Goal: Contribute content: Contribute content

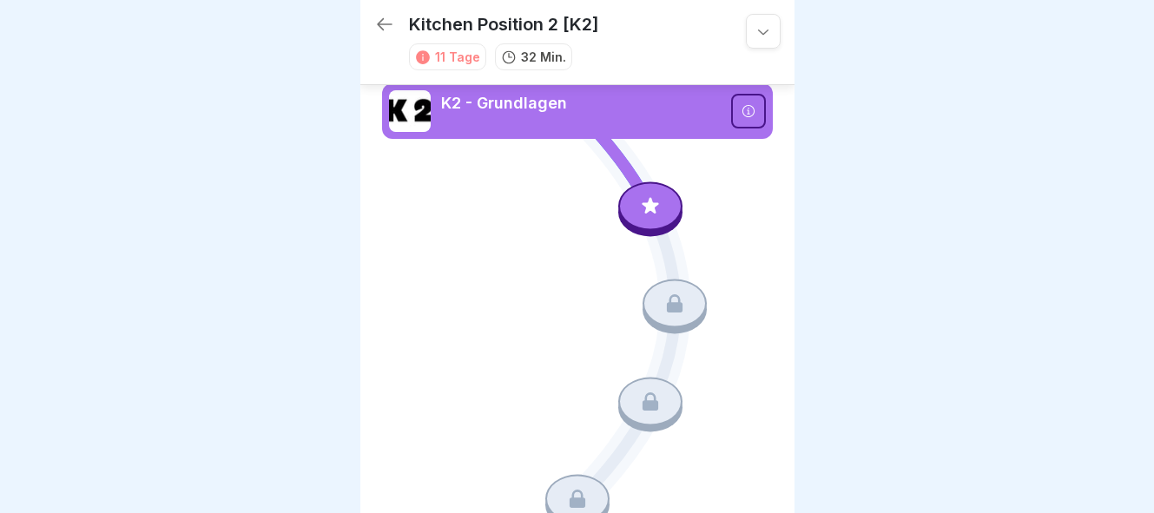
click at [417, 109] on img at bounding box center [410, 111] width 42 height 42
click at [508, 105] on p "K2 - Grundlagen" at bounding box center [581, 103] width 280 height 23
click at [772, 31] on div at bounding box center [763, 31] width 35 height 35
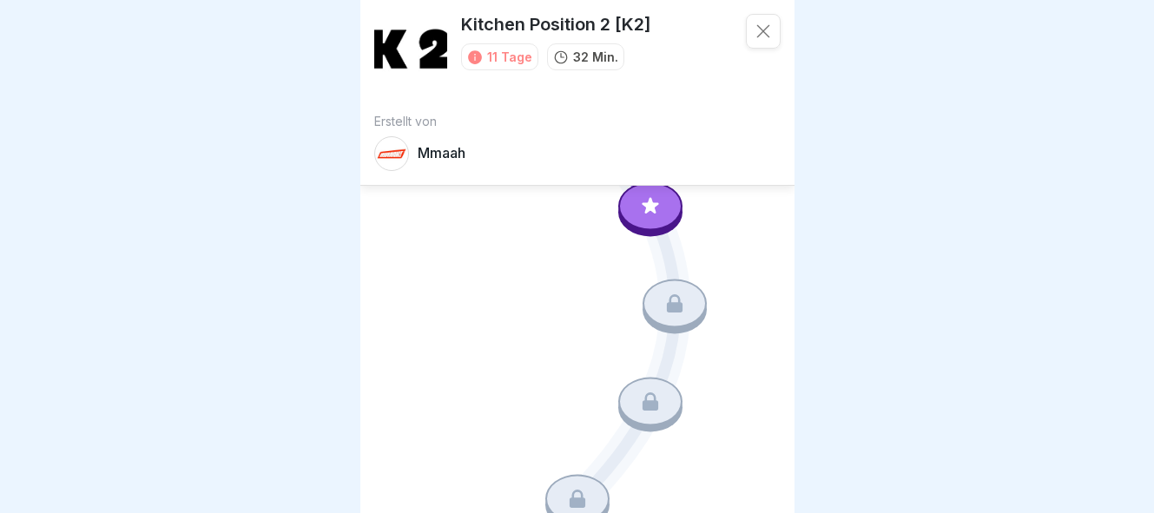
click at [762, 43] on div at bounding box center [763, 31] width 35 height 35
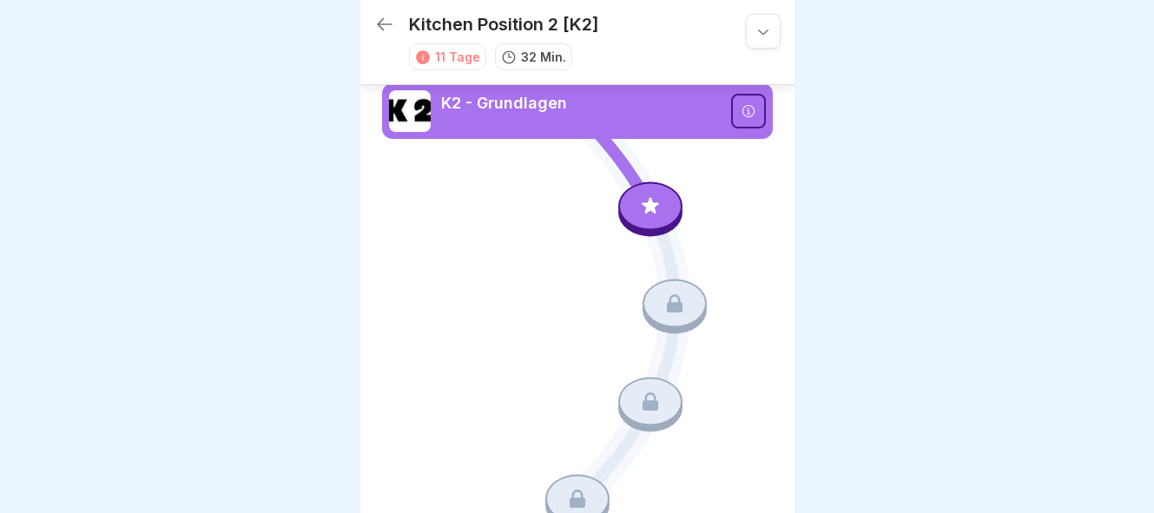
click at [380, 23] on icon at bounding box center [385, 24] width 16 height 12
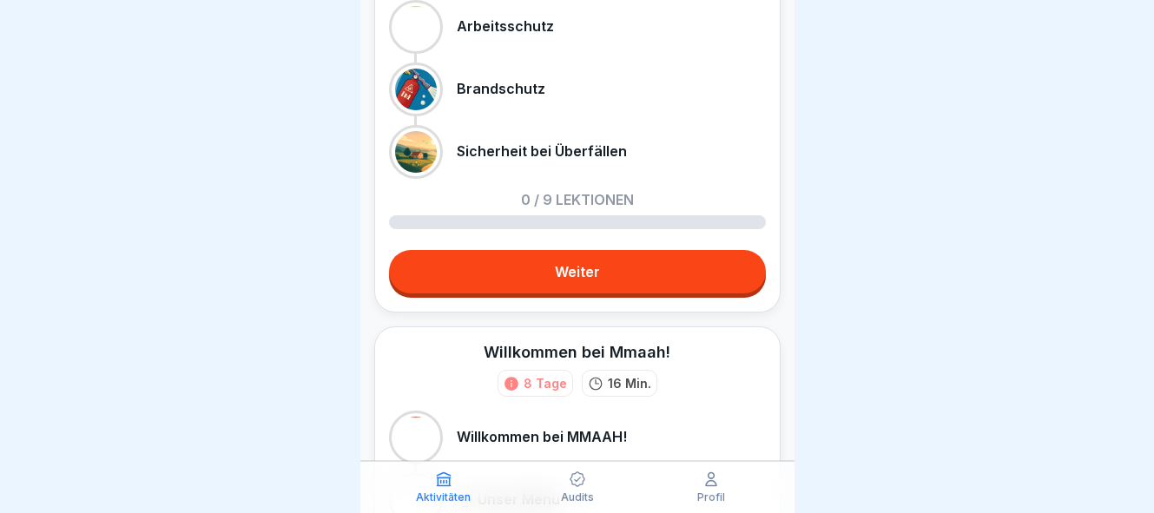
scroll to position [447, 0]
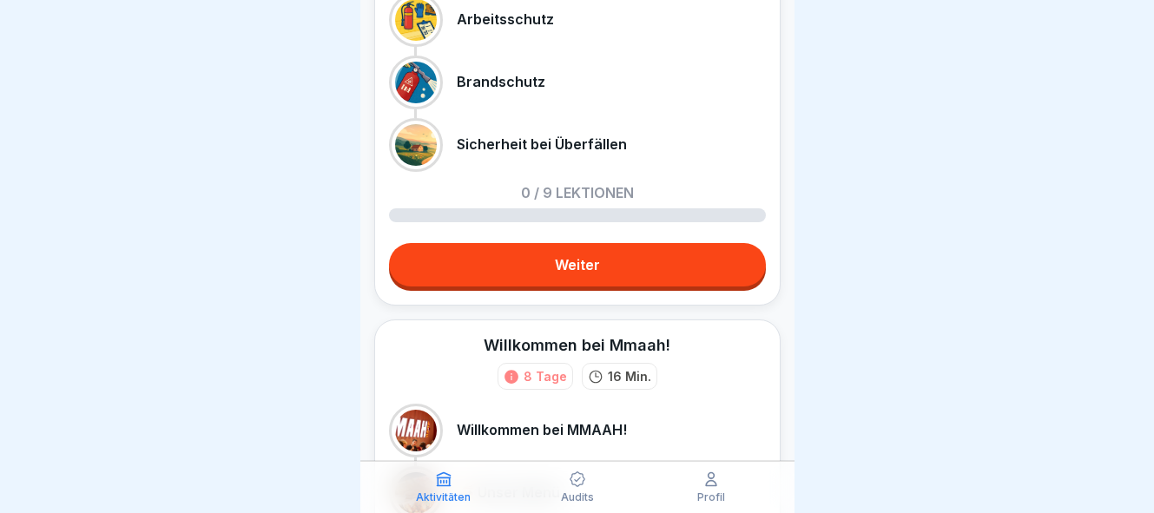
click at [575, 278] on link "Weiter" at bounding box center [577, 264] width 377 height 43
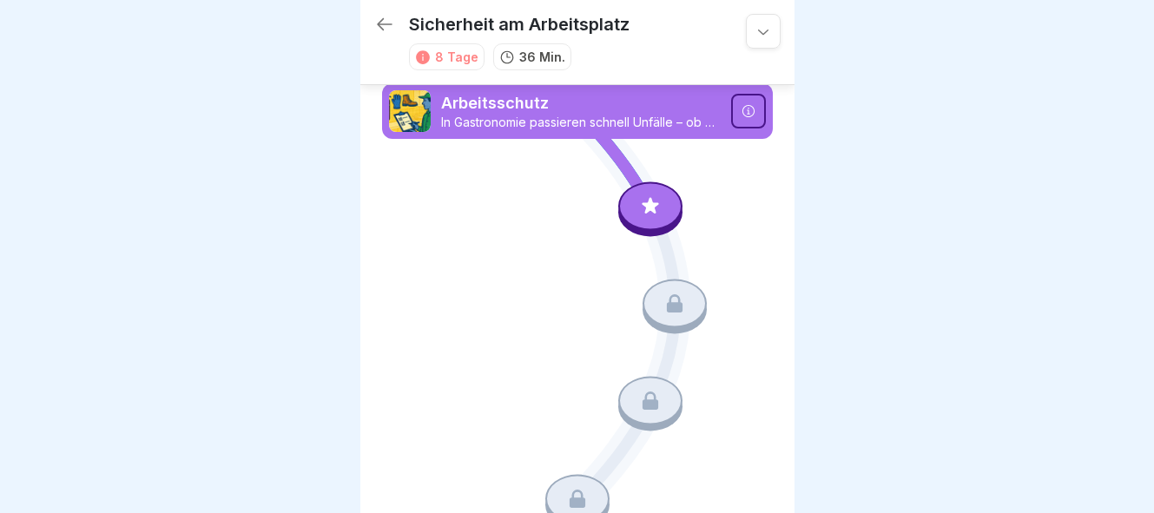
click at [662, 213] on div at bounding box center [651, 206] width 64 height 49
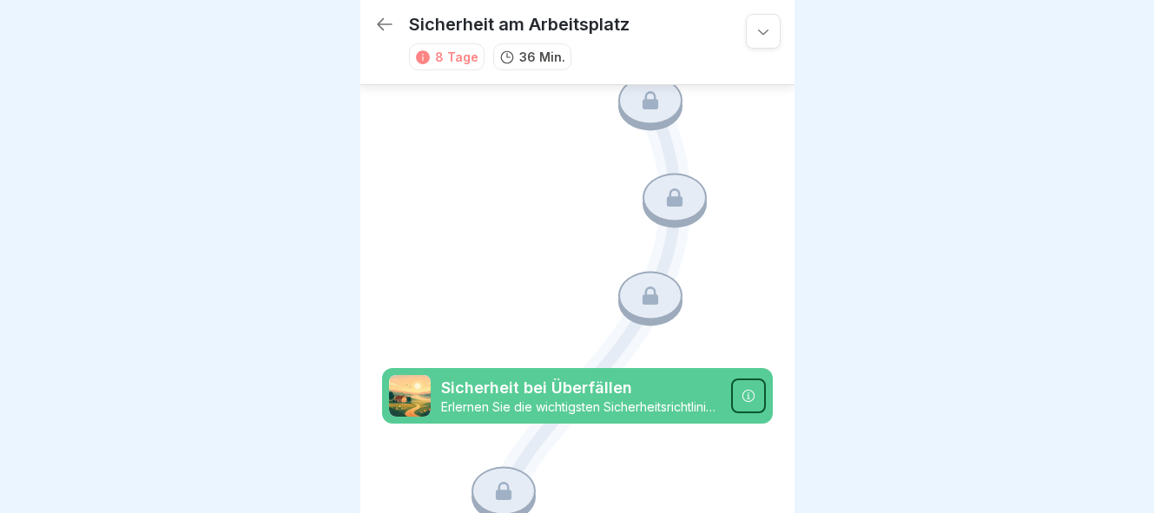
scroll to position [877, 0]
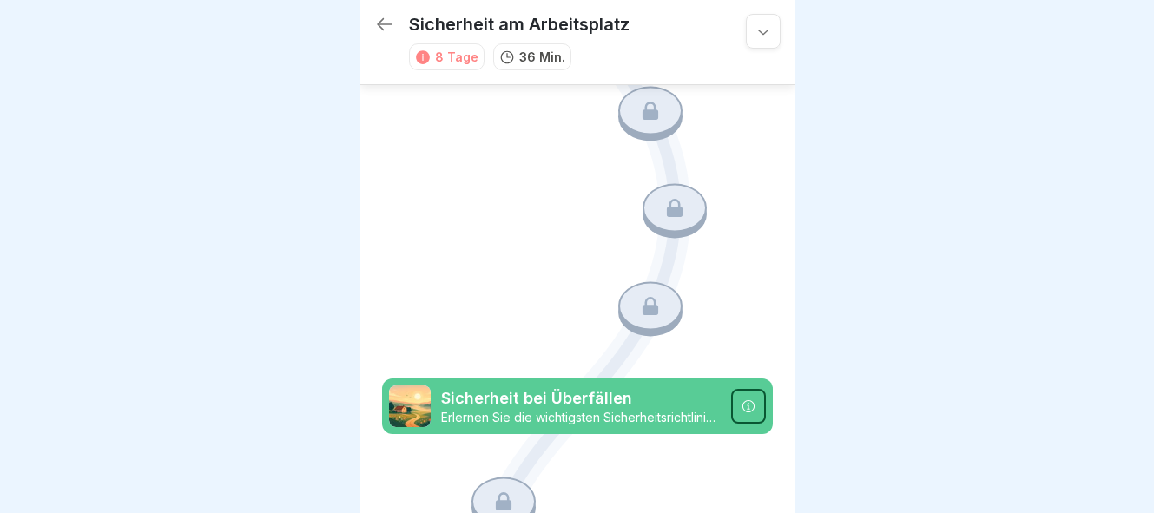
click at [376, 25] on icon at bounding box center [384, 24] width 21 height 21
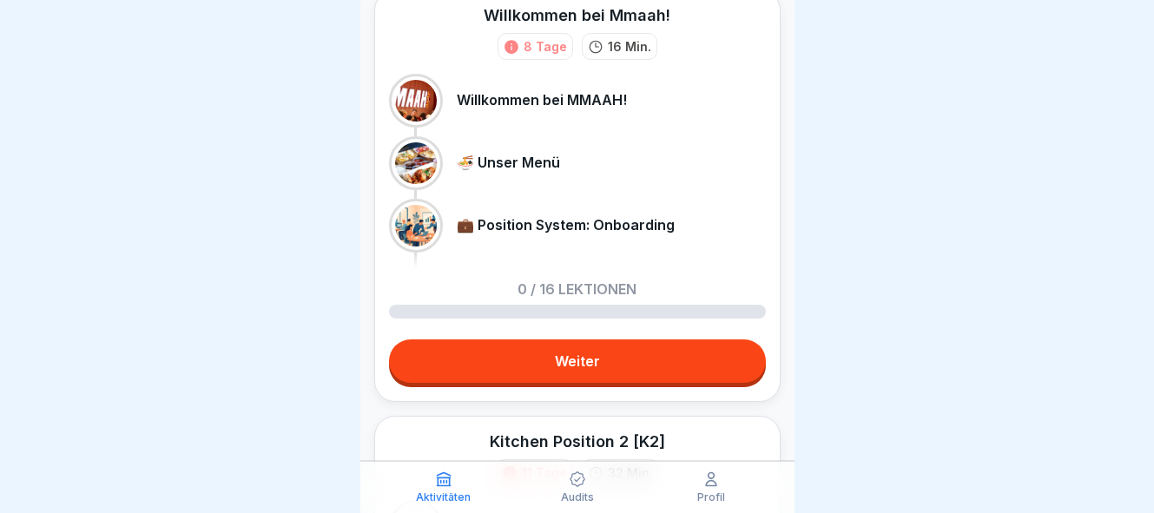
scroll to position [780, 0]
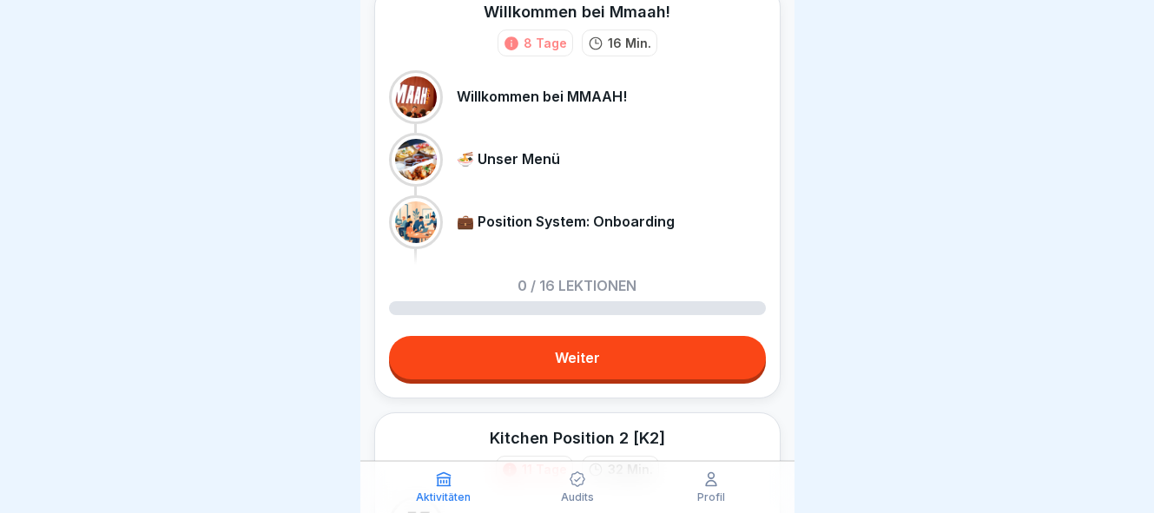
click at [561, 349] on link "Weiter" at bounding box center [577, 357] width 377 height 43
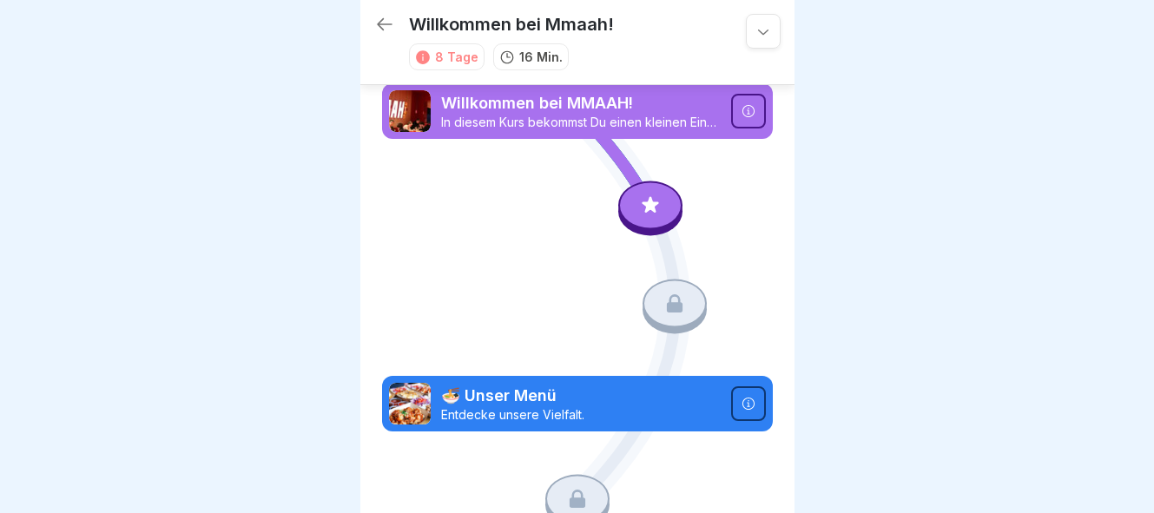
click at [552, 111] on p "Willkommen bei MMAAH!" at bounding box center [581, 103] width 280 height 23
click at [658, 201] on icon at bounding box center [650, 206] width 23 height 23
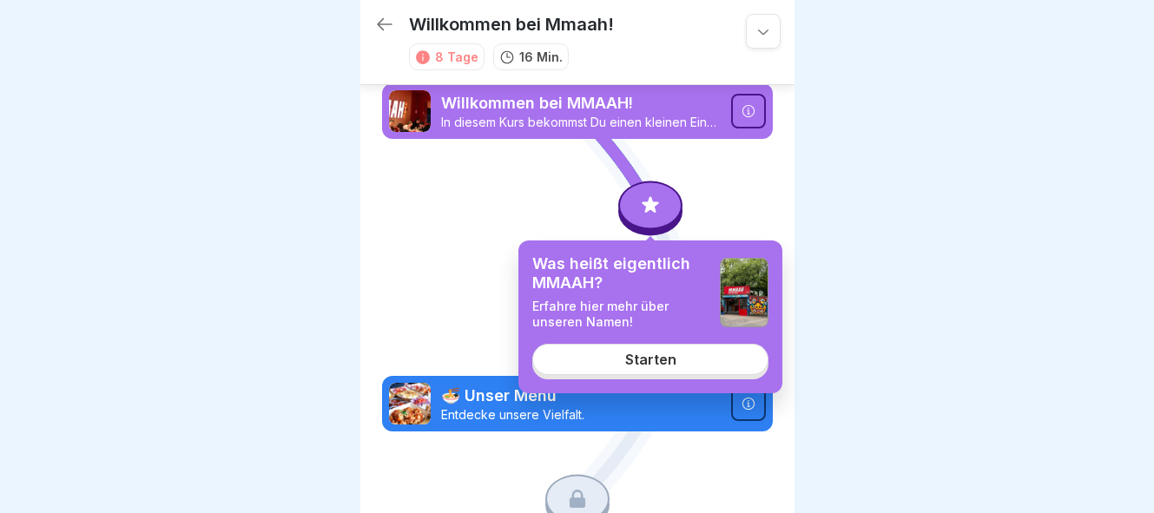
click at [638, 360] on div "Starten" at bounding box center [650, 360] width 51 height 16
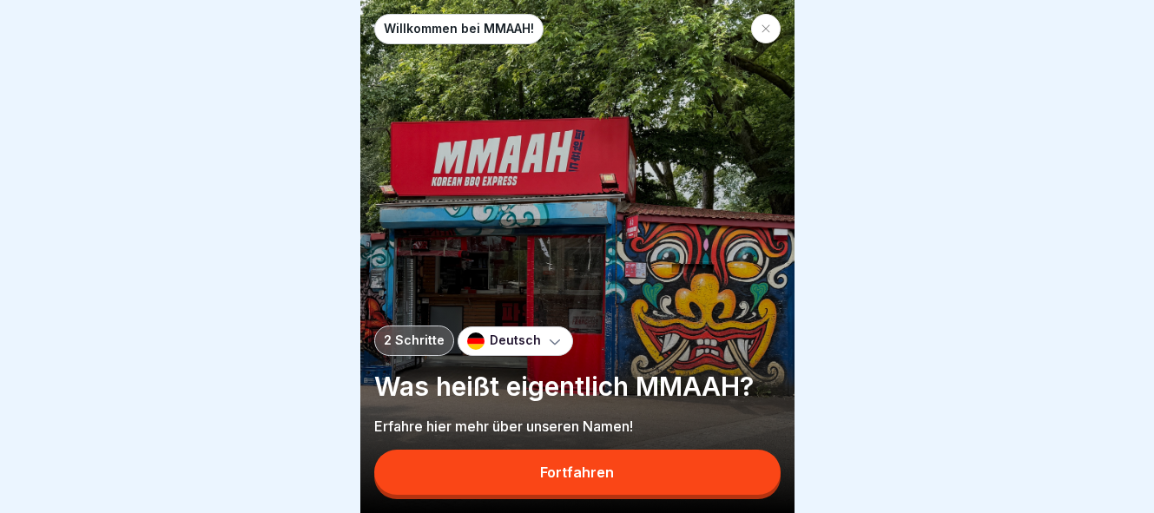
click at [628, 476] on button "Fortfahren" at bounding box center [577, 472] width 407 height 45
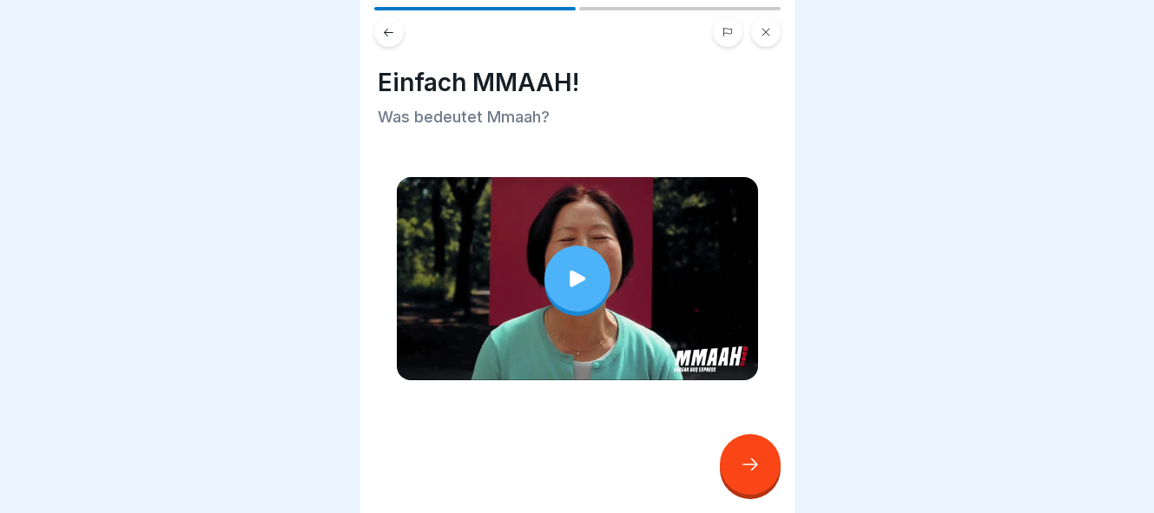
click at [750, 462] on icon at bounding box center [750, 464] width 21 height 21
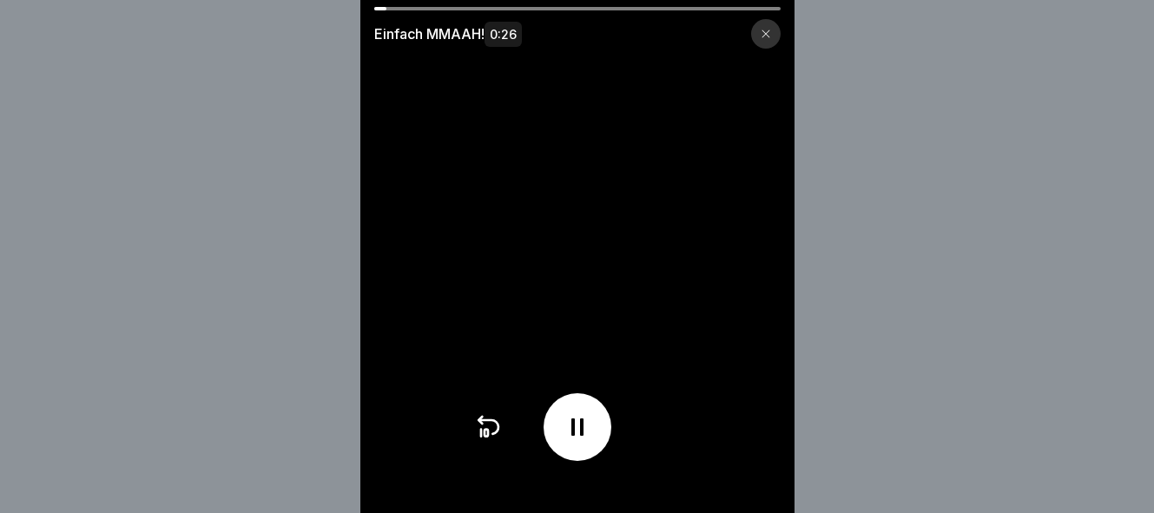
click at [592, 421] on div at bounding box center [578, 428] width 68 height 68
click at [765, 36] on icon at bounding box center [766, 34] width 10 height 10
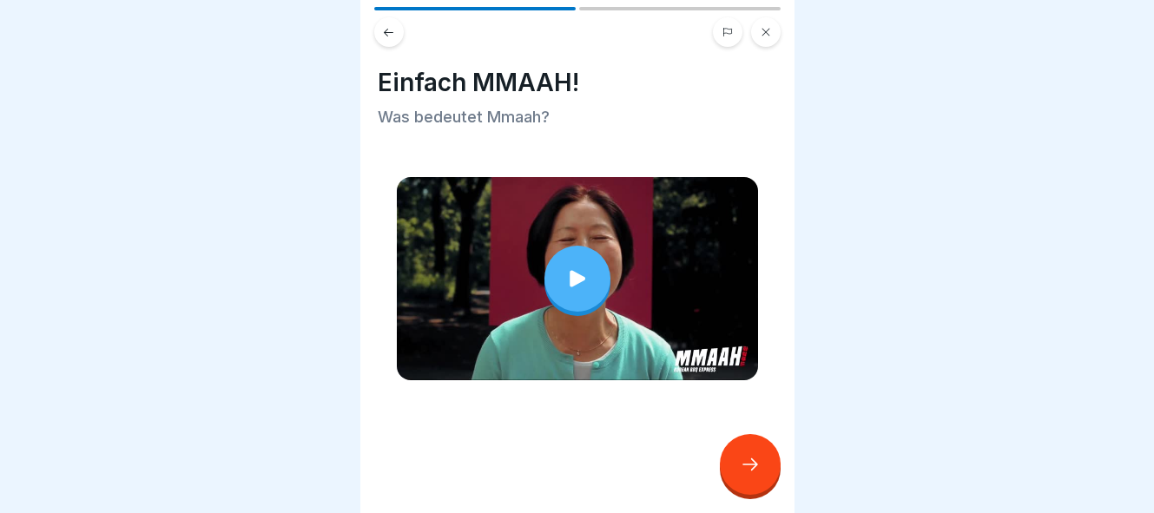
click at [749, 470] on icon at bounding box center [750, 464] width 21 height 21
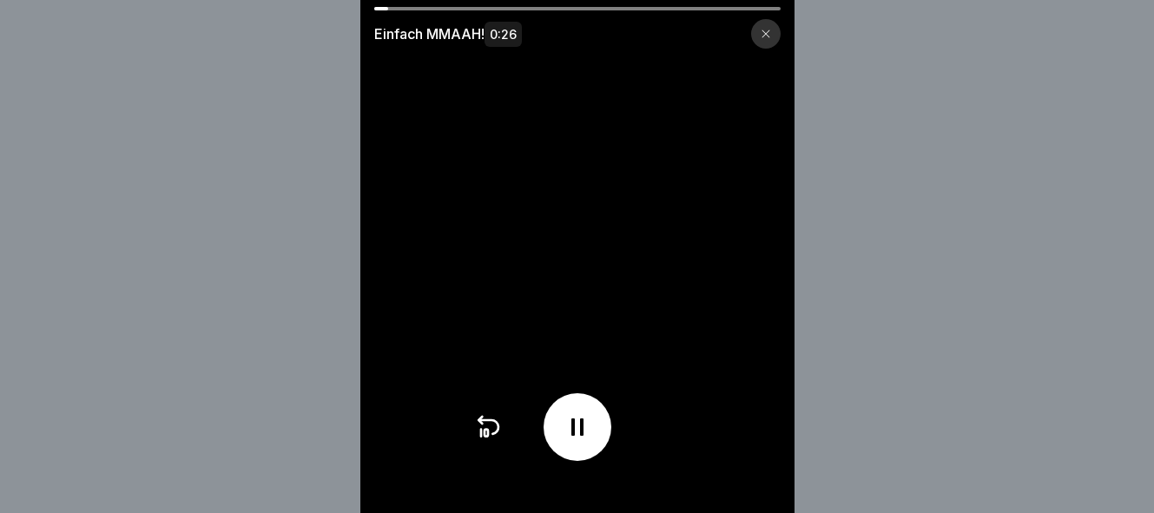
click at [574, 420] on icon at bounding box center [578, 427] width 12 height 17
drag, startPoint x: 393, startPoint y: 10, endPoint x: 566, endPoint y: 14, distance: 173.8
click at [566, 15] on div "Einfach MMAAH! 0:26" at bounding box center [578, 28] width 434 height 42
click at [582, 418] on icon at bounding box center [578, 427] width 28 height 28
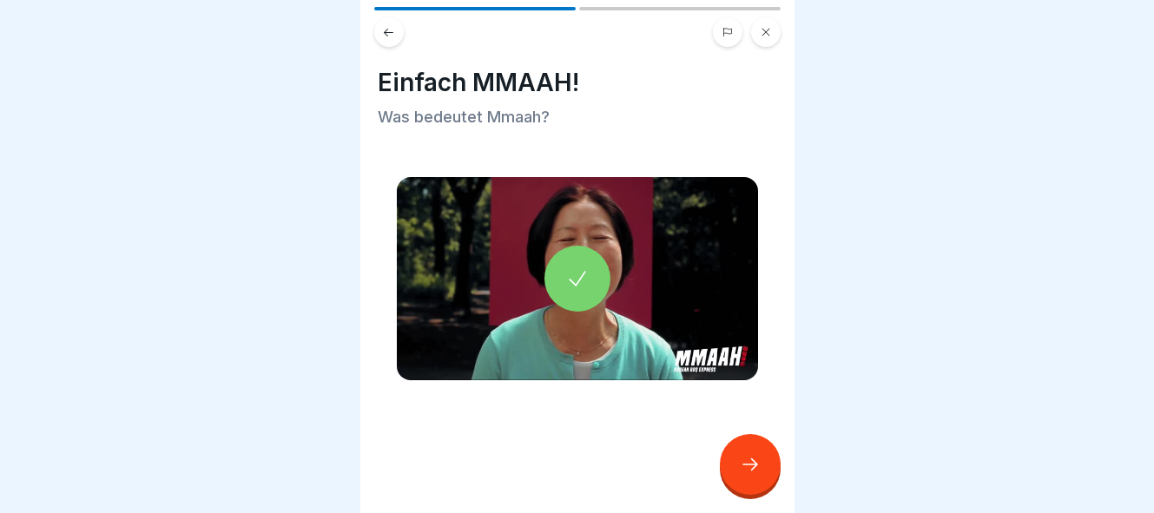
click at [744, 457] on icon at bounding box center [750, 464] width 21 height 21
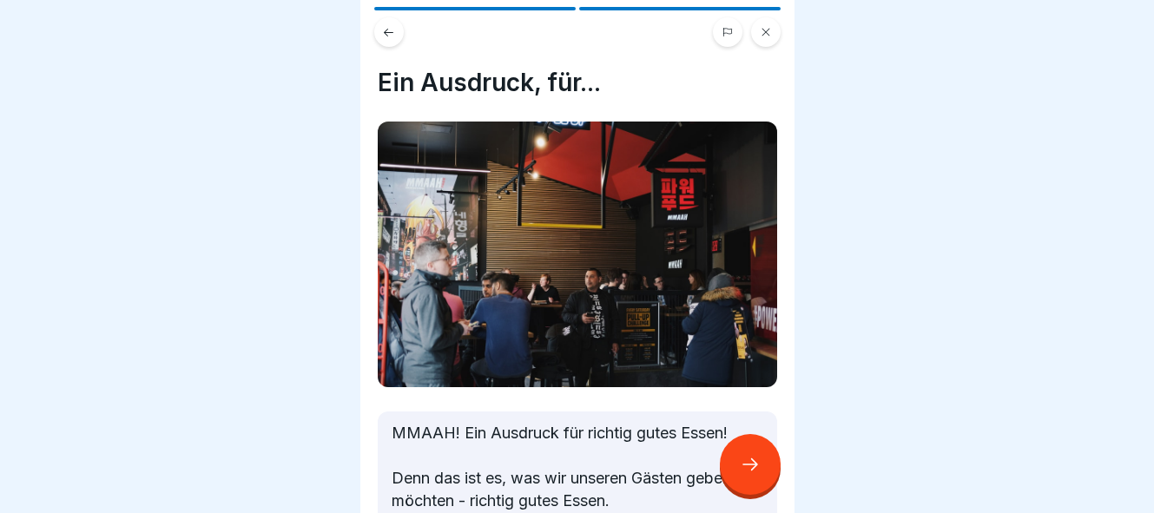
click at [749, 469] on icon at bounding box center [750, 464] width 21 height 21
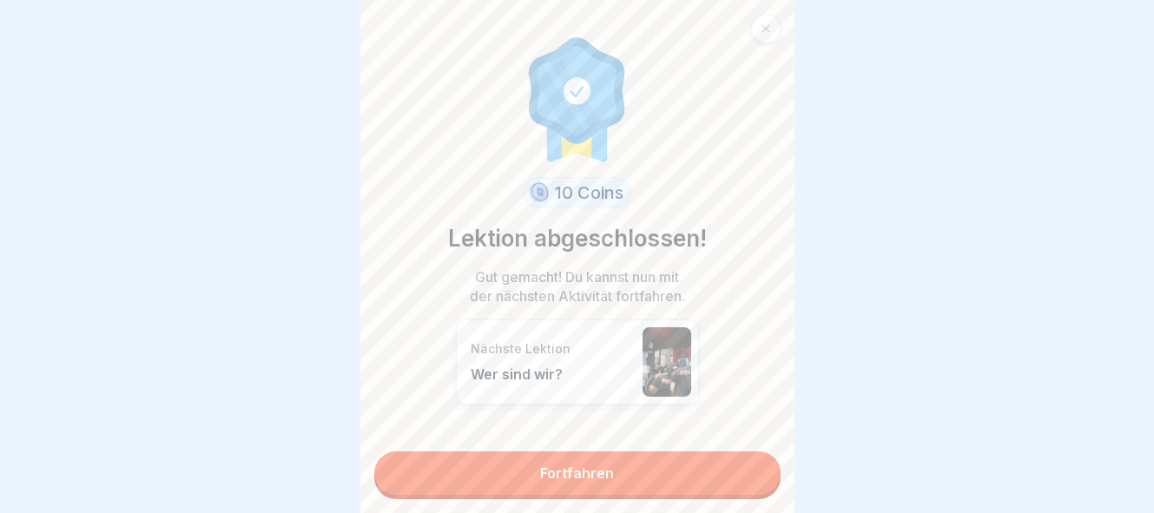
click at [646, 475] on link "Fortfahren" at bounding box center [577, 473] width 407 height 43
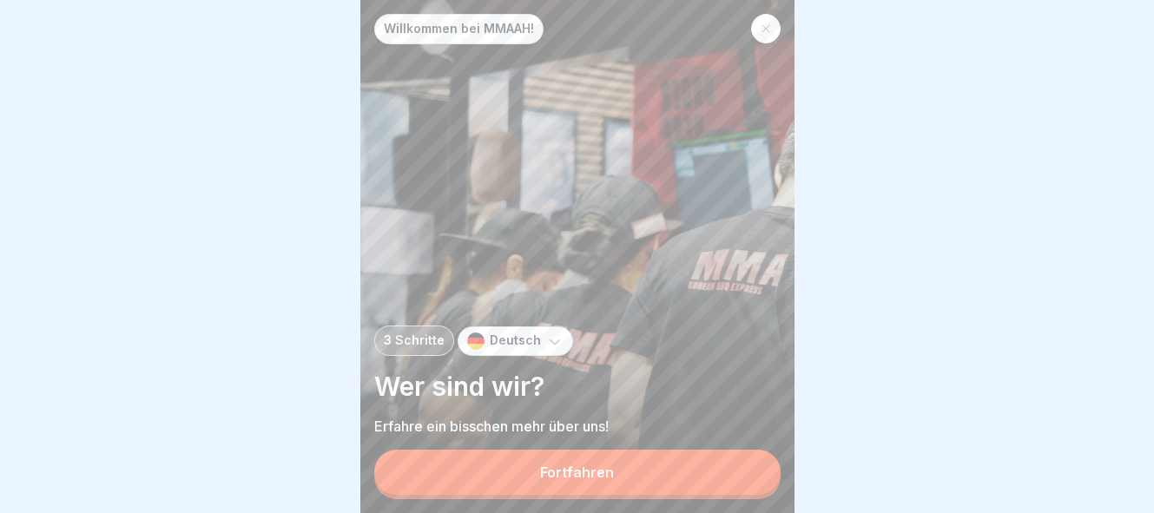
click at [640, 472] on button "Fortfahren" at bounding box center [577, 472] width 407 height 45
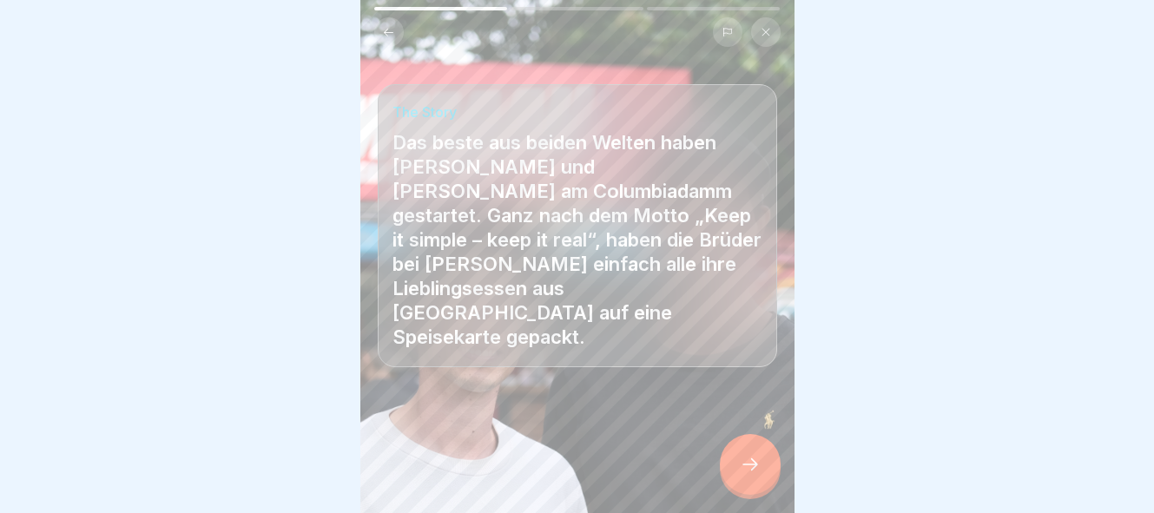
click at [757, 466] on icon at bounding box center [750, 464] width 21 height 21
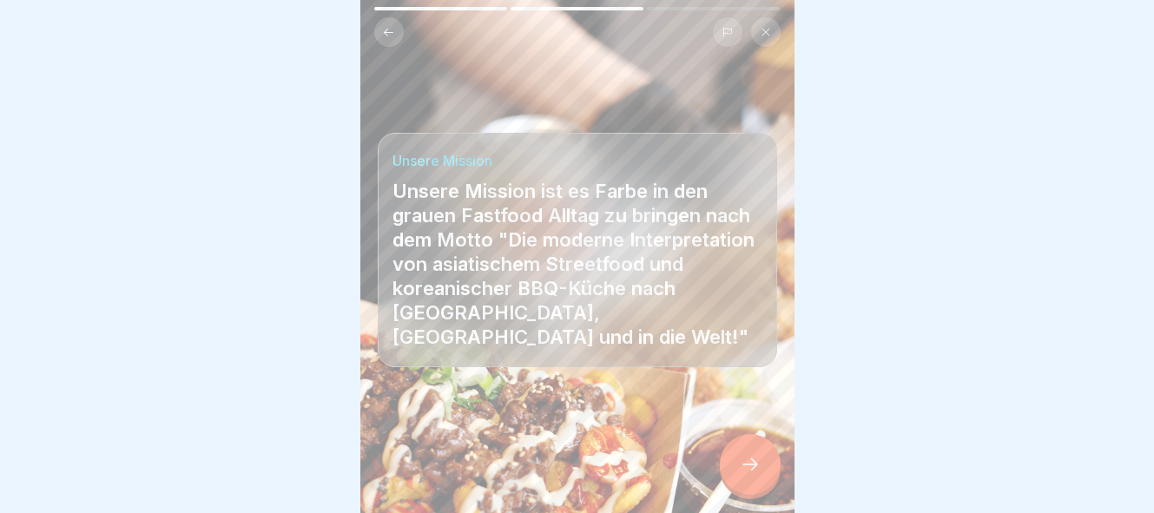
click at [757, 466] on icon at bounding box center [750, 464] width 21 height 21
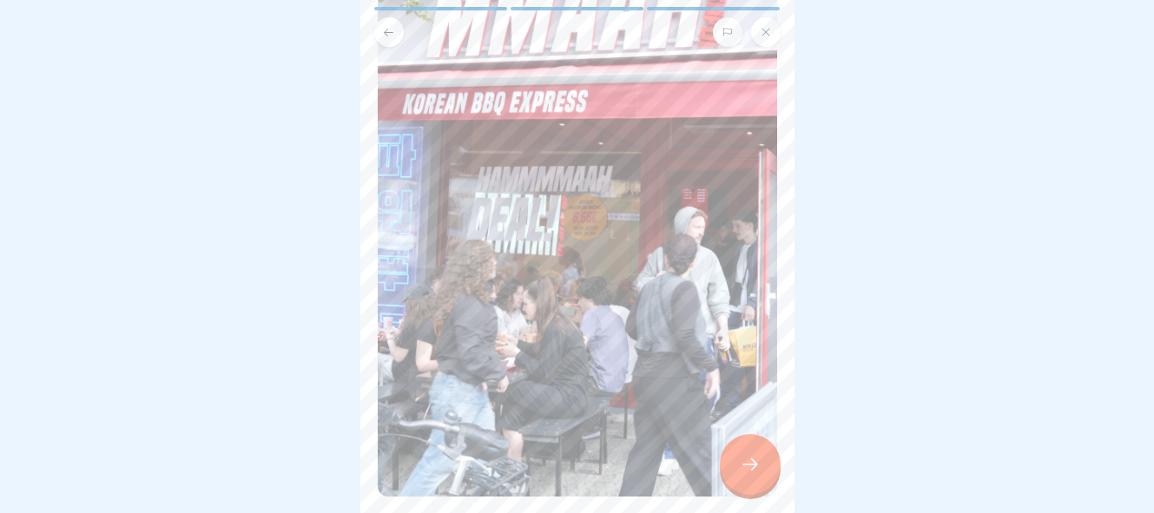
scroll to position [515, 0]
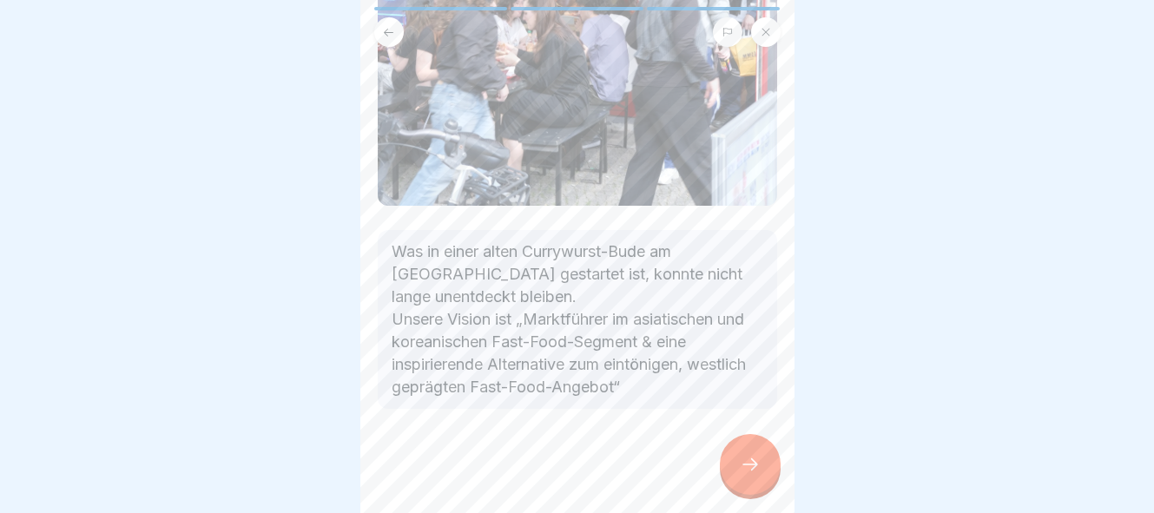
click at [759, 464] on icon at bounding box center [750, 464] width 21 height 21
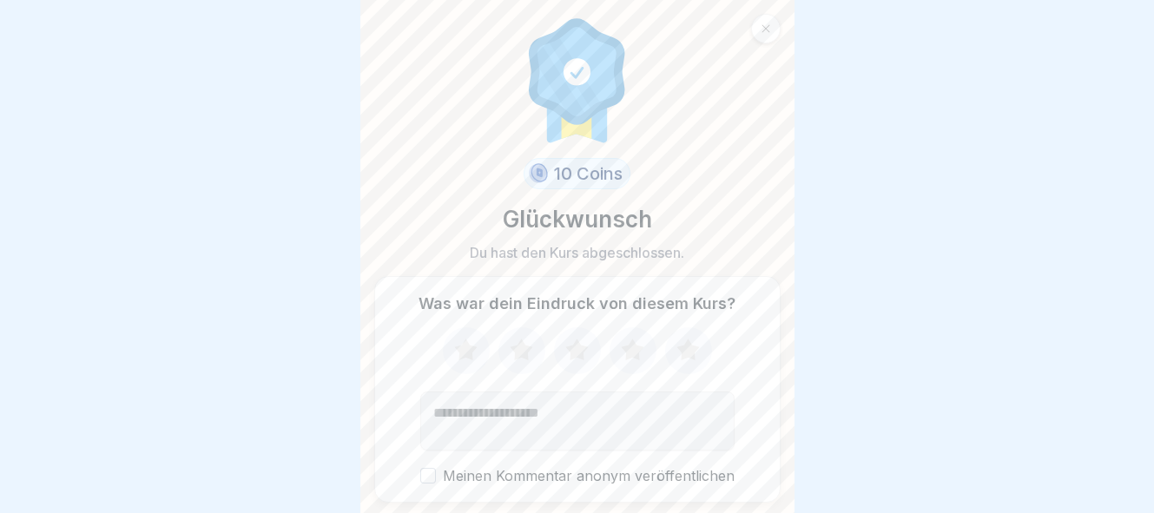
click at [763, 30] on icon at bounding box center [766, 29] width 8 height 8
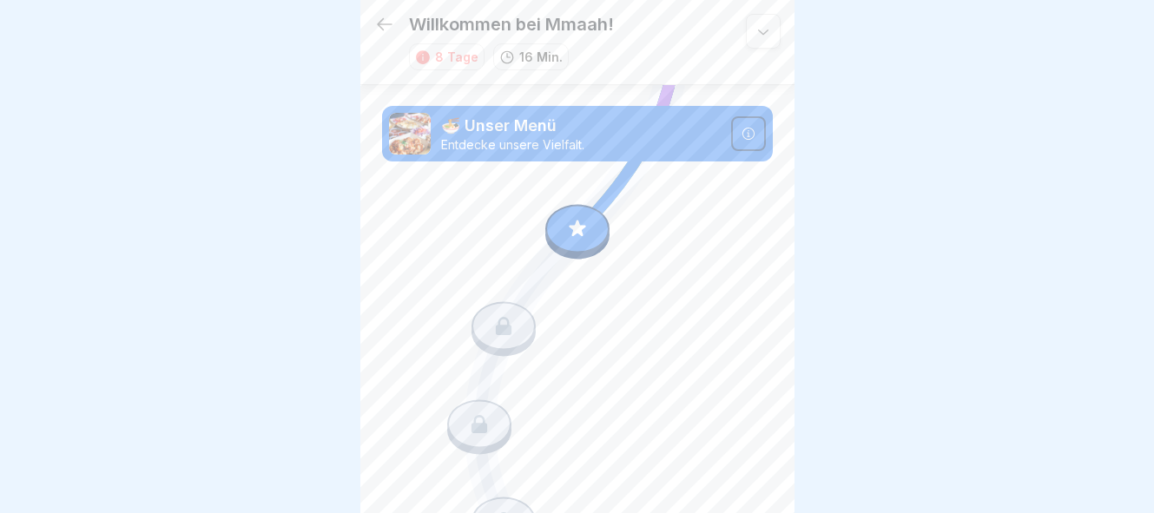
scroll to position [256, 0]
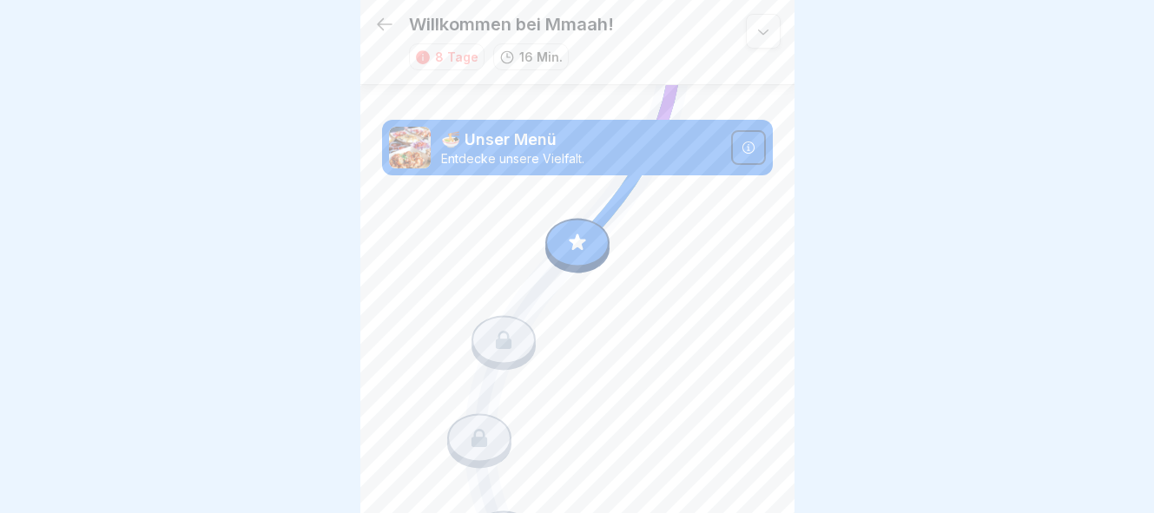
click at [574, 241] on icon at bounding box center [577, 242] width 23 height 23
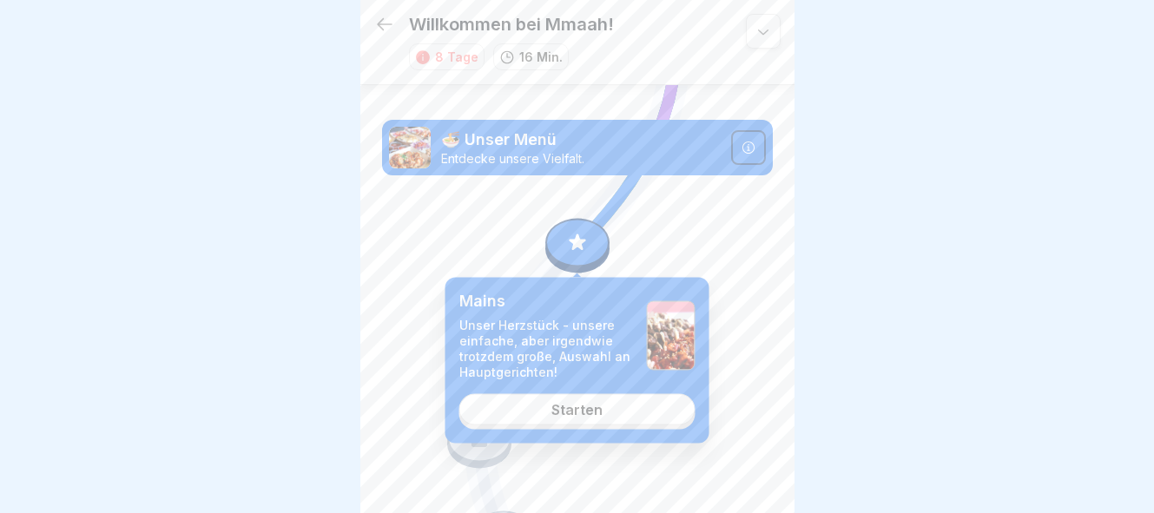
click at [607, 402] on link "Starten" at bounding box center [578, 409] width 236 height 31
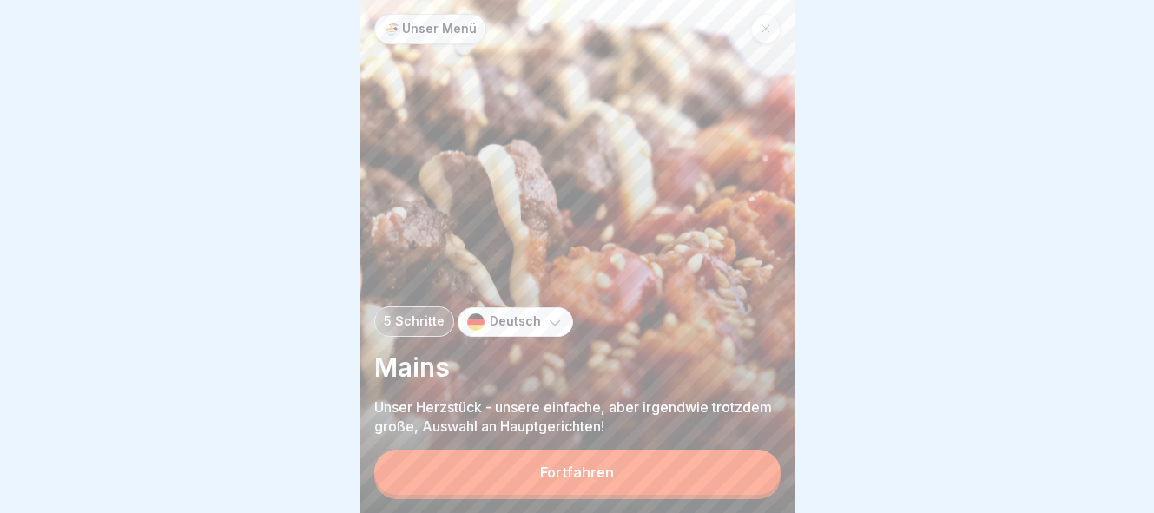
click at [651, 468] on button "Fortfahren" at bounding box center [577, 472] width 407 height 45
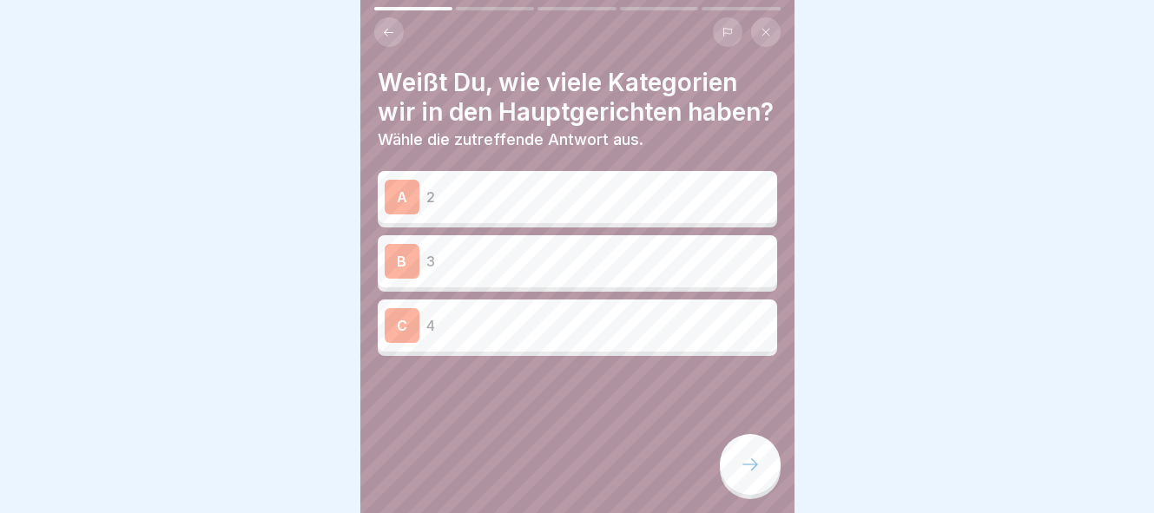
click at [613, 331] on p "4" at bounding box center [599, 325] width 344 height 21
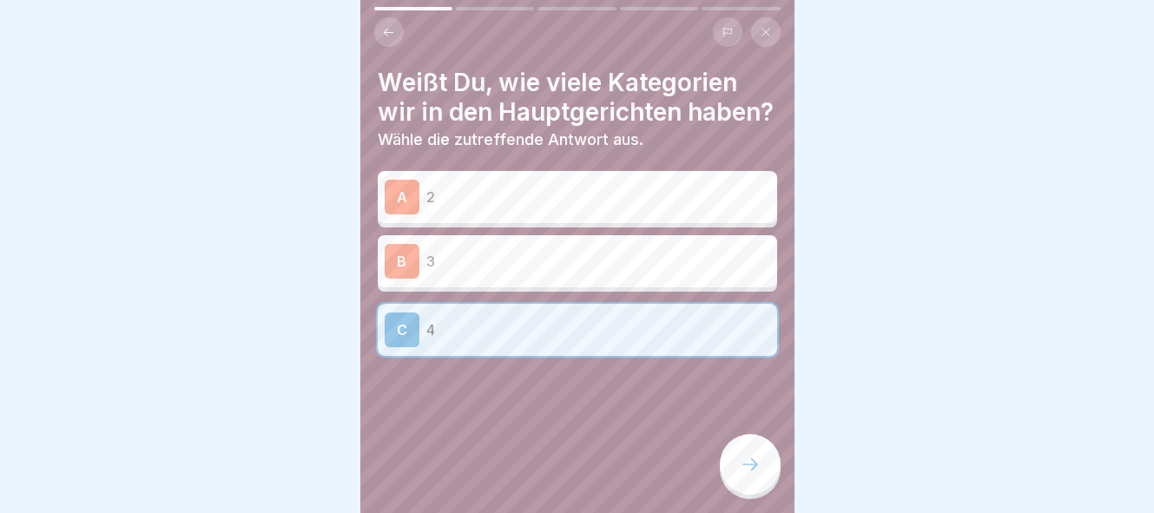
click at [605, 268] on p "3" at bounding box center [599, 261] width 344 height 21
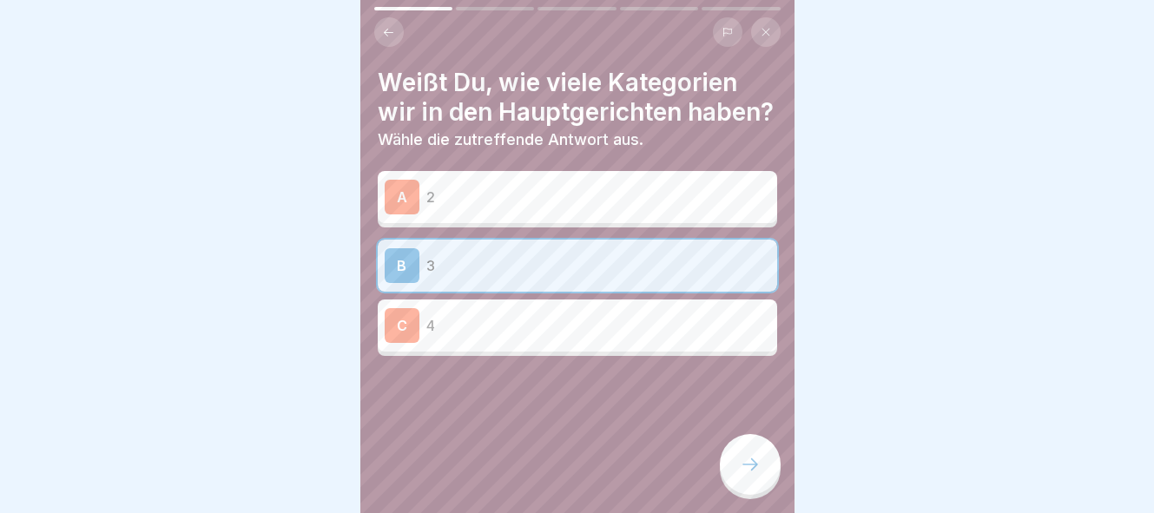
click at [755, 473] on icon at bounding box center [750, 464] width 21 height 21
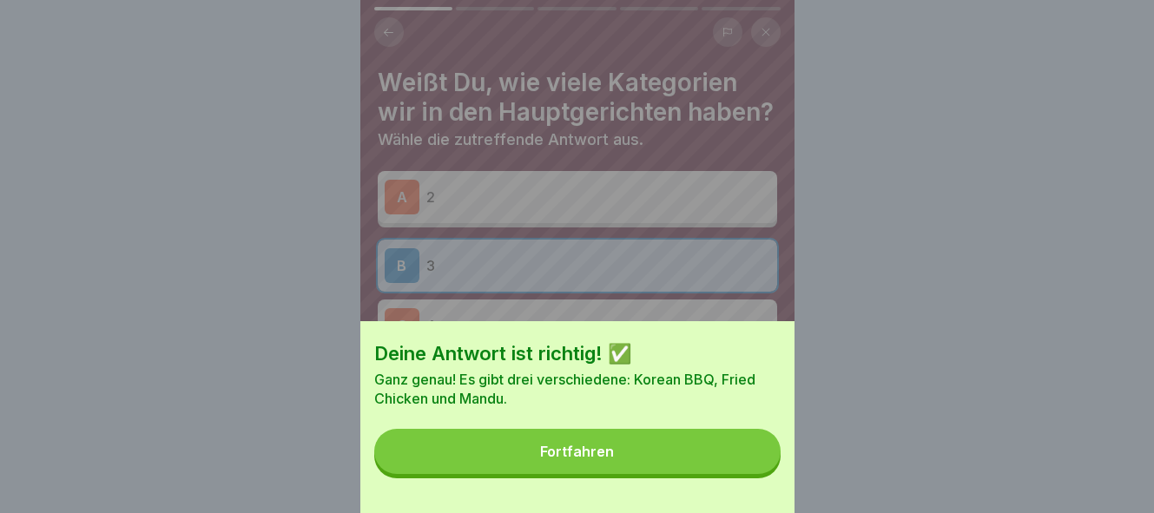
click at [676, 461] on button "Fortfahren" at bounding box center [577, 451] width 407 height 45
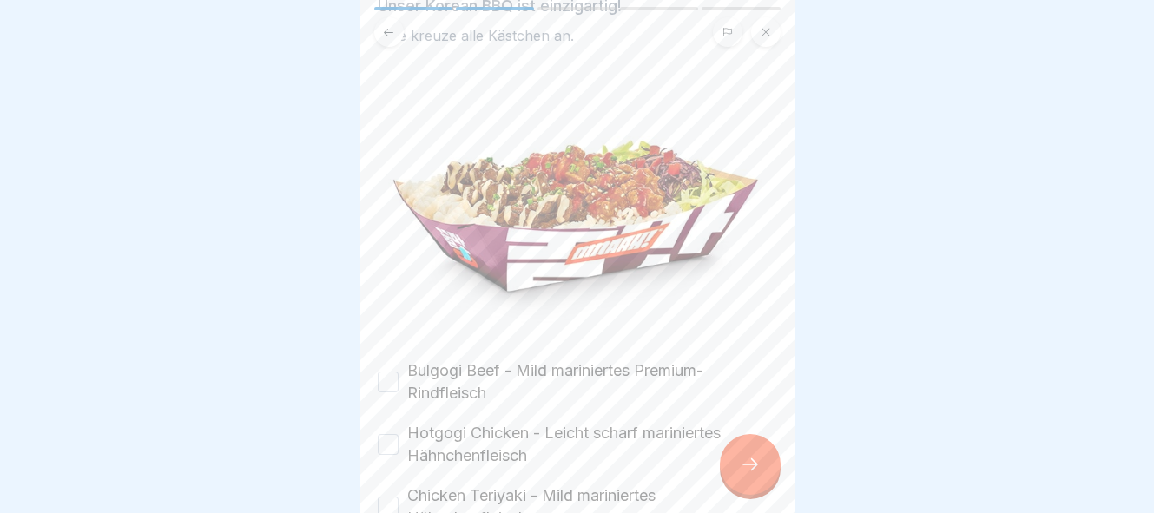
scroll to position [359, 0]
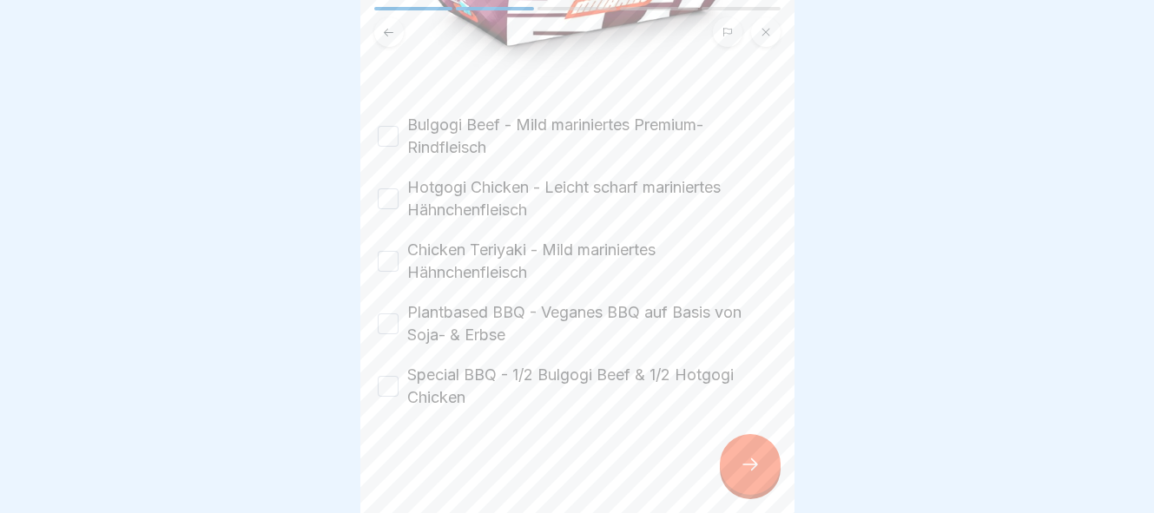
click at [395, 387] on button "Special BBQ - 1/2 Bulgogi Beef & 1/2 Hotgogi Chicken" at bounding box center [388, 386] width 21 height 21
click at [760, 466] on div at bounding box center [750, 464] width 61 height 61
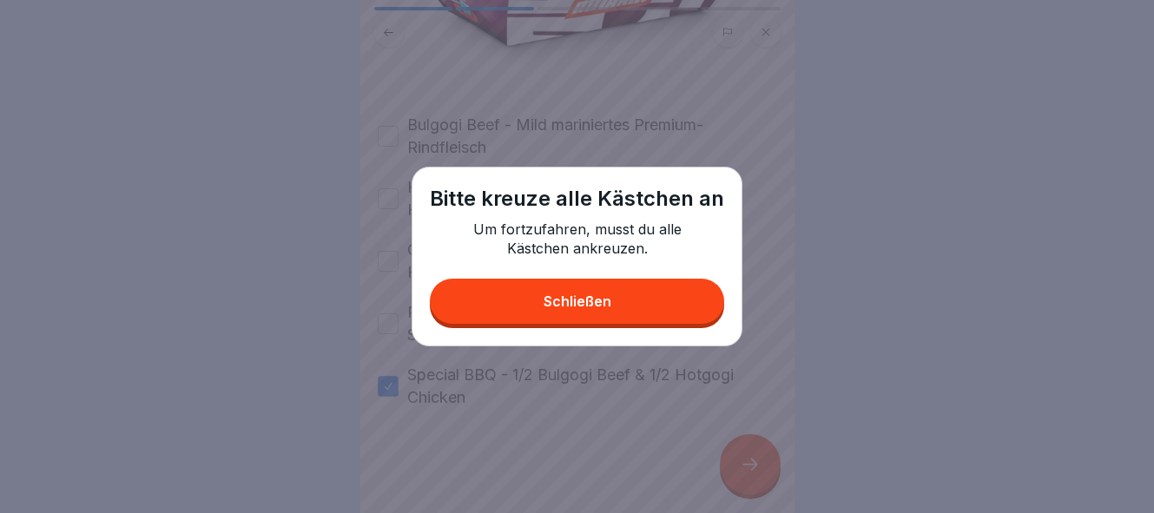
click at [687, 308] on button "Schließen" at bounding box center [577, 301] width 294 height 45
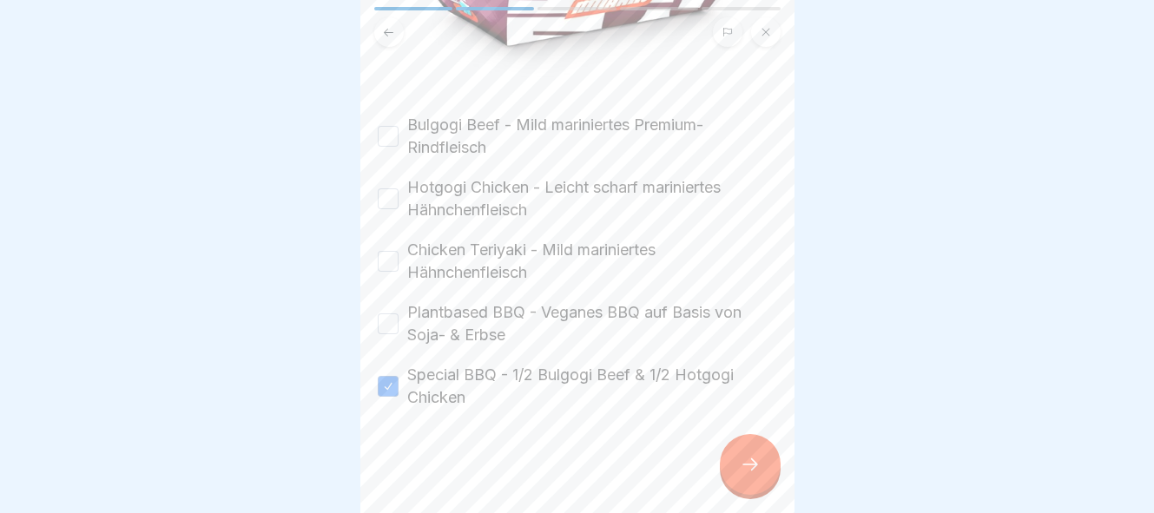
click at [387, 132] on button "Bulgogi Beef - Mild mariniertes Premium-Rindfleisch" at bounding box center [388, 136] width 21 height 21
click at [387, 201] on button "Hotgogi Chicken - Leicht scharf mariniertes Hähnchenfleisch" at bounding box center [388, 199] width 21 height 21
click at [390, 262] on button "Chicken Teriyaki - Mild mariniertes Hähnchenfleisch" at bounding box center [388, 261] width 21 height 21
click at [390, 315] on button "Plantbased BBQ - Veganes BBQ auf Basis von Soja- & Erbse" at bounding box center [388, 324] width 21 height 21
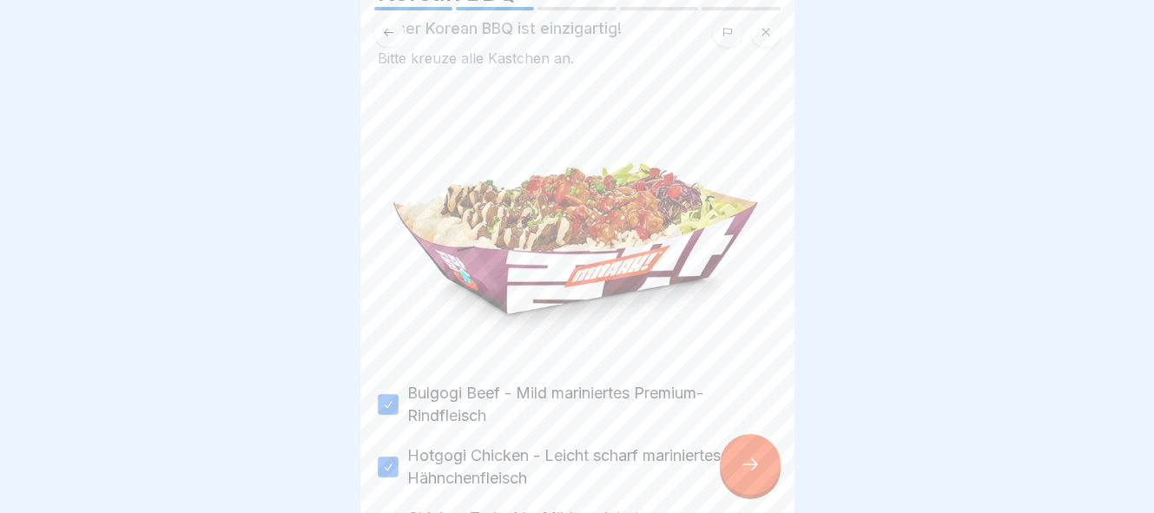
scroll to position [0, 0]
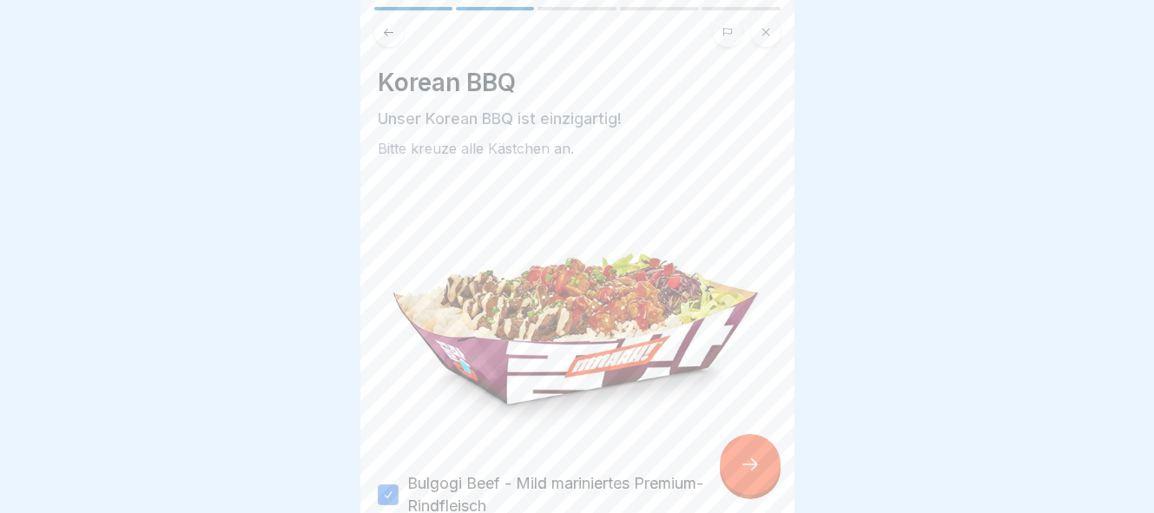
type button "on"
click at [748, 475] on div at bounding box center [750, 464] width 61 height 61
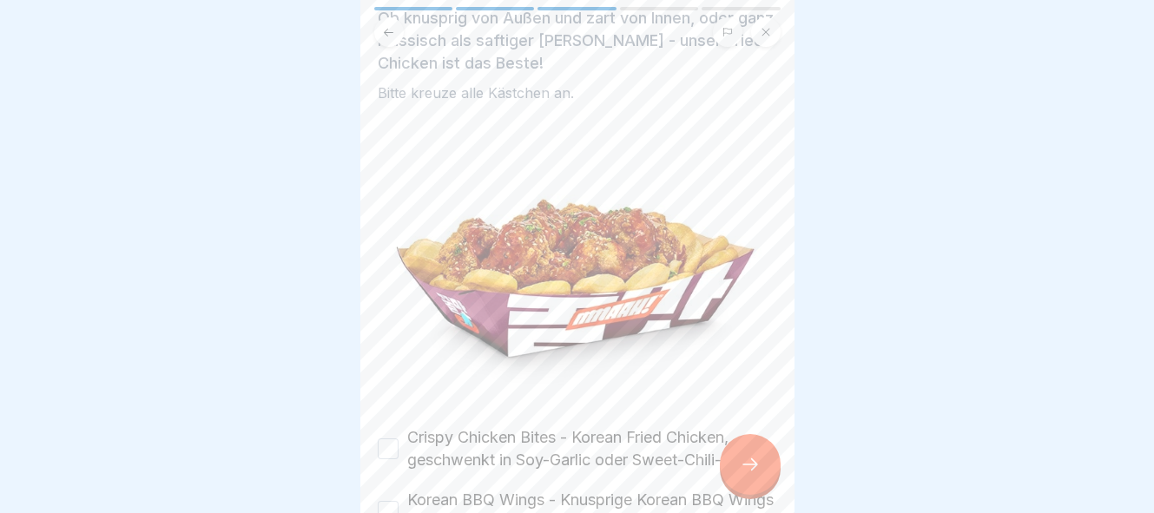
scroll to position [311, 0]
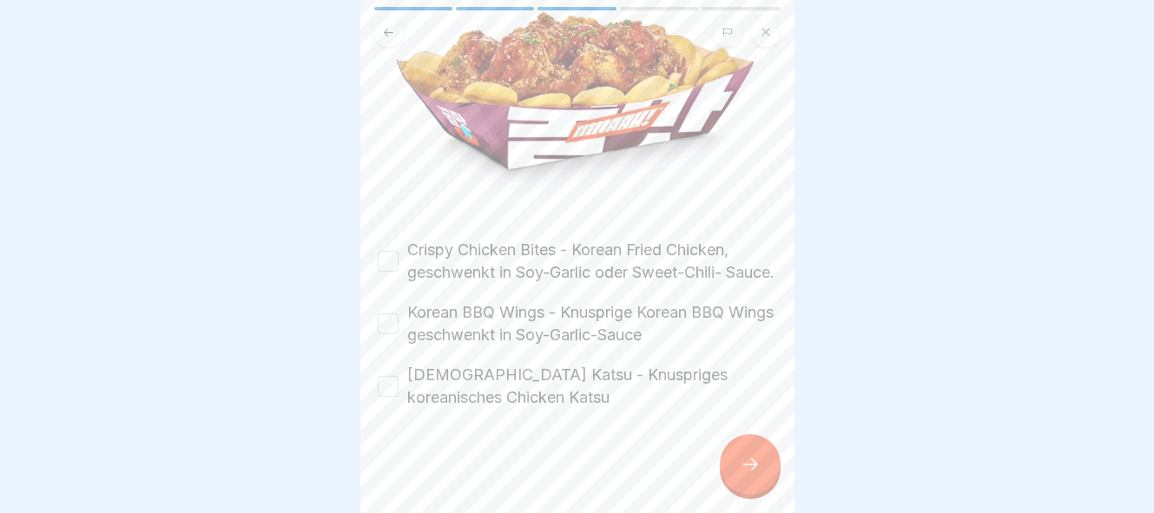
click at [393, 251] on button "Crispy Chicken Bites - Korean Fried Chicken, geschwenkt in Soy-Garlic oder Swee…" at bounding box center [388, 261] width 21 height 21
click at [393, 321] on button "Korean BBQ Wings - Knusprige Korean BBQ Wings geschwenkt in Soy-Garlic-Sauce" at bounding box center [388, 324] width 21 height 21
click at [387, 391] on button "Korean Katsu - Knuspriges koreanisches Chicken Katsu" at bounding box center [388, 386] width 21 height 21
click at [750, 460] on icon at bounding box center [750, 464] width 21 height 21
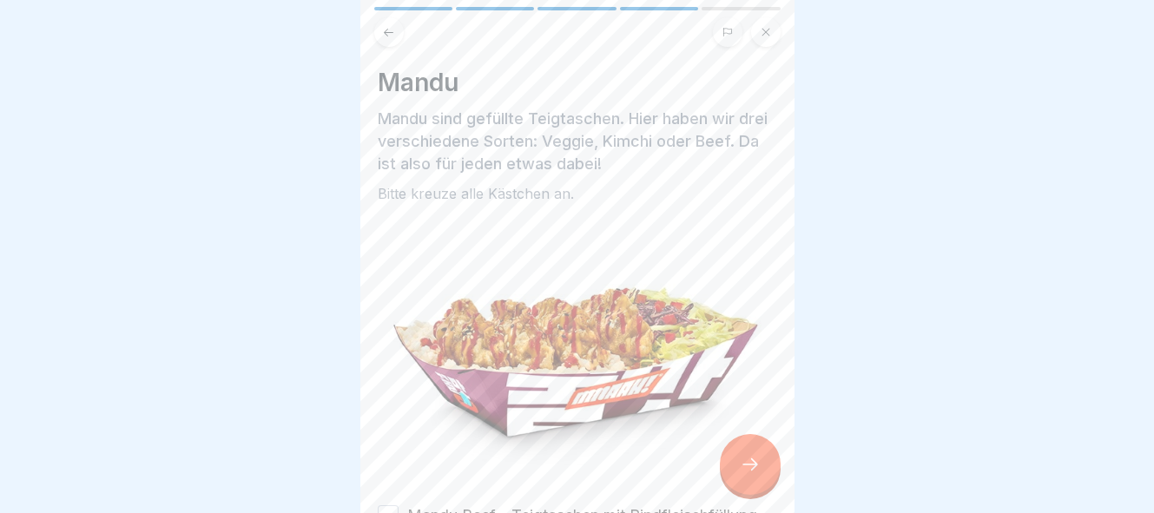
click at [743, 459] on icon at bounding box center [750, 464] width 21 height 21
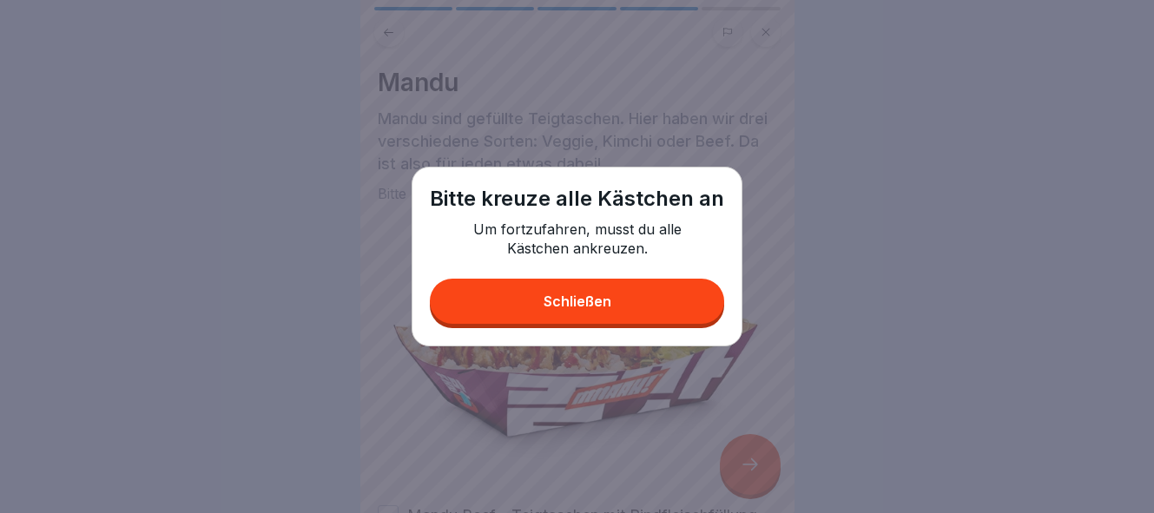
click at [646, 316] on button "Schließen" at bounding box center [577, 301] width 294 height 45
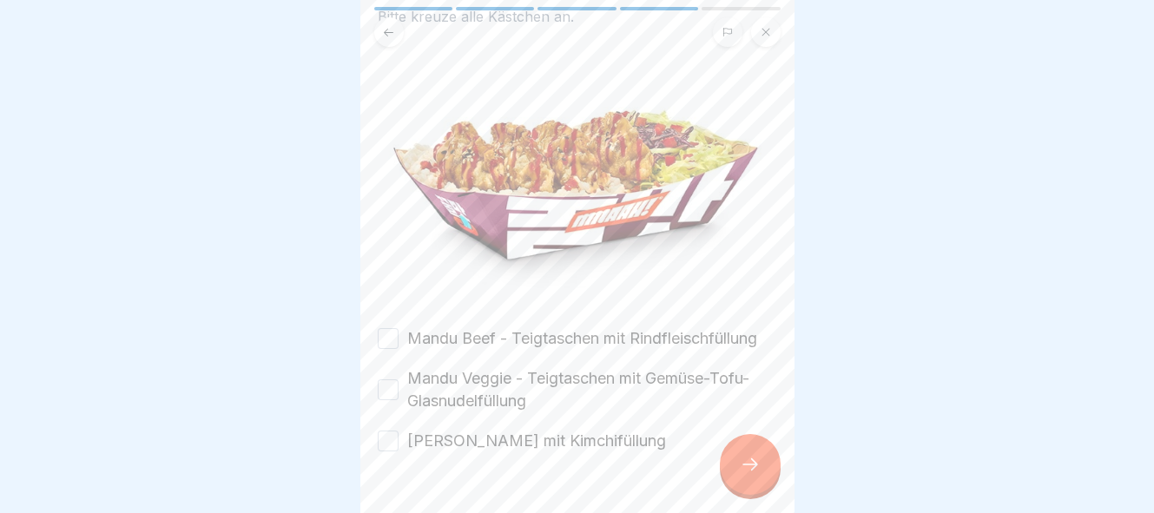
scroll to position [221, 0]
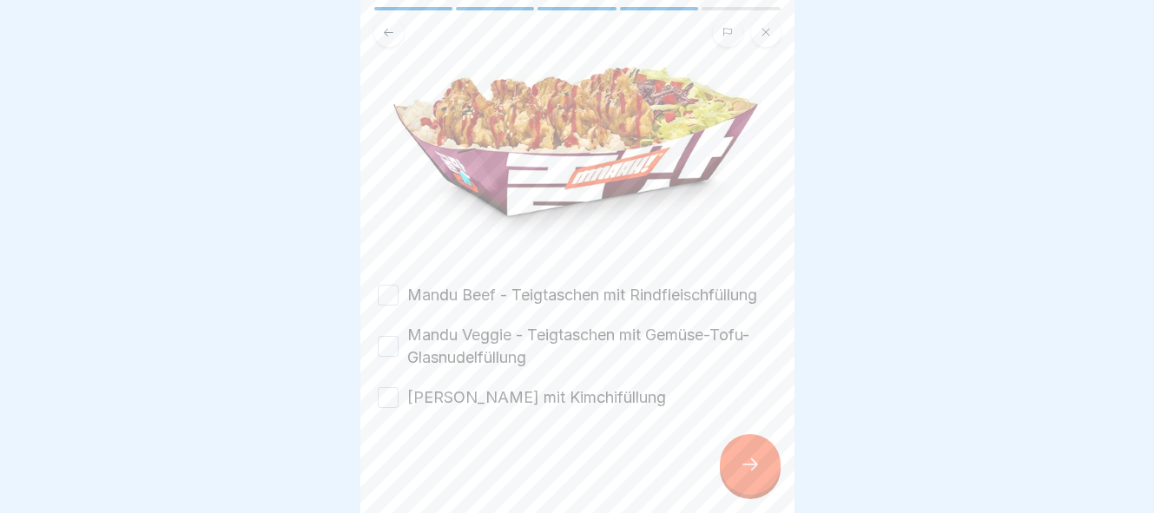
click at [386, 293] on button "Mandu Beef - Teigtaschen mit Rindfleischfüllung" at bounding box center [388, 295] width 21 height 21
click at [386, 353] on button "Mandu Veggie - Teigtaschen mit Gemüse-Tofu-Glasnudelfüllung" at bounding box center [388, 346] width 21 height 21
click at [393, 398] on button "Mandu Kimchi - Teigtaschen mit Kimchifüllung" at bounding box center [388, 397] width 21 height 21
click at [758, 468] on icon at bounding box center [750, 464] width 21 height 21
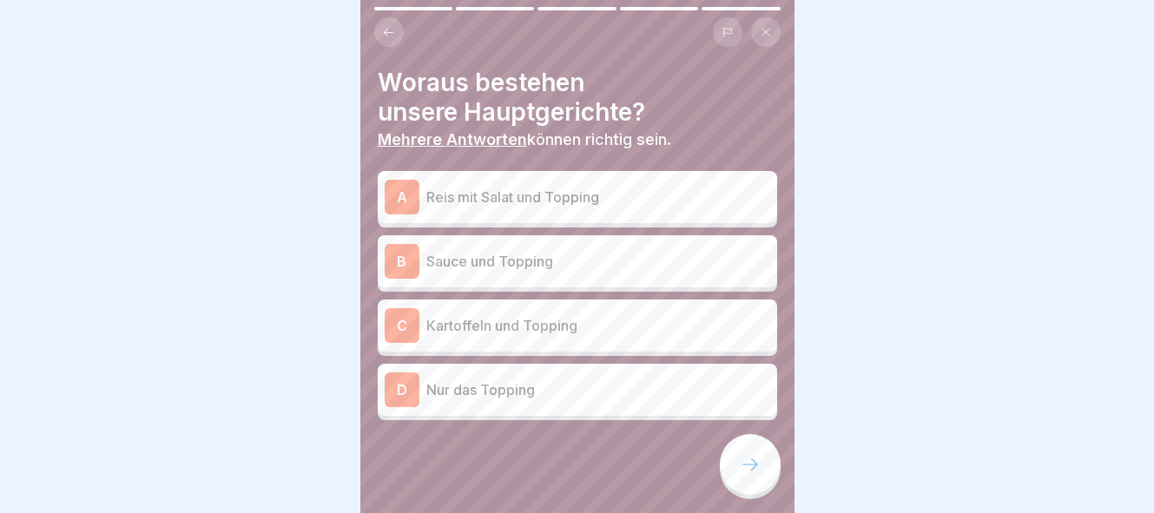
click at [610, 216] on div "A Reis mit Salat und Topping" at bounding box center [578, 197] width 400 height 52
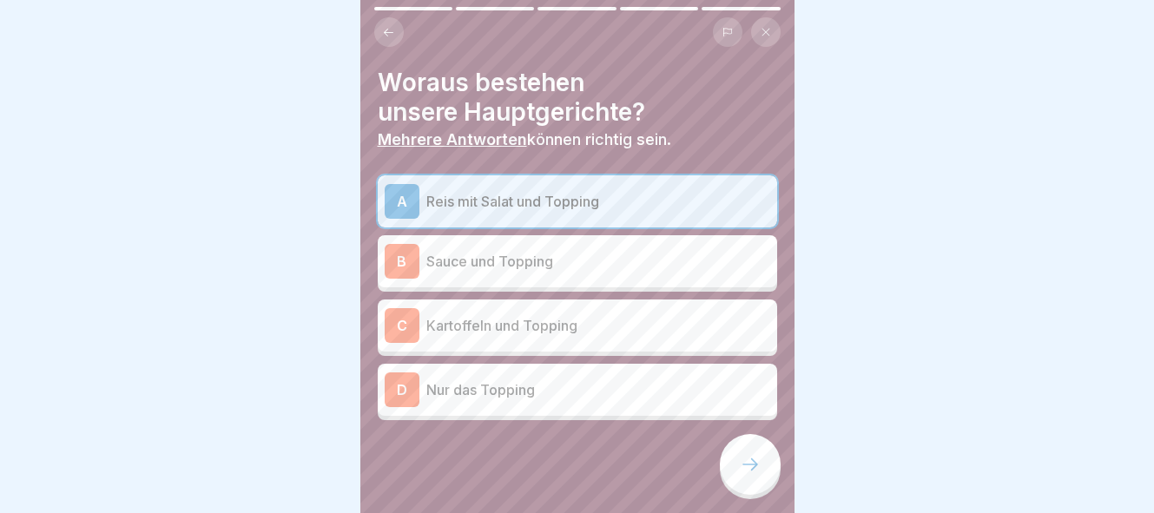
click at [589, 317] on p "Kartoffeln und Topping" at bounding box center [599, 325] width 344 height 21
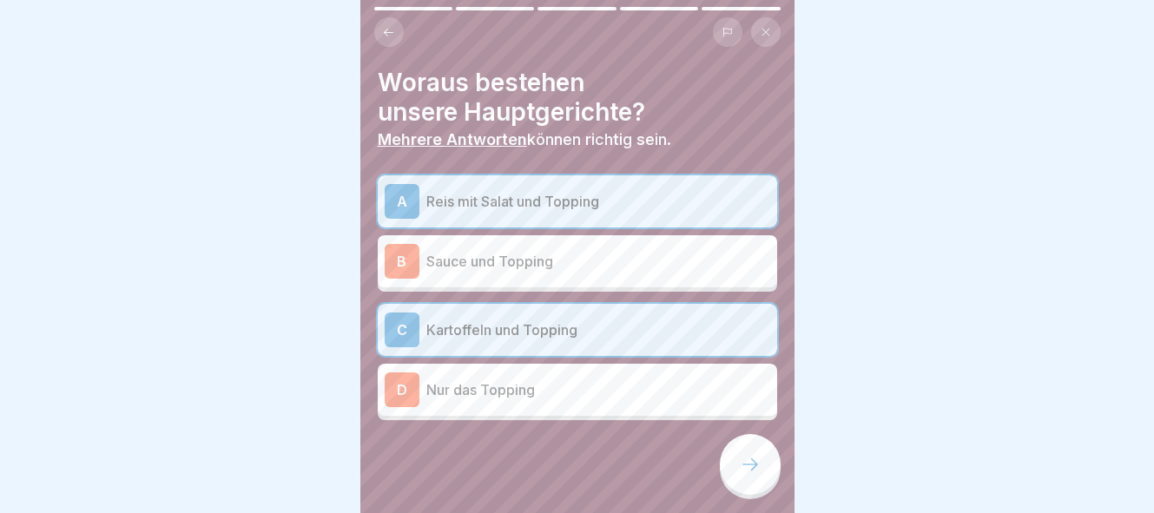
scroll to position [10, 0]
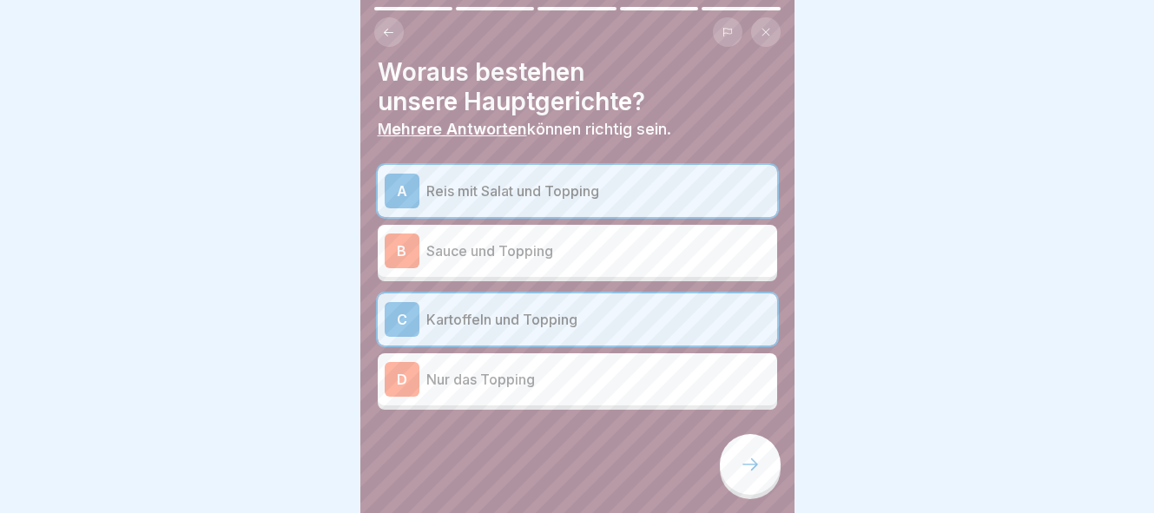
click at [763, 459] on div at bounding box center [750, 464] width 61 height 61
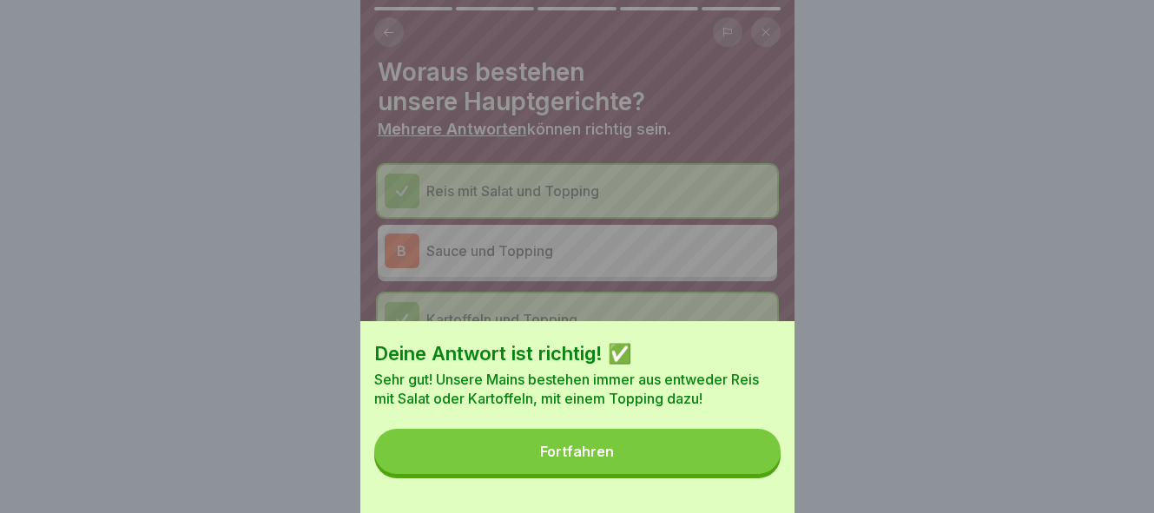
click at [651, 459] on button "Fortfahren" at bounding box center [577, 451] width 407 height 45
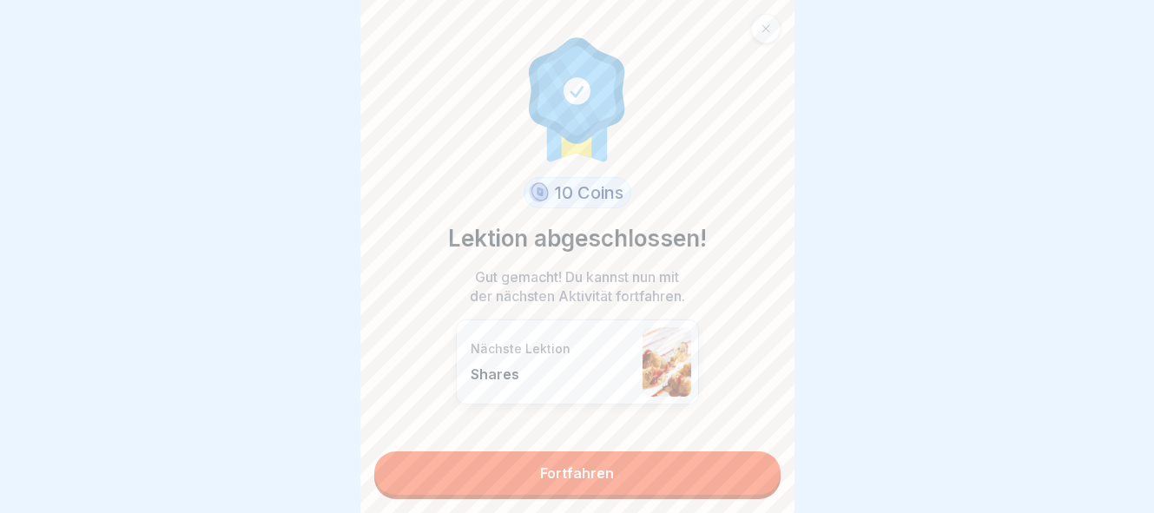
click at [698, 471] on link "Fortfahren" at bounding box center [577, 473] width 407 height 43
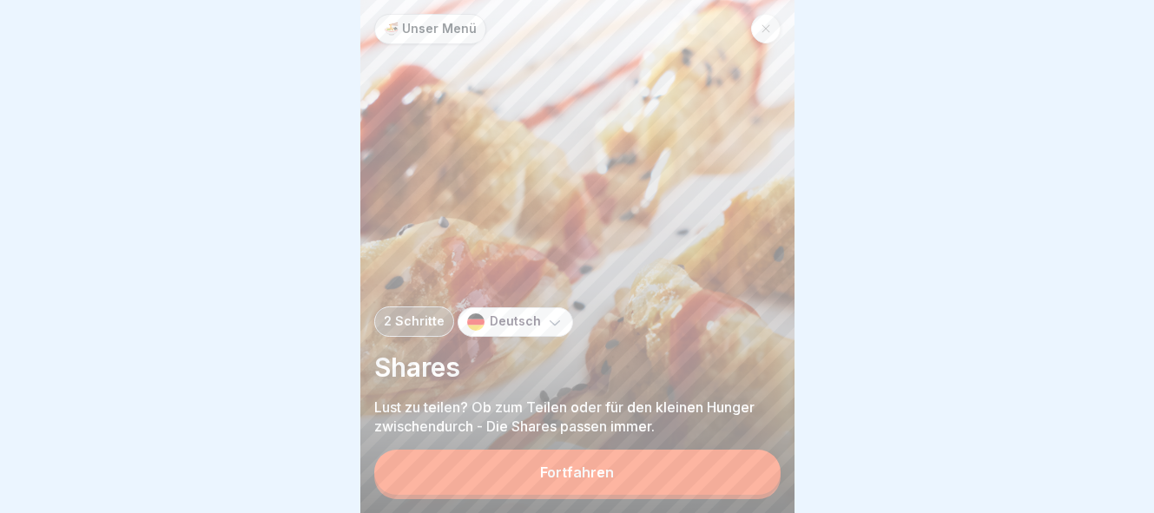
click at [666, 480] on button "Fortfahren" at bounding box center [577, 472] width 407 height 45
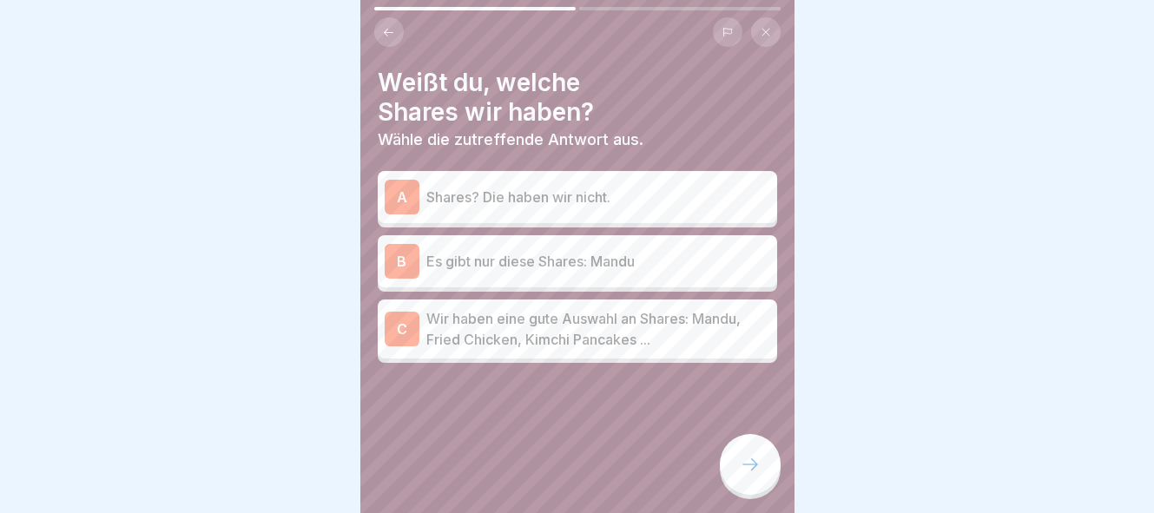
click at [387, 28] on icon at bounding box center [388, 32] width 13 height 13
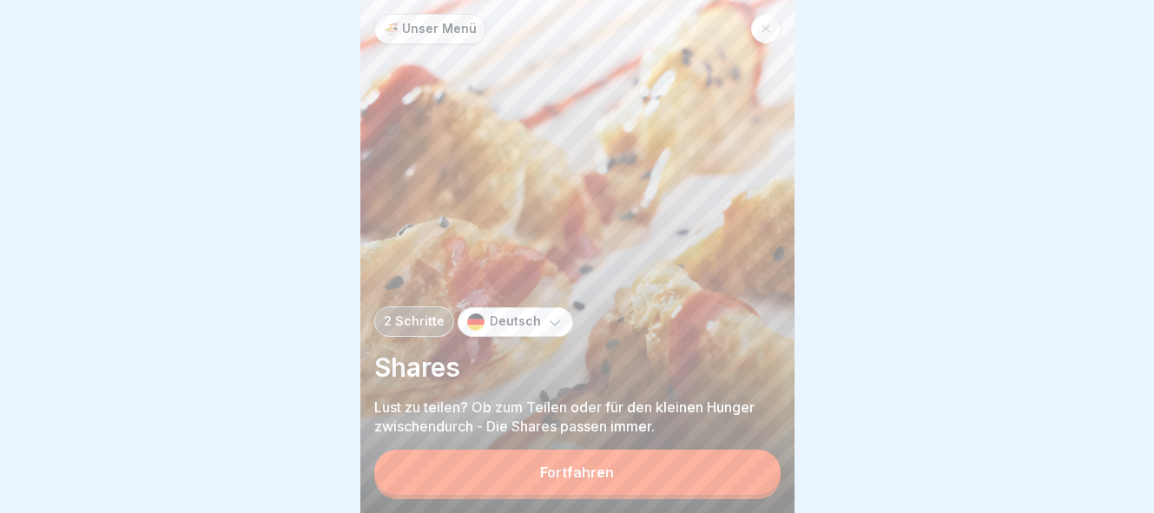
click at [633, 482] on button "Fortfahren" at bounding box center [577, 472] width 407 height 45
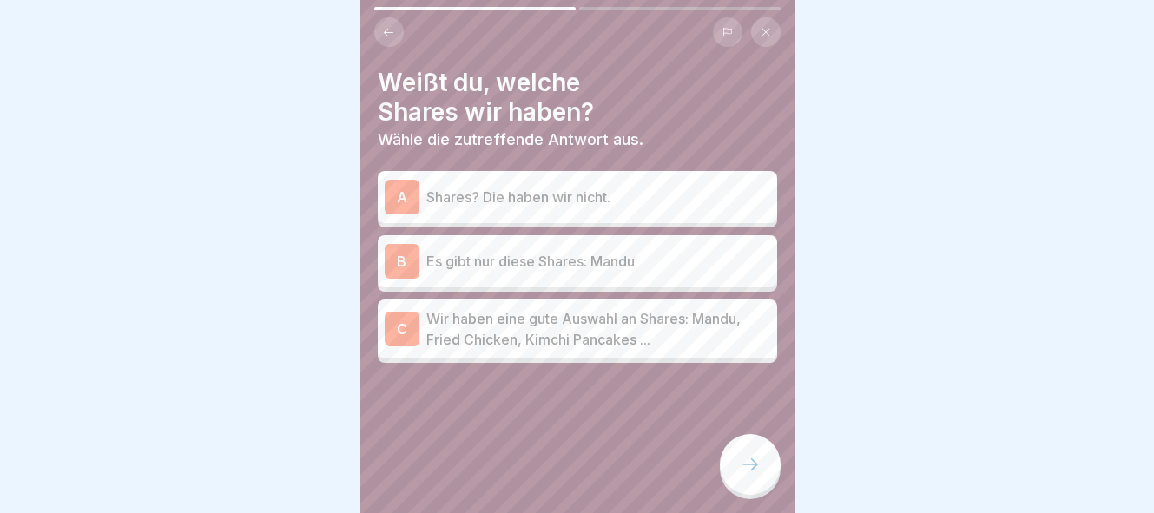
click at [664, 336] on p "Wir haben eine gute Auswahl an Shares: Mandu, Fried Chicken, Kimchi Pancakes ..." at bounding box center [599, 329] width 344 height 42
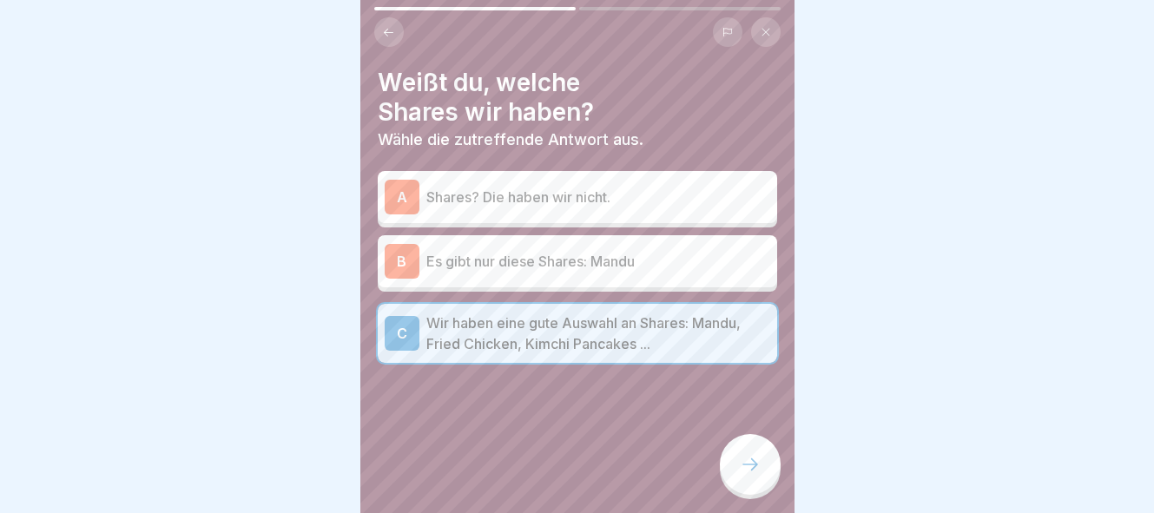
click at [764, 465] on div at bounding box center [750, 464] width 61 height 61
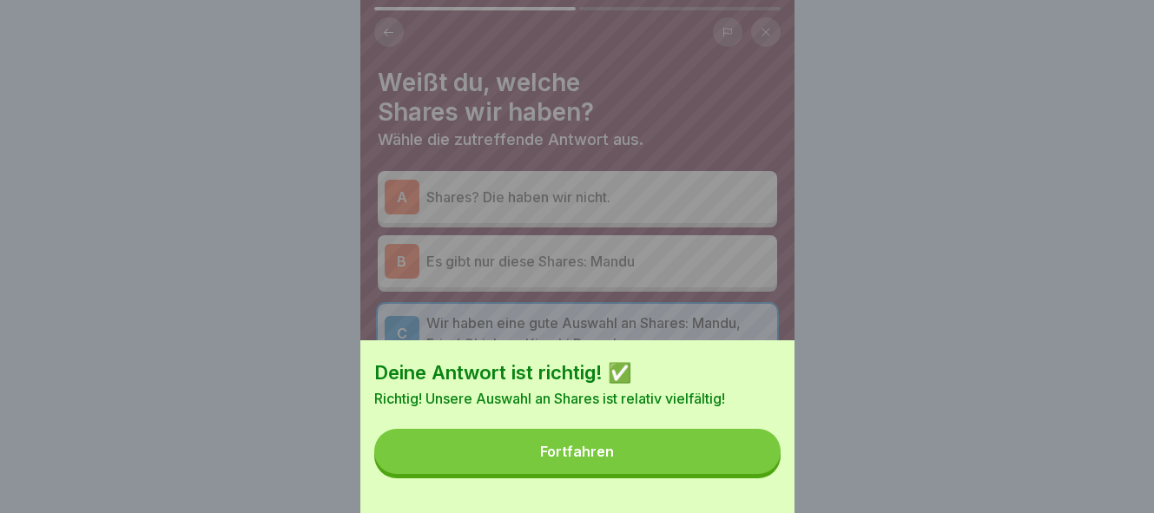
click at [705, 446] on button "Fortfahren" at bounding box center [577, 451] width 407 height 45
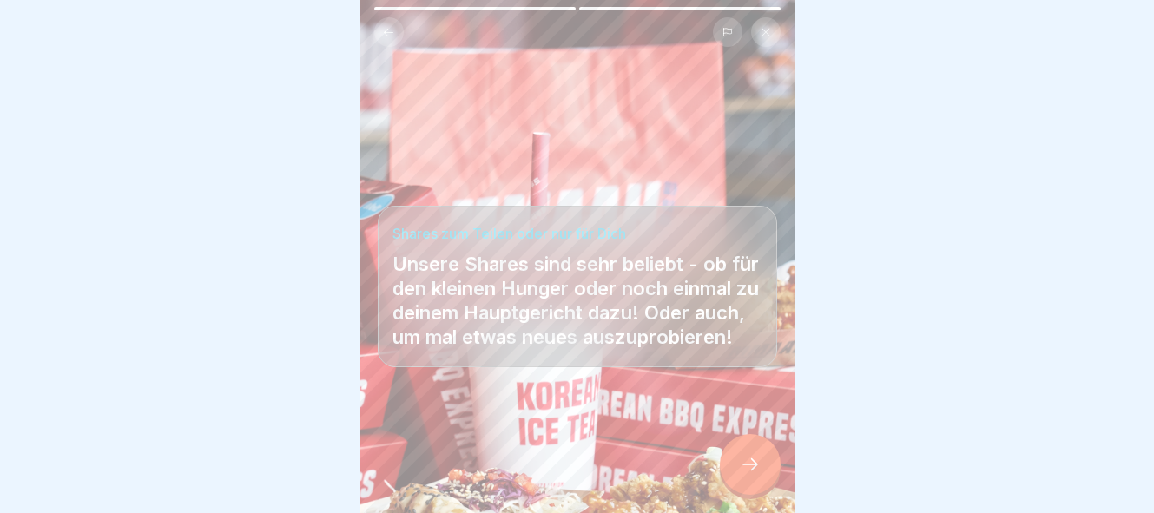
click at [755, 460] on icon at bounding box center [750, 464] width 21 height 21
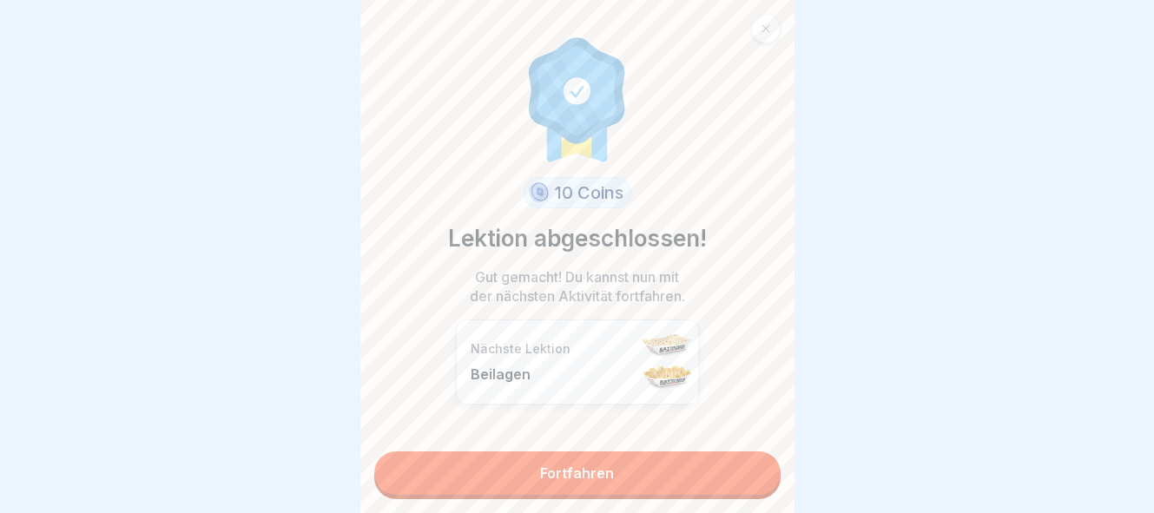
click at [727, 465] on link "Fortfahren" at bounding box center [577, 473] width 407 height 43
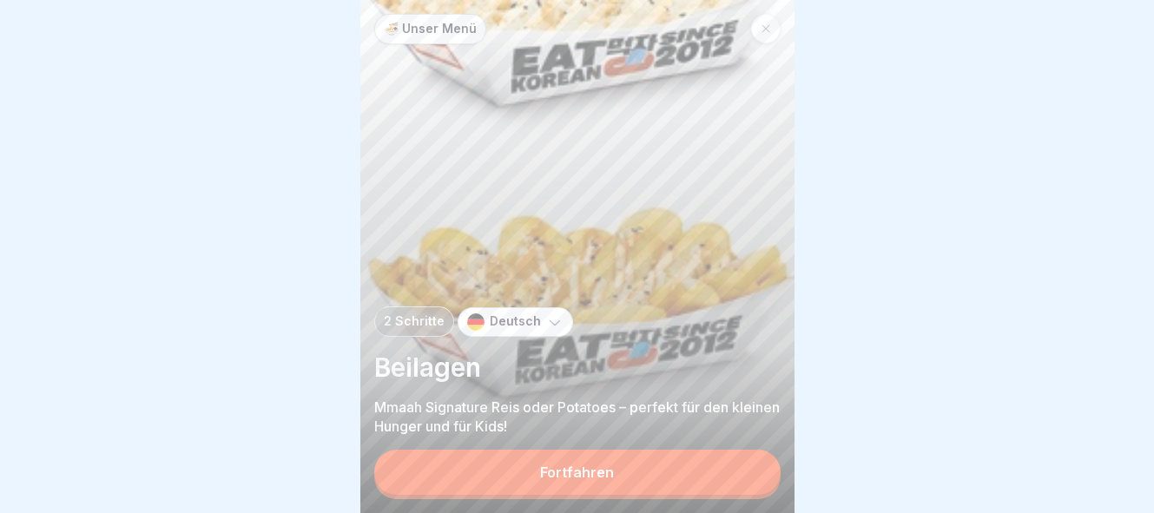
click at [713, 472] on button "Fortfahren" at bounding box center [577, 472] width 407 height 45
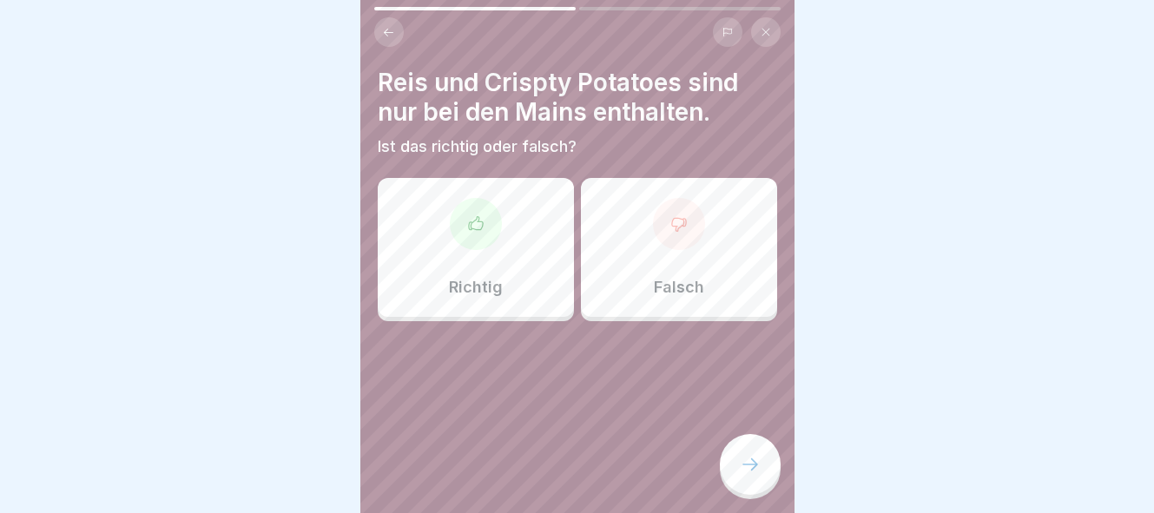
click at [703, 233] on div "Falsch" at bounding box center [679, 247] width 196 height 139
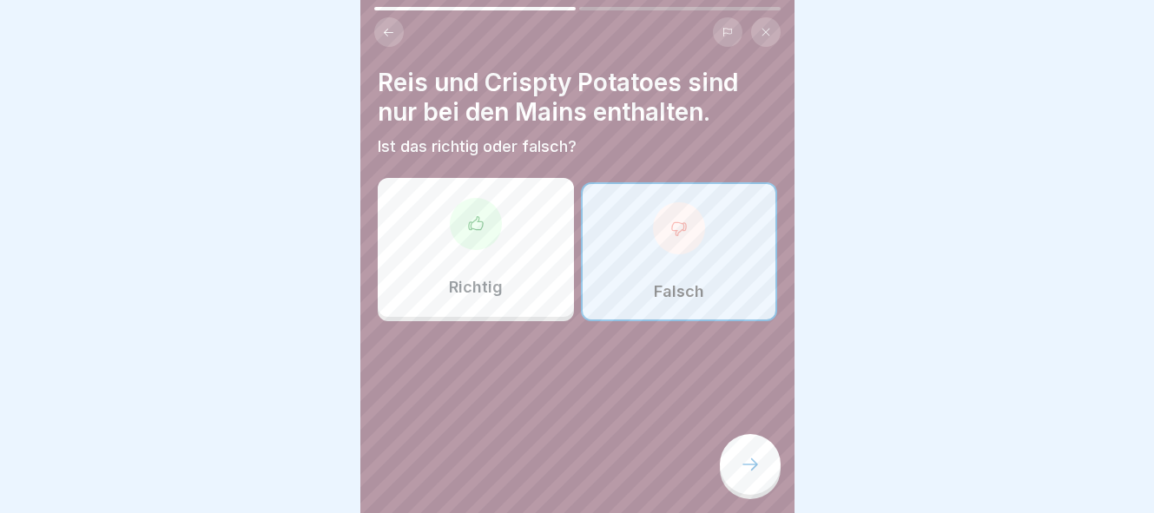
click at [762, 460] on div at bounding box center [750, 464] width 61 height 61
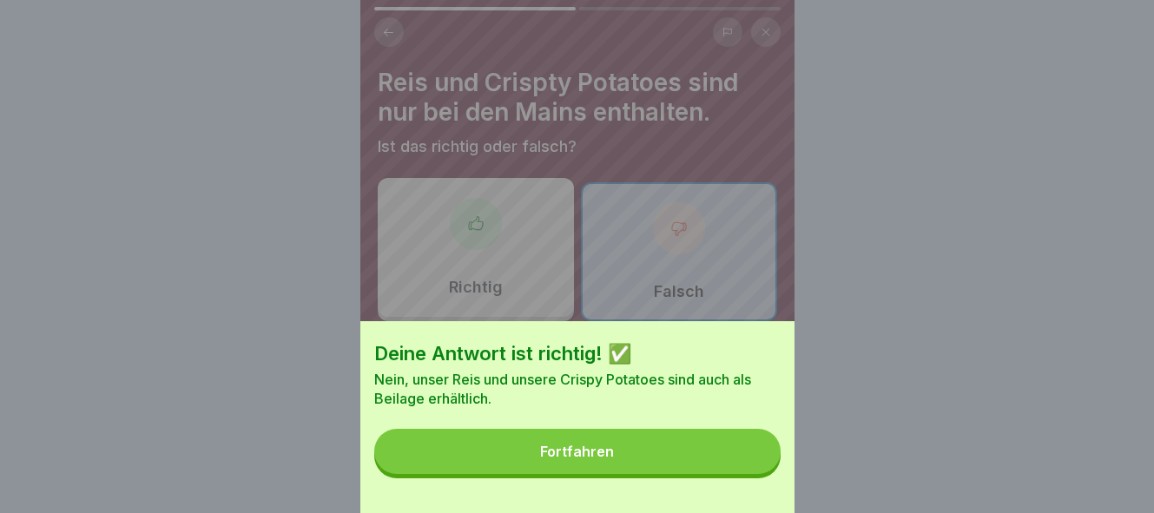
click at [720, 467] on button "Fortfahren" at bounding box center [577, 451] width 407 height 45
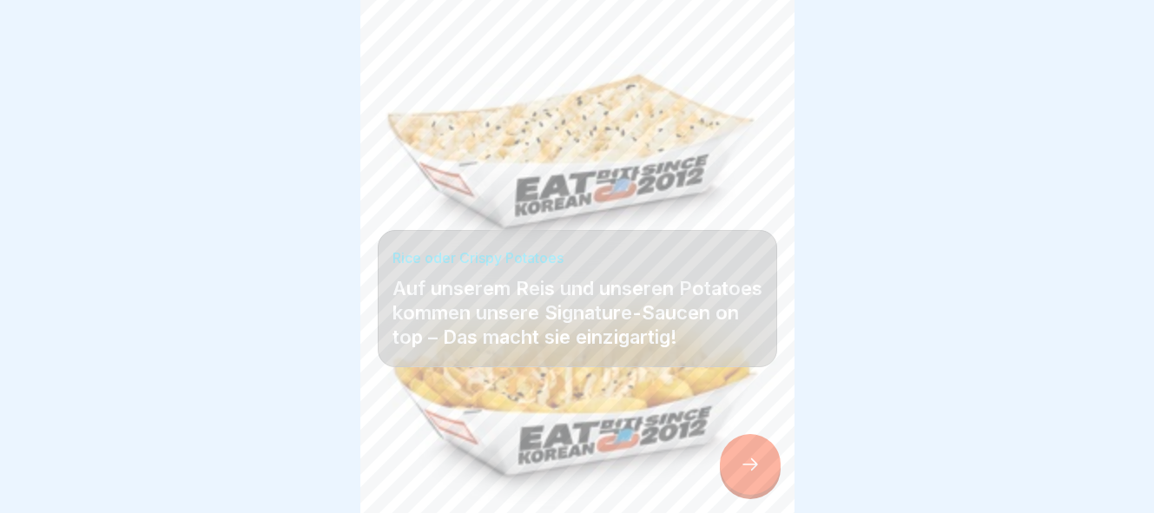
click at [745, 466] on icon at bounding box center [750, 464] width 21 height 21
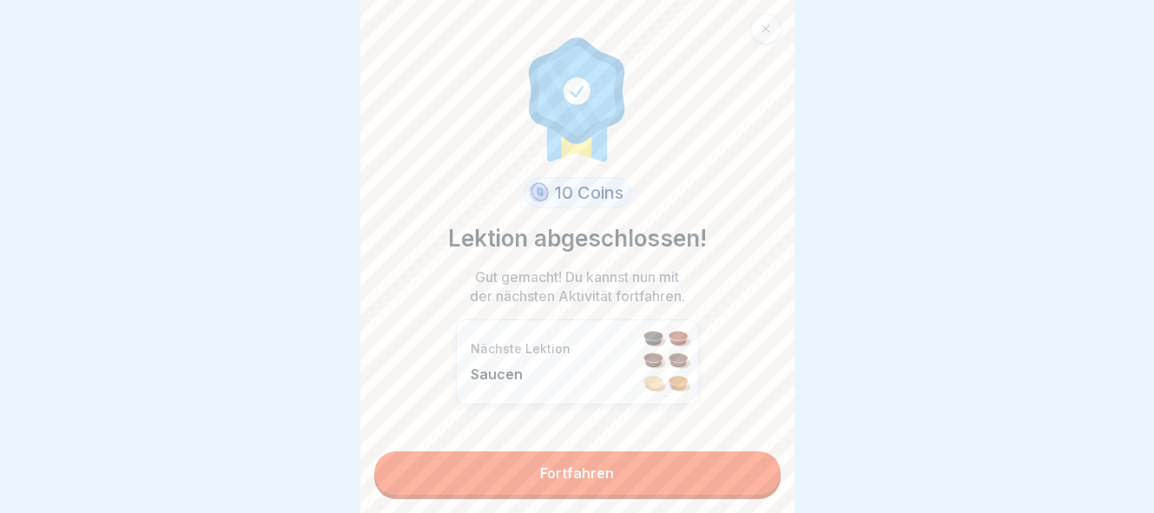
click at [744, 466] on link "Fortfahren" at bounding box center [577, 473] width 407 height 43
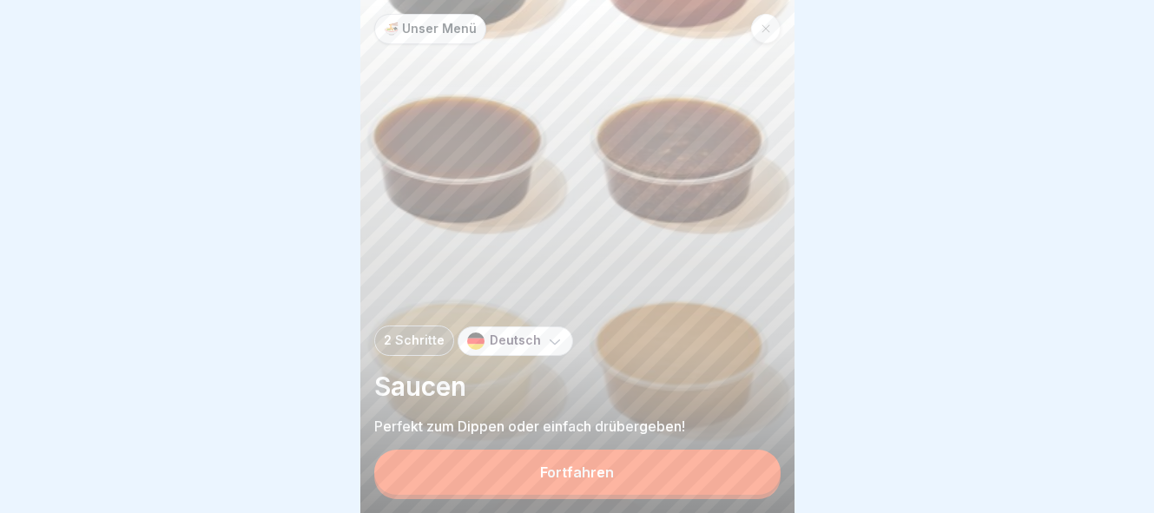
click at [744, 466] on button "Fortfahren" at bounding box center [577, 472] width 407 height 45
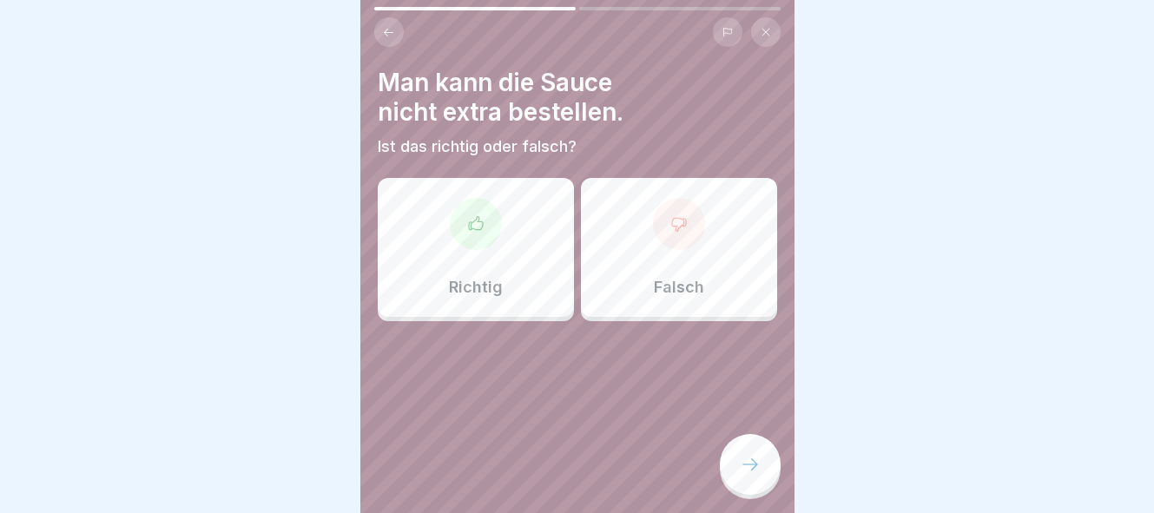
click at [696, 297] on div "Falsch" at bounding box center [679, 247] width 196 height 139
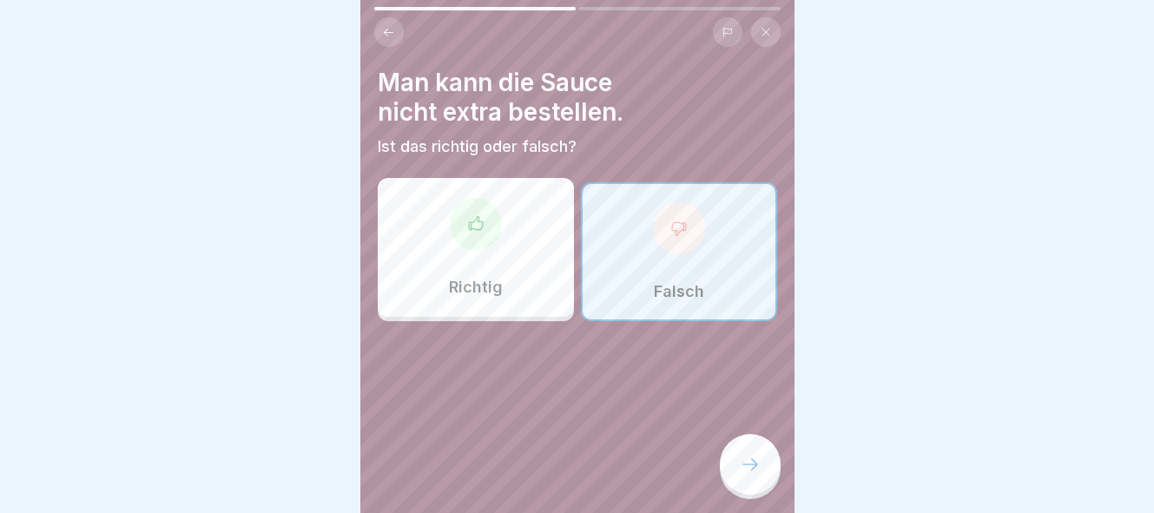
click at [764, 468] on div at bounding box center [750, 464] width 61 height 61
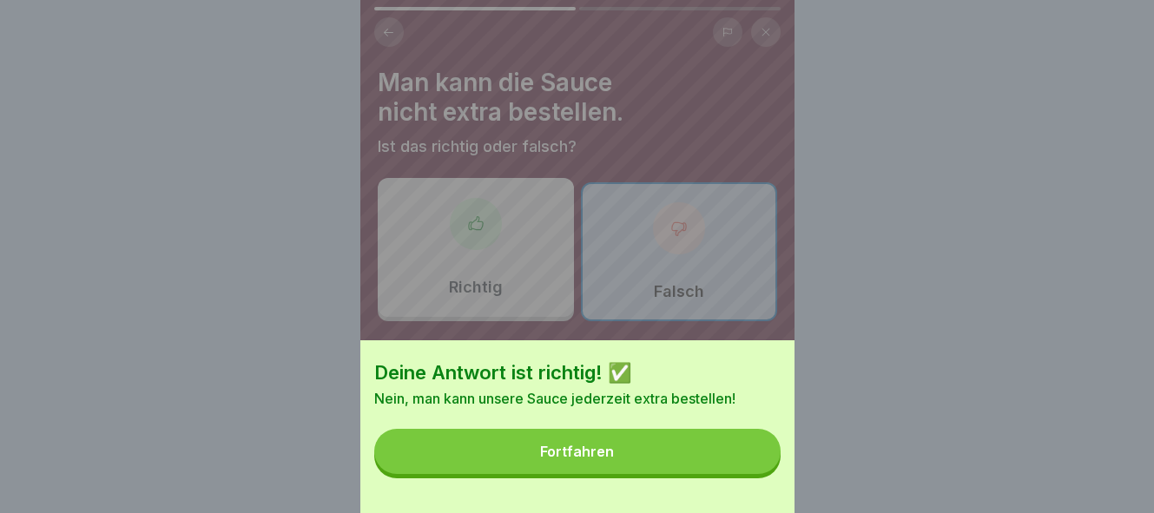
click at [730, 457] on button "Fortfahren" at bounding box center [577, 451] width 407 height 45
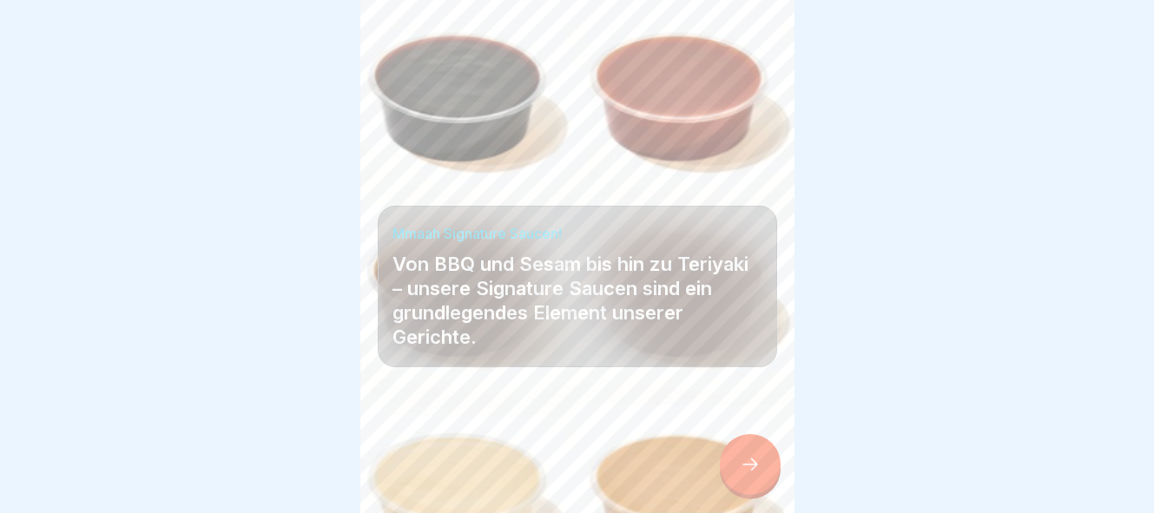
click at [751, 470] on icon at bounding box center [750, 464] width 21 height 21
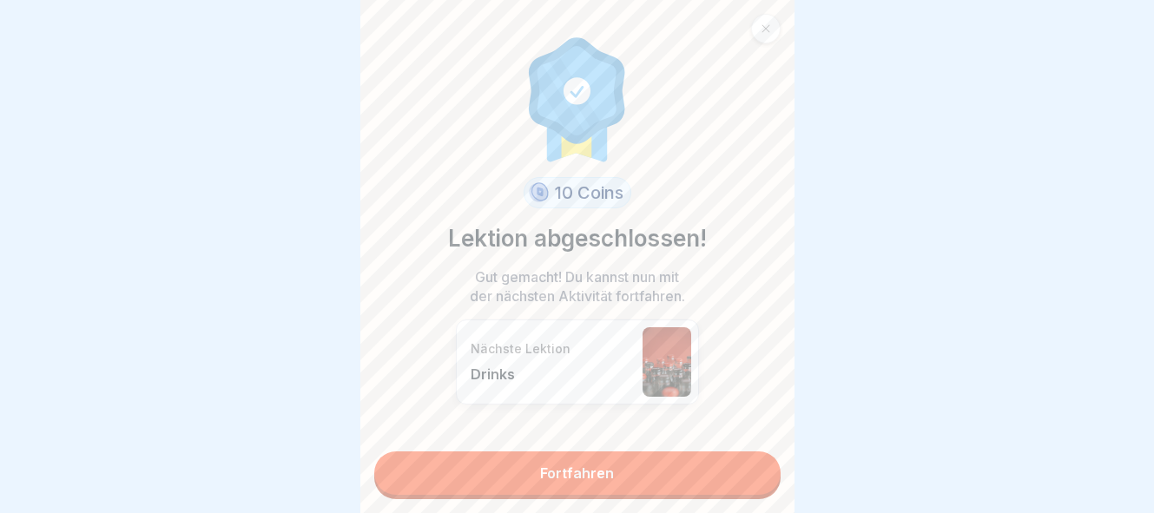
click at [671, 486] on link "Fortfahren" at bounding box center [577, 473] width 407 height 43
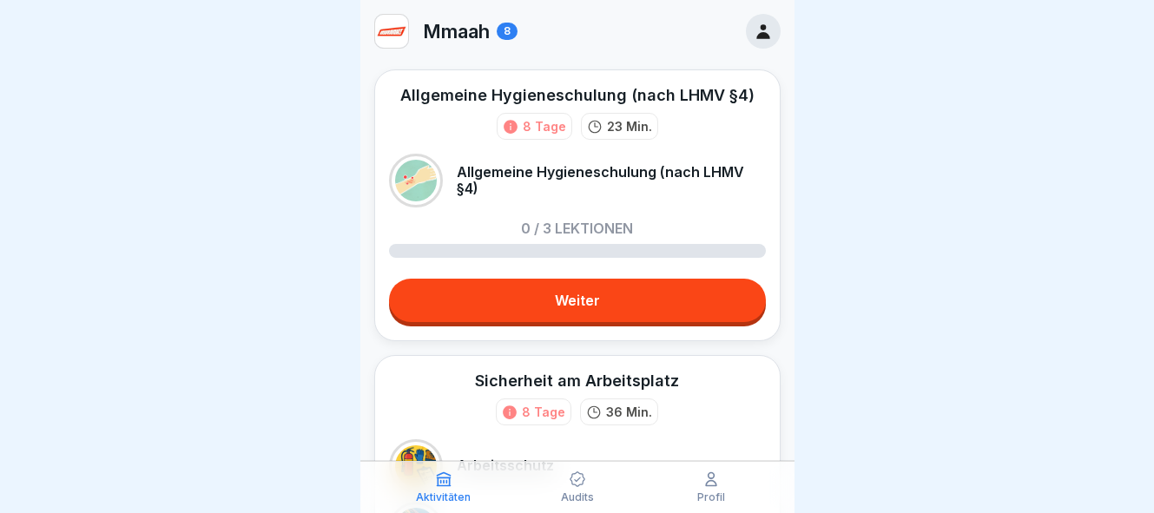
click at [308, 126] on div at bounding box center [577, 256] width 1154 height 513
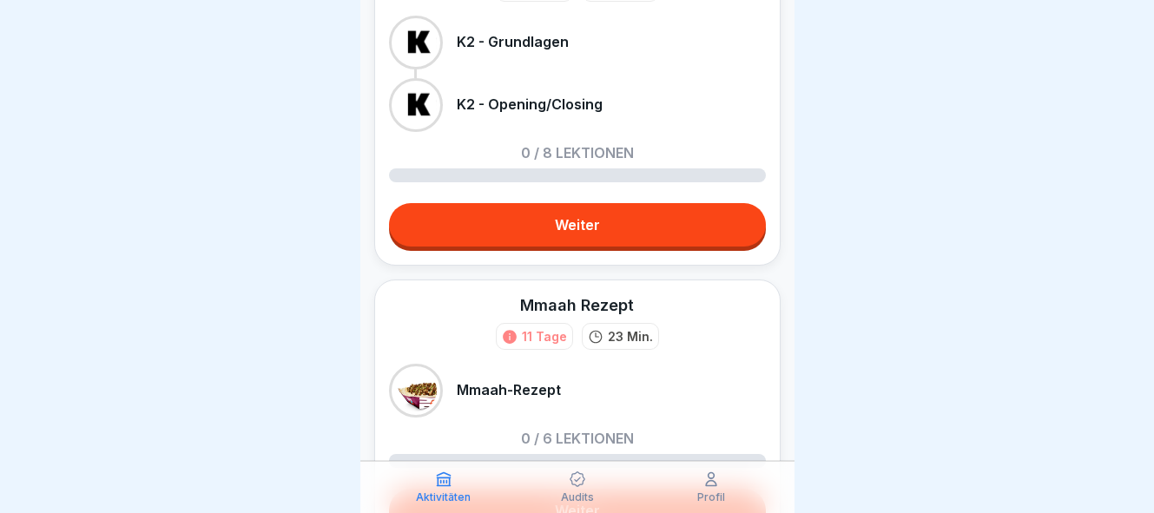
scroll to position [1228, 0]
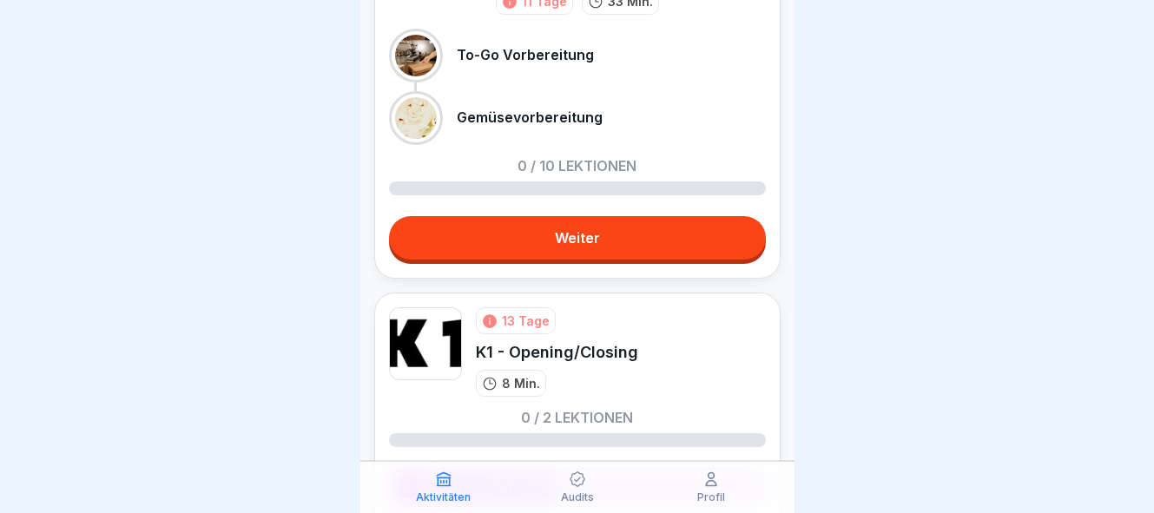
scroll to position [2376, 0]
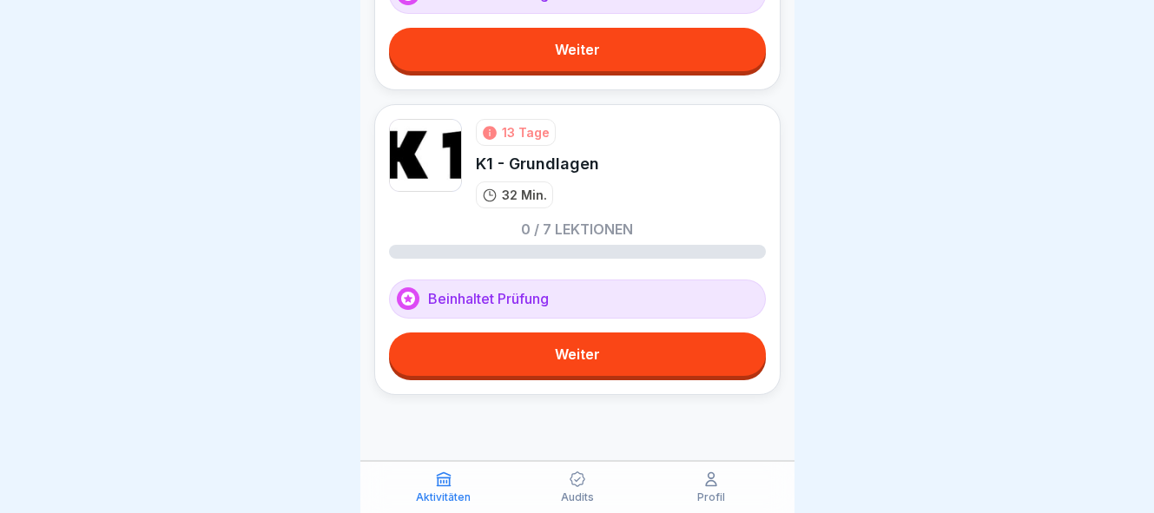
click at [707, 487] on icon at bounding box center [711, 479] width 17 height 17
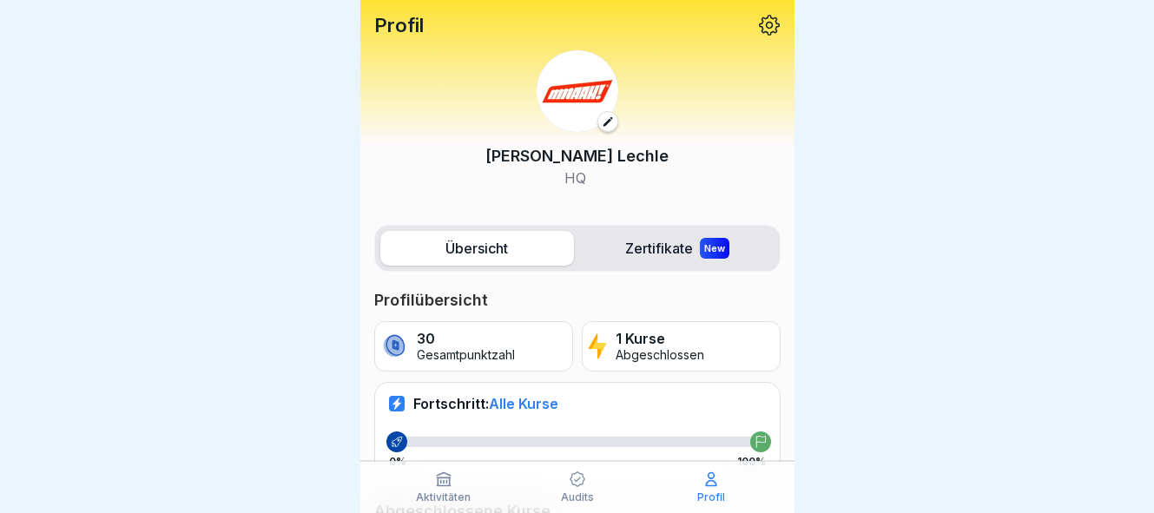
click at [578, 495] on p "Audits" at bounding box center [577, 498] width 33 height 12
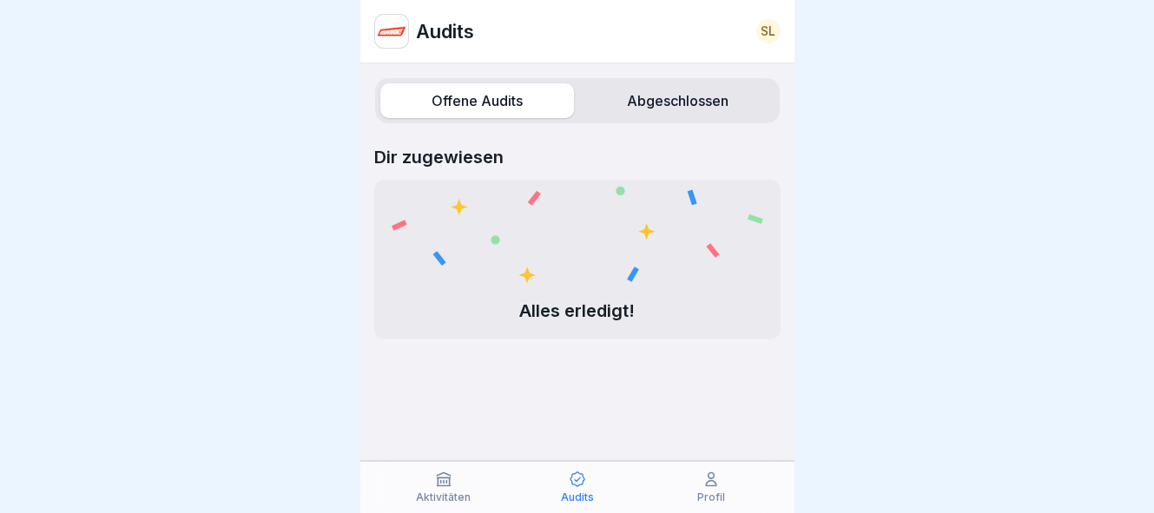
click at [441, 490] on div "Aktivitäten" at bounding box center [443, 487] width 125 height 33
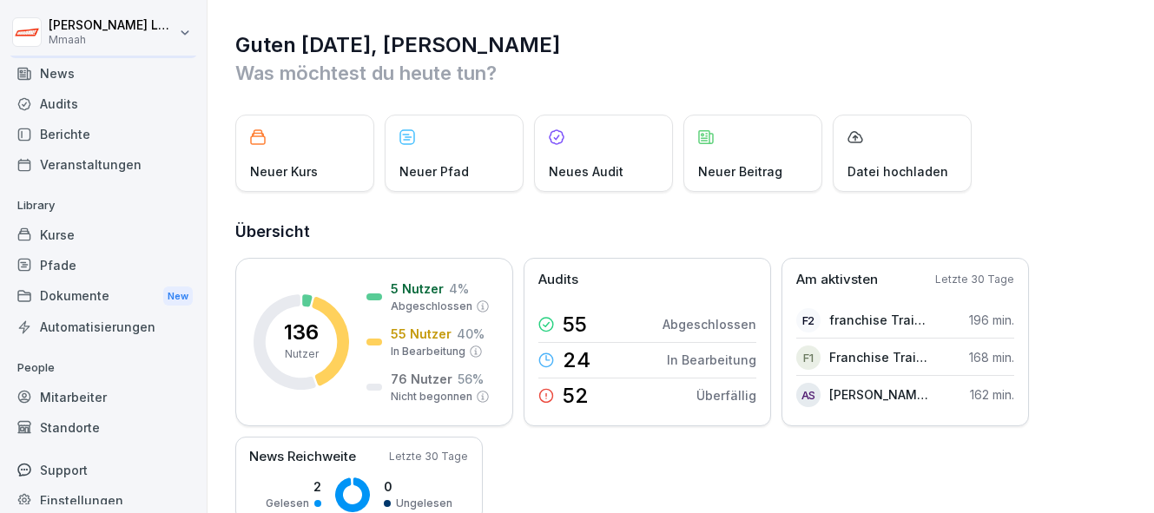
scroll to position [30, 0]
click at [84, 230] on div "Kurse" at bounding box center [103, 233] width 189 height 30
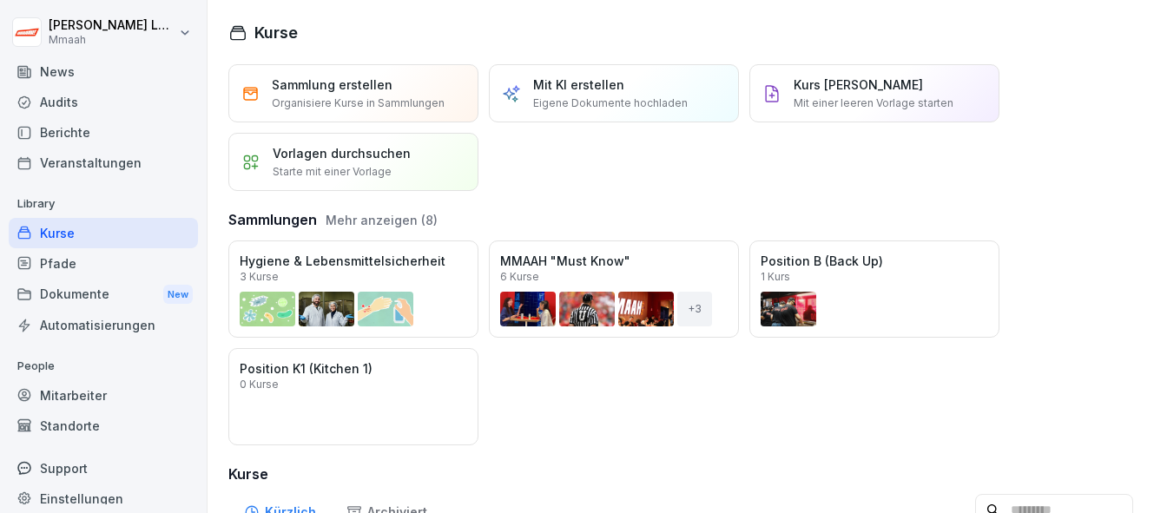
click at [81, 263] on div "Pfade" at bounding box center [103, 263] width 189 height 30
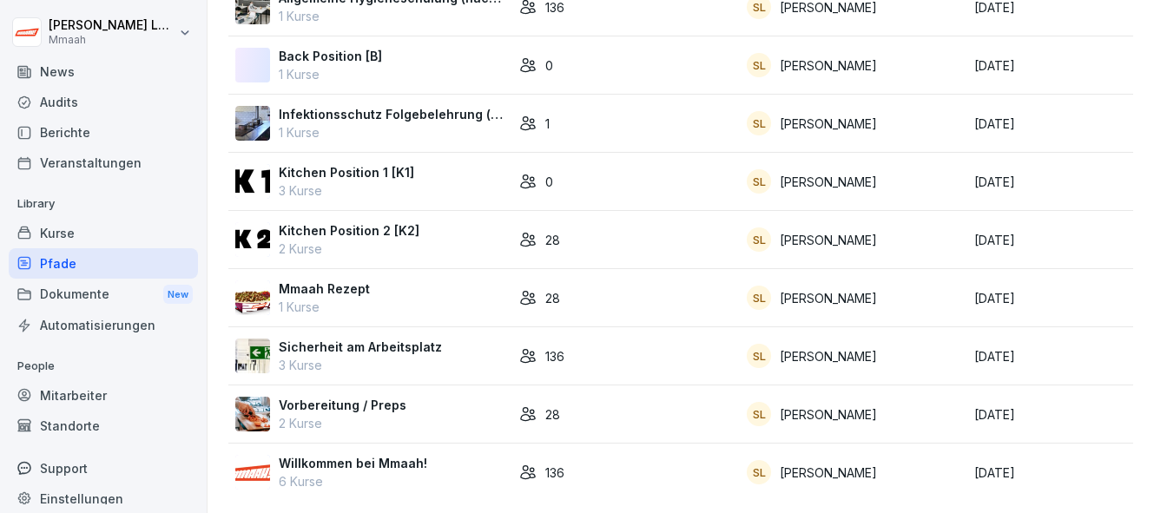
scroll to position [173, 0]
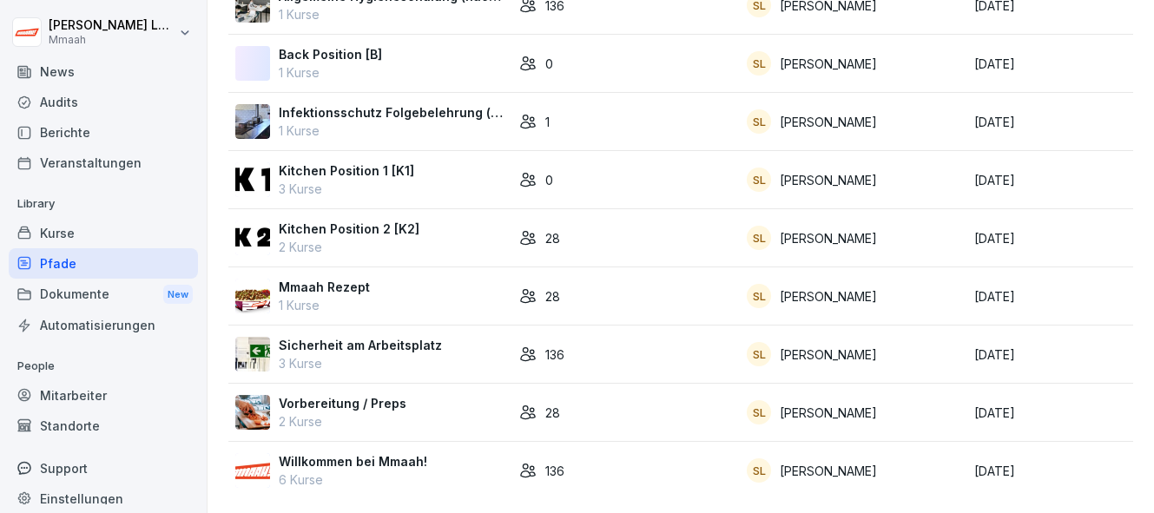
click at [386, 465] on p "Willkommen bei Mmaah!" at bounding box center [353, 462] width 149 height 18
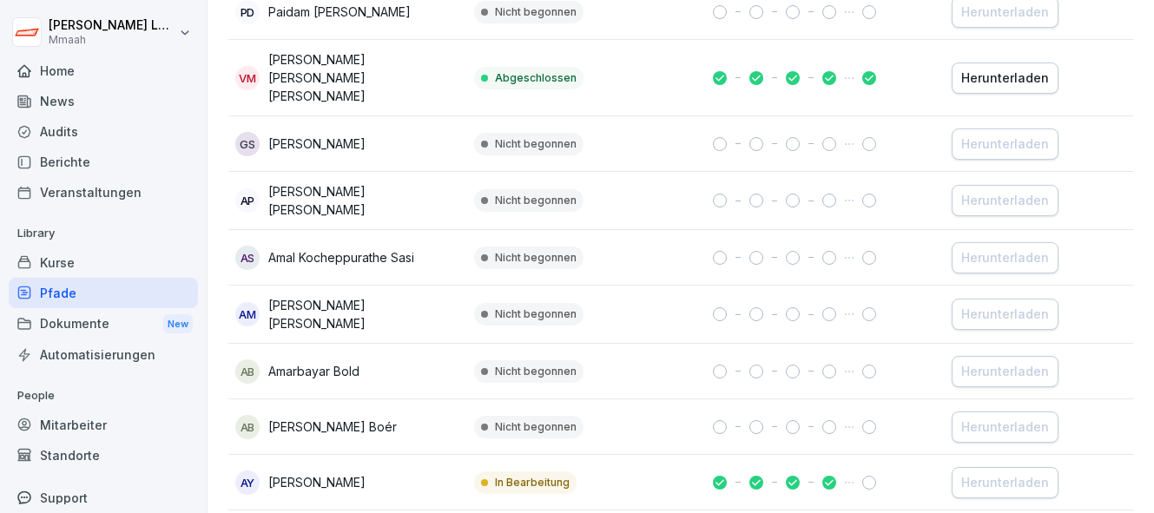
scroll to position [2054, 0]
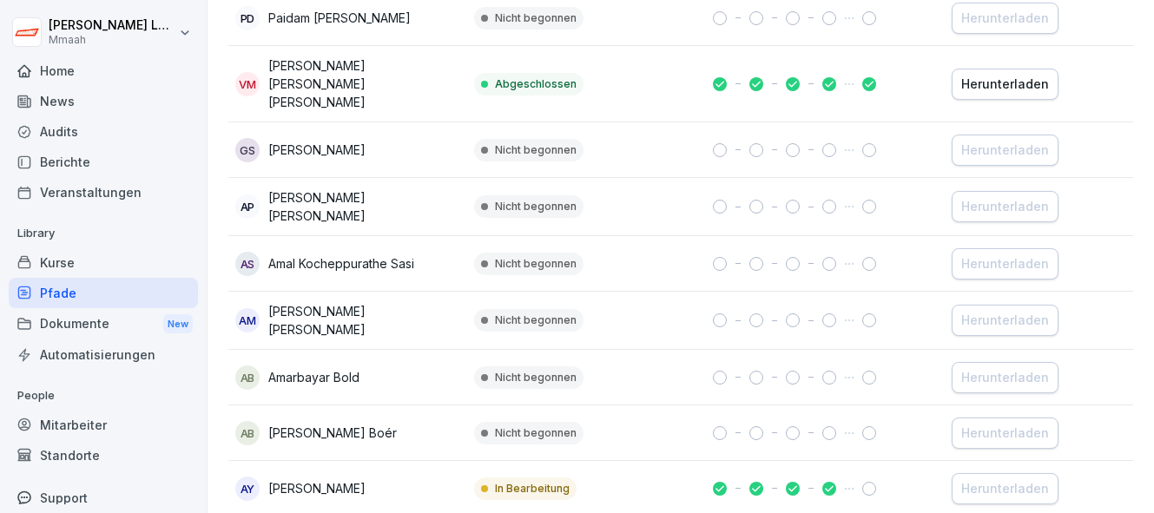
click at [93, 268] on div "Kurse" at bounding box center [103, 263] width 189 height 30
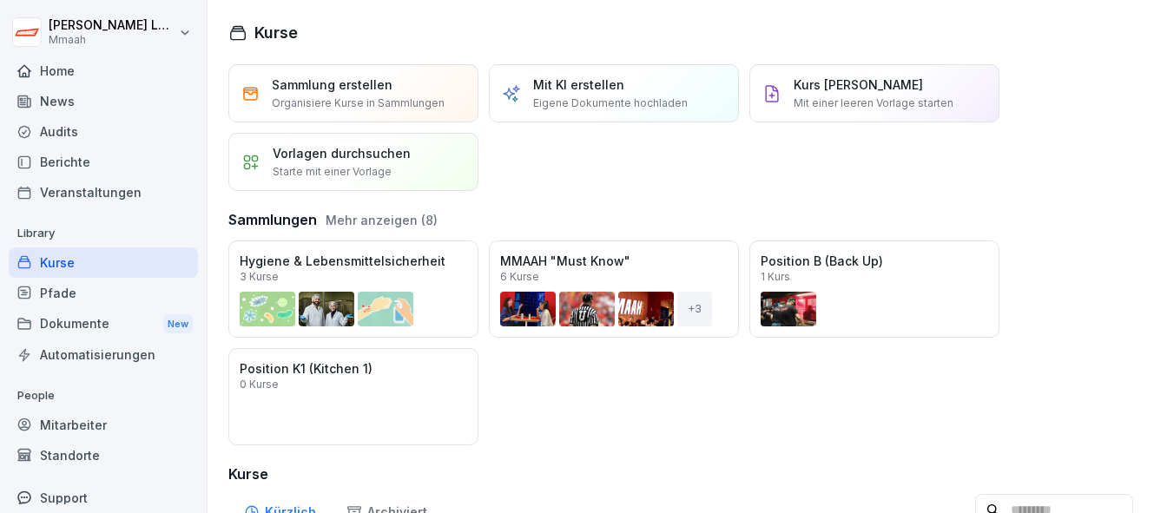
click at [0, 0] on div "Öffnen" at bounding box center [0, 0] width 0 height 0
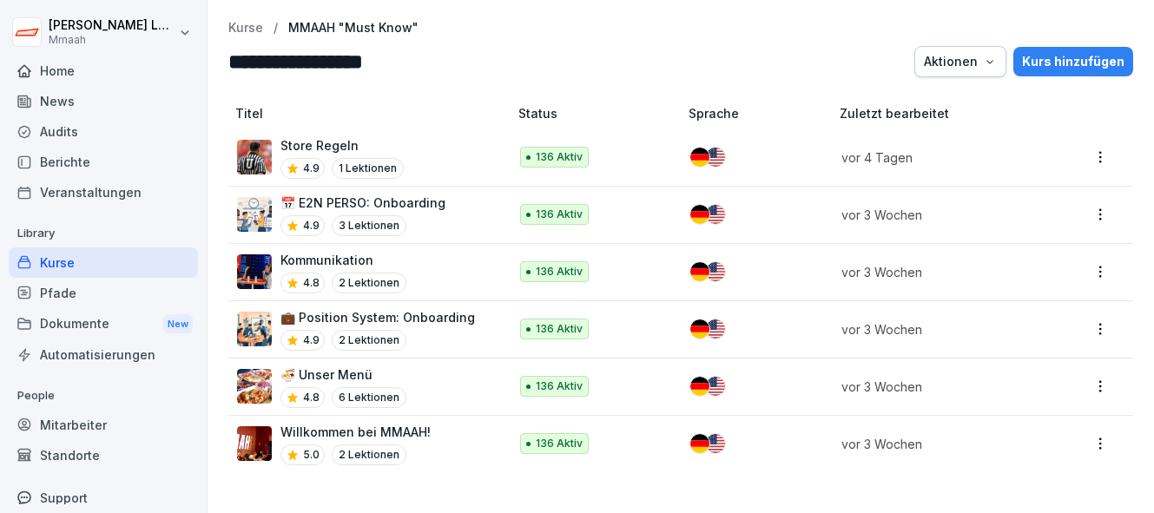
click at [341, 428] on p "Willkommen bei MMAAH!" at bounding box center [356, 432] width 150 height 18
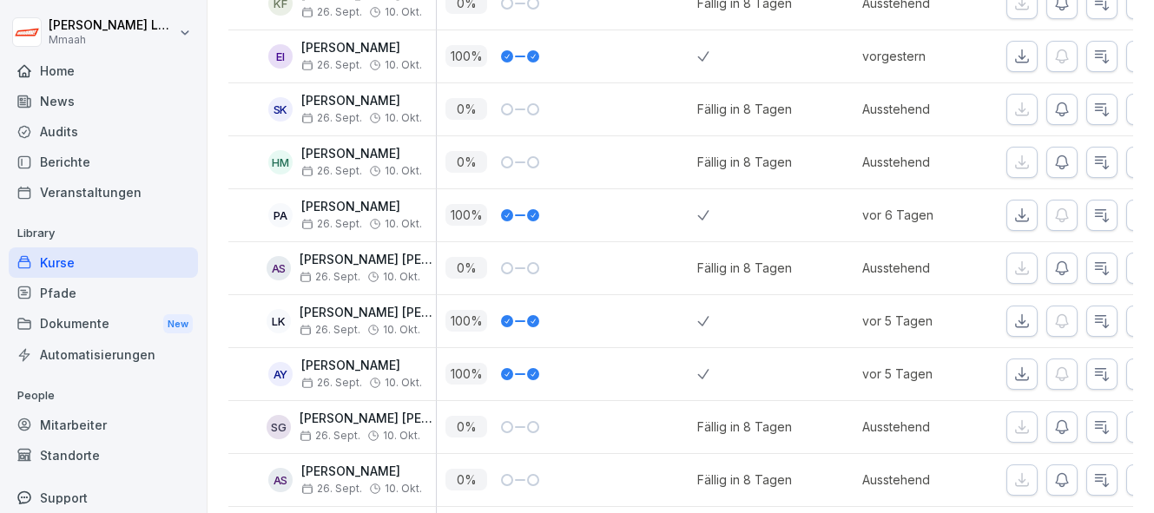
scroll to position [7087, 0]
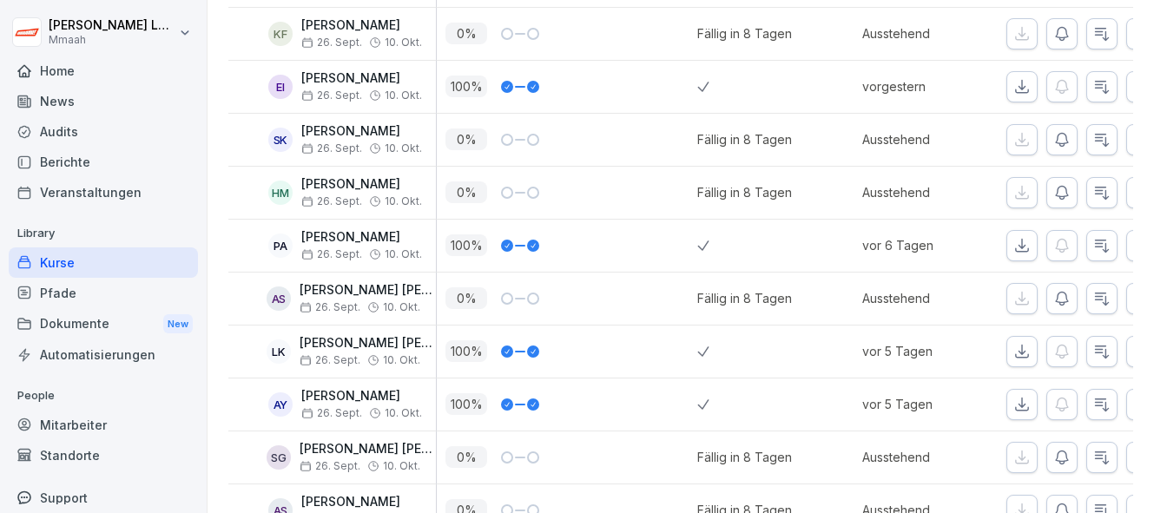
click at [149, 257] on div "Kurse" at bounding box center [103, 263] width 189 height 30
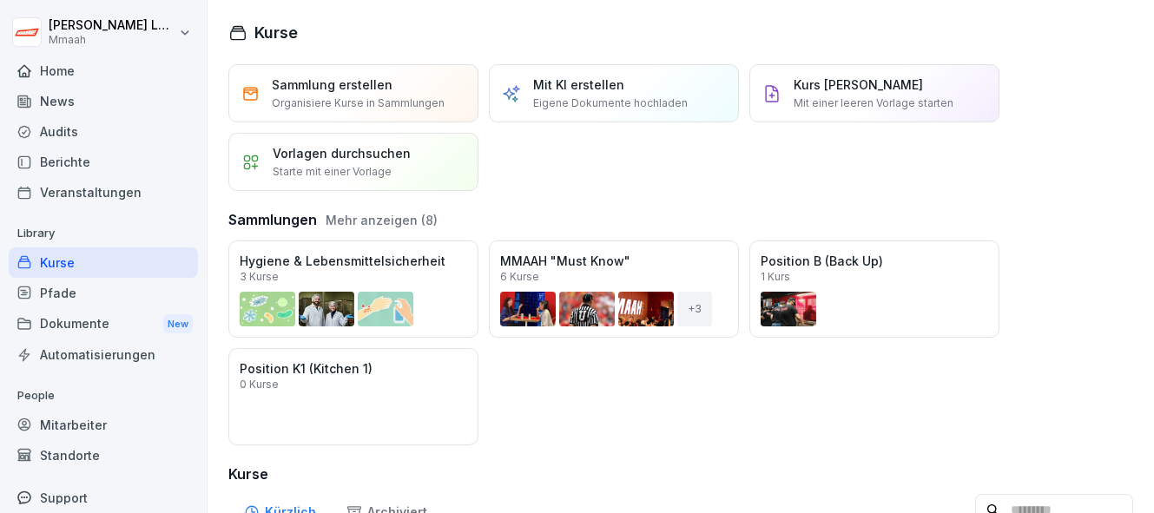
click at [0, 0] on div "Öffnen" at bounding box center [0, 0] width 0 height 0
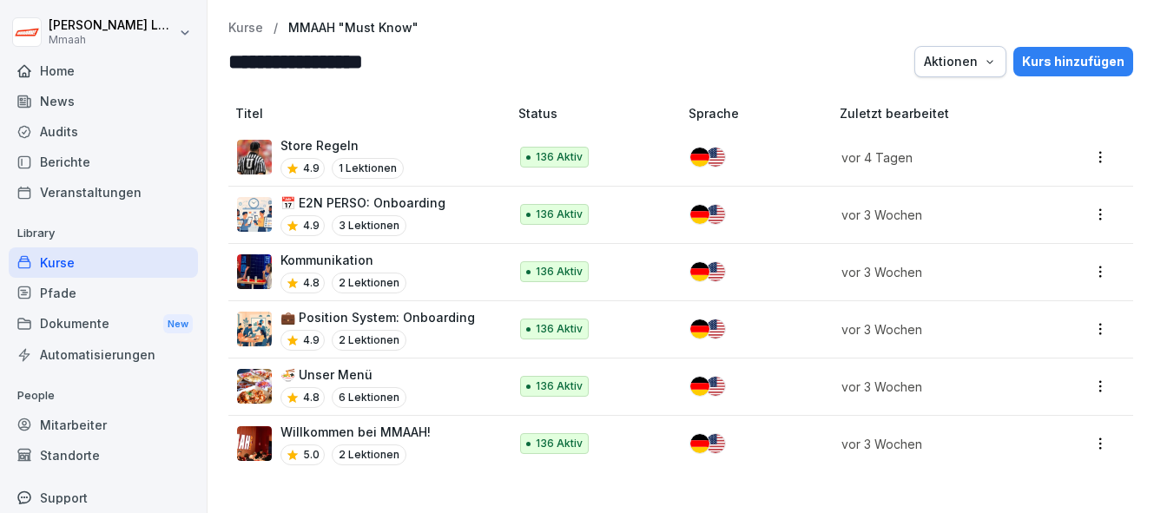
click at [997, 64] on icon "button" at bounding box center [990, 62] width 14 height 14
click at [766, 39] on html "**********" at bounding box center [577, 256] width 1154 height 513
click at [374, 423] on p "Willkommen bei MMAAH!" at bounding box center [356, 432] width 150 height 18
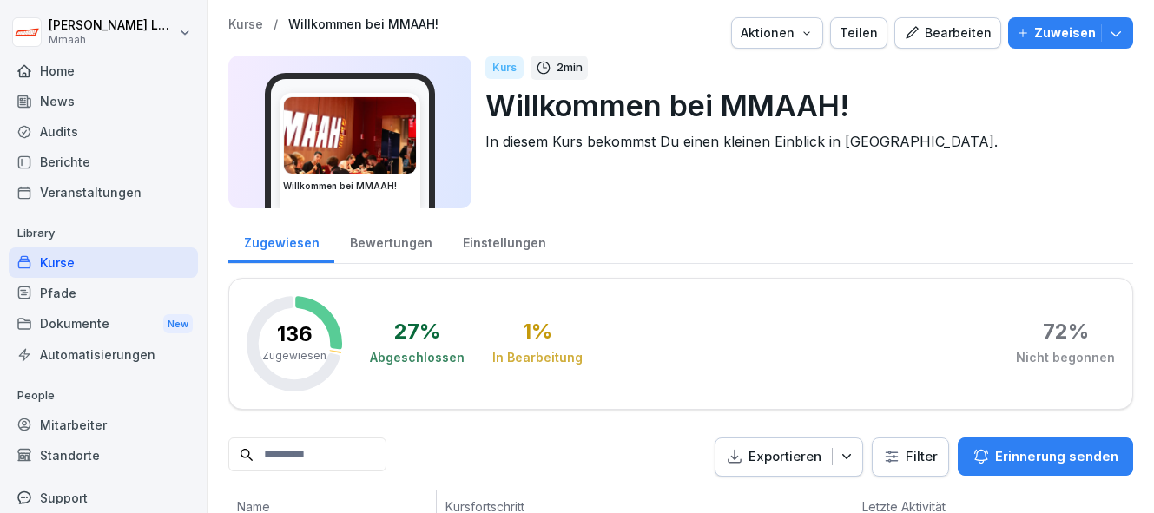
click at [956, 33] on div "Bearbeiten" at bounding box center [948, 32] width 88 height 19
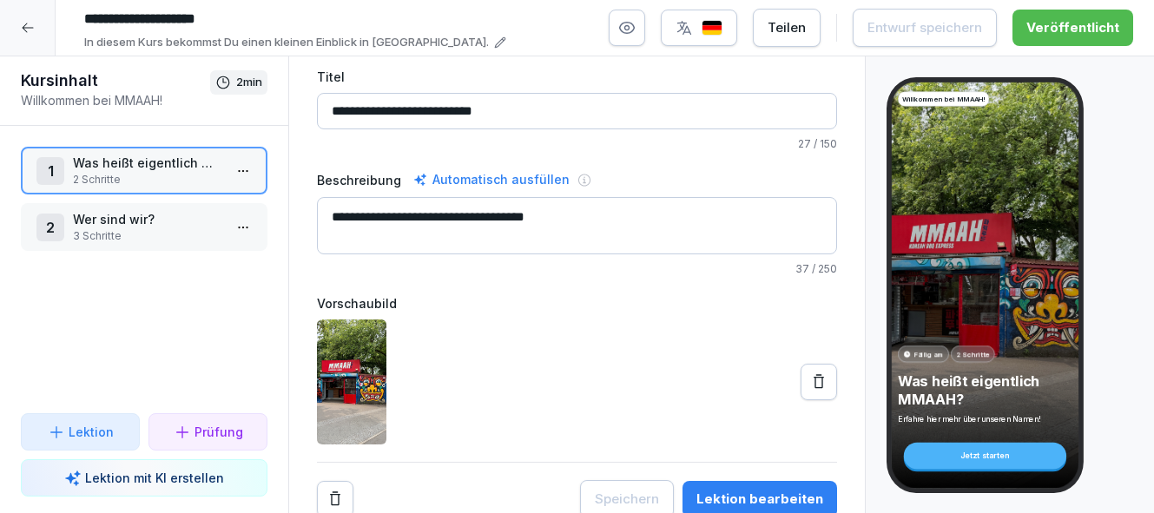
scroll to position [79, 0]
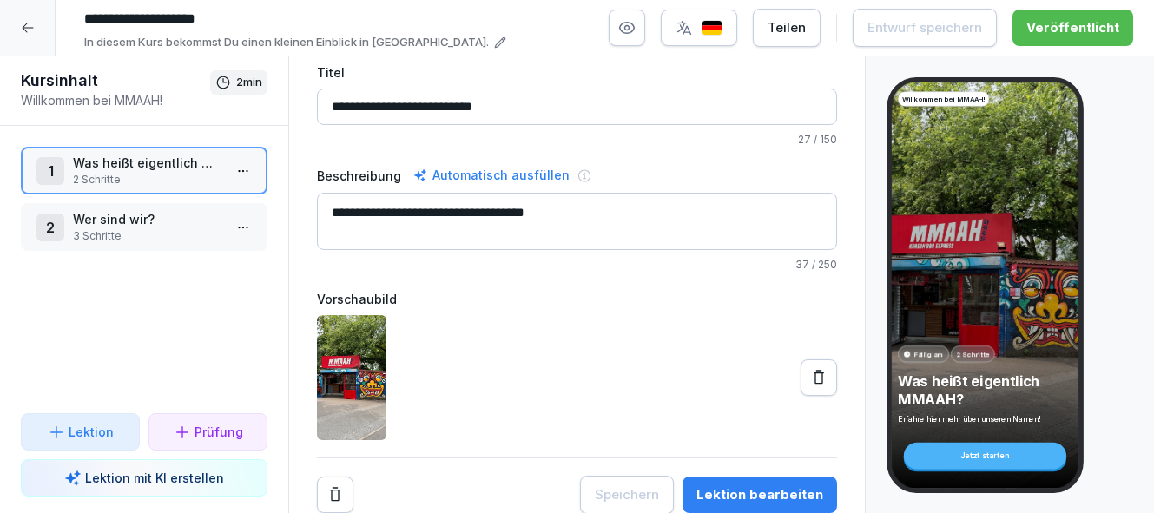
click at [765, 488] on div "Lektion bearbeiten" at bounding box center [760, 495] width 127 height 19
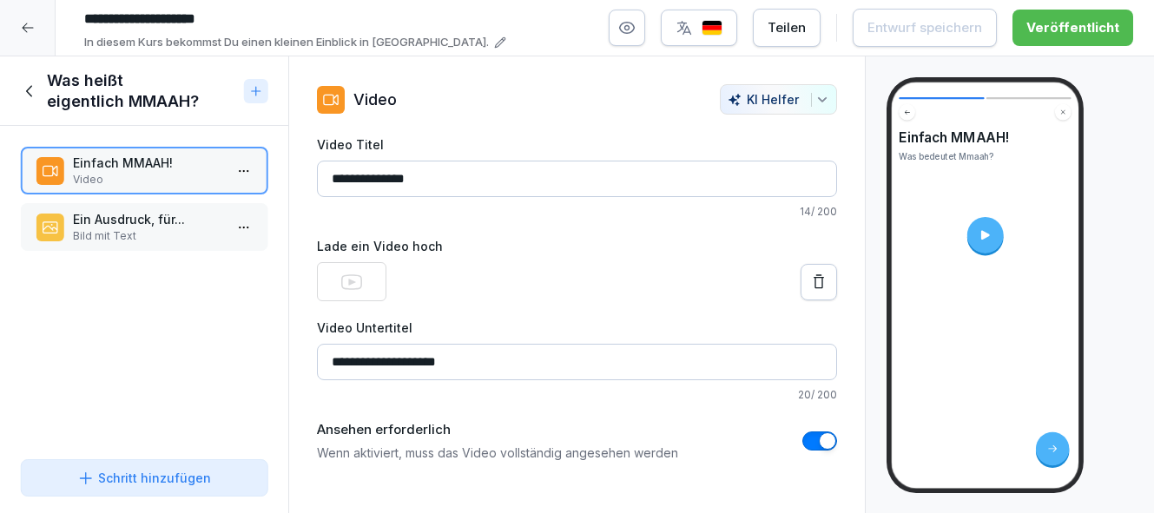
click at [159, 236] on p "Bild mit Text" at bounding box center [147, 236] width 149 height 16
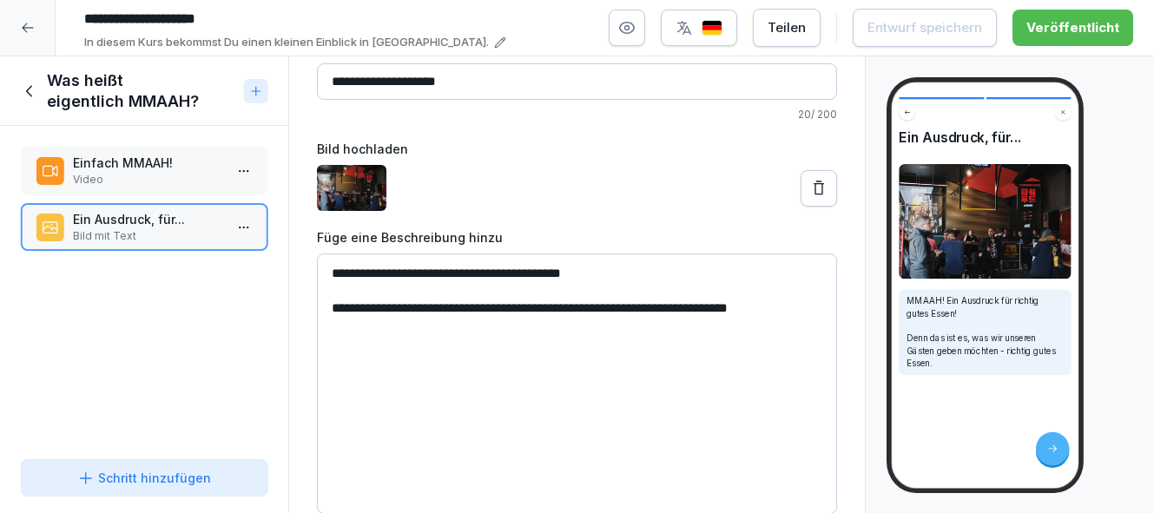
scroll to position [96, 0]
click at [602, 315] on textarea "**********" at bounding box center [577, 385] width 520 height 261
click at [690, 310] on textarea "**********" at bounding box center [577, 385] width 520 height 261
click at [391, 275] on textarea "**********" at bounding box center [577, 385] width 520 height 261
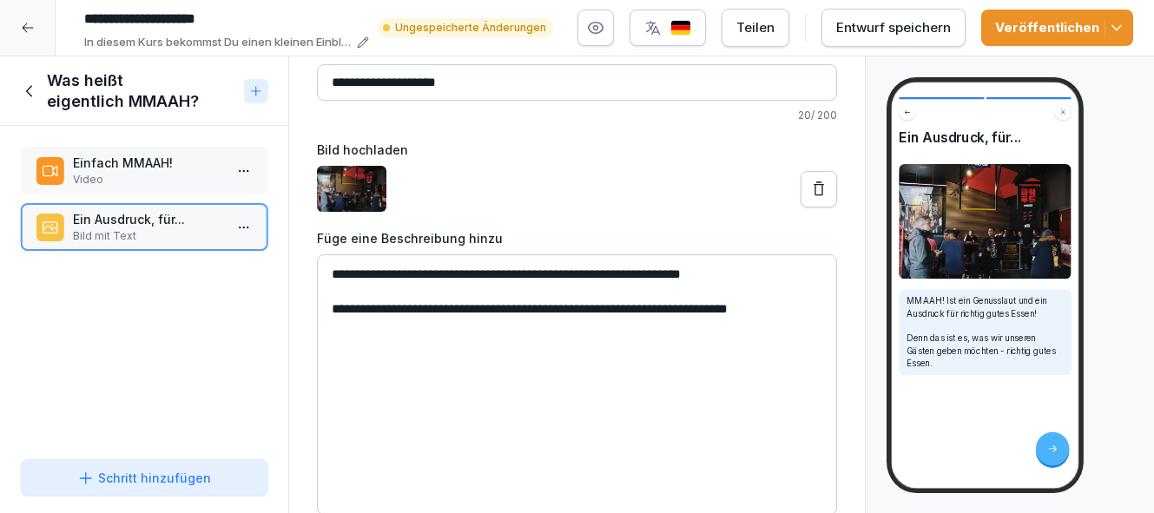
click at [817, 309] on textarea "**********" at bounding box center [577, 385] width 520 height 261
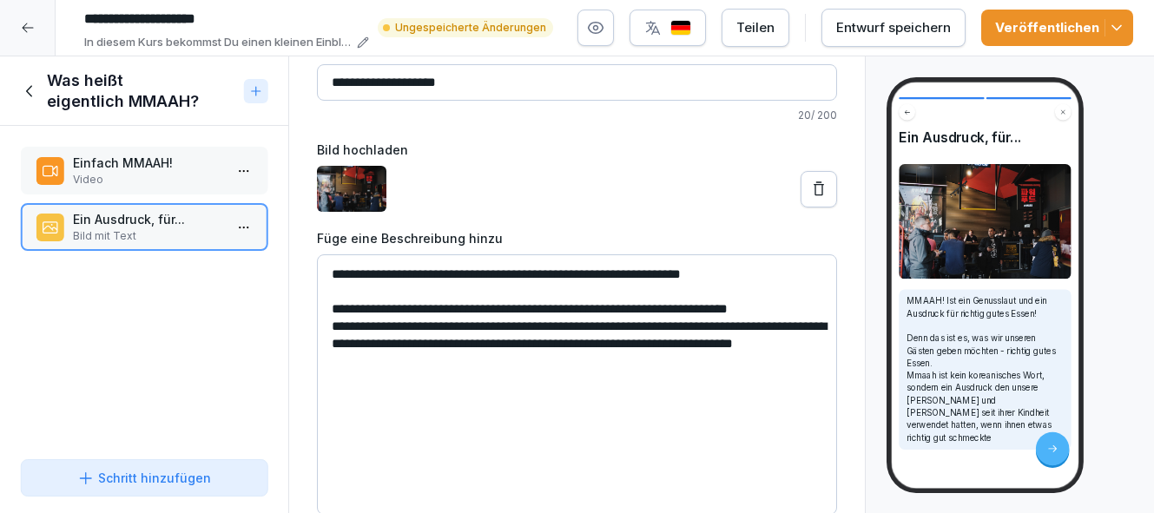
drag, startPoint x: 698, startPoint y: 345, endPoint x: 652, endPoint y: 346, distance: 46.0
click at [652, 345] on textarea "**********" at bounding box center [577, 385] width 520 height 261
click at [422, 361] on textarea "**********" at bounding box center [577, 385] width 520 height 261
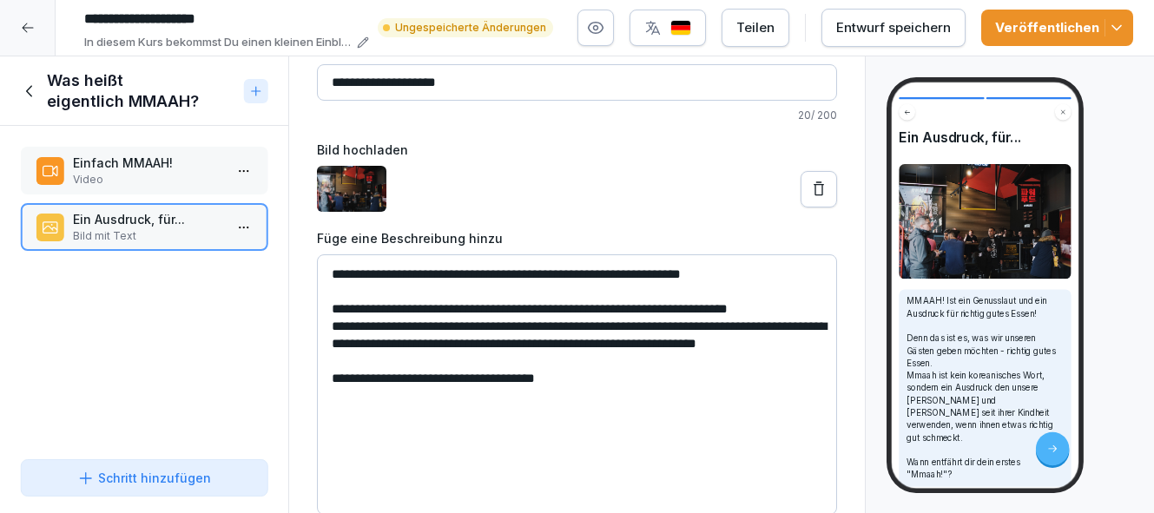
click at [333, 326] on textarea "**********" at bounding box center [577, 385] width 520 height 261
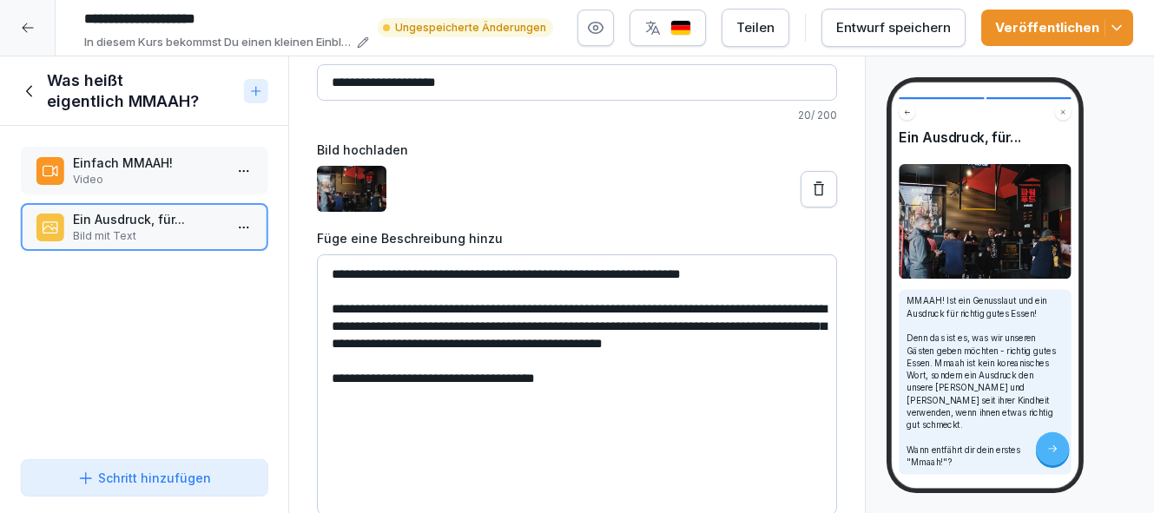
drag, startPoint x: 684, startPoint y: 326, endPoint x: 605, endPoint y: 322, distance: 78.3
click at [605, 322] on textarea "**********" at bounding box center [577, 385] width 520 height 261
drag, startPoint x: 753, startPoint y: 275, endPoint x: 616, endPoint y: 273, distance: 137.3
click at [615, 272] on textarea "**********" at bounding box center [577, 385] width 520 height 261
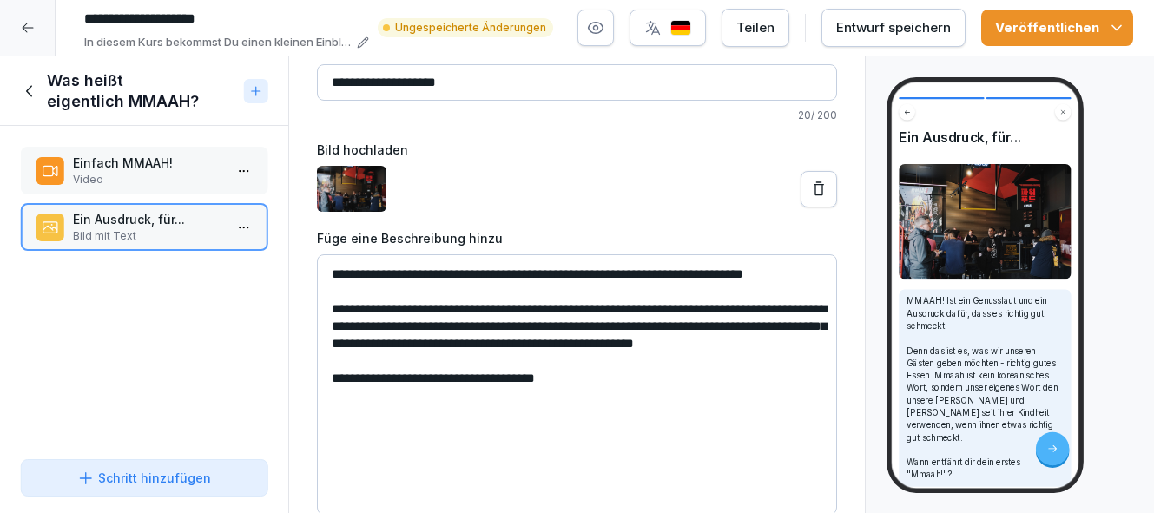
click at [332, 327] on textarea "**********" at bounding box center [577, 385] width 520 height 261
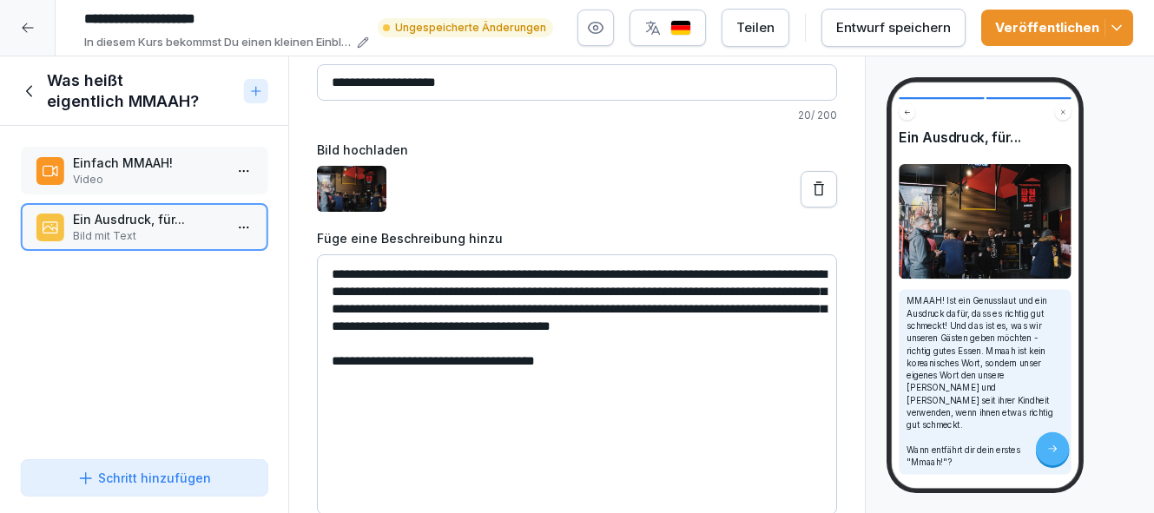
click at [417, 308] on textarea "**********" at bounding box center [577, 385] width 520 height 261
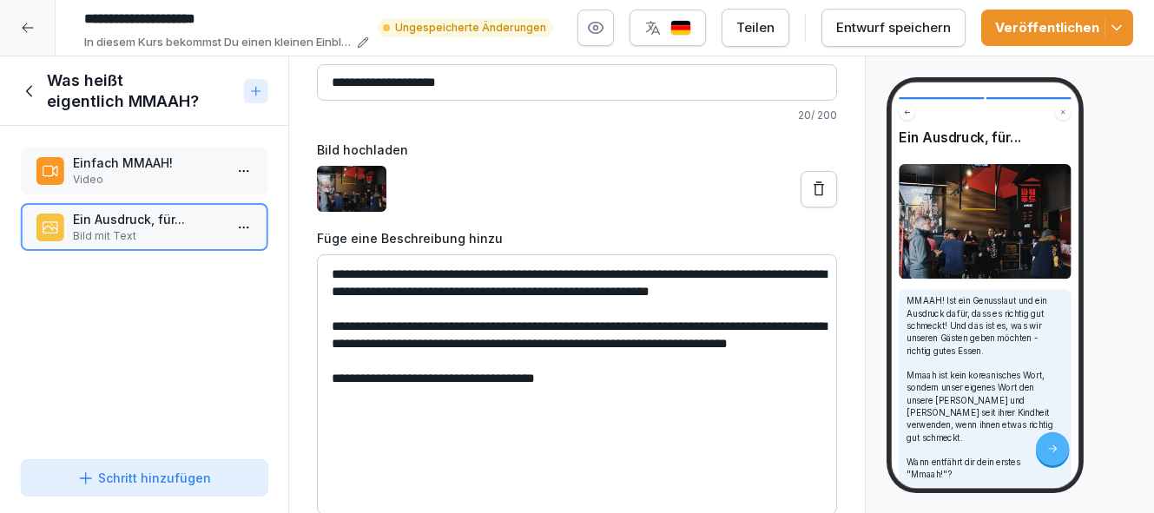
drag, startPoint x: 724, startPoint y: 342, endPoint x: 607, endPoint y: 341, distance: 117.3
click at [607, 341] on textarea "**********" at bounding box center [577, 385] width 520 height 261
drag, startPoint x: 509, startPoint y: 343, endPoint x: 401, endPoint y: 339, distance: 107.8
click at [401, 339] on textarea "**********" at bounding box center [577, 385] width 520 height 261
drag, startPoint x: 585, startPoint y: 341, endPoint x: 537, endPoint y: 340, distance: 47.8
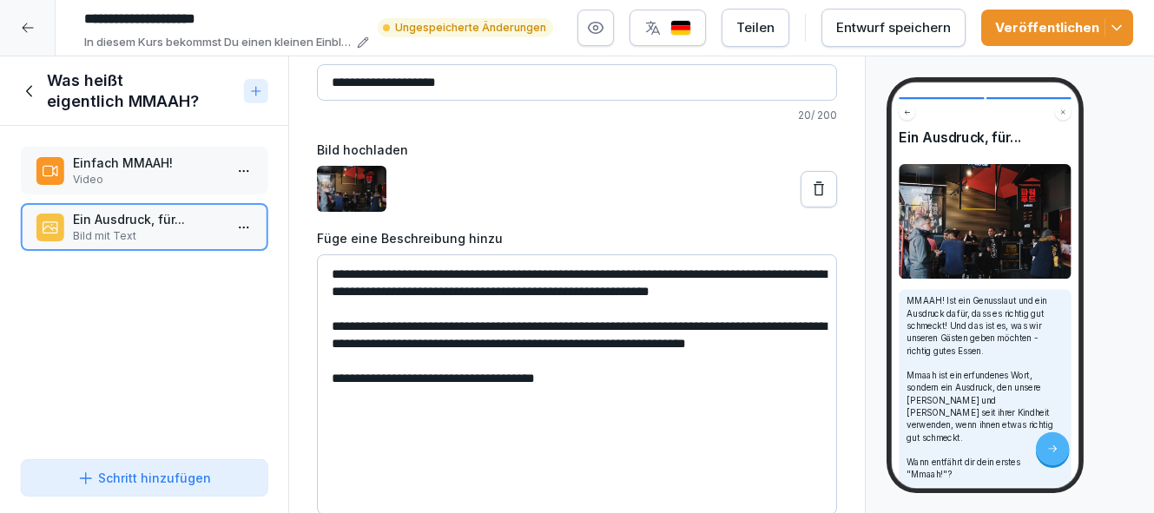
click at [536, 340] on textarea "**********" at bounding box center [577, 385] width 520 height 261
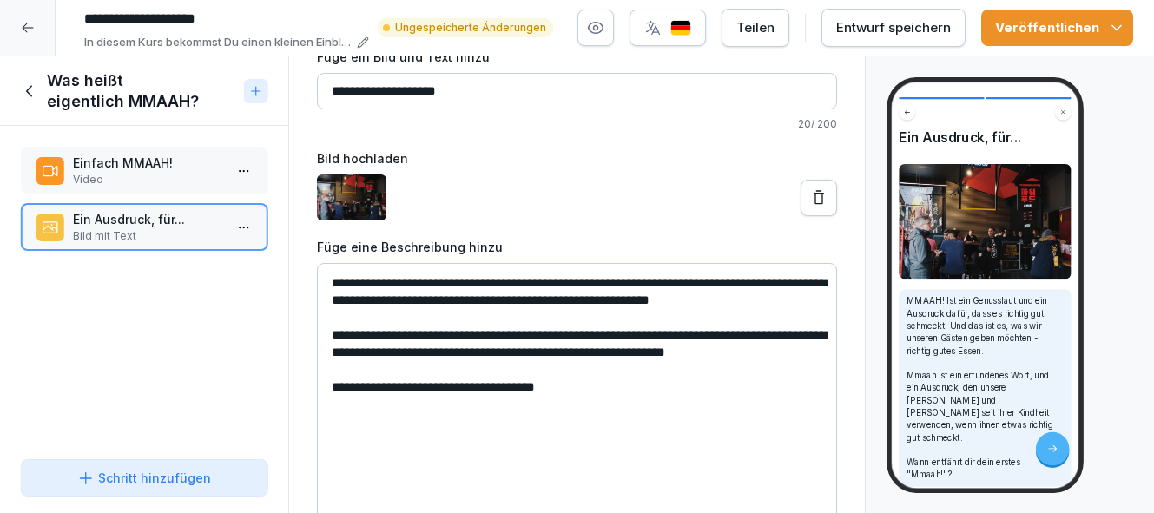
scroll to position [85, 0]
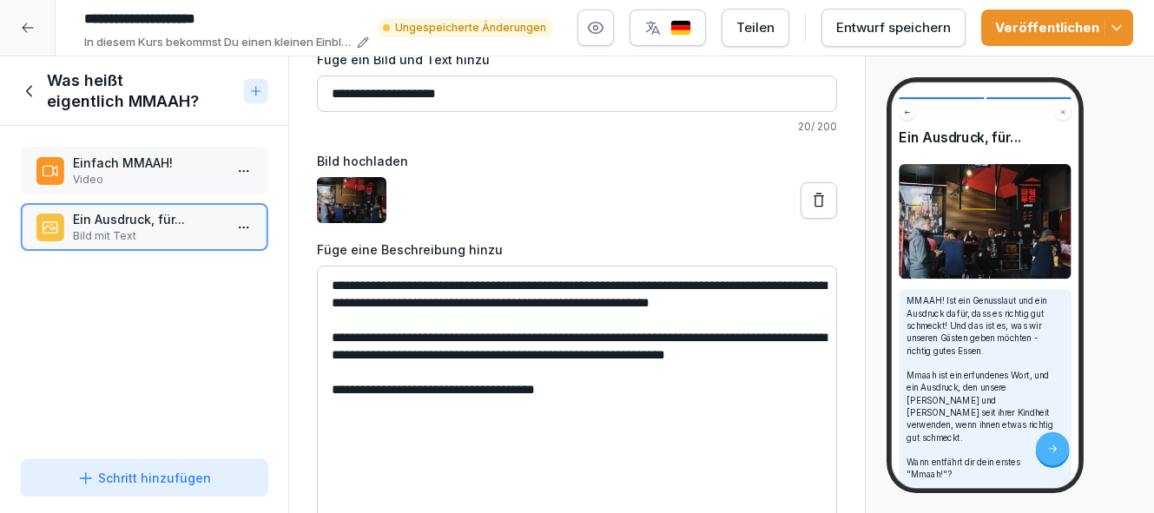
type textarea "**********"
click at [1046, 26] on div "Veröffentlichen" at bounding box center [1058, 27] width 124 height 19
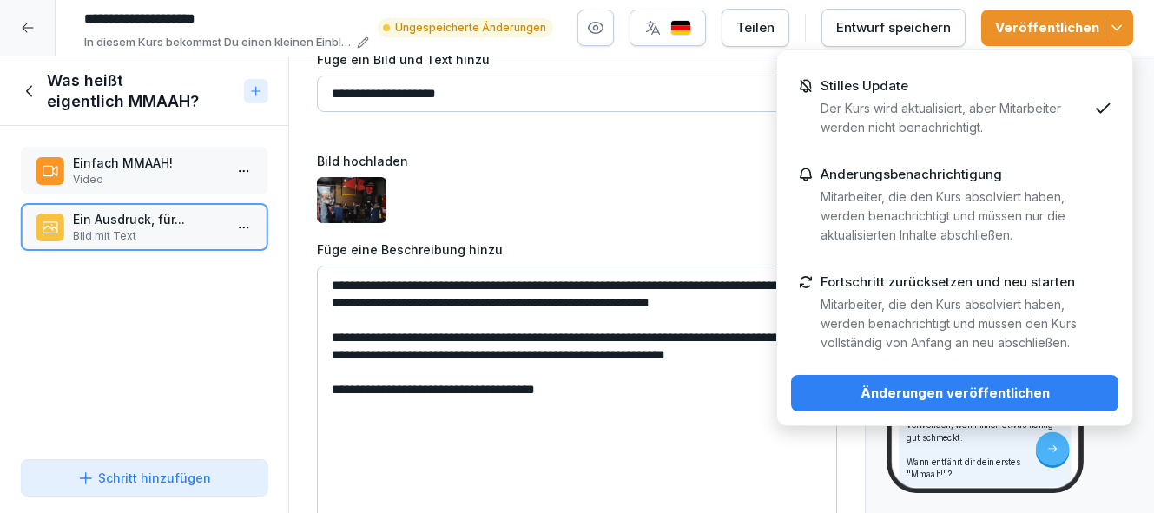
click at [673, 215] on div at bounding box center [577, 200] width 520 height 46
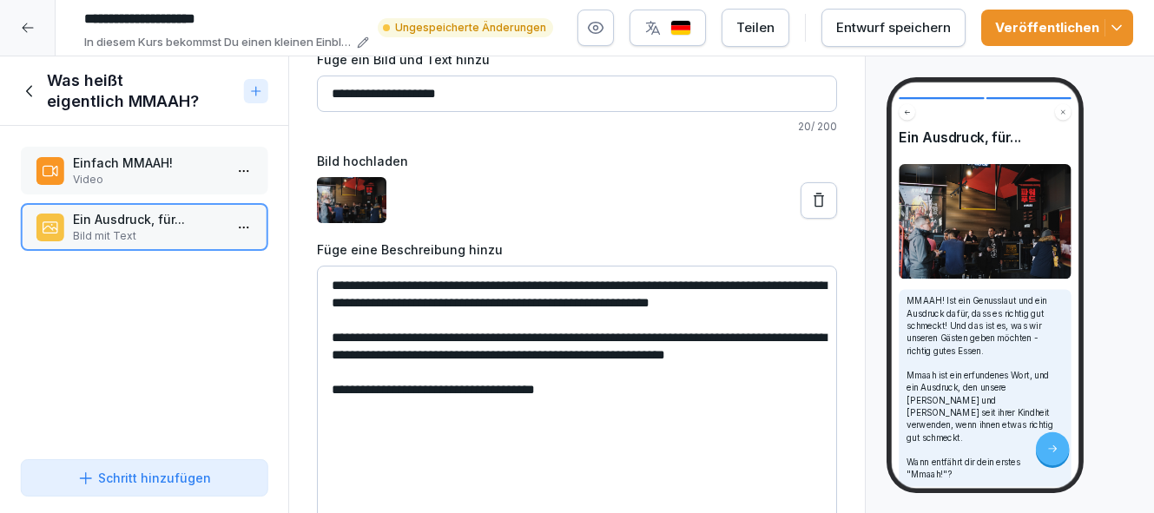
click at [890, 33] on div "Entwurf speichern" at bounding box center [894, 27] width 115 height 19
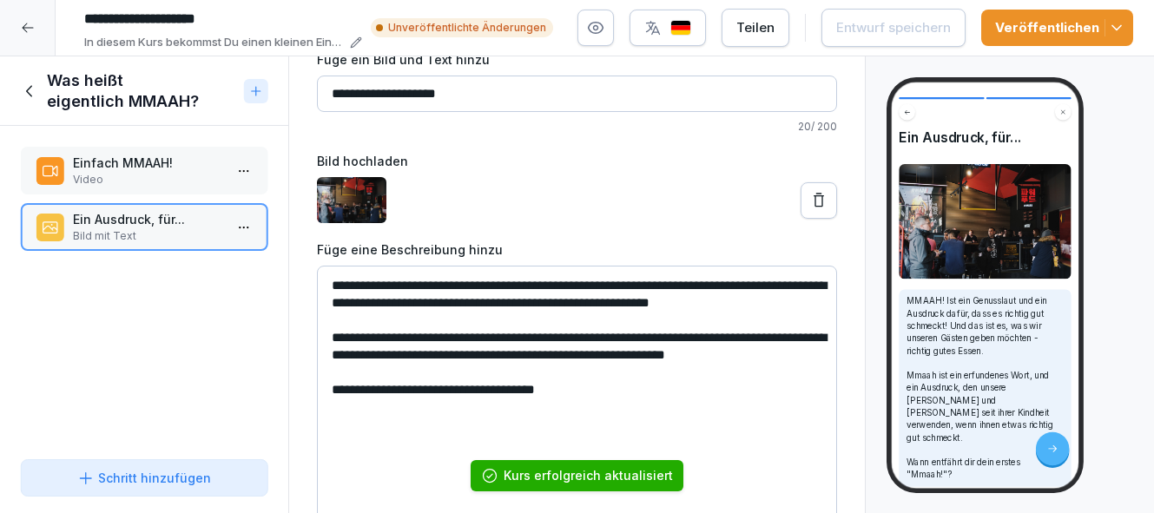
click at [1118, 26] on icon "button" at bounding box center [1116, 27] width 17 height 17
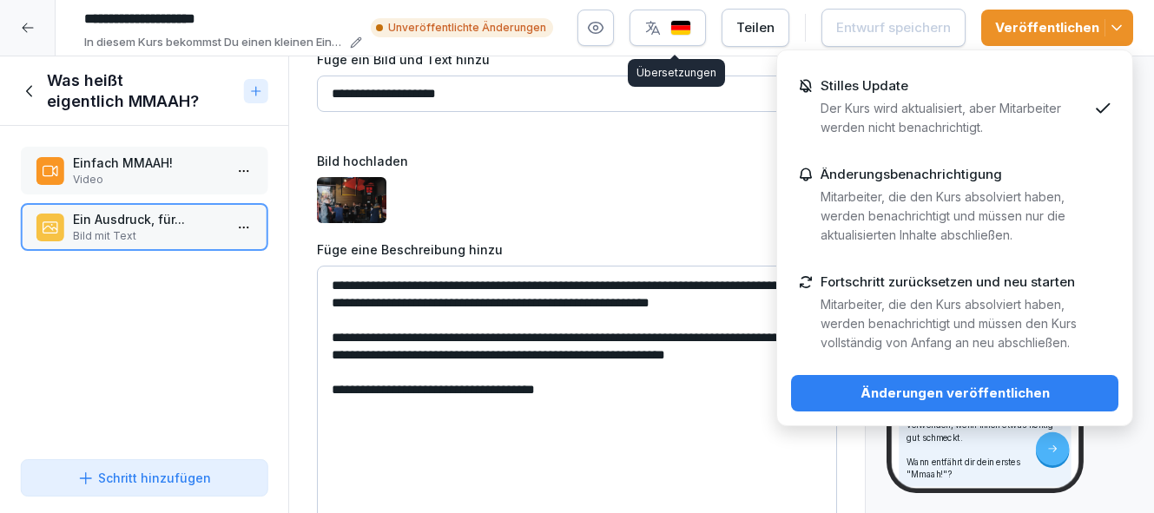
click at [670, 30] on div "button" at bounding box center [668, 27] width 47 height 17
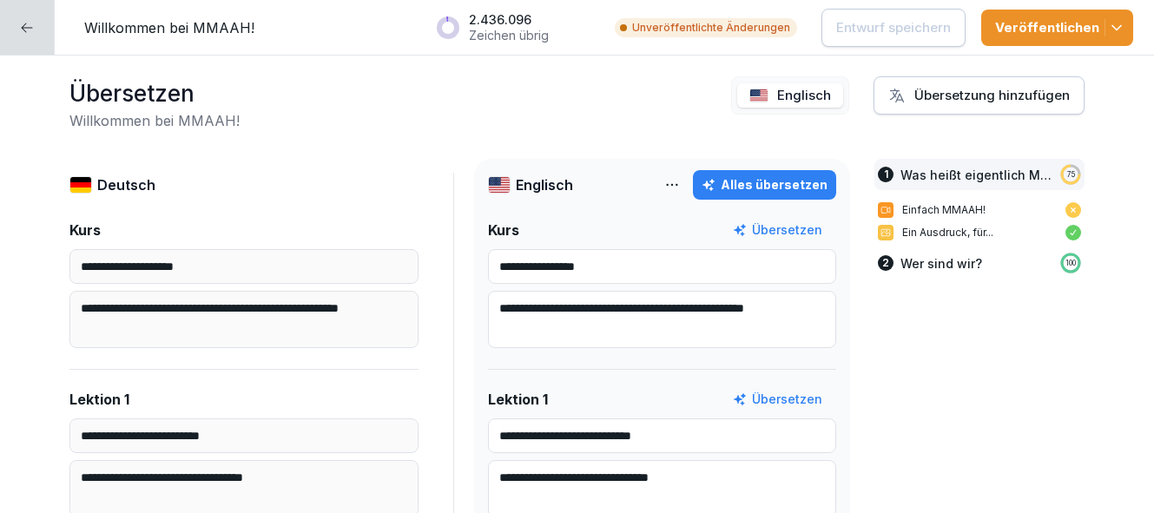
click at [772, 185] on div "Alles übersetzen" at bounding box center [765, 184] width 126 height 19
type input "**********"
type input "*********"
type textarea "**********"
type input "**********"
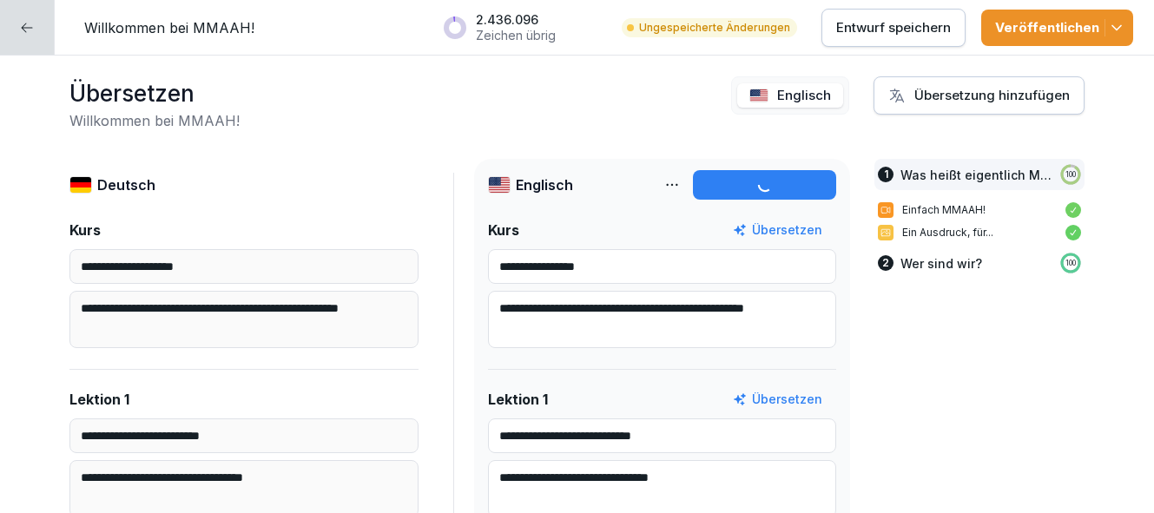
type textarea "**********"
type input "**********"
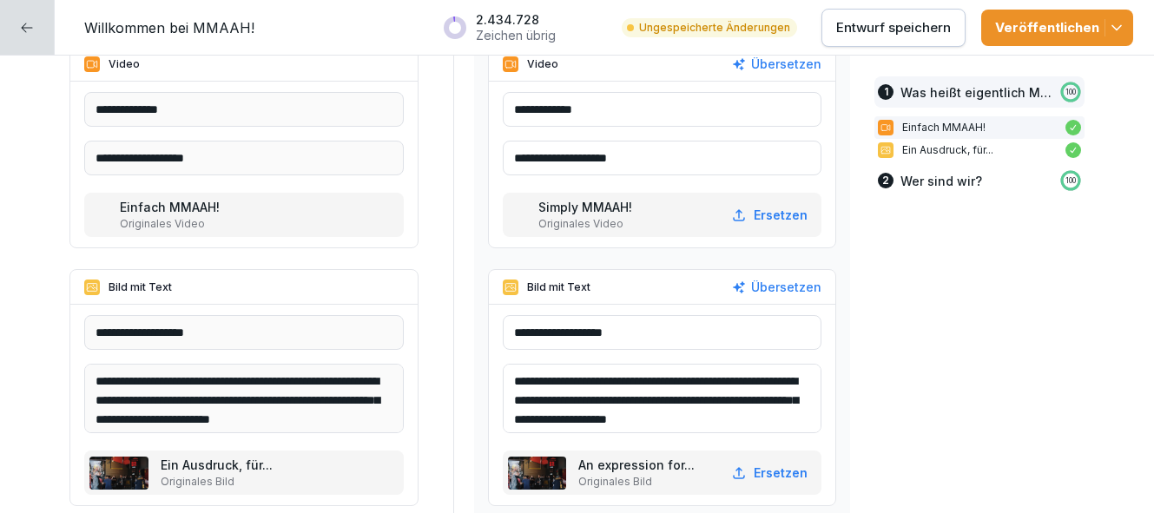
scroll to position [549, 0]
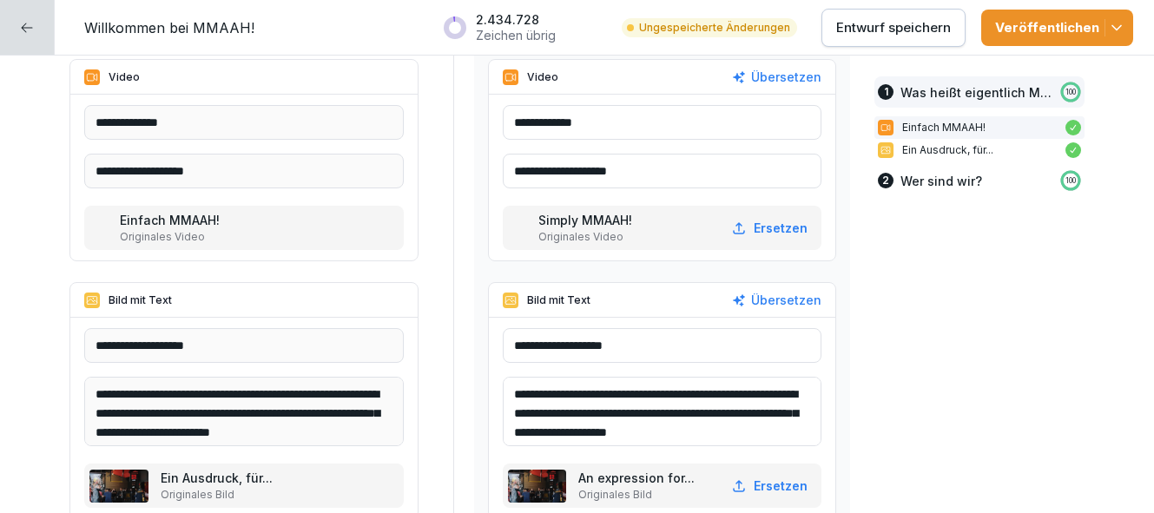
click at [929, 28] on p "Entwurf speichern" at bounding box center [894, 27] width 115 height 19
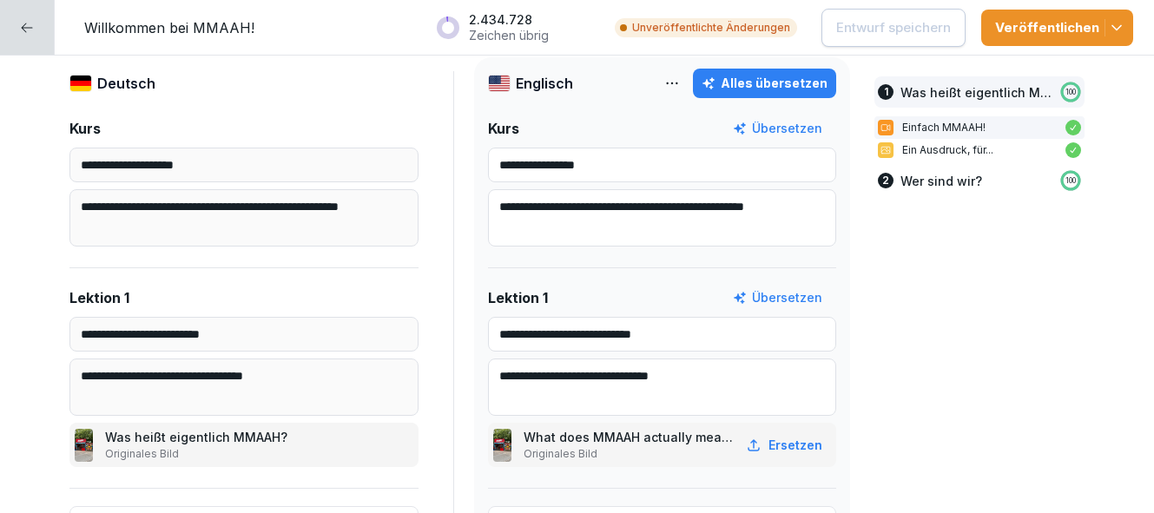
scroll to position [0, 0]
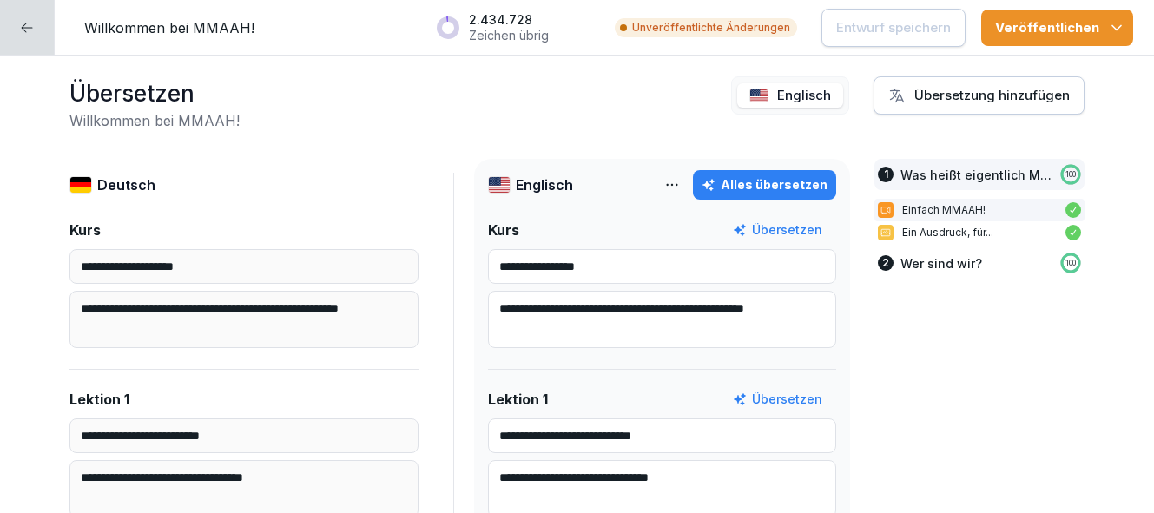
click at [1074, 26] on div "Veröffentlichen" at bounding box center [1058, 27] width 124 height 19
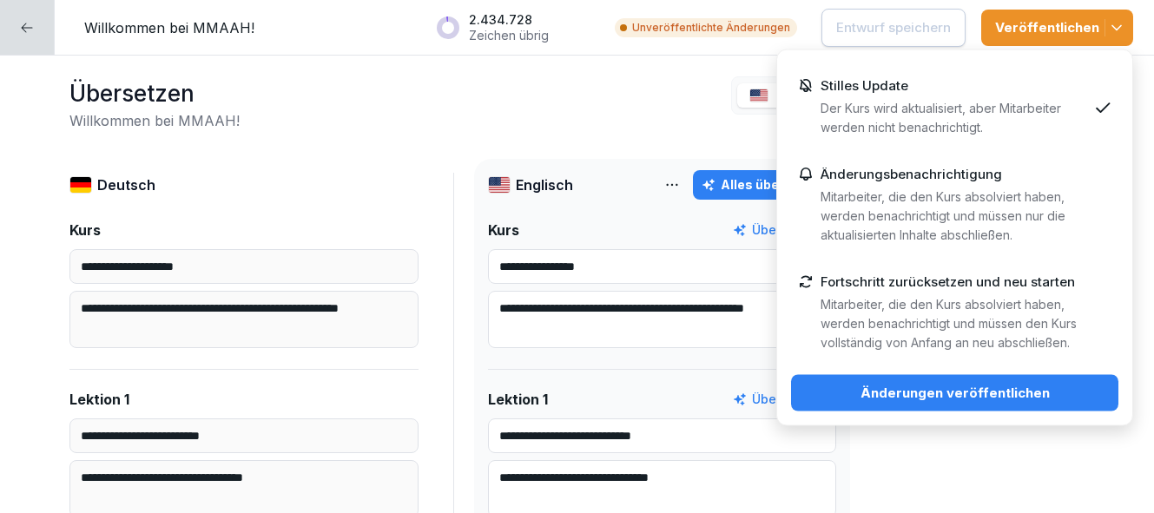
click at [1000, 398] on div "Änderungen veröffentlichen" at bounding box center [955, 393] width 300 height 19
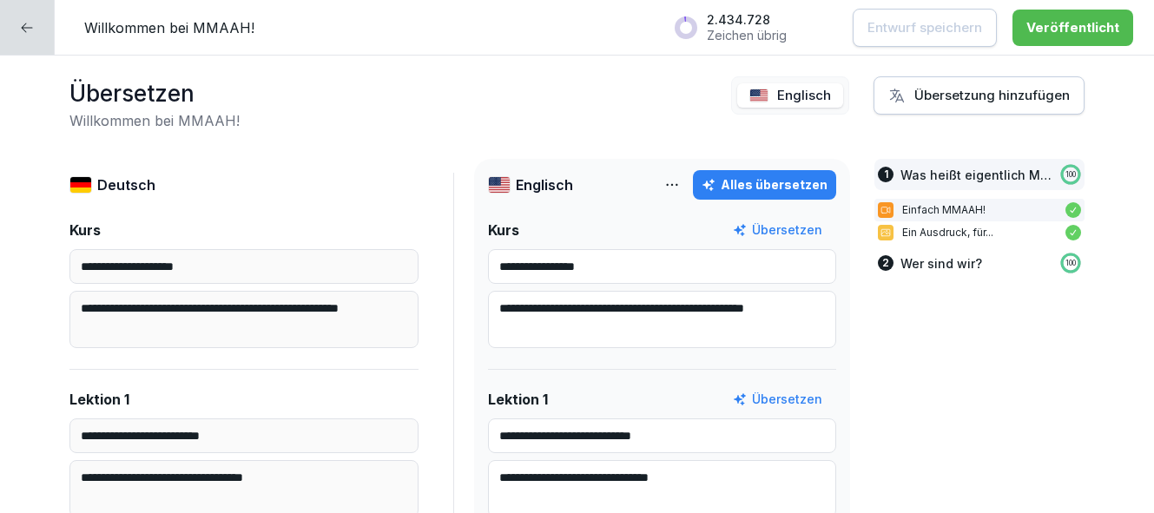
click at [41, 23] on div at bounding box center [27, 27] width 55 height 55
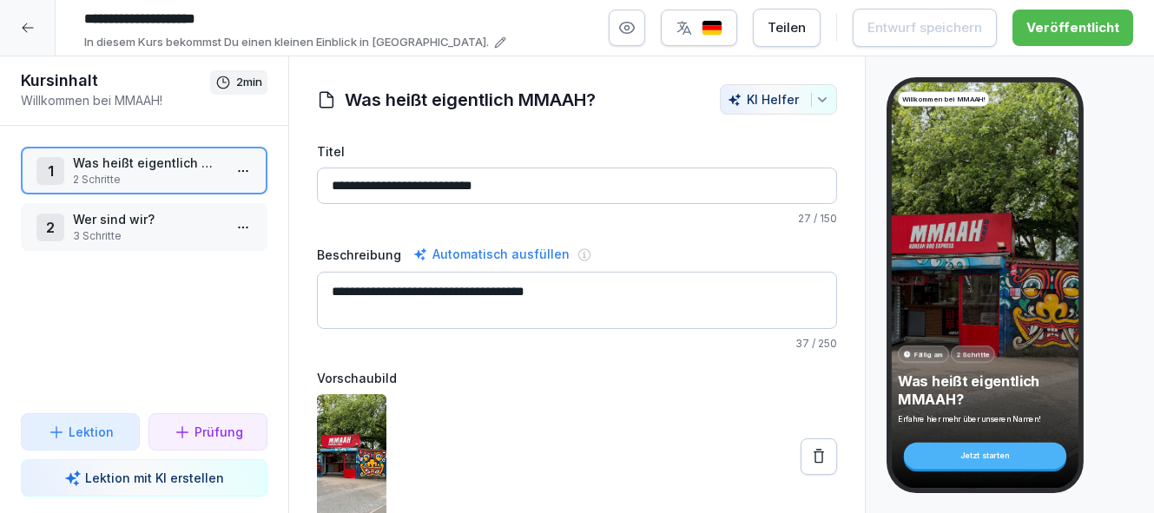
scroll to position [79, 0]
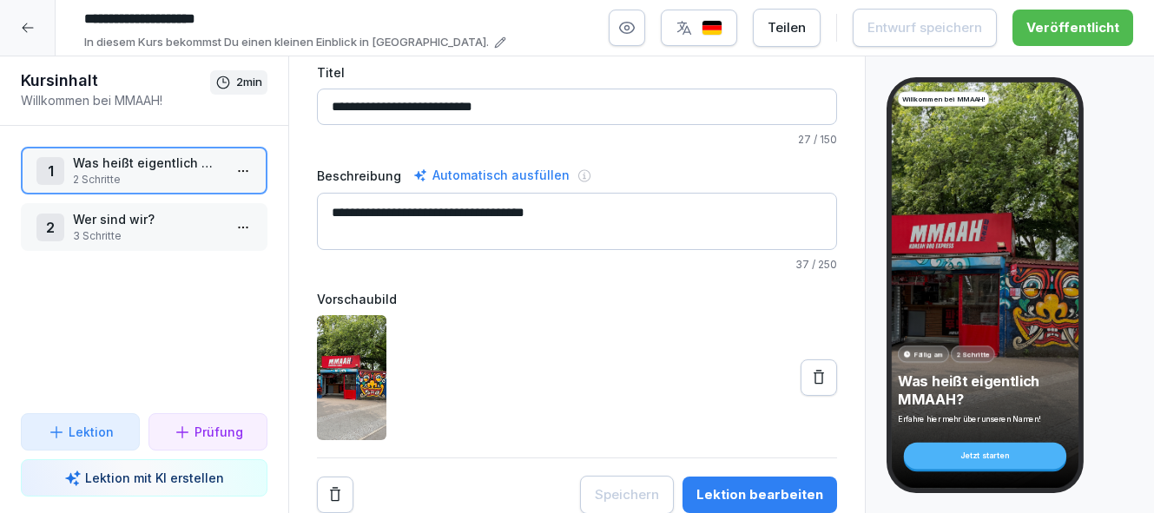
click at [777, 498] on div "Lektion bearbeiten" at bounding box center [760, 495] width 127 height 19
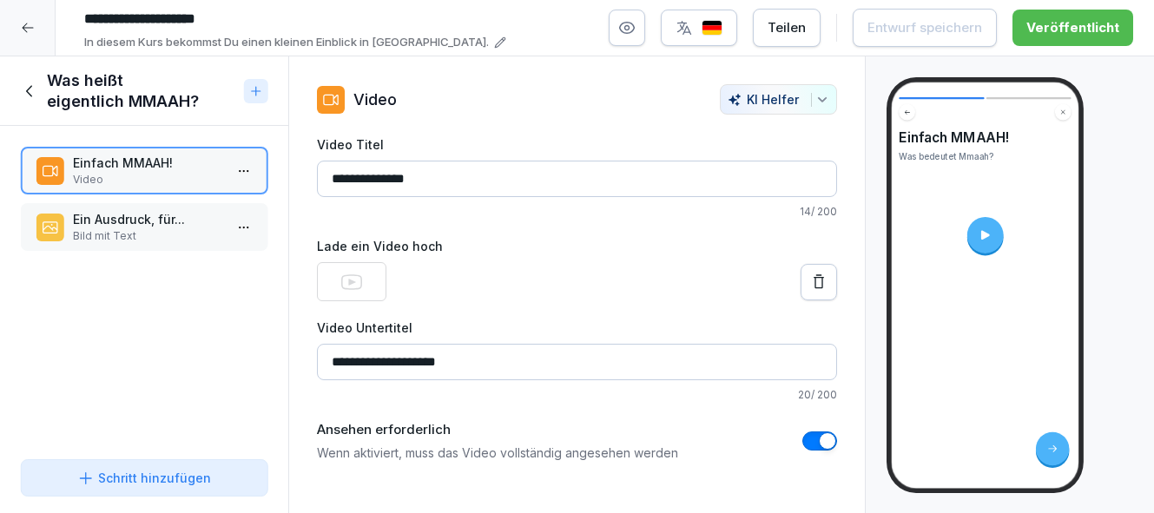
click at [641, 365] on input "**********" at bounding box center [577, 362] width 520 height 36
click at [641, 436] on label "Ansehen erforderlich" at bounding box center [497, 430] width 361 height 20
click at [155, 217] on p "Ein Ausdruck, für..." at bounding box center [147, 219] width 149 height 18
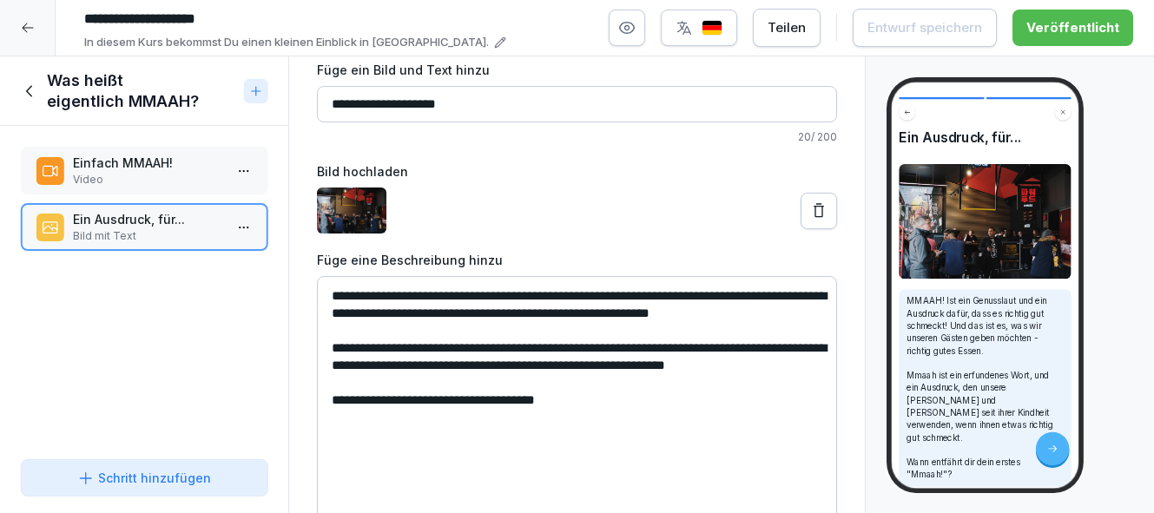
scroll to position [70, 0]
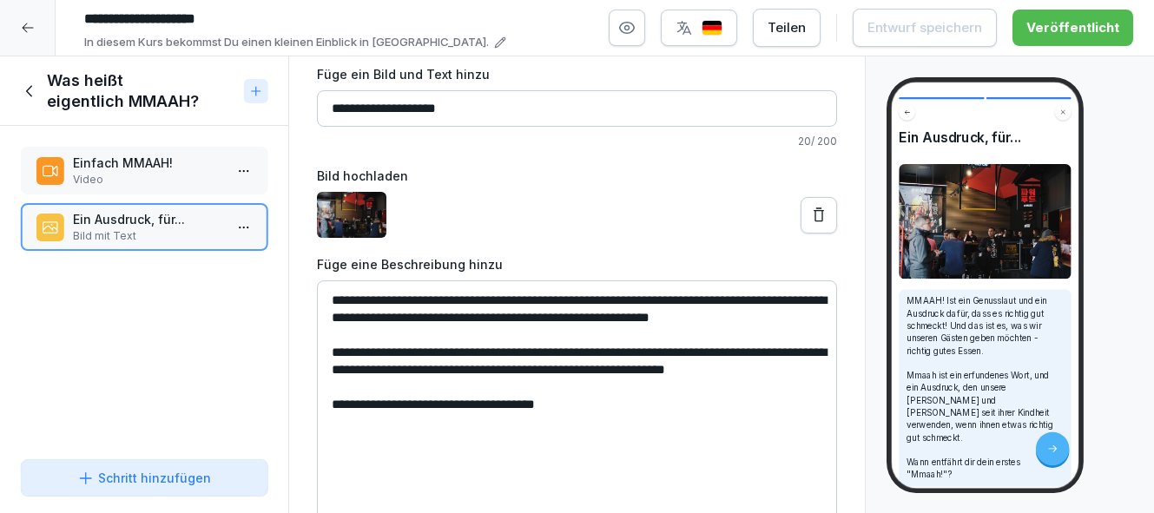
click at [21, 93] on icon at bounding box center [30, 91] width 19 height 19
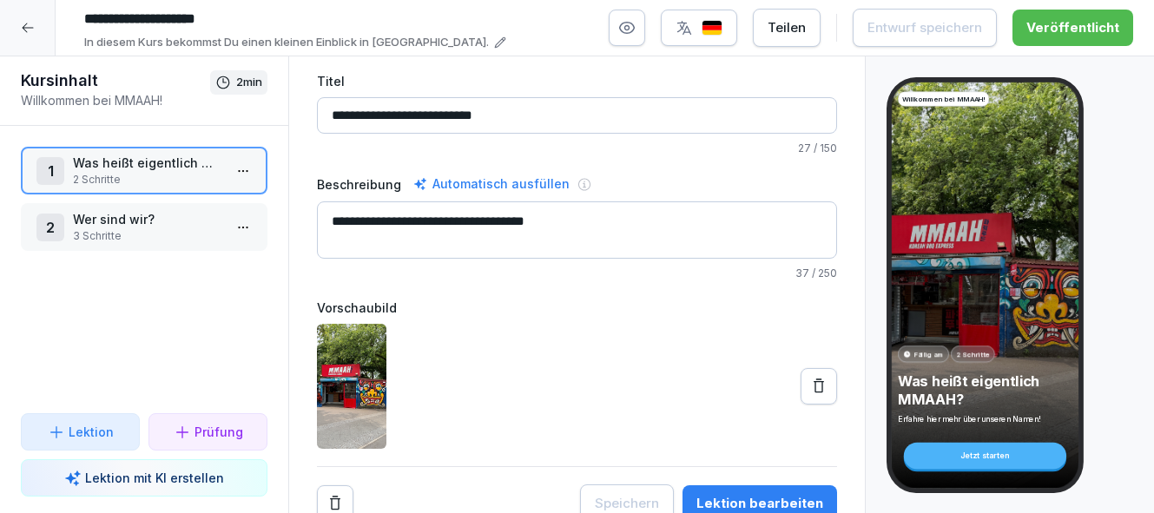
click at [155, 229] on p "3 Schritte" at bounding box center [147, 236] width 149 height 16
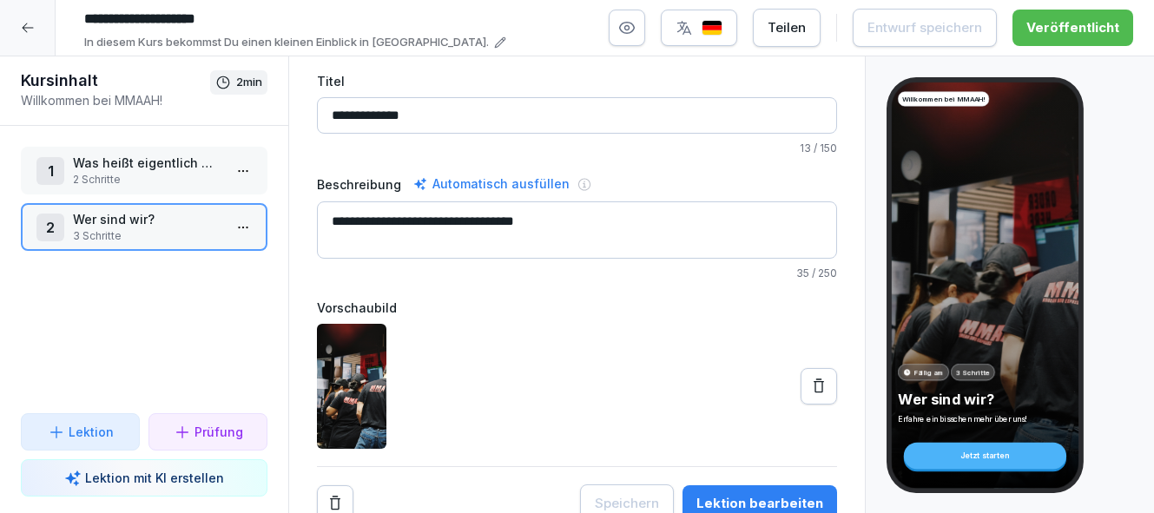
scroll to position [79, 0]
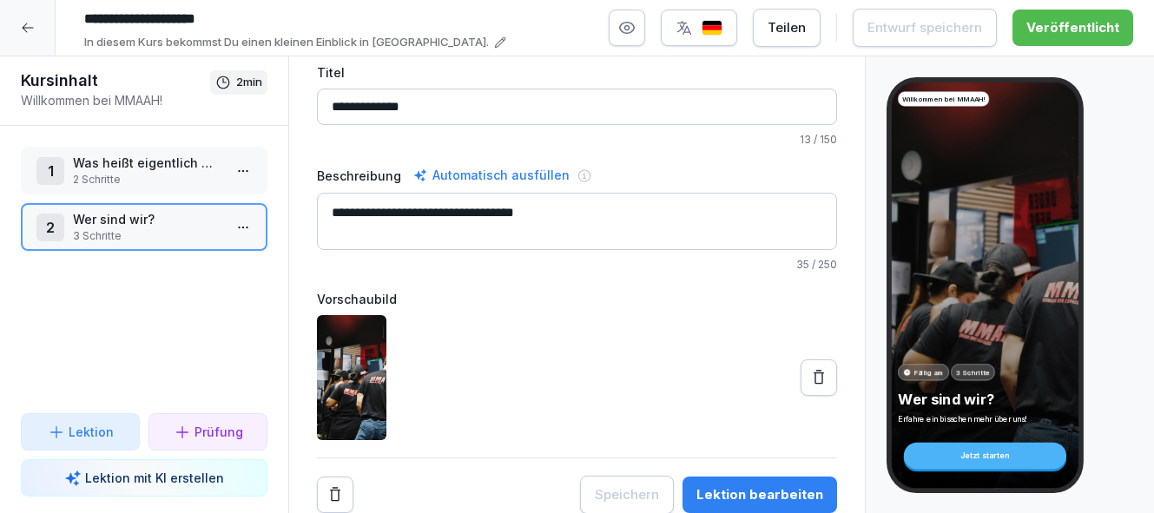
click at [766, 491] on div "Lektion bearbeiten" at bounding box center [760, 495] width 127 height 19
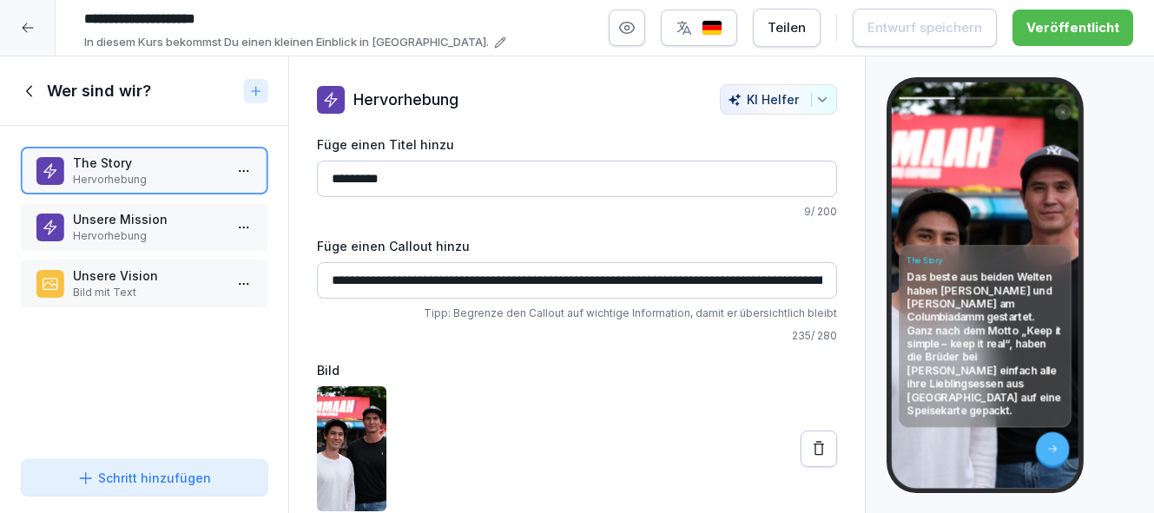
click at [719, 288] on input "**********" at bounding box center [577, 280] width 520 height 36
drag, startPoint x: 721, startPoint y: 279, endPoint x: 341, endPoint y: 266, distance: 379.8
click at [341, 266] on input "**********" at bounding box center [577, 280] width 520 height 36
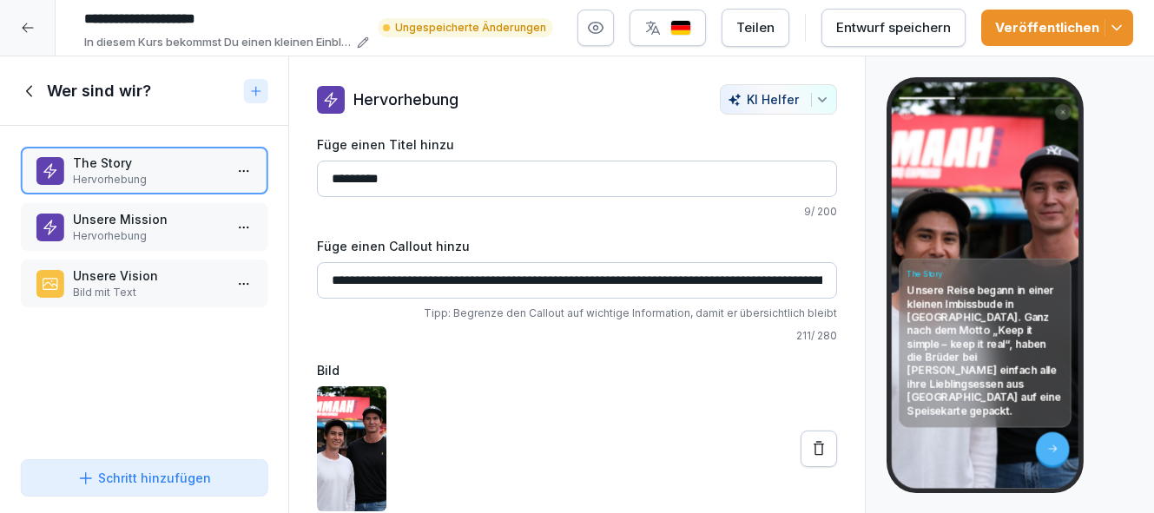
drag, startPoint x: 561, startPoint y: 279, endPoint x: 523, endPoint y: 281, distance: 38.3
click at [522, 281] on input "**********" at bounding box center [577, 280] width 520 height 36
click at [644, 279] on input "**********" at bounding box center [577, 280] width 520 height 36
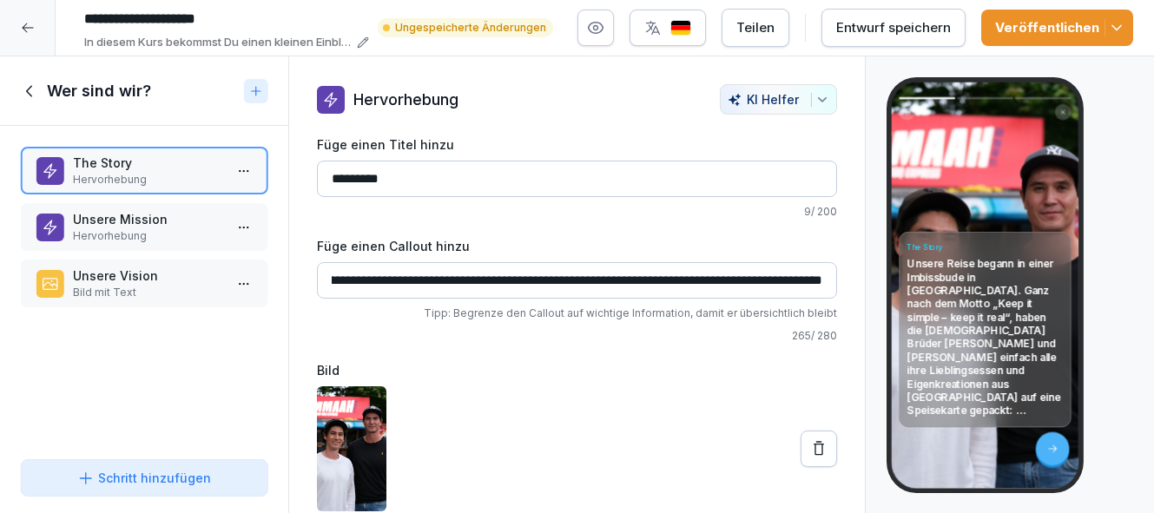
scroll to position [0, 1187]
type input "**********"
click at [685, 33] on img "button" at bounding box center [681, 28] width 21 height 17
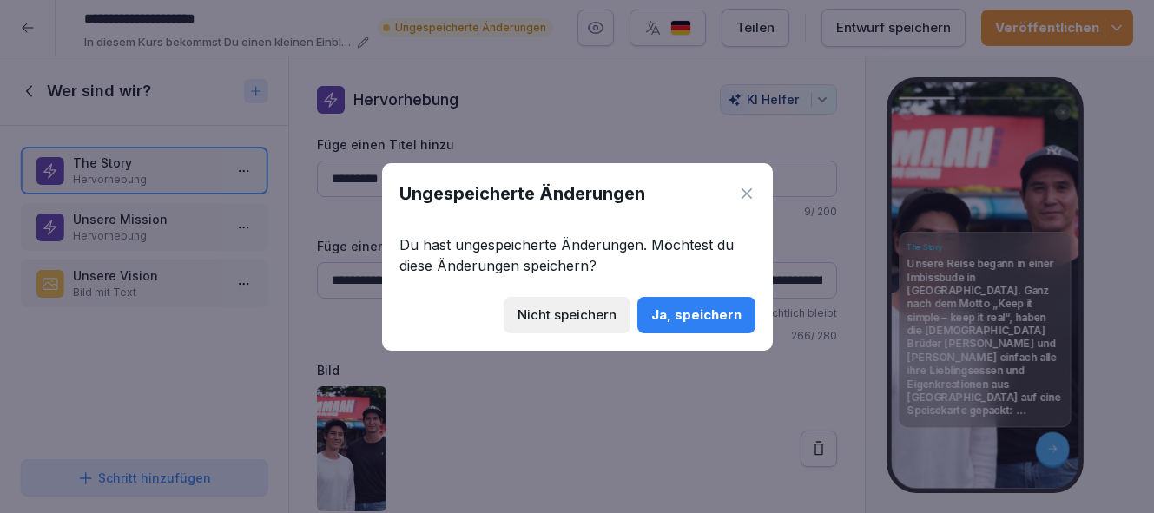
click at [719, 313] on div "Ja, speichern" at bounding box center [697, 315] width 90 height 19
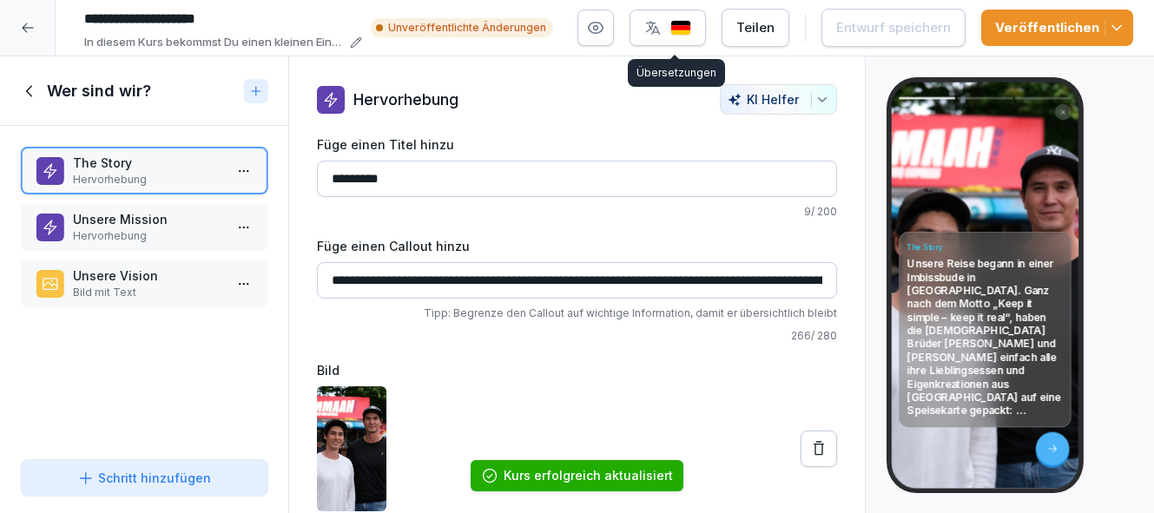
click at [691, 27] on img "button" at bounding box center [681, 28] width 21 height 17
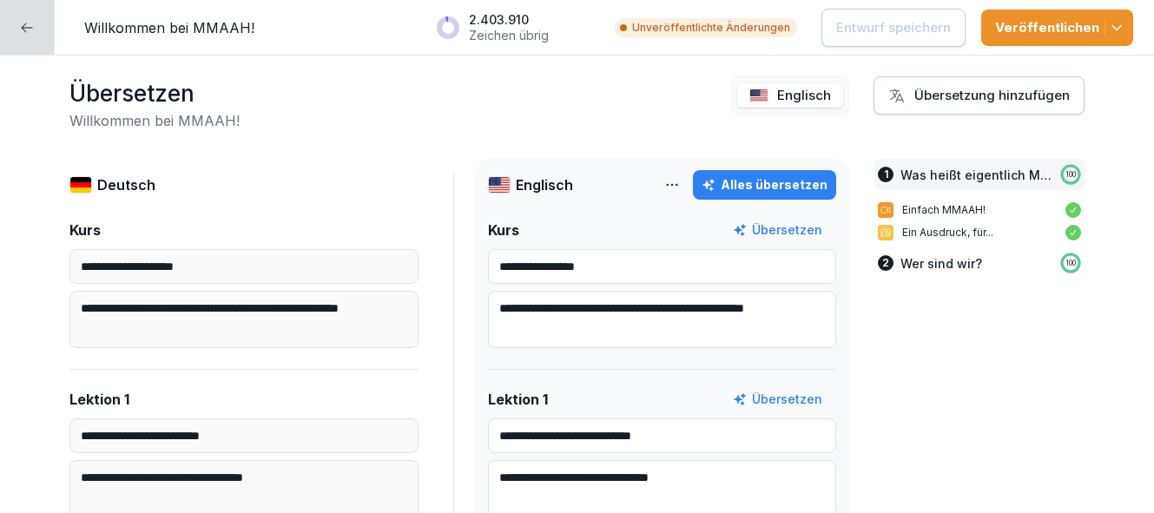
click at [782, 189] on div "Alles übersetzen" at bounding box center [765, 184] width 126 height 19
type textarea "**********"
type input "**********"
click at [864, 32] on p "Entwurf speichern" at bounding box center [894, 27] width 115 height 19
click at [33, 28] on icon at bounding box center [27, 28] width 14 height 14
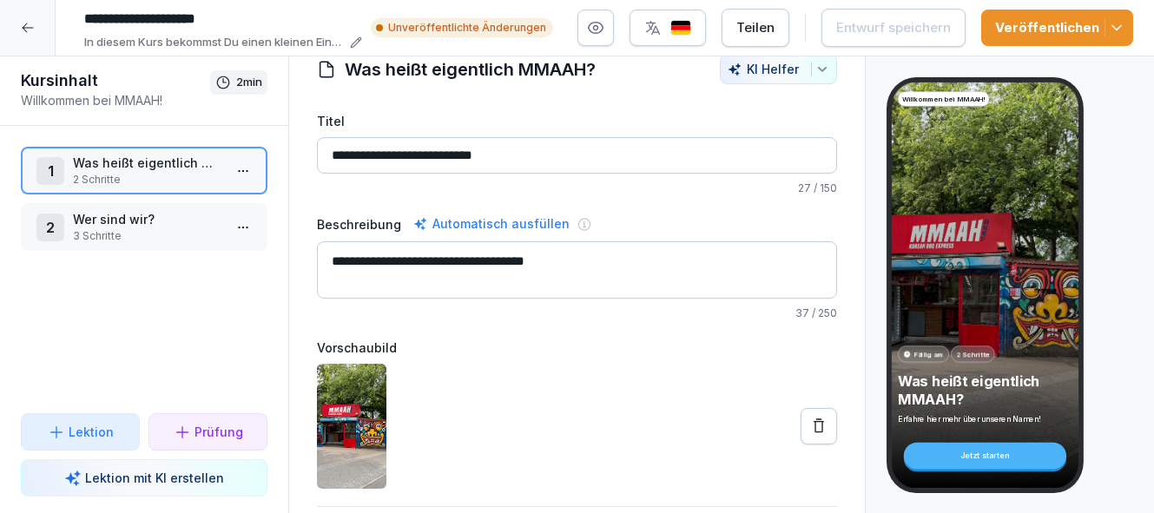
scroll to position [79, 0]
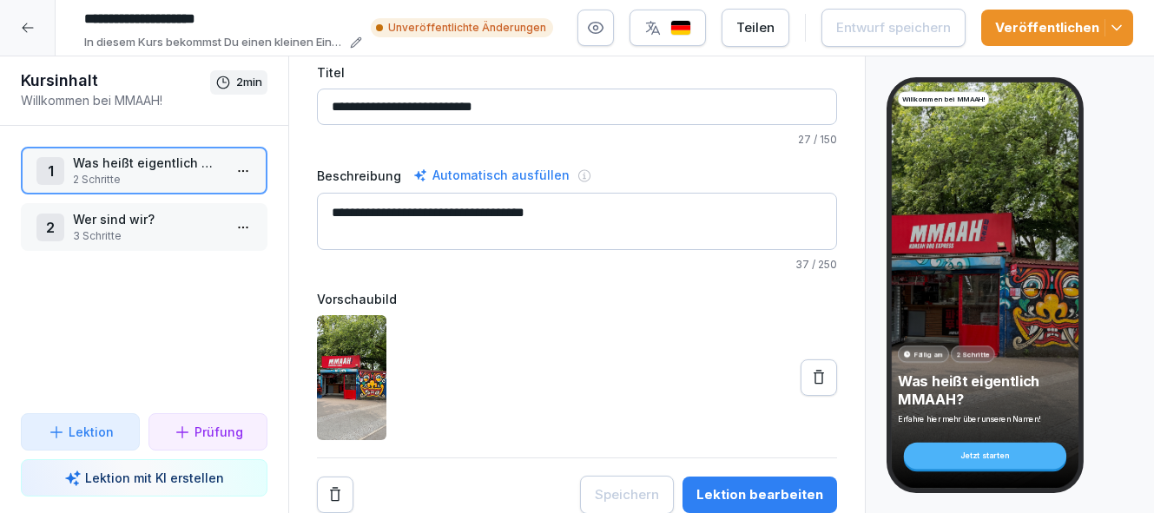
click at [162, 228] on p "Wer sind wir?" at bounding box center [147, 219] width 149 height 18
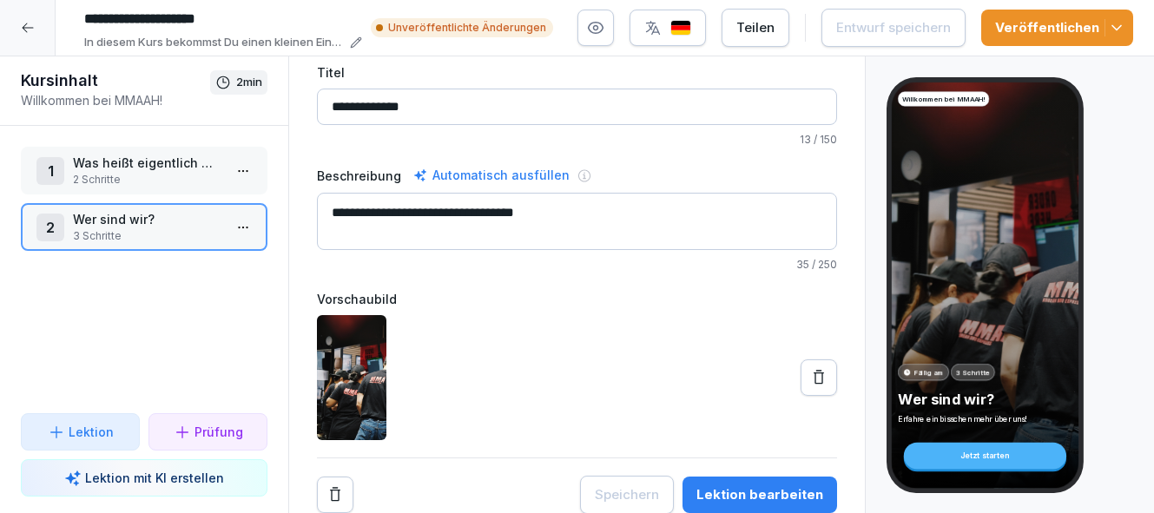
click at [768, 493] on div "Lektion bearbeiten" at bounding box center [760, 495] width 127 height 19
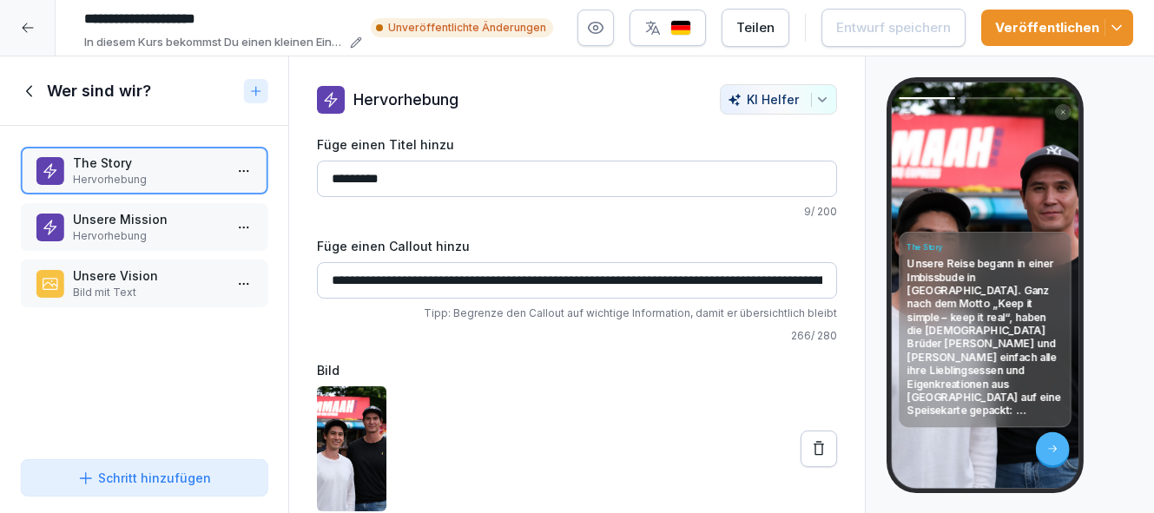
click at [1081, 25] on div "Veröffentlichen" at bounding box center [1058, 27] width 124 height 19
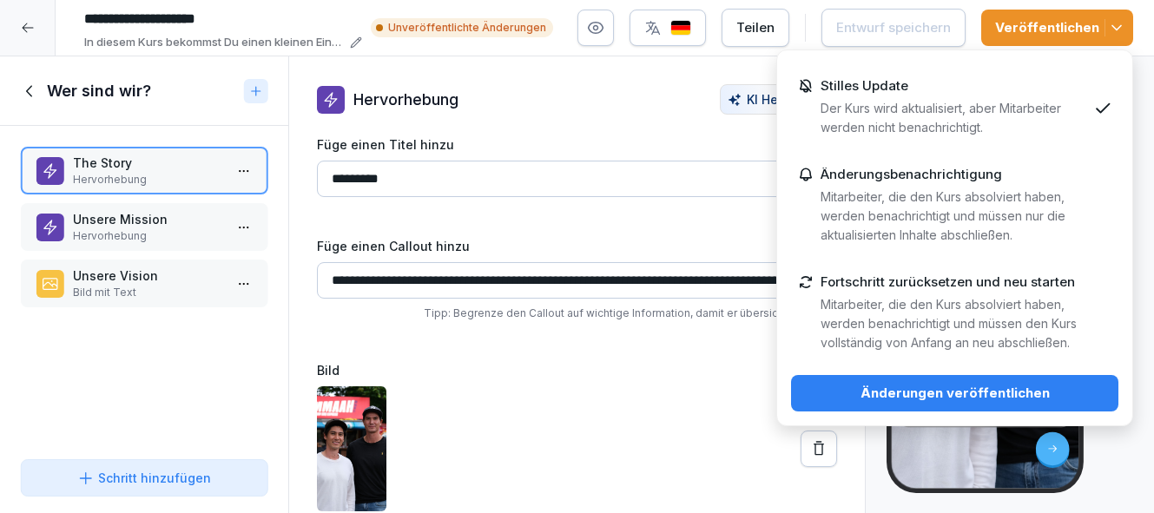
click at [1036, 395] on div "Änderungen veröffentlichen" at bounding box center [955, 393] width 300 height 19
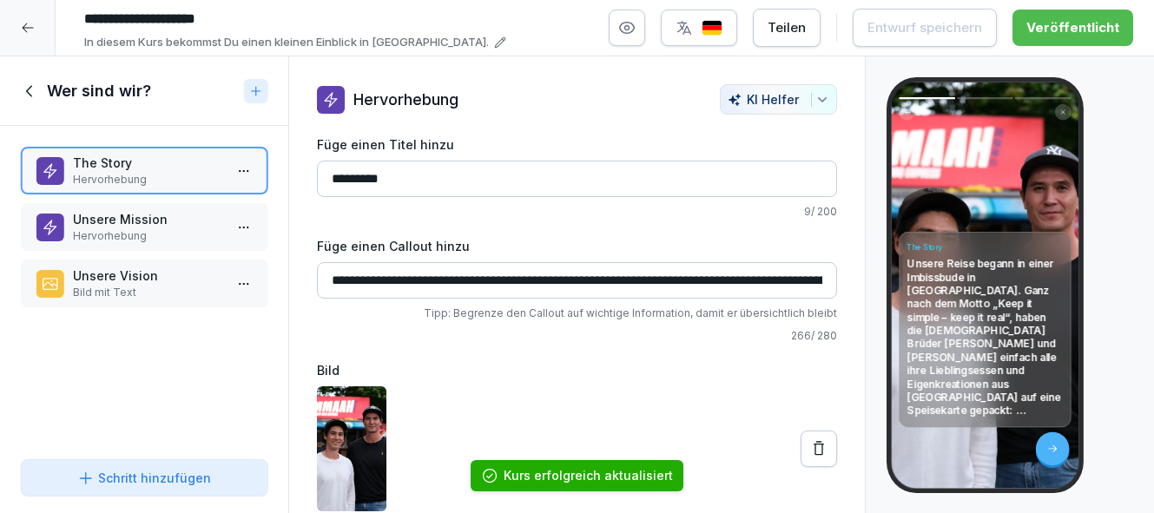
click at [170, 228] on p "Hervorhebung" at bounding box center [147, 236] width 149 height 16
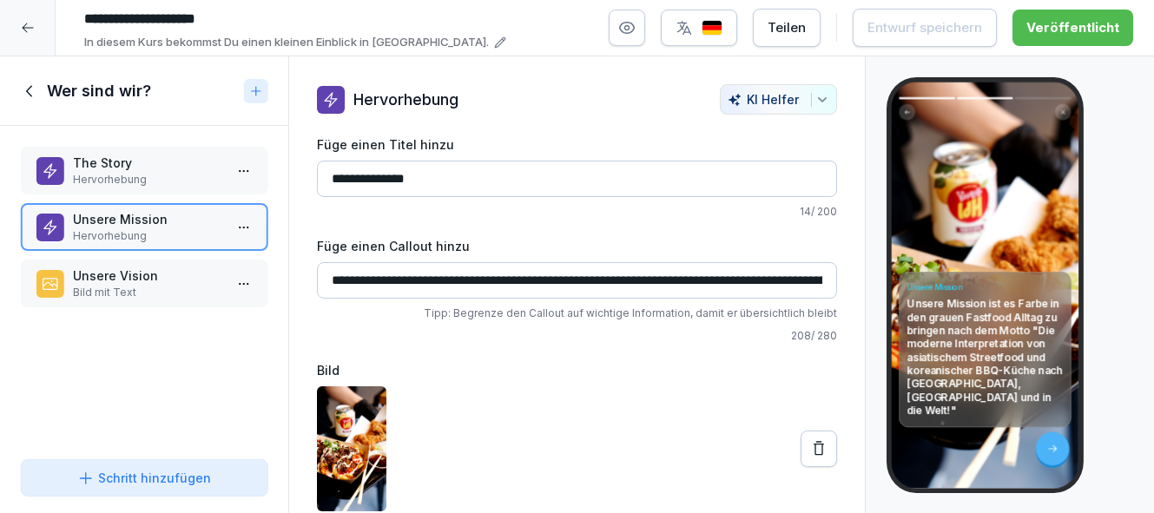
click at [635, 280] on input "**********" at bounding box center [577, 280] width 520 height 36
drag, startPoint x: 639, startPoint y: 279, endPoint x: 512, endPoint y: 279, distance: 127.7
click at [511, 279] on input "**********" at bounding box center [577, 280] width 520 height 36
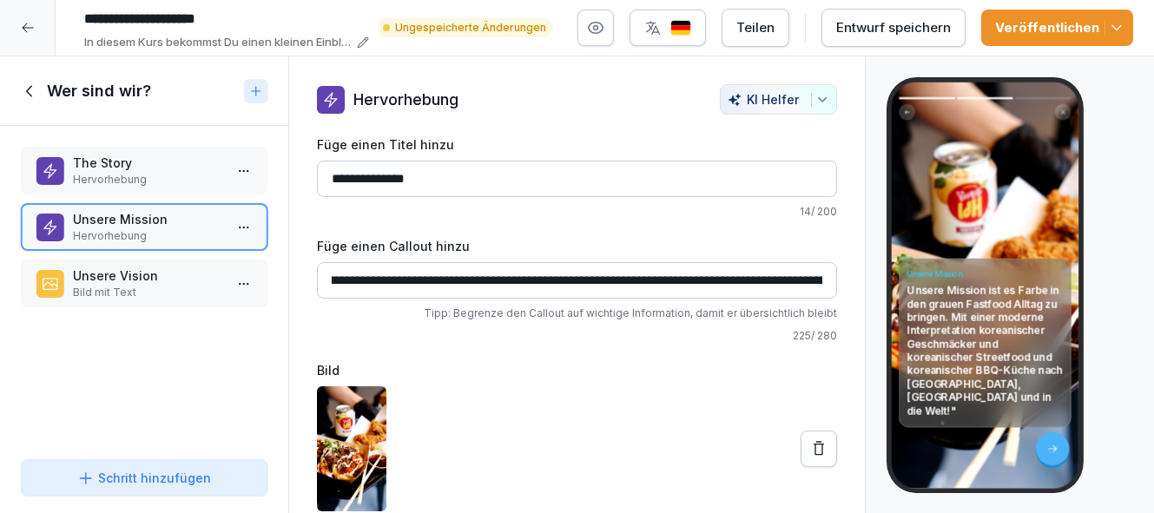
scroll to position [0, 361]
click at [515, 280] on input "**********" at bounding box center [577, 280] width 520 height 36
drag, startPoint x: 800, startPoint y: 280, endPoint x: 653, endPoint y: 283, distance: 146.8
click at [652, 283] on input "**********" at bounding box center [577, 280] width 520 height 36
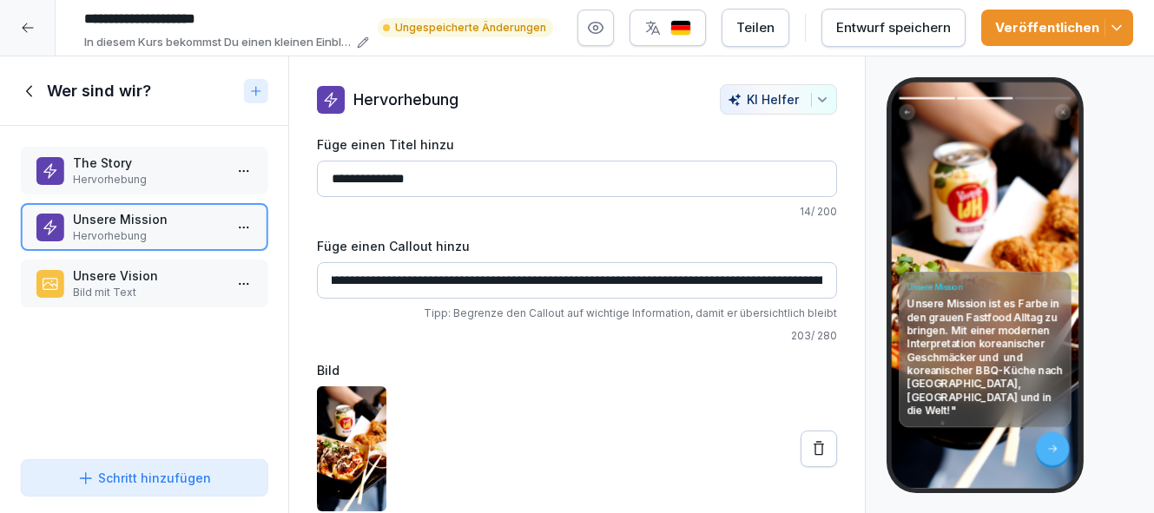
scroll to position [0, 432]
click at [624, 280] on input "**********" at bounding box center [577, 280] width 520 height 36
paste input "**********"
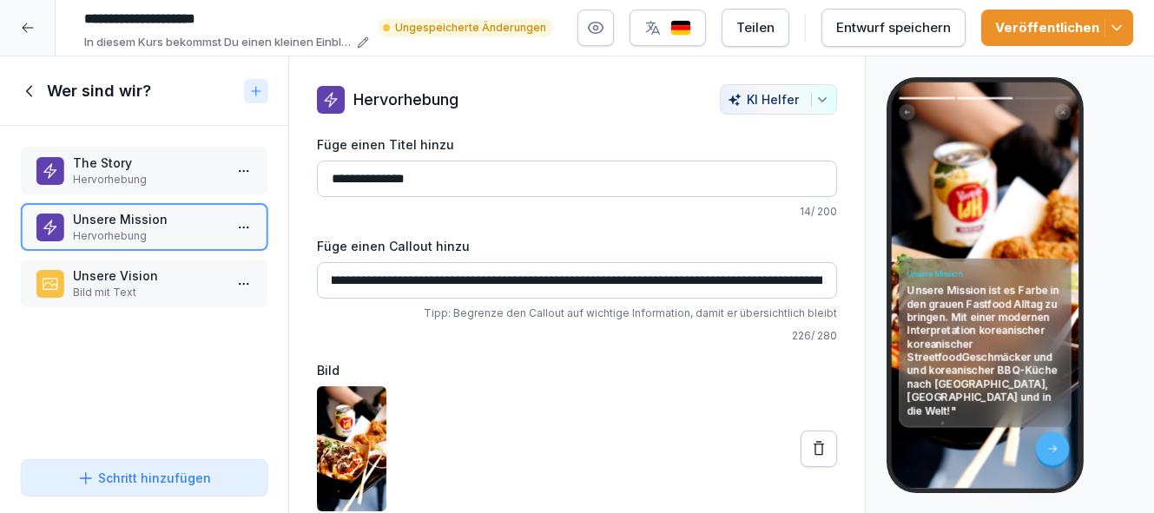
drag, startPoint x: 708, startPoint y: 280, endPoint x: 622, endPoint y: 284, distance: 86.1
click at [622, 284] on input "**********" at bounding box center [577, 280] width 520 height 36
drag, startPoint x: 618, startPoint y: 280, endPoint x: 424, endPoint y: 282, distance: 193.7
click at [423, 282] on input "**********" at bounding box center [577, 280] width 520 height 36
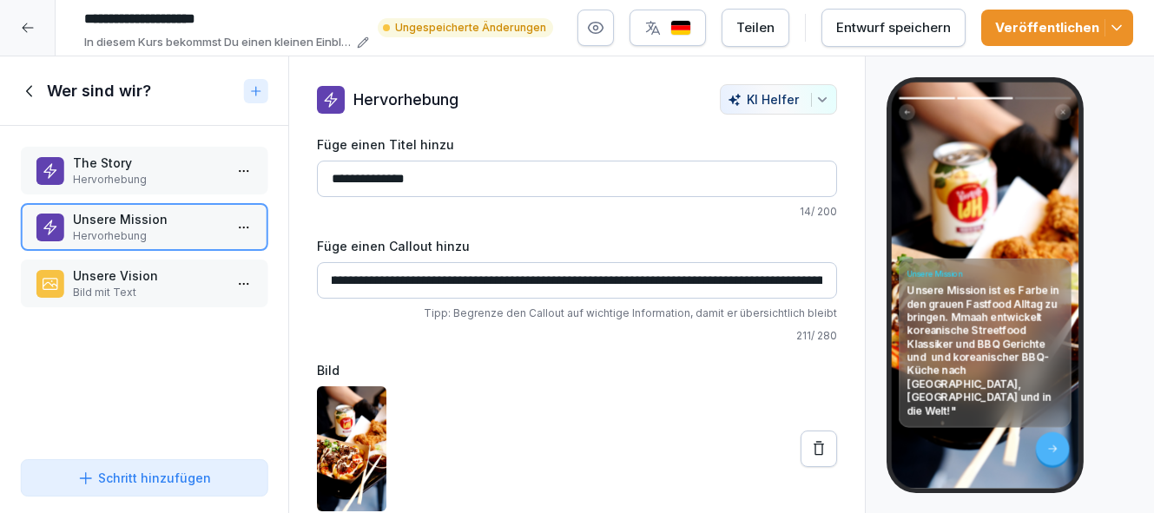
scroll to position [0, 268]
drag, startPoint x: 605, startPoint y: 280, endPoint x: 543, endPoint y: 281, distance: 61.7
click at [543, 281] on input "**********" at bounding box center [577, 280] width 520 height 36
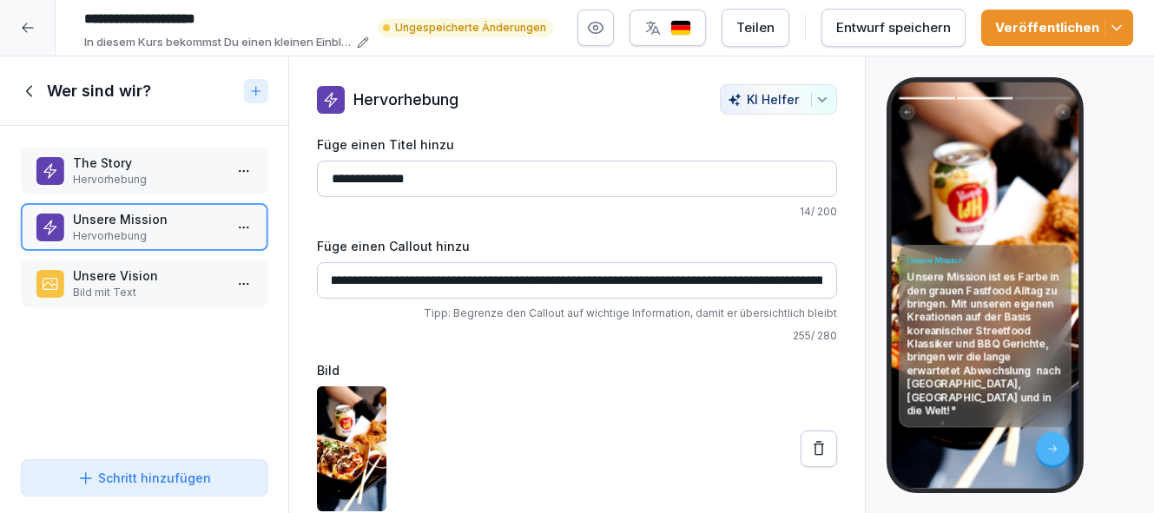
scroll to position [0, 491]
click at [557, 281] on input "**********" at bounding box center [577, 280] width 520 height 36
drag, startPoint x: 753, startPoint y: 281, endPoint x: 433, endPoint y: 280, distance: 319.7
click at [433, 280] on input "**********" at bounding box center [577, 280] width 520 height 36
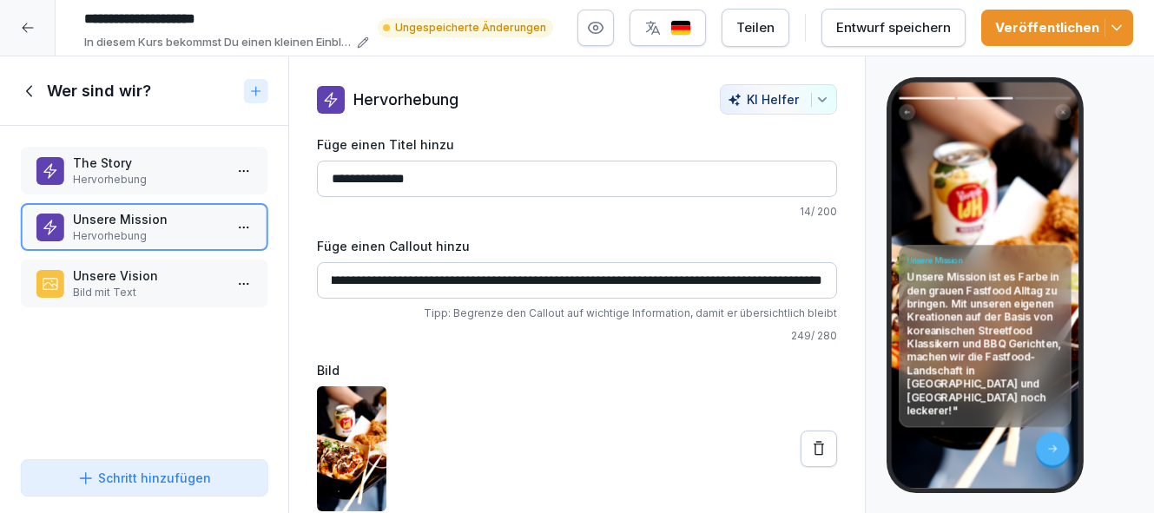
scroll to position [0, 1084]
click at [403, 281] on input "**********" at bounding box center [577, 280] width 520 height 36
click at [751, 281] on input "**********" at bounding box center [577, 280] width 520 height 36
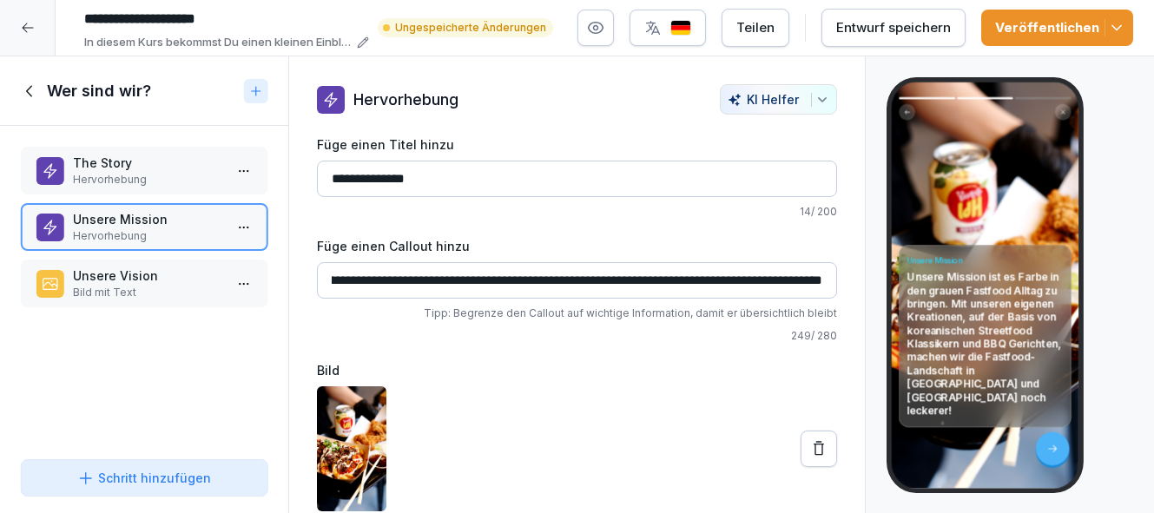
type input "**********"
click at [900, 30] on div "Entwurf speichern" at bounding box center [894, 27] width 115 height 19
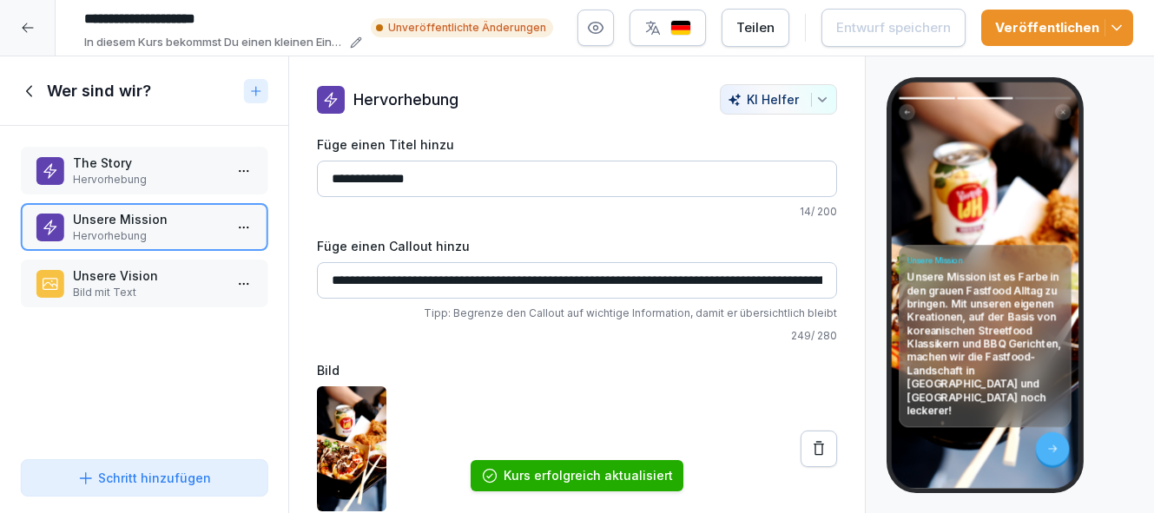
click at [686, 30] on img "button" at bounding box center [681, 28] width 21 height 17
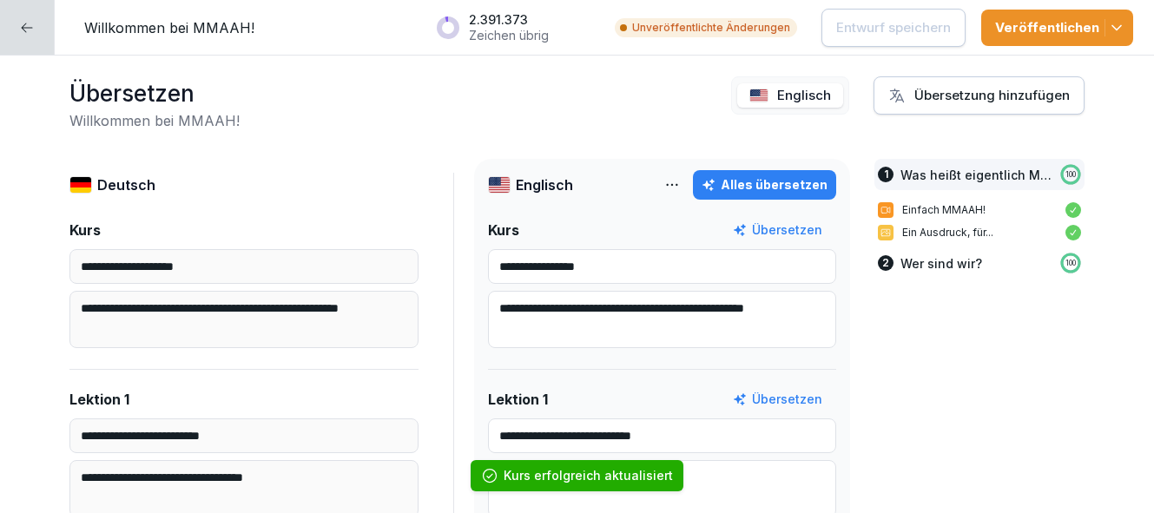
click at [790, 195] on button "Alles übersetzen" at bounding box center [764, 185] width 143 height 30
type input "**********"
type textarea "**********"
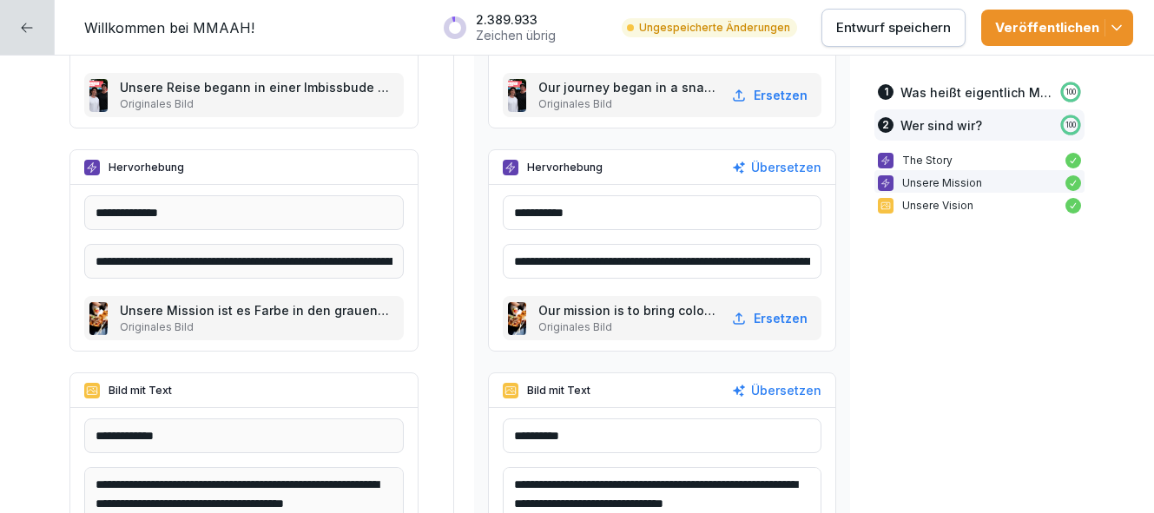
scroll to position [1263, 0]
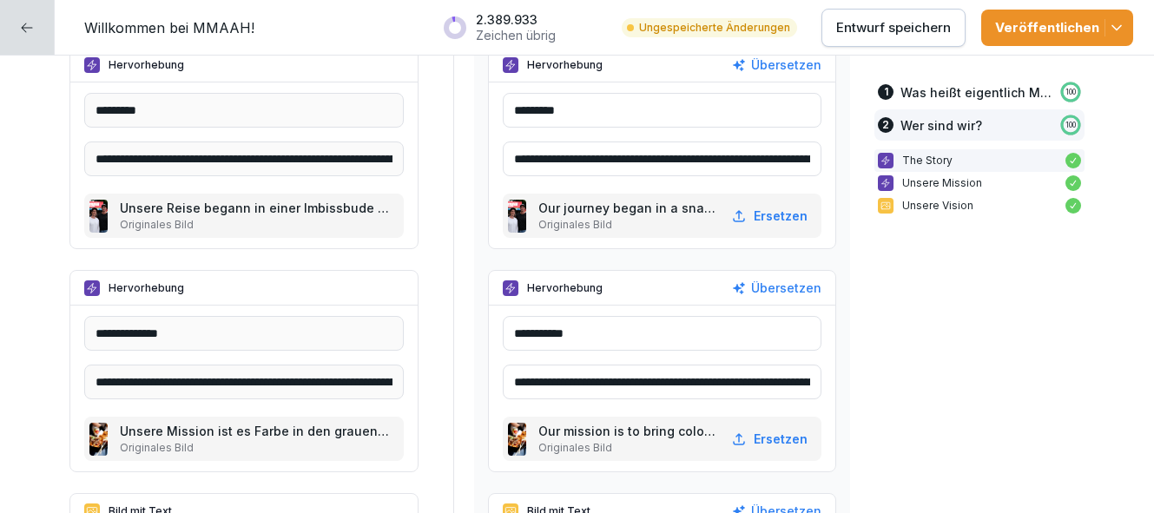
click at [42, 18] on div at bounding box center [27, 27] width 55 height 55
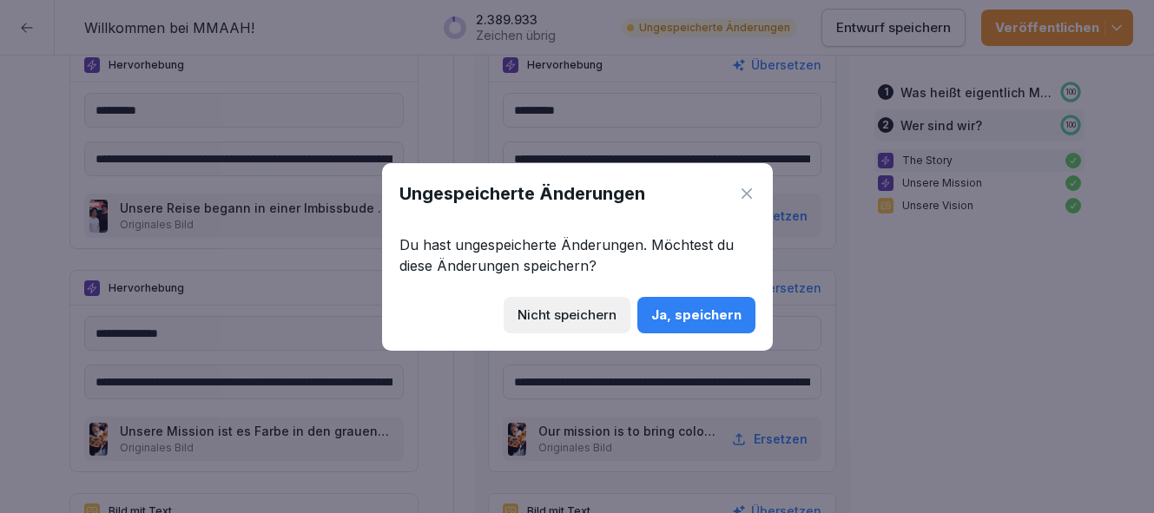
click at [700, 307] on div "Ja, speichern" at bounding box center [697, 315] width 90 height 19
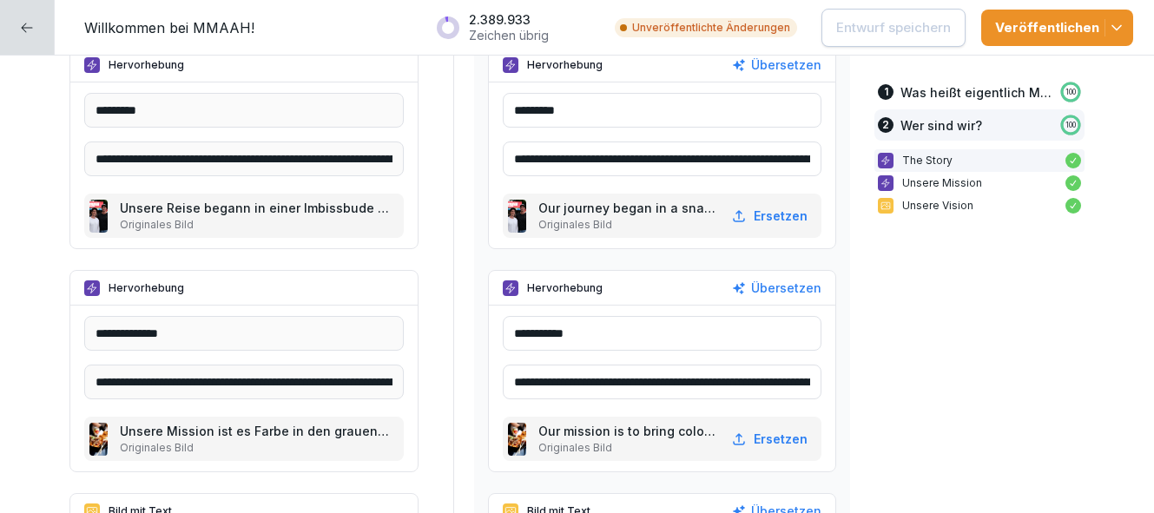
click at [32, 26] on icon at bounding box center [27, 28] width 14 height 14
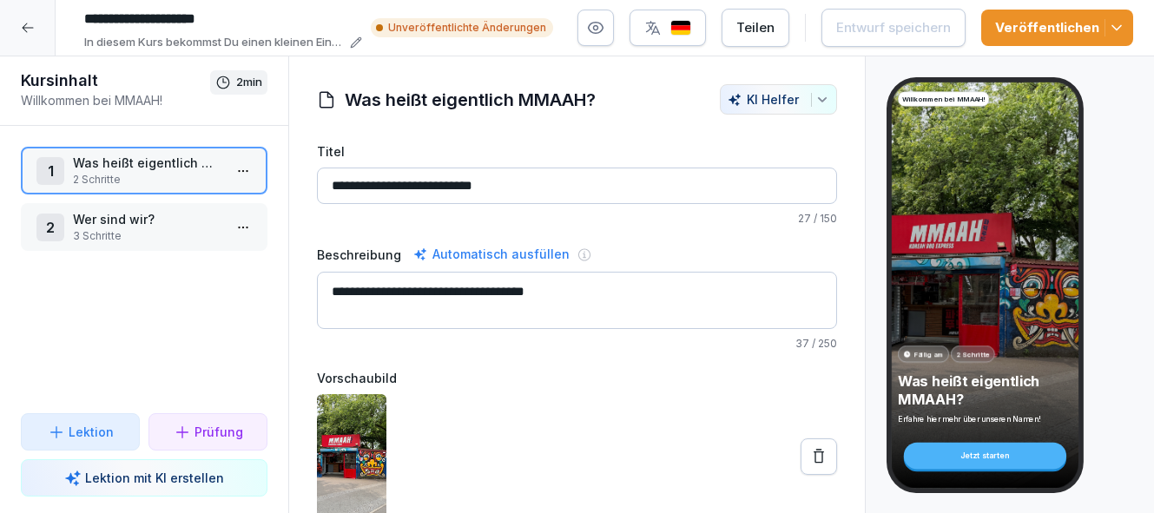
scroll to position [79, 0]
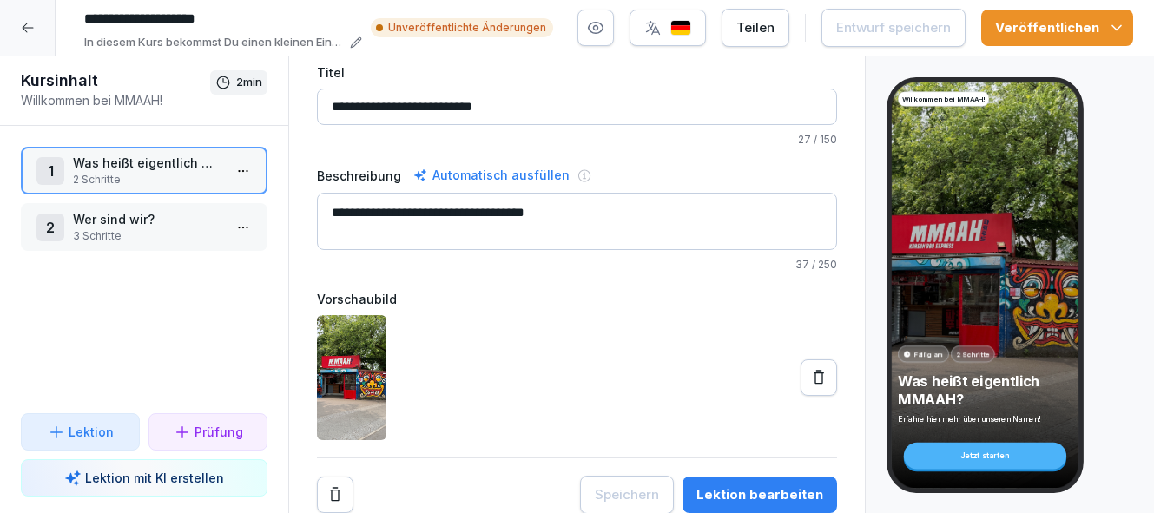
click at [154, 226] on p "Wer sind wir?" at bounding box center [147, 219] width 149 height 18
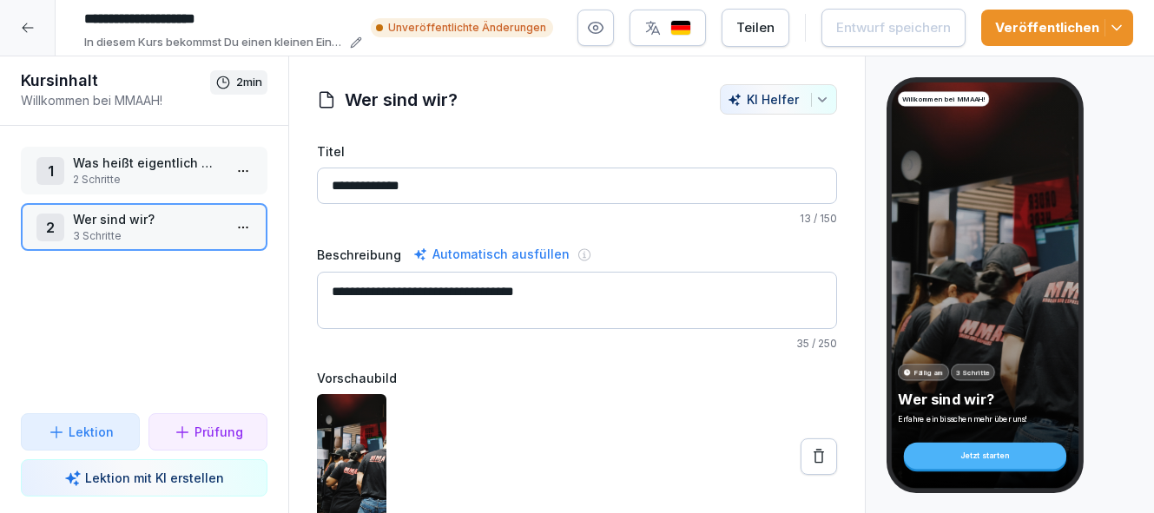
scroll to position [79, 0]
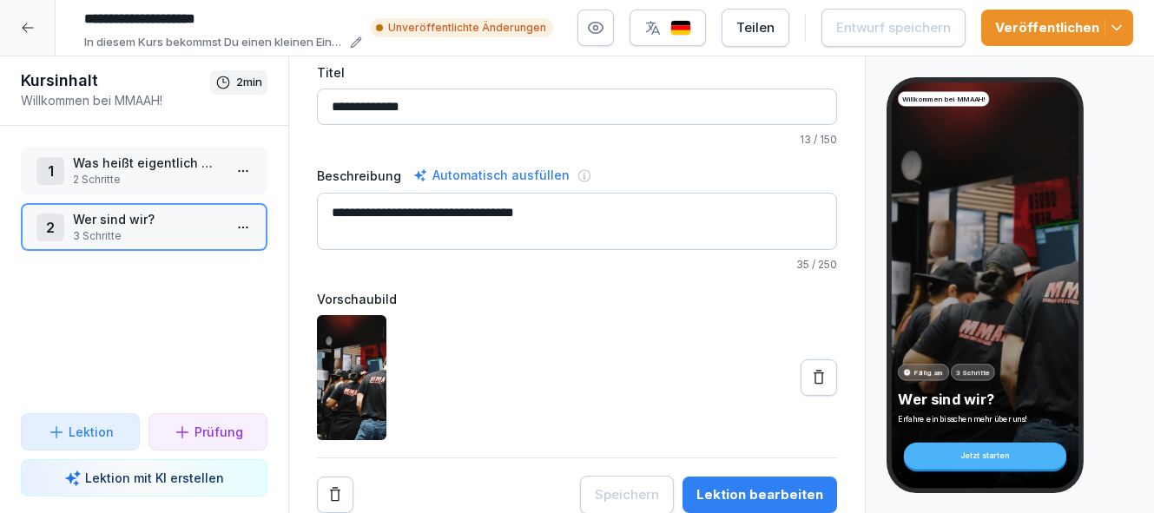
click at [756, 488] on div "Lektion bearbeiten" at bounding box center [760, 495] width 127 height 19
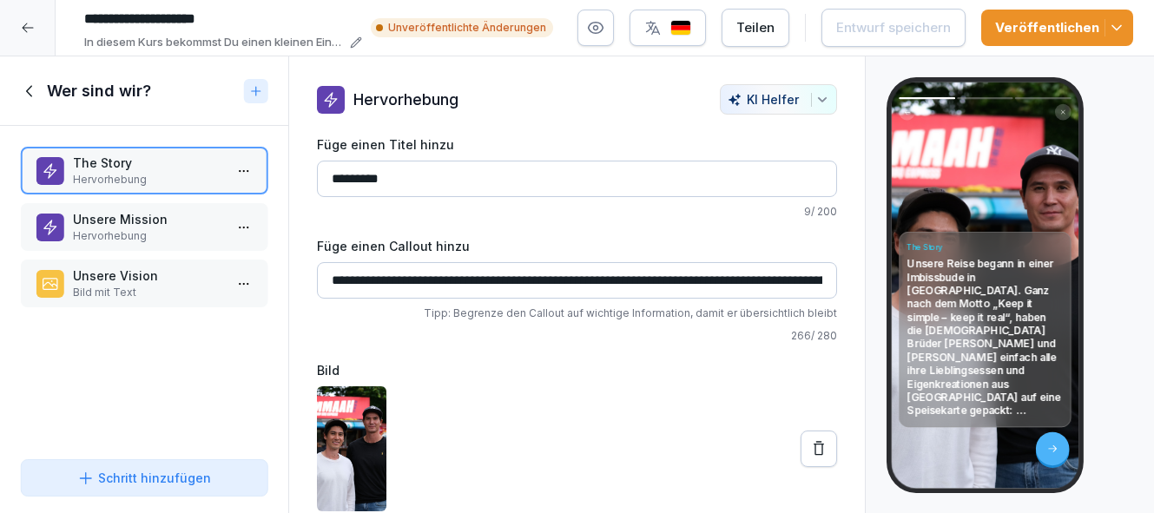
click at [1062, 23] on div "Veröffentlichen" at bounding box center [1058, 27] width 124 height 19
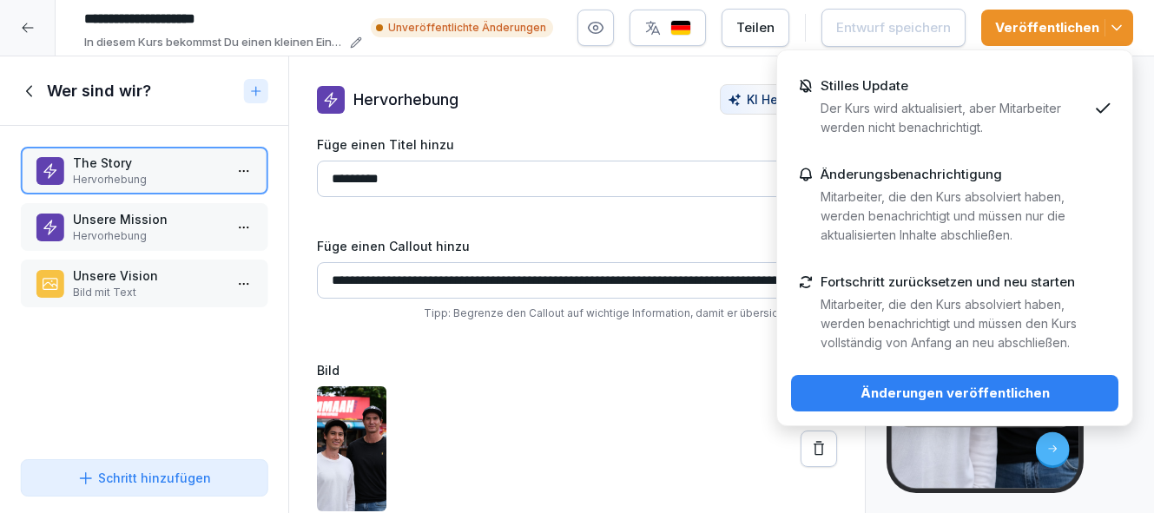
click at [1042, 398] on div "Änderungen veröffentlichen" at bounding box center [955, 393] width 300 height 19
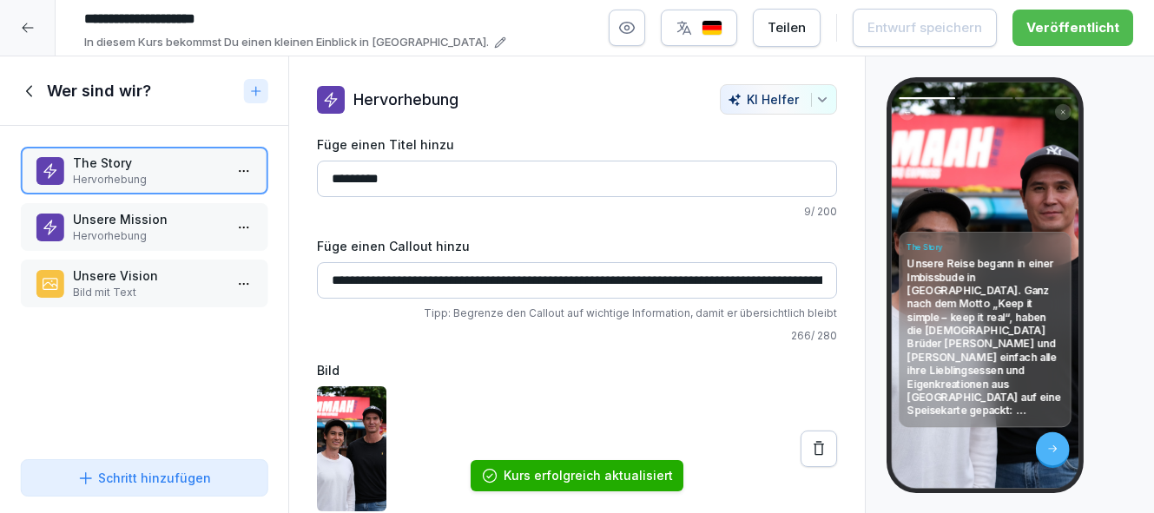
click at [160, 224] on p "Unsere Mission" at bounding box center [147, 219] width 149 height 18
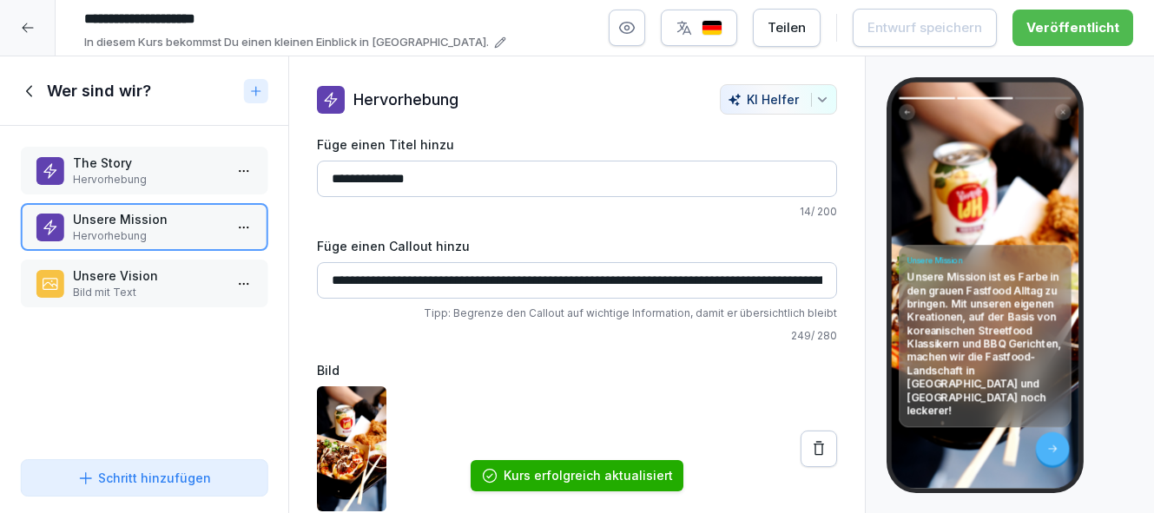
click at [154, 167] on p "The Story" at bounding box center [147, 163] width 149 height 18
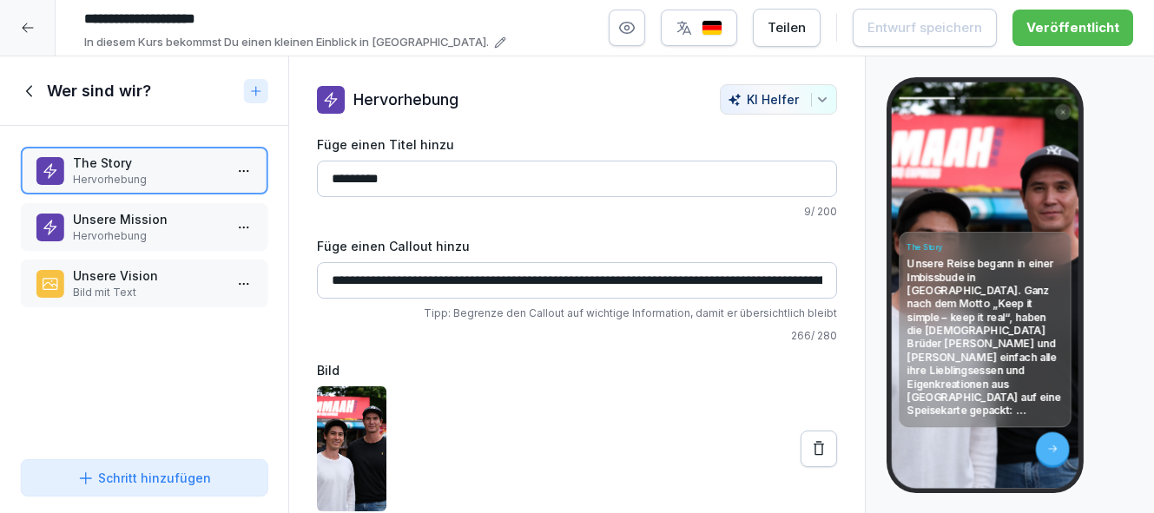
click at [169, 229] on p "Hervorhebung" at bounding box center [147, 236] width 149 height 16
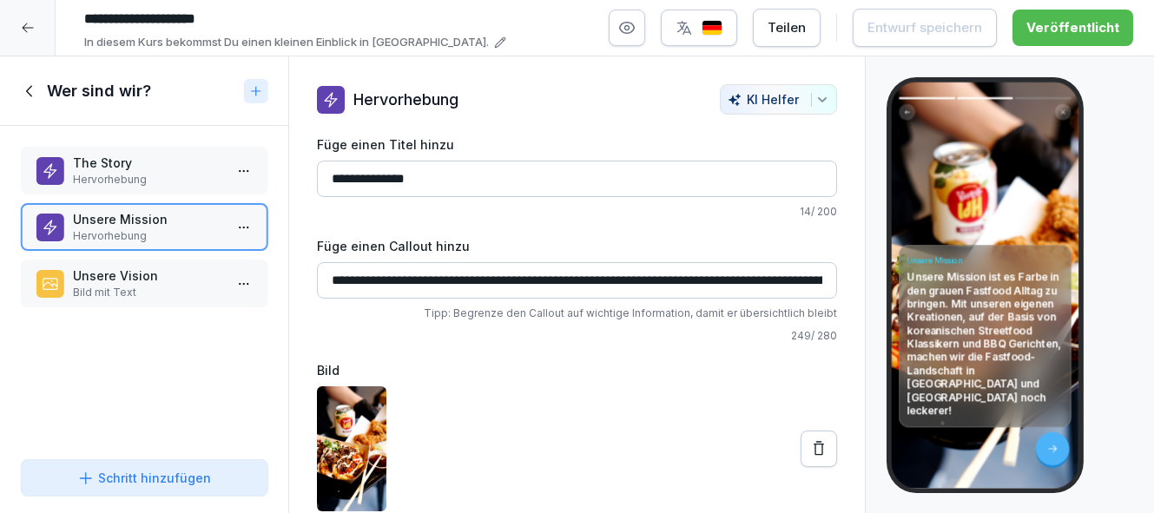
click at [179, 282] on p "Unsere Vision" at bounding box center [147, 276] width 149 height 18
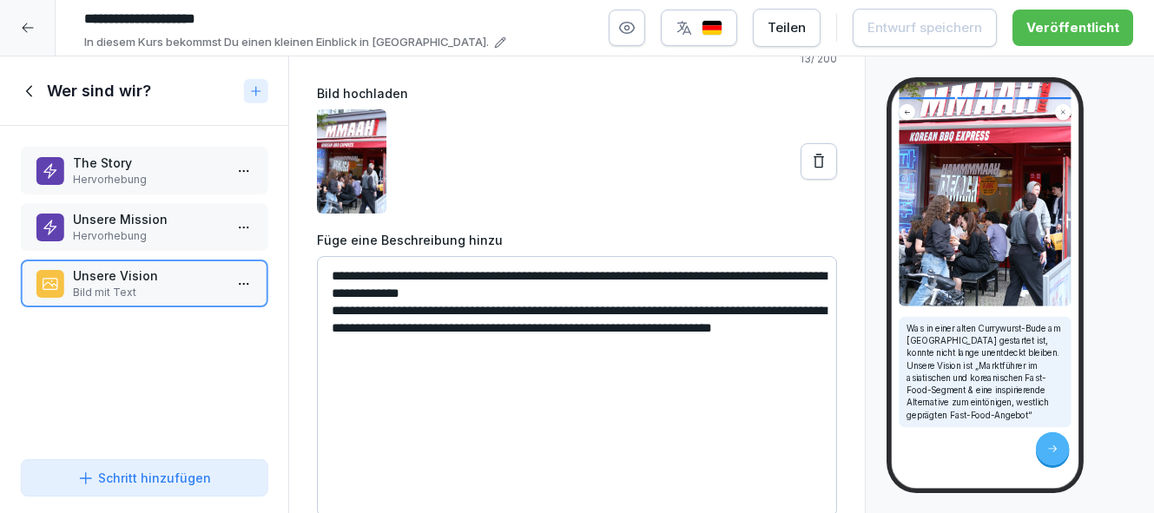
scroll to position [234, 0]
click at [758, 274] on textarea "**********" at bounding box center [577, 386] width 520 height 261
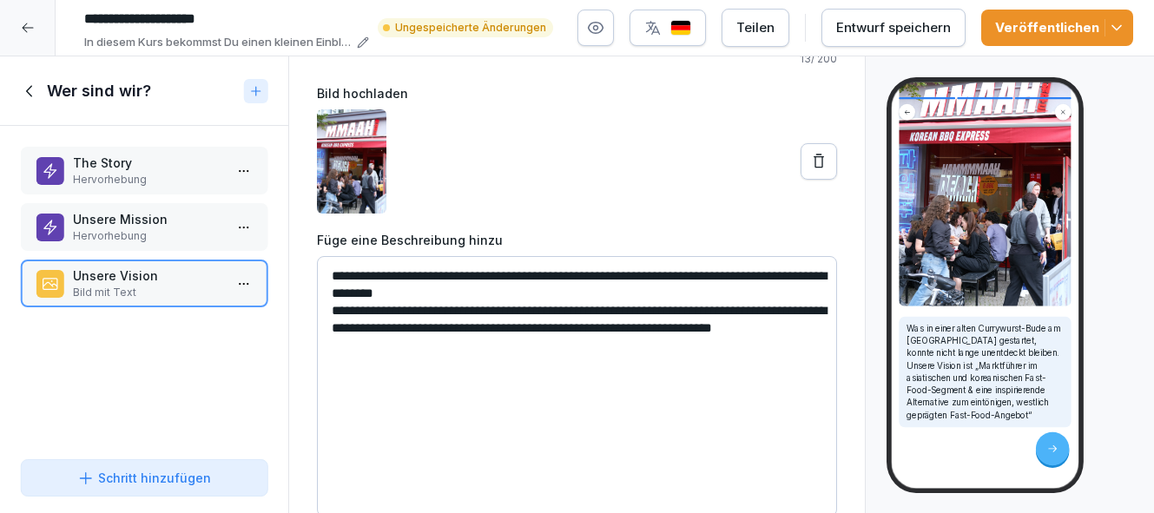
scroll to position [211, 0]
click at [441, 311] on textarea "**********" at bounding box center [577, 386] width 520 height 261
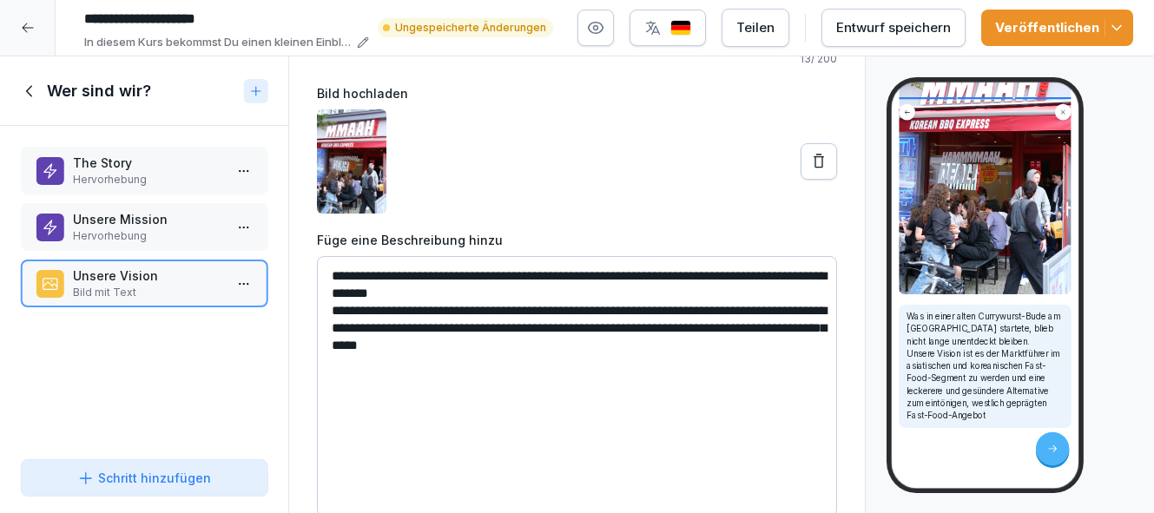
click at [524, 327] on textarea "**********" at bounding box center [577, 386] width 520 height 261
click at [752, 347] on textarea "**********" at bounding box center [577, 386] width 520 height 261
type textarea "**********"
click at [919, 26] on div "Entwurf speichern" at bounding box center [894, 27] width 115 height 19
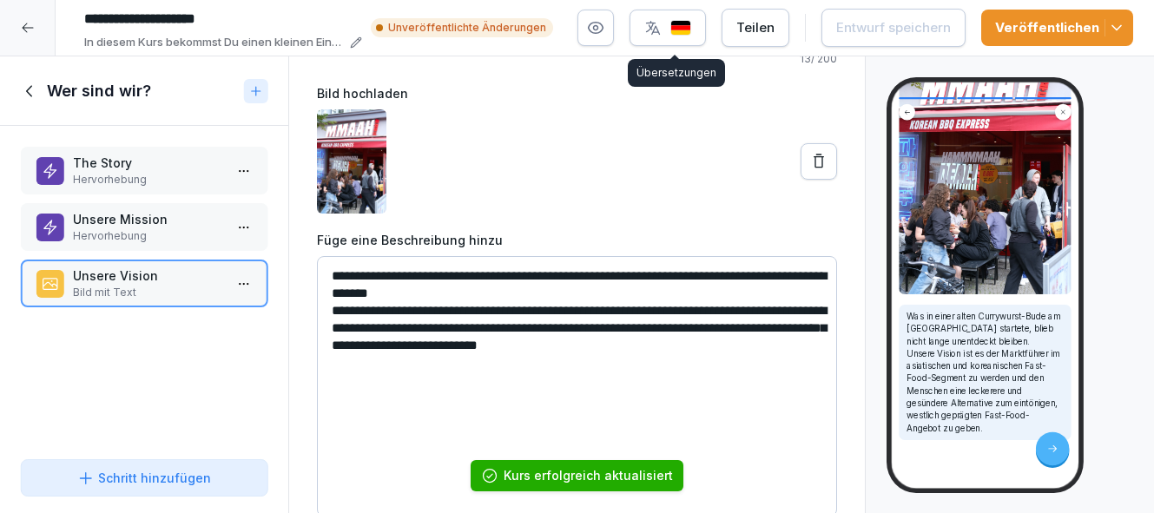
click at [674, 31] on div "button" at bounding box center [668, 27] width 47 height 17
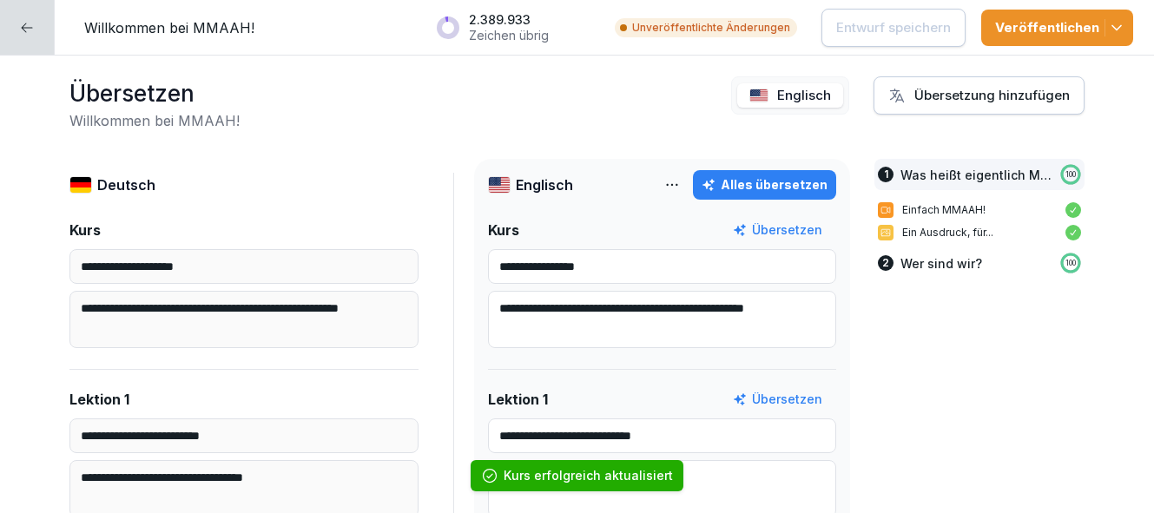
click at [774, 189] on div "Alles übersetzen" at bounding box center [765, 184] width 126 height 19
type textarea "**********"
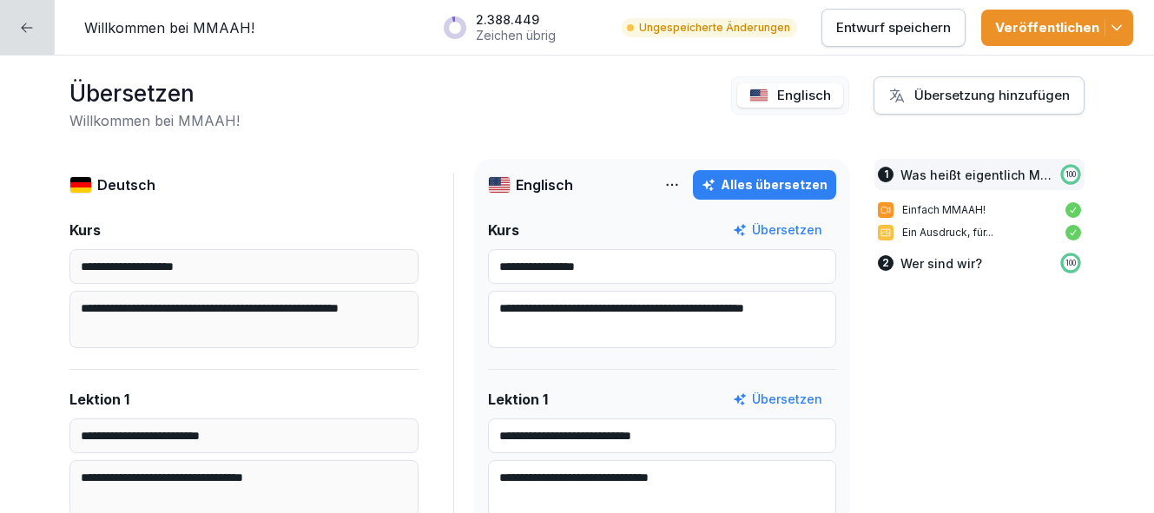
click at [1120, 28] on icon "button" at bounding box center [1116, 27] width 17 height 17
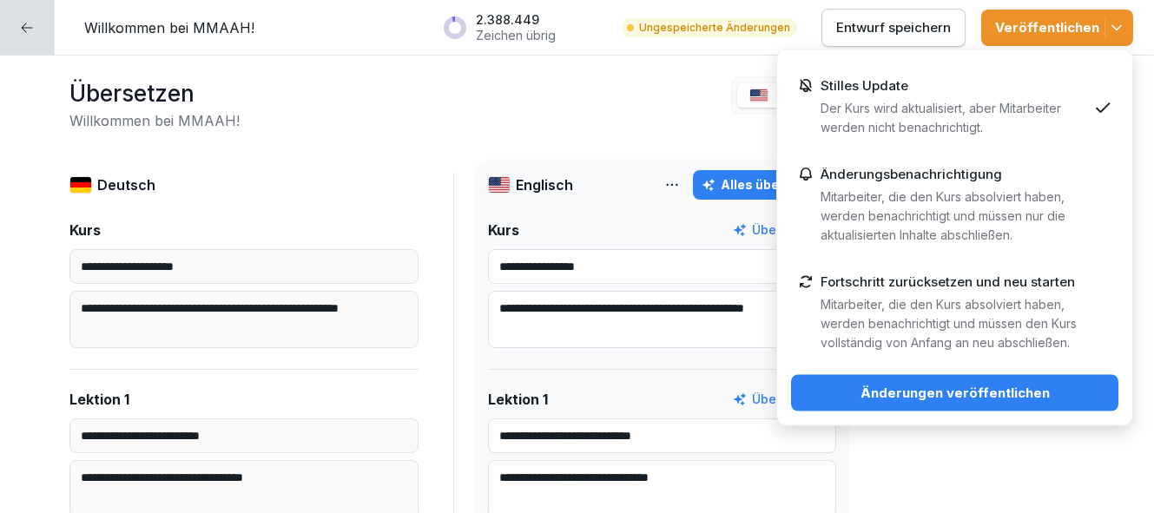
click at [981, 395] on div "Änderungen veröffentlichen" at bounding box center [955, 393] width 300 height 19
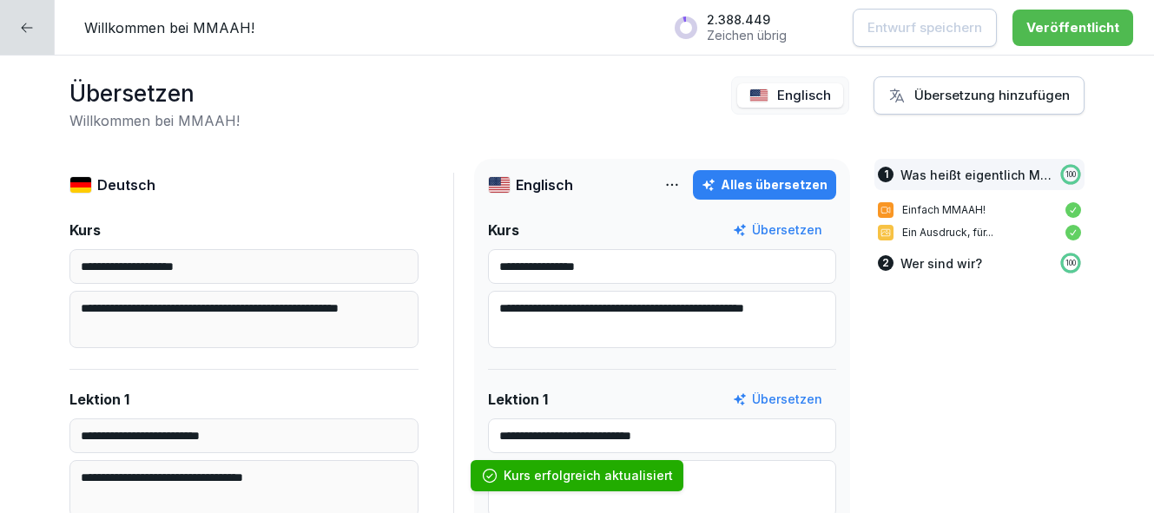
click at [30, 30] on icon at bounding box center [27, 28] width 14 height 14
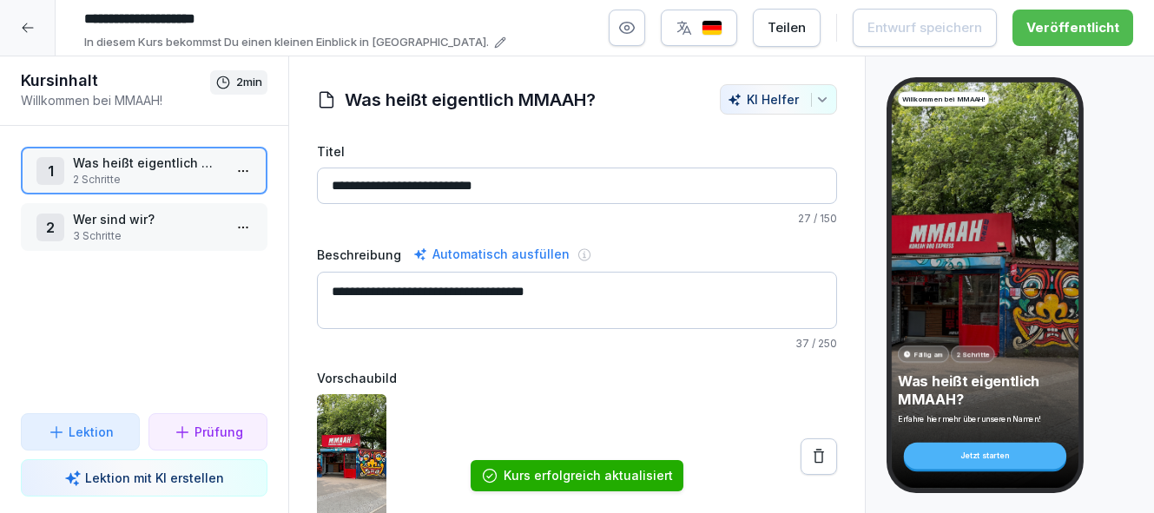
click at [164, 239] on p "3 Schritte" at bounding box center [147, 236] width 149 height 16
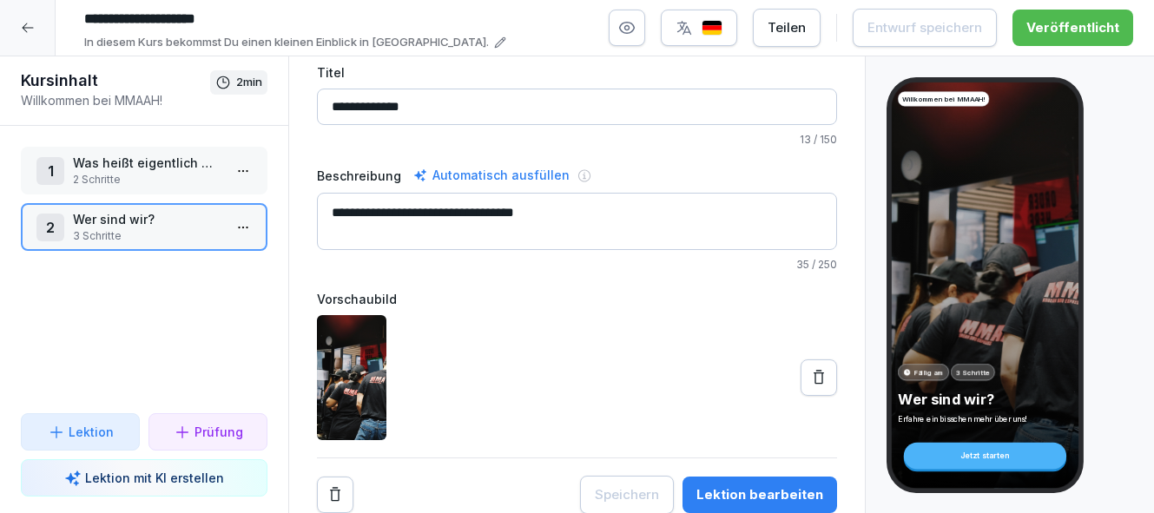
scroll to position [76, 0]
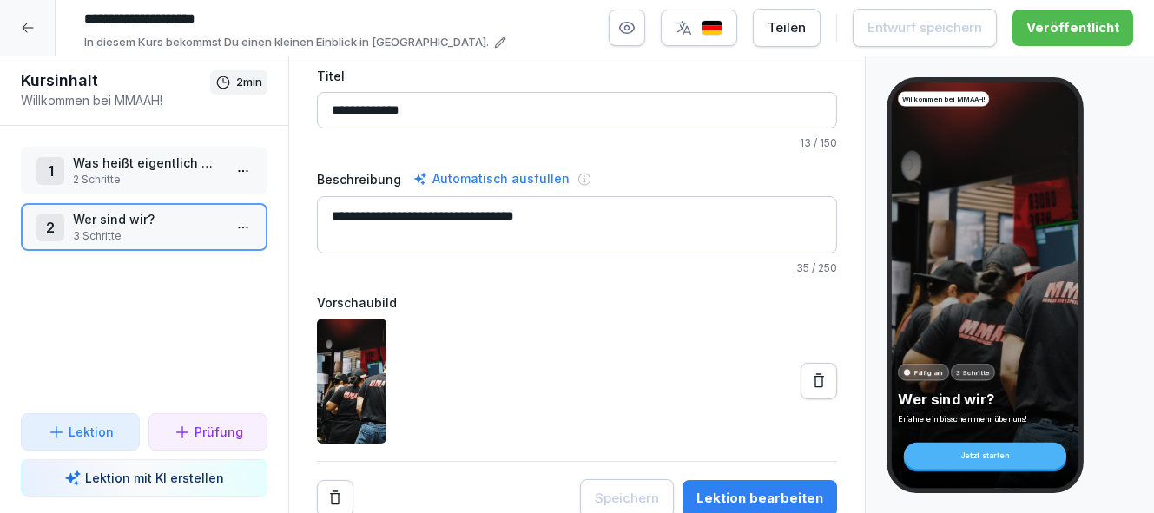
click at [757, 496] on div "Lektion bearbeiten" at bounding box center [760, 498] width 127 height 19
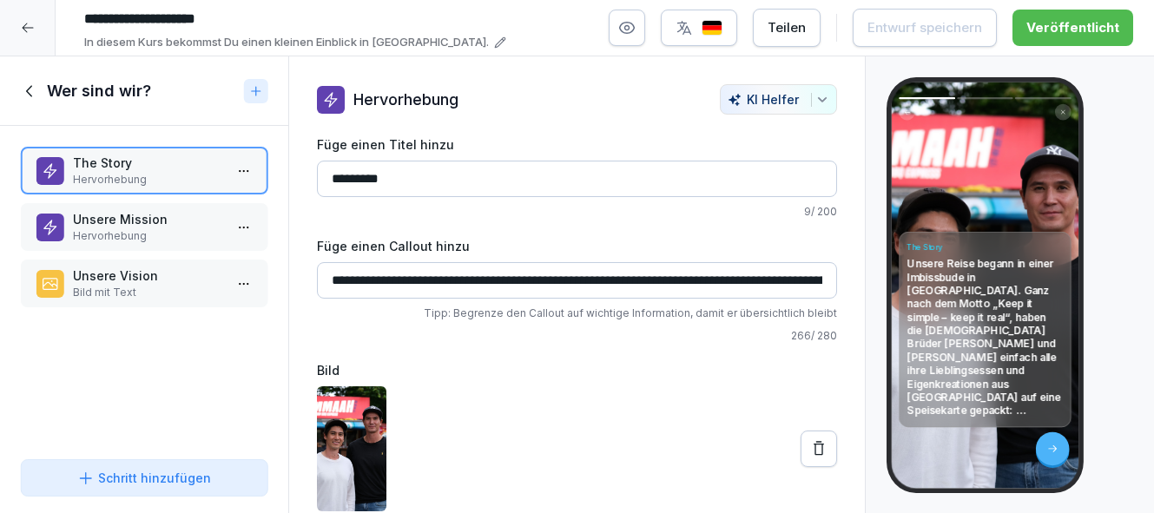
click at [30, 91] on icon at bounding box center [30, 91] width 19 height 19
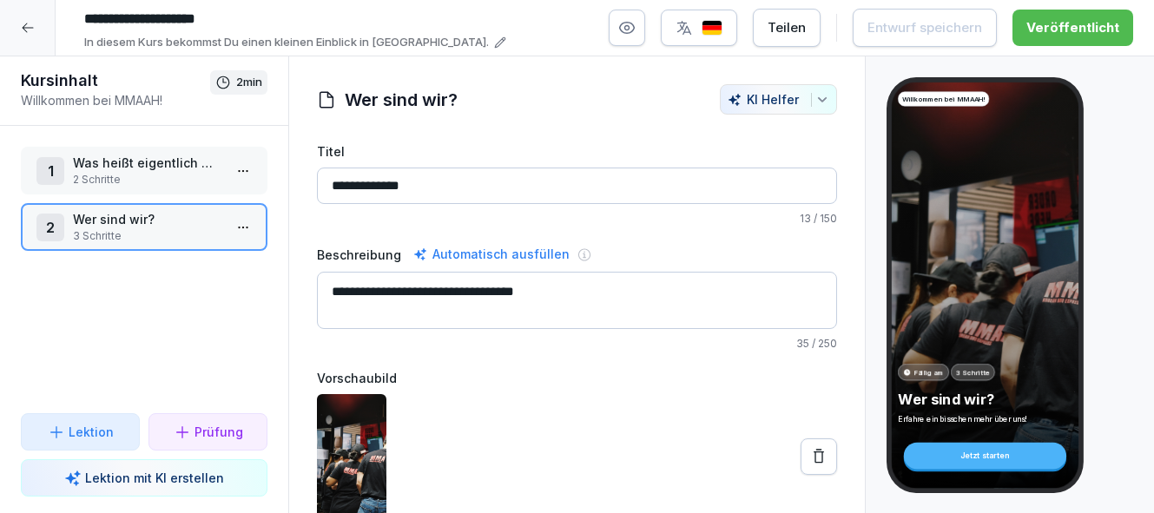
click at [33, 23] on icon at bounding box center [28, 28] width 14 height 14
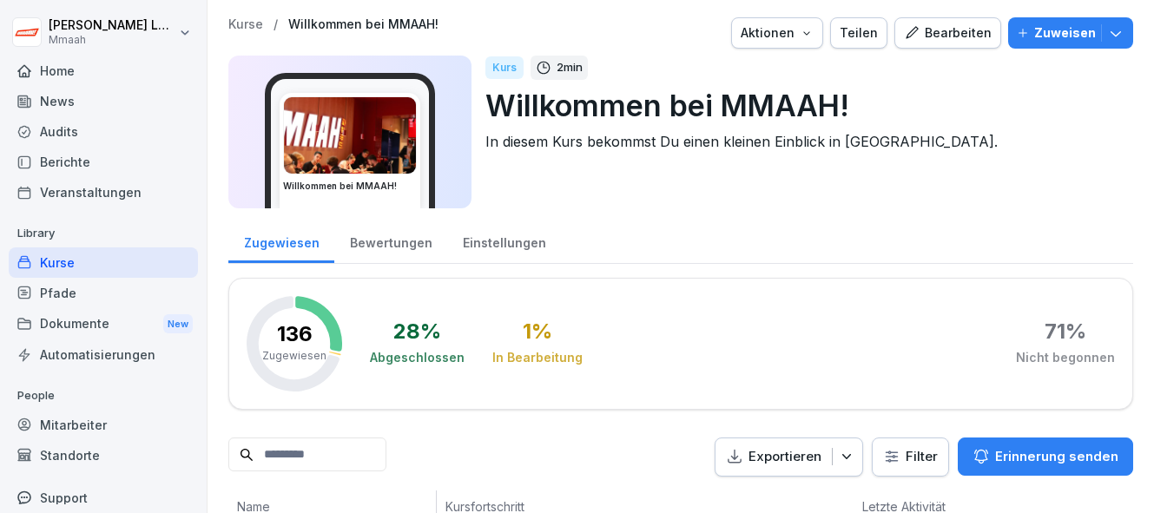
click at [247, 17] on p "Kurse" at bounding box center [245, 24] width 35 height 15
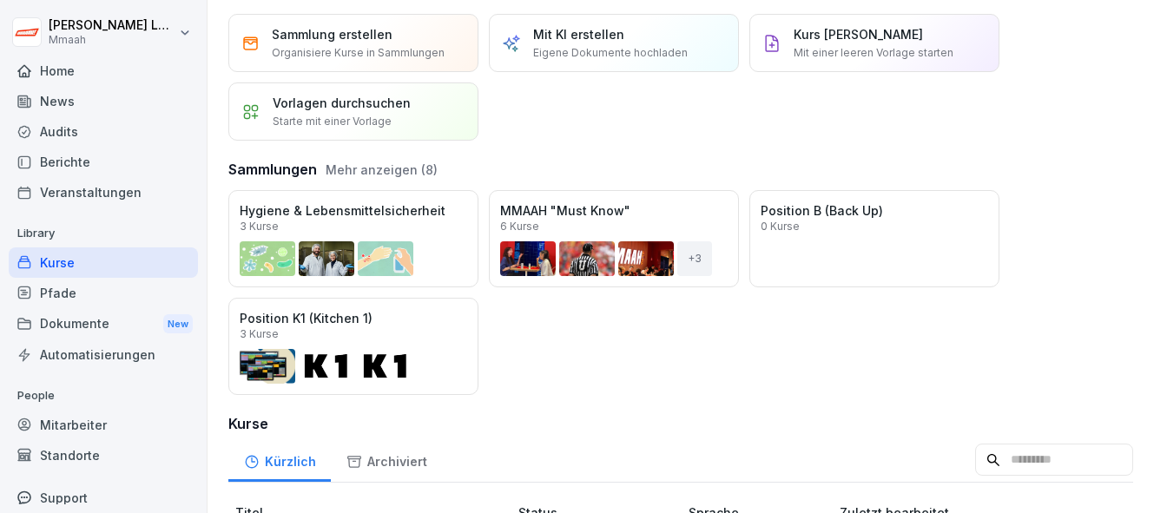
scroll to position [51, 0]
click at [384, 162] on button "Mehr anzeigen (8)" at bounding box center [382, 169] width 112 height 18
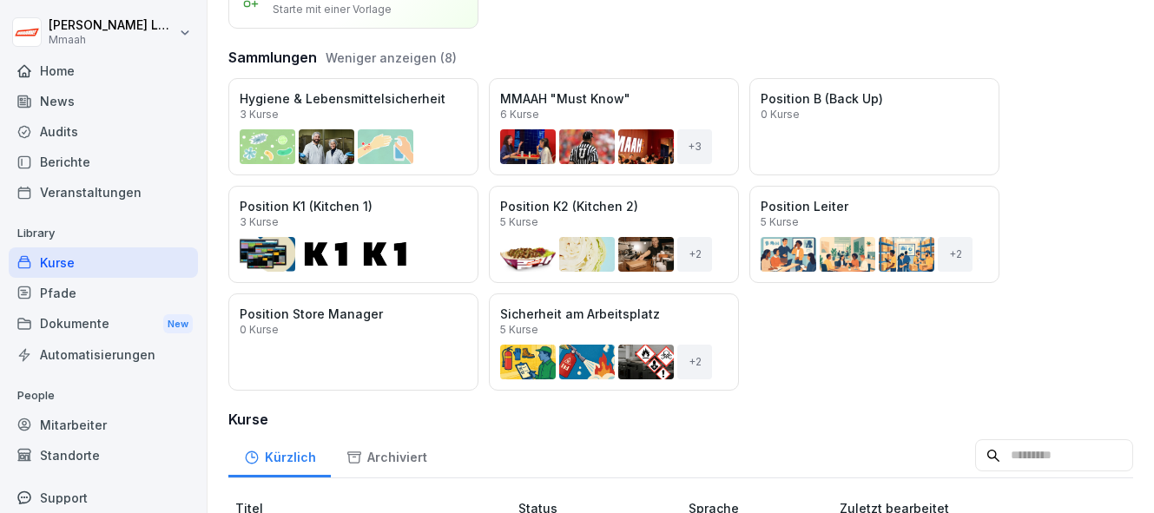
scroll to position [152, 0]
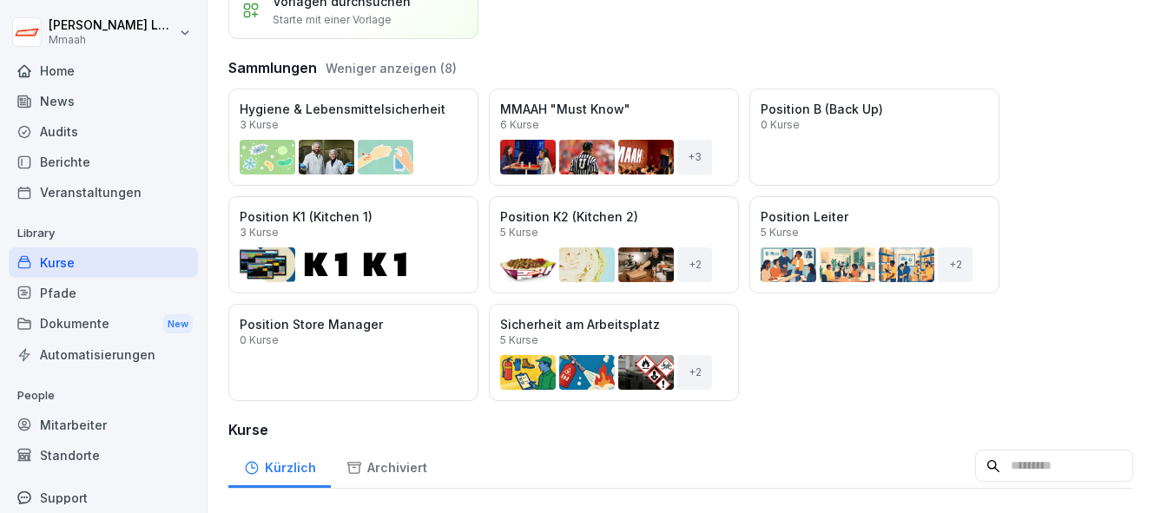
click at [0, 0] on div "Öffnen" at bounding box center [0, 0] width 0 height 0
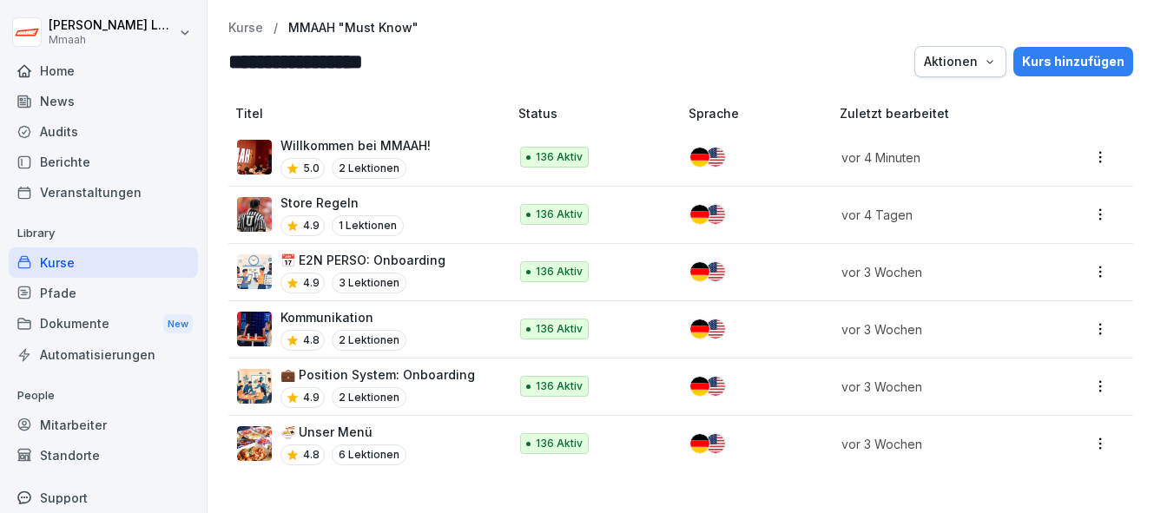
click at [429, 143] on div "Willkommen bei MMAAH! 5.0 2 Lektionen" at bounding box center [364, 157] width 254 height 43
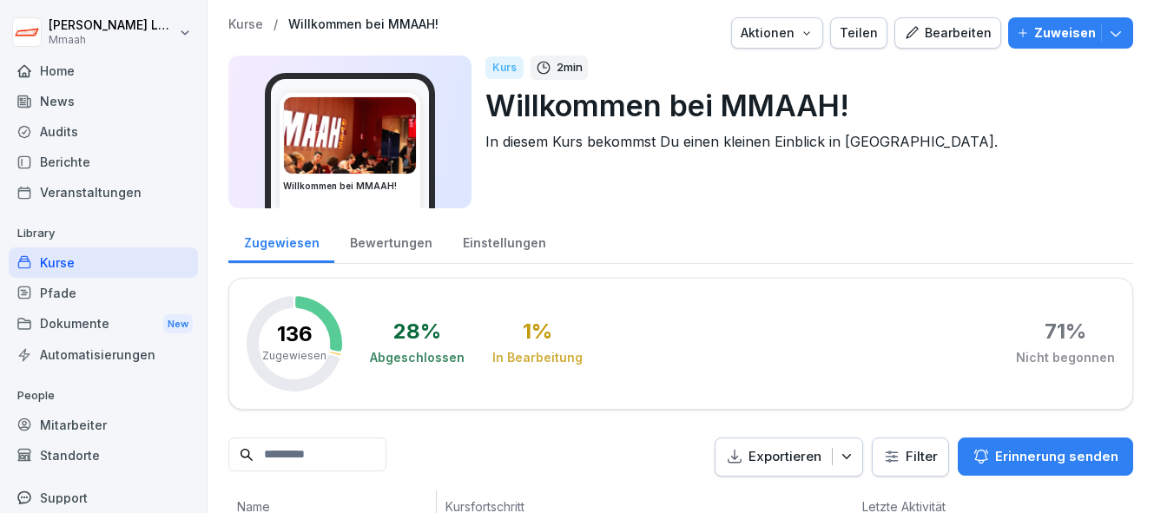
click at [349, 139] on img at bounding box center [350, 135] width 132 height 76
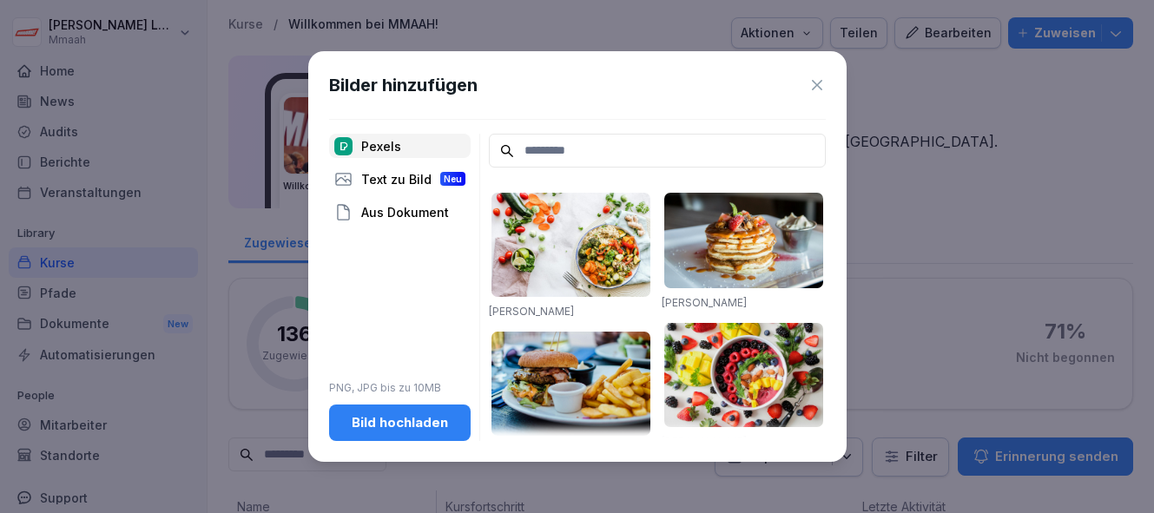
click at [817, 90] on icon at bounding box center [817, 84] width 17 height 17
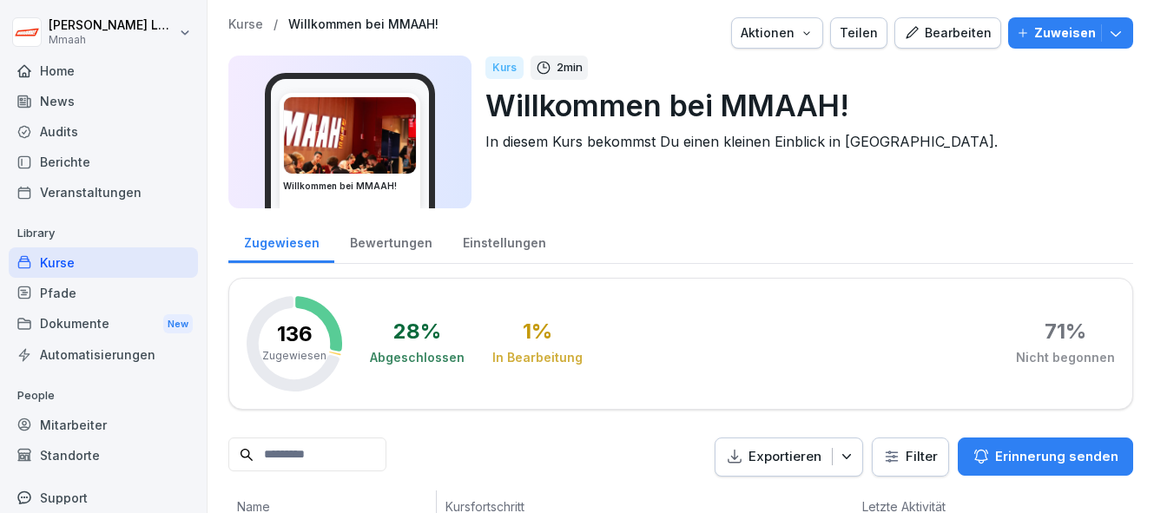
click at [956, 32] on div "Bearbeiten" at bounding box center [948, 32] width 88 height 19
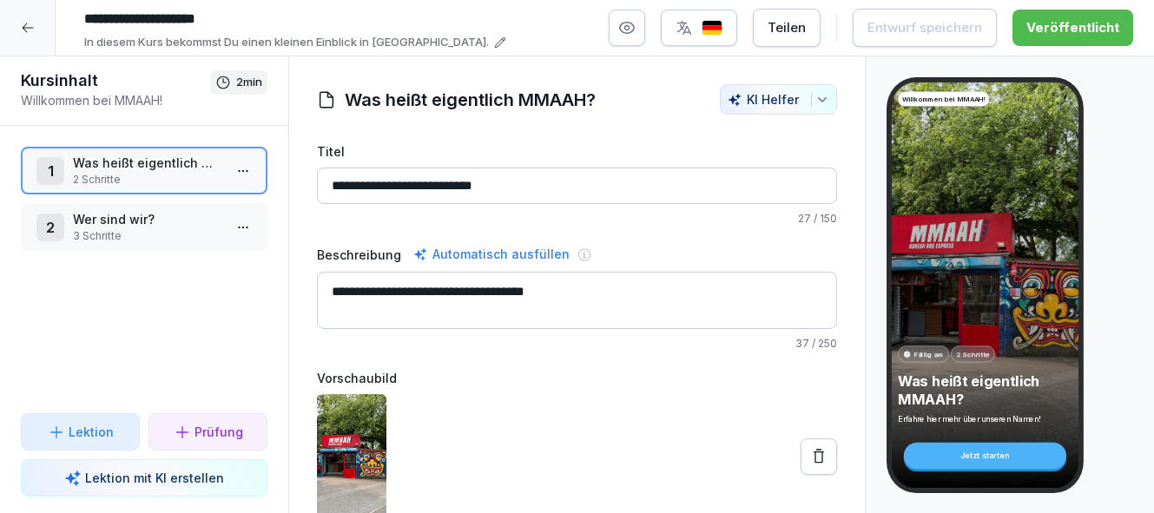
click at [23, 30] on icon at bounding box center [28, 28] width 14 height 14
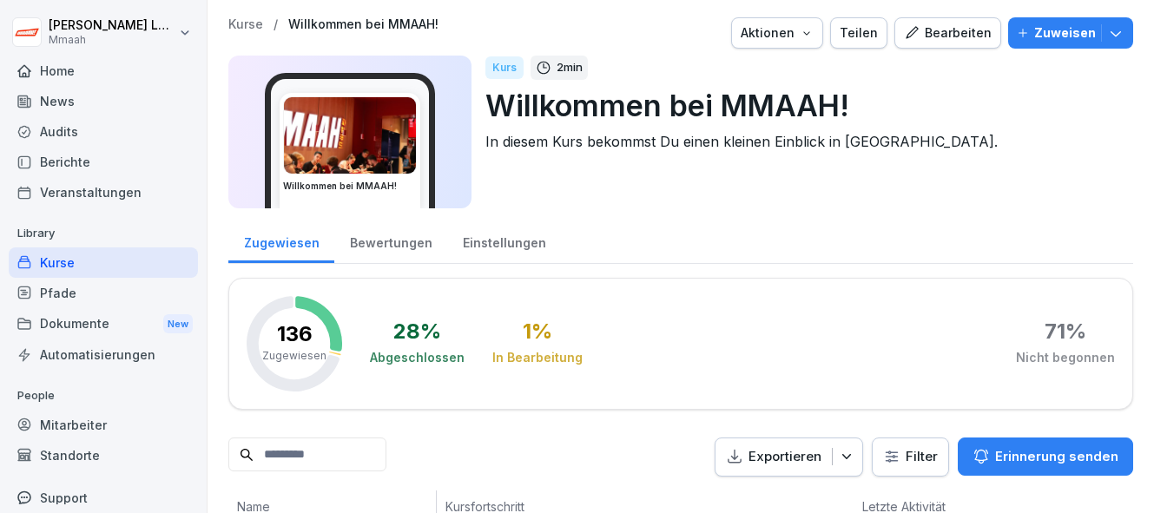
click at [255, 23] on p "Kurse" at bounding box center [245, 24] width 35 height 15
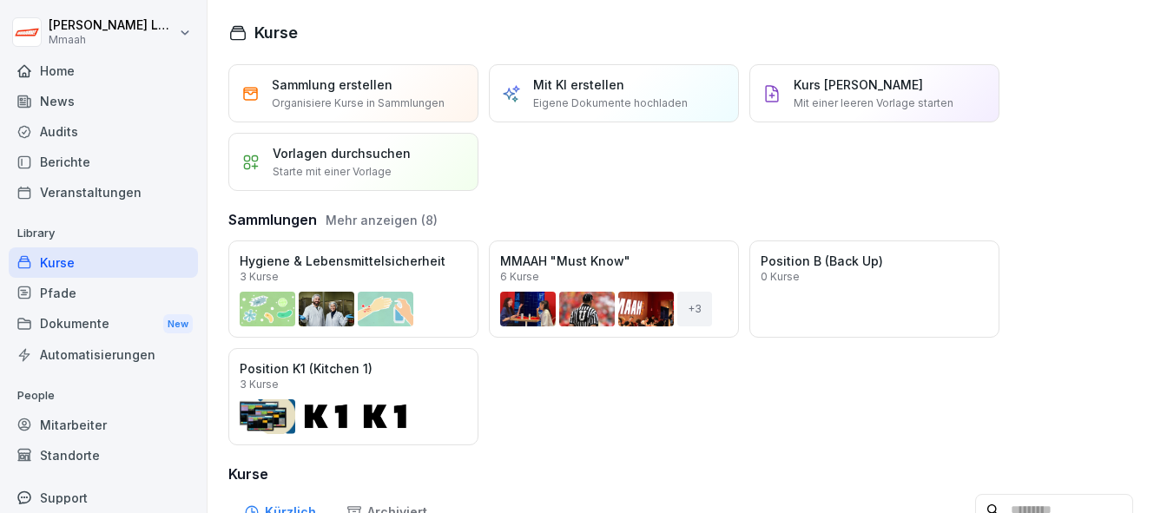
click at [381, 222] on button "Mehr anzeigen (8)" at bounding box center [382, 220] width 112 height 18
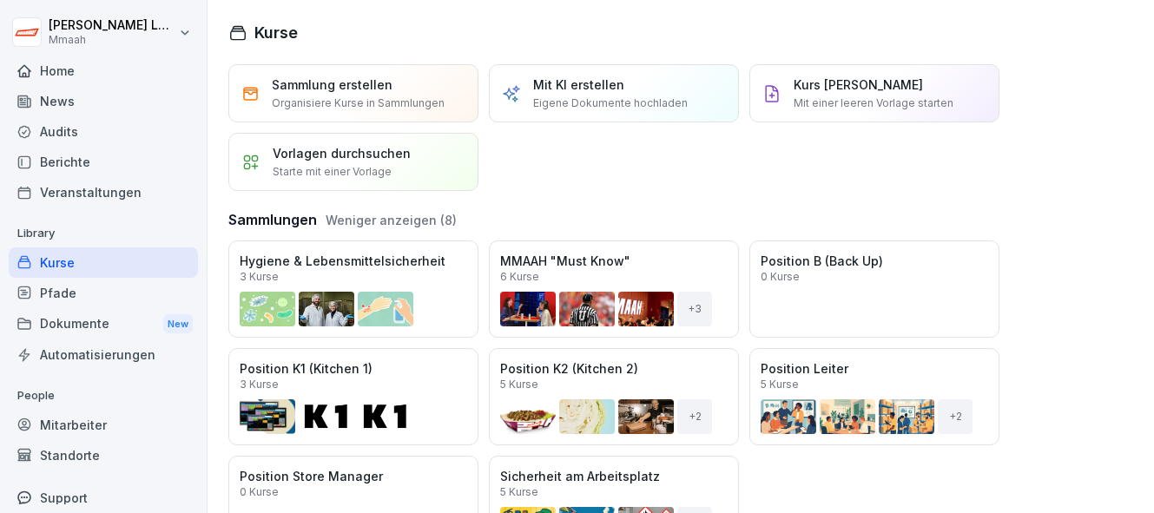
click at [0, 0] on div "Öffnen" at bounding box center [0, 0] width 0 height 0
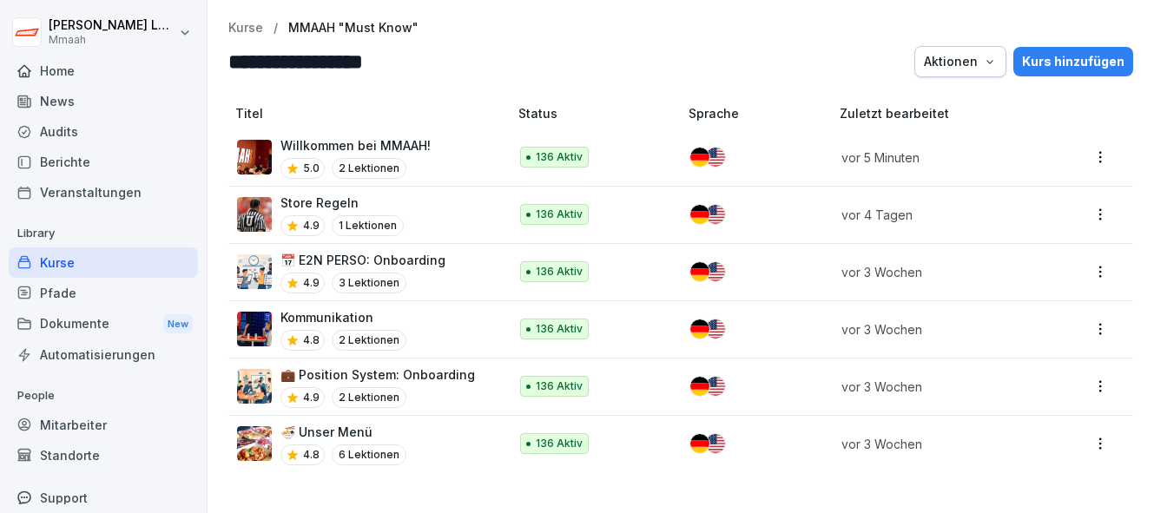
click at [418, 430] on div "🍜 Unser Menü 4.8 6 Lektionen" at bounding box center [364, 444] width 254 height 43
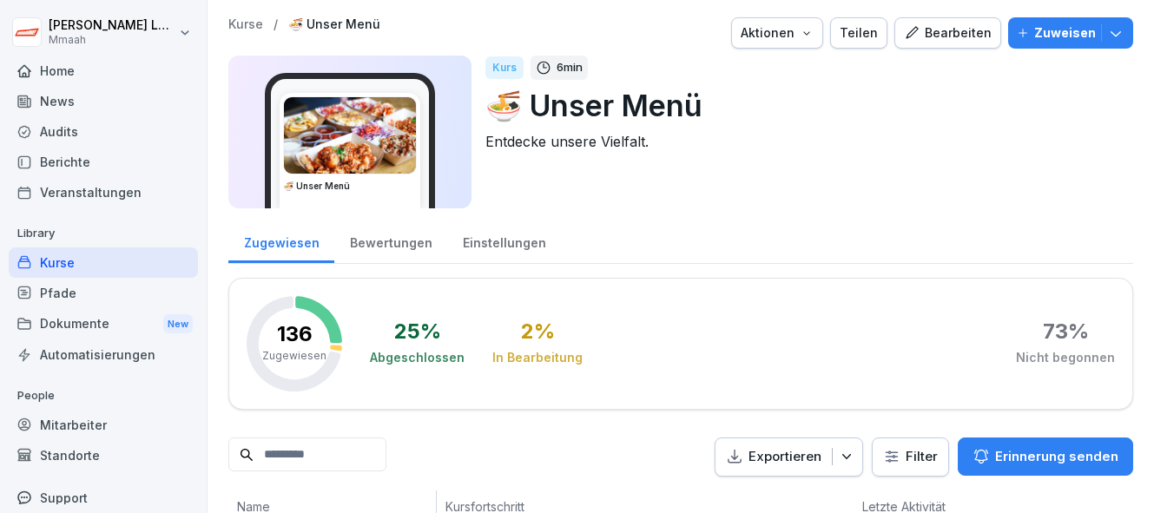
click at [960, 34] on div "Bearbeiten" at bounding box center [948, 32] width 88 height 19
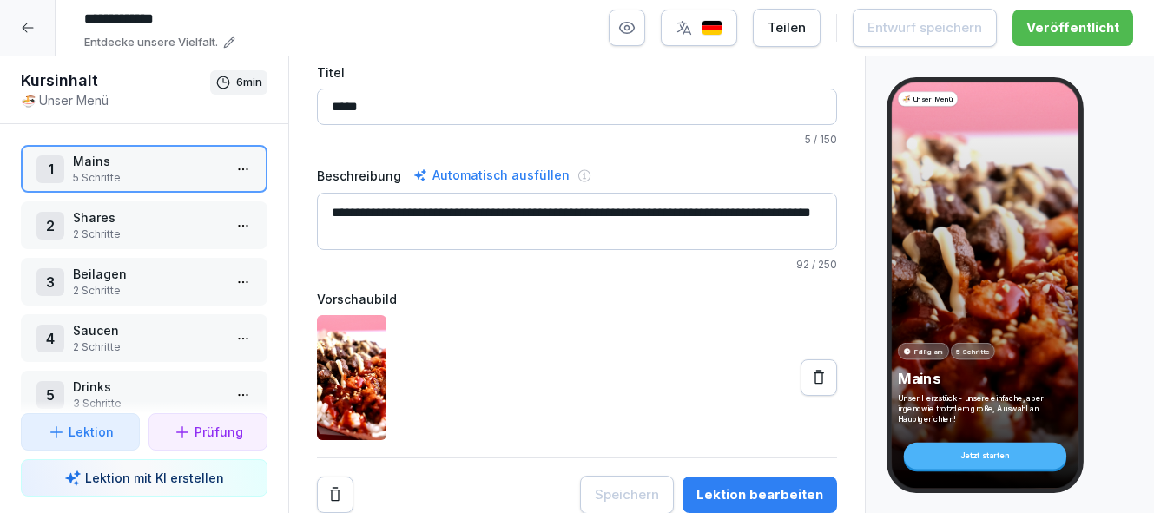
scroll to position [78, 0]
click at [762, 494] on div "Lektion bearbeiten" at bounding box center [760, 495] width 127 height 19
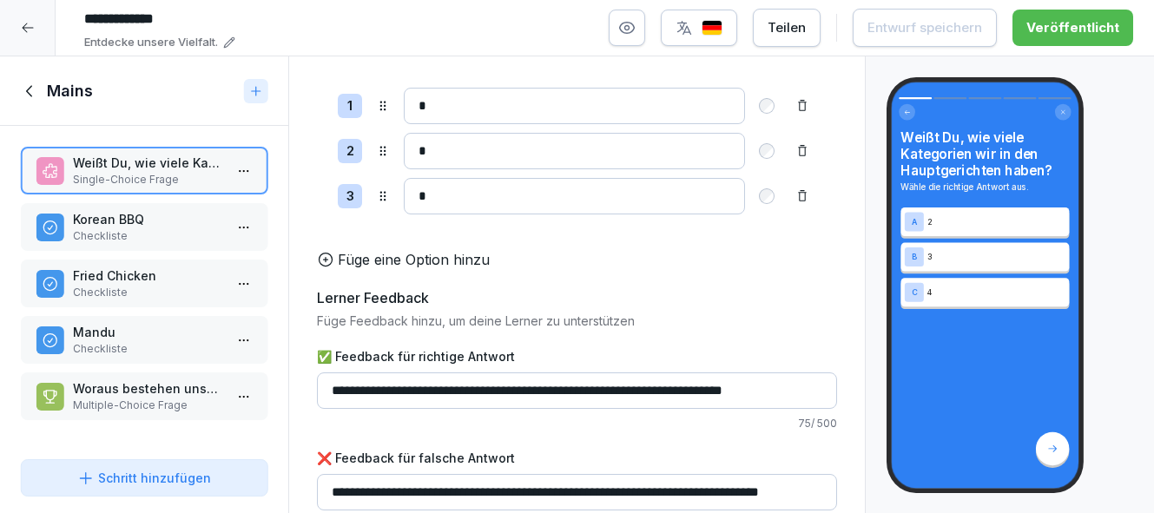
scroll to position [224, 0]
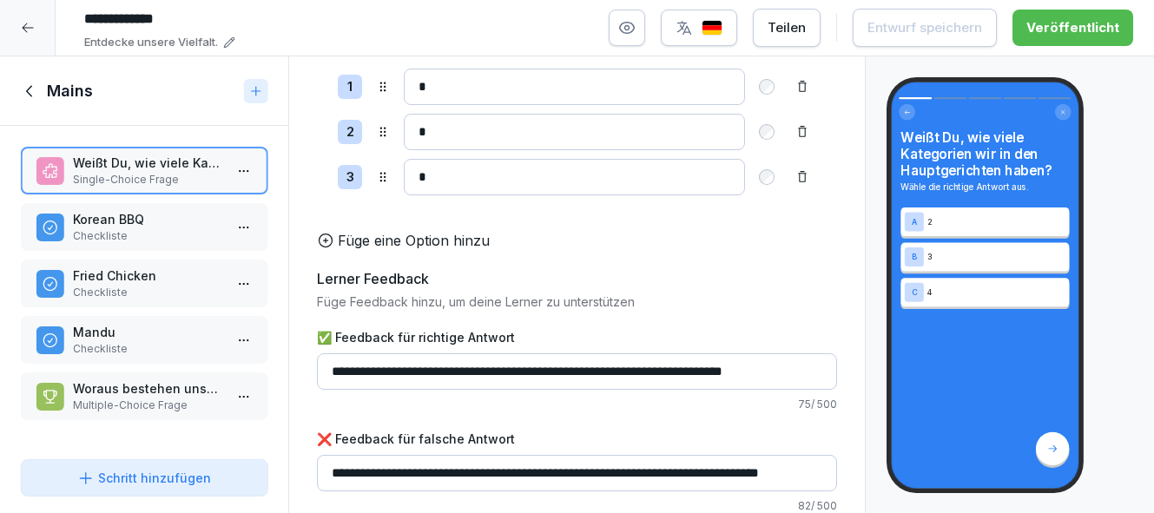
click at [162, 226] on p "Korean BBQ" at bounding box center [147, 219] width 149 height 18
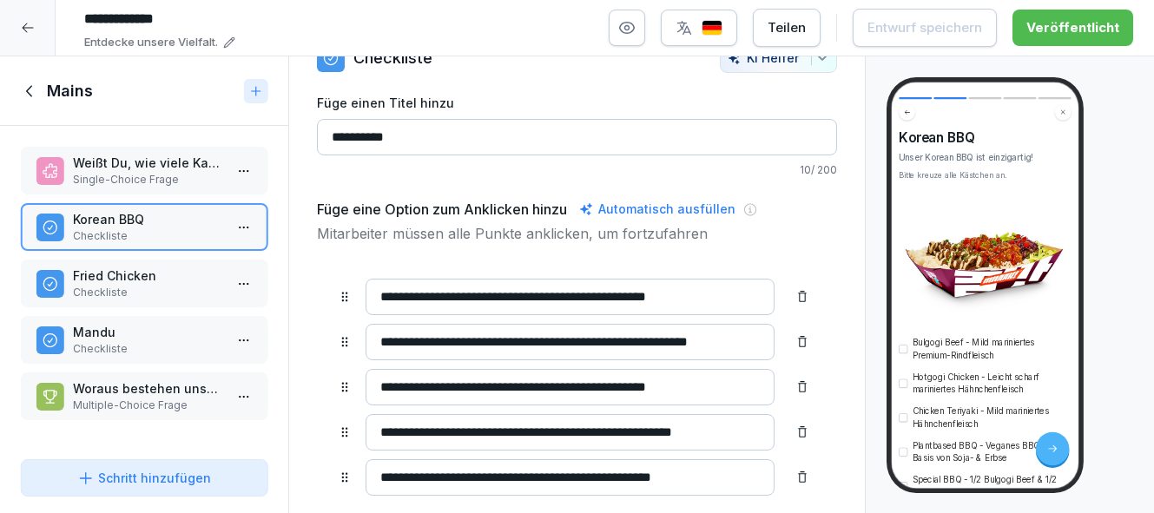
scroll to position [40, 0]
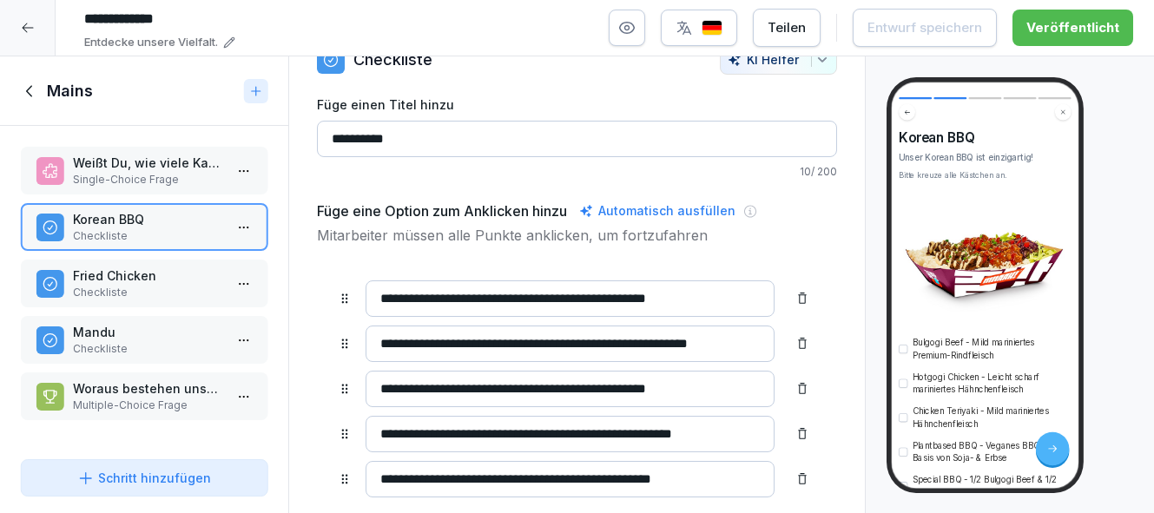
click at [624, 234] on p "Mitarbeiter müssen alle Punkte anklicken, um fortzufahren" at bounding box center [577, 235] width 520 height 21
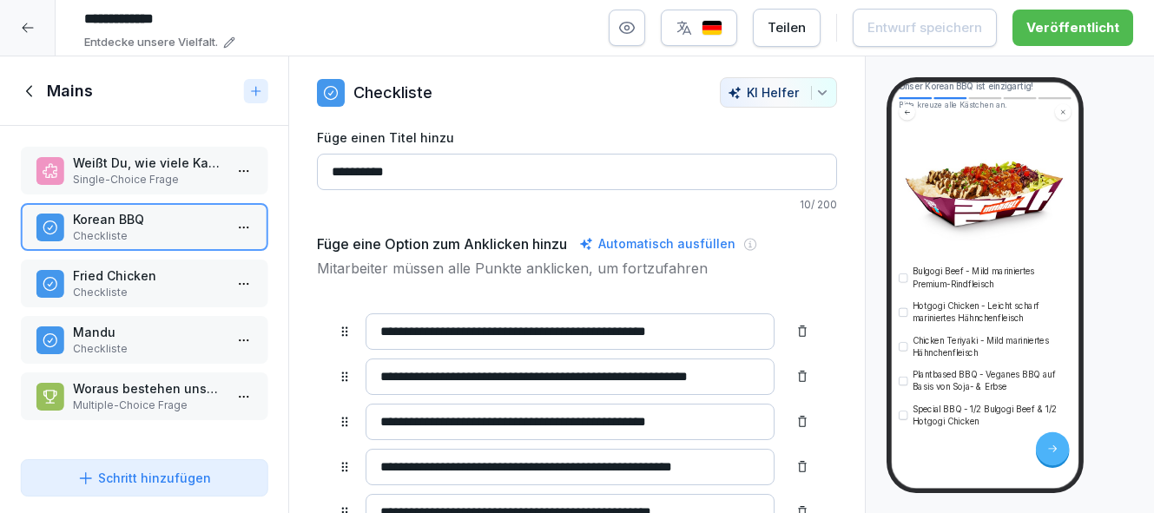
scroll to position [6, 0]
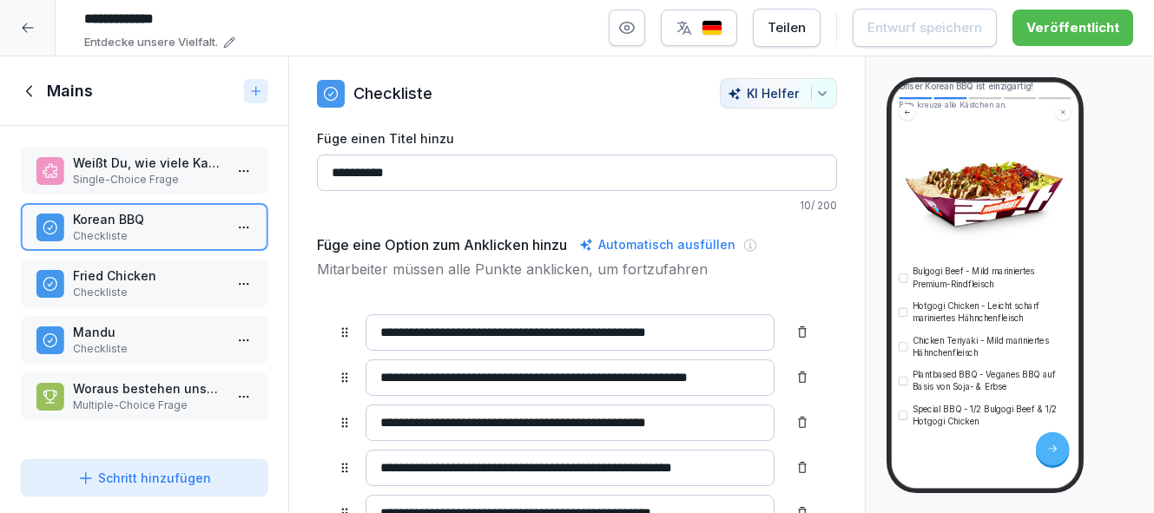
click at [477, 268] on p "Mitarbeiter müssen alle Punkte anklicken, um fortzufahren" at bounding box center [577, 269] width 520 height 21
click at [483, 239] on h5 "Füge eine Option zum Anklicken hinzu" at bounding box center [442, 245] width 250 height 21
click at [384, 90] on p "Checkliste" at bounding box center [393, 93] width 79 height 23
click at [334, 93] on icon at bounding box center [330, 93] width 17 height 17
click at [123, 279] on p "Fried Chicken" at bounding box center [147, 276] width 149 height 18
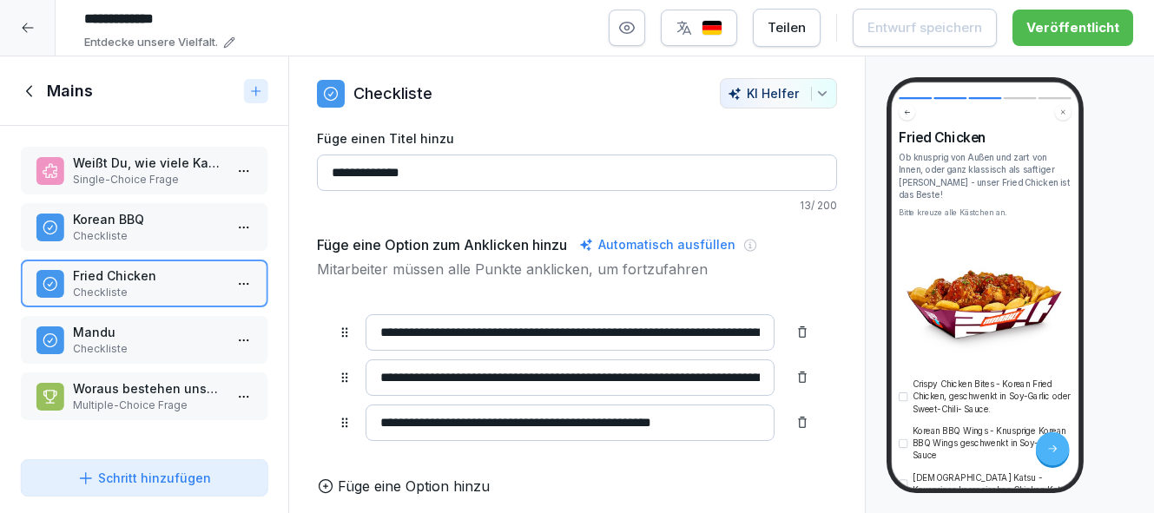
click at [169, 239] on p "Checkliste" at bounding box center [147, 236] width 149 height 16
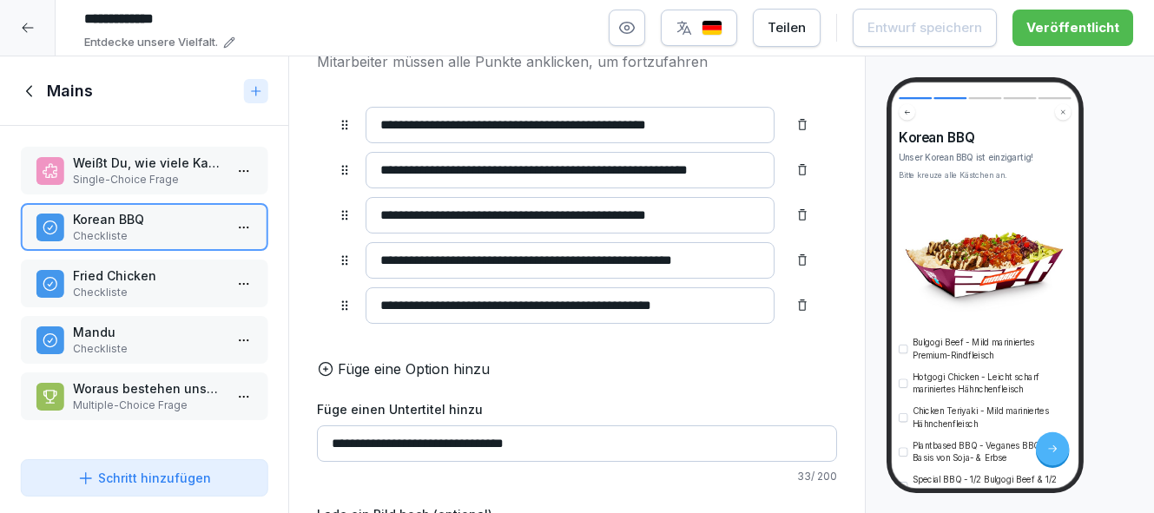
scroll to position [278, 0]
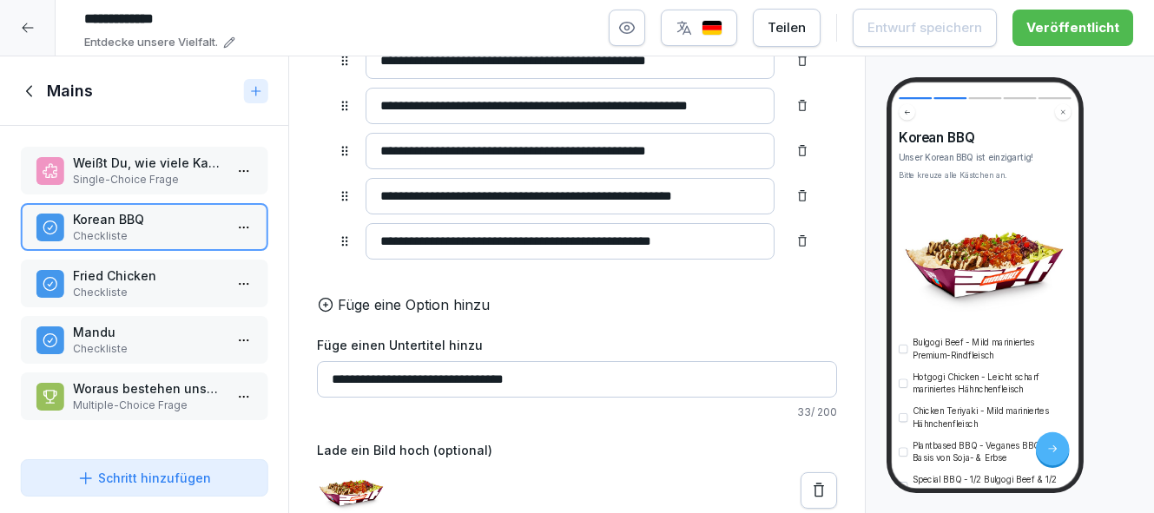
click at [542, 380] on input "**********" at bounding box center [577, 379] width 520 height 36
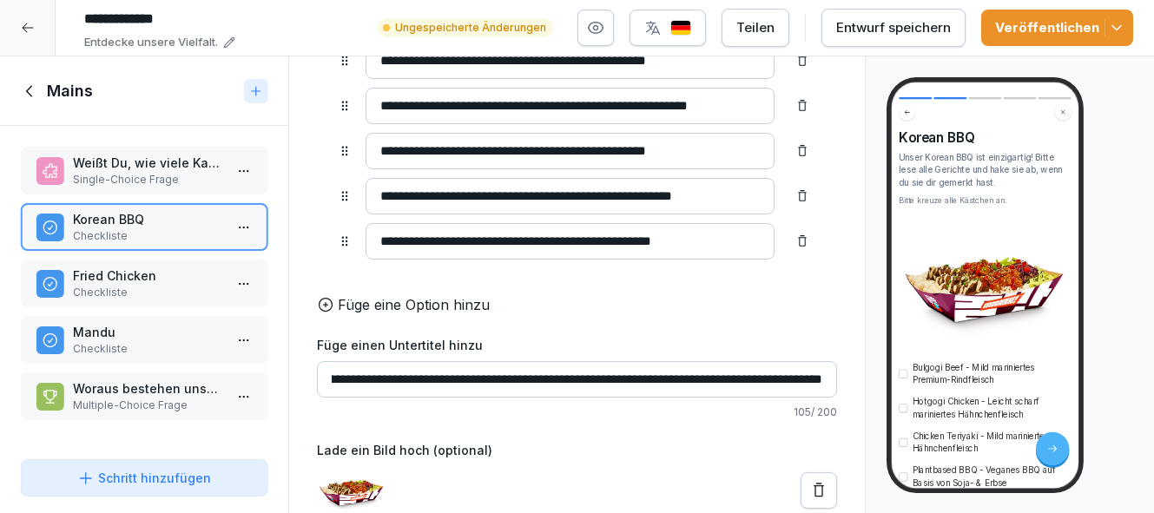
scroll to position [0, 126]
click at [470, 380] on input "**********" at bounding box center [577, 379] width 520 height 36
type input "**********"
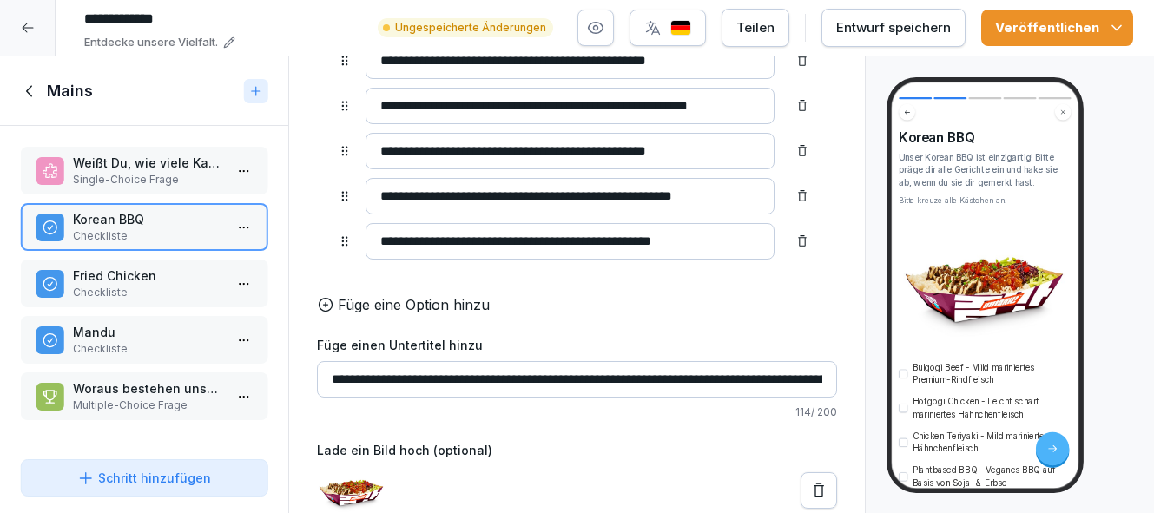
click at [902, 32] on div "Entwurf speichern" at bounding box center [894, 27] width 115 height 19
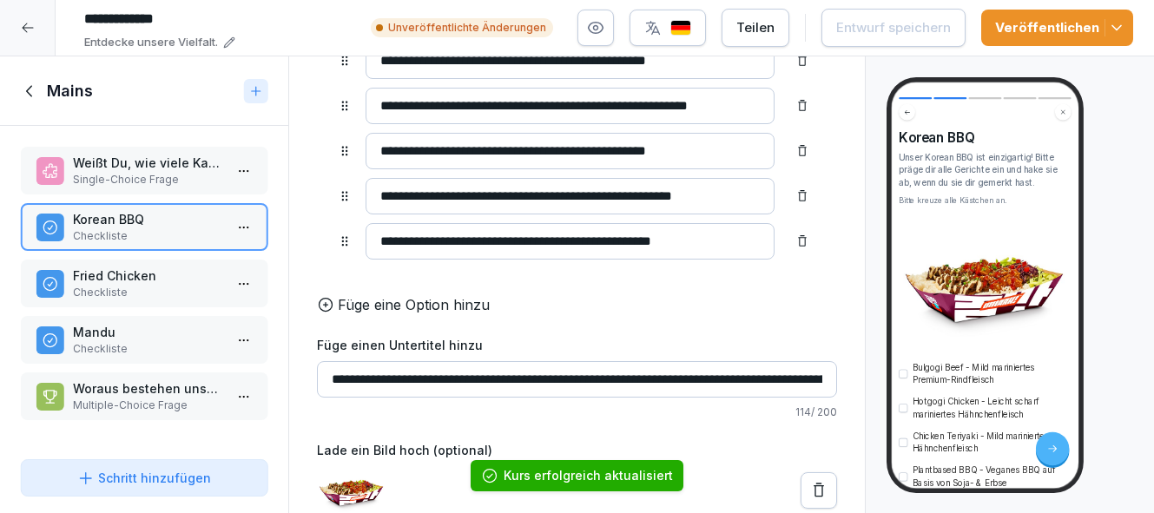
click at [684, 22] on img "button" at bounding box center [681, 28] width 21 height 17
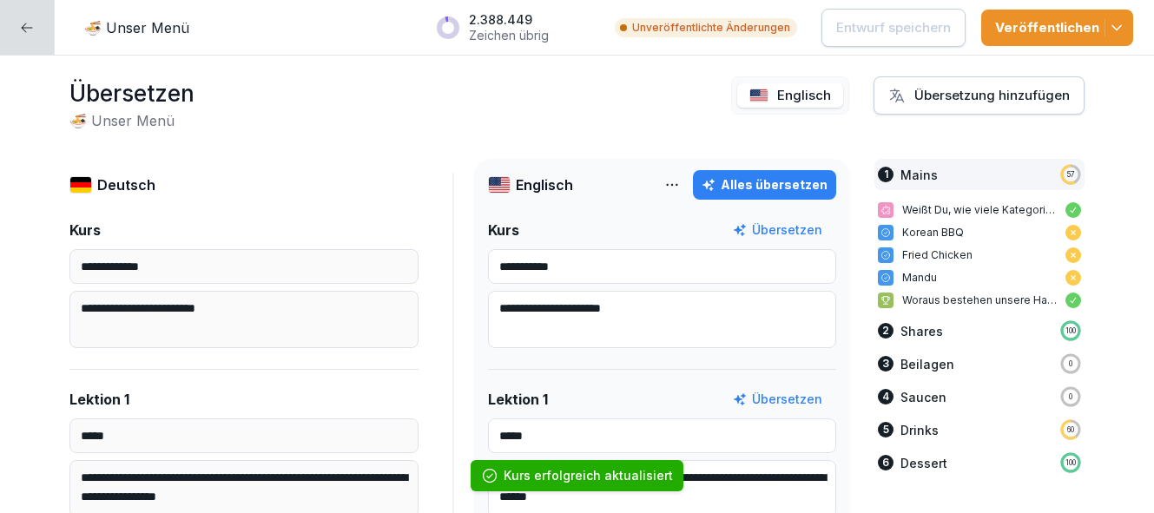
click at [770, 193] on div "Alles übersetzen" at bounding box center [765, 184] width 126 height 19
type input "*****"
type input "**********"
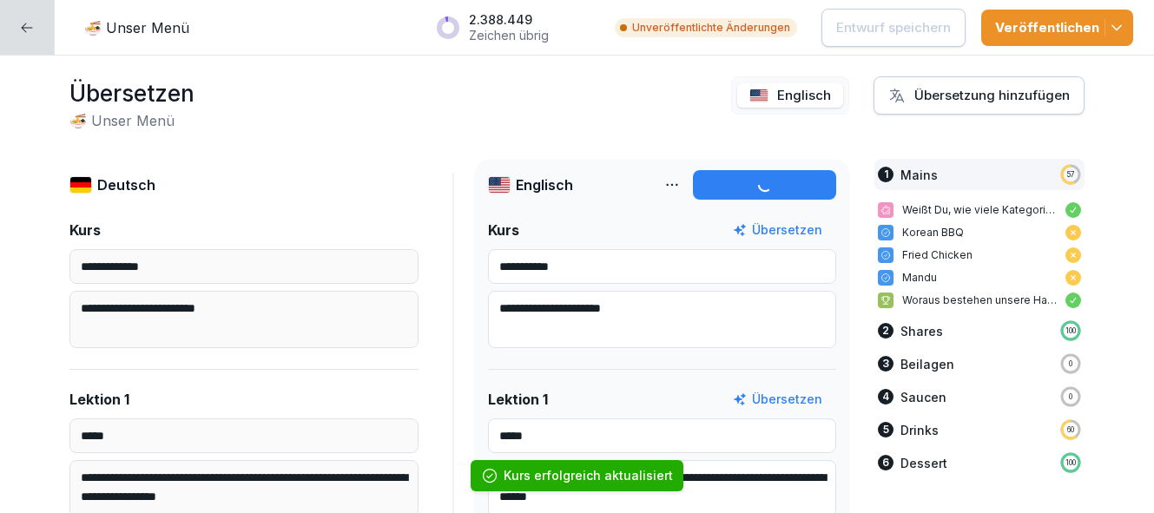
type input "**********"
type textarea "**********"
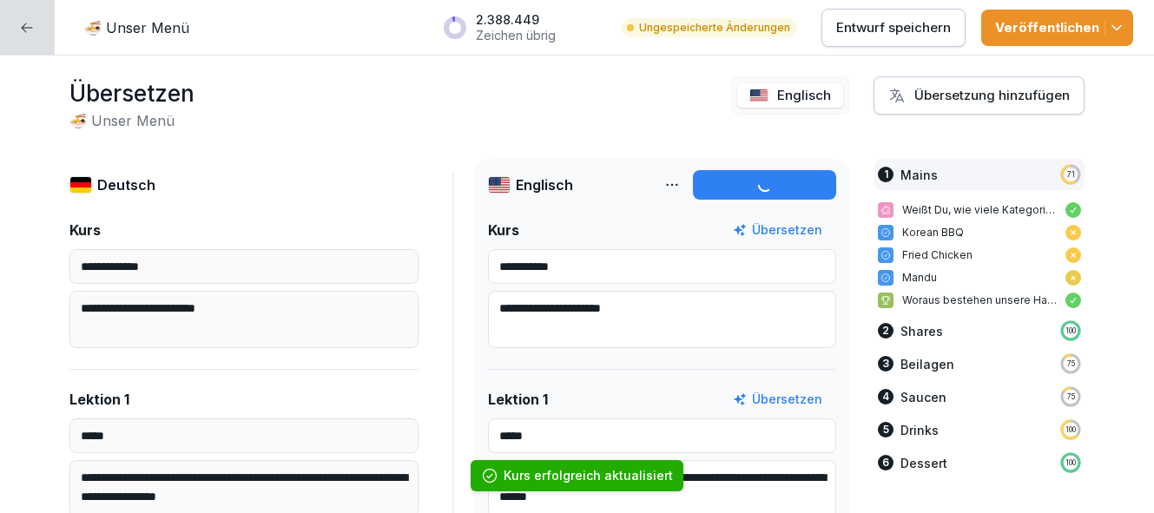
type input "**********"
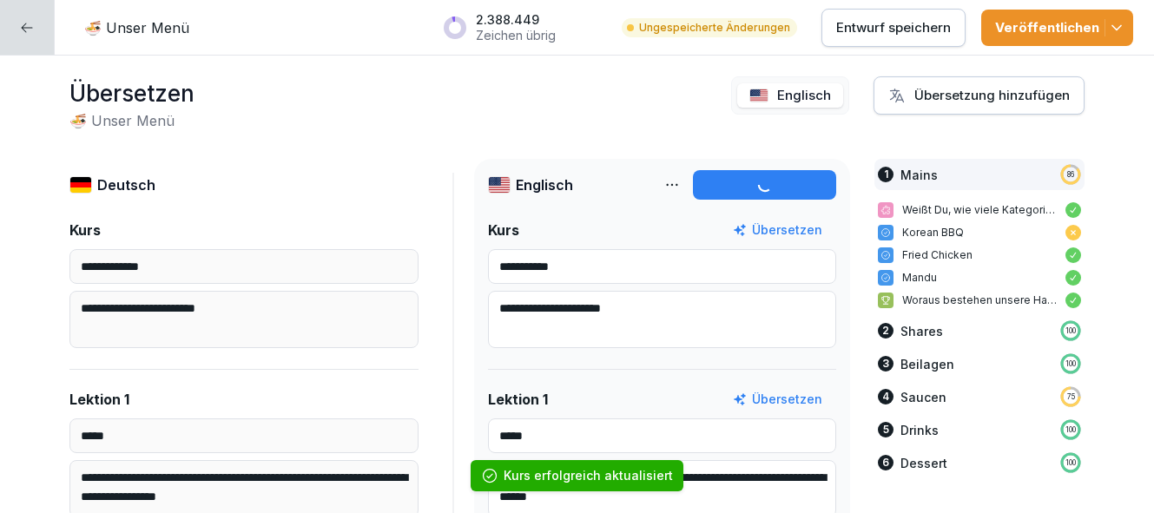
type input "**********"
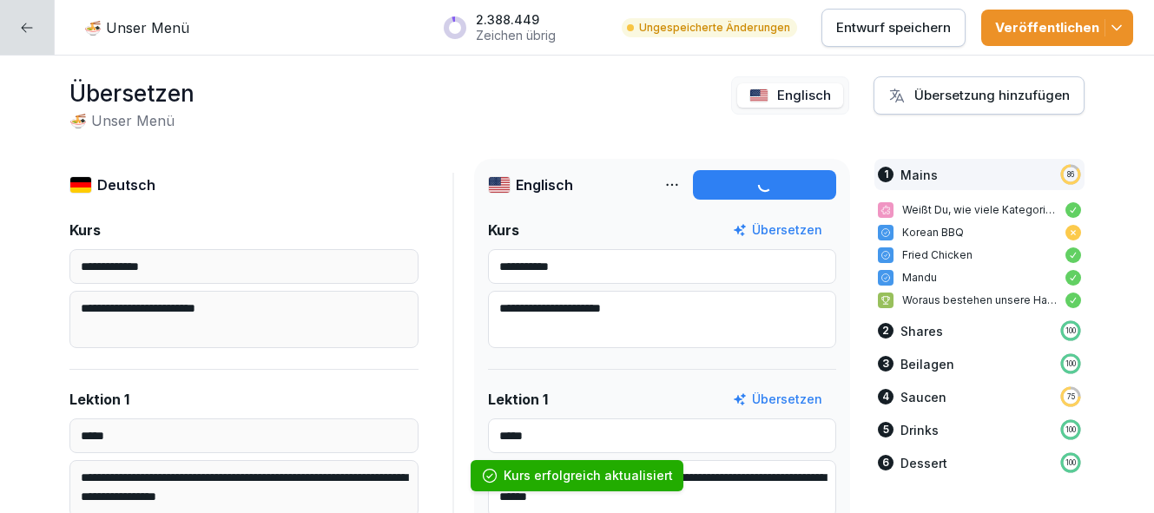
type input "**********"
click at [1132, 22] on button "Veröffentlichen" at bounding box center [1058, 28] width 152 height 36
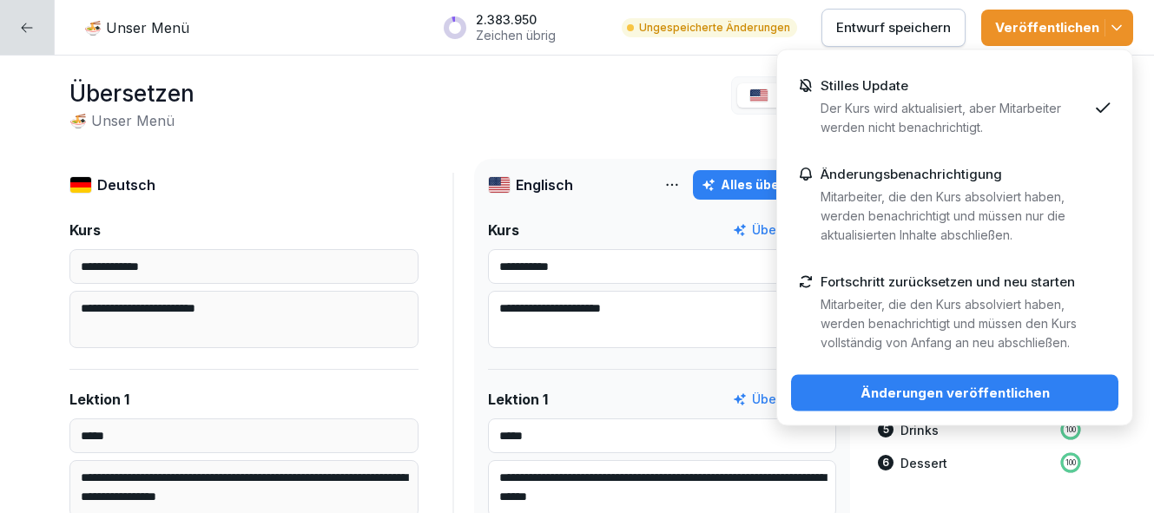
click at [1009, 388] on div "Änderungen veröffentlichen" at bounding box center [955, 393] width 300 height 19
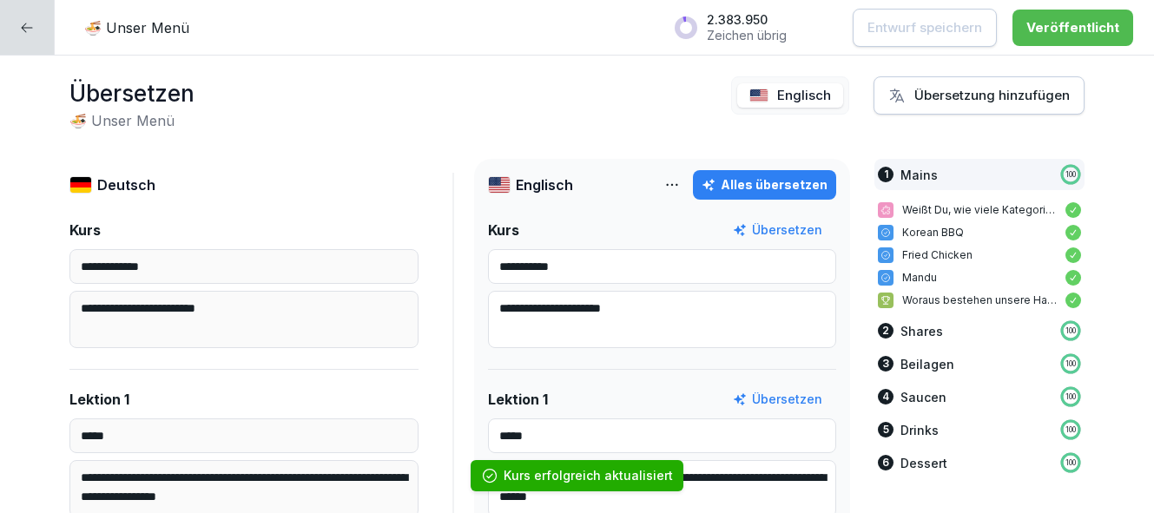
click at [30, 22] on icon at bounding box center [27, 28] width 14 height 14
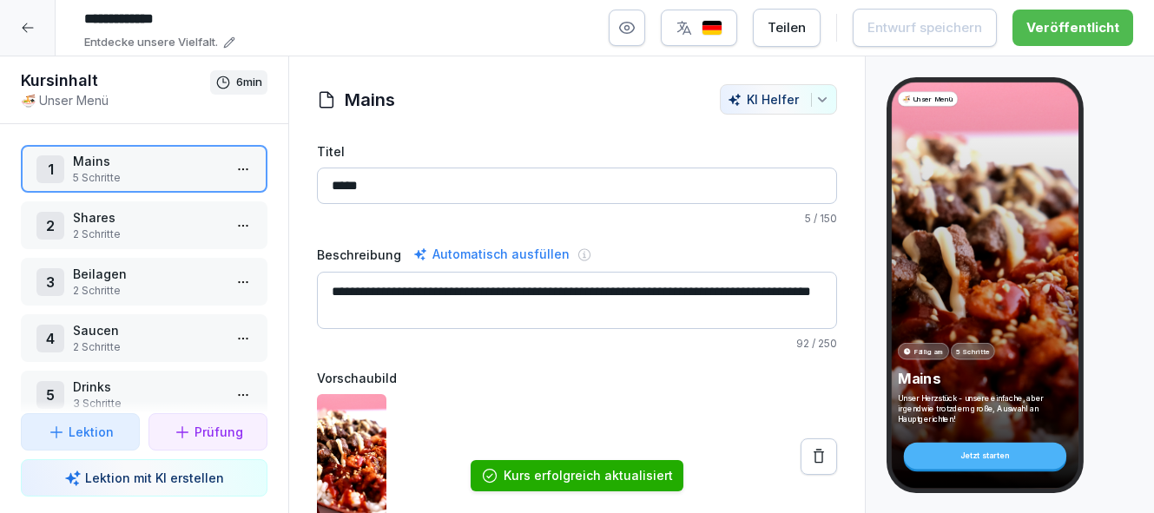
scroll to position [79, 0]
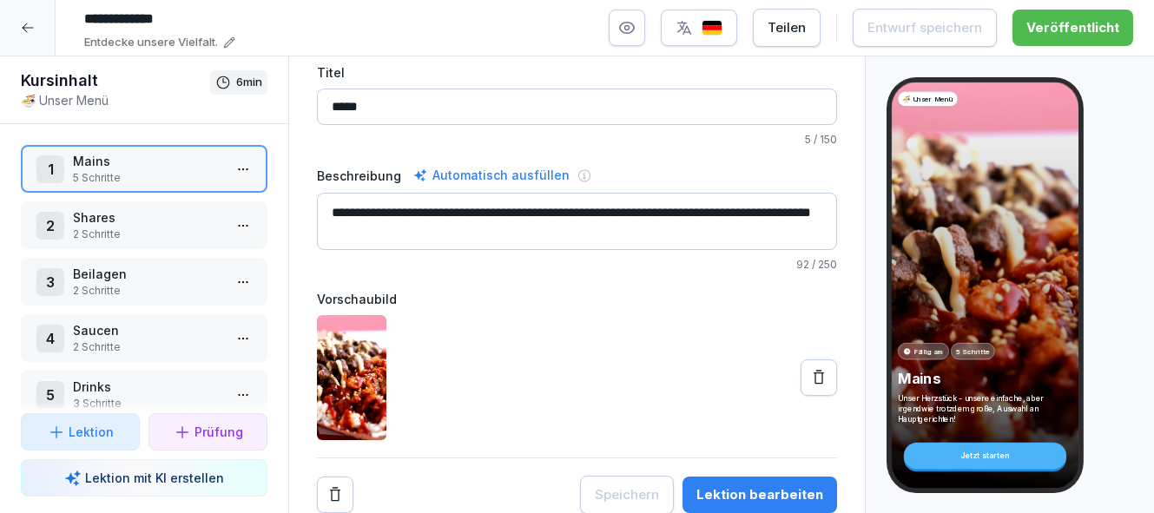
click at [772, 501] on div "Lektion bearbeiten" at bounding box center [760, 495] width 127 height 19
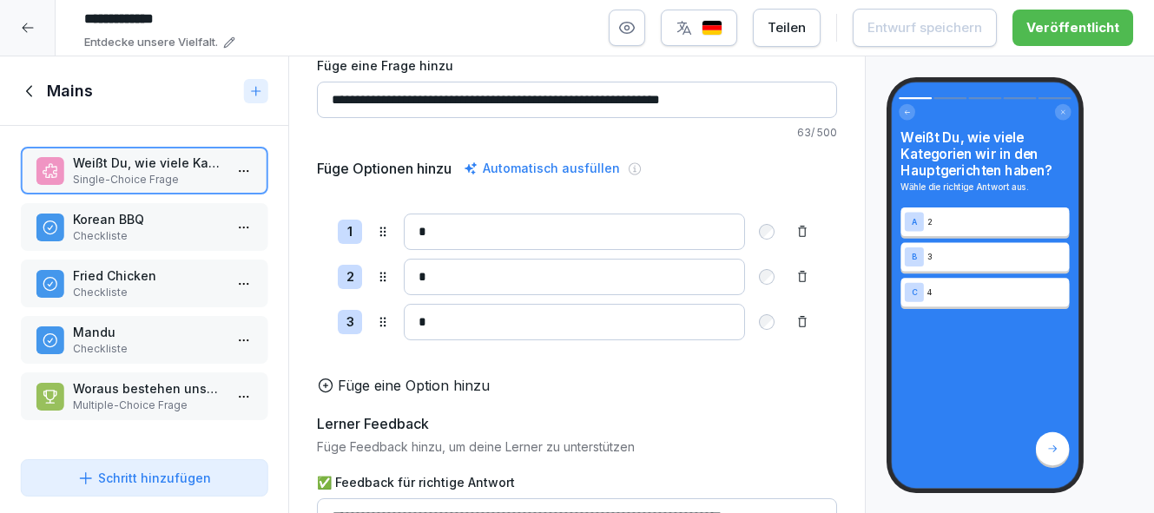
click at [169, 226] on p "Korean BBQ" at bounding box center [147, 219] width 149 height 18
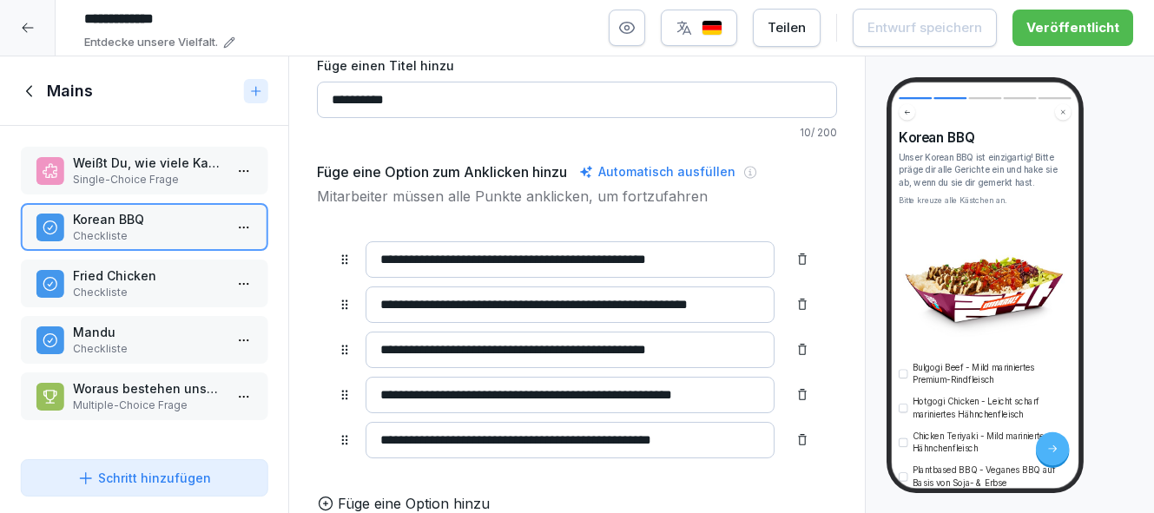
click at [142, 280] on p "Fried Chicken" at bounding box center [147, 276] width 149 height 18
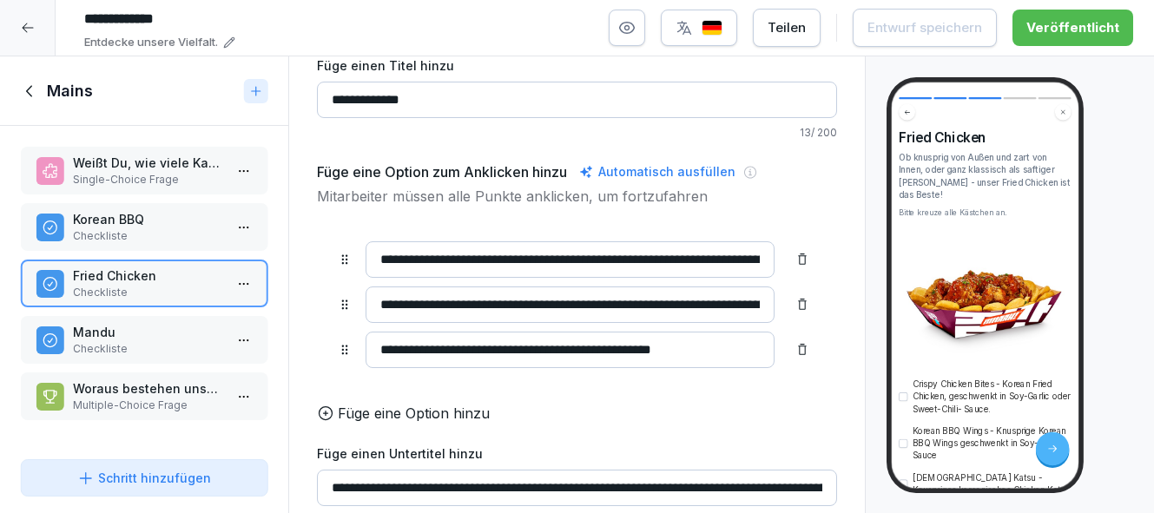
click at [156, 244] on div "Korean BBQ Checkliste" at bounding box center [144, 227] width 247 height 48
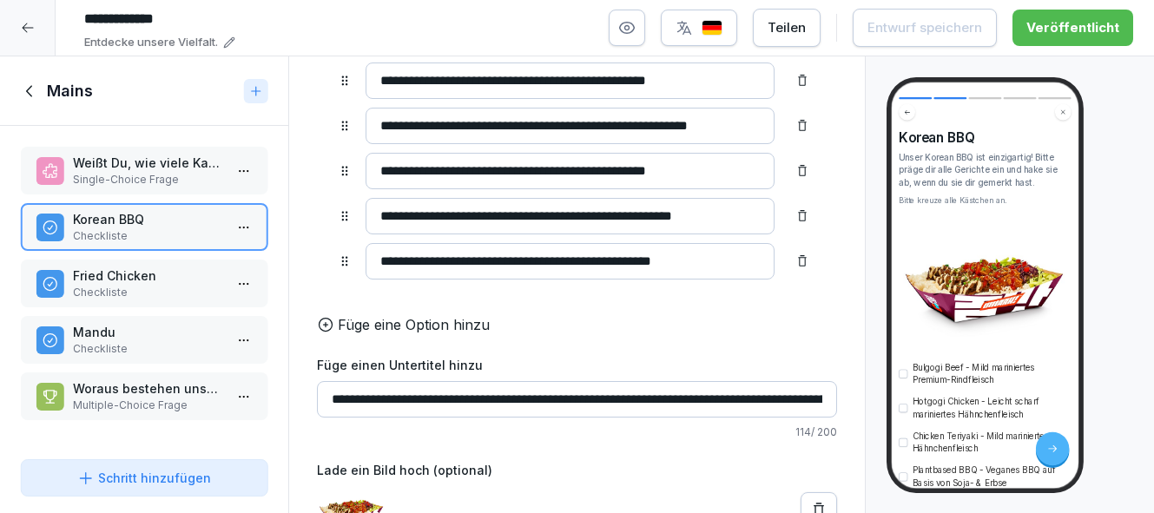
scroll to position [267, 0]
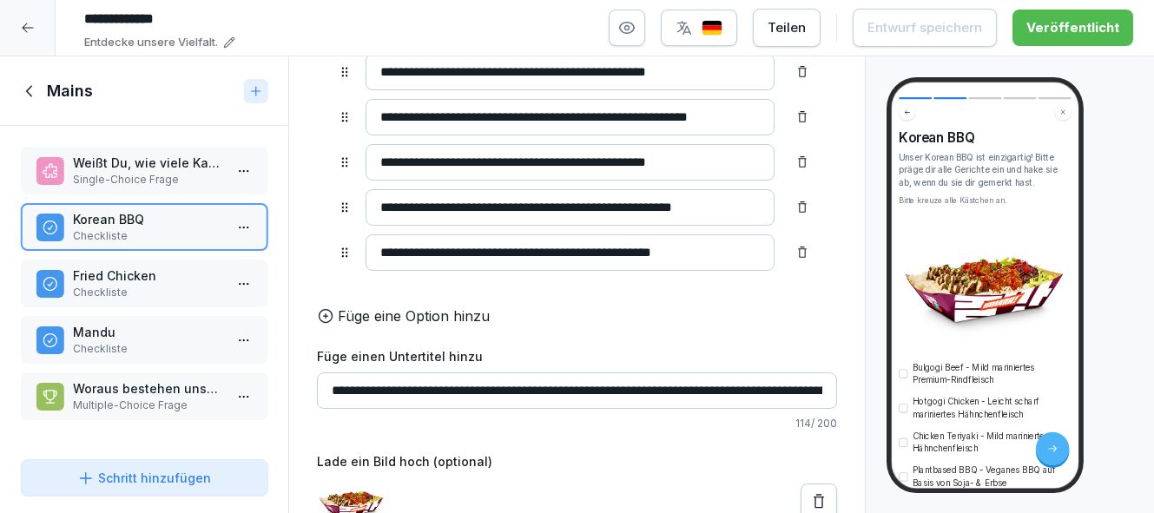
click at [631, 388] on input "**********" at bounding box center [577, 391] width 520 height 36
click at [631, 390] on input "**********" at bounding box center [577, 391] width 520 height 36
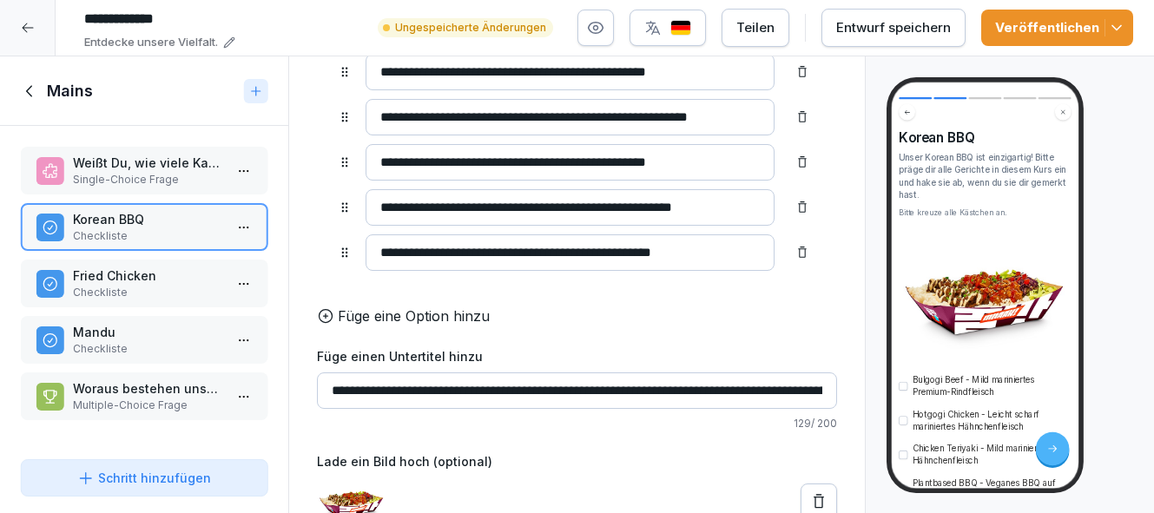
type input "**********"
click at [896, 33] on div "Entwurf speichern" at bounding box center [894, 27] width 115 height 19
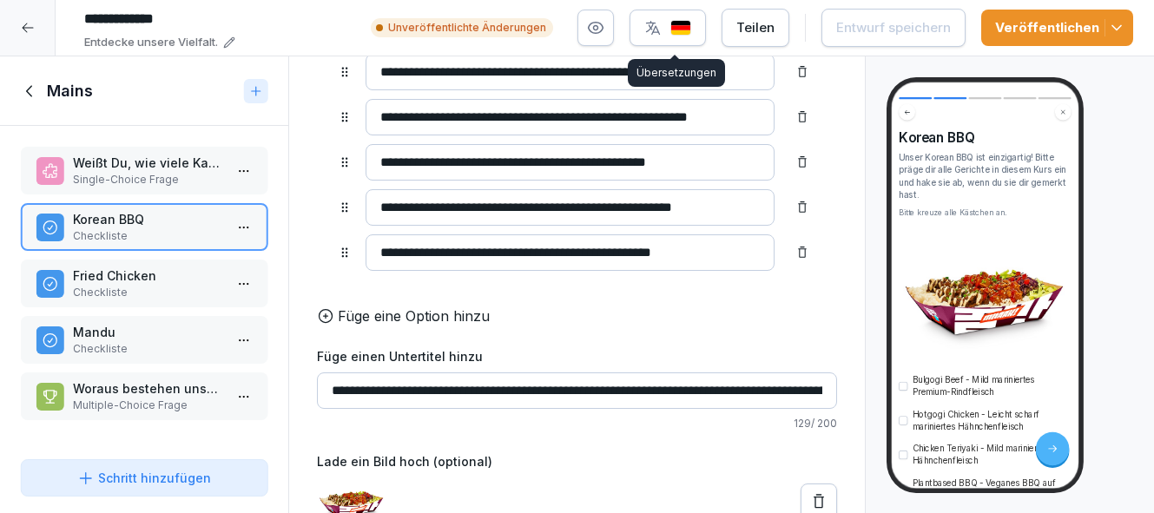
click at [691, 22] on img "button" at bounding box center [681, 28] width 21 height 17
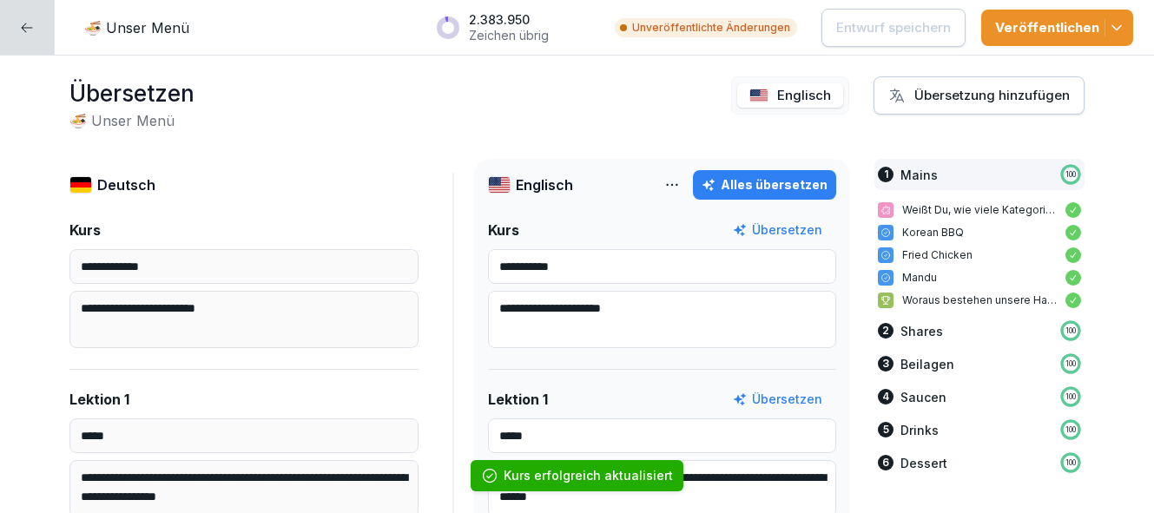
click at [800, 95] on p "Englisch" at bounding box center [804, 96] width 54 height 20
click at [783, 187] on div "Alles übersetzen" at bounding box center [765, 184] width 126 height 19
type input "**********"
click at [1118, 25] on icon "button" at bounding box center [1116, 27] width 17 height 17
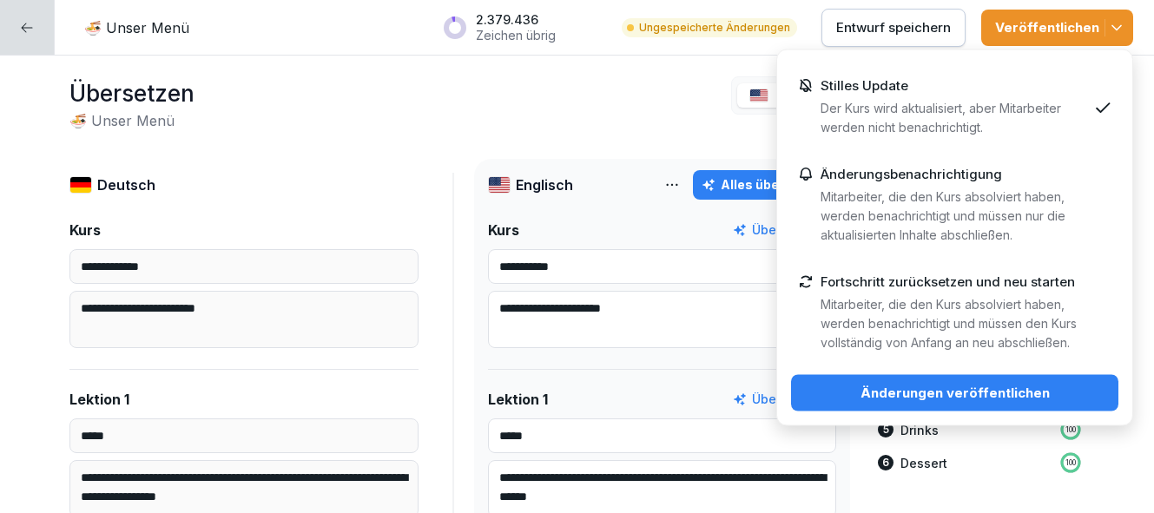
click at [1015, 392] on div "Änderungen veröffentlichen" at bounding box center [955, 393] width 300 height 19
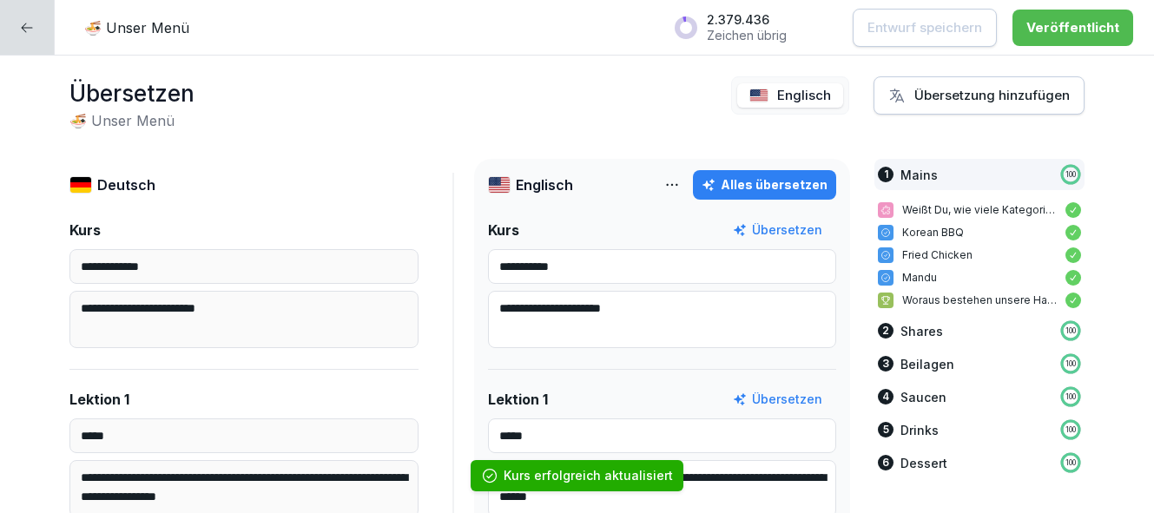
click at [37, 24] on div at bounding box center [27, 27] width 55 height 55
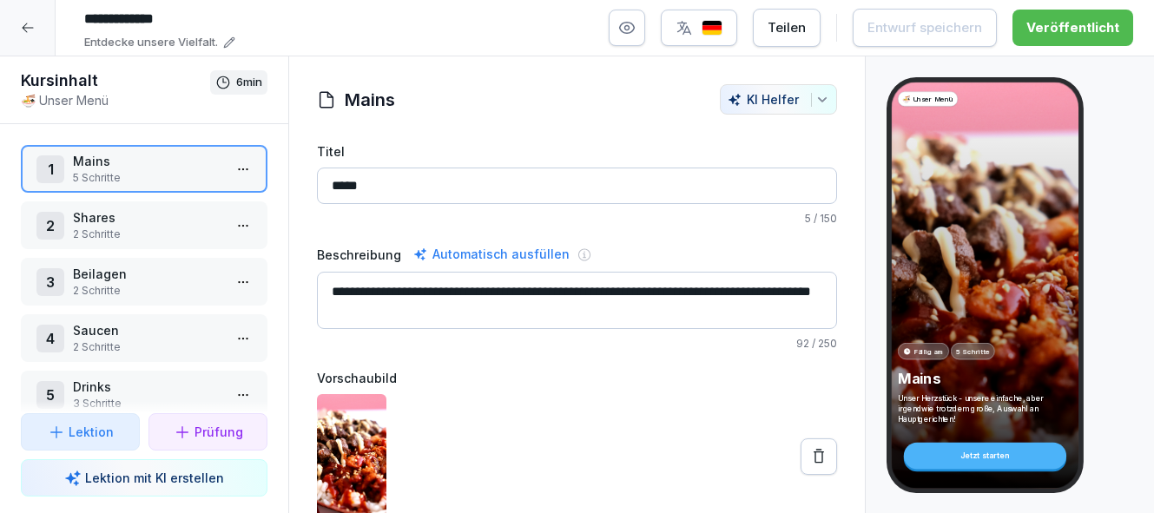
scroll to position [3, 0]
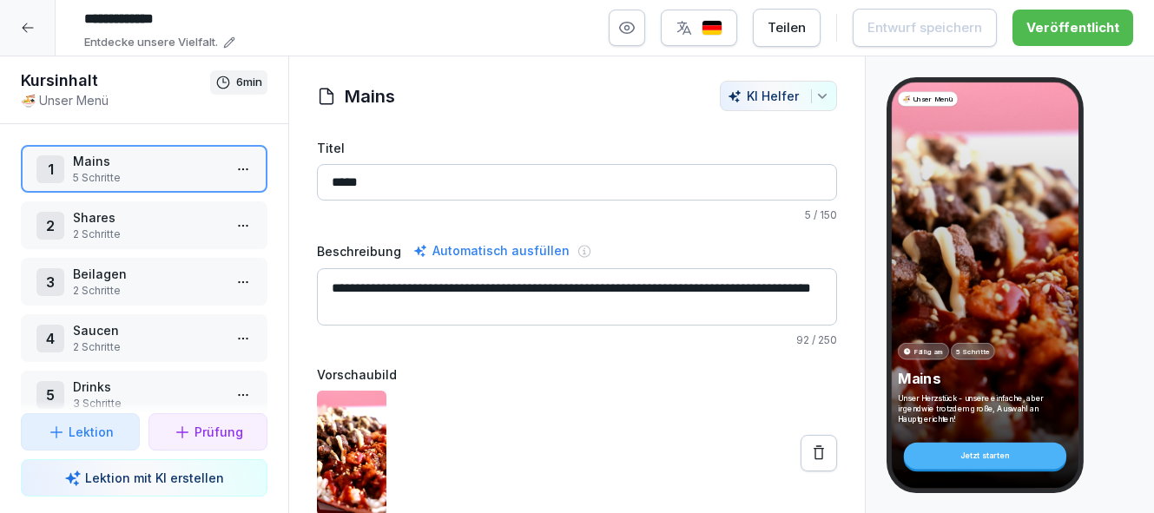
click at [182, 170] on p "5 Schritte" at bounding box center [147, 178] width 149 height 16
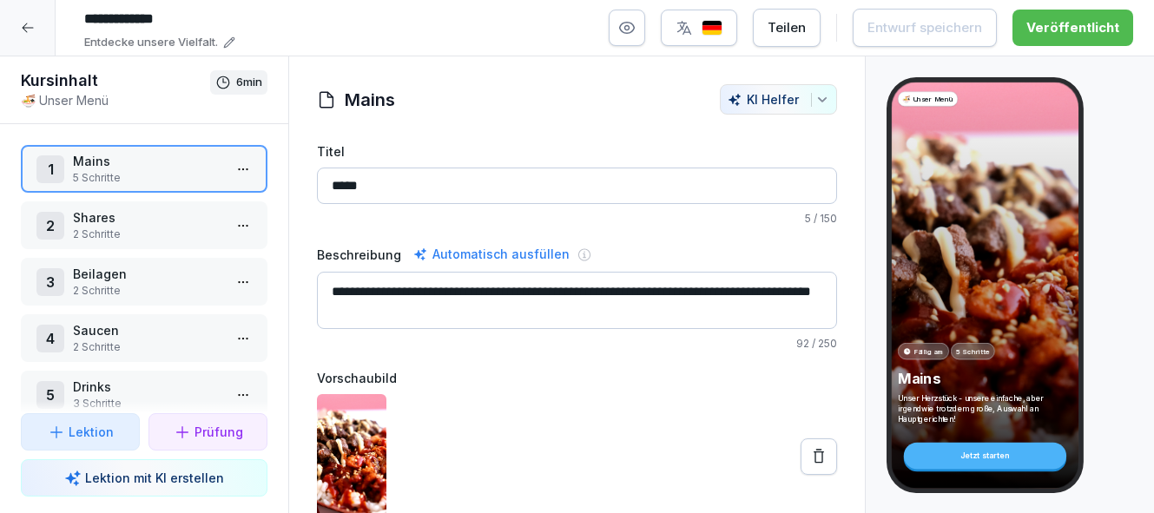
scroll to position [79, 0]
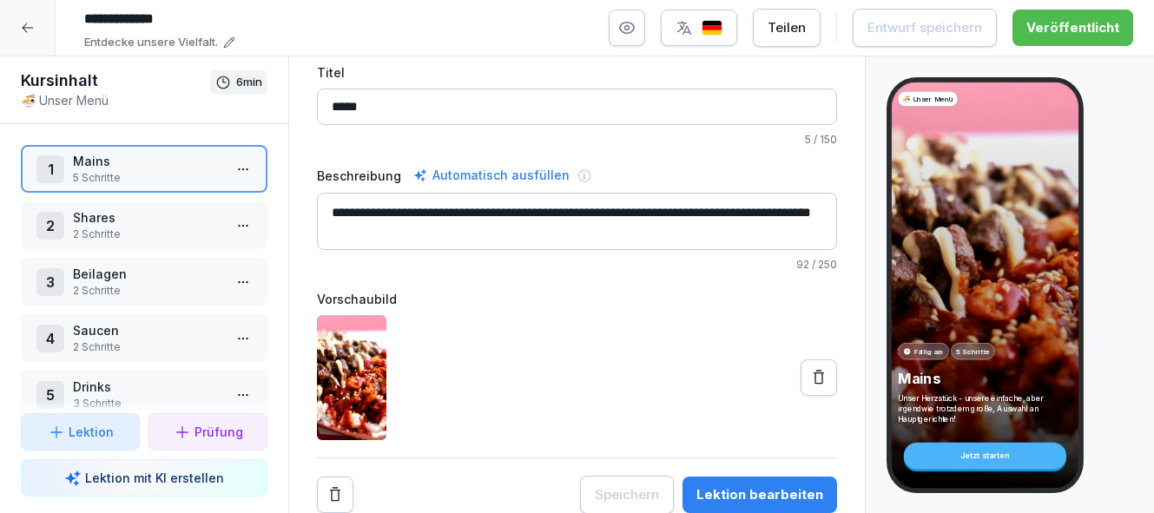
click at [774, 496] on div "Lektion bearbeiten" at bounding box center [760, 495] width 127 height 19
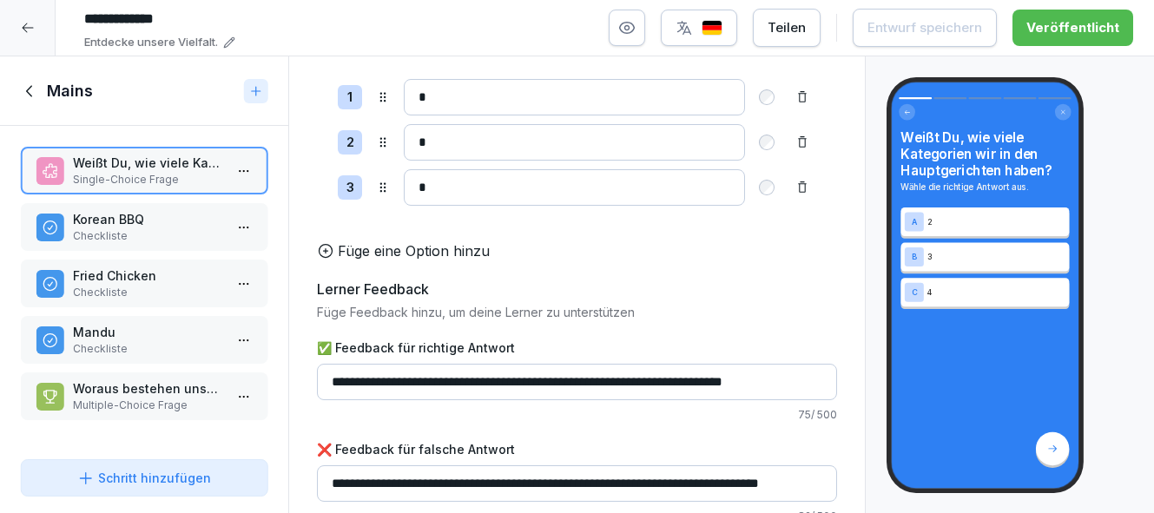
scroll to position [224, 0]
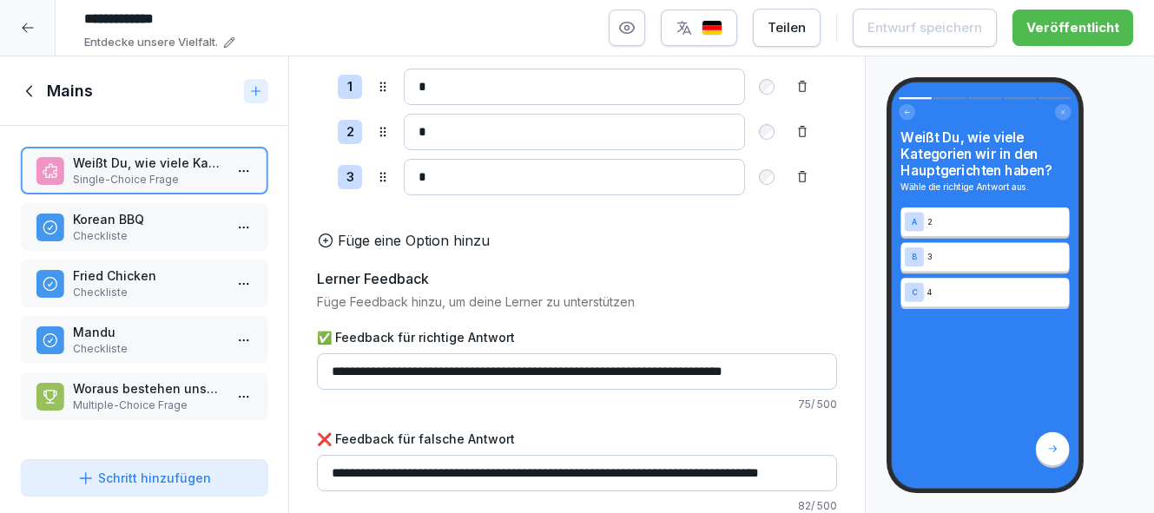
click at [570, 368] on input "**********" at bounding box center [577, 372] width 520 height 36
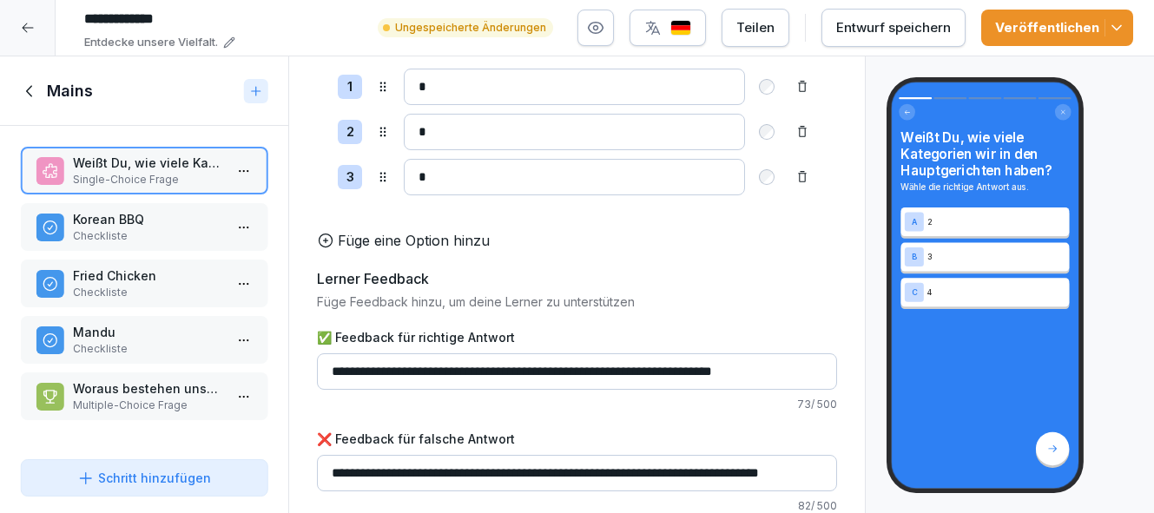
type input "**********"
click at [599, 470] on input "**********" at bounding box center [577, 473] width 520 height 36
type input "**********"
click at [883, 36] on div "Entwurf speichern" at bounding box center [894, 27] width 115 height 19
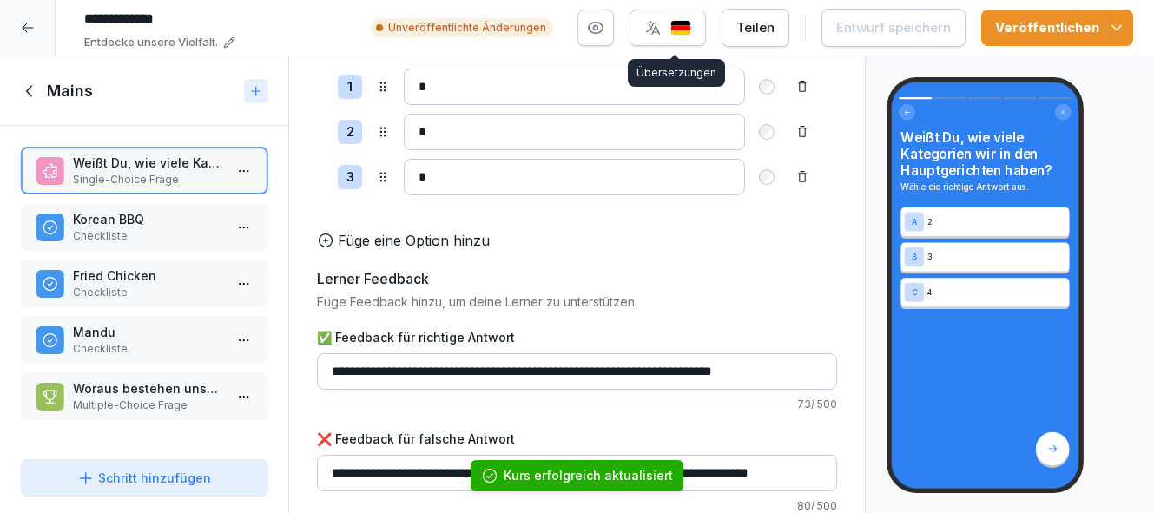
click at [685, 28] on img "button" at bounding box center [681, 28] width 21 height 17
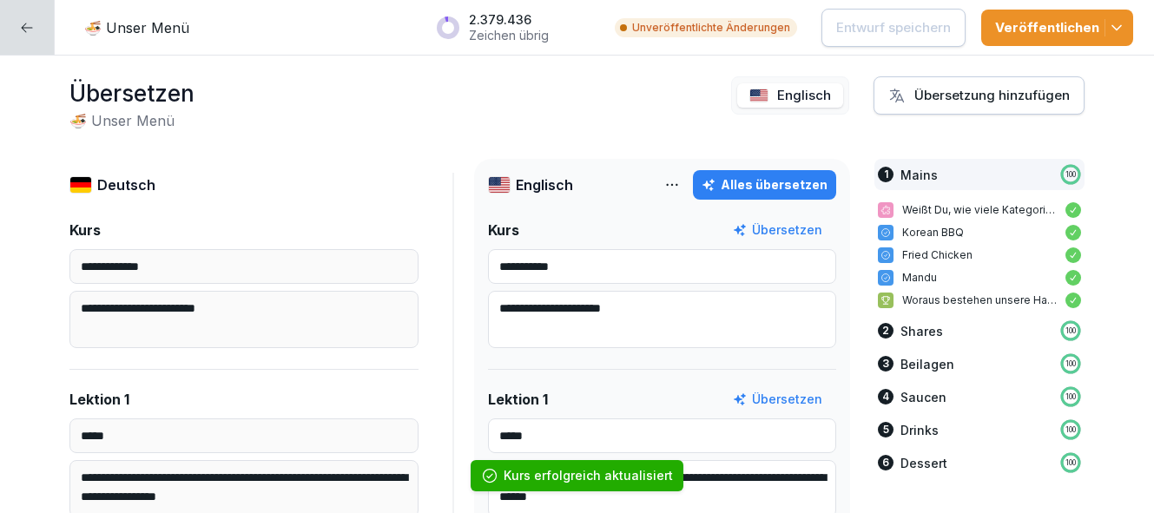
click at [806, 182] on div "Alles übersetzen" at bounding box center [765, 184] width 126 height 19
type input "**********"
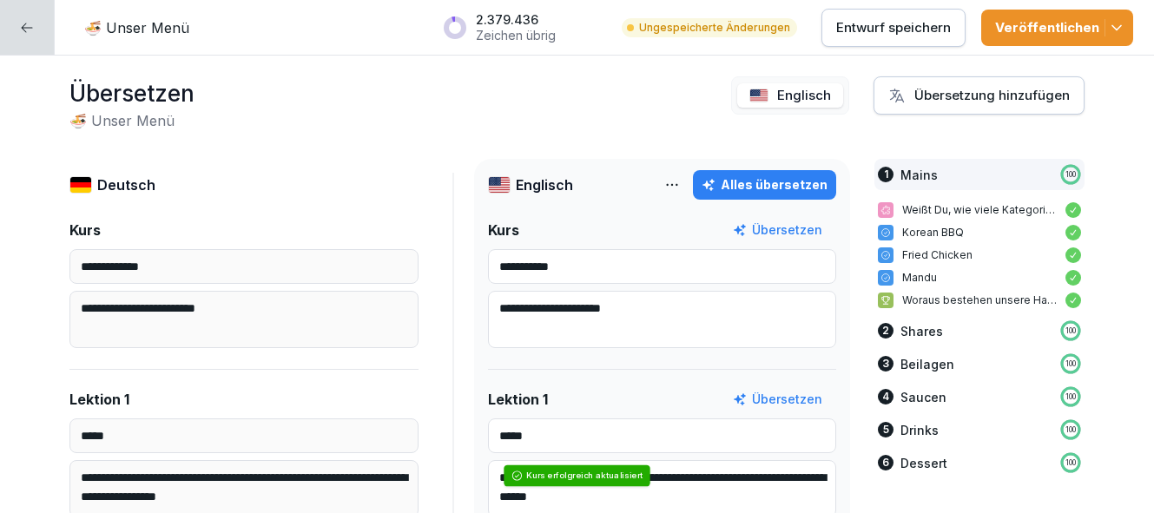
click at [1117, 25] on icon "button" at bounding box center [1116, 27] width 17 height 17
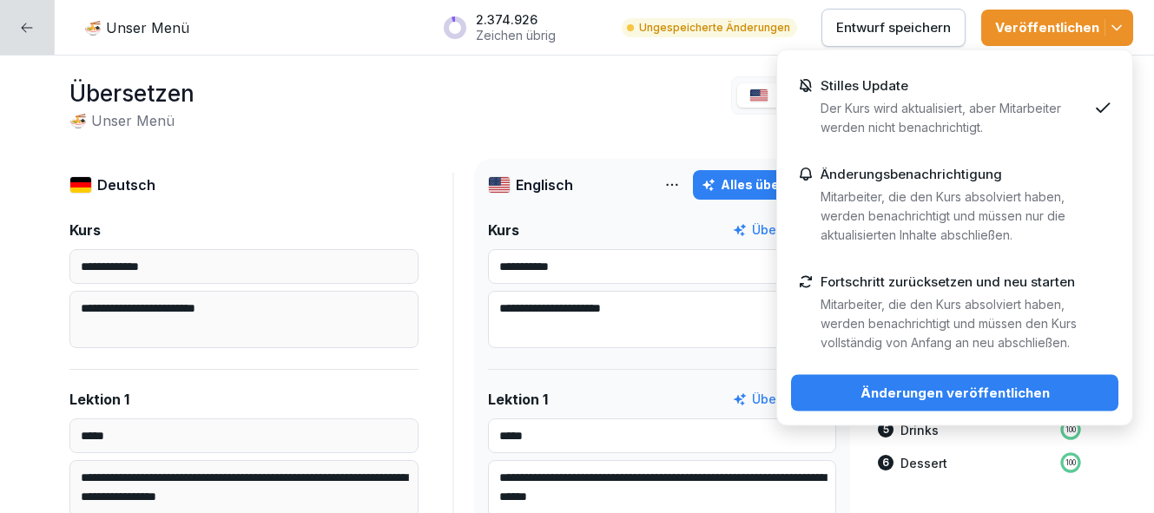
click at [896, 27] on p "Entwurf speichern" at bounding box center [894, 27] width 115 height 19
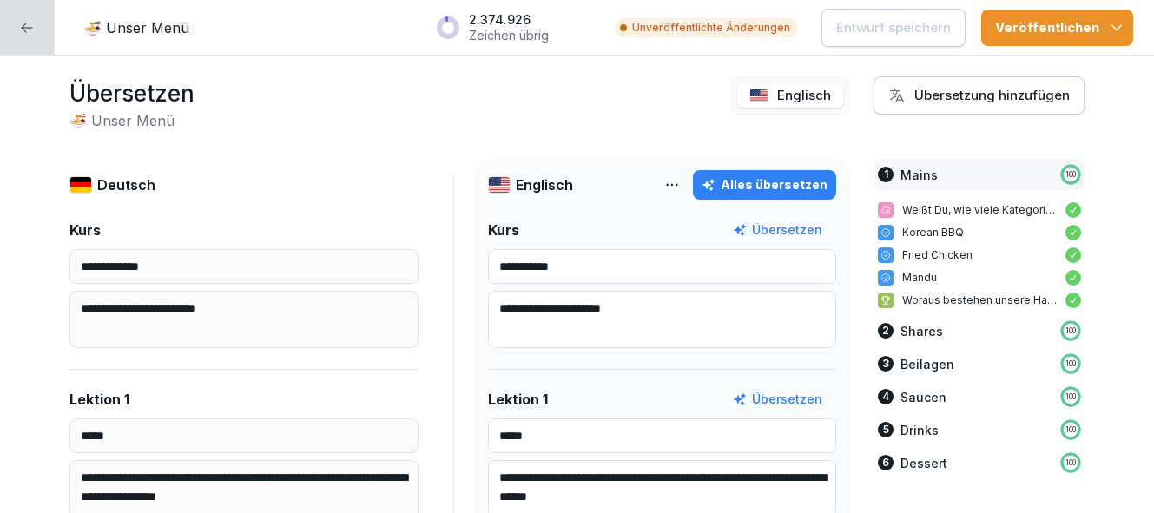
click at [1119, 23] on icon "button" at bounding box center [1116, 27] width 17 height 17
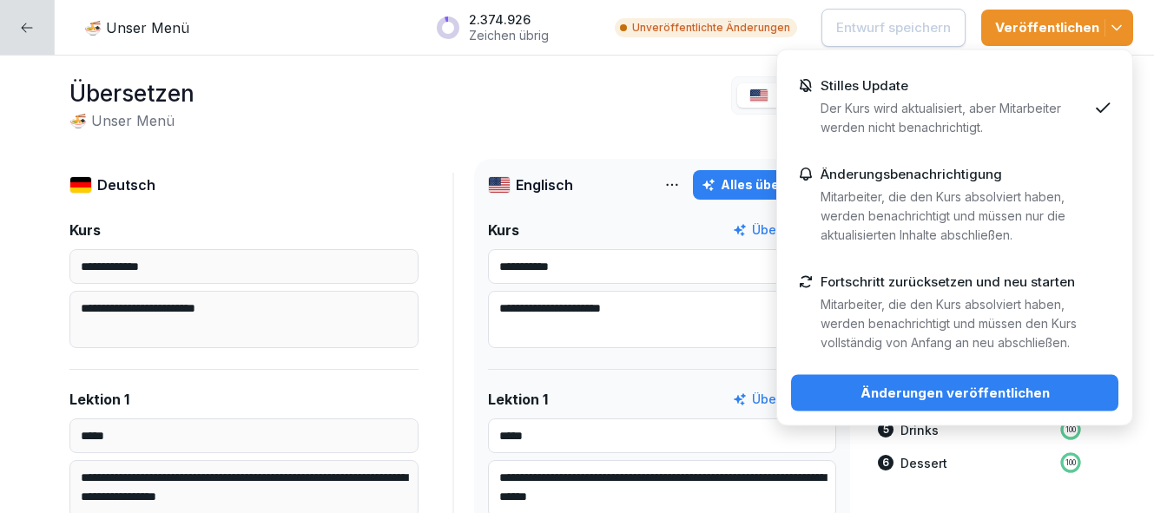
click at [1021, 387] on div "Änderungen veröffentlichen" at bounding box center [955, 393] width 300 height 19
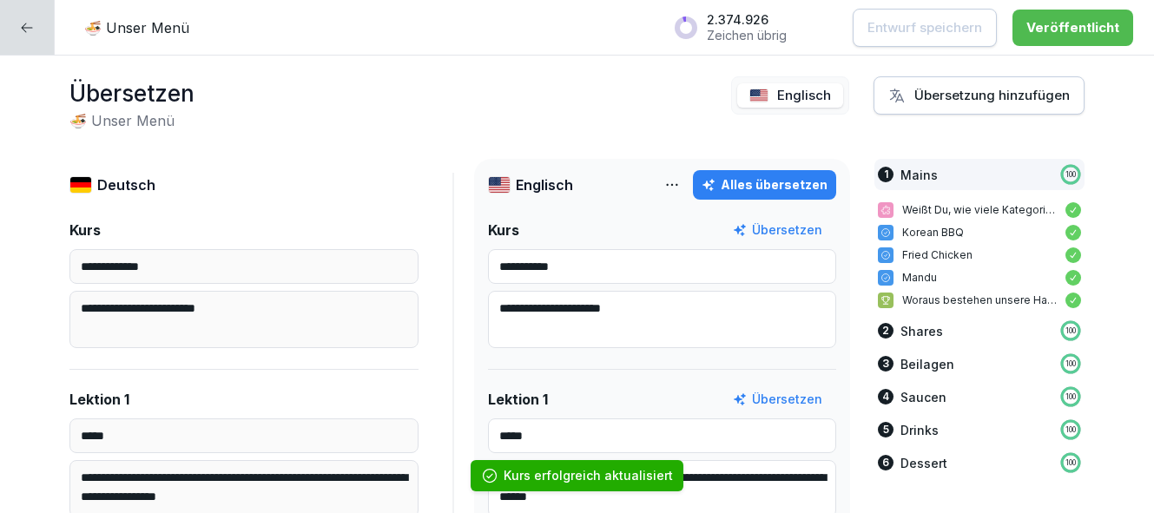
click at [34, 29] on div at bounding box center [27, 27] width 55 height 55
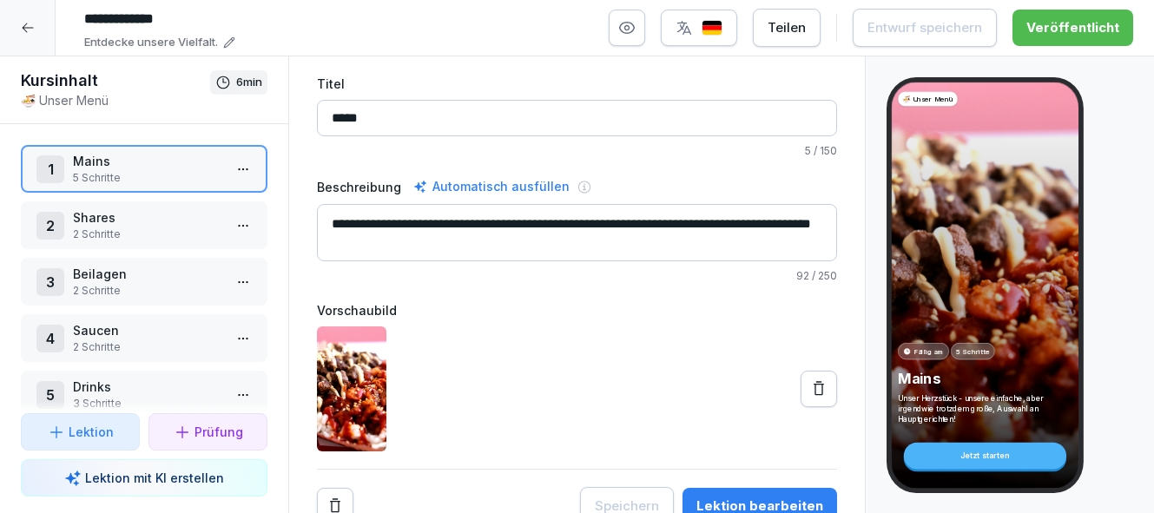
scroll to position [79, 0]
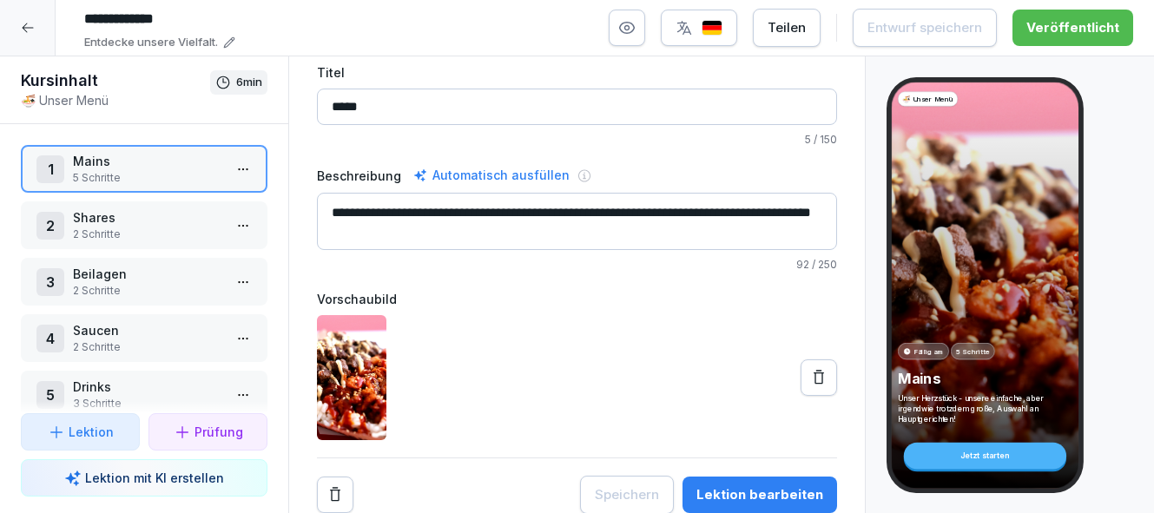
click at [789, 497] on div "Lektion bearbeiten" at bounding box center [760, 495] width 127 height 19
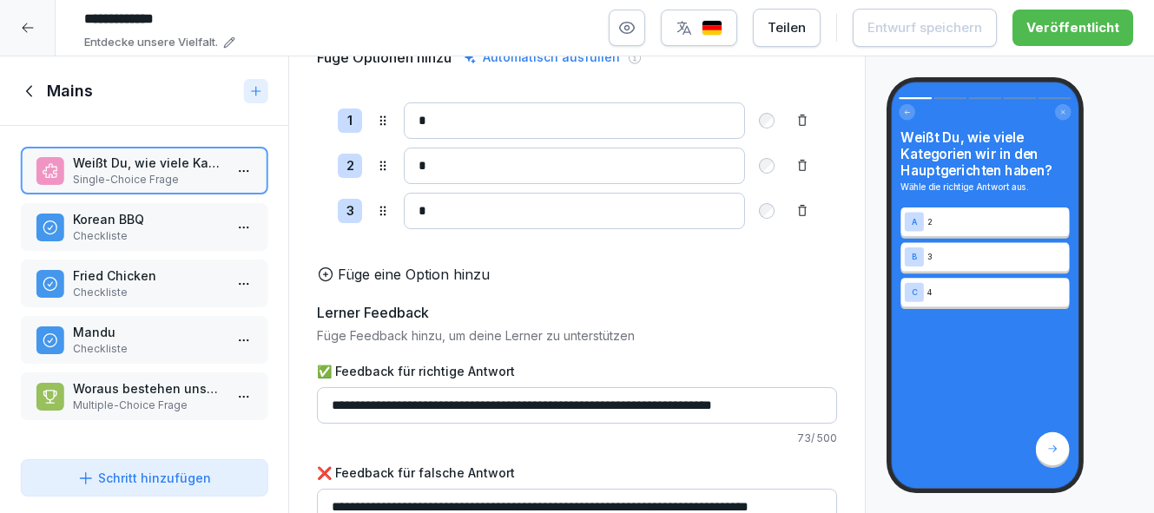
scroll to position [224, 0]
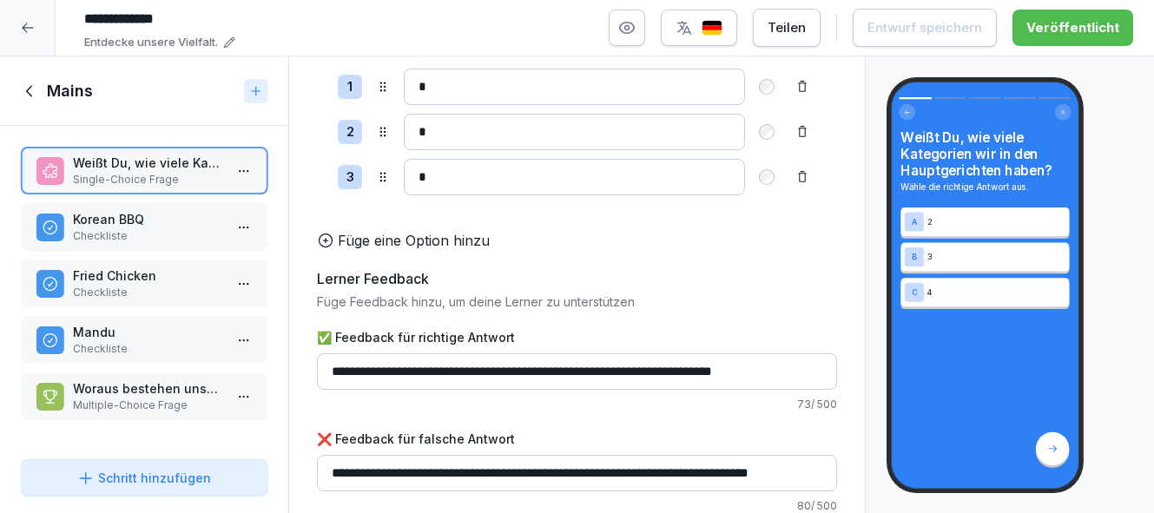
click at [178, 231] on p "Checkliste" at bounding box center [147, 236] width 149 height 16
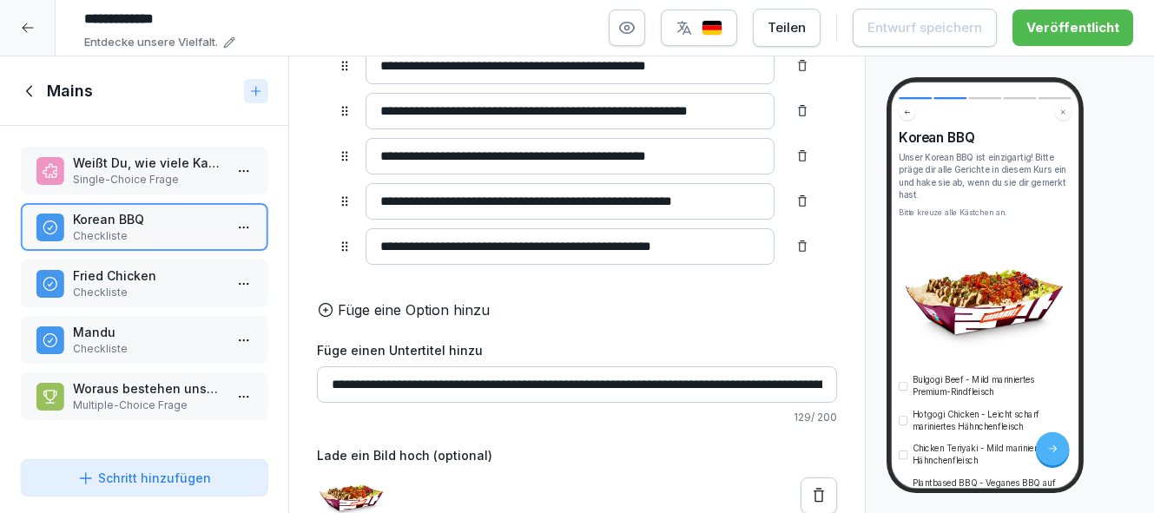
scroll to position [268, 0]
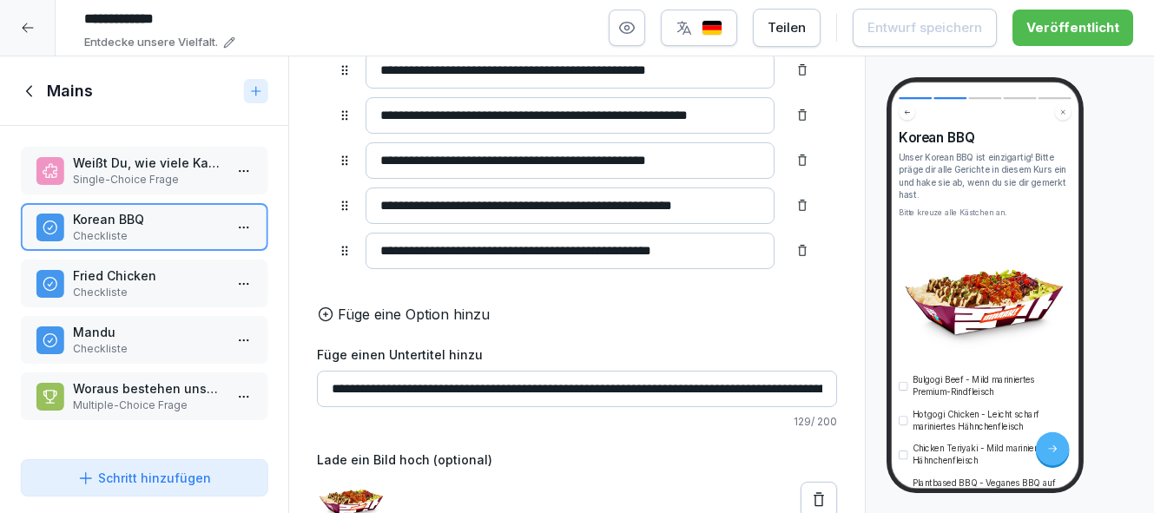
click at [142, 278] on p "Fried Chicken" at bounding box center [147, 276] width 149 height 18
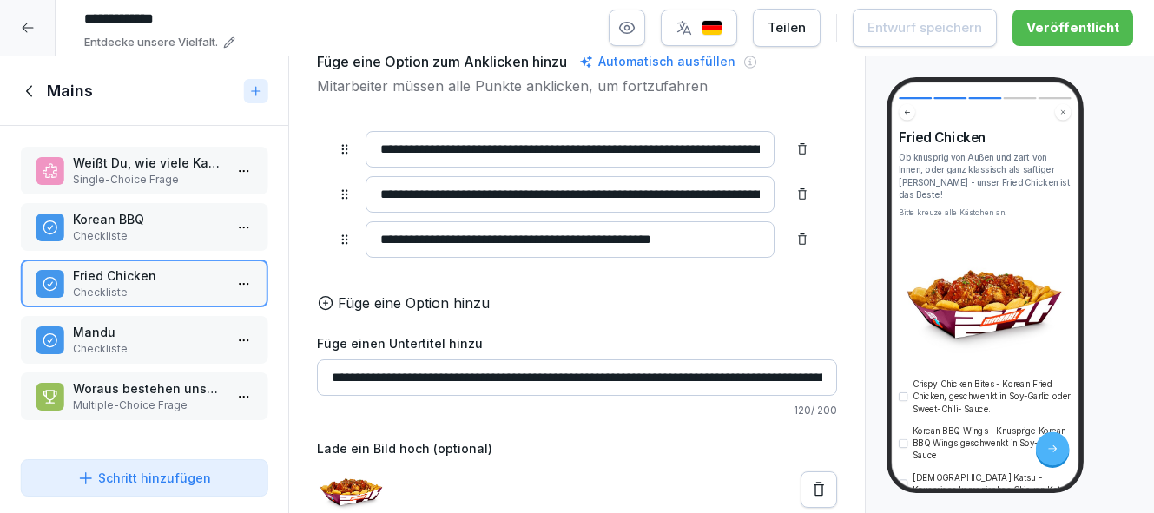
click at [149, 351] on p "Checkliste" at bounding box center [147, 349] width 149 height 16
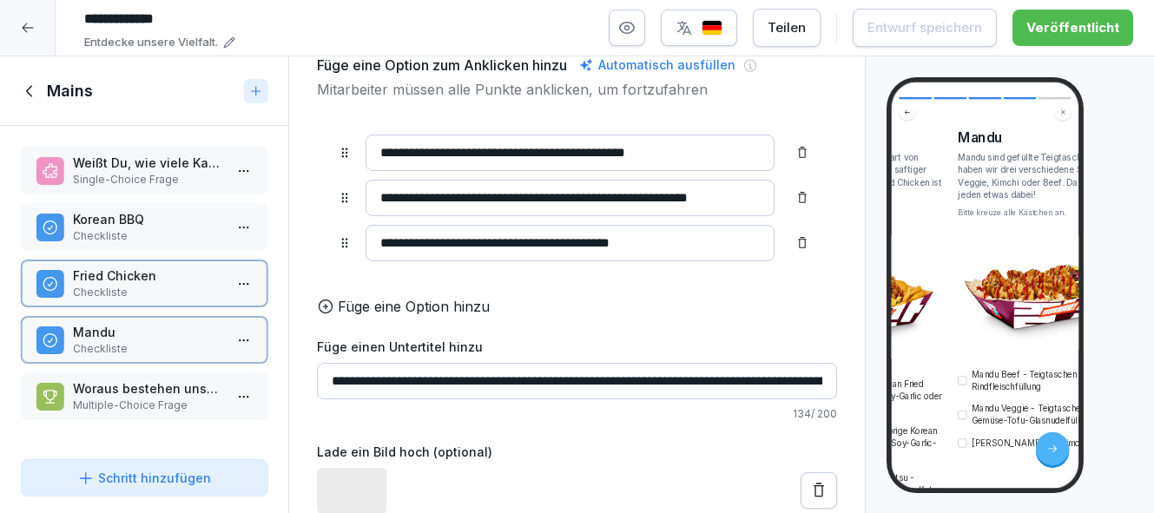
scroll to position [186, 0]
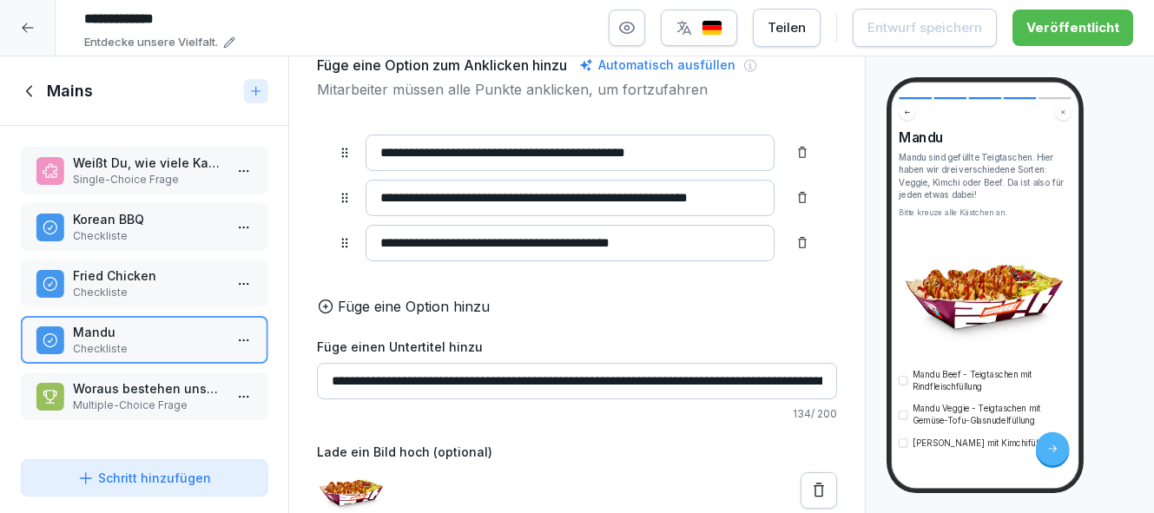
click at [174, 402] on p "Multiple-Choice Frage" at bounding box center [147, 406] width 149 height 16
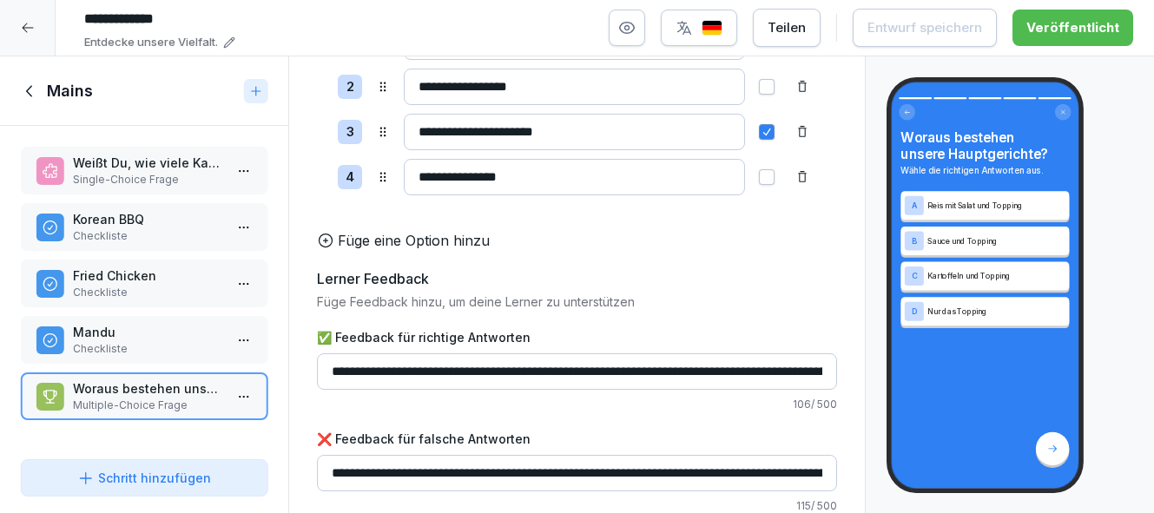
scroll to position [268, 0]
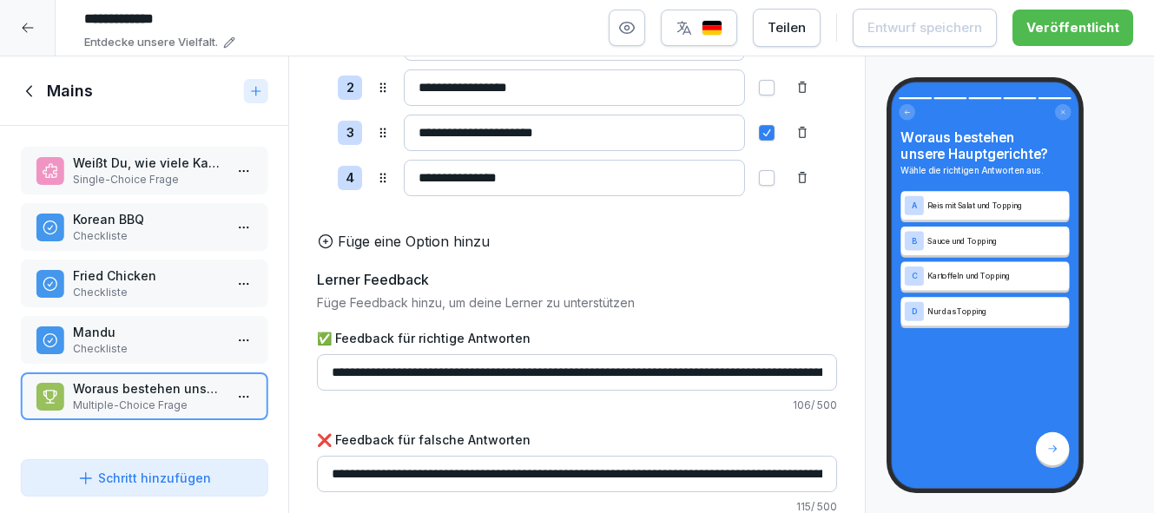
click at [702, 375] on input "**********" at bounding box center [577, 372] width 520 height 36
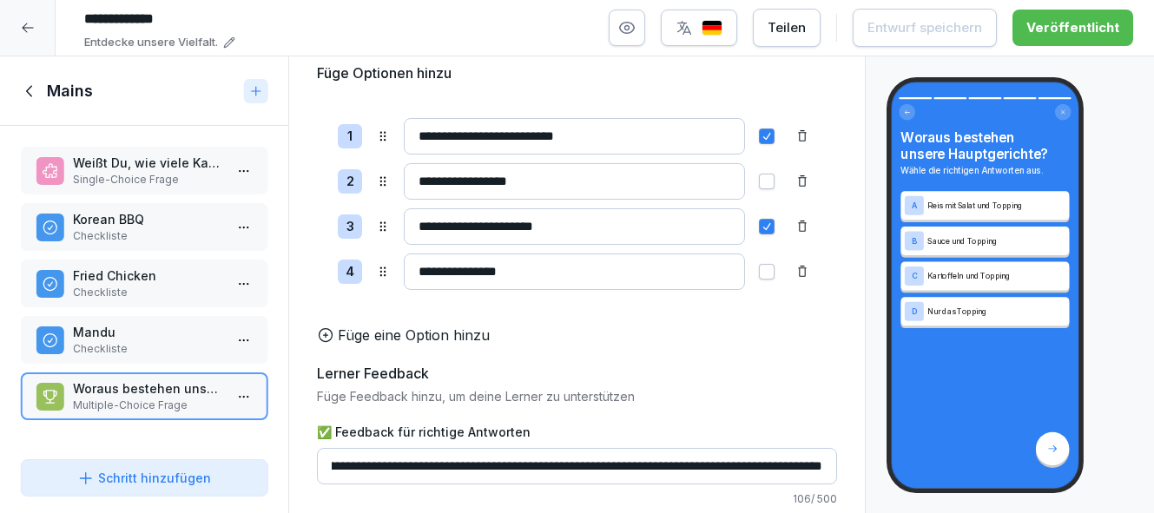
scroll to position [0, 0]
click at [60, 89] on h1 "Mains" at bounding box center [70, 91] width 46 height 21
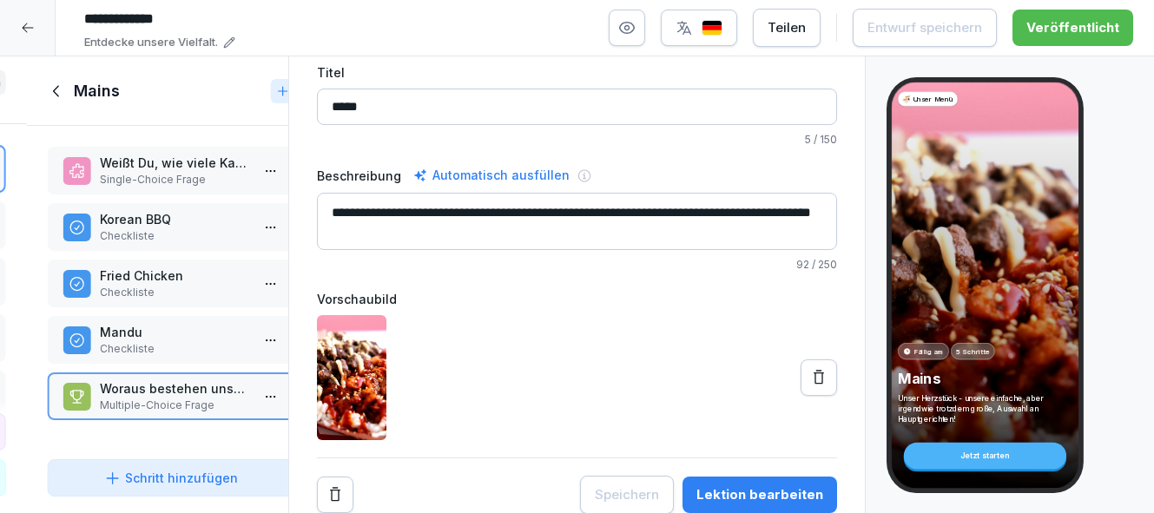
scroll to position [79, 0]
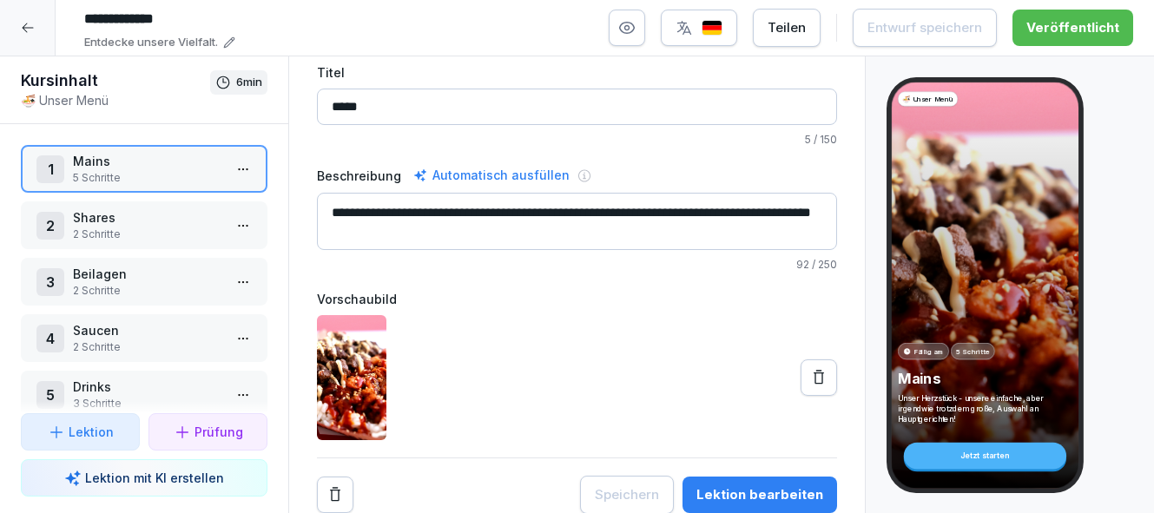
click at [143, 229] on p "2 Schritte" at bounding box center [147, 235] width 149 height 16
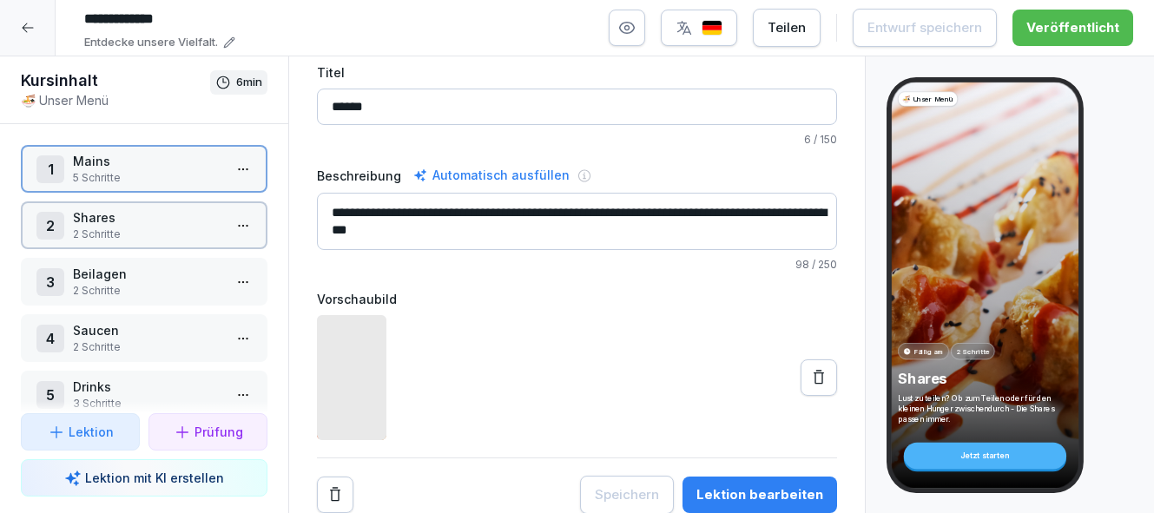
scroll to position [79, 0]
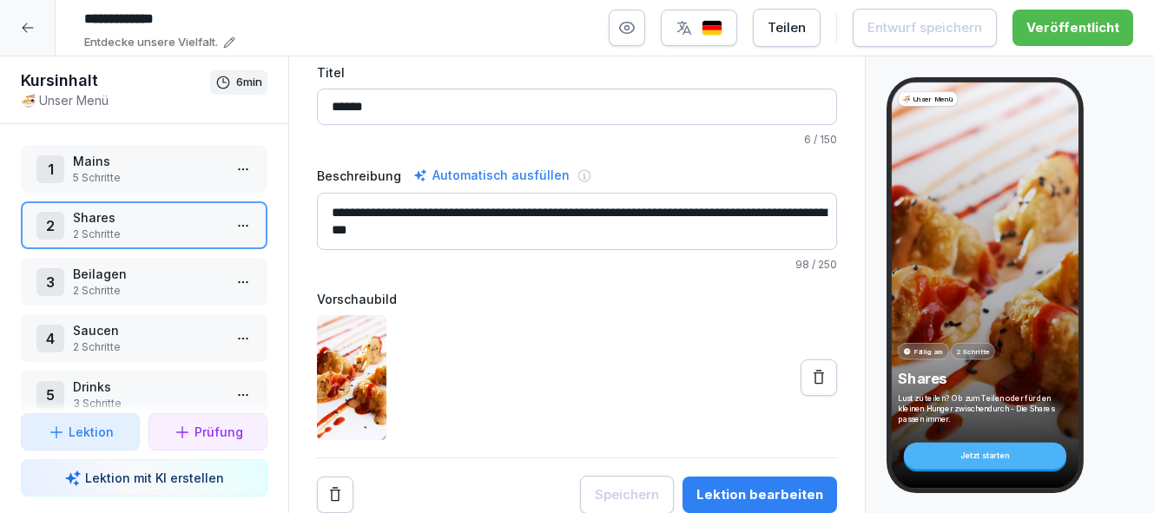
click at [757, 488] on div "Lektion bearbeiten" at bounding box center [760, 495] width 127 height 19
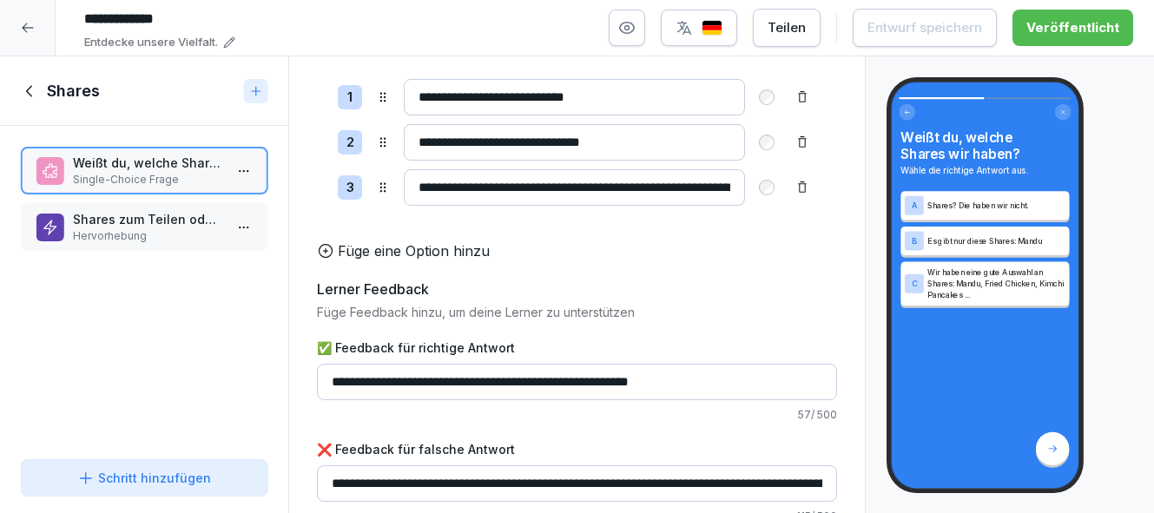
scroll to position [211, 0]
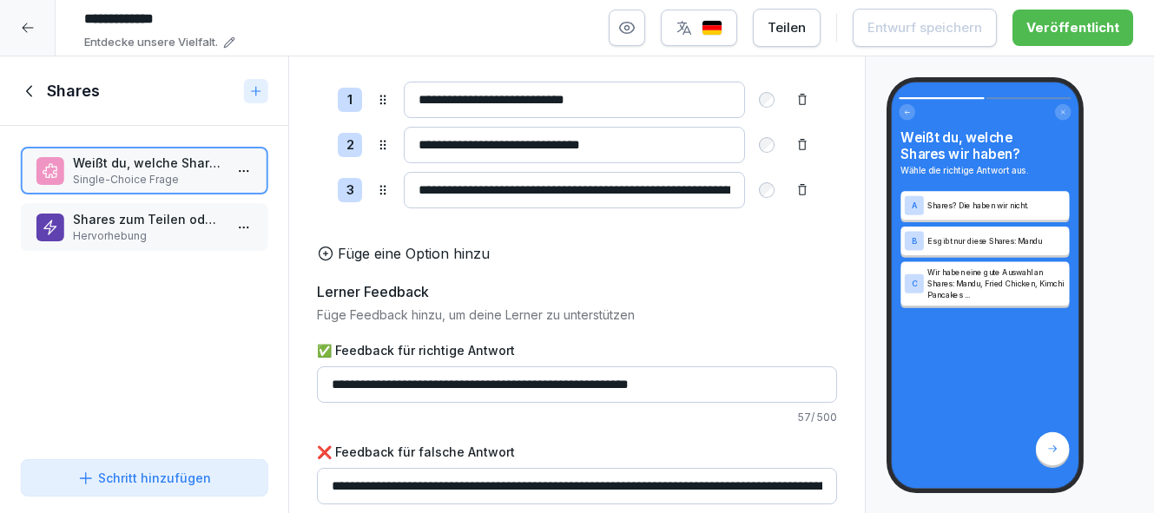
click at [625, 189] on input "**********" at bounding box center [574, 190] width 341 height 36
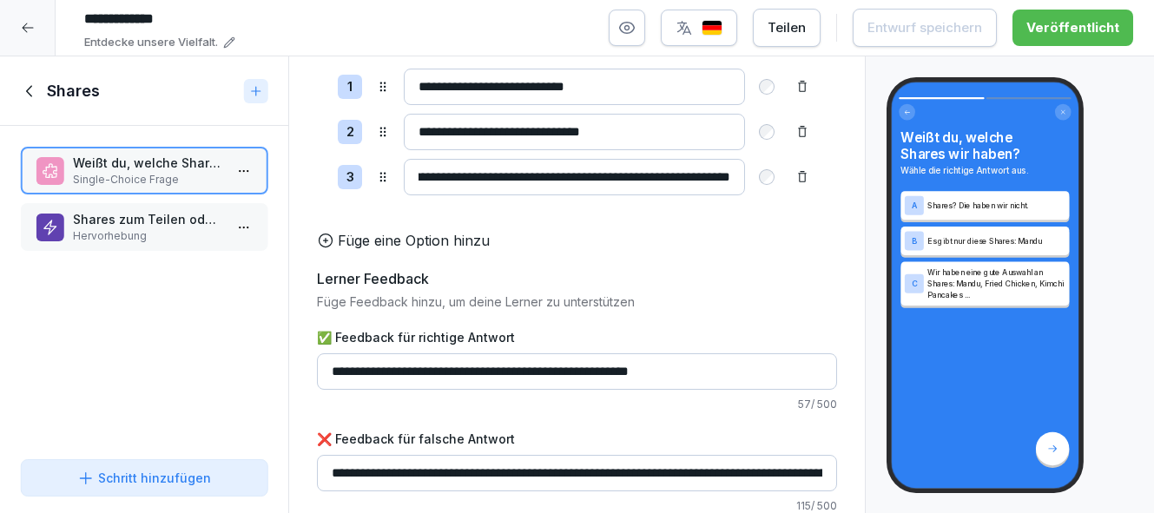
scroll to position [221, 0]
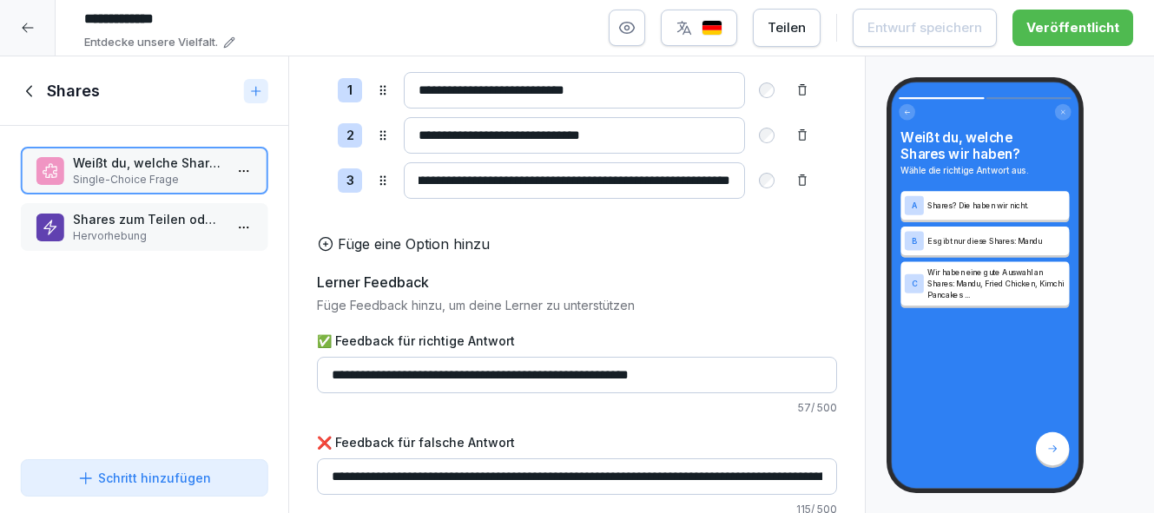
click at [167, 238] on p "Hervorhebung" at bounding box center [147, 236] width 149 height 16
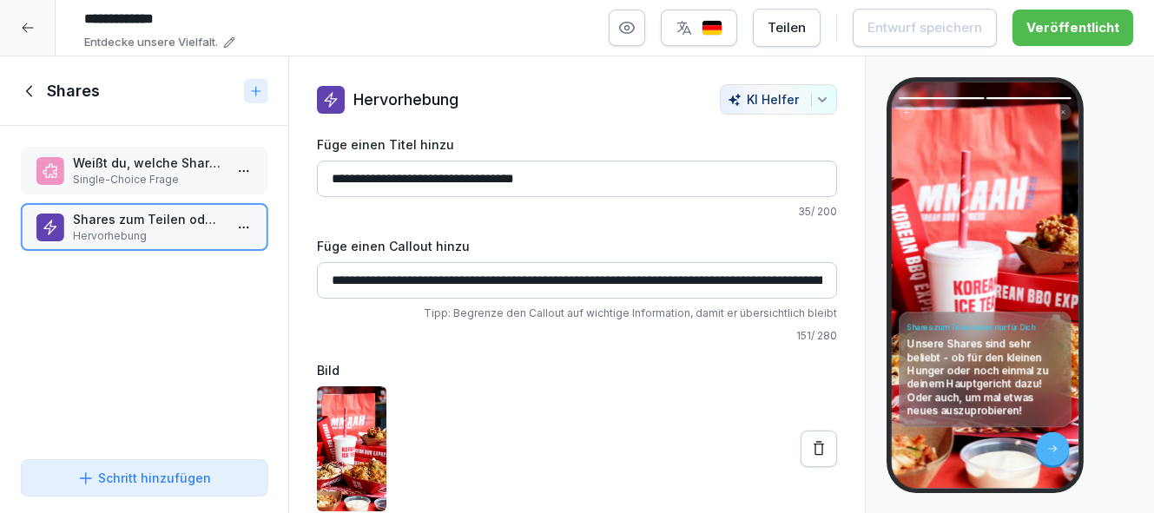
click at [71, 90] on h1 "Shares" at bounding box center [73, 91] width 53 height 21
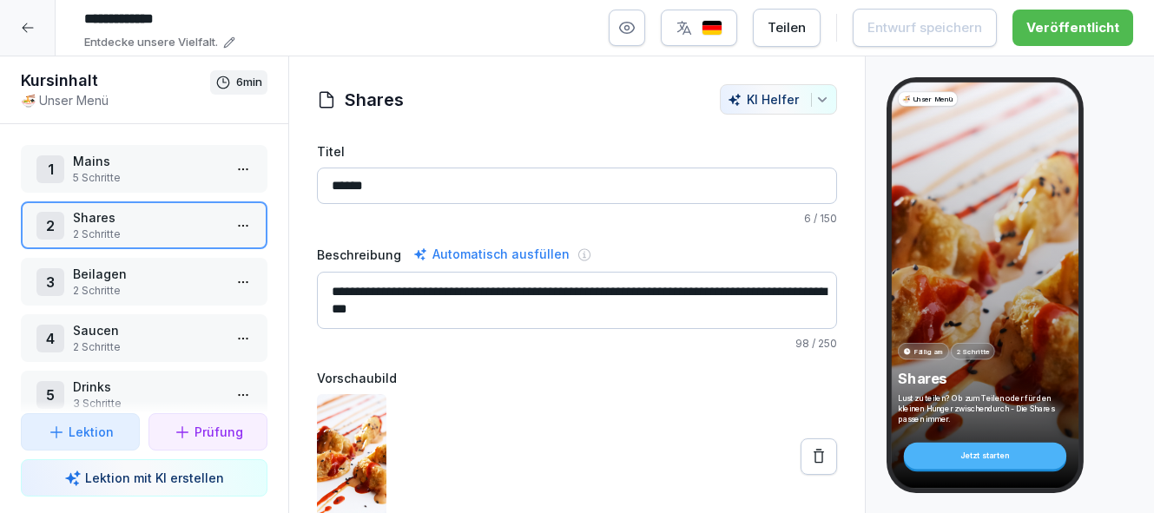
click at [164, 284] on p "2 Schritte" at bounding box center [147, 291] width 149 height 16
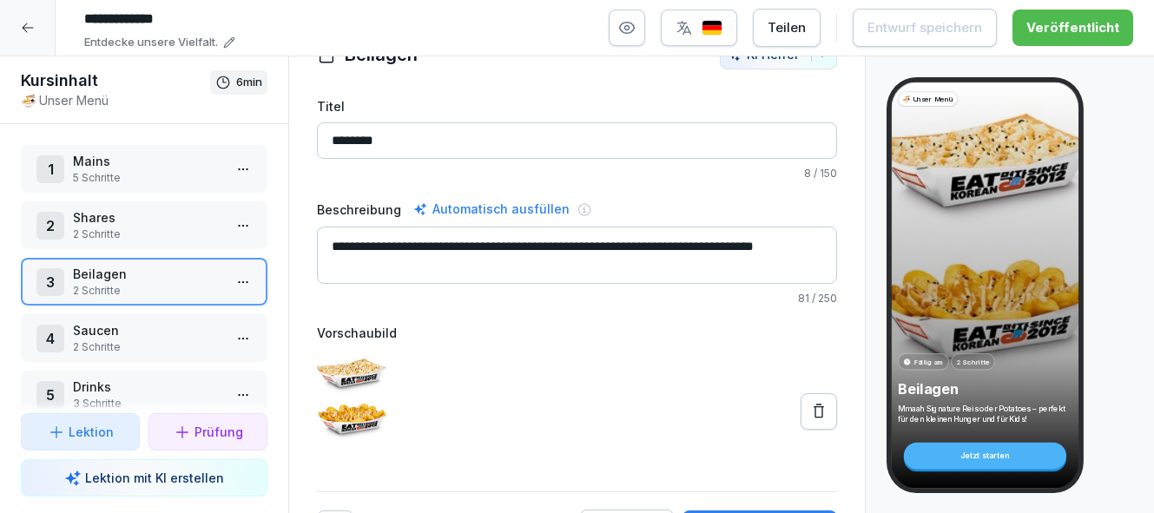
scroll to position [79, 0]
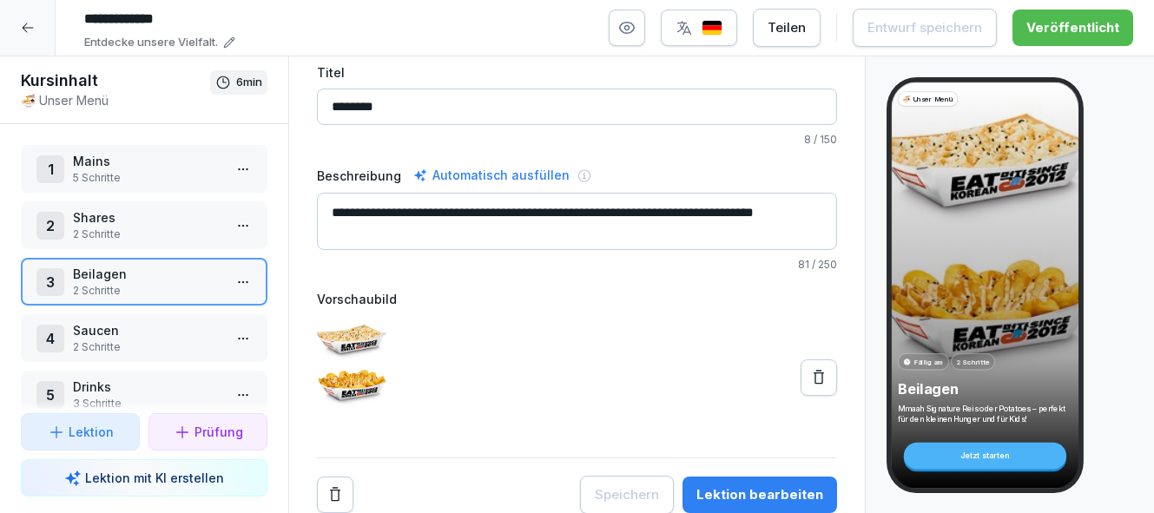
click at [758, 494] on div "Lektion bearbeiten" at bounding box center [760, 495] width 127 height 19
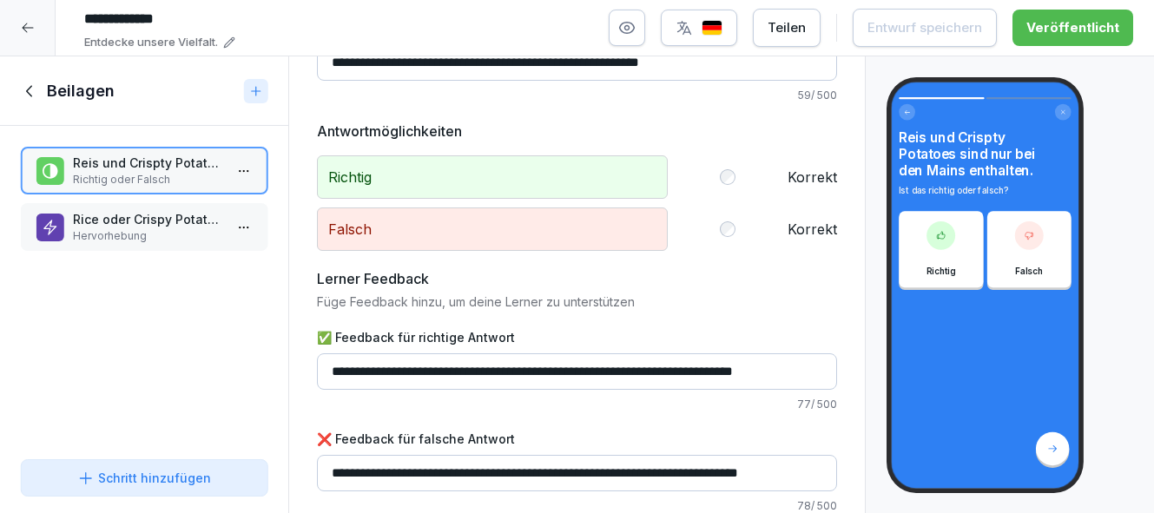
scroll to position [115, 0]
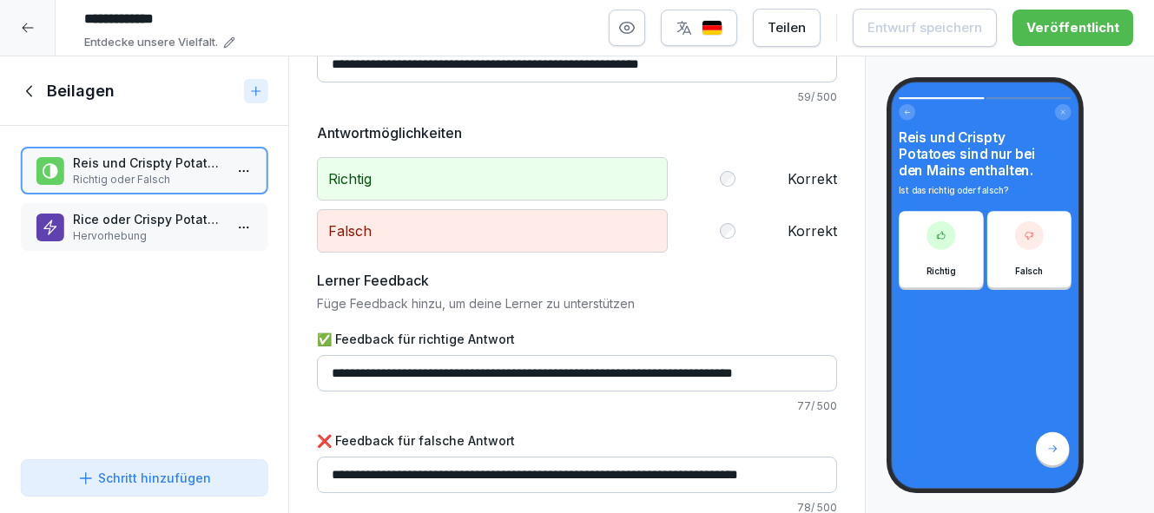
click at [147, 236] on p "Hervorhebung" at bounding box center [147, 236] width 149 height 16
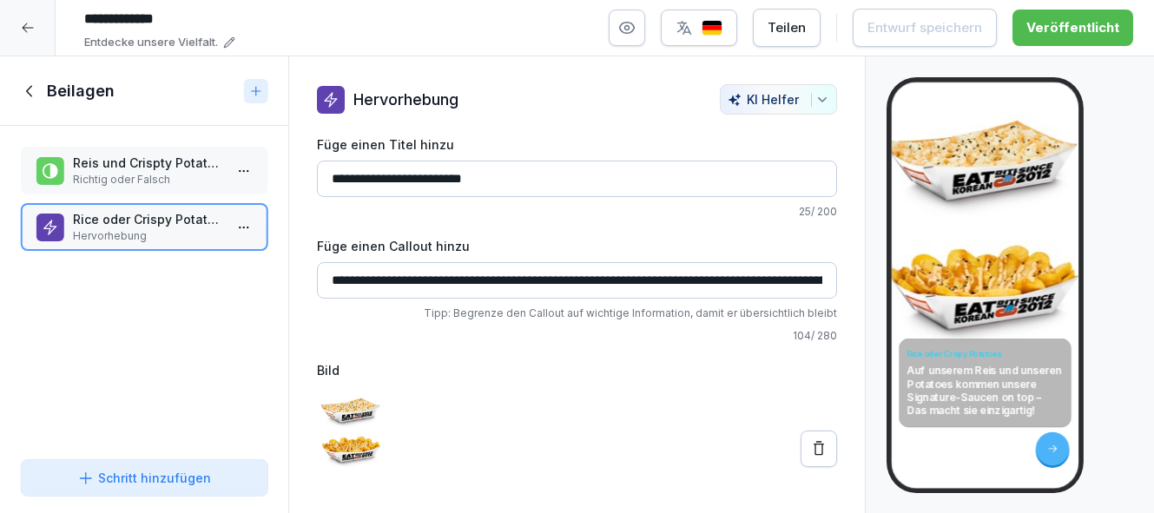
click at [411, 277] on input "**********" at bounding box center [577, 280] width 520 height 36
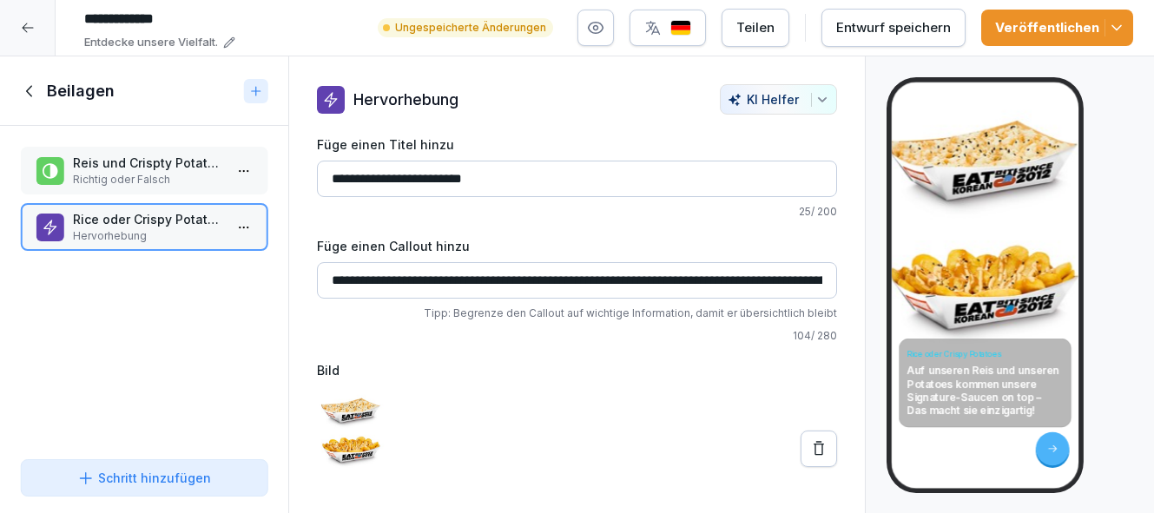
click at [517, 277] on input "**********" at bounding box center [577, 280] width 520 height 36
type input "**********"
click at [877, 27] on div "Entwurf speichern" at bounding box center [894, 27] width 115 height 19
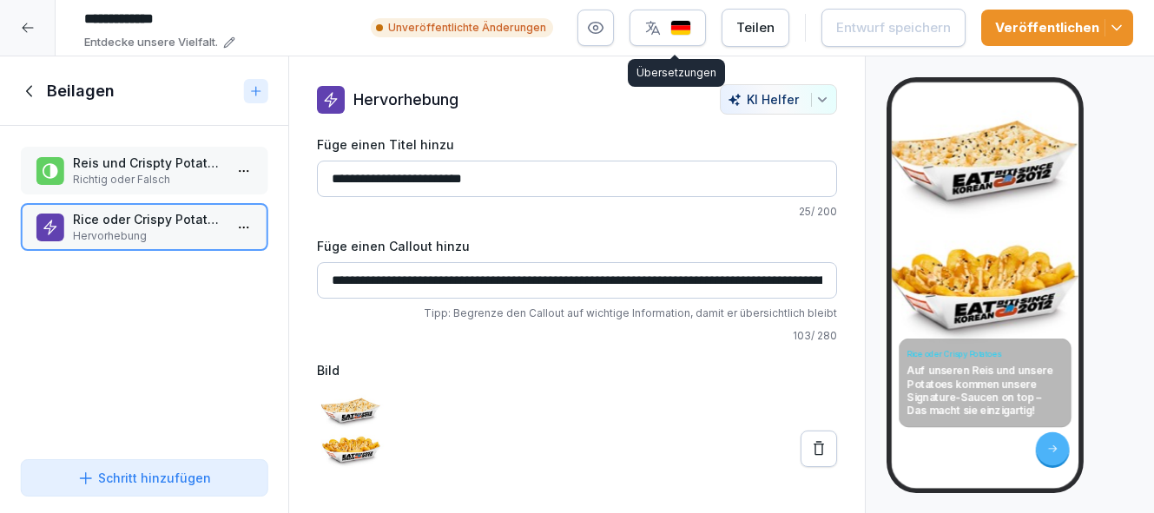
click at [687, 26] on img "button" at bounding box center [681, 28] width 21 height 17
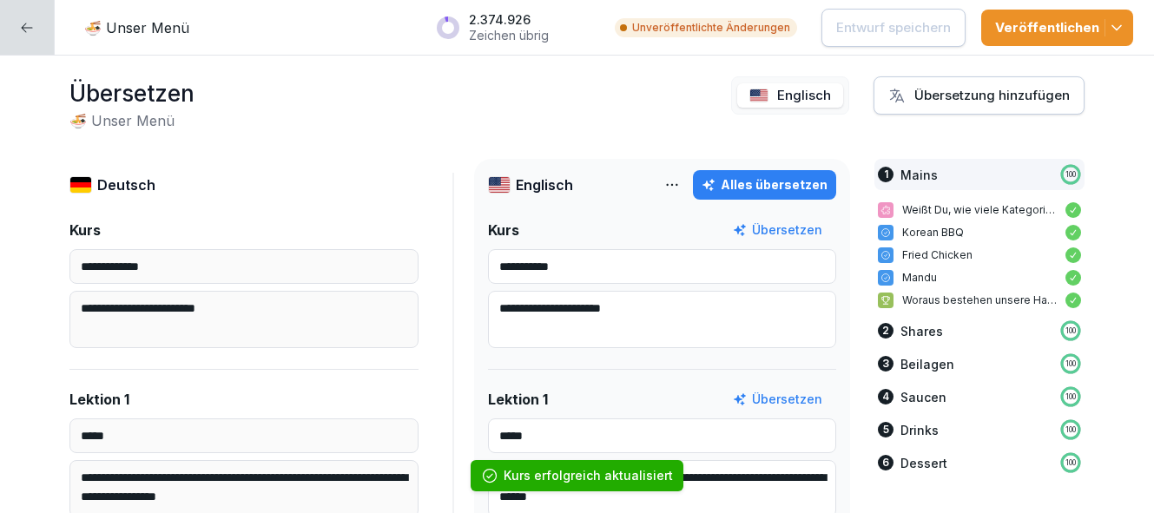
click at [794, 184] on div "Alles übersetzen" at bounding box center [765, 184] width 126 height 19
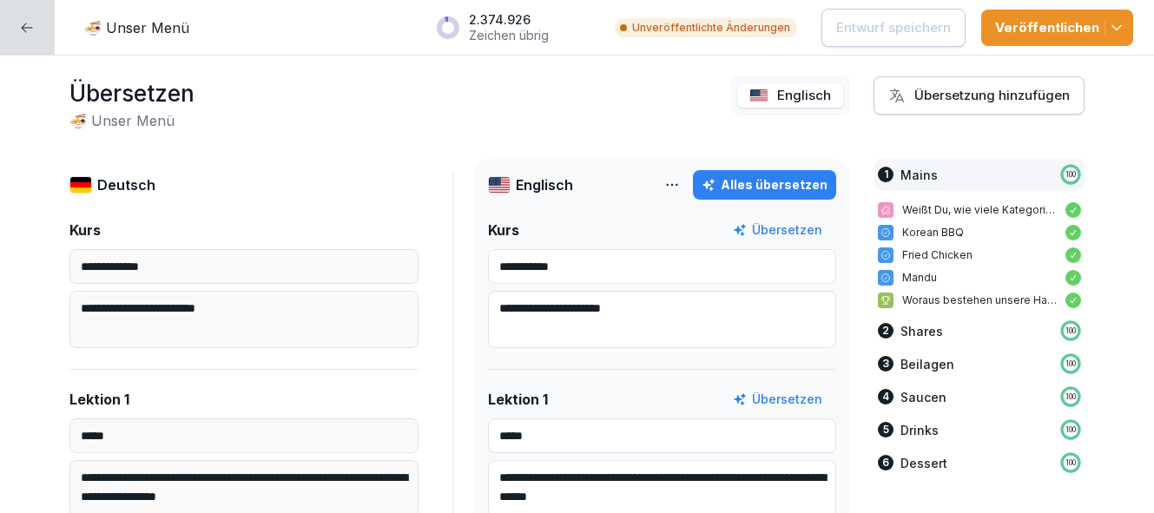
click at [791, 188] on div "Alles übersetzen" at bounding box center [765, 184] width 126 height 19
click at [875, 23] on p "Entwurf speichern" at bounding box center [894, 27] width 115 height 19
click at [1101, 27] on div "Veröffentlichen" at bounding box center [1058, 27] width 124 height 19
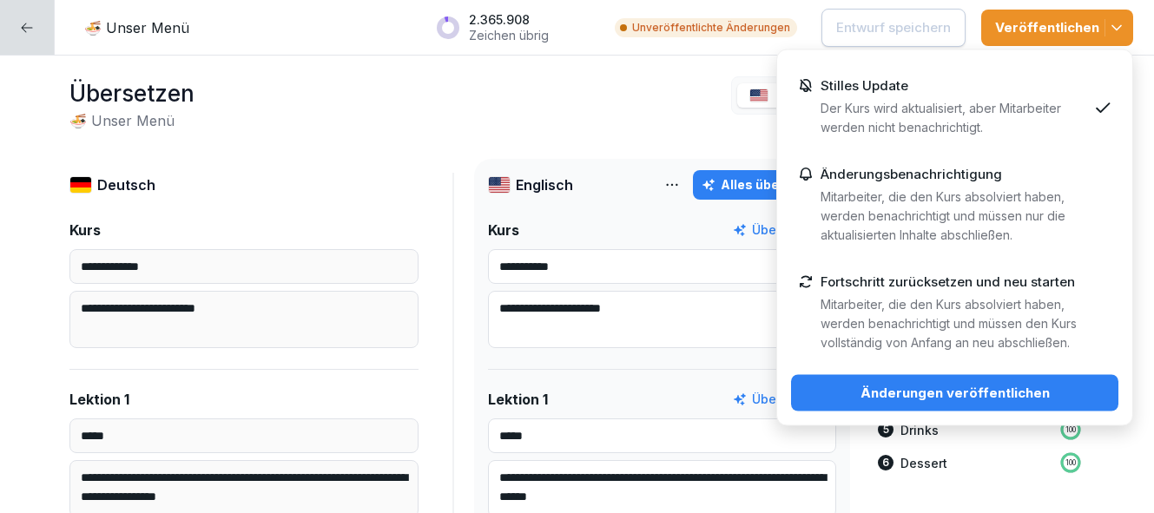
click at [1015, 396] on div "Änderungen veröffentlichen" at bounding box center [955, 393] width 300 height 19
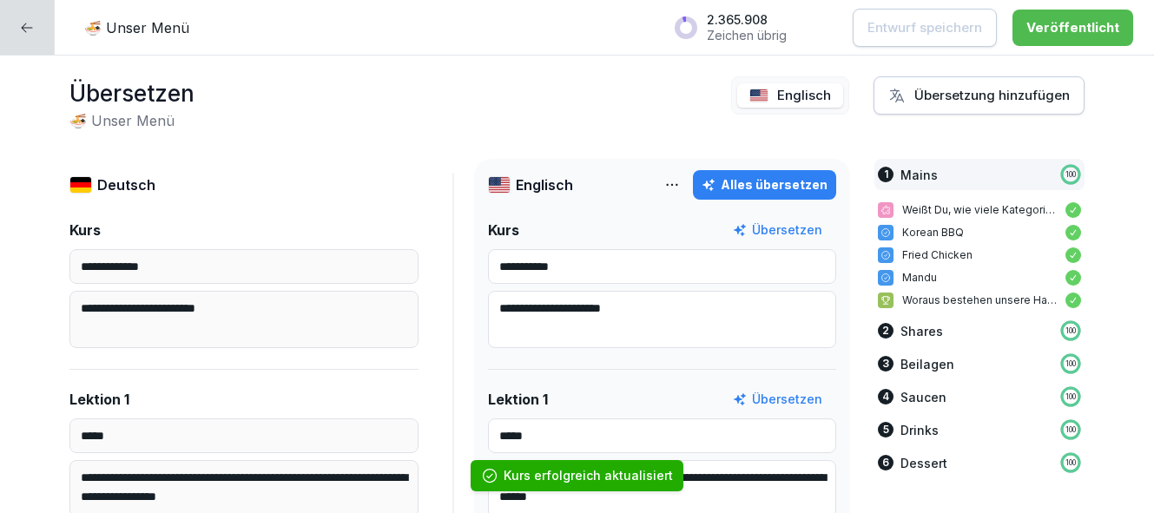
click at [164, 33] on p "🍜 Unser Menü" at bounding box center [136, 27] width 105 height 21
click at [28, 34] on div at bounding box center [27, 27] width 55 height 55
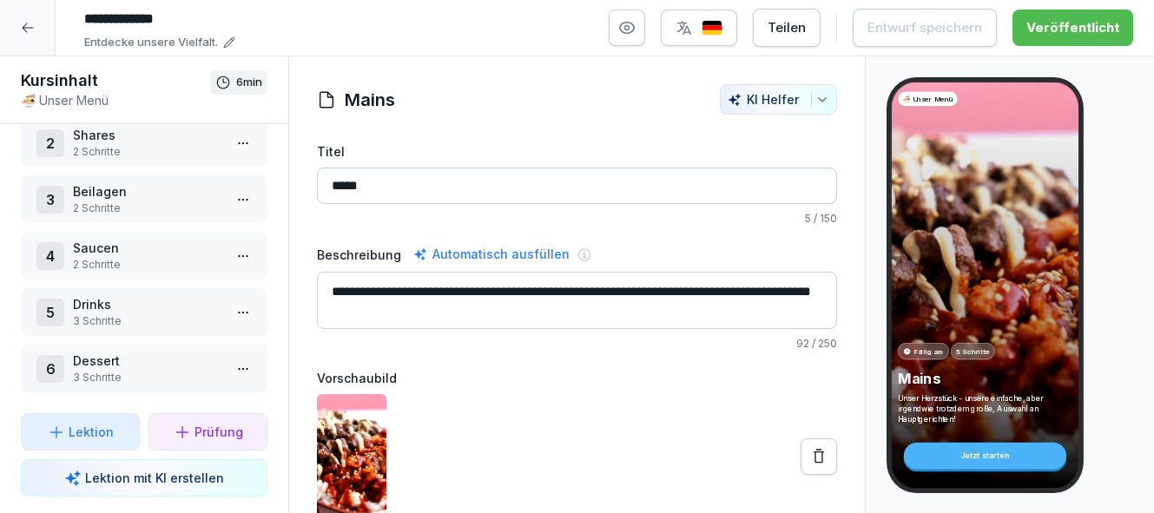
scroll to position [80, 0]
click at [187, 213] on p "2 Schritte" at bounding box center [147, 211] width 149 height 16
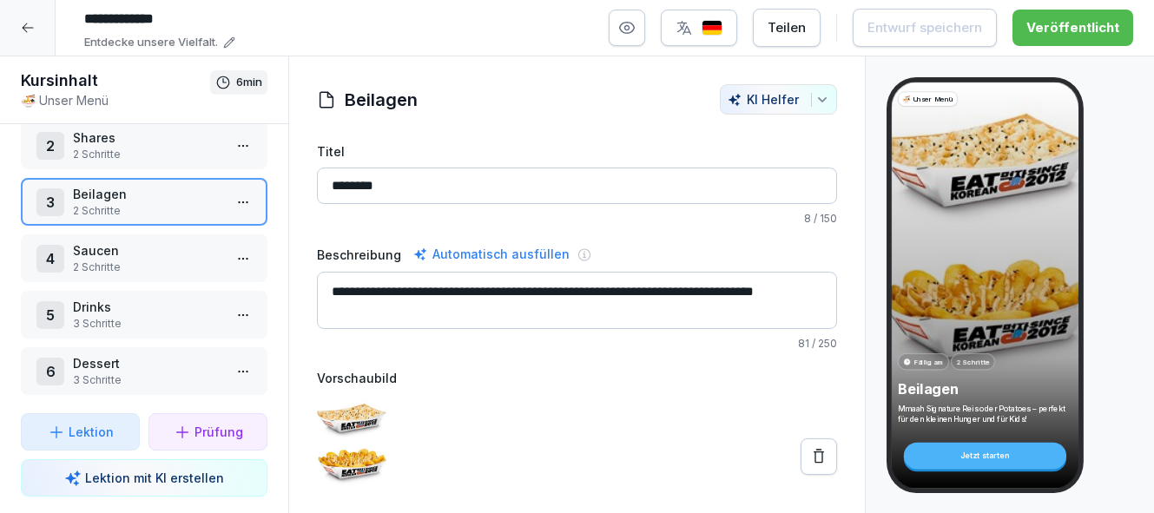
scroll to position [79, 0]
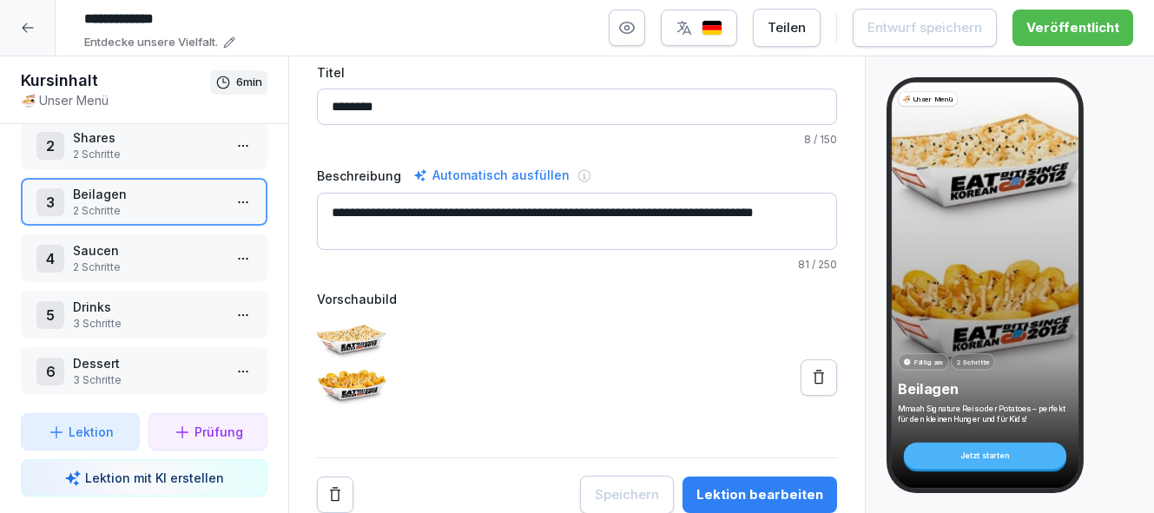
click at [780, 494] on div "Lektion bearbeiten" at bounding box center [760, 495] width 127 height 19
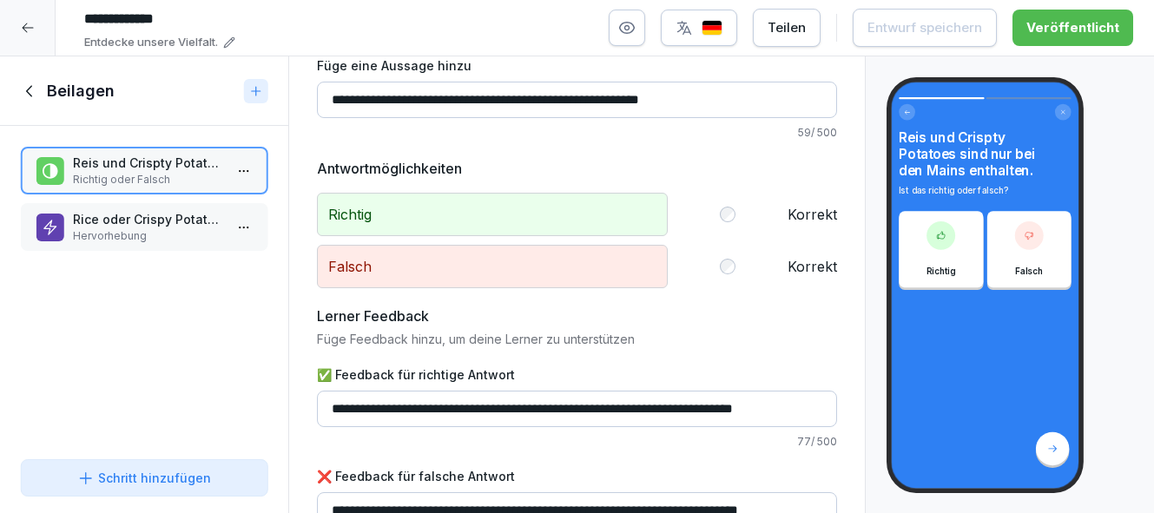
scroll to position [116, 0]
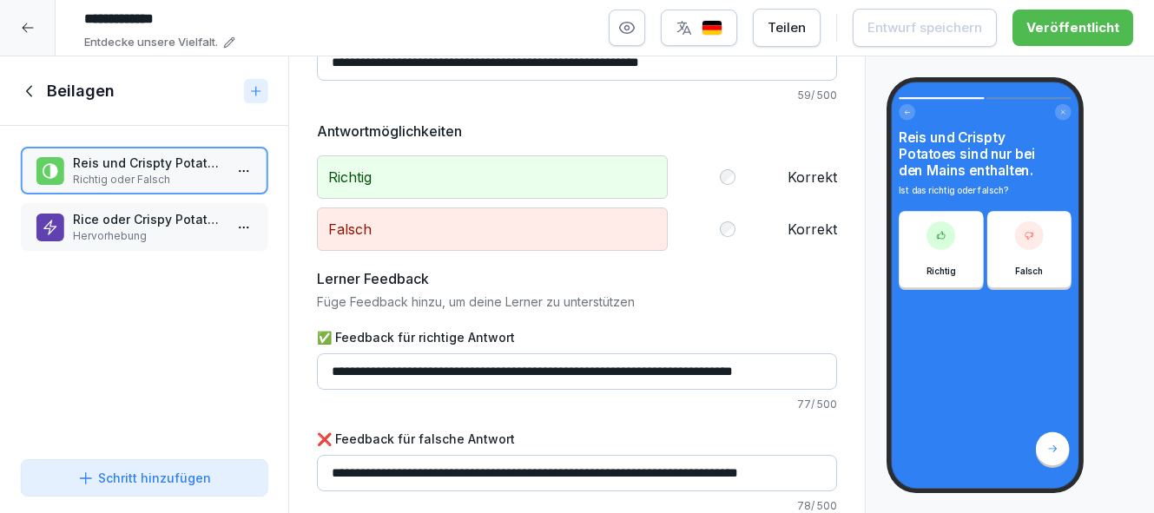
click at [142, 236] on p "Hervorhebung" at bounding box center [147, 236] width 149 height 16
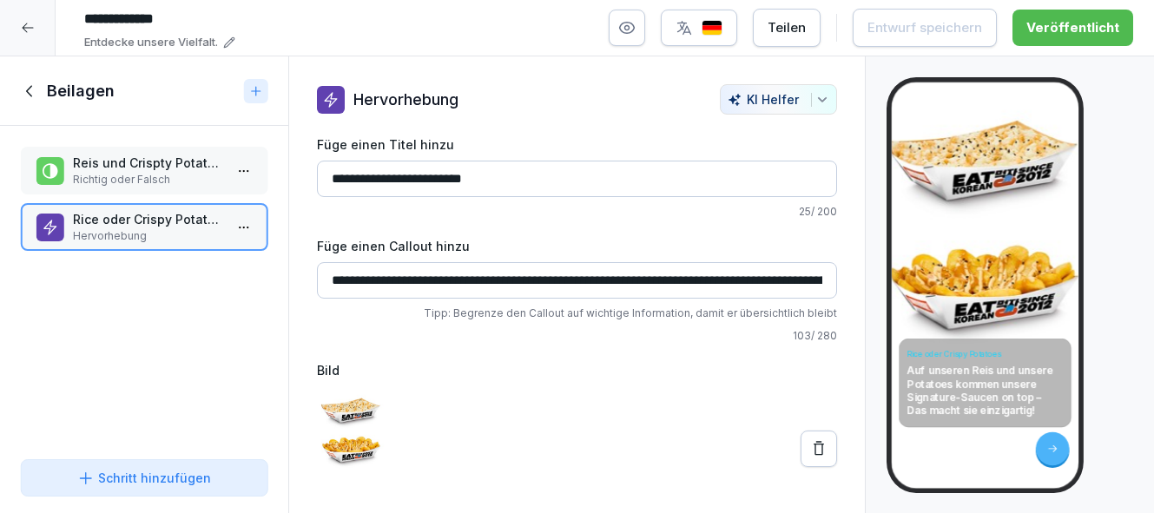
click at [33, 89] on icon at bounding box center [30, 91] width 19 height 19
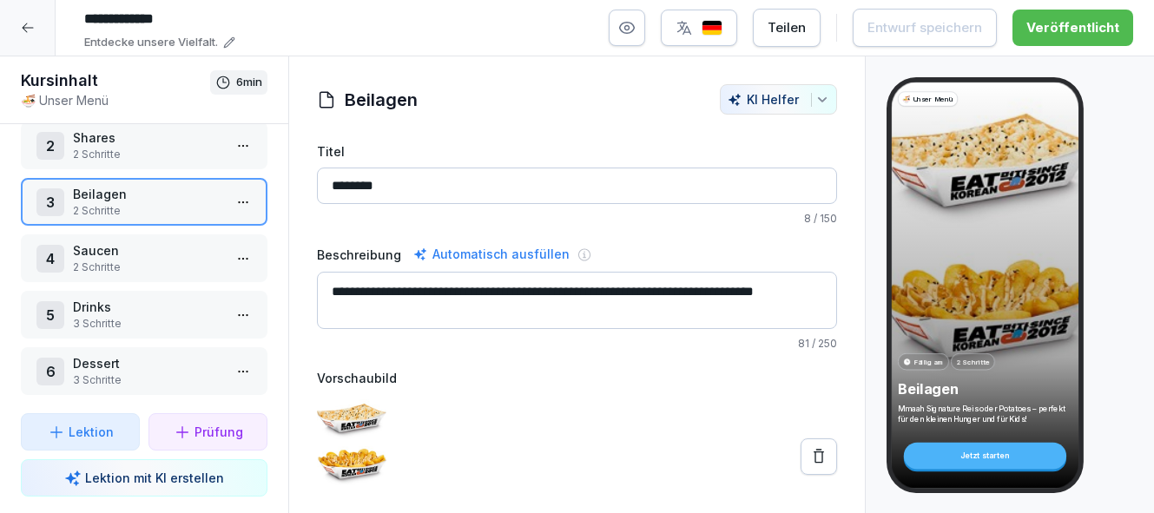
click at [137, 271] on p "2 Schritte" at bounding box center [147, 268] width 149 height 16
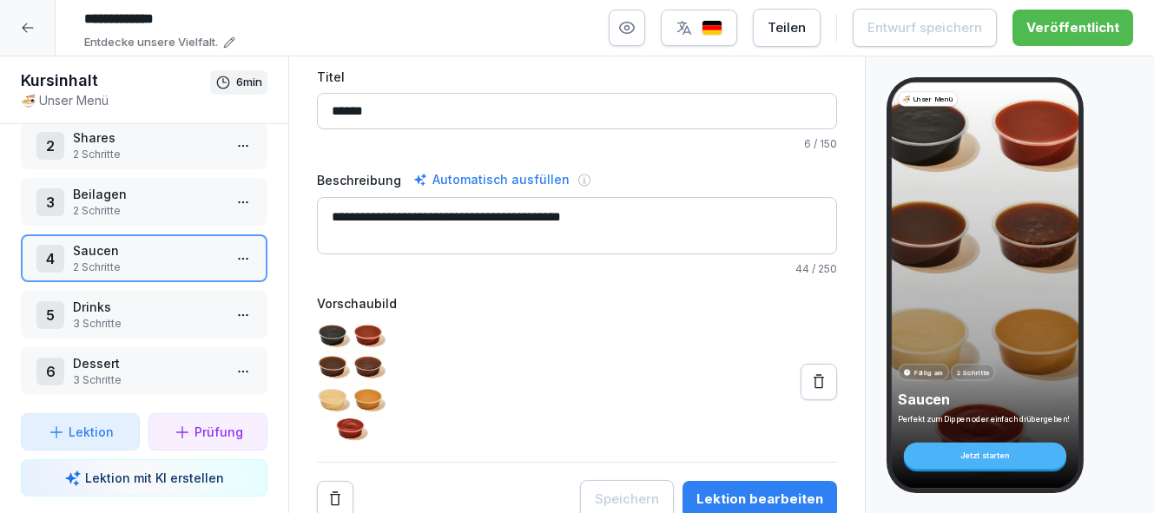
scroll to position [79, 0]
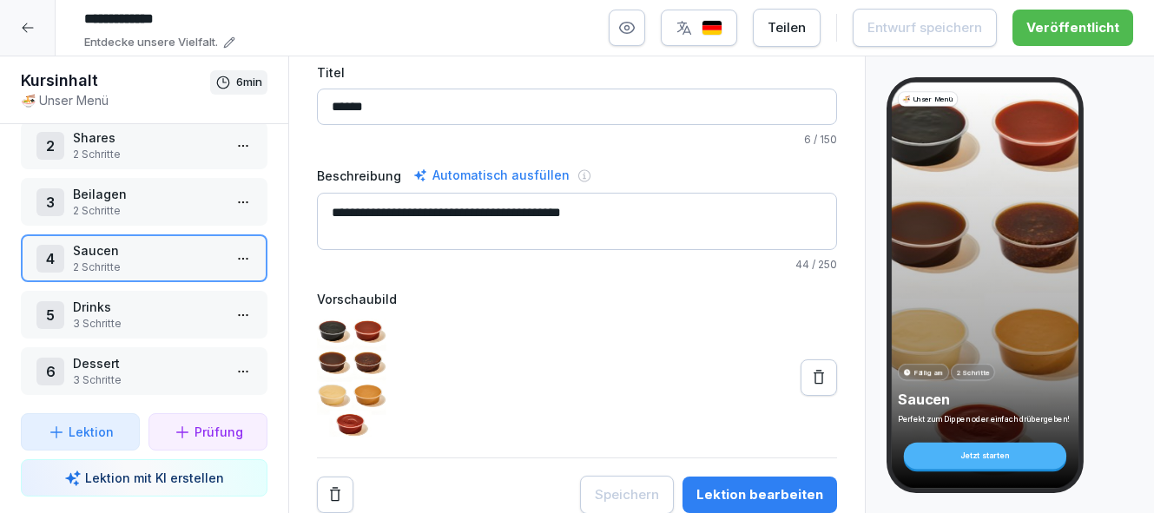
click at [776, 493] on div "Lektion bearbeiten" at bounding box center [760, 495] width 127 height 19
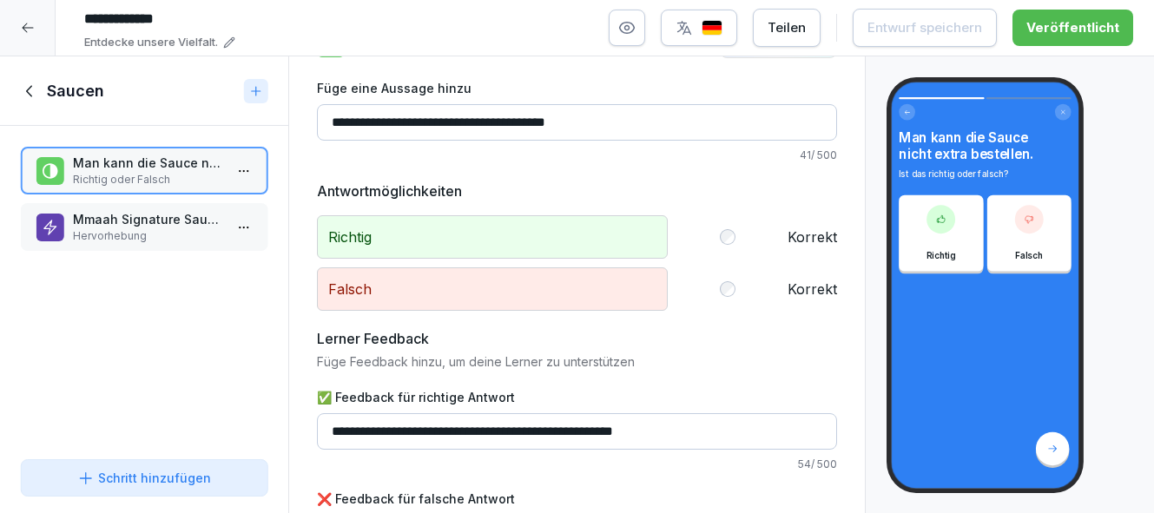
scroll to position [53, 0]
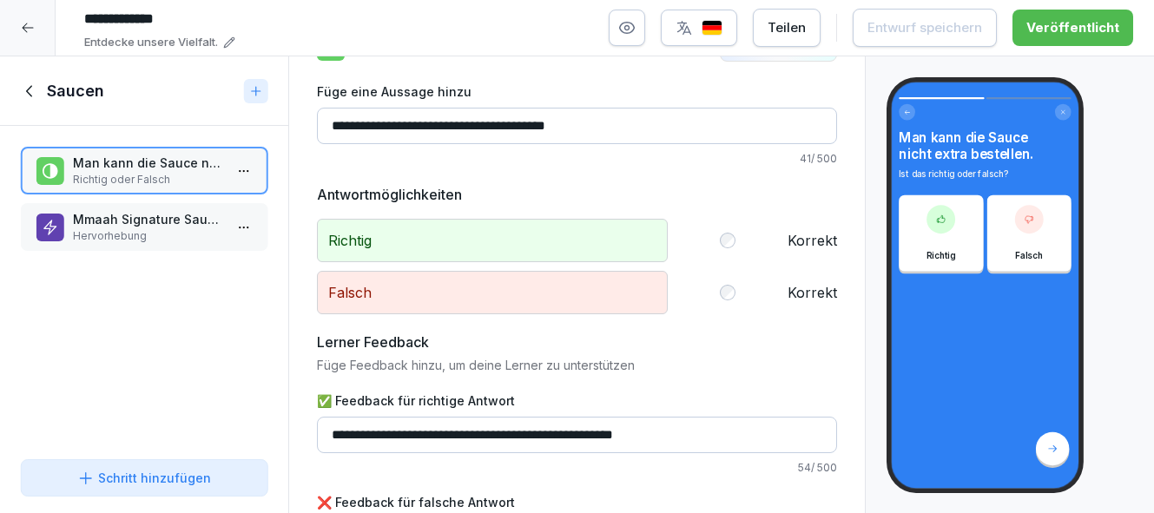
click at [175, 236] on p "Hervorhebung" at bounding box center [147, 236] width 149 height 16
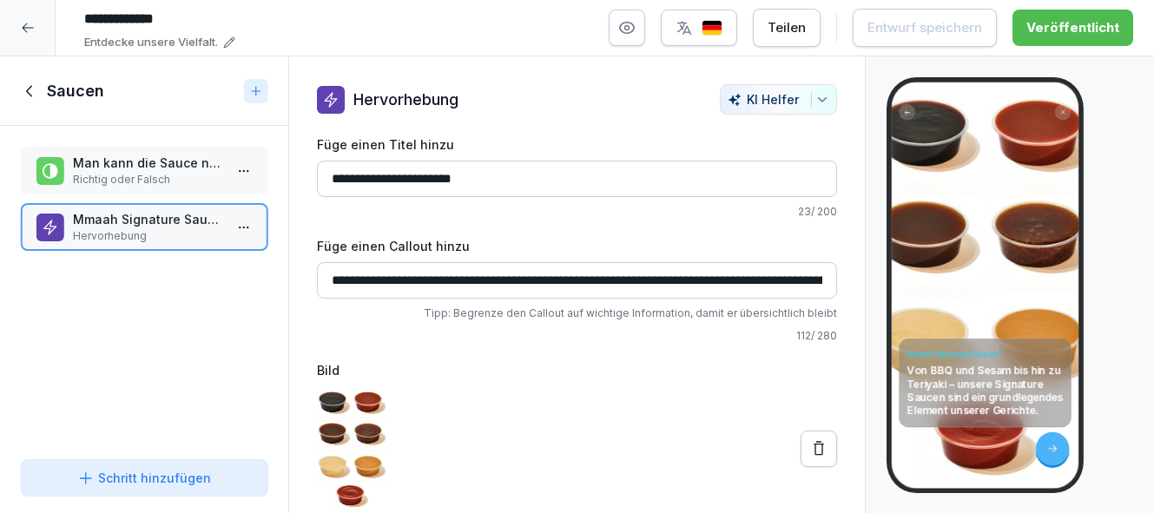
click at [31, 92] on icon at bounding box center [30, 91] width 19 height 19
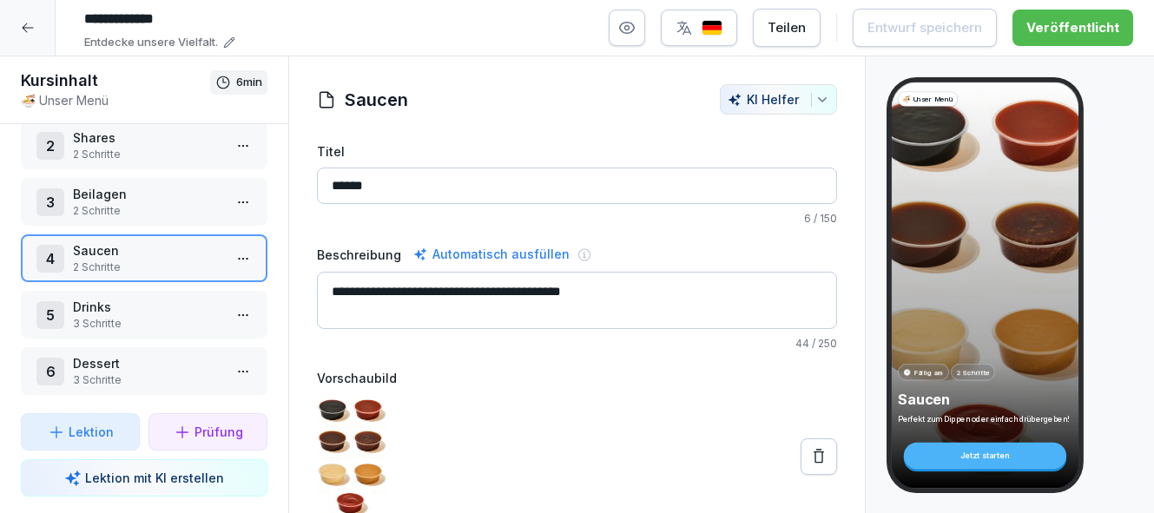
click at [142, 319] on p "3 Schritte" at bounding box center [147, 324] width 149 height 16
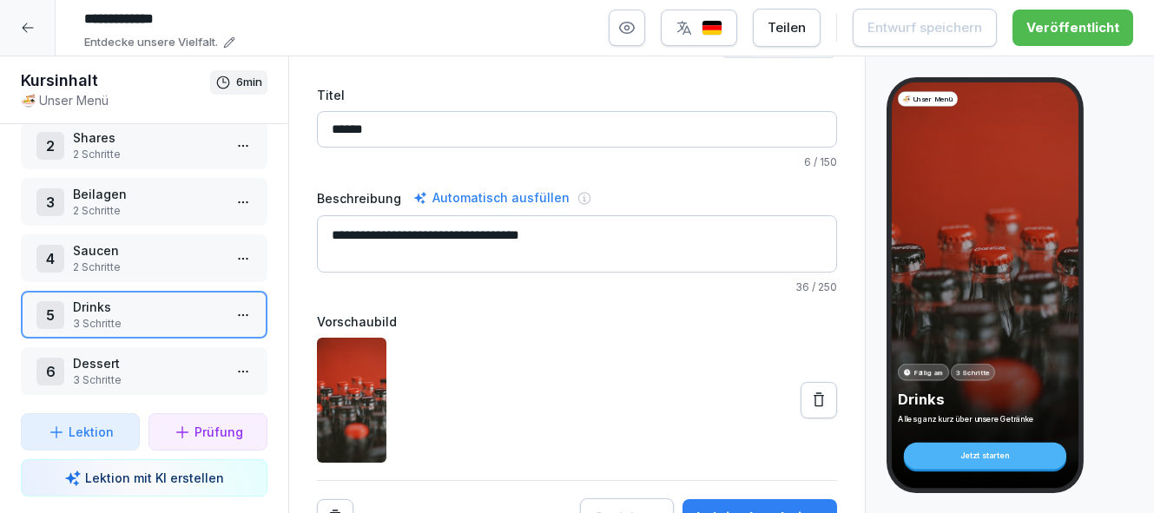
scroll to position [79, 0]
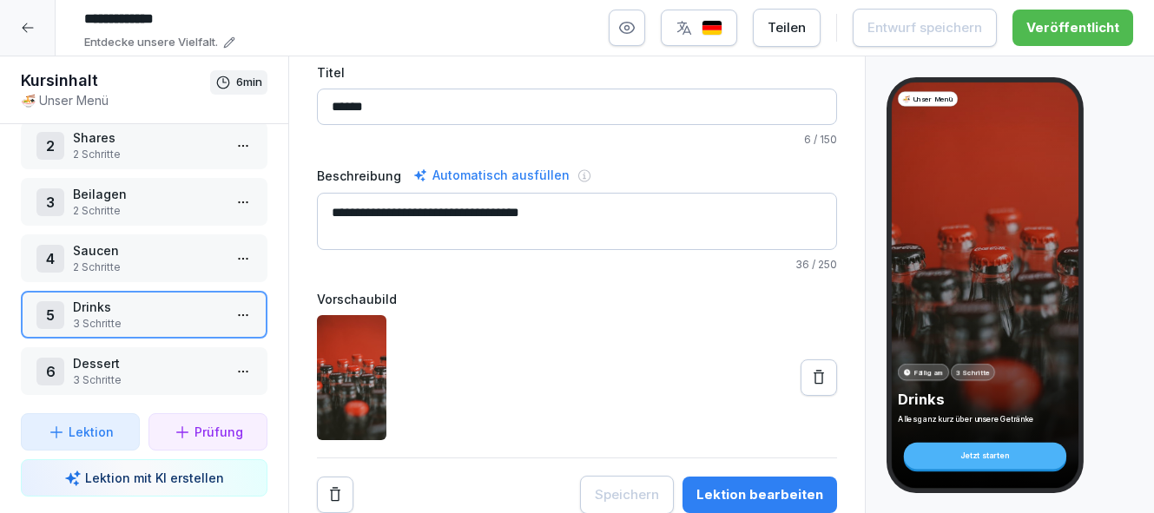
click at [760, 495] on div "Lektion bearbeiten" at bounding box center [760, 495] width 127 height 19
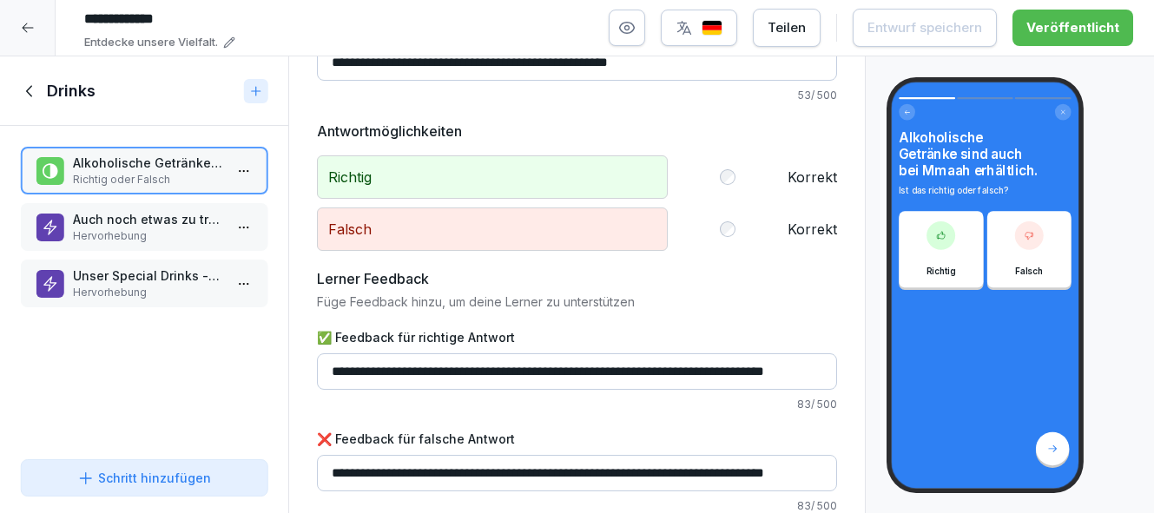
scroll to position [114, 0]
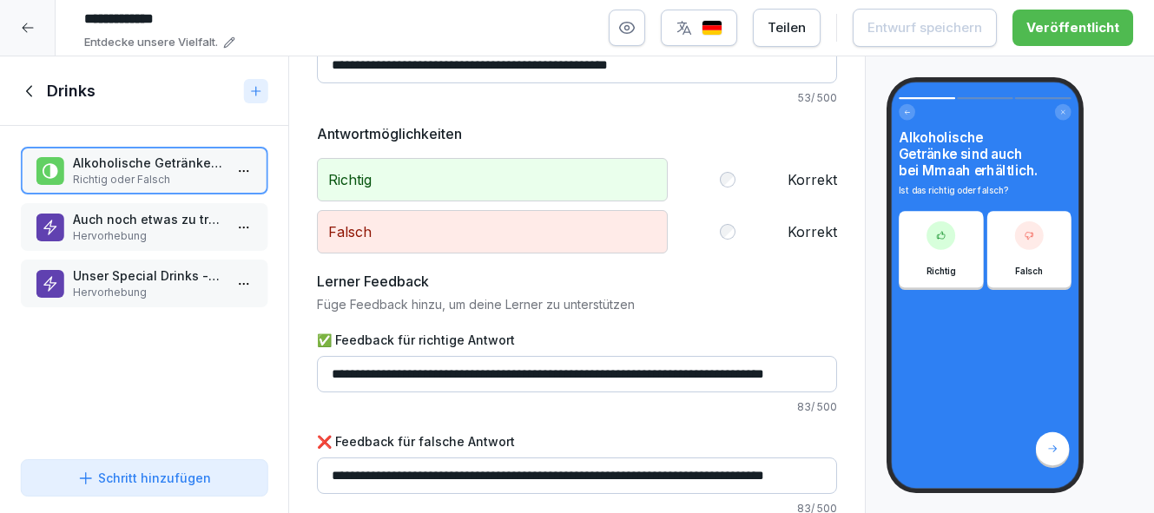
click at [148, 221] on p "Auch noch etwas zu trinken dazu?" at bounding box center [147, 219] width 149 height 18
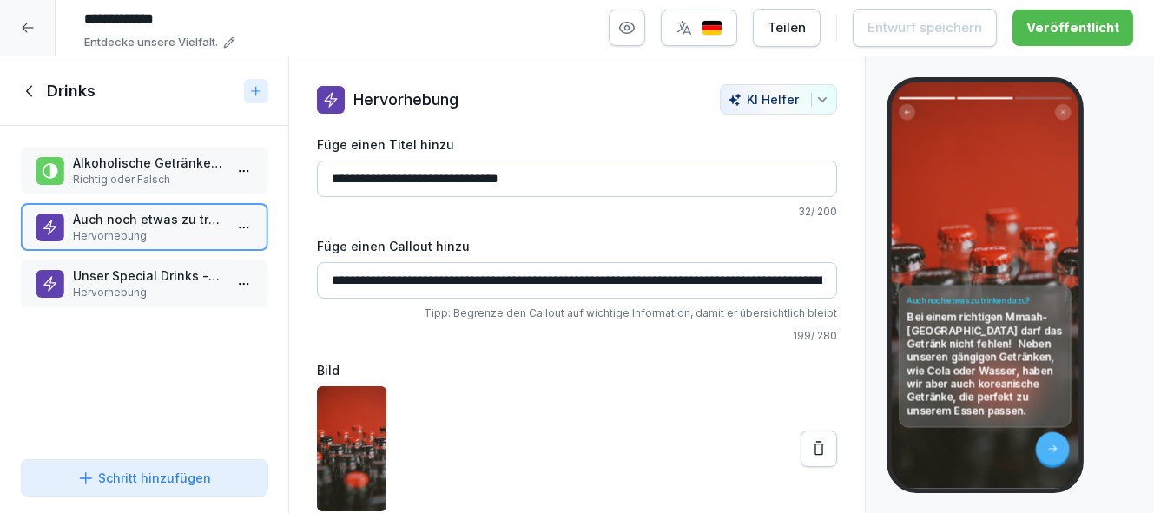
click at [164, 285] on p "Hervorhebung" at bounding box center [147, 293] width 149 height 16
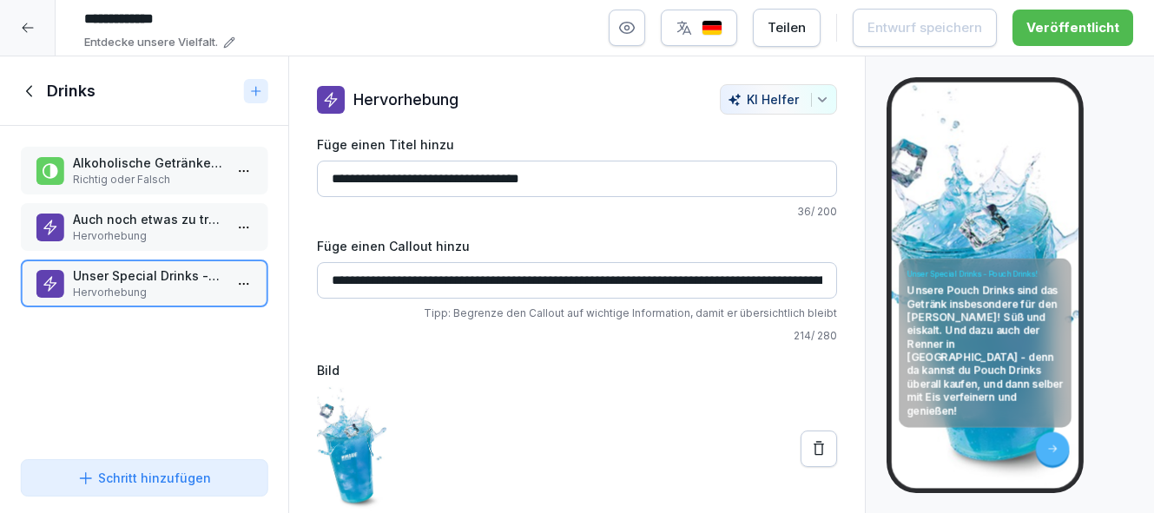
click at [31, 91] on icon at bounding box center [30, 91] width 19 height 19
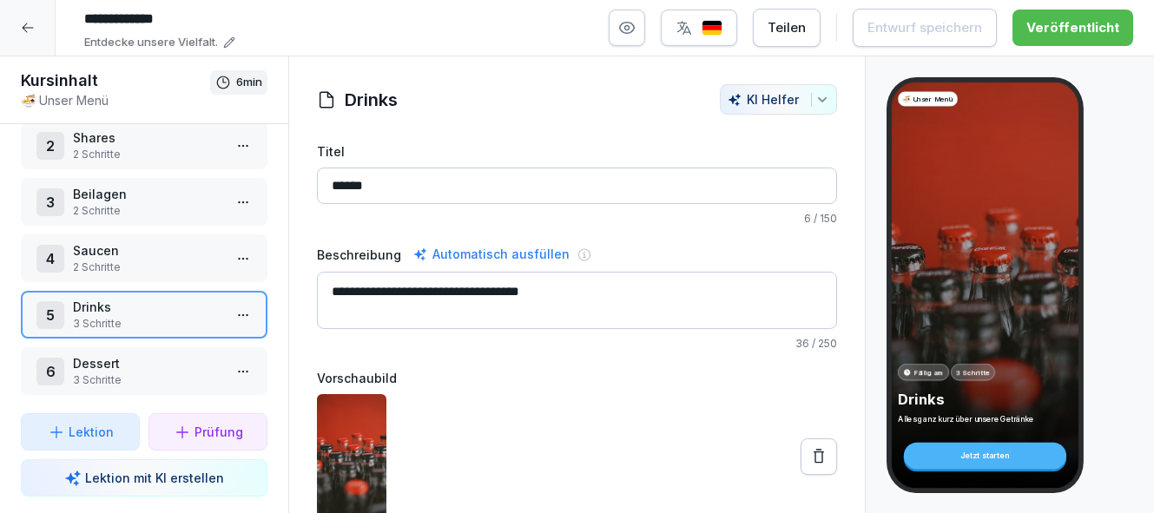
click at [135, 364] on p "Dessert" at bounding box center [147, 363] width 149 height 18
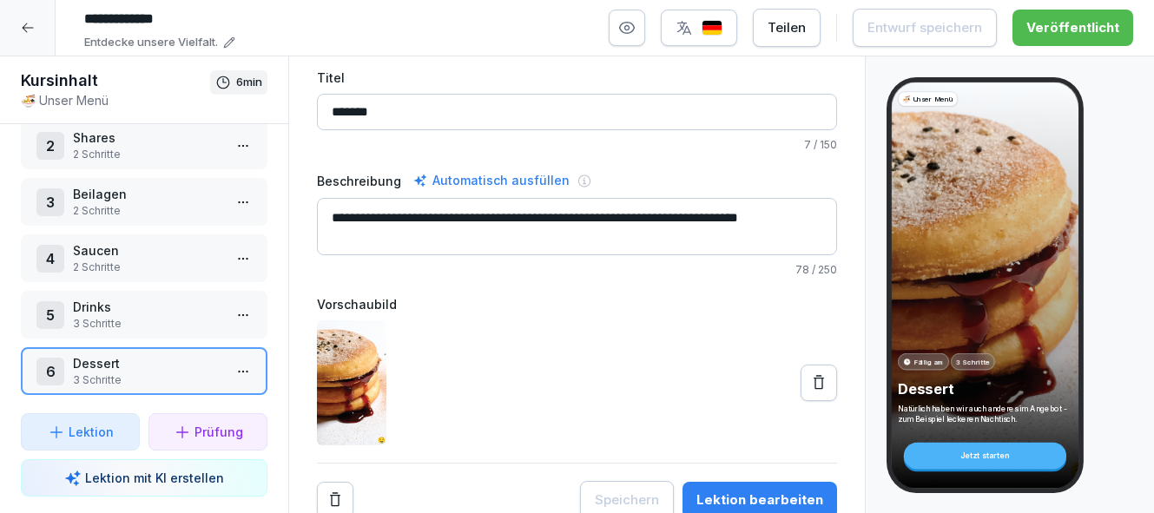
scroll to position [79, 0]
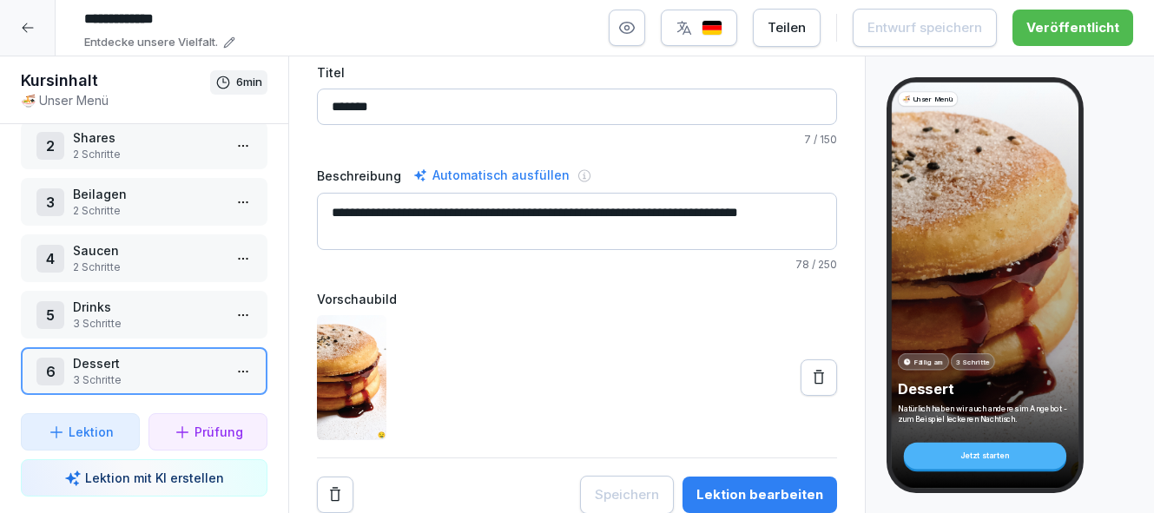
click at [792, 493] on div "Lektion bearbeiten" at bounding box center [760, 495] width 127 height 19
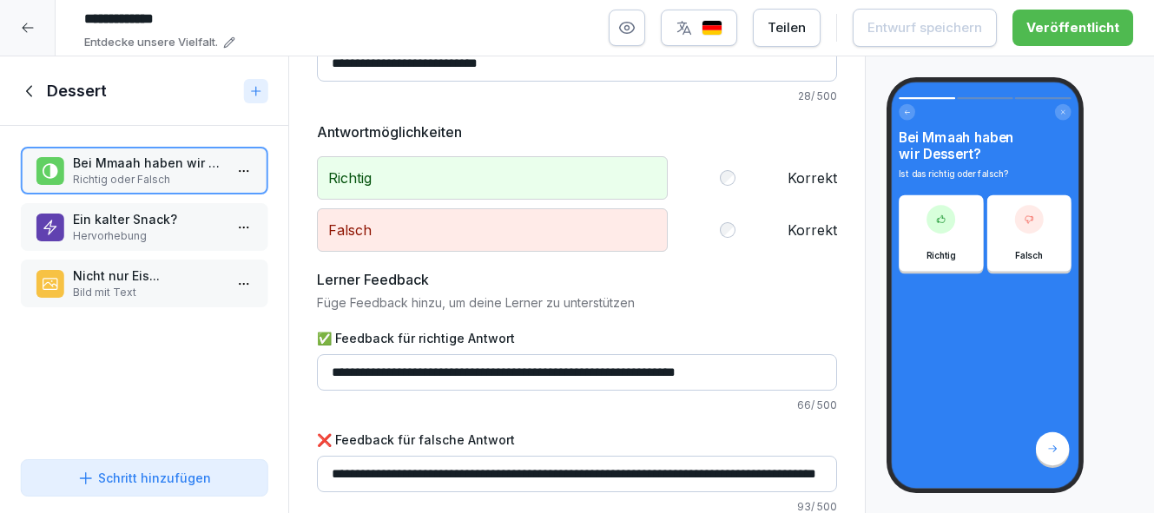
scroll to position [114, 0]
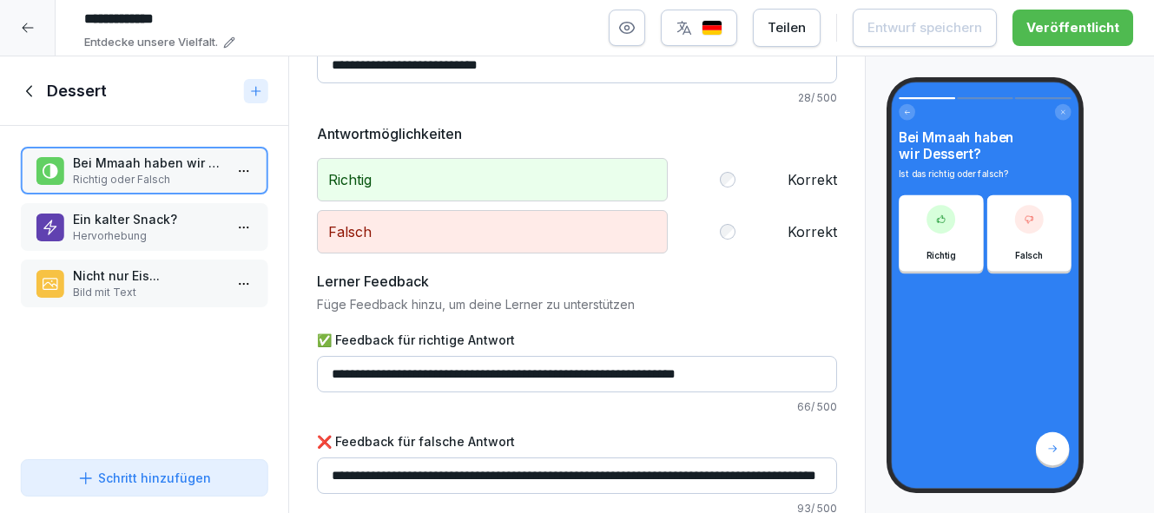
click at [182, 225] on p "Ein kalter Snack?" at bounding box center [147, 219] width 149 height 18
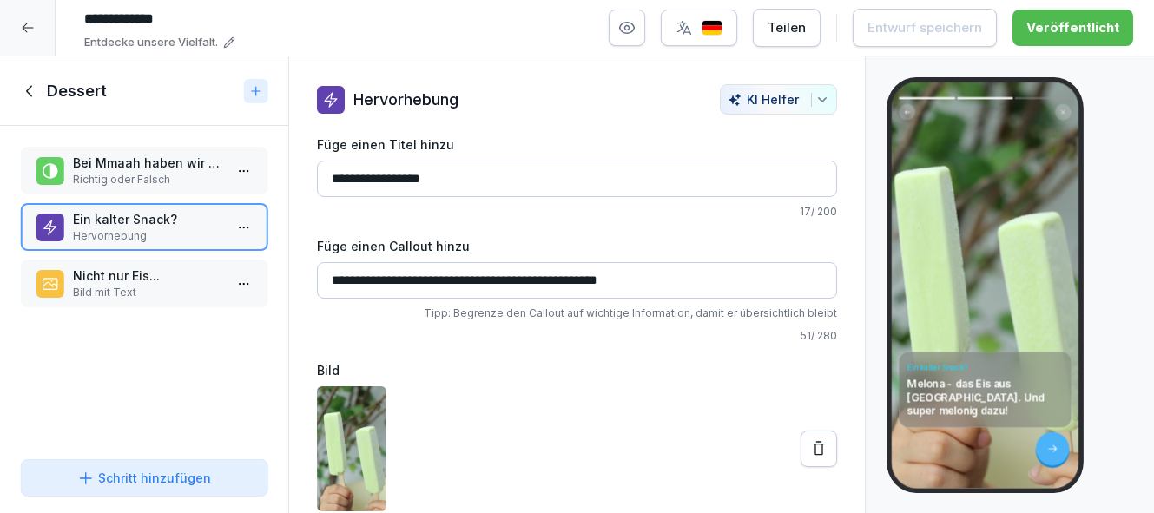
click at [170, 289] on p "Bild mit Text" at bounding box center [147, 293] width 149 height 16
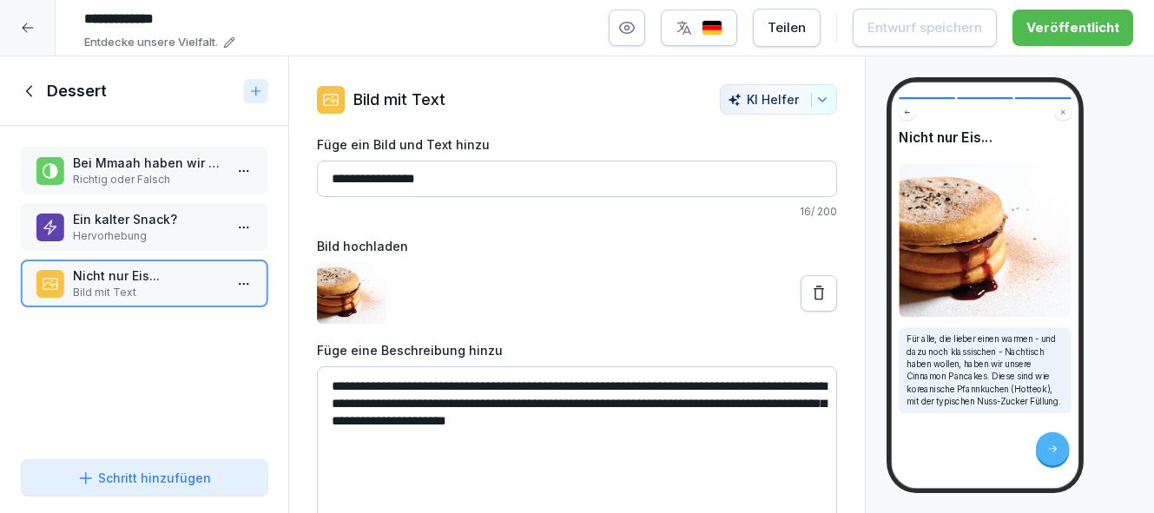
click at [31, 95] on icon at bounding box center [29, 90] width 6 height 11
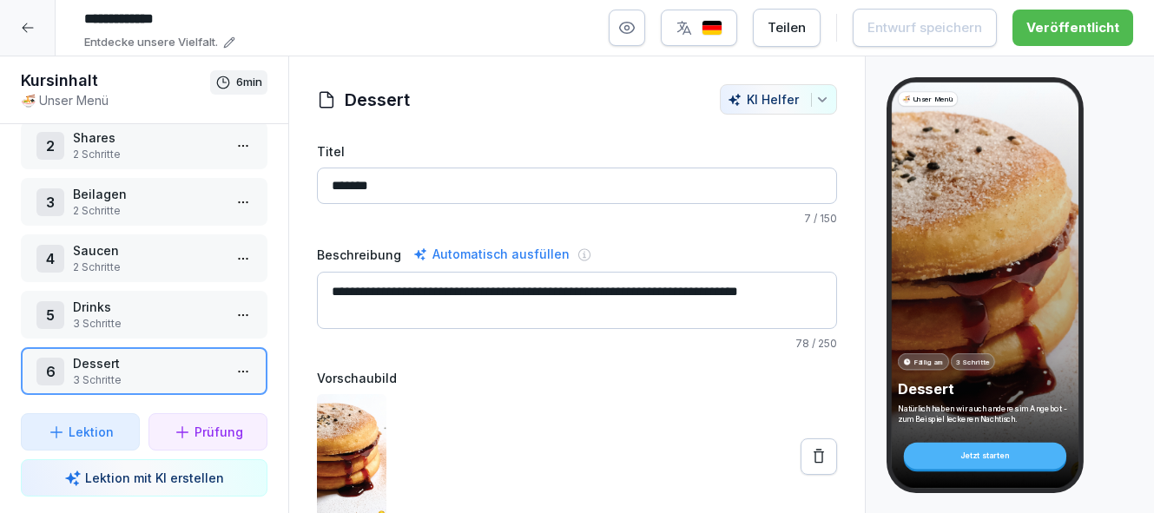
click at [36, 16] on div at bounding box center [28, 28] width 56 height 56
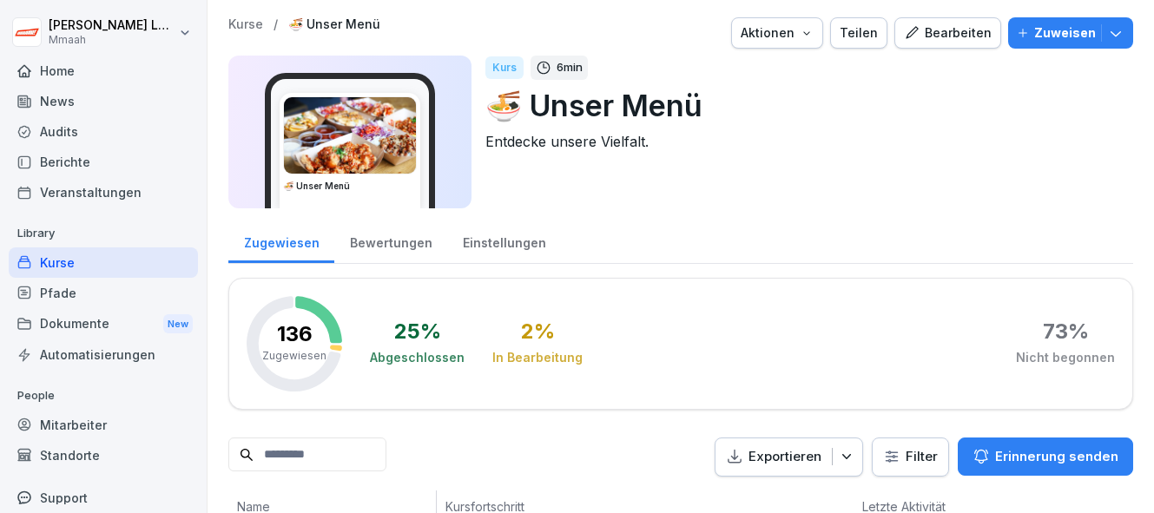
click at [122, 267] on div "Kurse" at bounding box center [103, 263] width 189 height 30
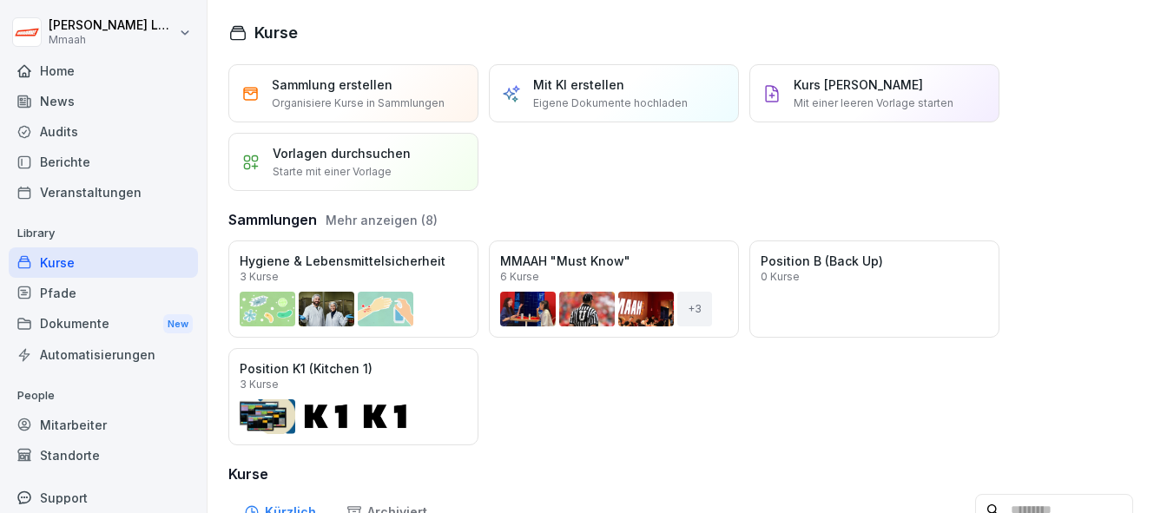
click at [386, 222] on button "Mehr anzeigen (8)" at bounding box center [382, 220] width 112 height 18
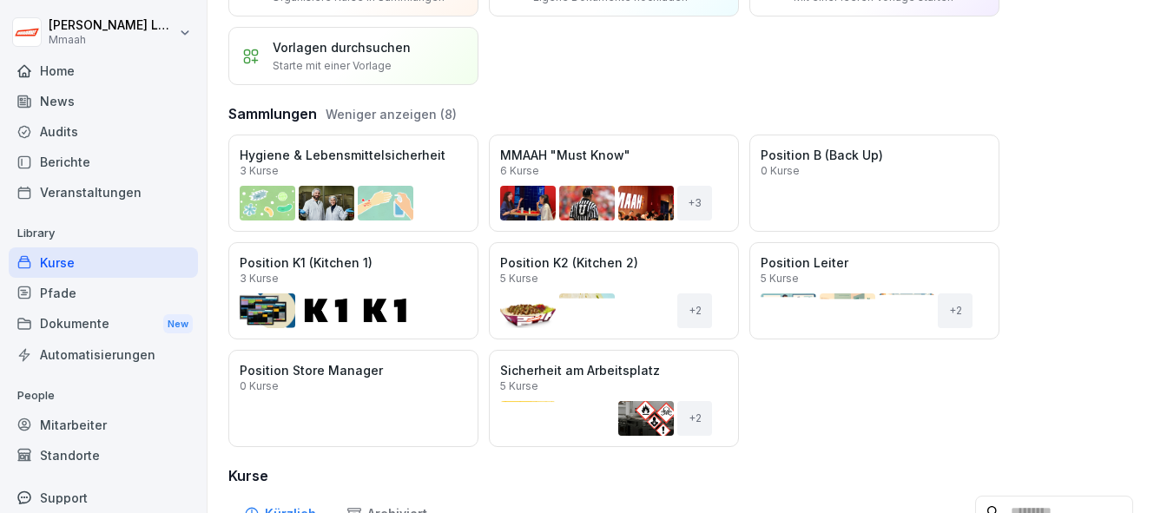
scroll to position [110, 0]
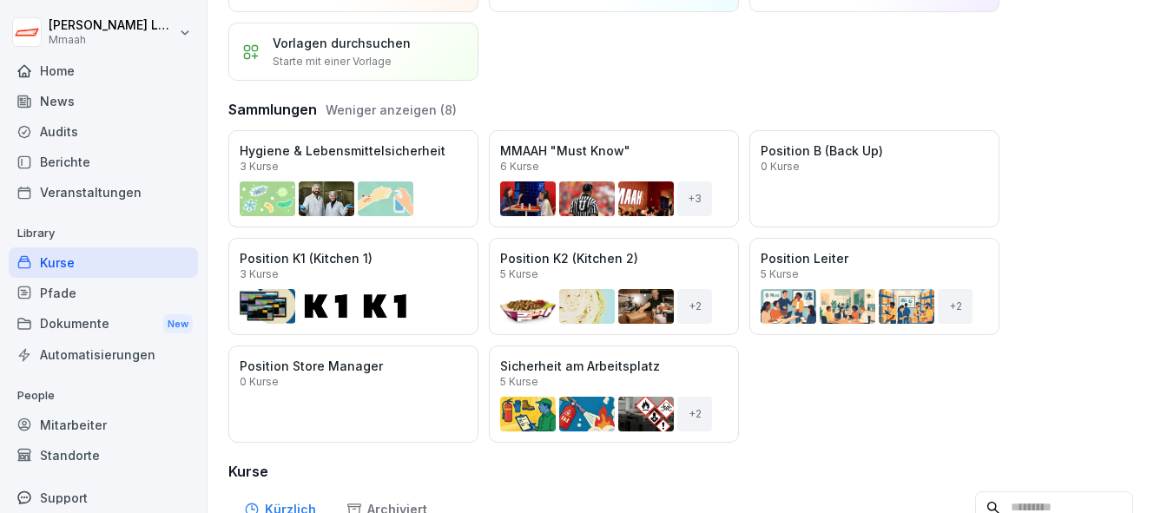
click at [0, 0] on div "Öffnen" at bounding box center [0, 0] width 0 height 0
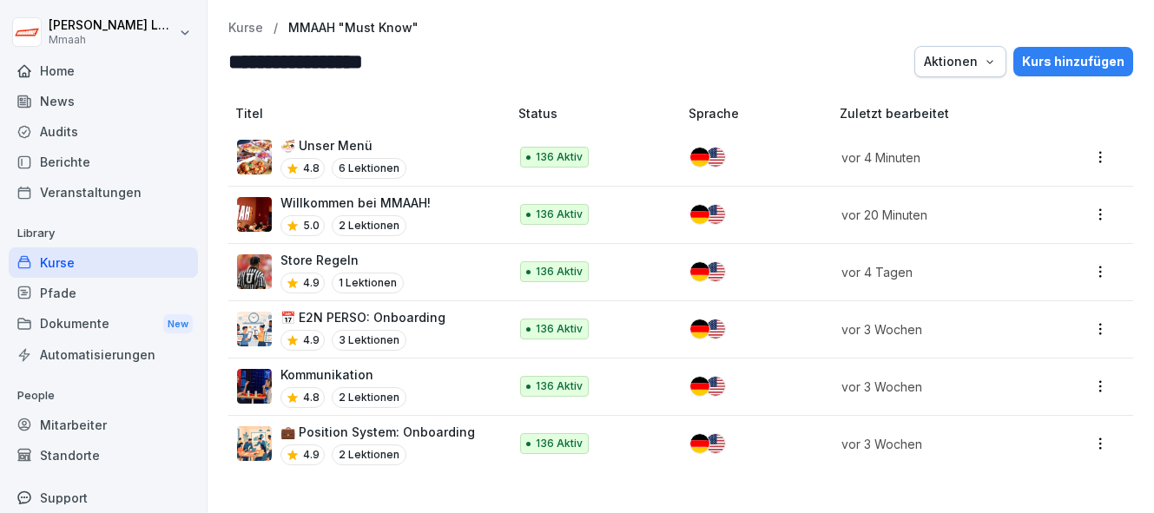
click at [440, 271] on div "Store Regeln 4.9 1 Lektionen" at bounding box center [364, 272] width 254 height 43
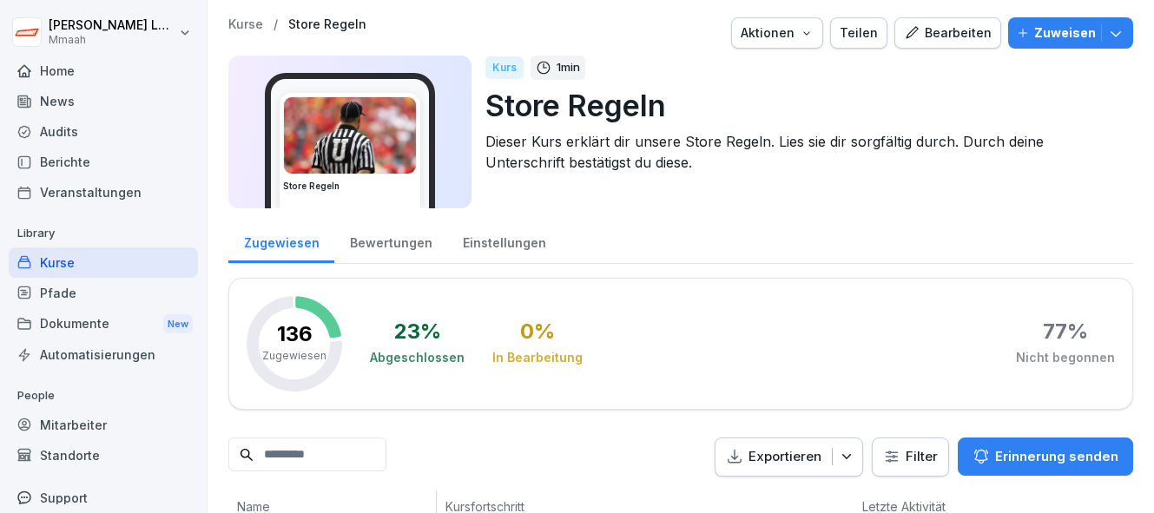
click at [967, 30] on div "Bearbeiten" at bounding box center [948, 32] width 88 height 19
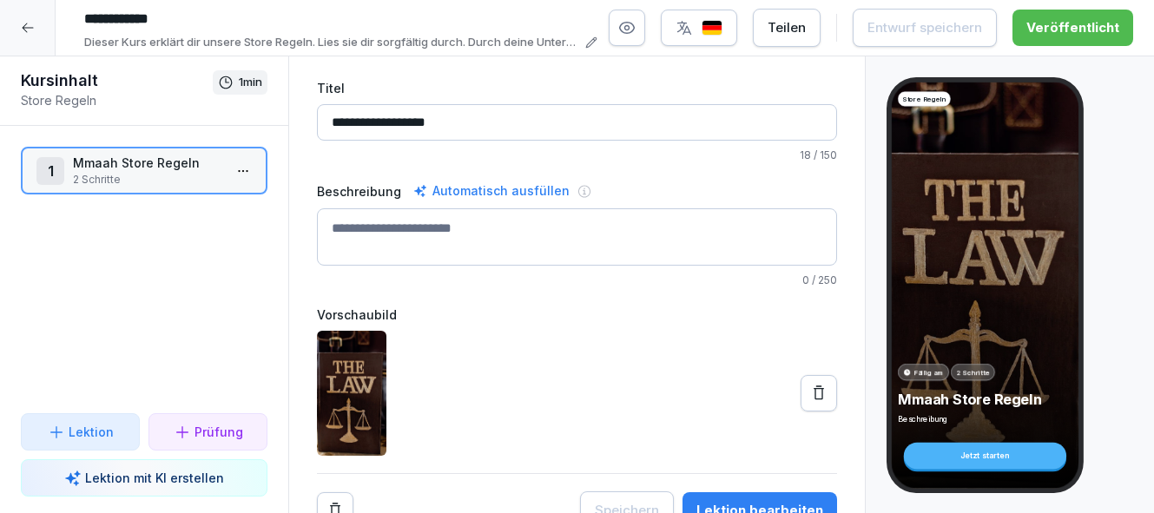
scroll to position [79, 0]
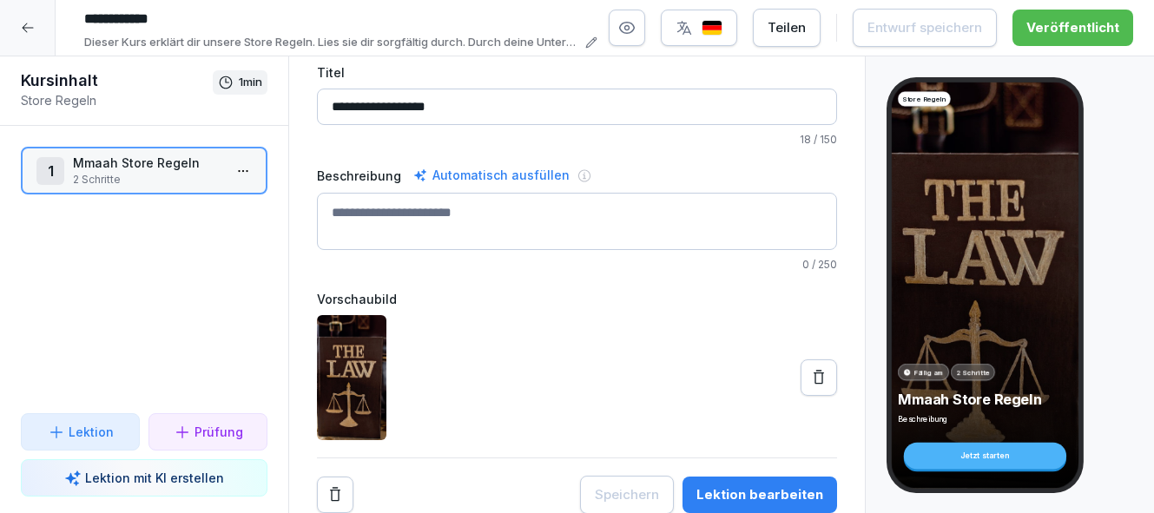
click at [746, 496] on div "Lektion bearbeiten" at bounding box center [760, 495] width 127 height 19
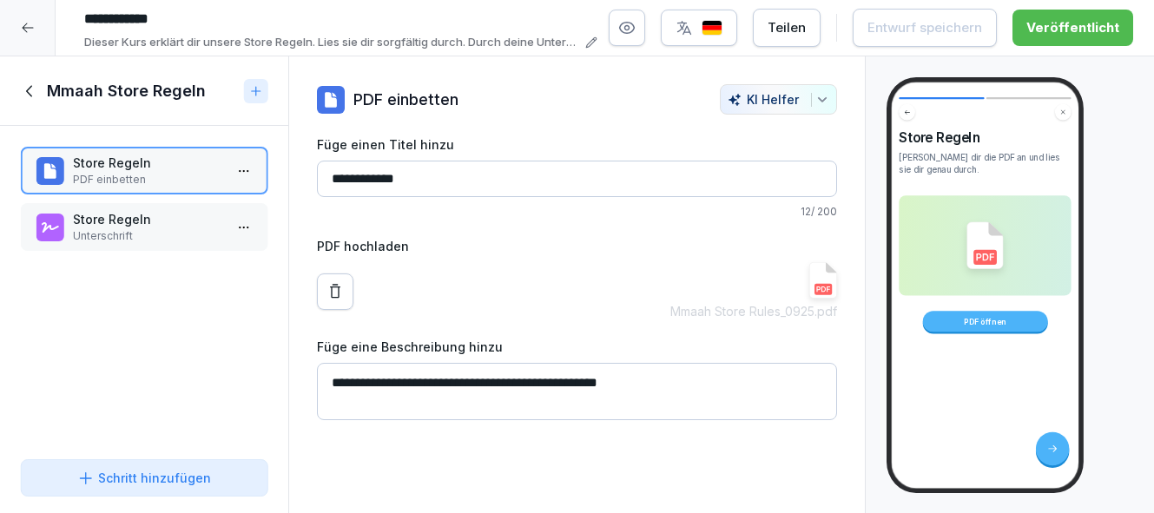
click at [130, 231] on p "Unterschrift" at bounding box center [147, 236] width 149 height 16
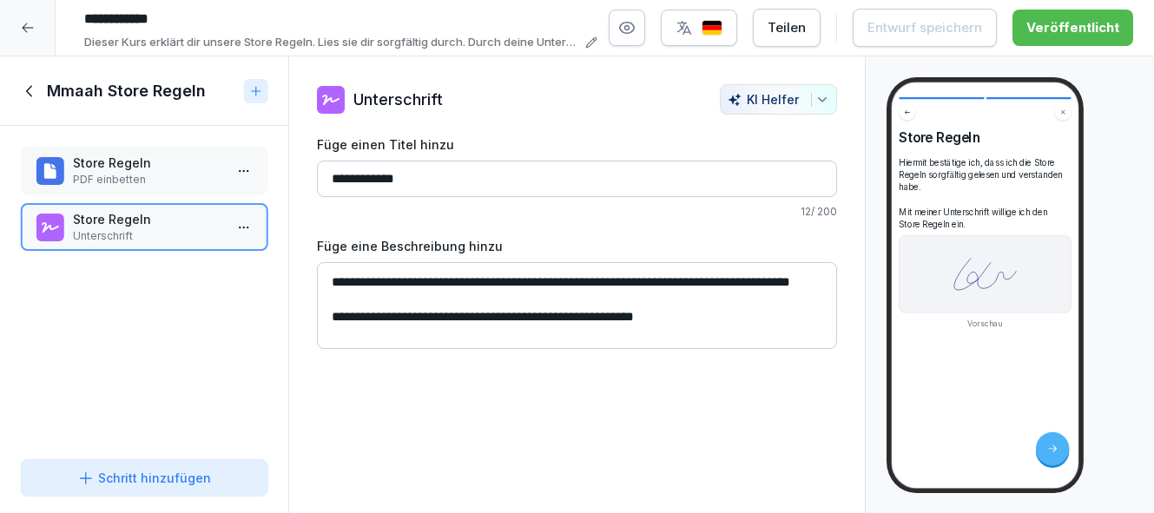
scroll to position [3, 0]
click at [126, 173] on p "PDF einbetten" at bounding box center [147, 180] width 149 height 16
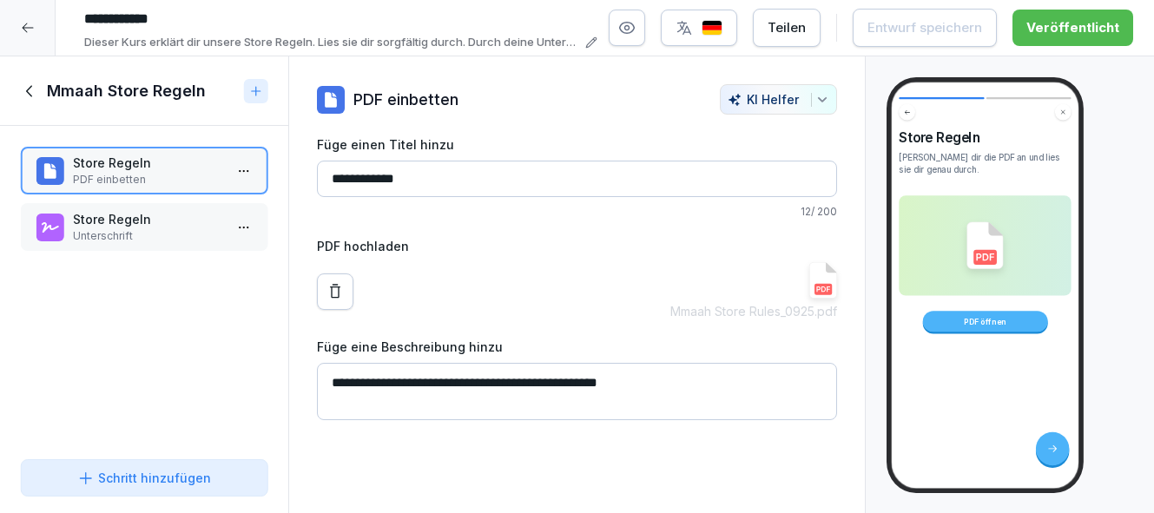
click at [816, 293] on img at bounding box center [824, 280] width 28 height 36
click at [35, 94] on icon at bounding box center [30, 91] width 19 height 19
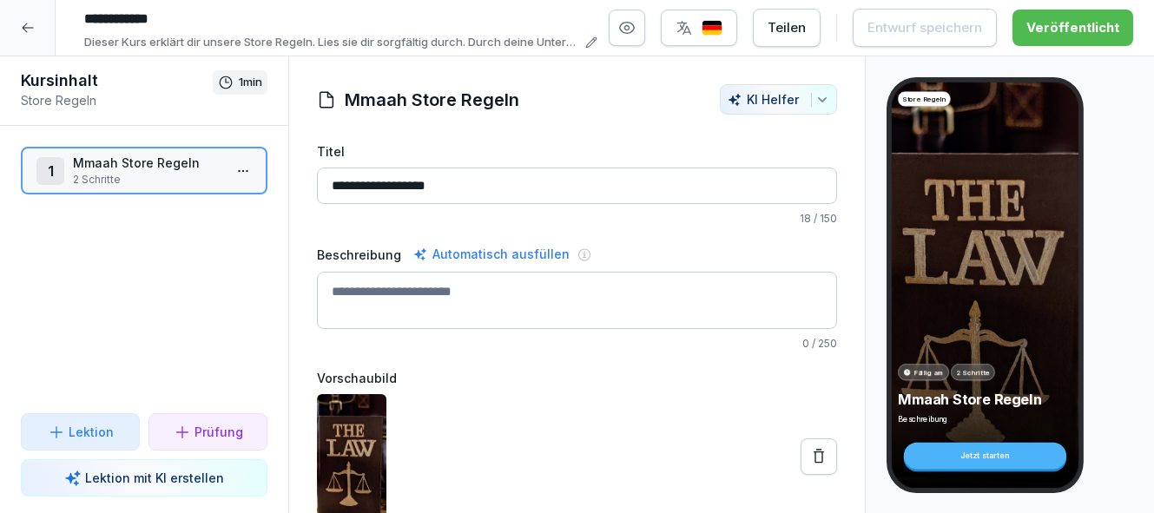
click at [42, 27] on div at bounding box center [28, 28] width 56 height 56
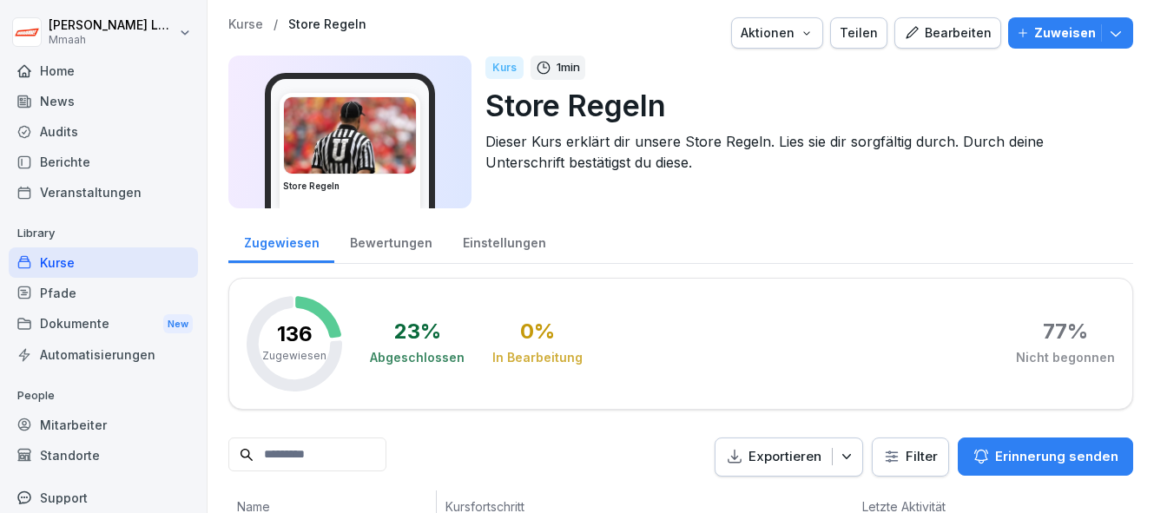
click at [117, 263] on div "Kurse" at bounding box center [103, 263] width 189 height 30
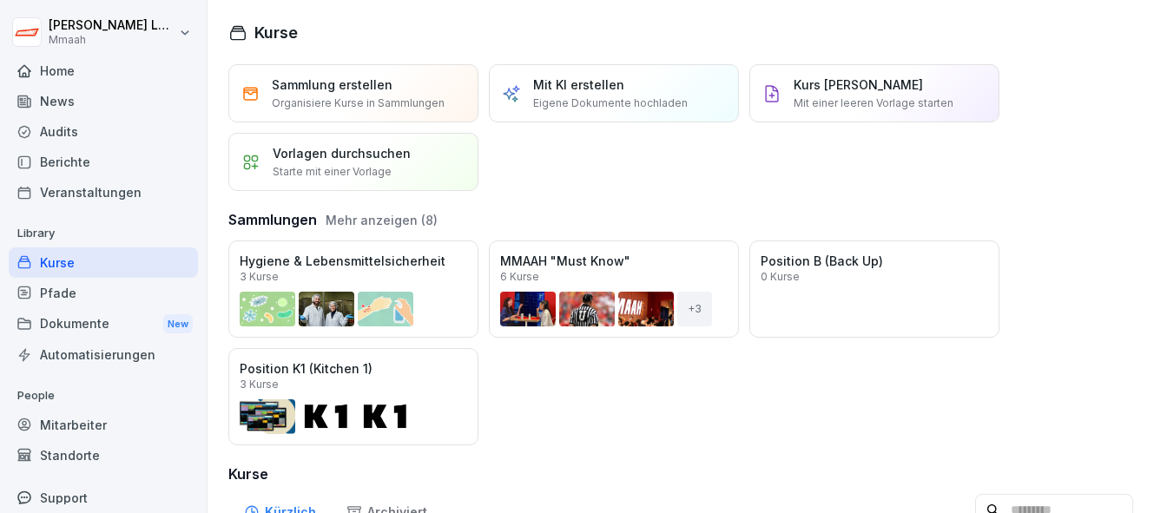
click at [399, 223] on button "Mehr anzeigen (8)" at bounding box center [382, 220] width 112 height 18
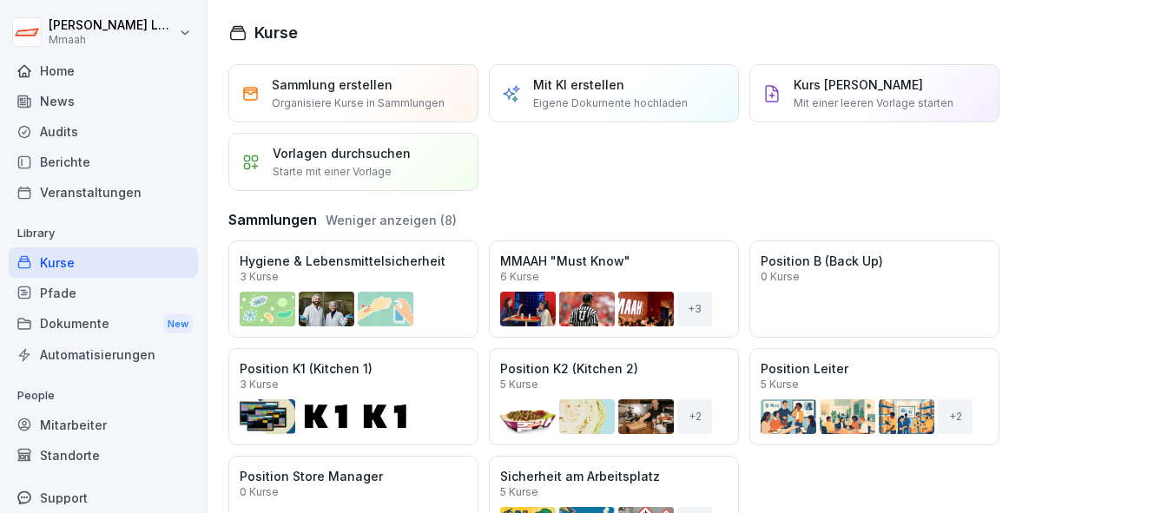
click at [0, 0] on div "Öffnen" at bounding box center [0, 0] width 0 height 0
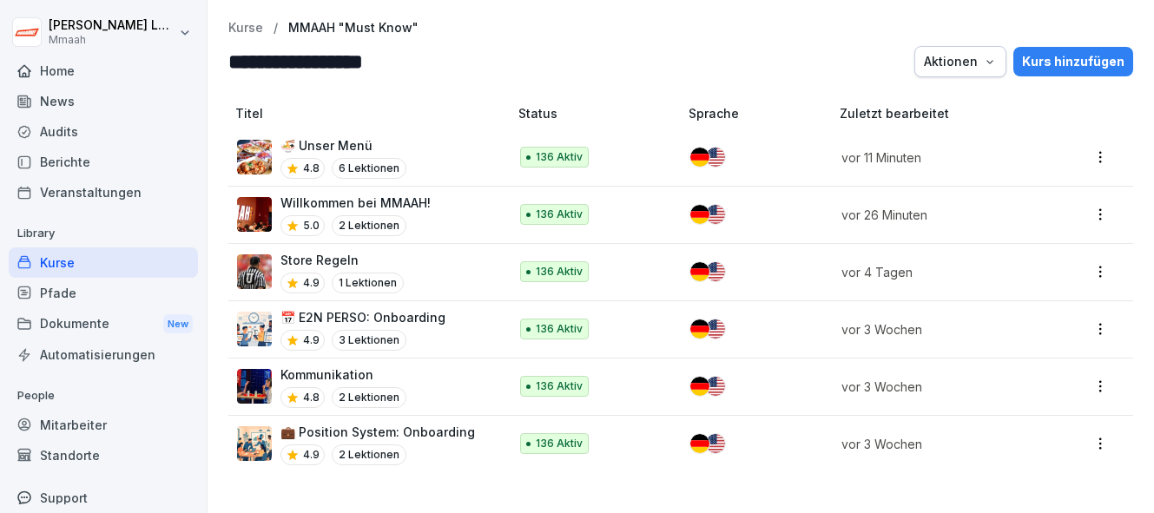
click at [445, 431] on p "💼 Position System: Onboarding" at bounding box center [378, 432] width 195 height 18
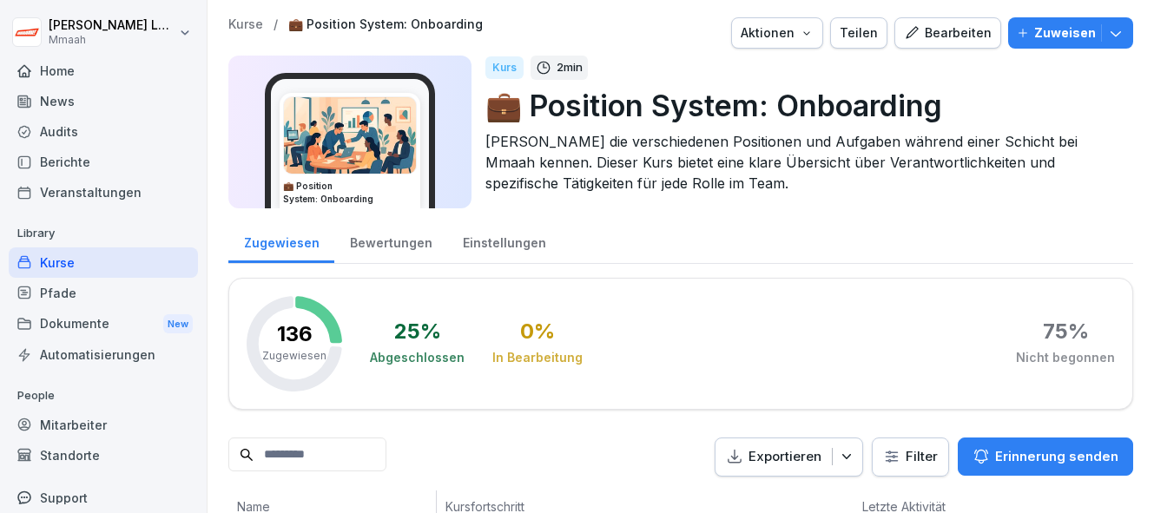
click at [950, 32] on div "Bearbeiten" at bounding box center [948, 32] width 88 height 19
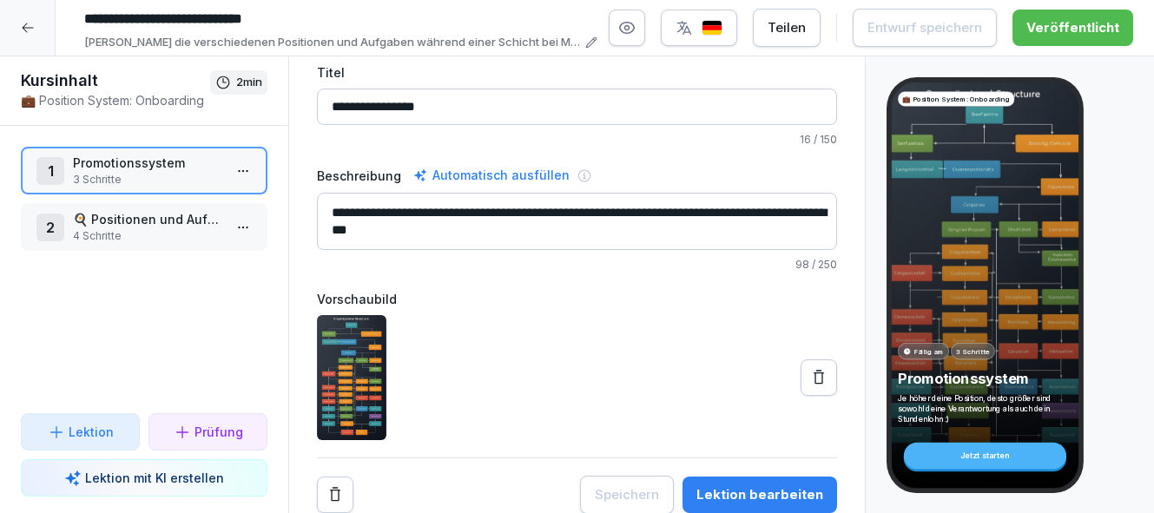
scroll to position [76, 0]
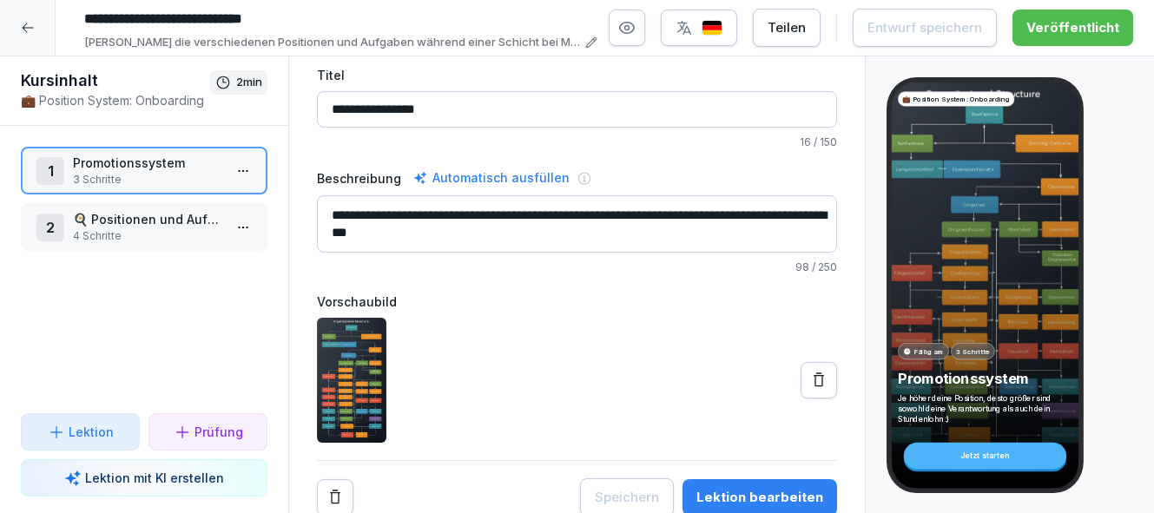
click at [162, 230] on p "4 Schritte" at bounding box center [147, 236] width 149 height 16
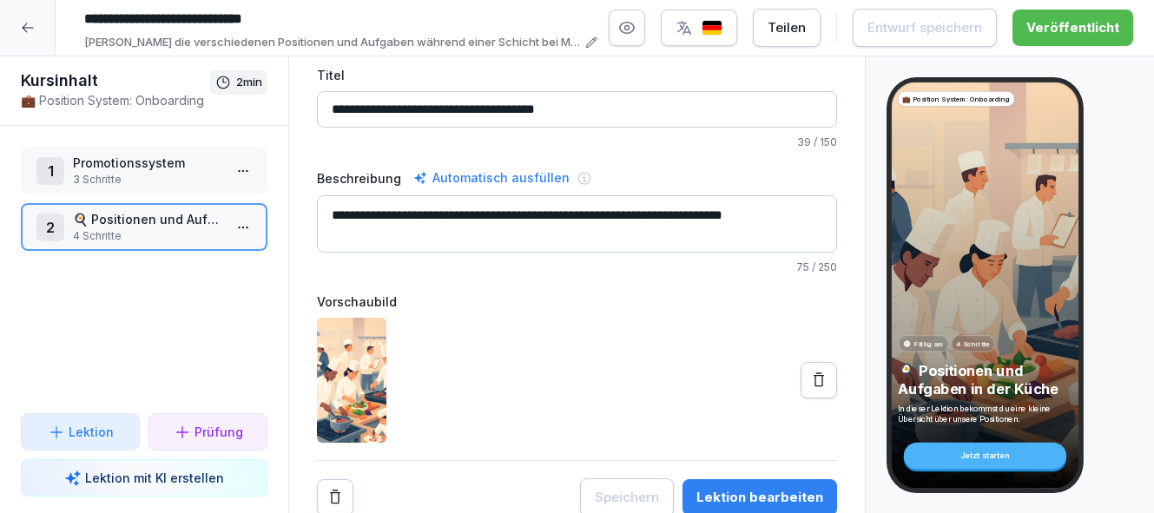
scroll to position [79, 0]
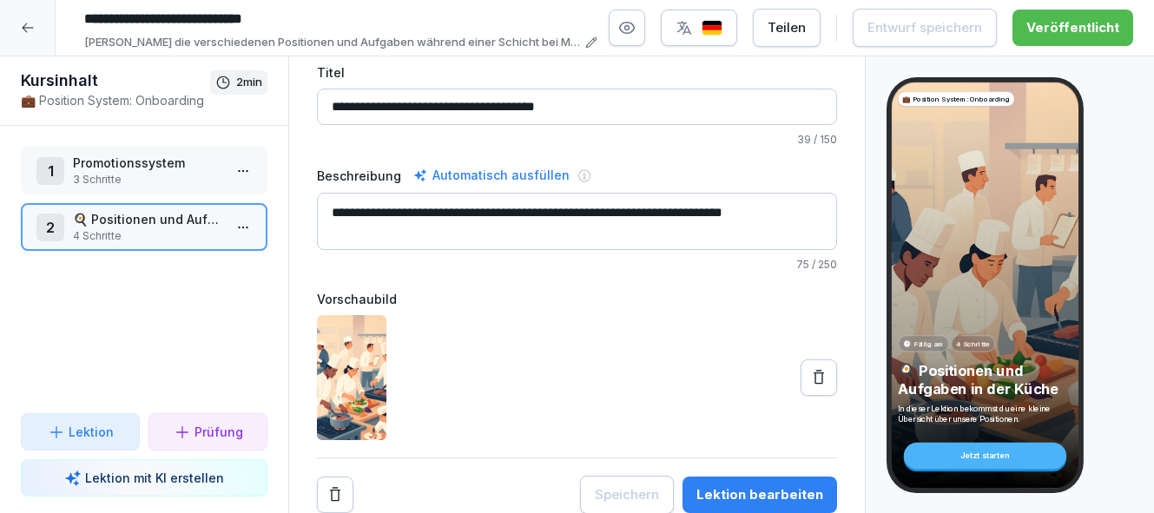
click at [794, 495] on div "Lektion bearbeiten" at bounding box center [760, 495] width 127 height 19
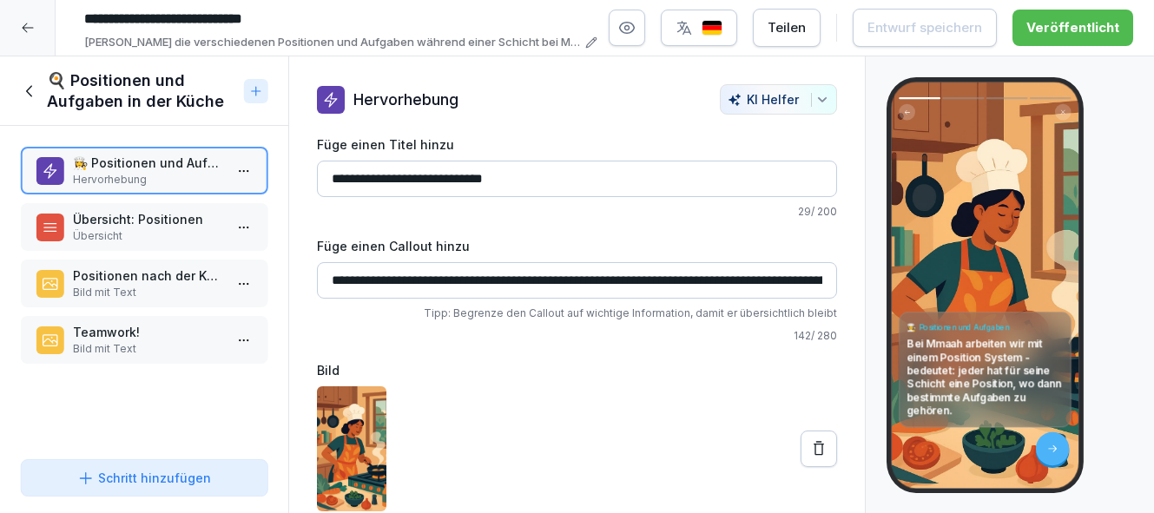
click at [592, 279] on input "**********" at bounding box center [577, 280] width 520 height 36
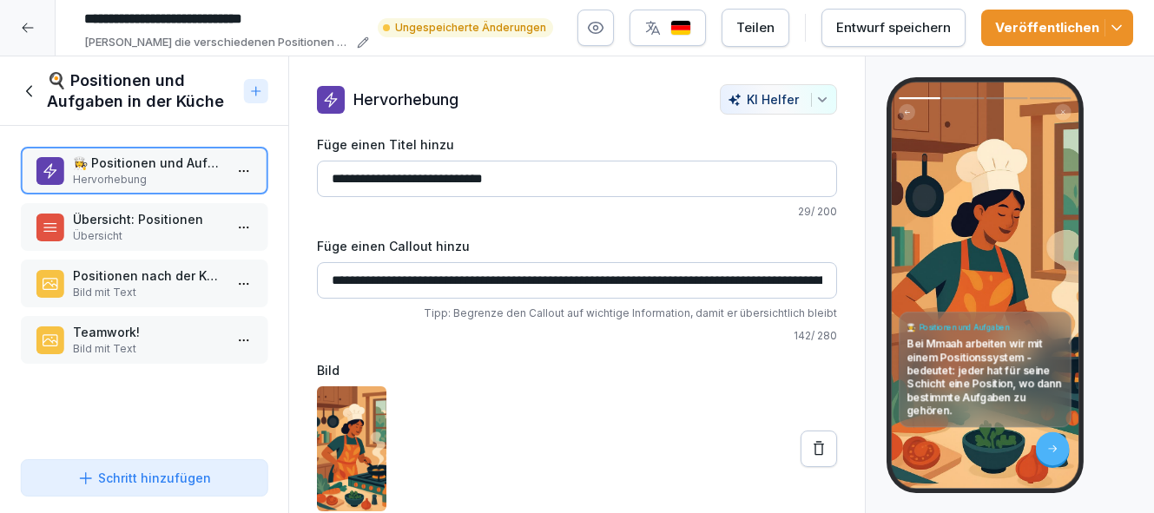
scroll to position [0, 248]
type input "**********"
click at [910, 32] on div "Entwurf speichern" at bounding box center [894, 27] width 115 height 19
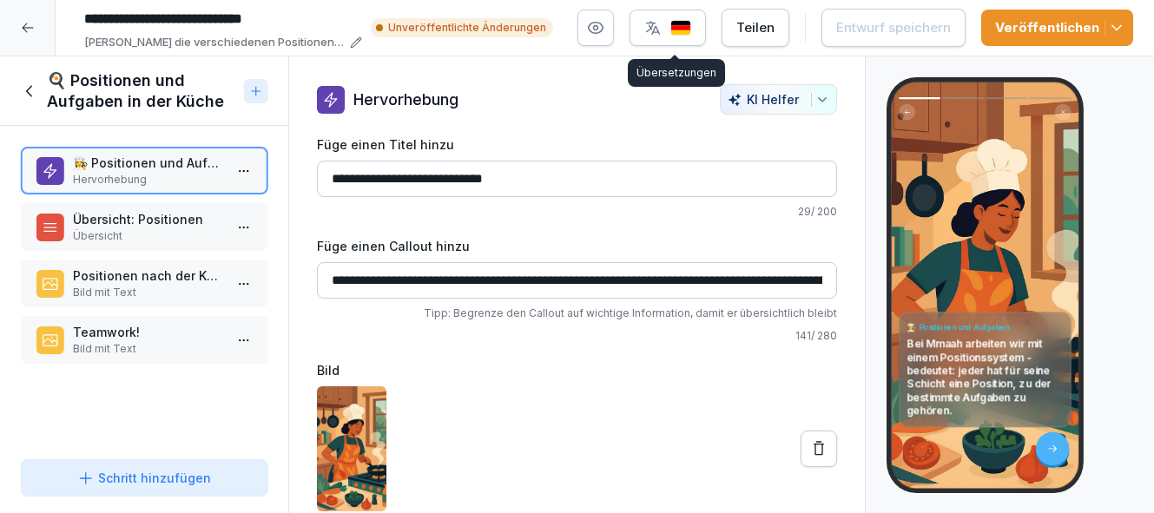
click at [676, 27] on div "button" at bounding box center [668, 27] width 47 height 17
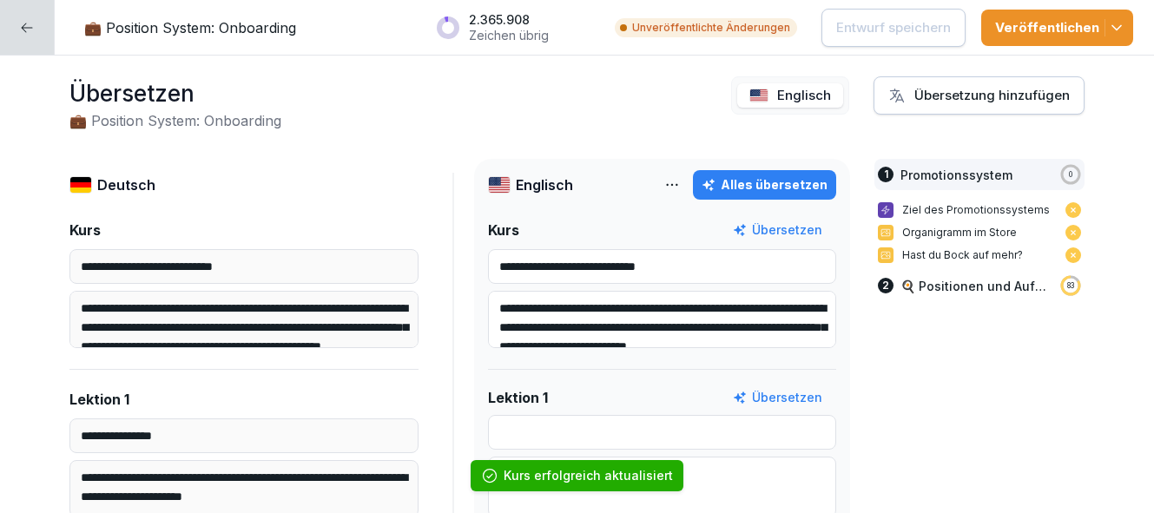
click at [785, 186] on div "Alles übersetzen" at bounding box center [765, 184] width 126 height 19
type input "**********"
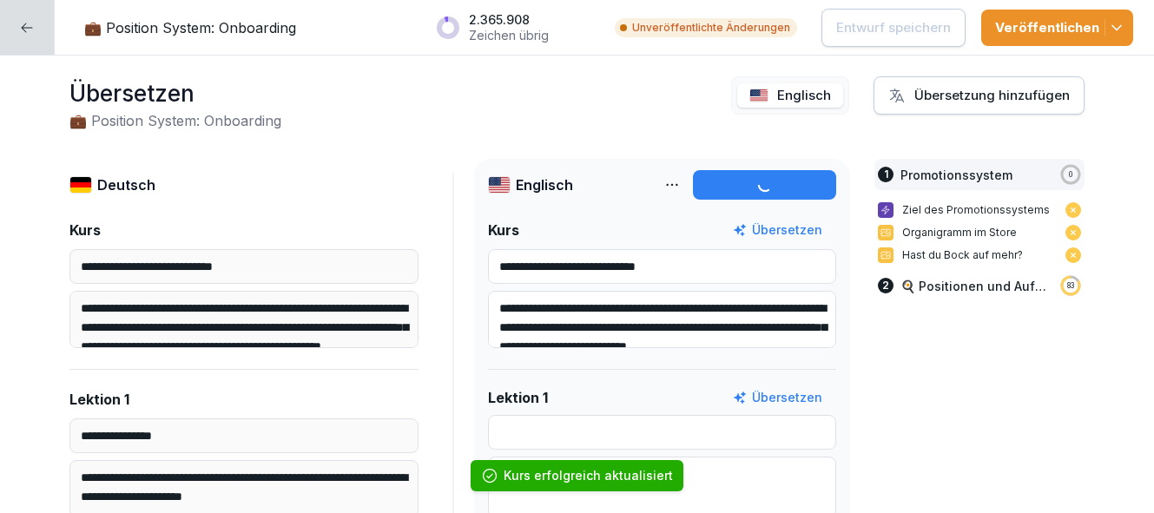
type input "**********"
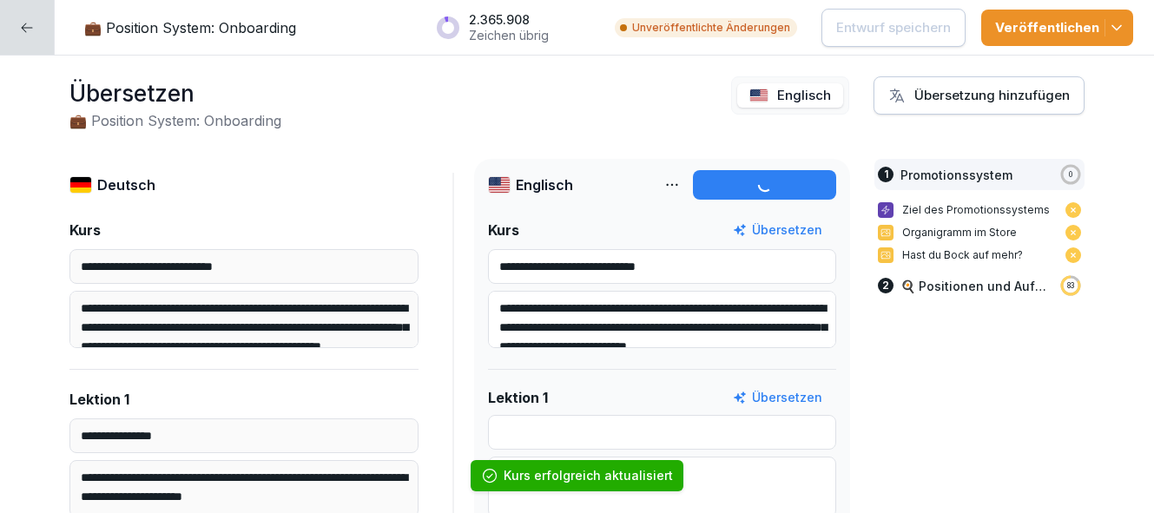
type input "**********"
type textarea "**********"
type input "**********"
type textarea "**********"
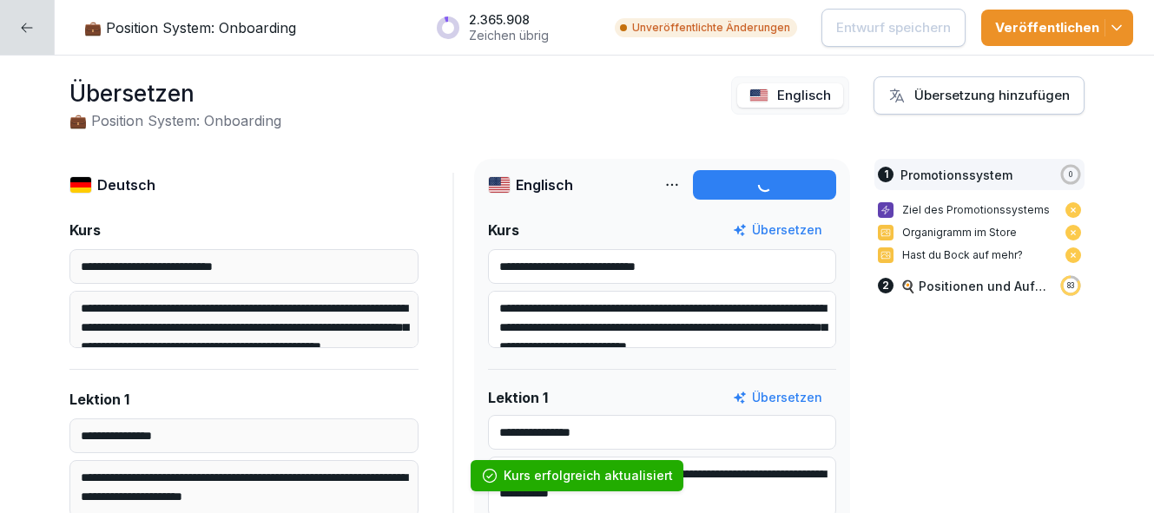
type input "**********"
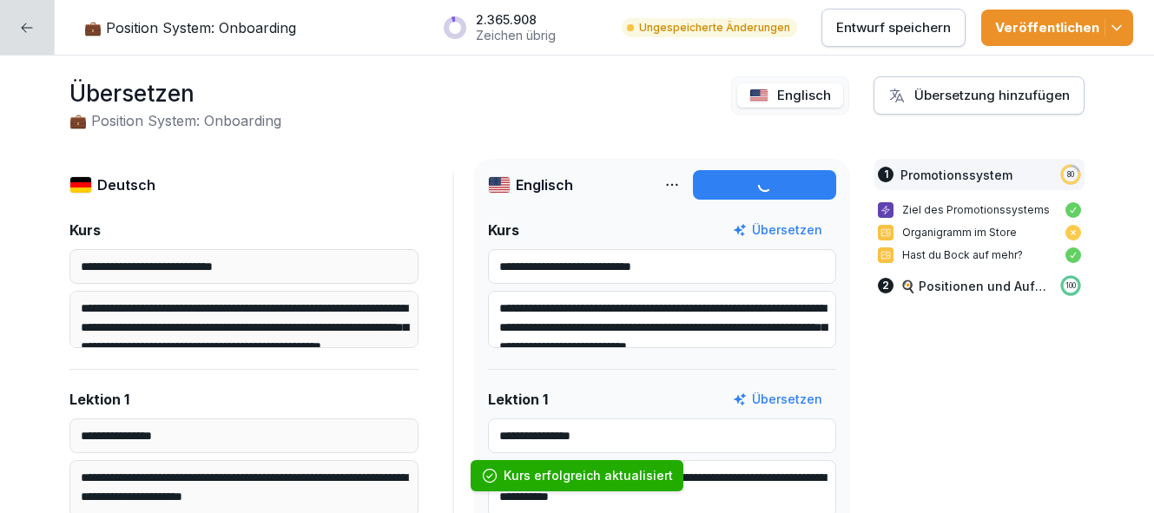
click at [915, 30] on p "Entwurf speichern" at bounding box center [894, 27] width 115 height 19
type input "**********"
type textarea "**********"
click at [1116, 25] on icon "button" at bounding box center [1116, 27] width 17 height 17
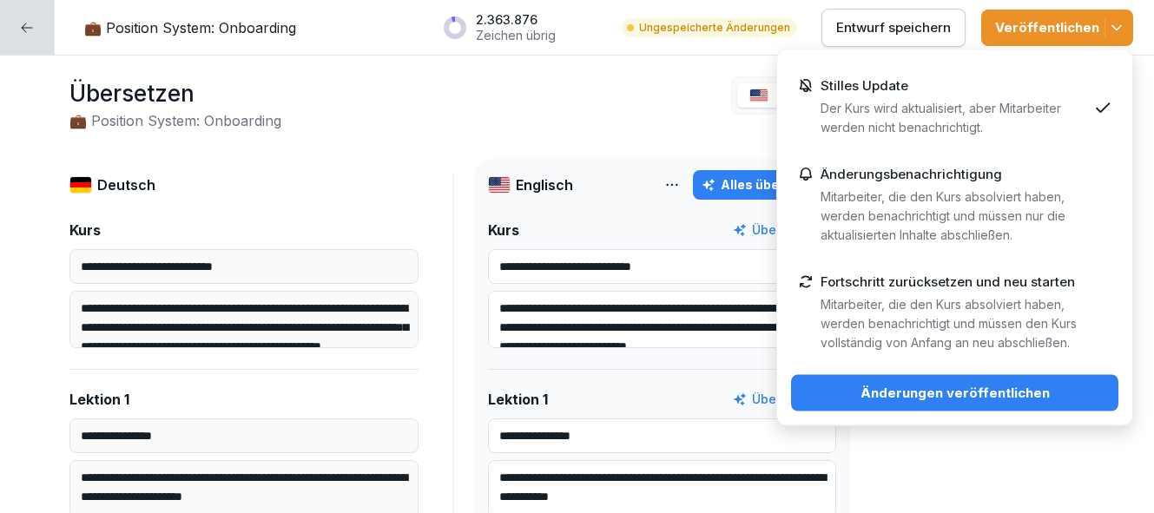
click at [1012, 391] on div "Änderungen veröffentlichen" at bounding box center [955, 393] width 300 height 19
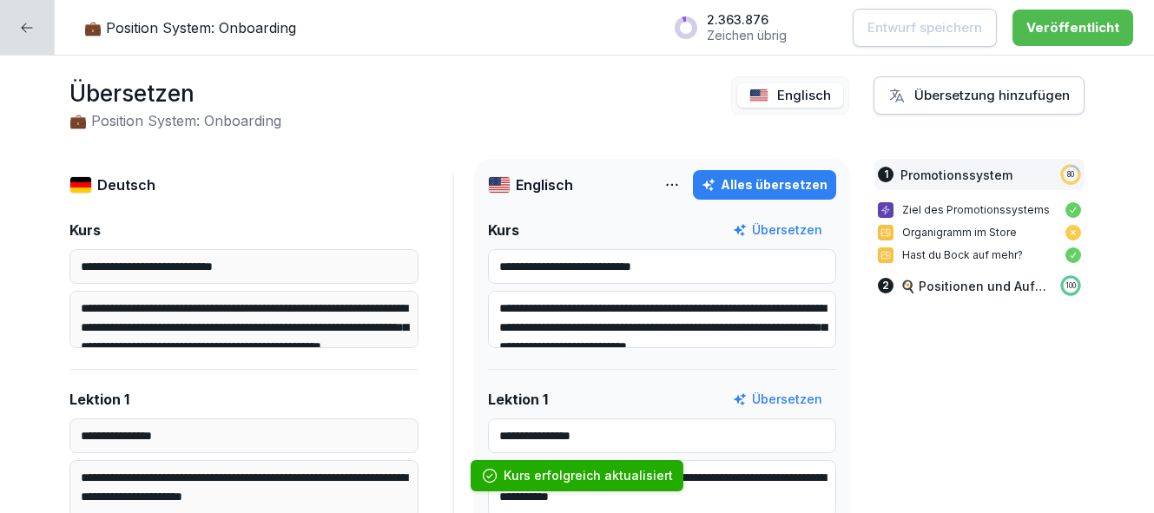
click at [245, 33] on p "💼 Position System: Onboarding" at bounding box center [190, 27] width 212 height 21
click at [235, 25] on p "💼 Position System: Onboarding" at bounding box center [190, 27] width 212 height 21
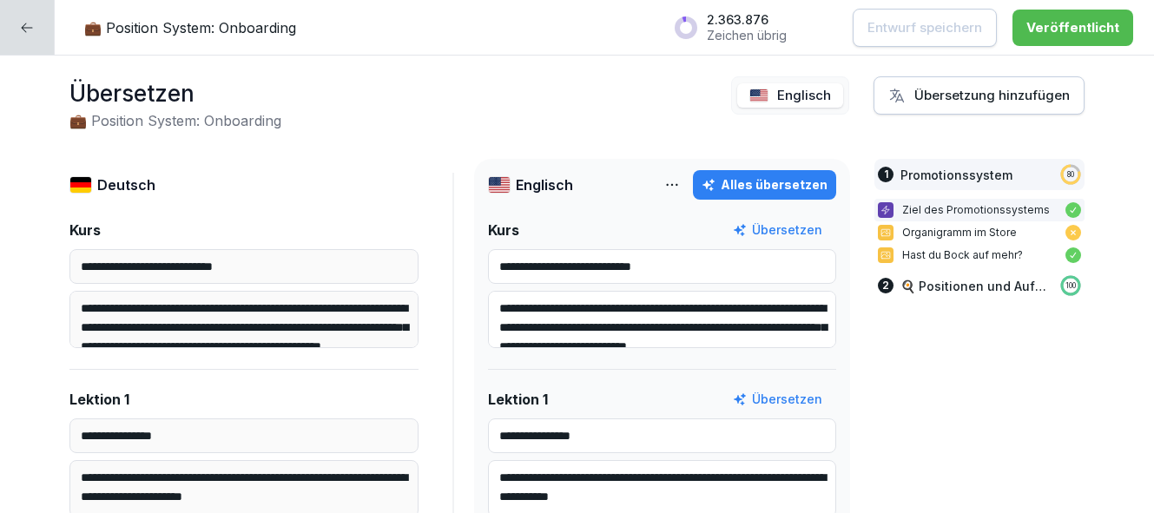
click at [237, 30] on p "💼 Position System: Onboarding" at bounding box center [190, 27] width 212 height 21
click at [30, 30] on icon at bounding box center [27, 28] width 14 height 14
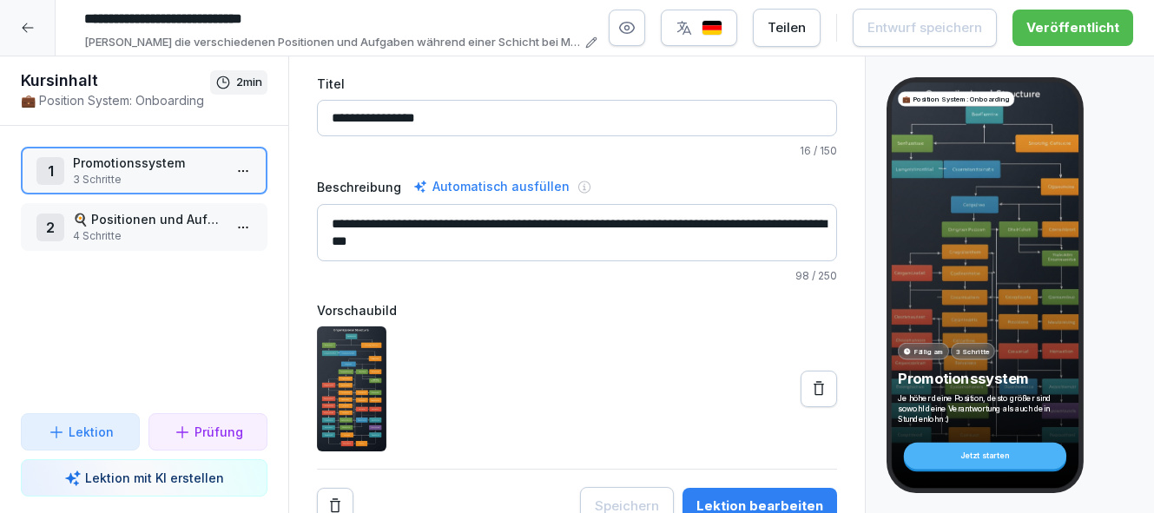
scroll to position [79, 0]
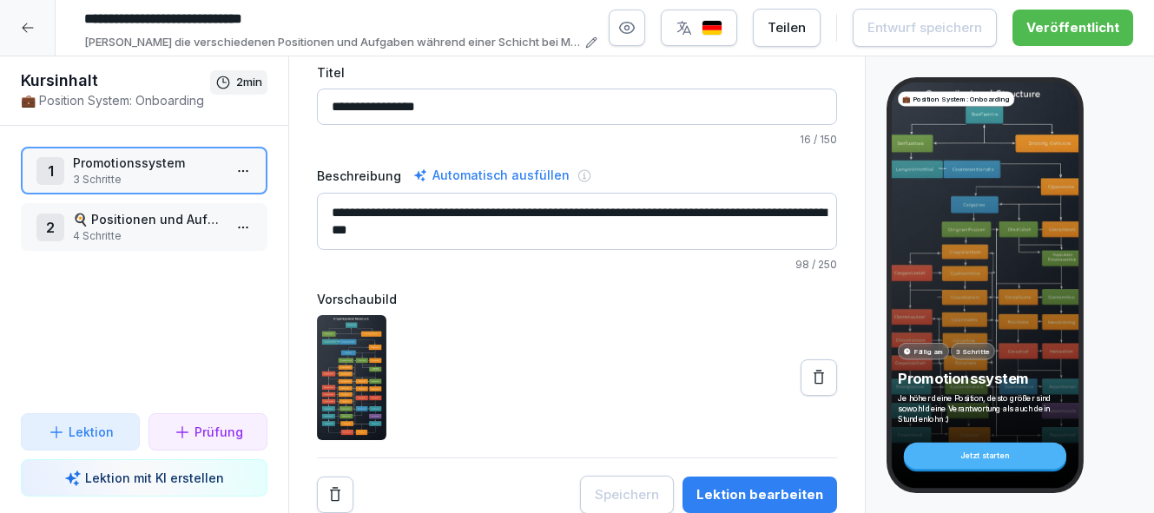
click at [731, 501] on div "Lektion bearbeiten" at bounding box center [760, 495] width 127 height 19
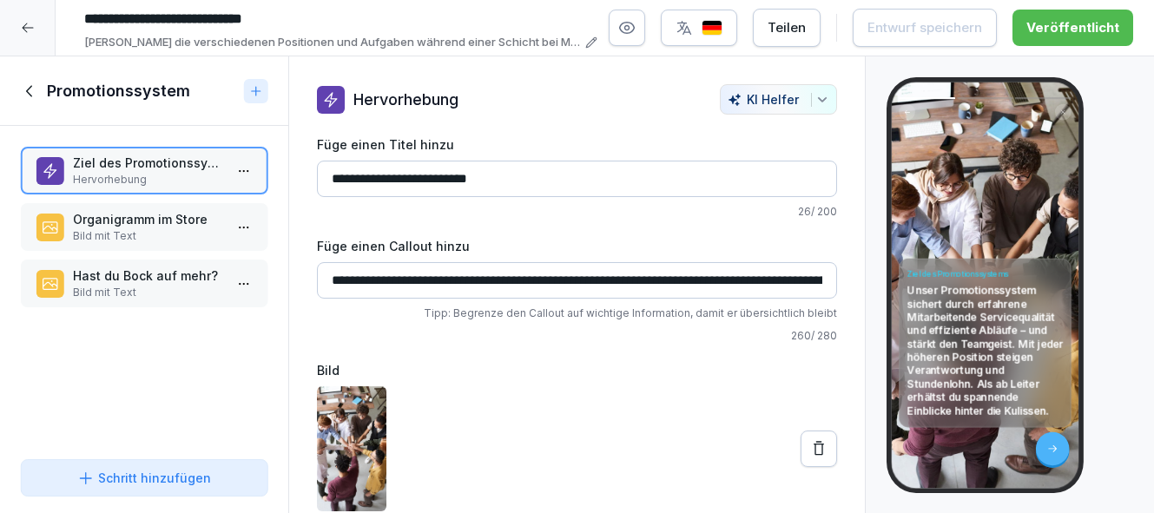
drag, startPoint x: 632, startPoint y: 280, endPoint x: 546, endPoint y: 279, distance: 86.9
click at [546, 279] on input "**********" at bounding box center [577, 280] width 520 height 36
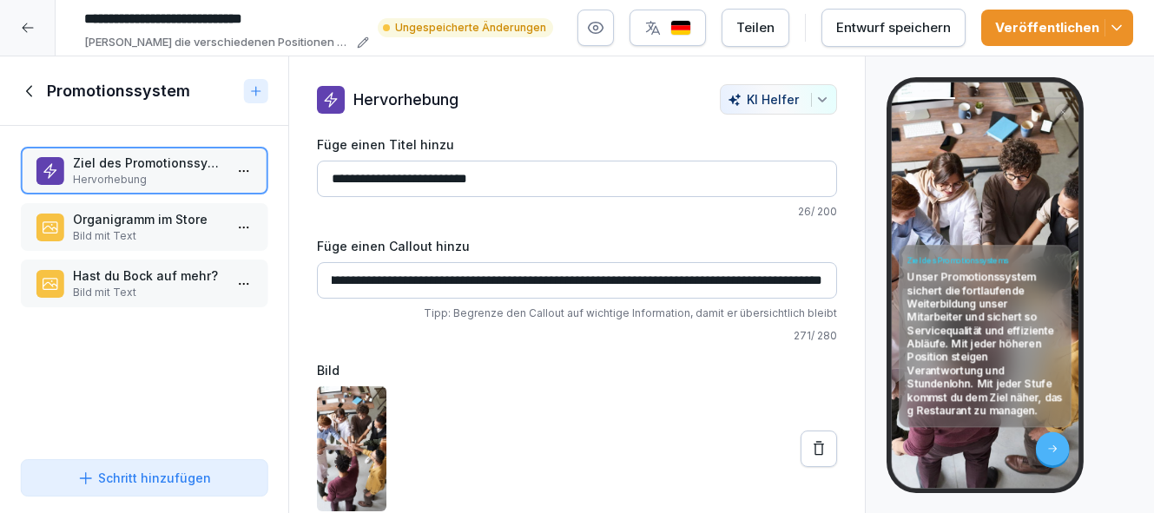
scroll to position [0, 1205]
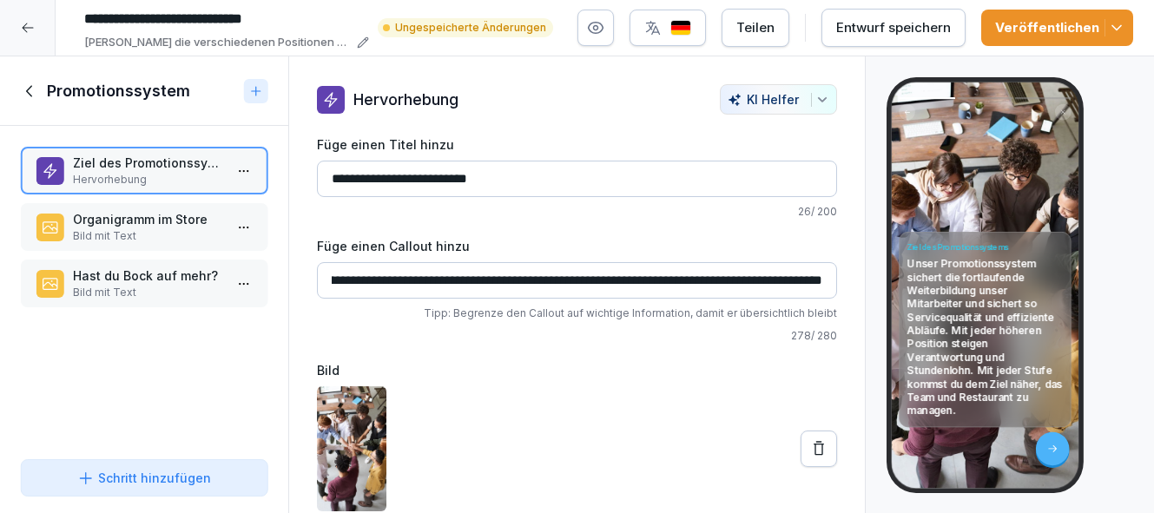
click at [645, 280] on input "**********" at bounding box center [577, 280] width 520 height 36
type input "**********"
click at [941, 35] on div "Entwurf speichern" at bounding box center [894, 27] width 115 height 19
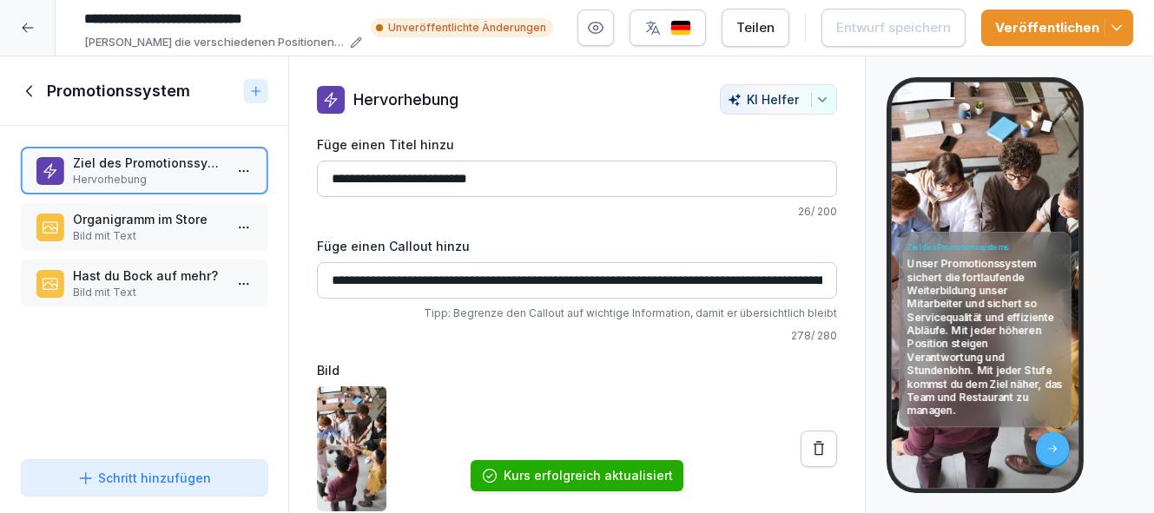
click at [688, 36] on button "button" at bounding box center [668, 28] width 76 height 36
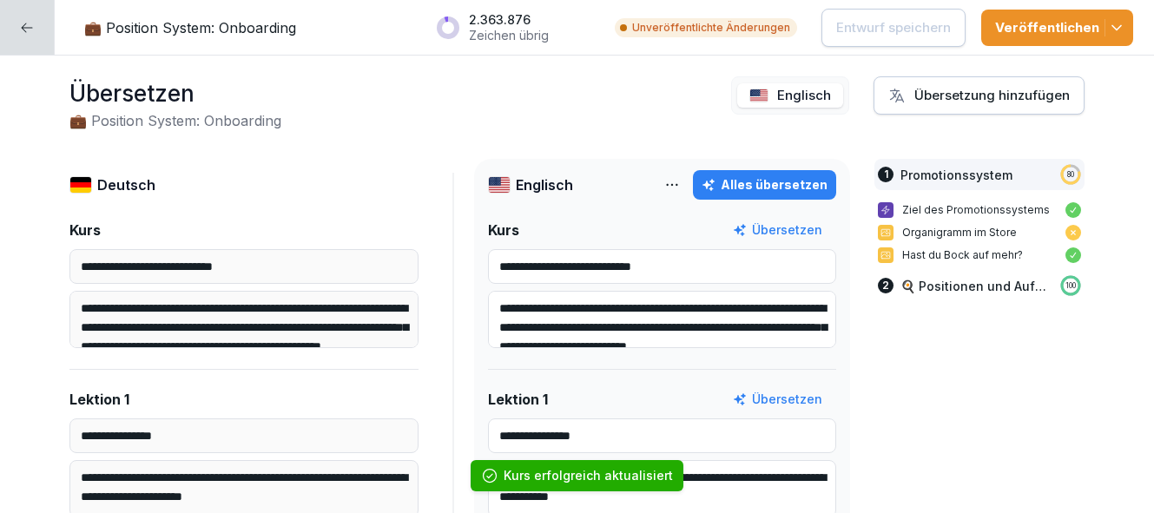
click at [777, 185] on div "Alles übersetzen" at bounding box center [765, 184] width 126 height 19
type input "**********"
type textarea "**********"
click at [901, 33] on p "Entwurf speichern" at bounding box center [894, 27] width 115 height 19
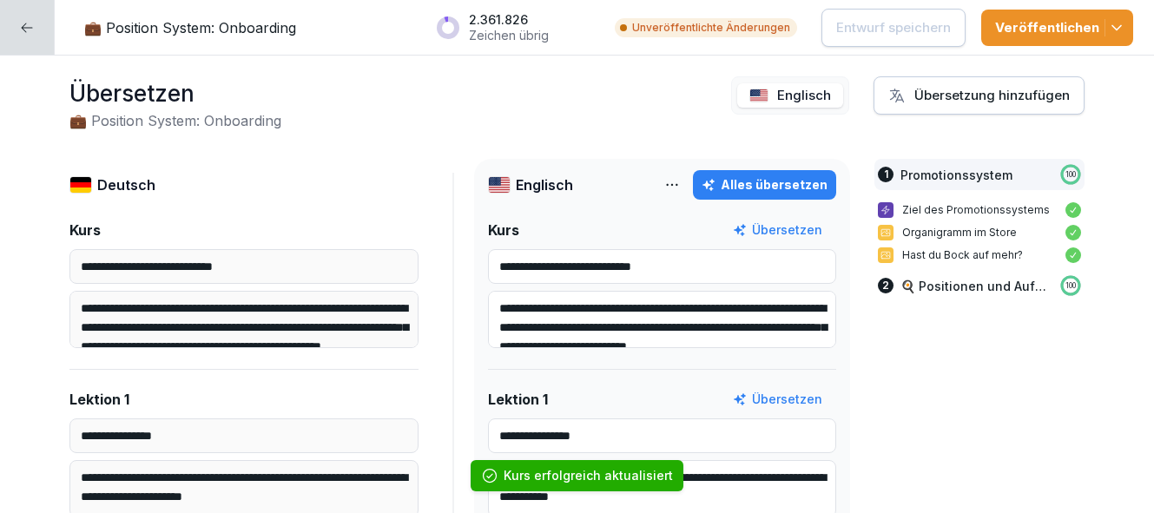
click at [1120, 23] on icon "button" at bounding box center [1116, 27] width 17 height 17
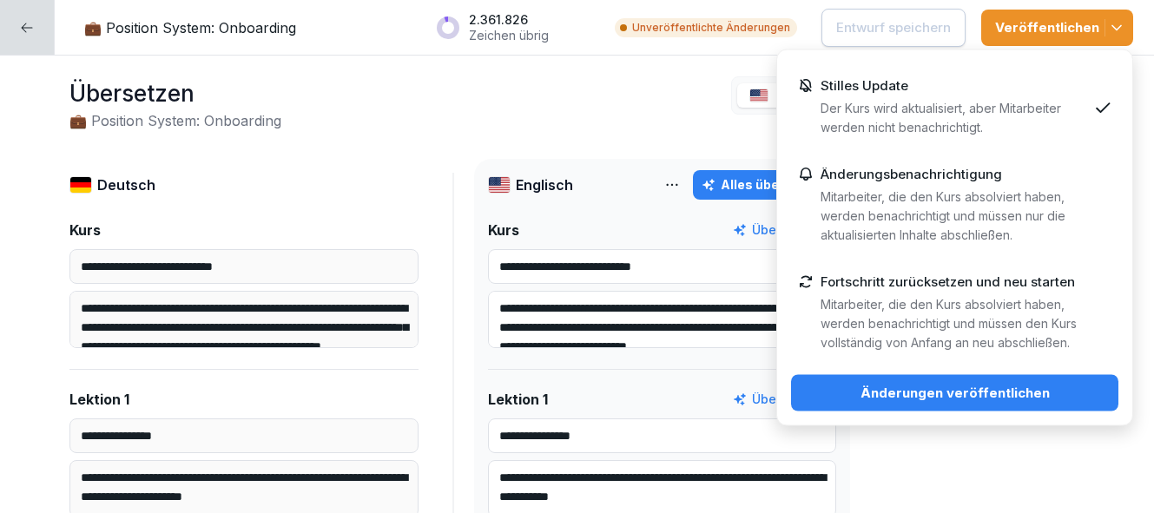
click at [1011, 392] on div "Änderungen veröffentlichen" at bounding box center [955, 393] width 300 height 19
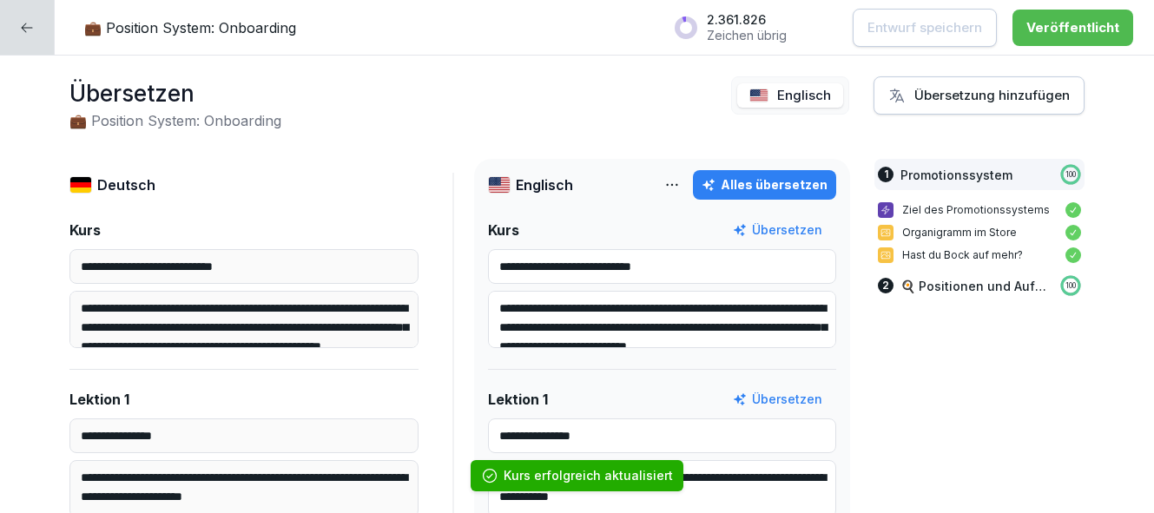
click at [33, 26] on icon at bounding box center [27, 28] width 14 height 14
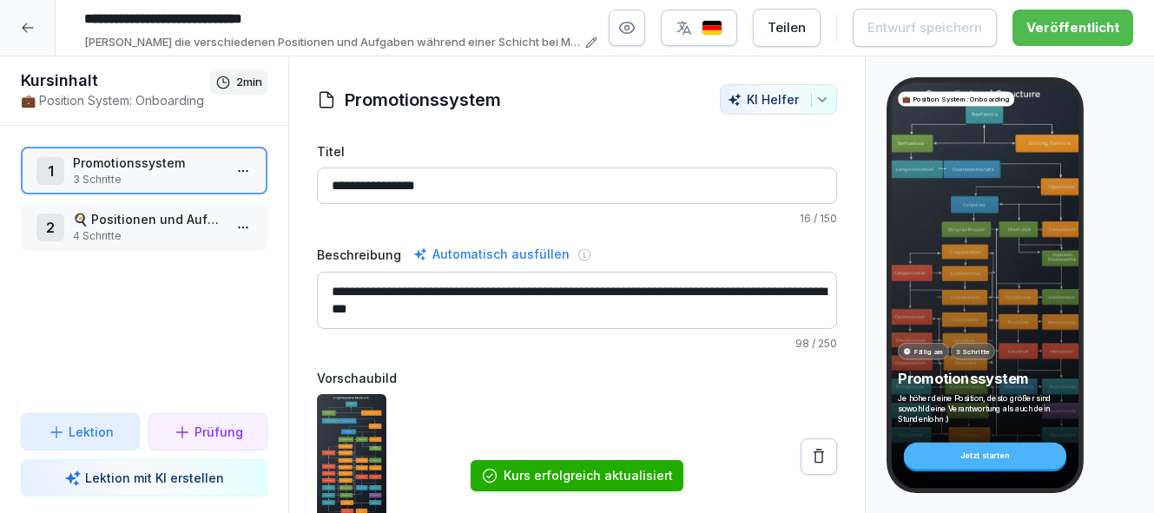
click at [170, 224] on p "🍳 Positionen und Aufgaben in der Küche" at bounding box center [147, 219] width 149 height 18
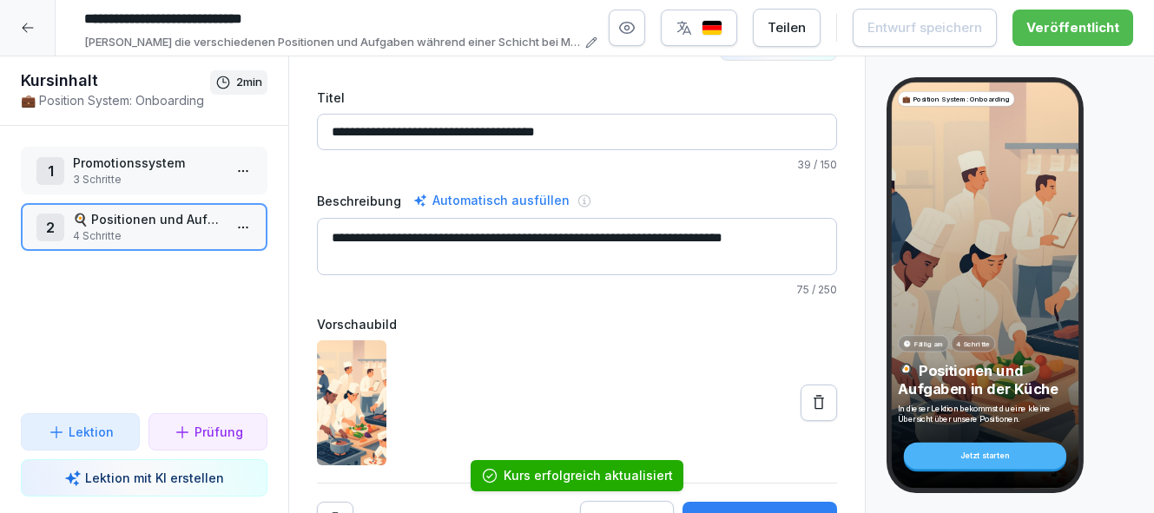
scroll to position [79, 0]
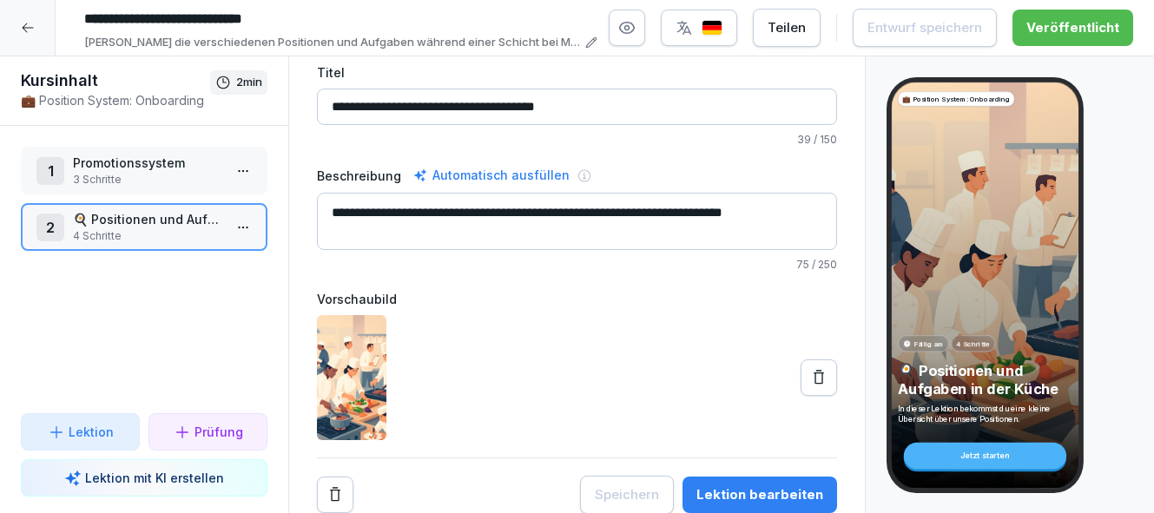
click at [781, 503] on div "Lektion bearbeiten" at bounding box center [760, 495] width 127 height 19
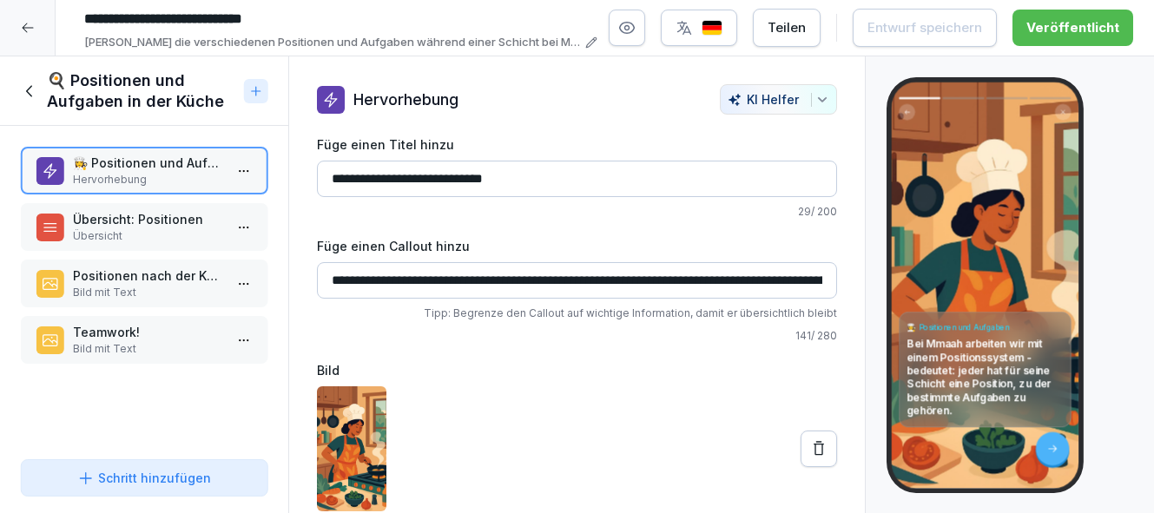
click at [175, 222] on p "Übersicht: Positionen" at bounding box center [147, 219] width 149 height 18
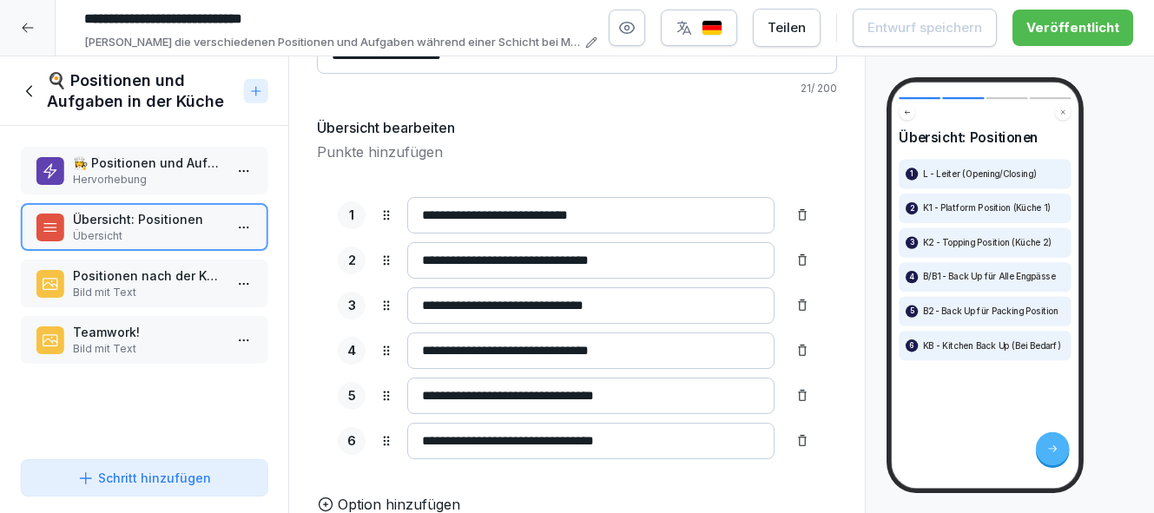
scroll to position [124, 0]
click at [180, 287] on p "Bild mit Text" at bounding box center [147, 293] width 149 height 16
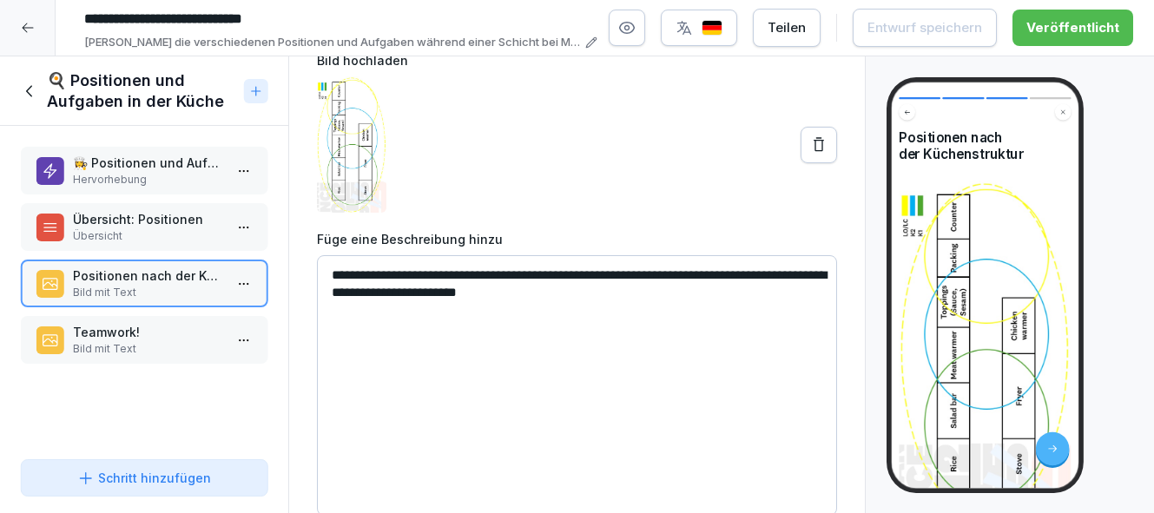
scroll to position [188, 0]
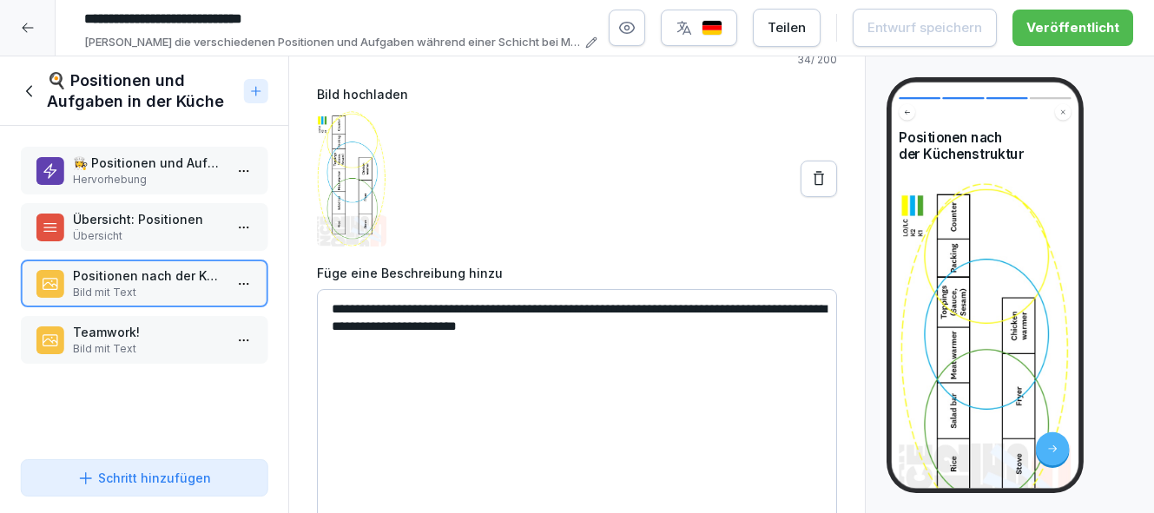
click at [155, 232] on p "Übersicht" at bounding box center [147, 236] width 149 height 16
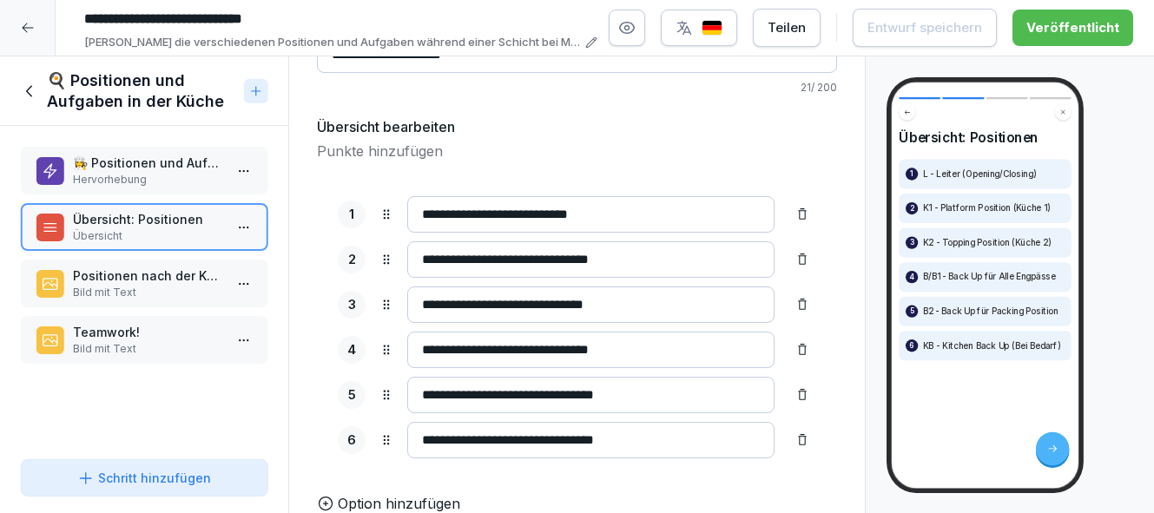
click at [167, 288] on p "Bild mit Text" at bounding box center [147, 293] width 149 height 16
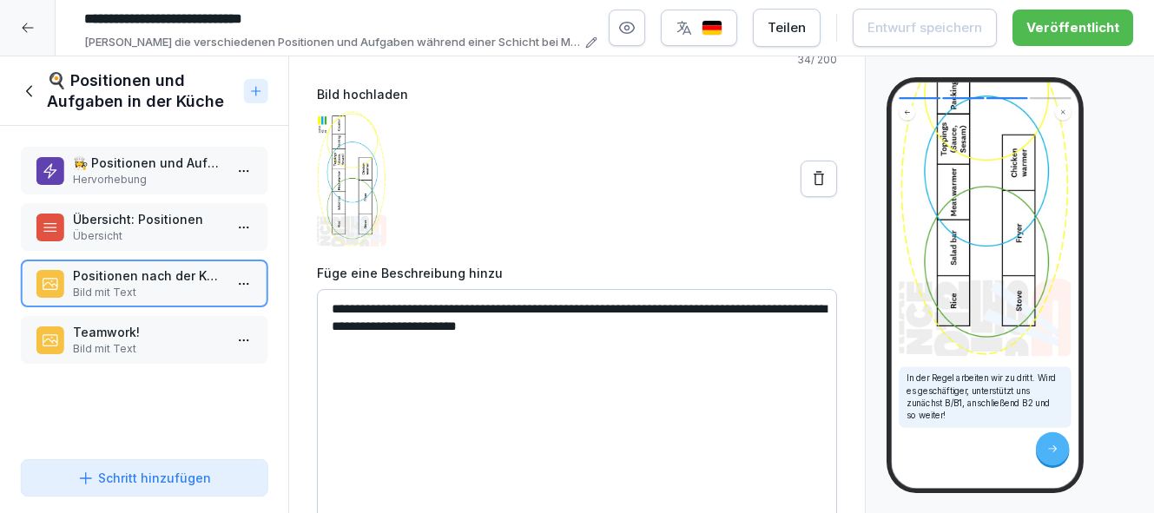
scroll to position [288, 0]
click at [170, 230] on p "Übersicht" at bounding box center [147, 236] width 149 height 16
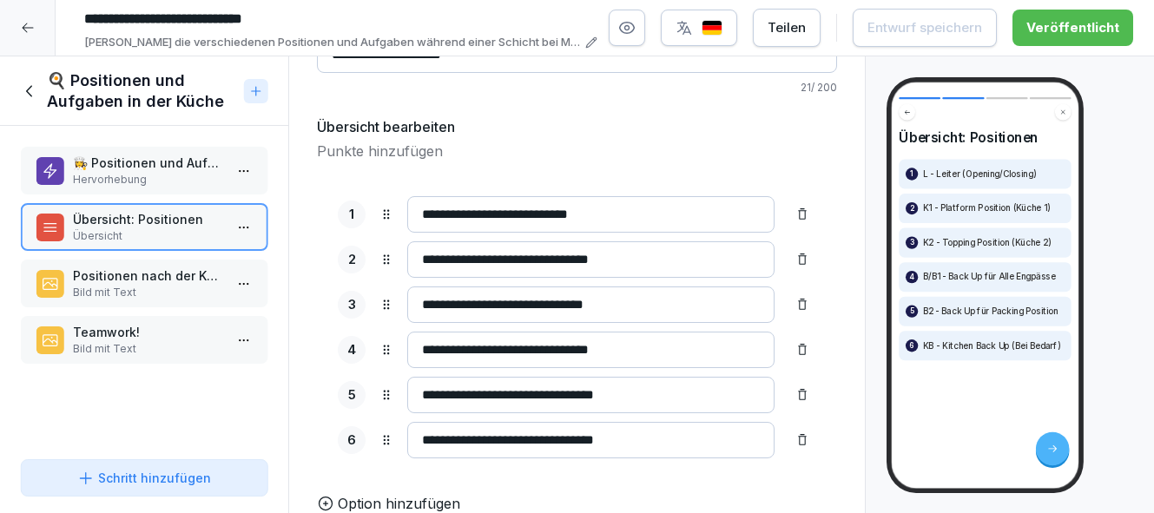
click at [149, 284] on p "Positionen nach der Küchenstruktur" at bounding box center [147, 276] width 149 height 18
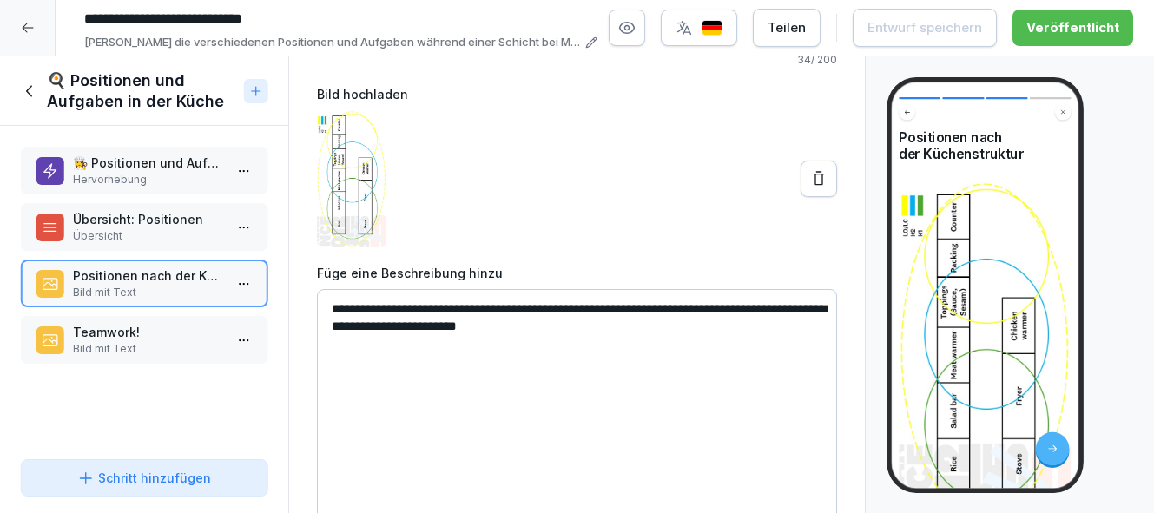
click at [360, 166] on img at bounding box center [351, 178] width 69 height 136
click at [139, 218] on p "Übersicht: Positionen" at bounding box center [147, 219] width 149 height 18
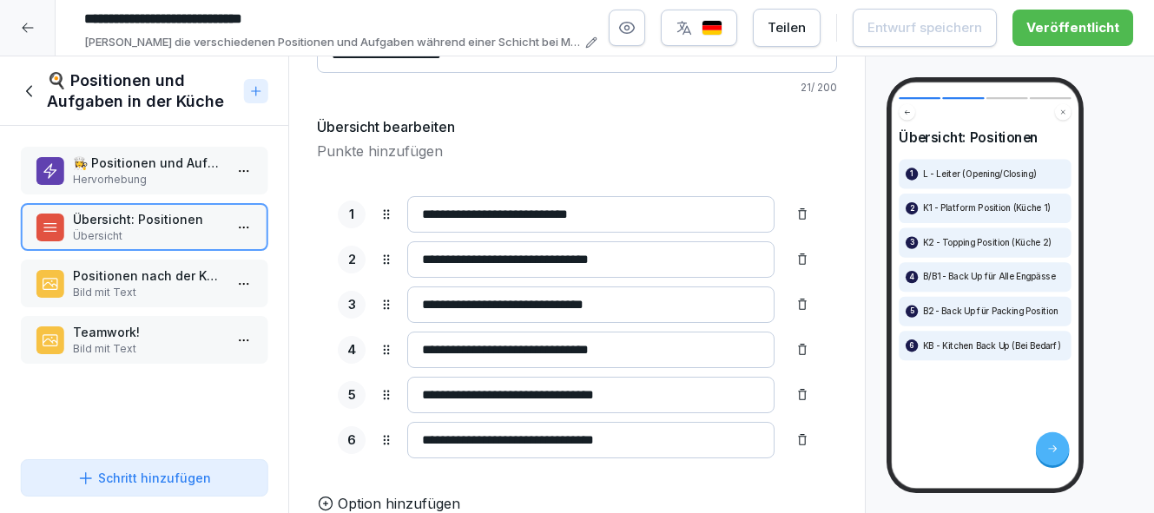
click at [539, 213] on input "**********" at bounding box center [590, 214] width 367 height 36
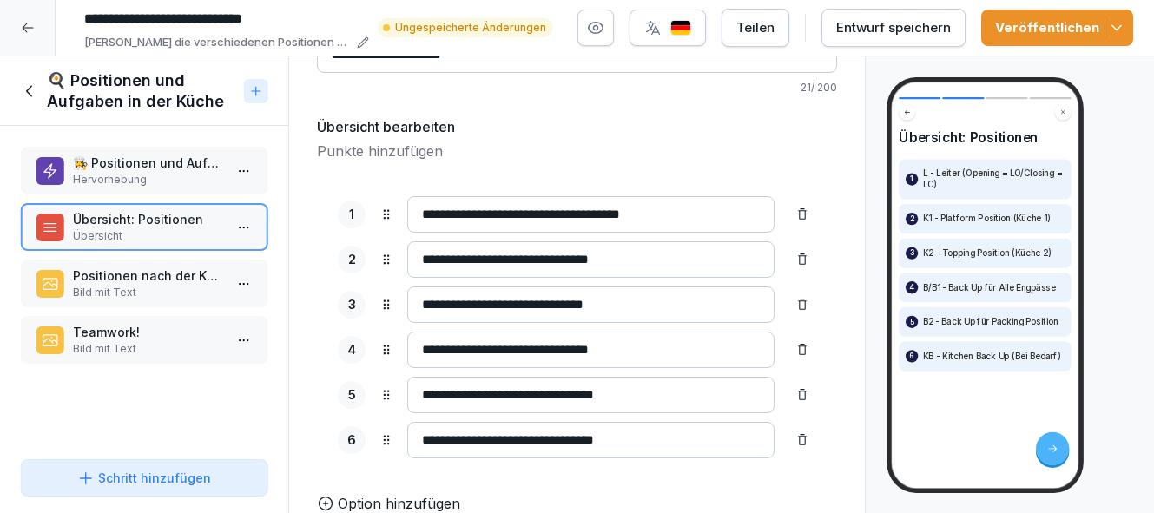
type input "**********"
click at [877, 28] on div "Entwurf speichern" at bounding box center [894, 27] width 115 height 19
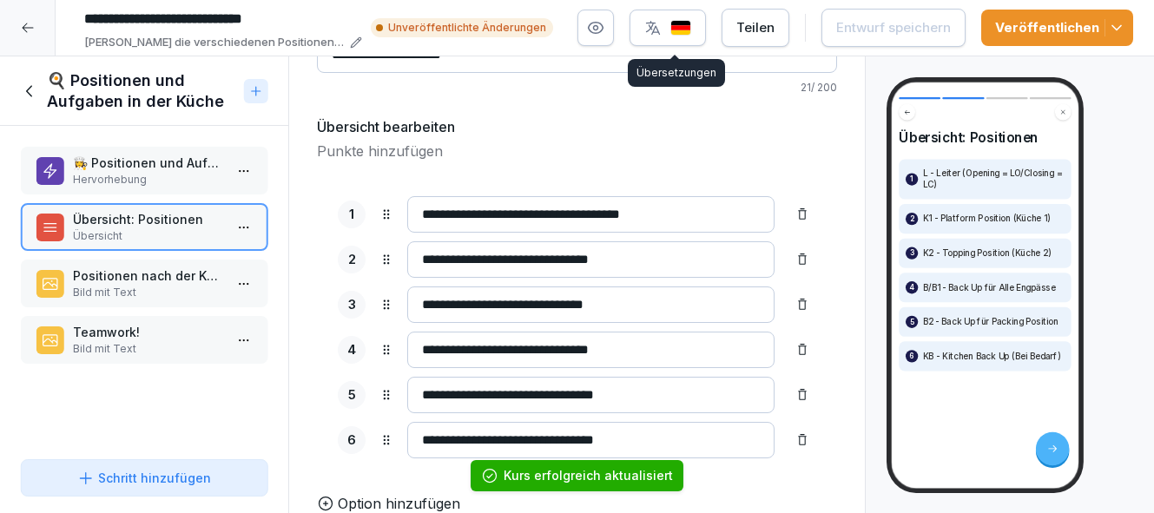
click at [691, 24] on img "button" at bounding box center [681, 28] width 21 height 17
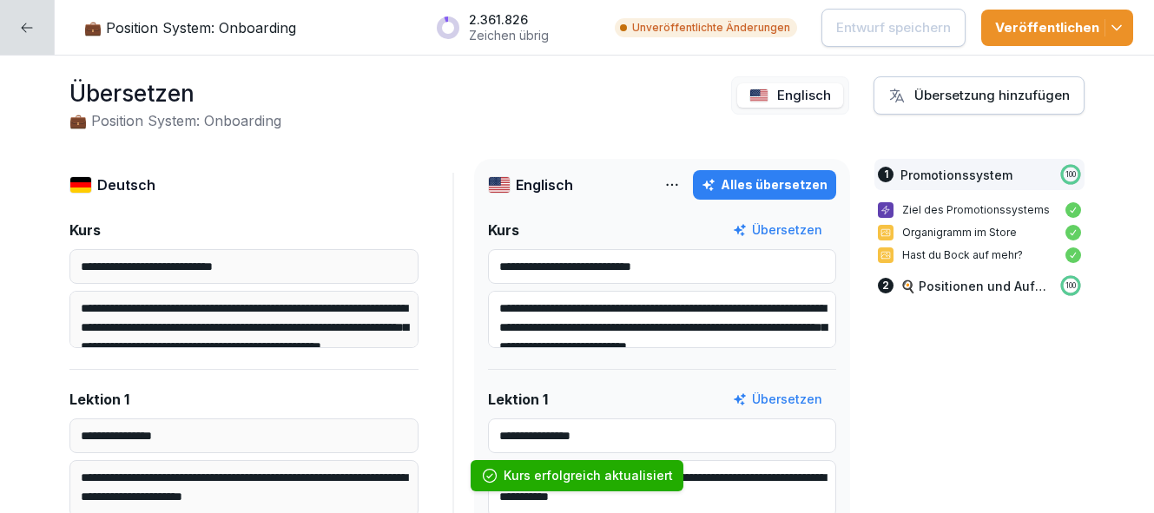
click at [772, 182] on div "Alles übersetzen" at bounding box center [765, 184] width 126 height 19
type input "**********"
click at [1115, 30] on icon "button" at bounding box center [1116, 27] width 17 height 17
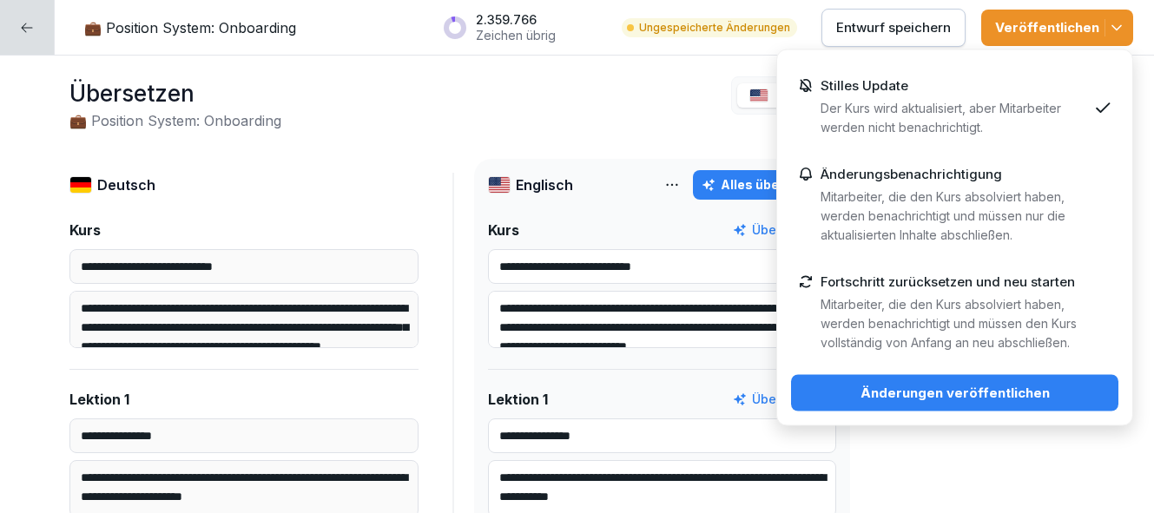
click at [1027, 397] on div "Änderungen veröffentlichen" at bounding box center [955, 393] width 300 height 19
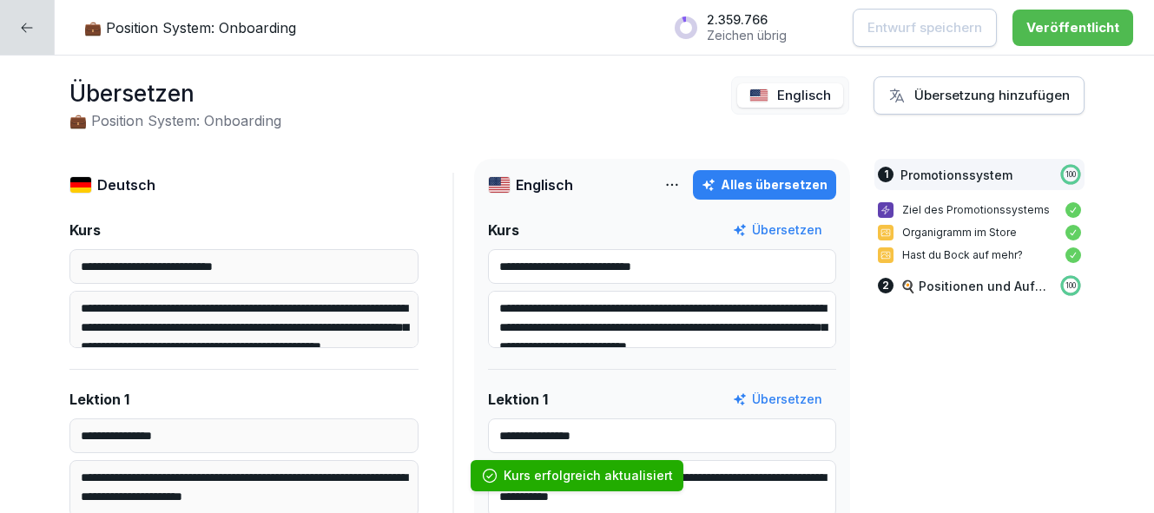
click at [27, 17] on div at bounding box center [27, 27] width 55 height 55
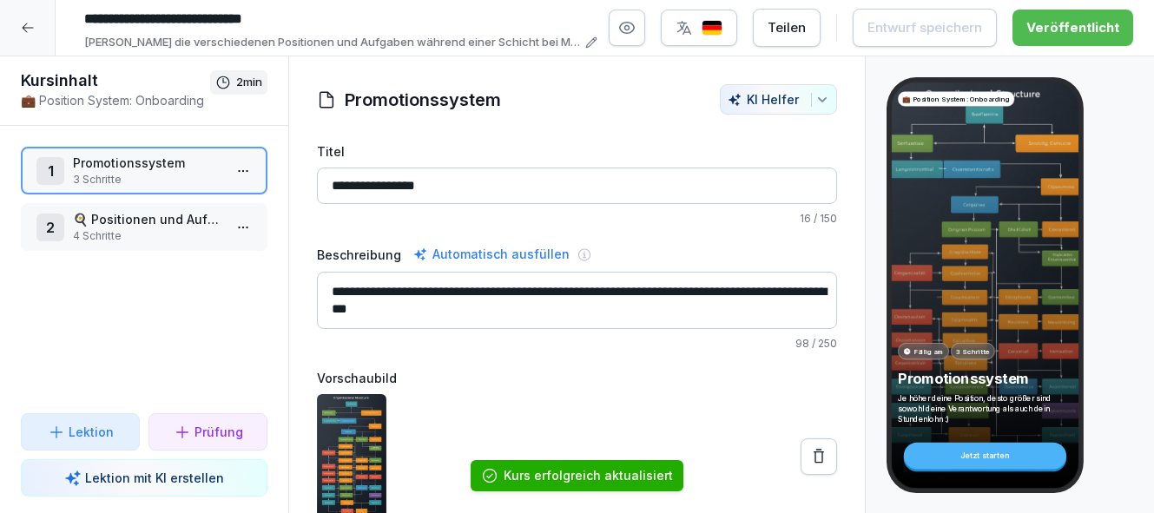
click at [189, 233] on p "4 Schritte" at bounding box center [147, 236] width 149 height 16
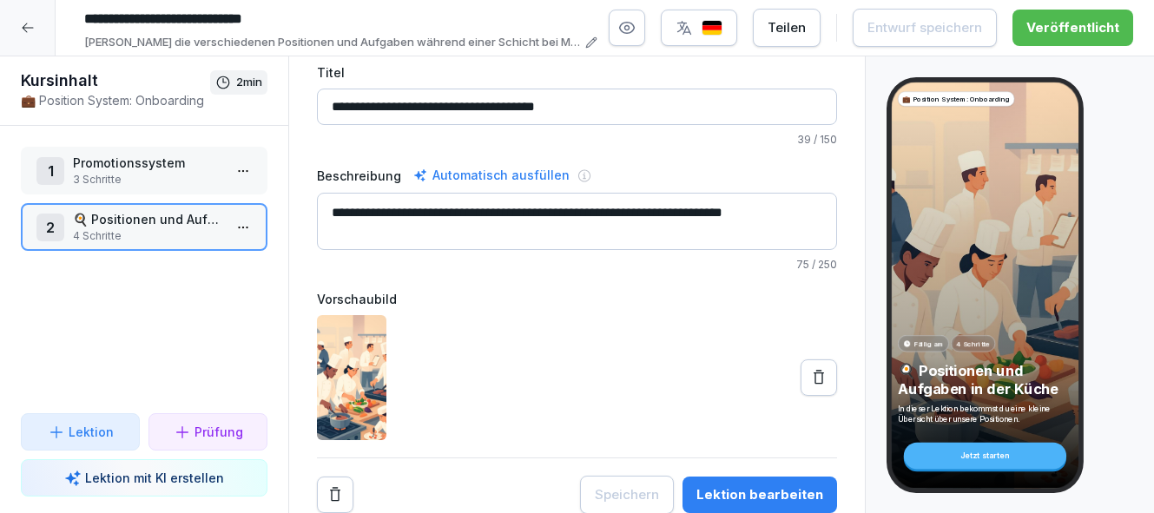
scroll to position [76, 0]
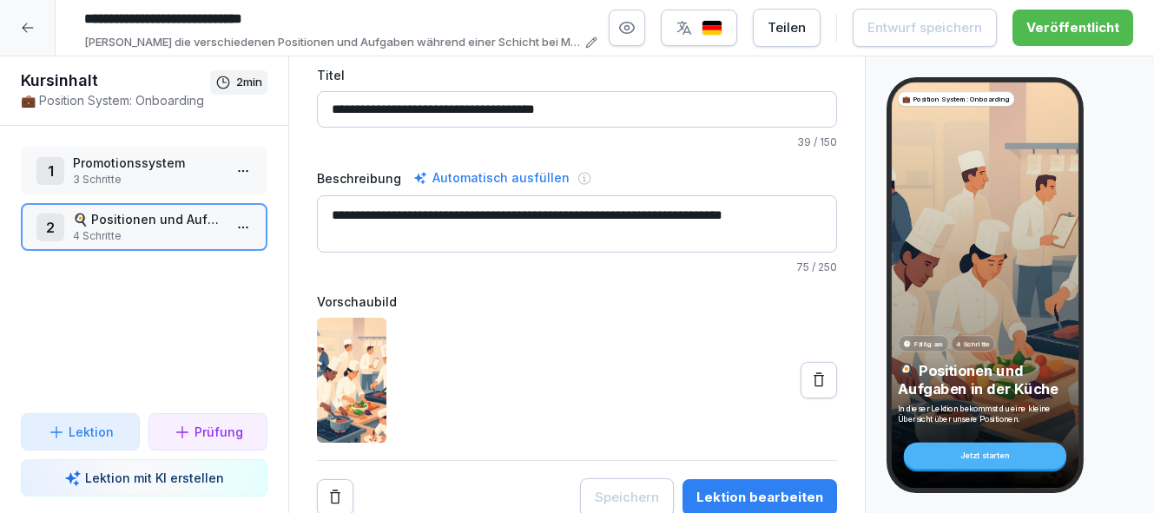
click at [797, 499] on div "Lektion bearbeiten" at bounding box center [760, 497] width 127 height 19
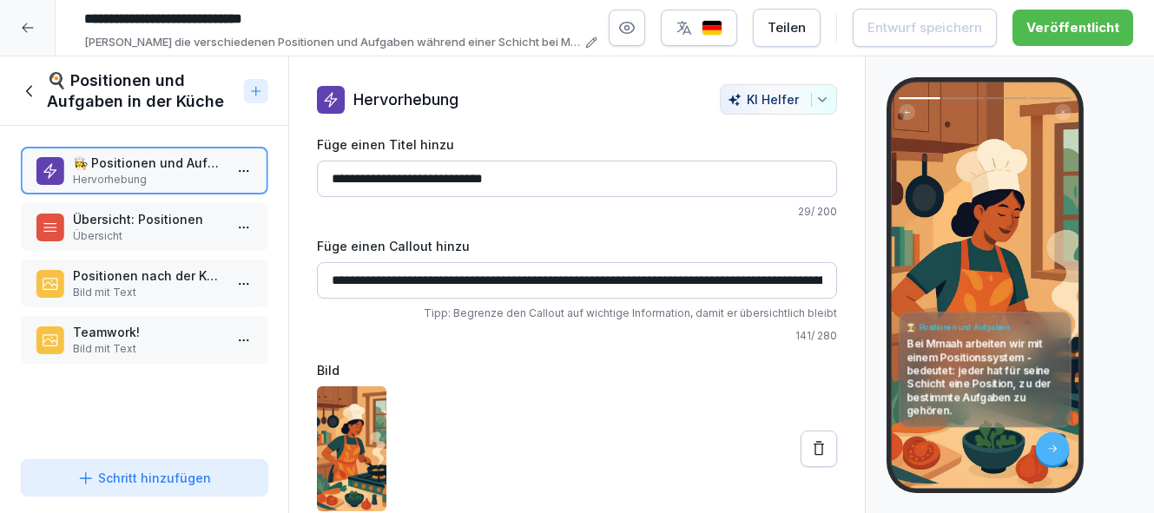
click at [142, 226] on p "Übersicht: Positionen" at bounding box center [147, 219] width 149 height 18
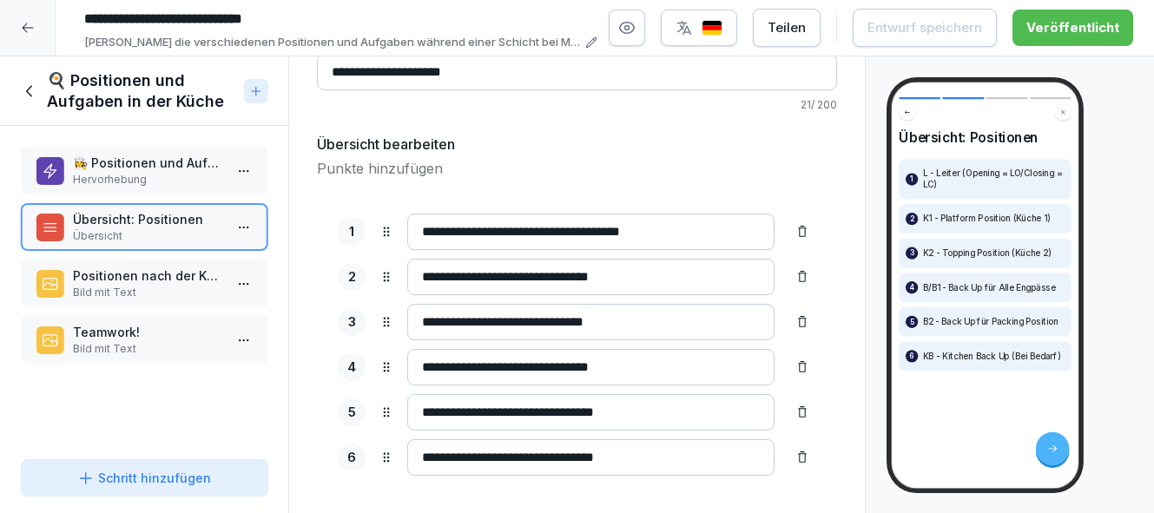
scroll to position [124, 0]
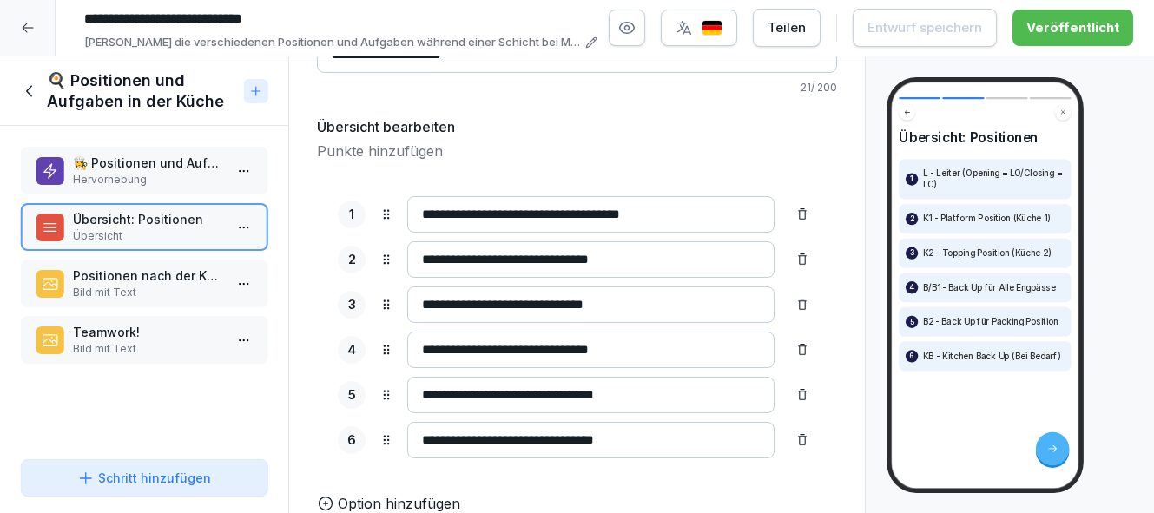
click at [173, 276] on p "Positionen nach der Küchenstruktur" at bounding box center [147, 276] width 149 height 18
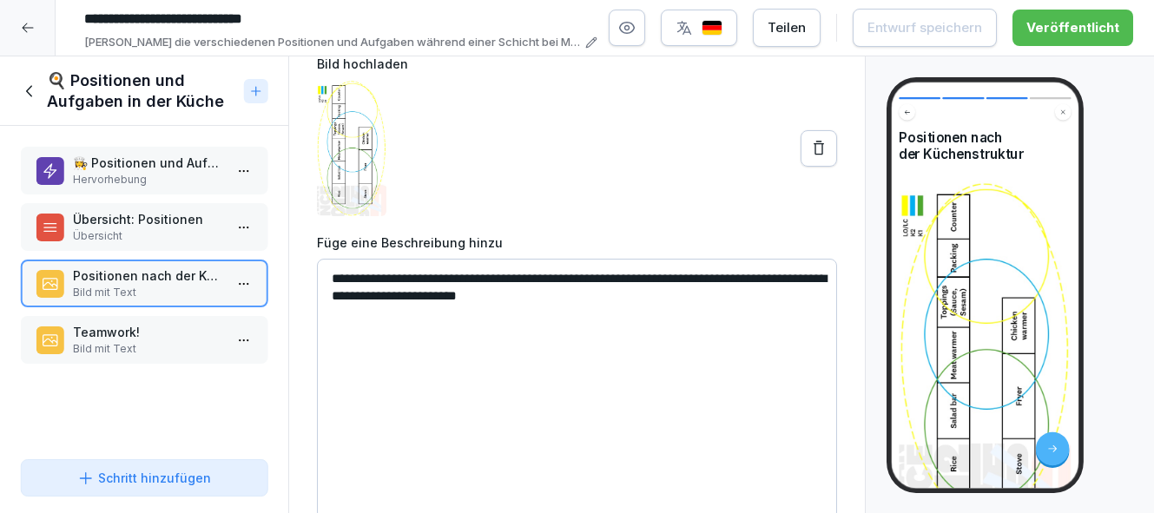
scroll to position [181, 0]
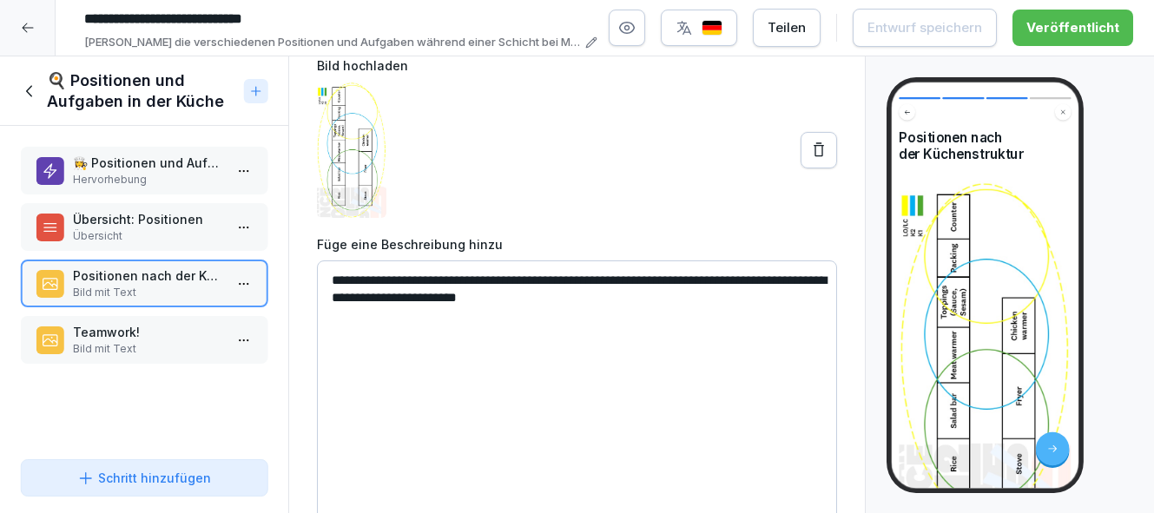
drag, startPoint x: 615, startPoint y: 296, endPoint x: 562, endPoint y: 299, distance: 53.1
click at [562, 299] on textarea "**********" at bounding box center [577, 391] width 520 height 261
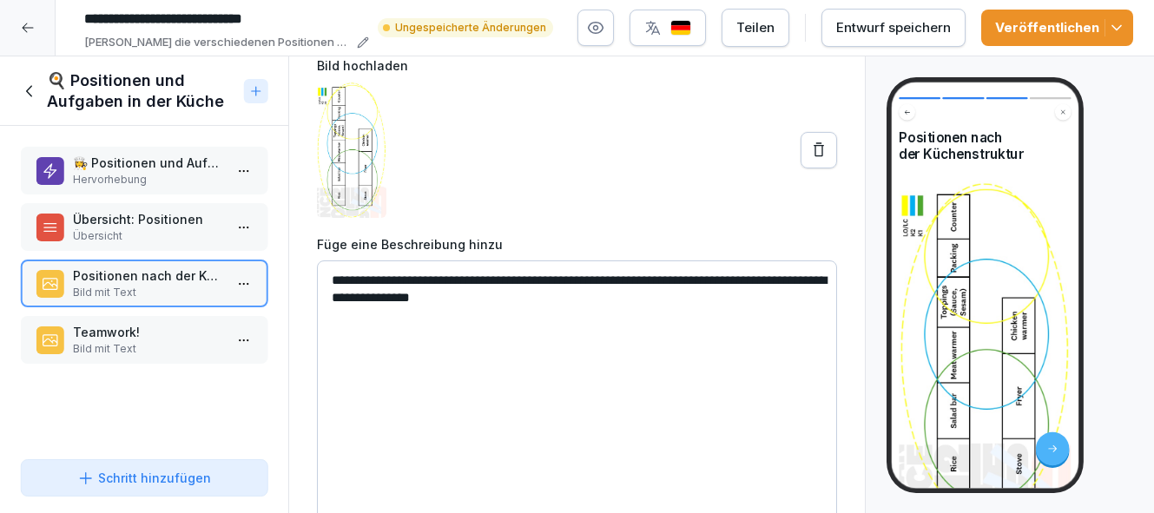
type textarea "**********"
click at [179, 236] on p "Übersicht" at bounding box center [147, 236] width 149 height 16
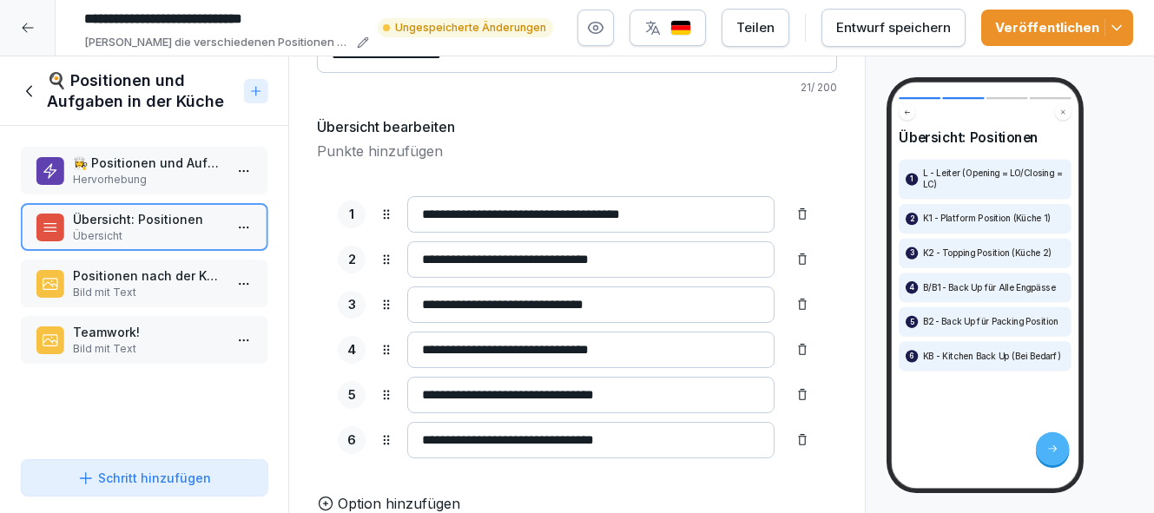
click at [189, 285] on p "Bild mit Text" at bounding box center [147, 293] width 149 height 16
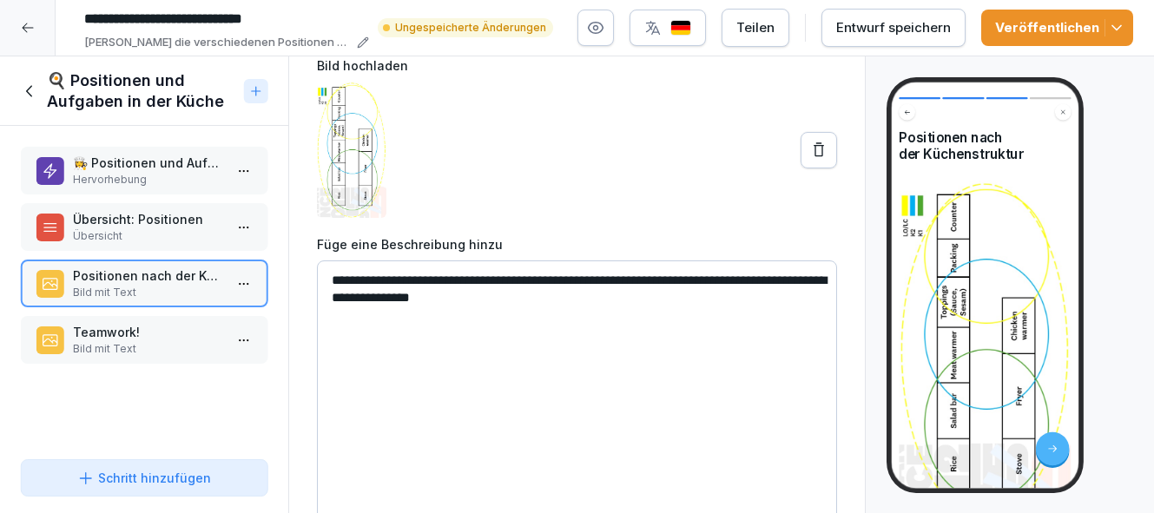
click at [559, 297] on textarea "**********" at bounding box center [577, 391] width 520 height 261
type textarea "**********"
click at [869, 40] on button "Entwurf speichern" at bounding box center [894, 28] width 144 height 38
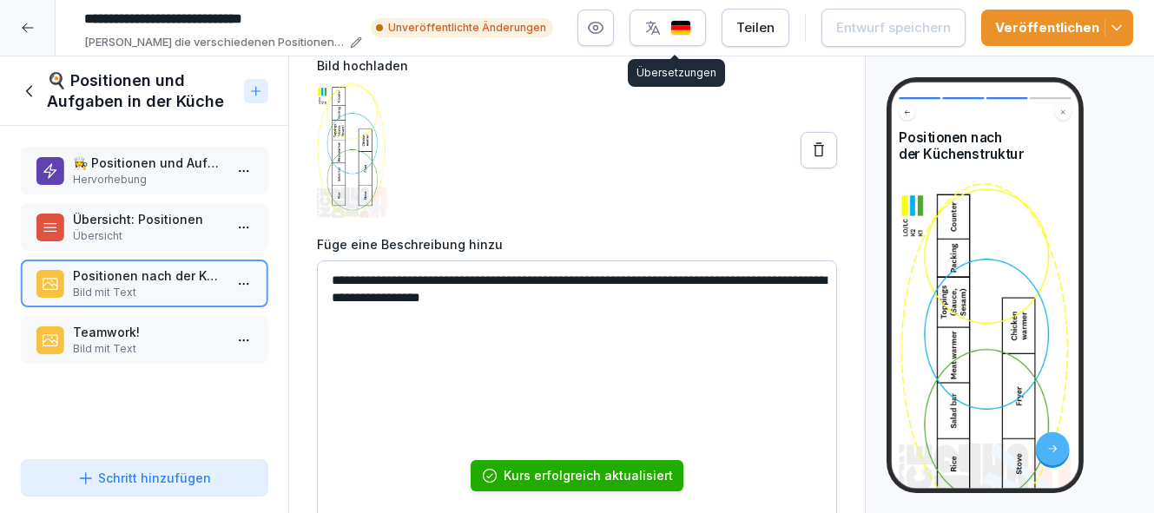
click at [688, 30] on img "button" at bounding box center [681, 28] width 21 height 17
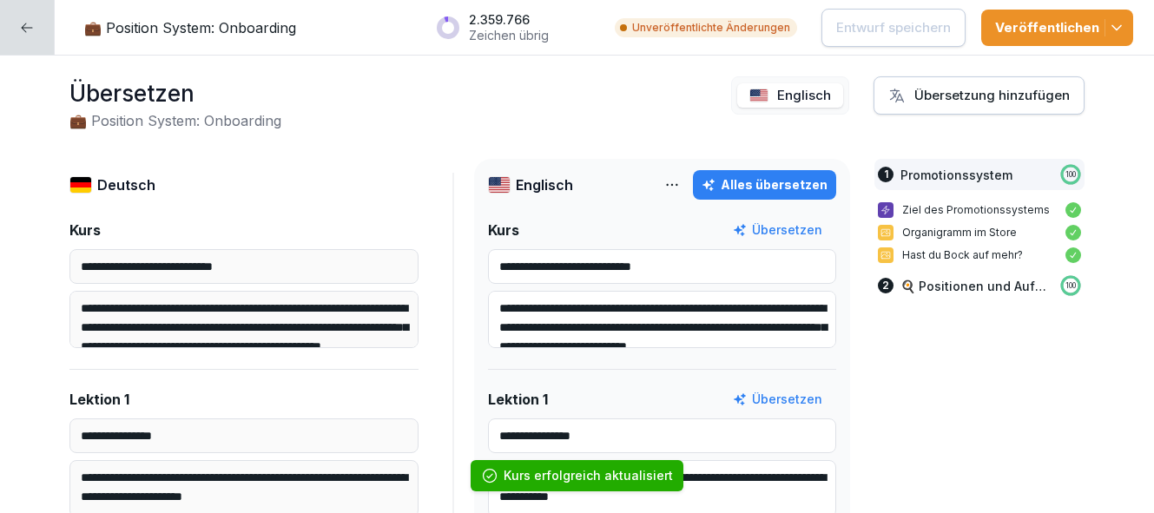
click at [784, 190] on div "Alles übersetzen" at bounding box center [765, 184] width 126 height 19
click at [1131, 25] on button "Veröffentlichen" at bounding box center [1058, 28] width 152 height 36
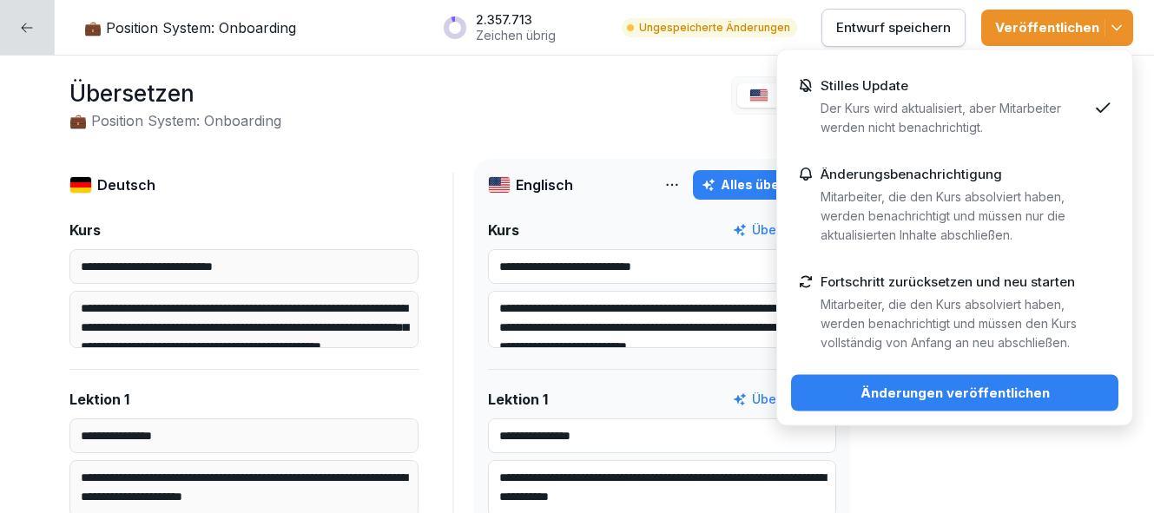
click at [1032, 400] on div "Änderungen veröffentlichen" at bounding box center [955, 393] width 300 height 19
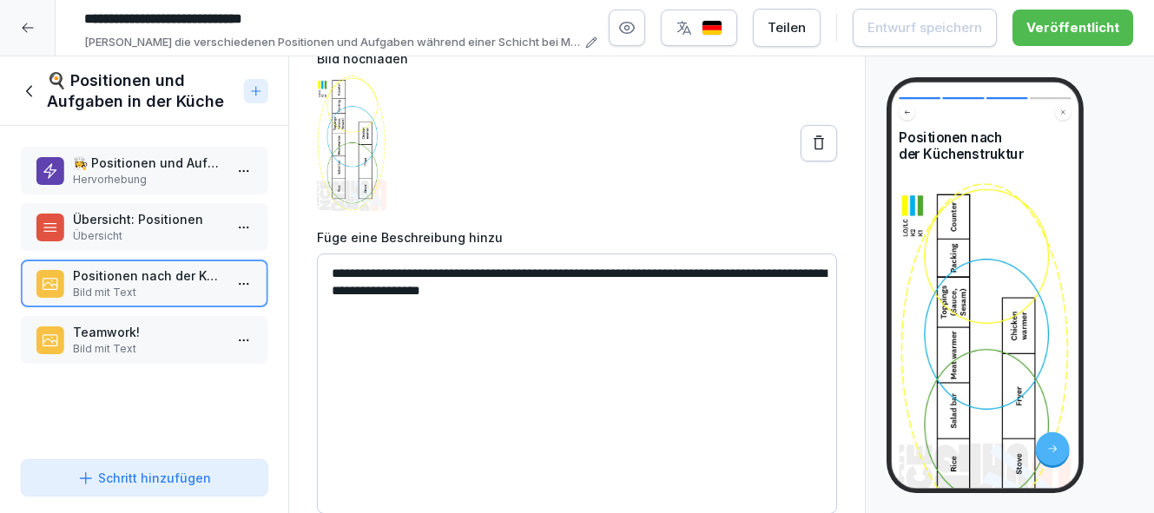
click at [159, 343] on p "Bild mit Text" at bounding box center [147, 349] width 149 height 16
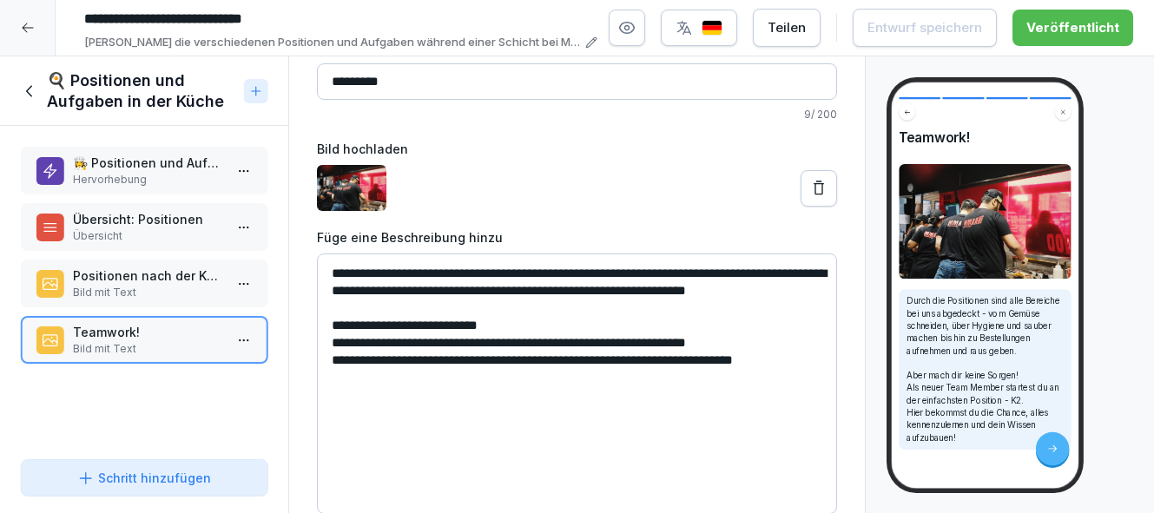
click at [29, 88] on icon at bounding box center [29, 90] width 6 height 11
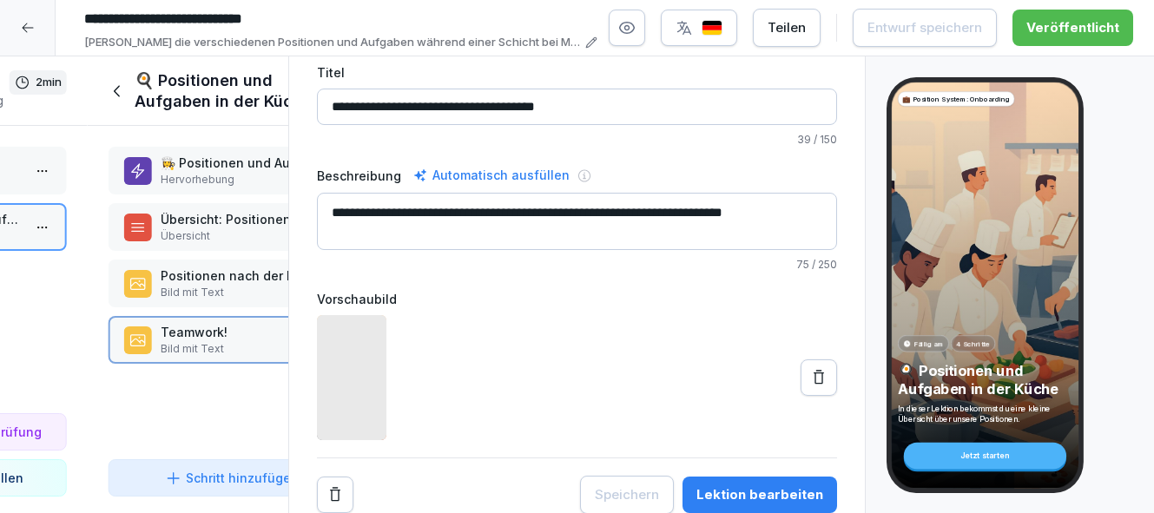
scroll to position [79, 0]
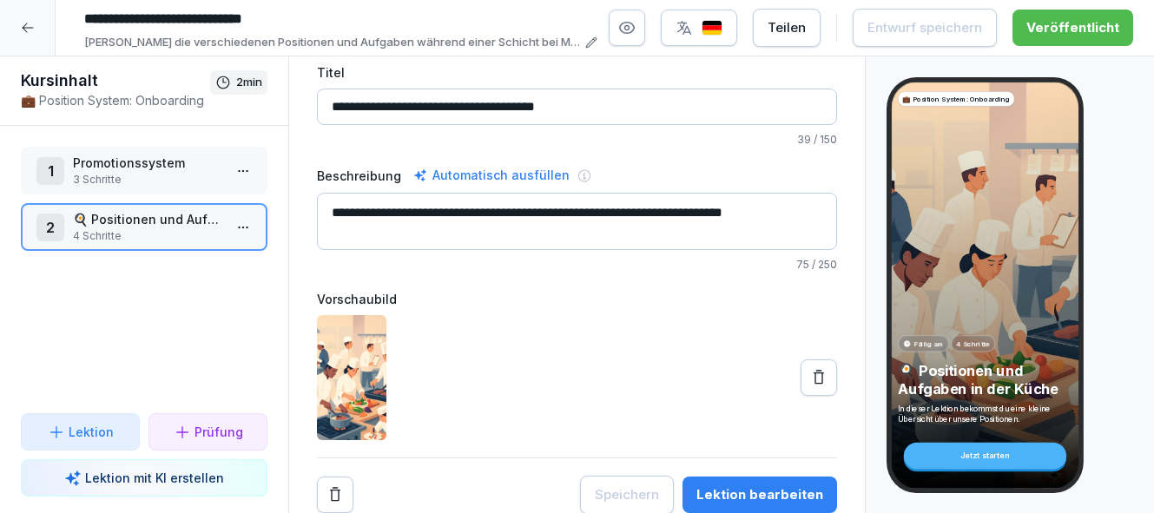
click at [148, 181] on p "3 Schritte" at bounding box center [147, 180] width 149 height 16
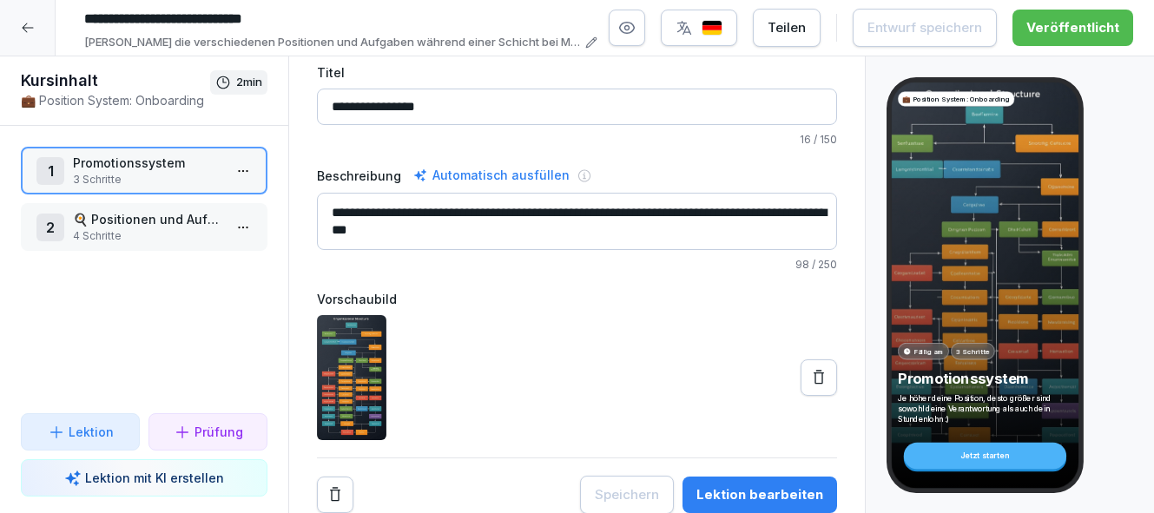
click at [747, 496] on div "Lektion bearbeiten" at bounding box center [760, 495] width 127 height 19
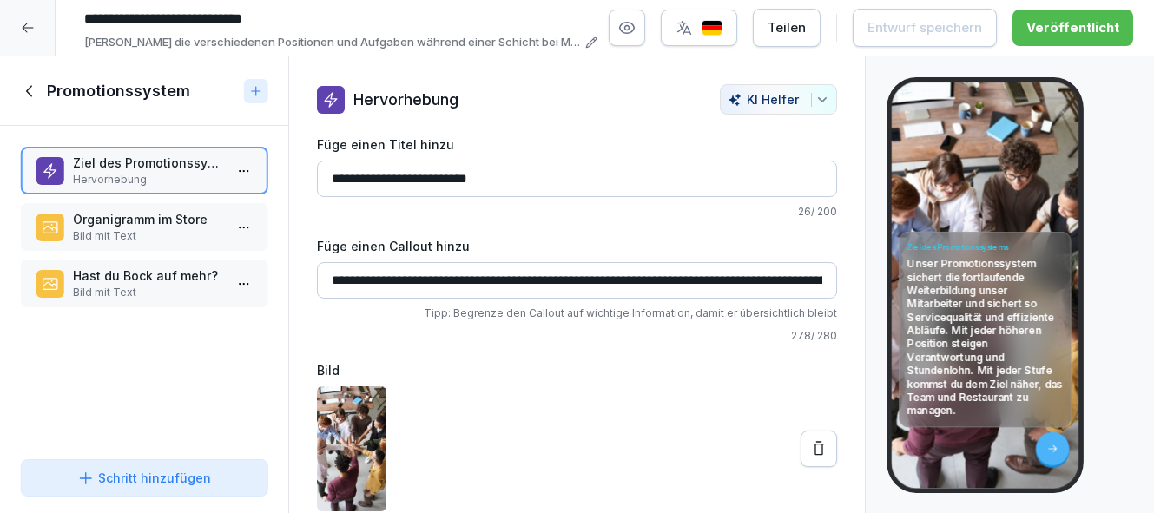
click at [160, 220] on p "Organigramm im Store" at bounding box center [147, 219] width 149 height 18
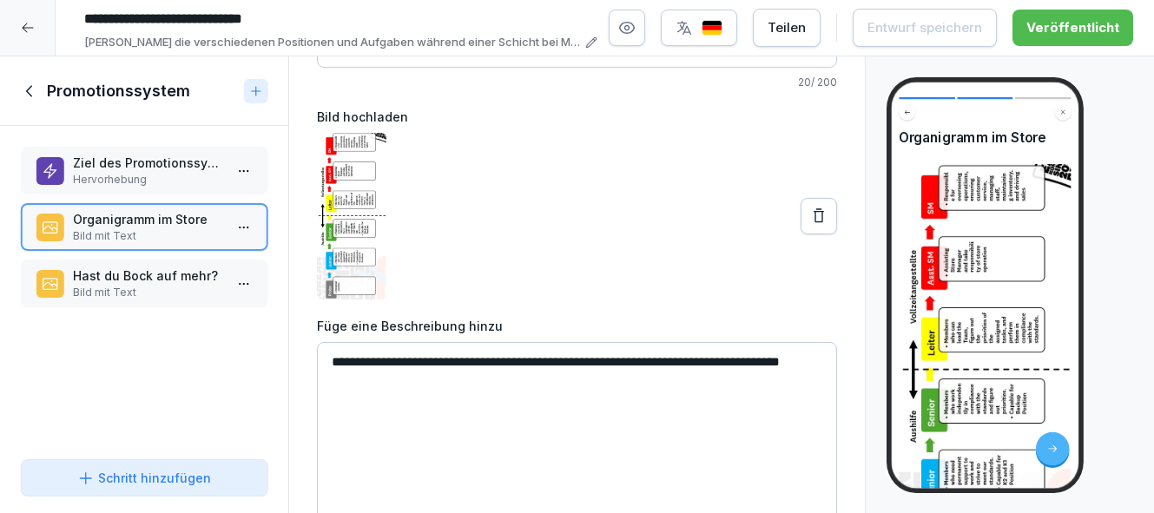
scroll to position [128, 0]
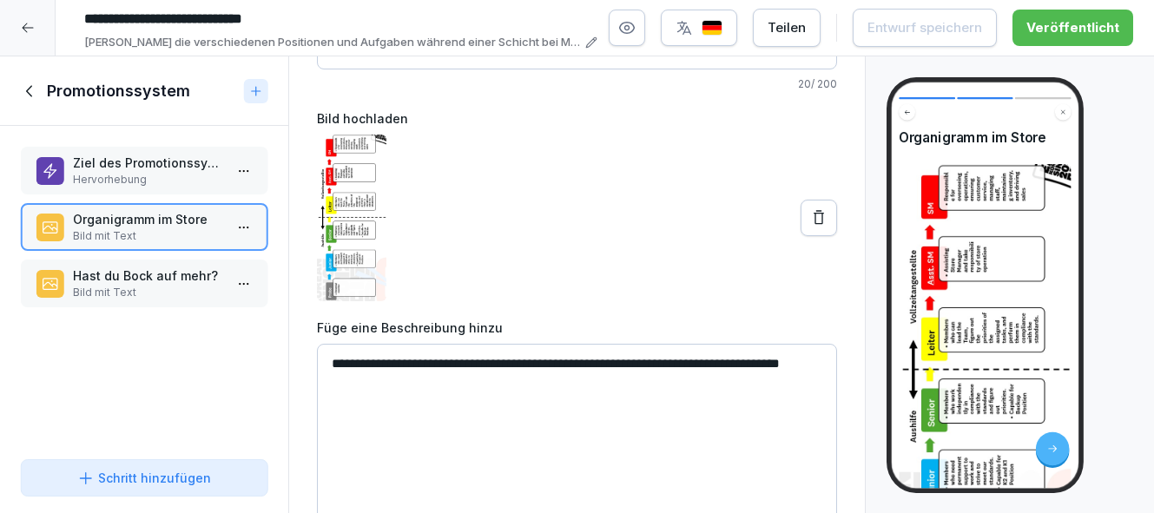
click at [153, 286] on p "Bild mit Text" at bounding box center [147, 293] width 149 height 16
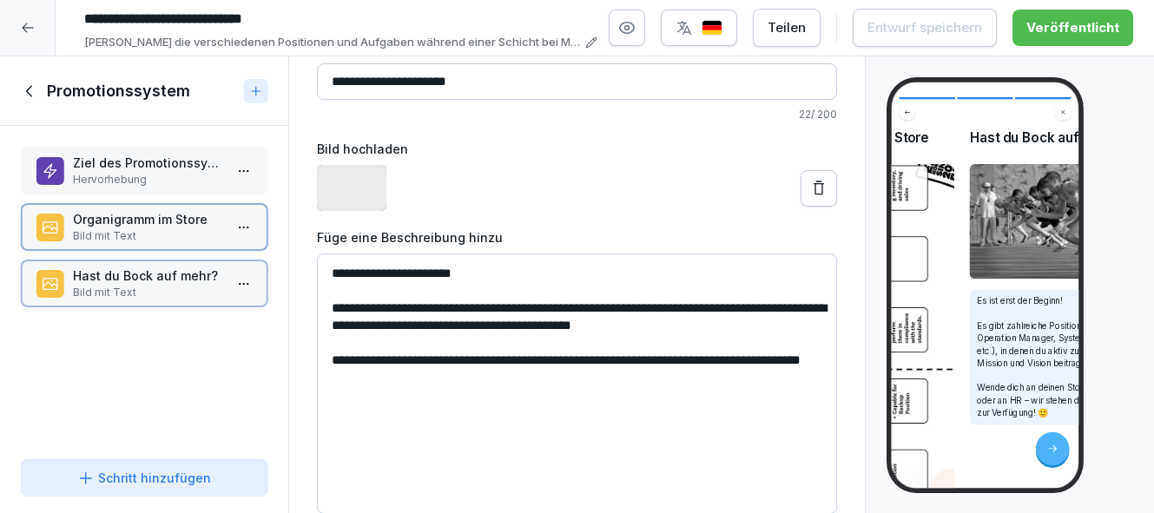
scroll to position [97, 0]
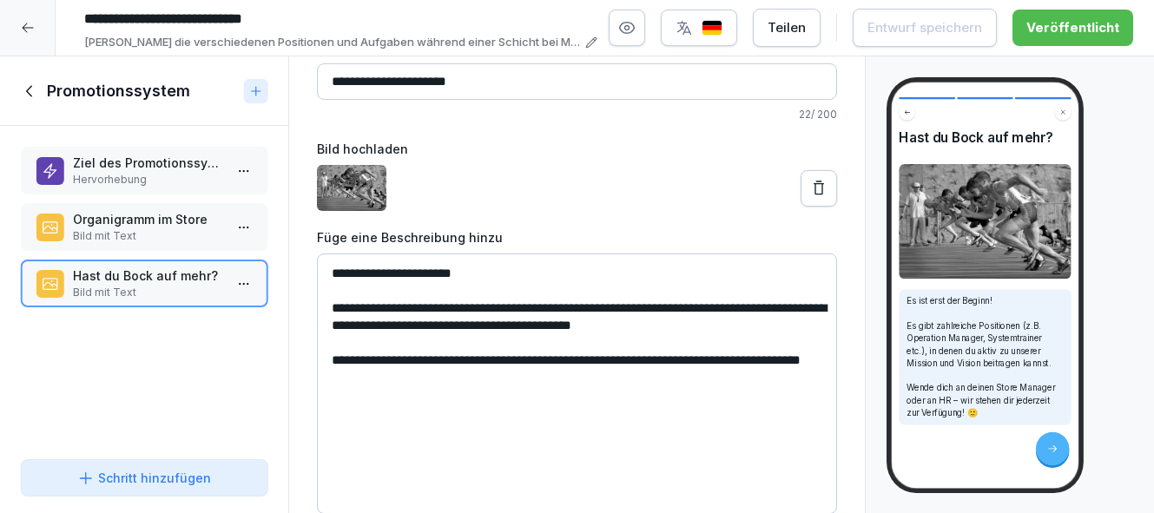
click at [30, 18] on div at bounding box center [28, 28] width 56 height 56
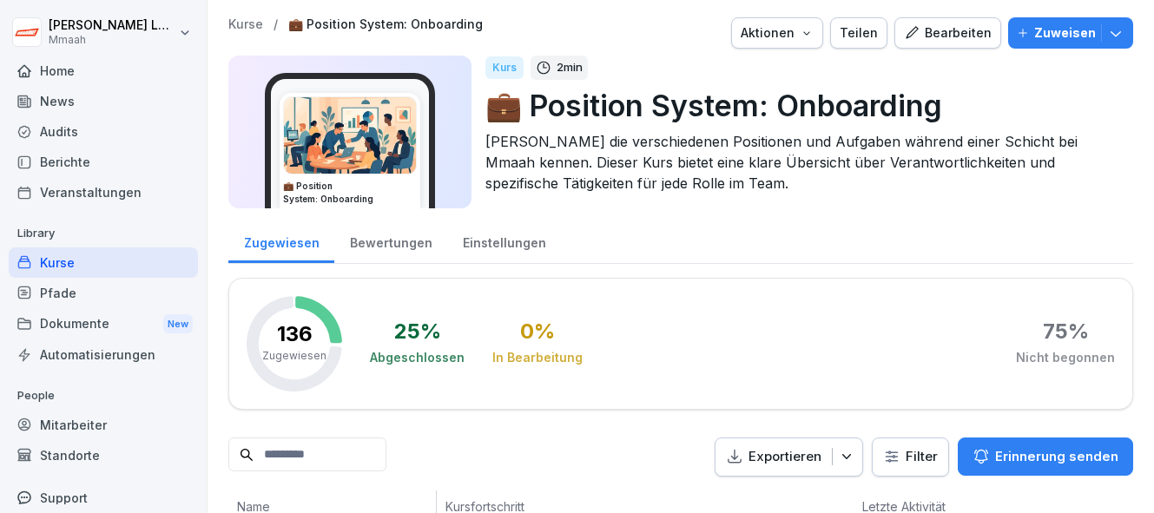
click at [949, 33] on div "Bearbeiten" at bounding box center [948, 32] width 88 height 19
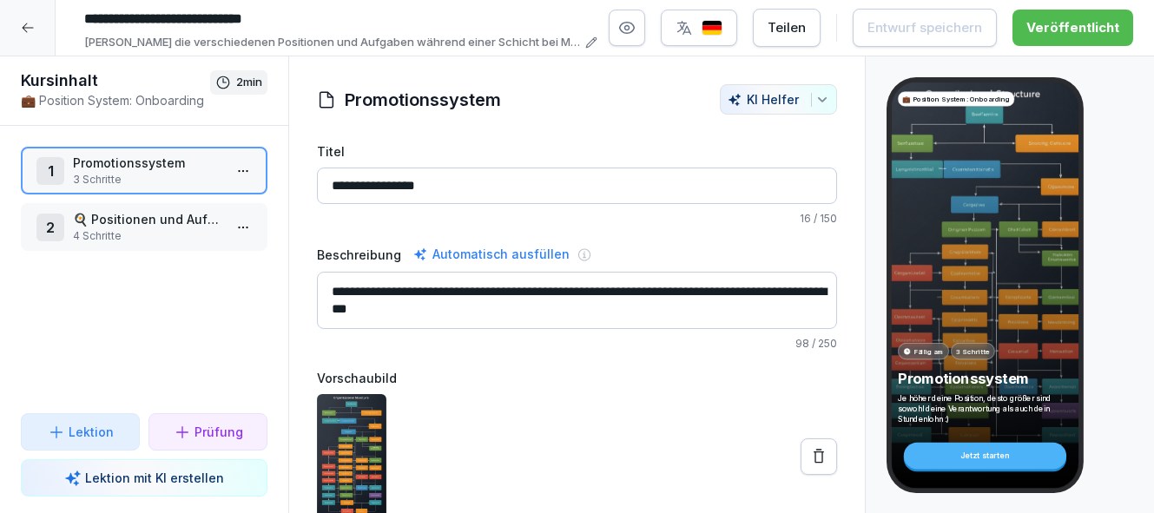
click at [33, 25] on icon at bounding box center [28, 28] width 14 height 14
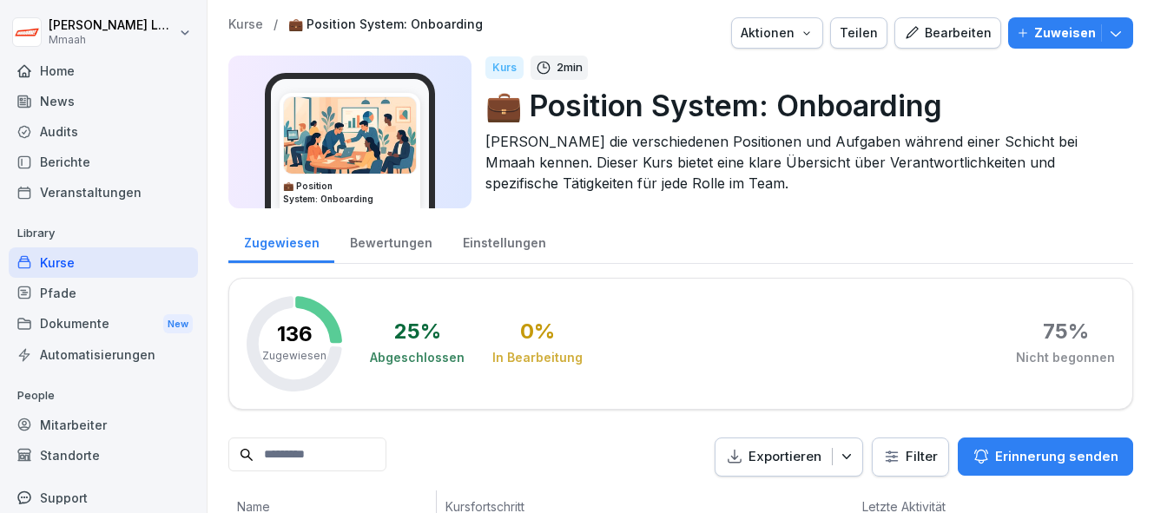
click at [250, 28] on p "Kurse" at bounding box center [245, 24] width 35 height 15
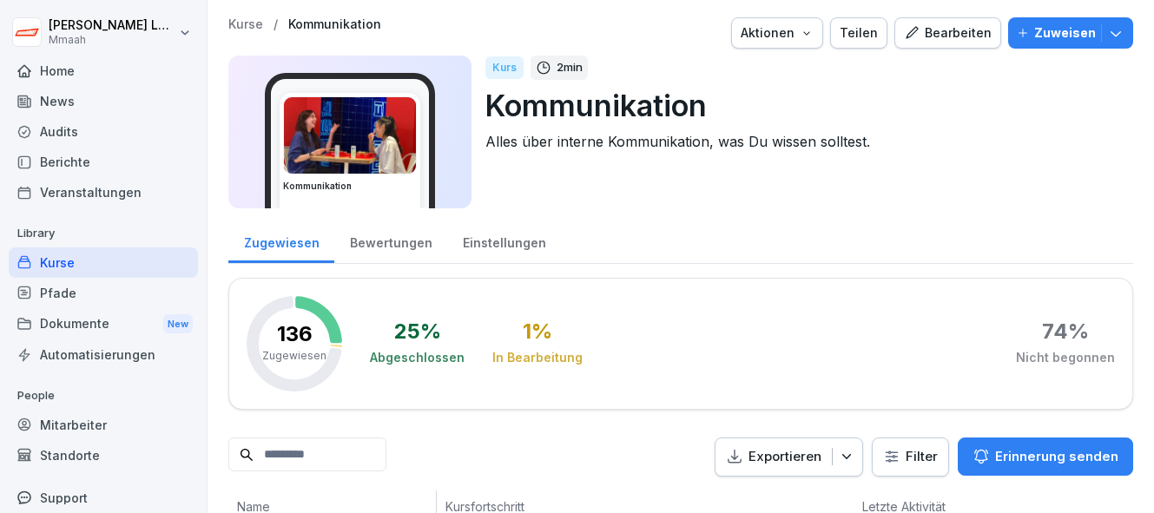
click at [969, 36] on div "Bearbeiten" at bounding box center [948, 32] width 88 height 19
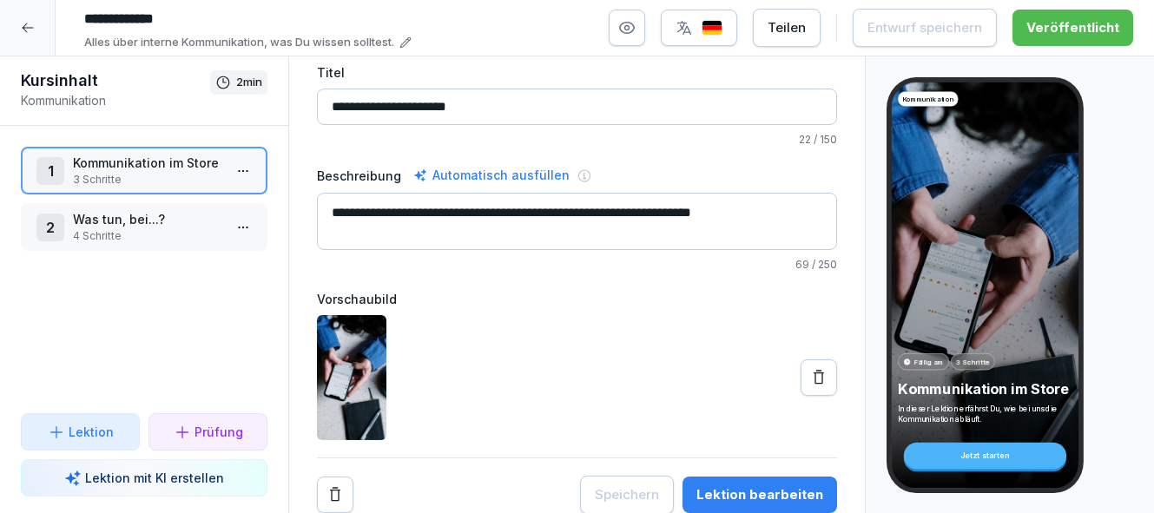
scroll to position [76, 0]
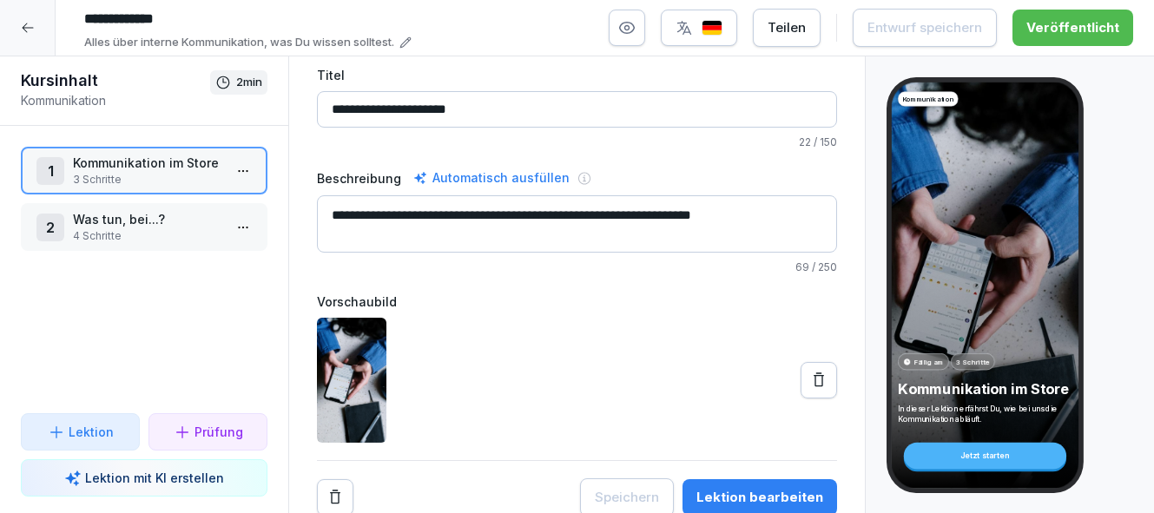
click at [770, 501] on div "Lektion bearbeiten" at bounding box center [760, 497] width 127 height 19
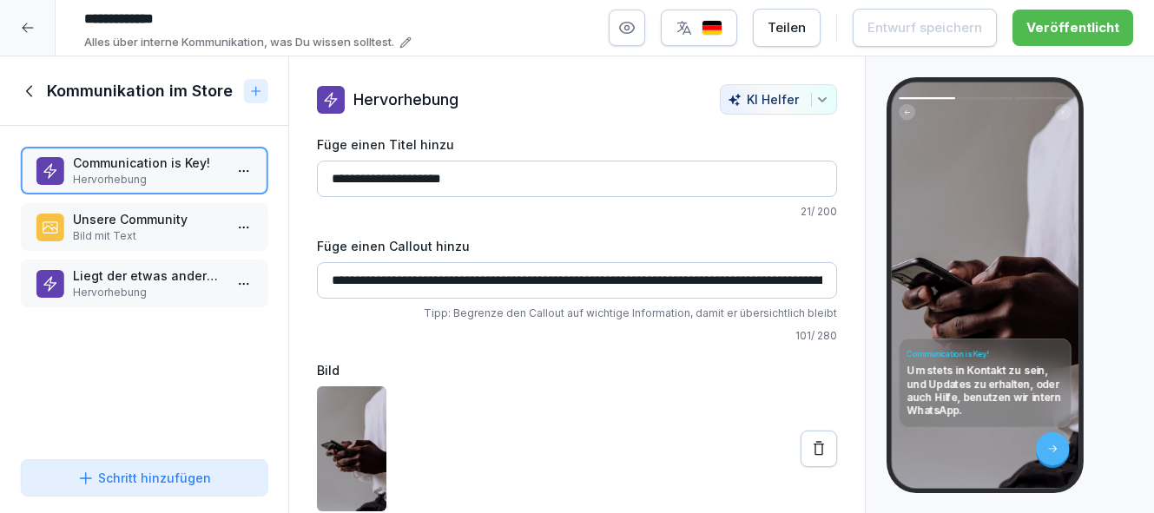
click at [164, 218] on p "Unsere Community" at bounding box center [147, 219] width 149 height 18
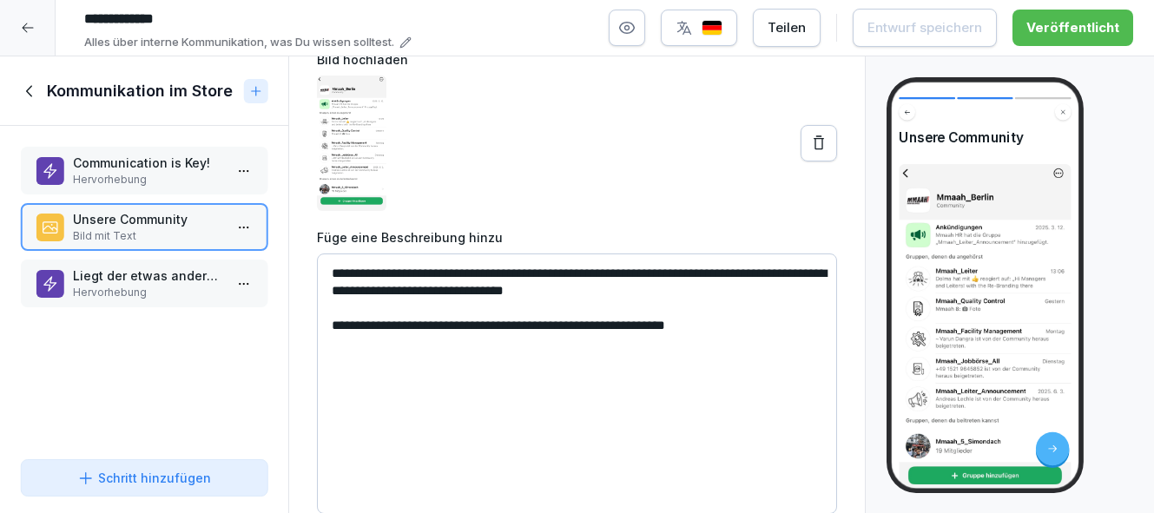
scroll to position [183, 0]
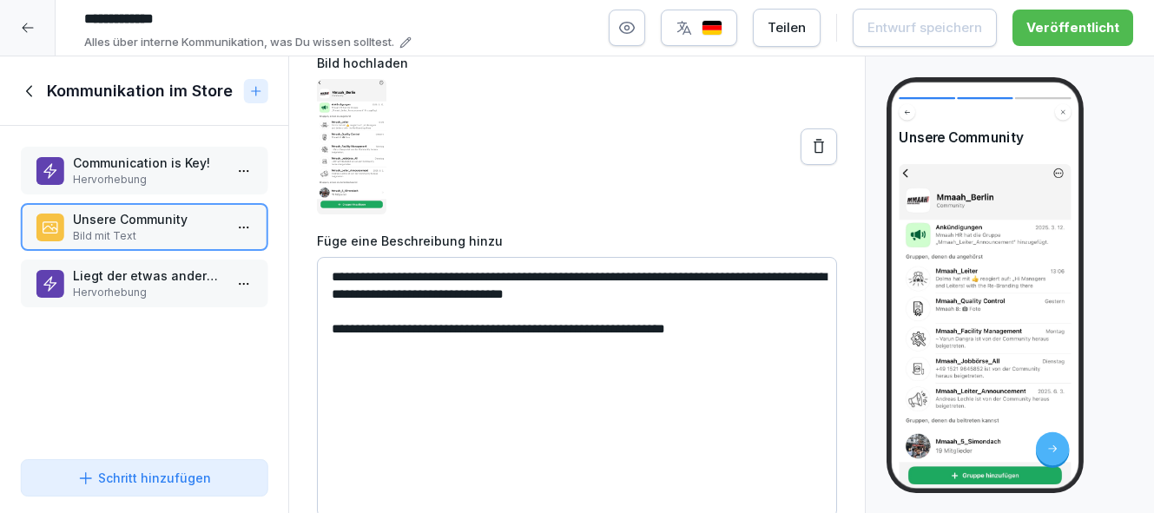
click at [175, 293] on p "Hervorhebung" at bounding box center [147, 293] width 149 height 16
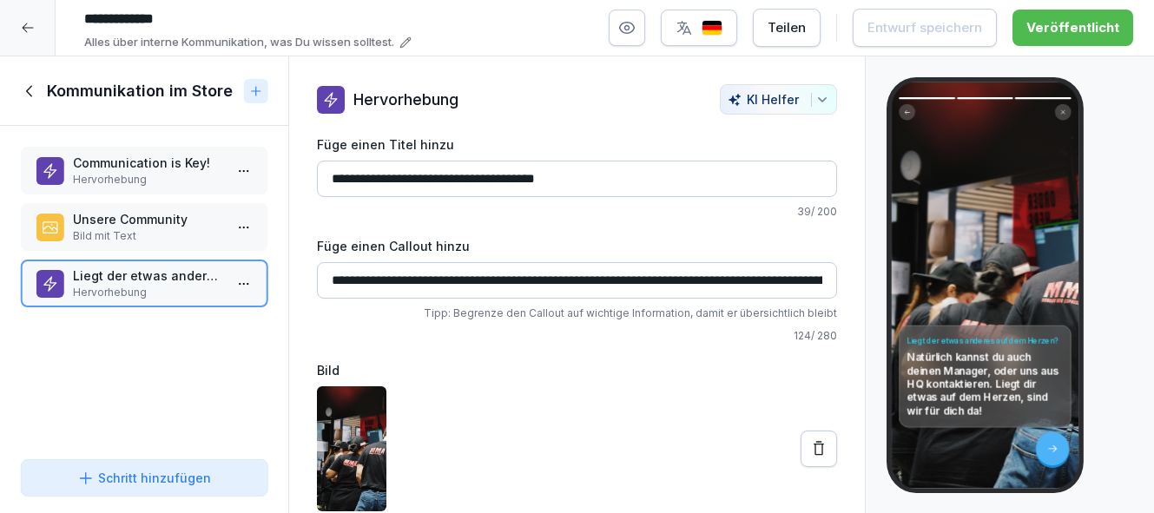
click at [381, 177] on input "**********" at bounding box center [577, 179] width 520 height 36
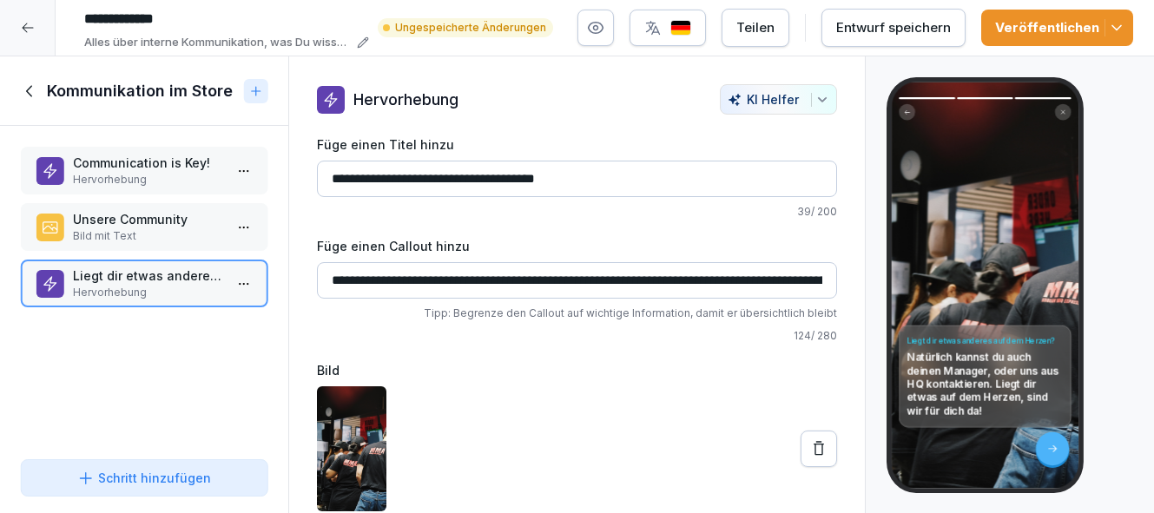
type input "**********"
click at [890, 31] on div "Entwurf speichern" at bounding box center [894, 27] width 115 height 19
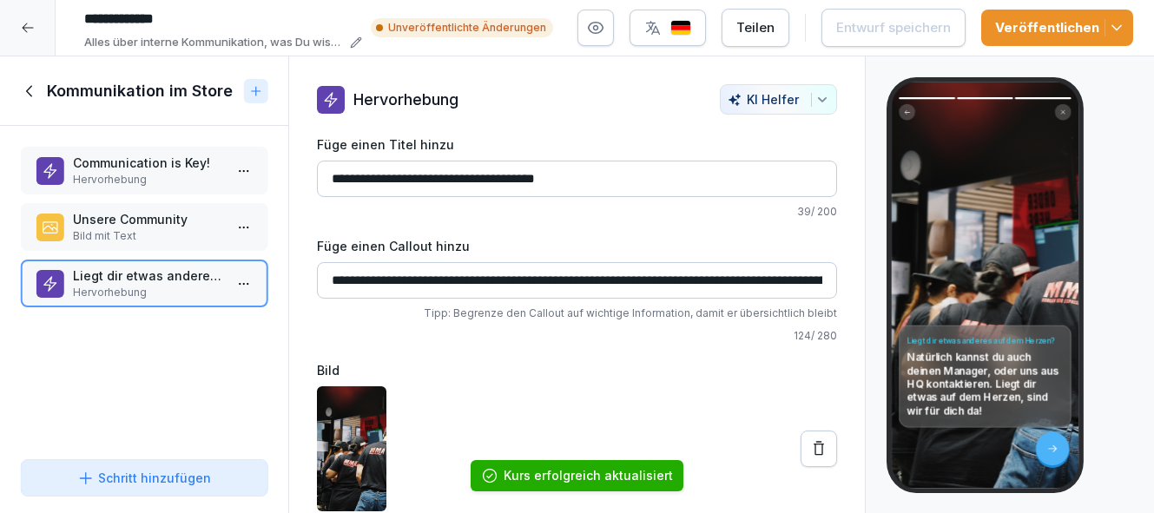
click at [698, 34] on button "button" at bounding box center [668, 28] width 76 height 36
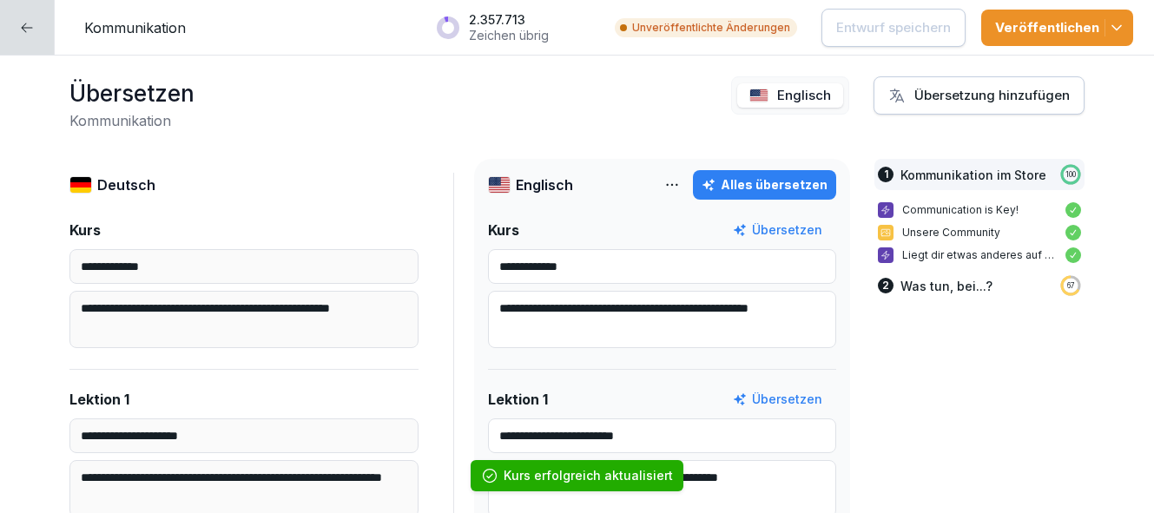
click at [785, 182] on div "Alles übersetzen" at bounding box center [765, 184] width 126 height 19
type input "**********"
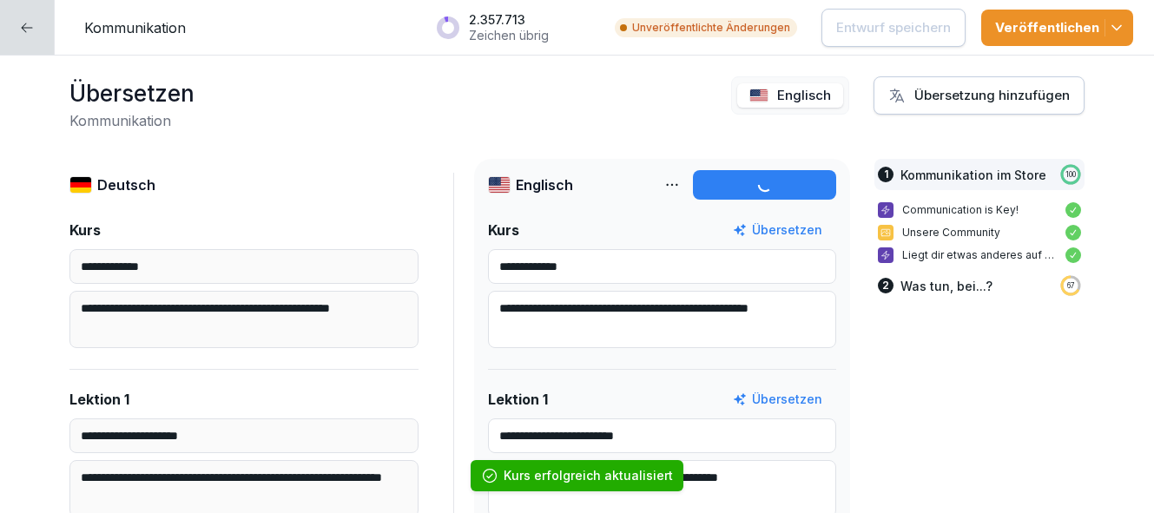
type input "*******"
type textarea "**********"
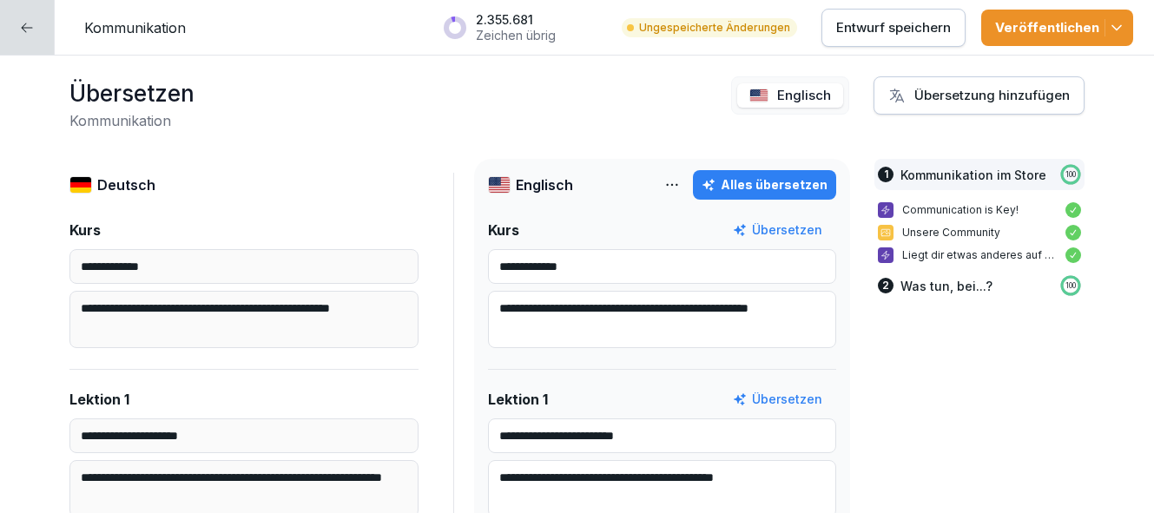
click at [1113, 36] on button "Veröffentlichen" at bounding box center [1058, 28] width 152 height 36
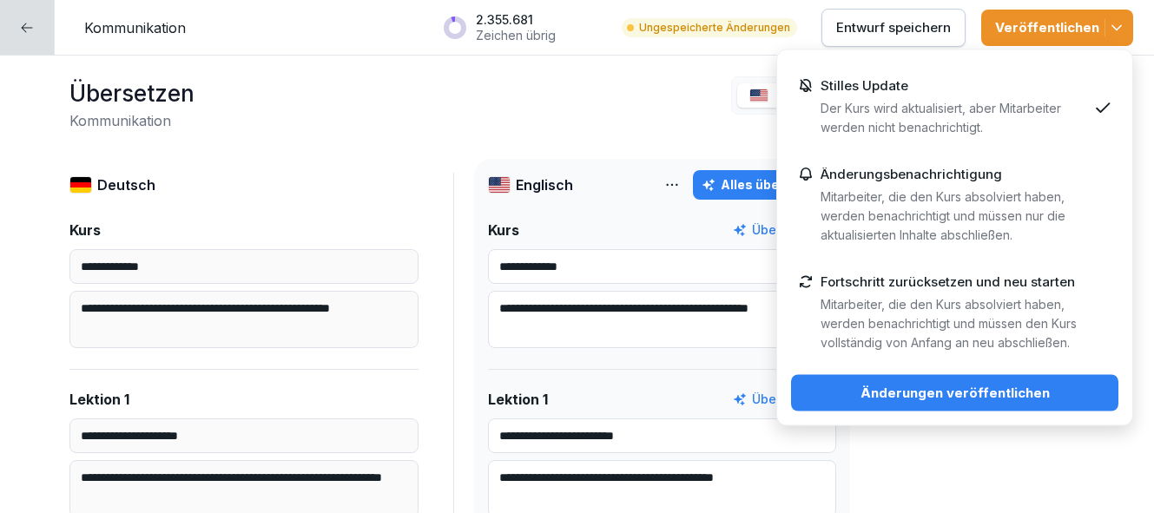
click at [1065, 395] on div "Änderungen veröffentlichen" at bounding box center [955, 393] width 300 height 19
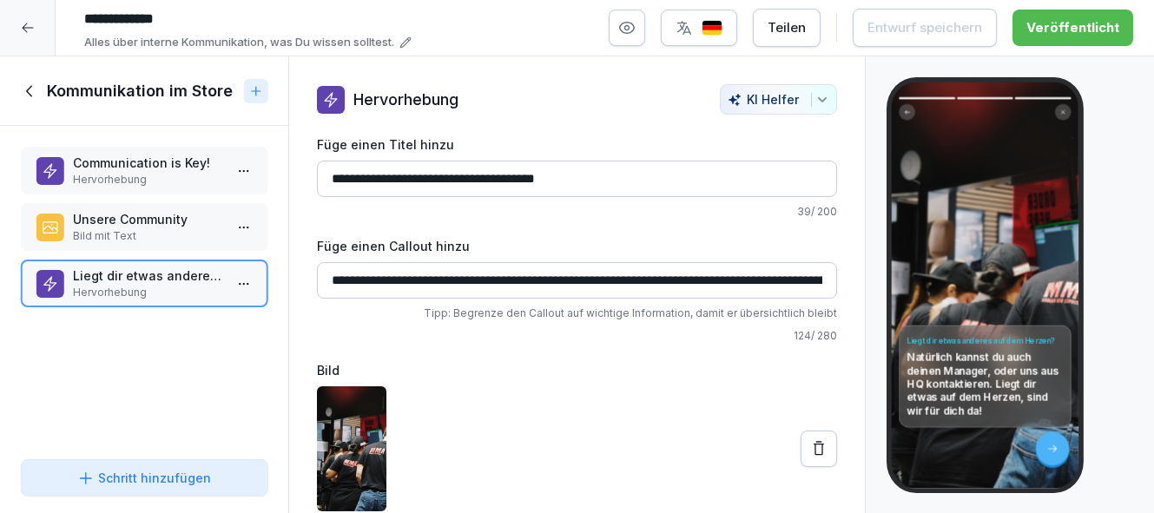
click at [33, 30] on icon at bounding box center [28, 28] width 14 height 14
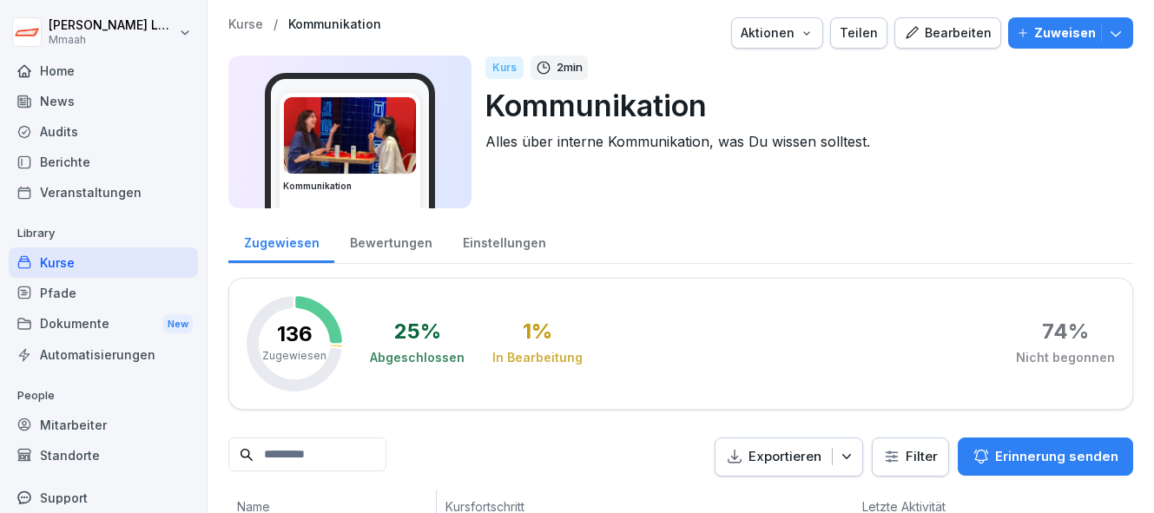
click at [955, 43] on button "Bearbeiten" at bounding box center [948, 32] width 107 height 31
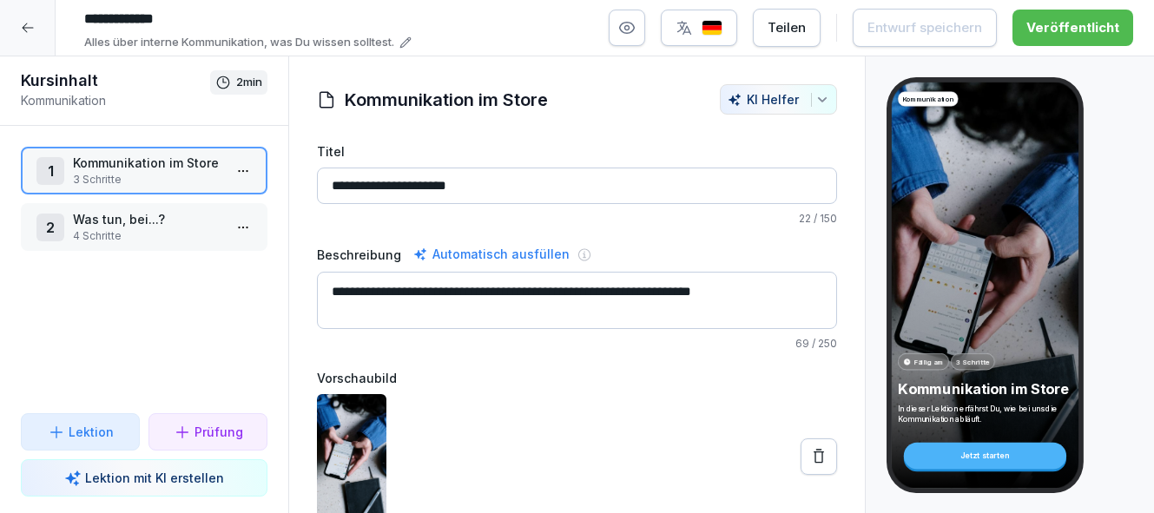
click at [149, 233] on p "4 Schritte" at bounding box center [147, 236] width 149 height 16
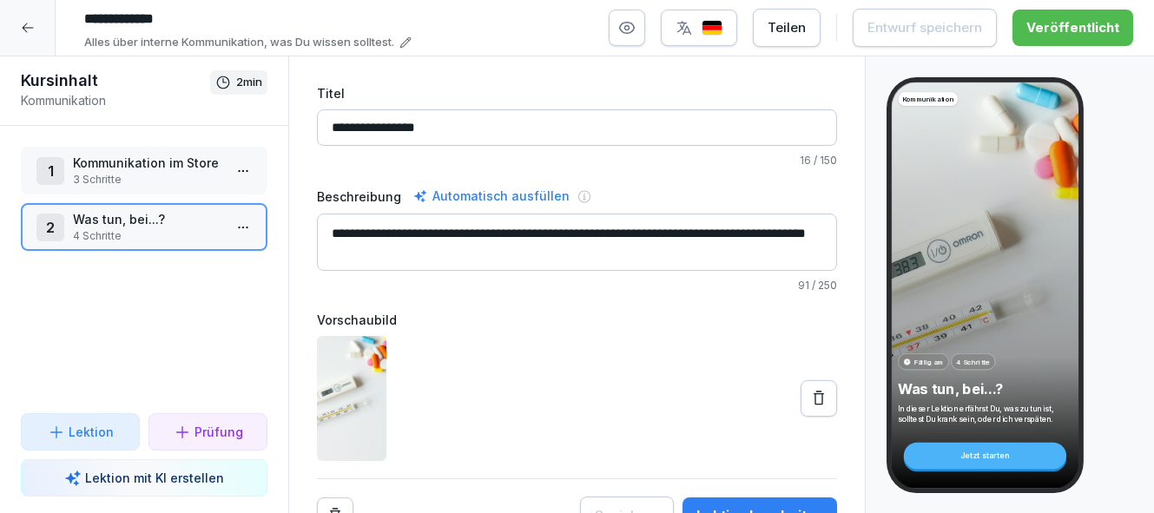
scroll to position [79, 0]
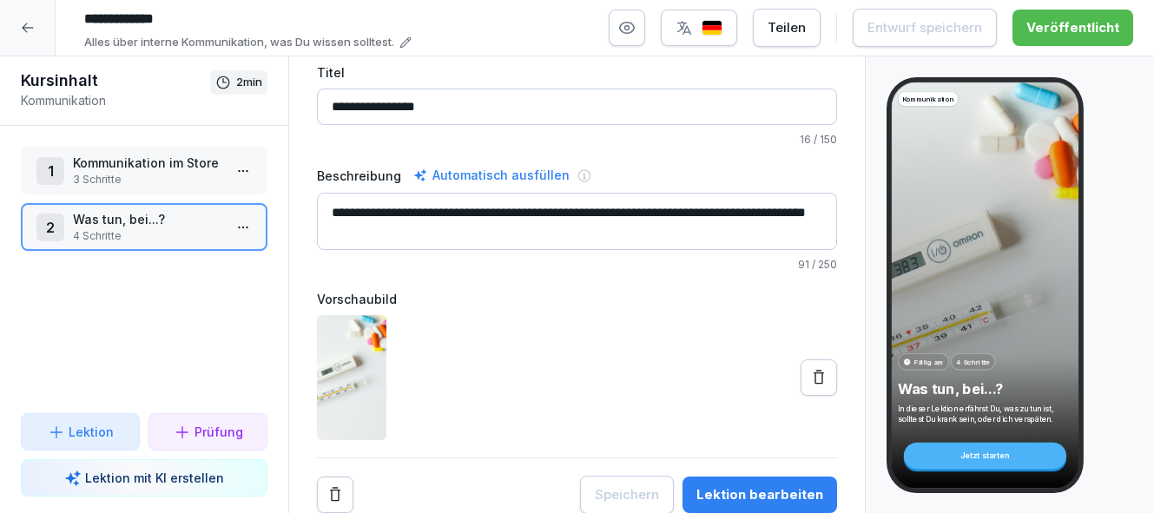
click at [764, 495] on div "Lektion bearbeiten" at bounding box center [760, 495] width 127 height 19
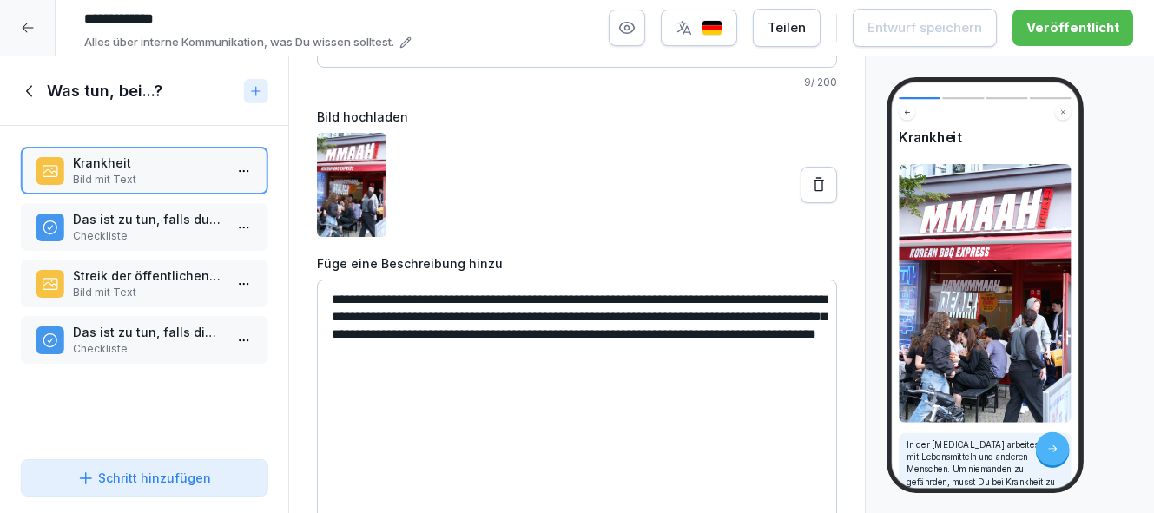
scroll to position [155, 0]
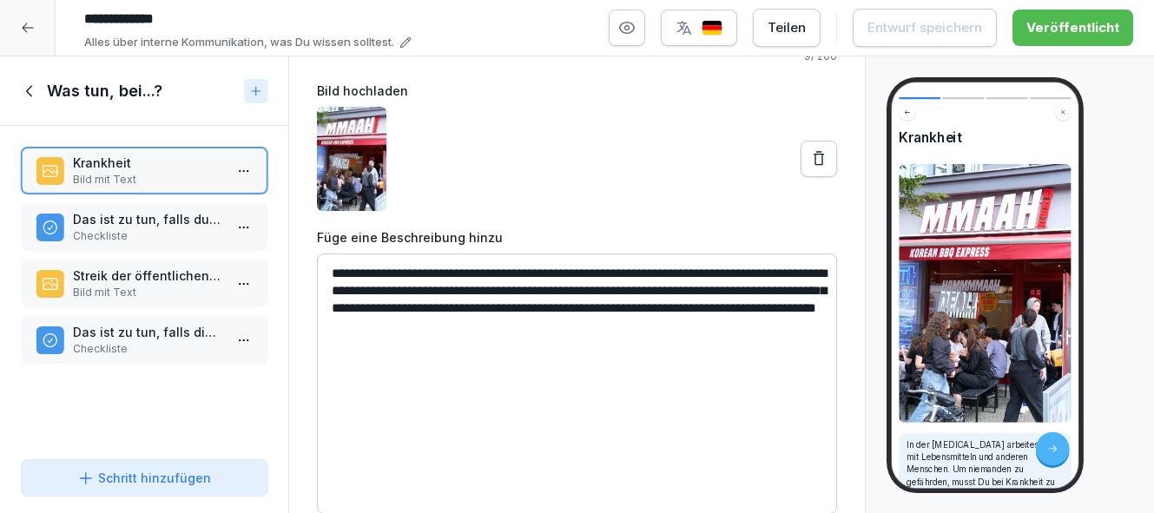
click at [162, 232] on p "Checkliste" at bounding box center [147, 236] width 149 height 16
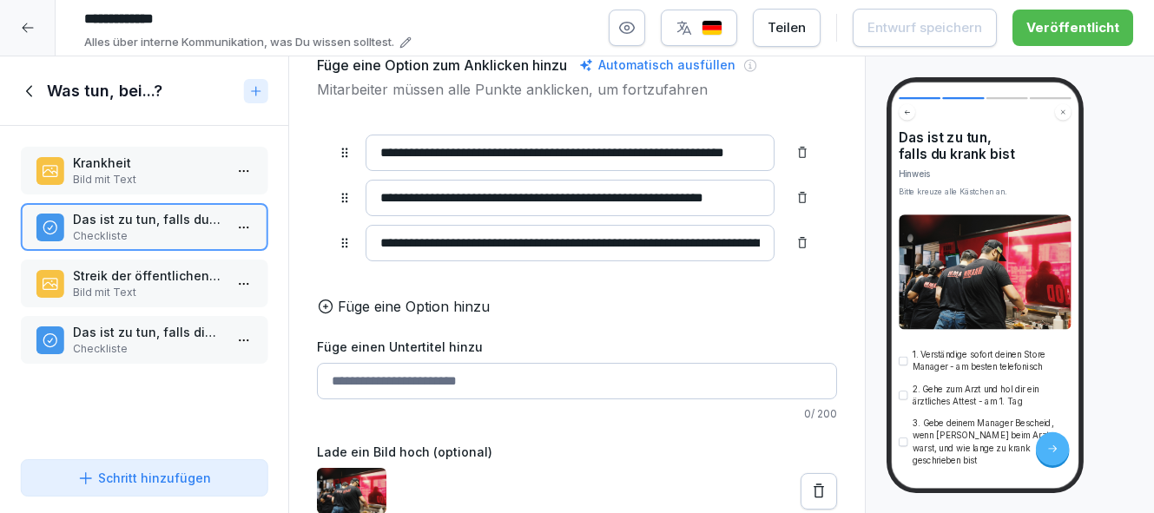
scroll to position [182, 0]
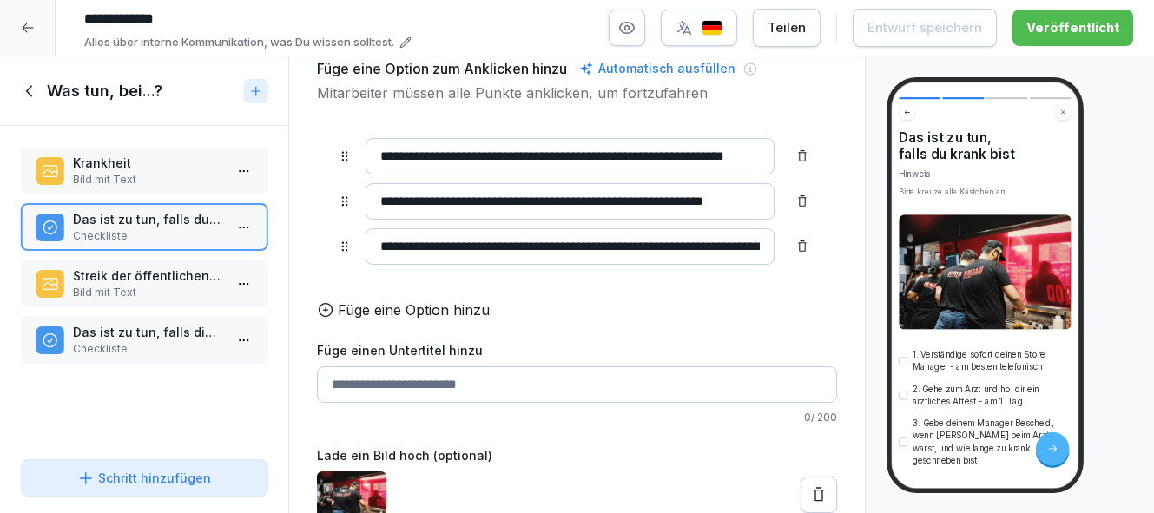
click at [492, 384] on input "Füge einen Untertitel hinzu" at bounding box center [577, 385] width 520 height 36
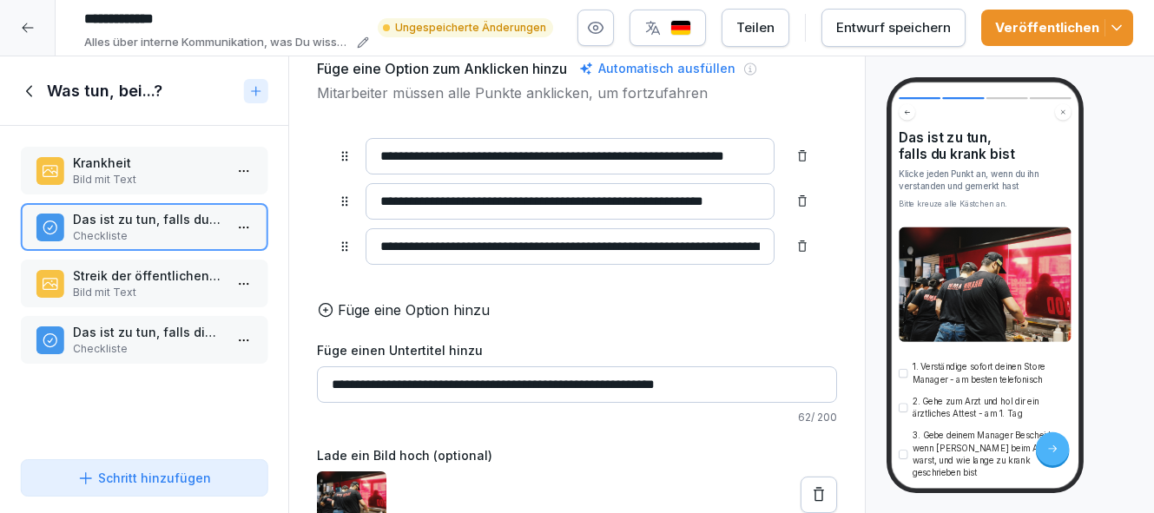
type input "**********"
click at [895, 29] on div "Entwurf speichern" at bounding box center [894, 27] width 115 height 19
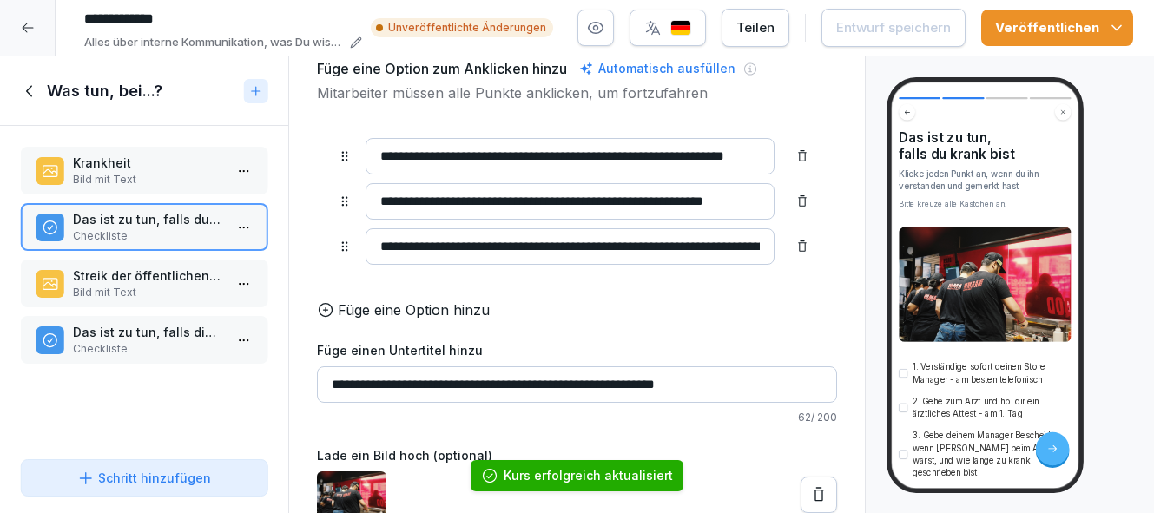
click at [690, 30] on img "button" at bounding box center [681, 28] width 21 height 17
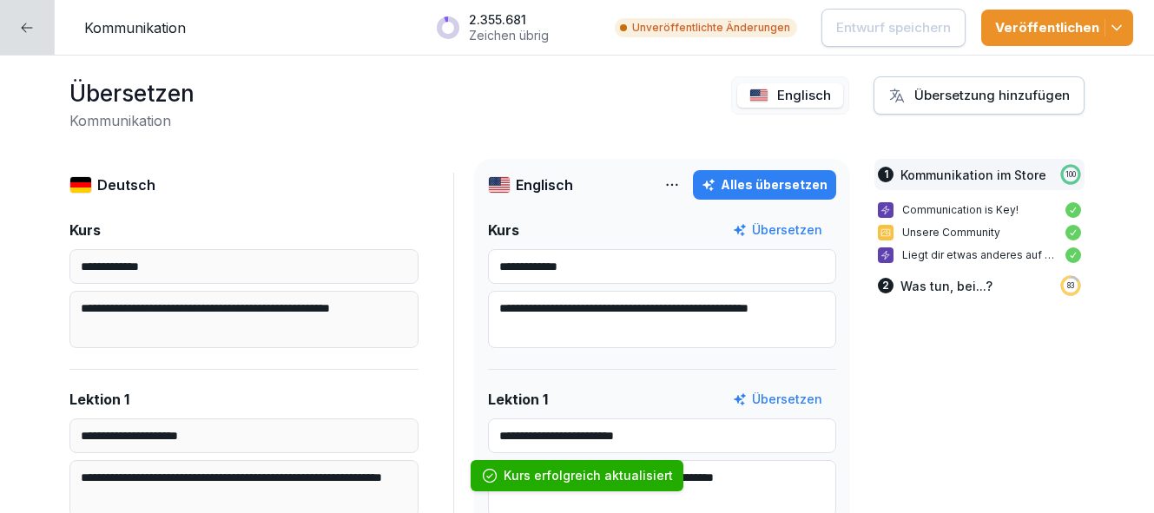
click at [777, 188] on div "Alles übersetzen" at bounding box center [765, 184] width 126 height 19
type input "**********"
click at [1122, 30] on icon "button" at bounding box center [1116, 27] width 17 height 17
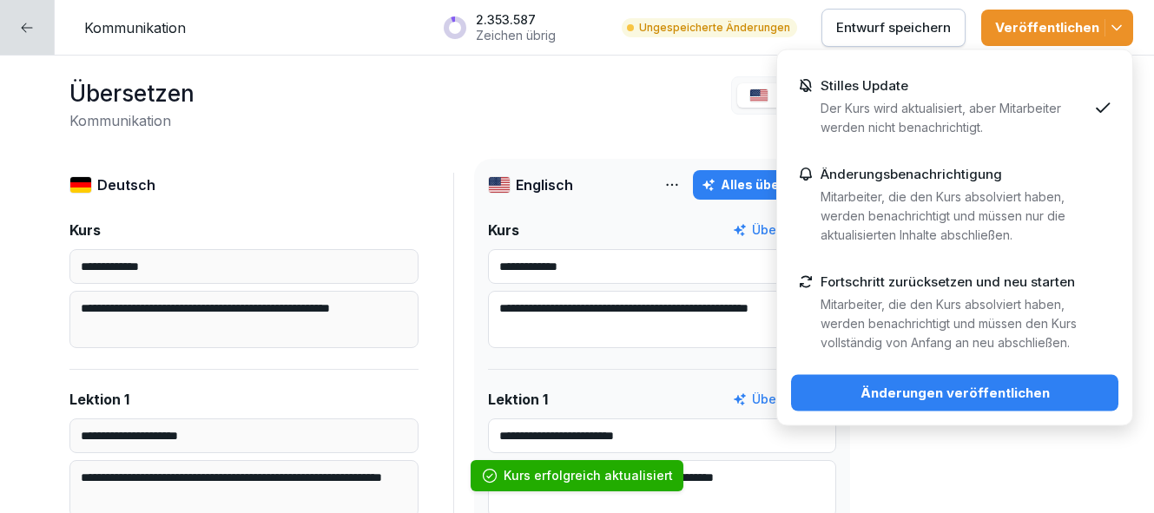
click at [1015, 396] on div "Änderungen veröffentlichen" at bounding box center [955, 393] width 300 height 19
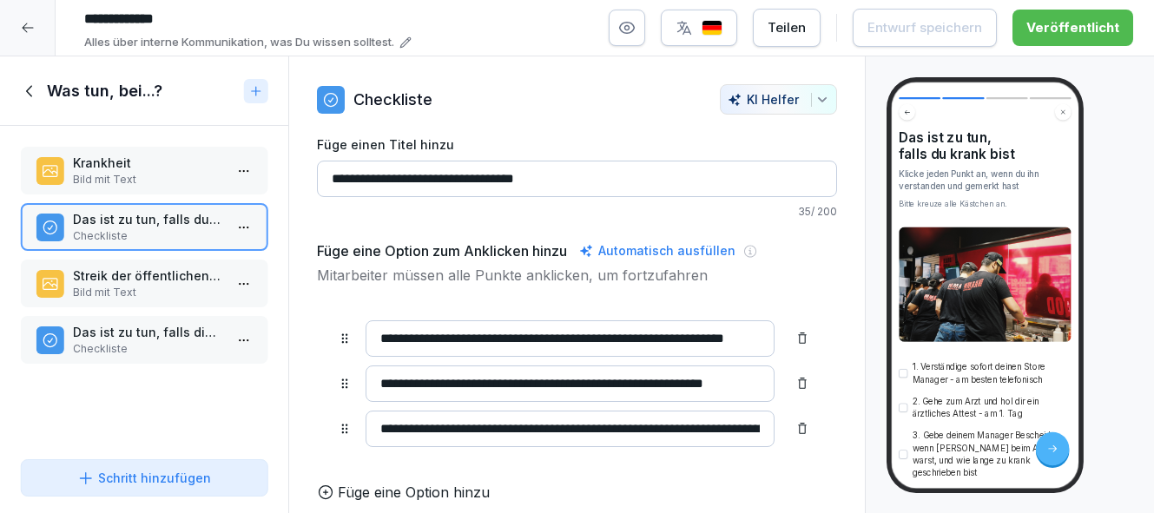
click at [183, 284] on p "Streik der öffentlichen Verkehrsmittel" at bounding box center [147, 276] width 149 height 18
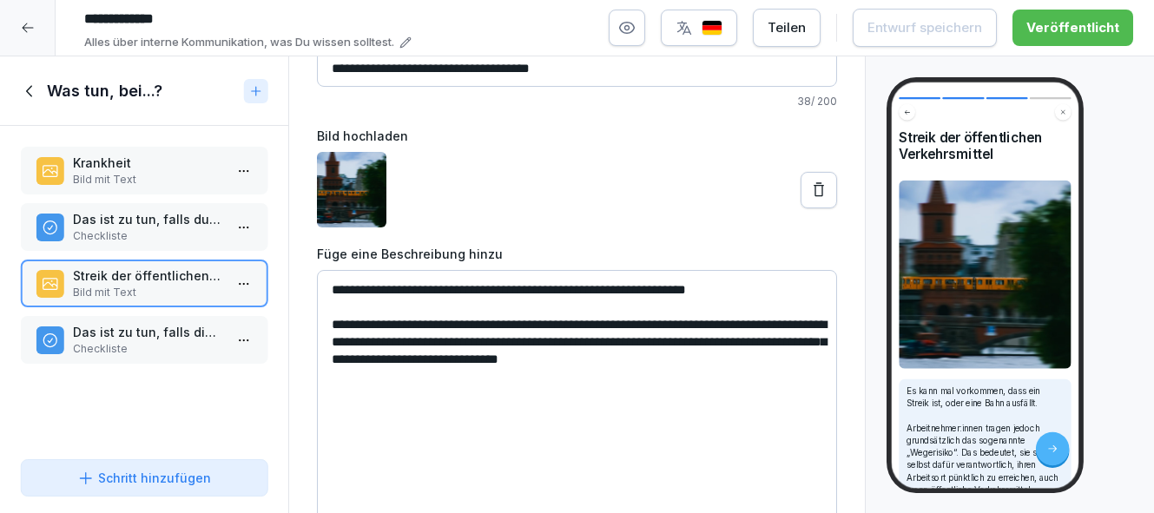
scroll to position [127, 0]
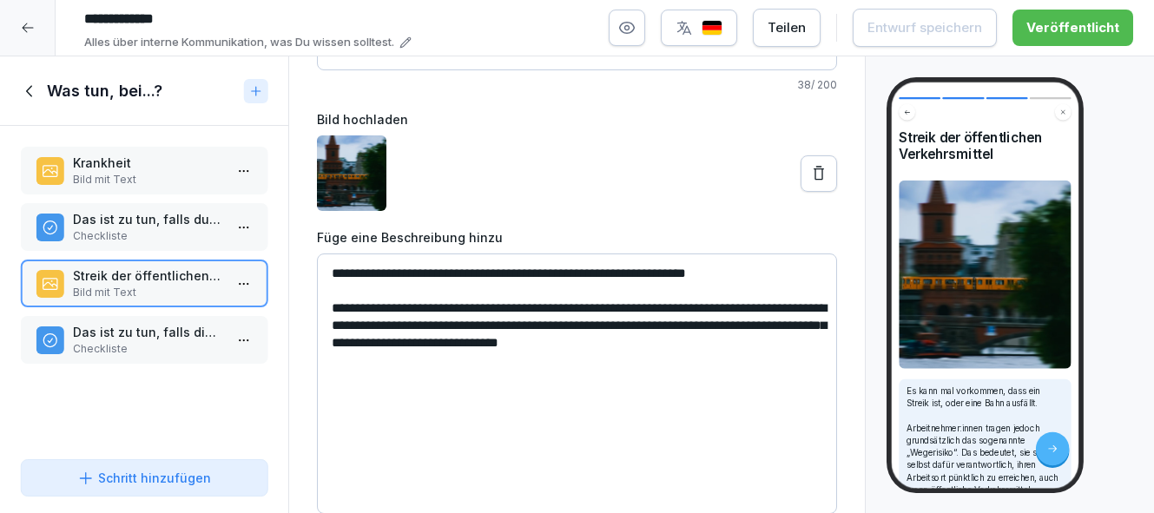
click at [174, 337] on p "Das ist zu tun, falls die Verkehrsmittel streiken" at bounding box center [147, 332] width 149 height 18
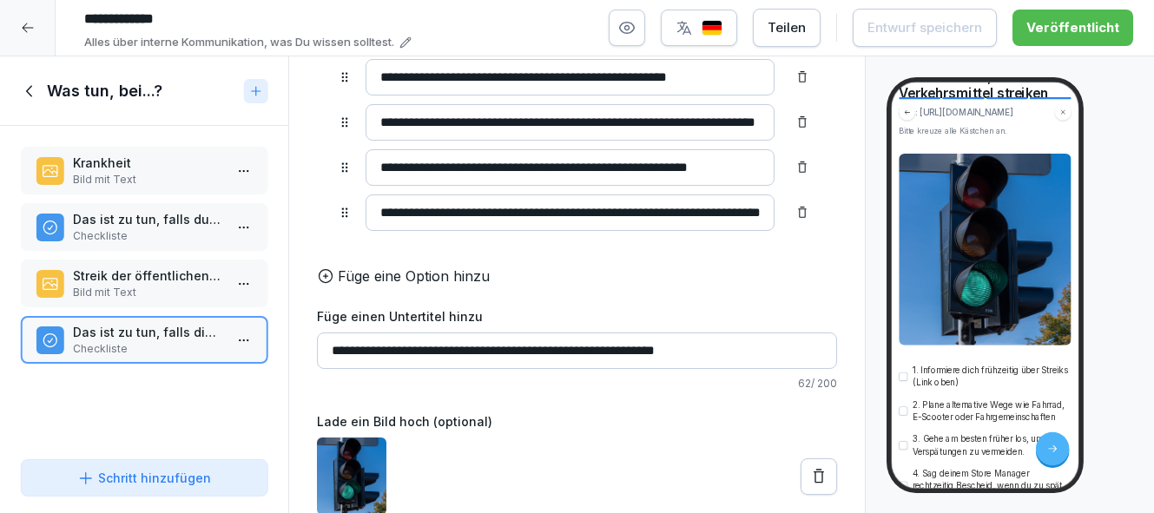
scroll to position [96, 0]
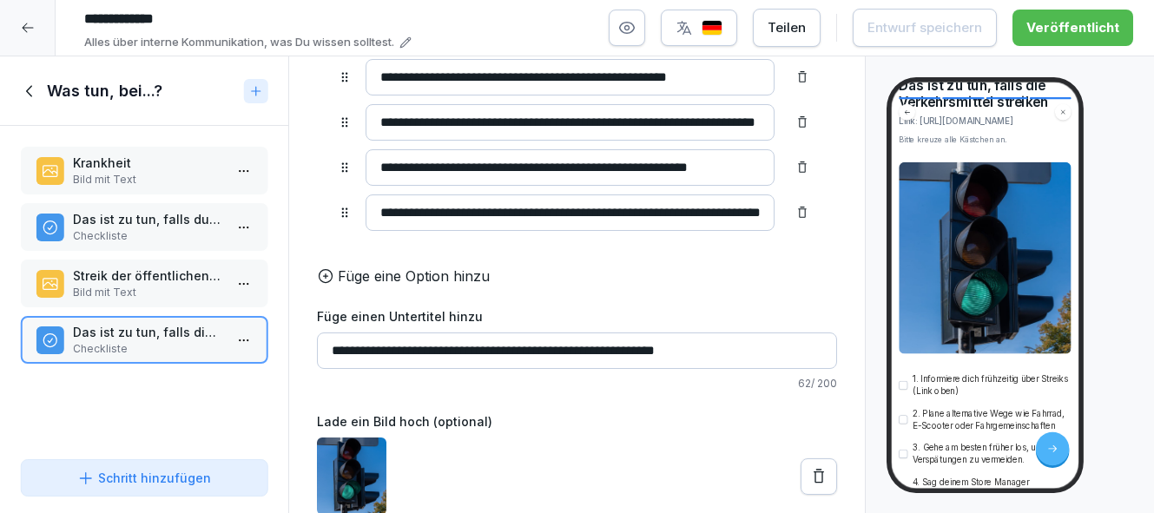
click at [333, 351] on input "**********" at bounding box center [577, 351] width 520 height 36
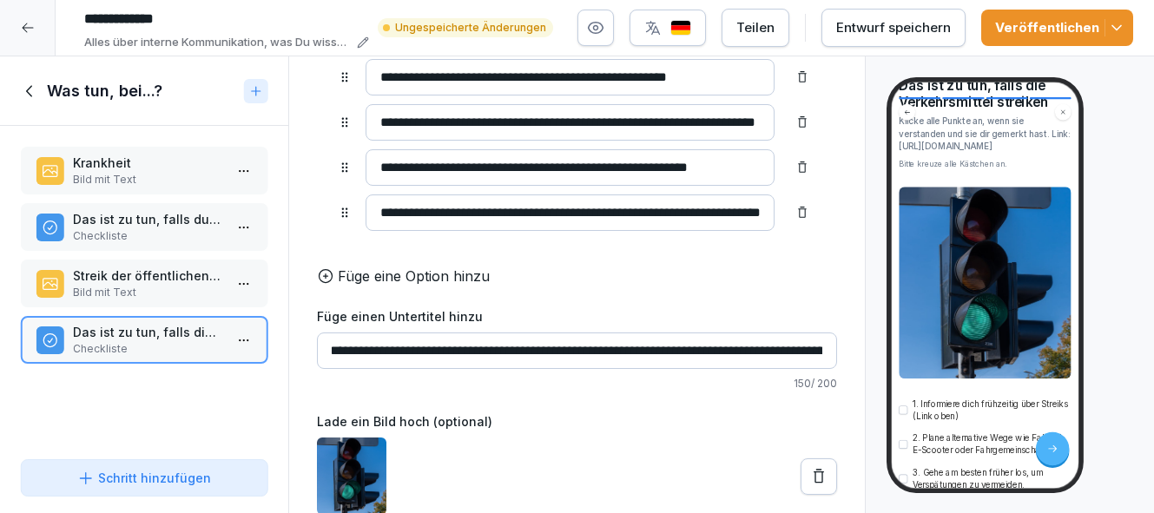
scroll to position [0, 0]
click at [651, 381] on p "150 / 200" at bounding box center [577, 384] width 520 height 16
click at [787, 354] on input "**********" at bounding box center [577, 351] width 520 height 36
click at [596, 350] on input "**********" at bounding box center [577, 351] width 520 height 36
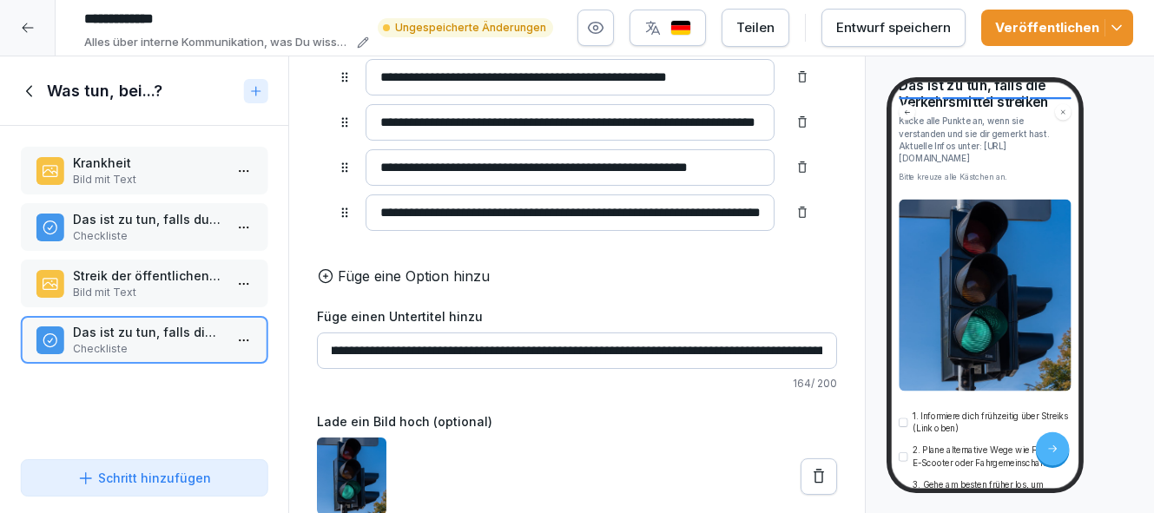
type input "**********"
click at [930, 35] on div "Entwurf speichern" at bounding box center [894, 27] width 115 height 19
click at [691, 26] on img "button" at bounding box center [681, 28] width 21 height 17
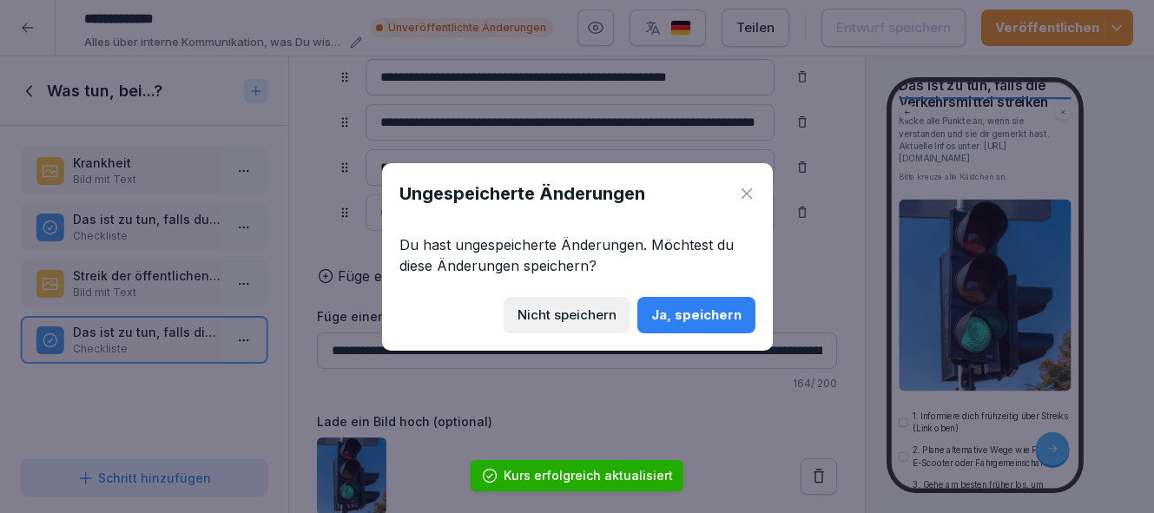
click at [708, 321] on div "Ja, speichern" at bounding box center [697, 315] width 90 height 19
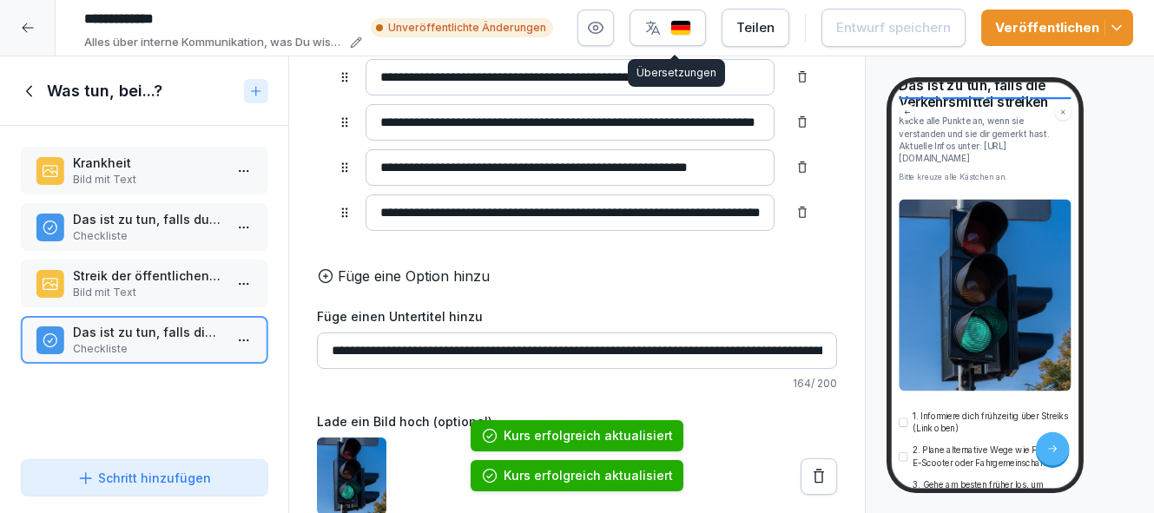
click at [691, 31] on img "button" at bounding box center [681, 28] width 21 height 17
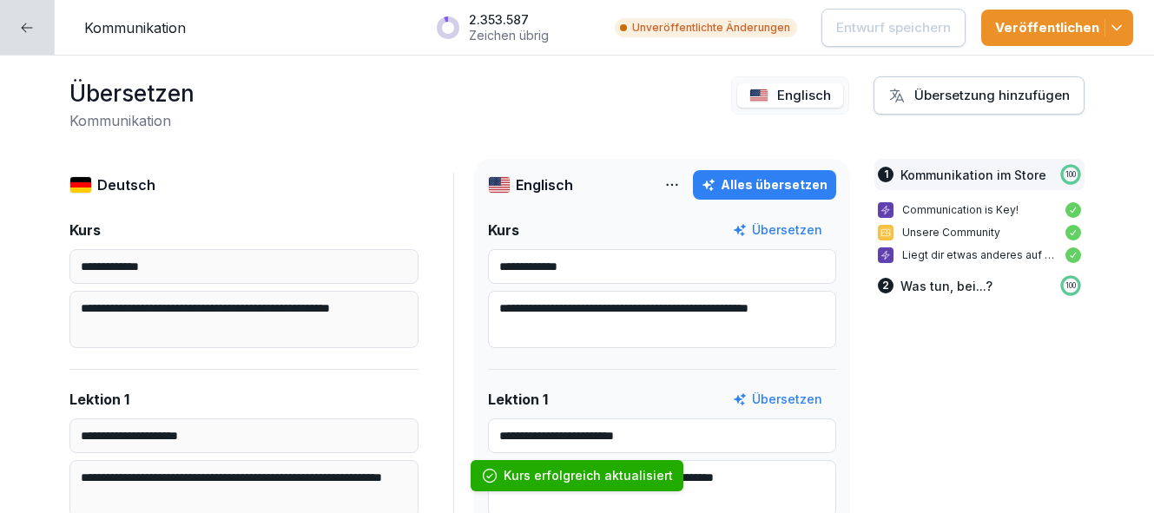
click at [777, 186] on div "Alles übersetzen" at bounding box center [765, 184] width 126 height 19
click at [1124, 36] on button "Veröffentlichen" at bounding box center [1058, 28] width 152 height 36
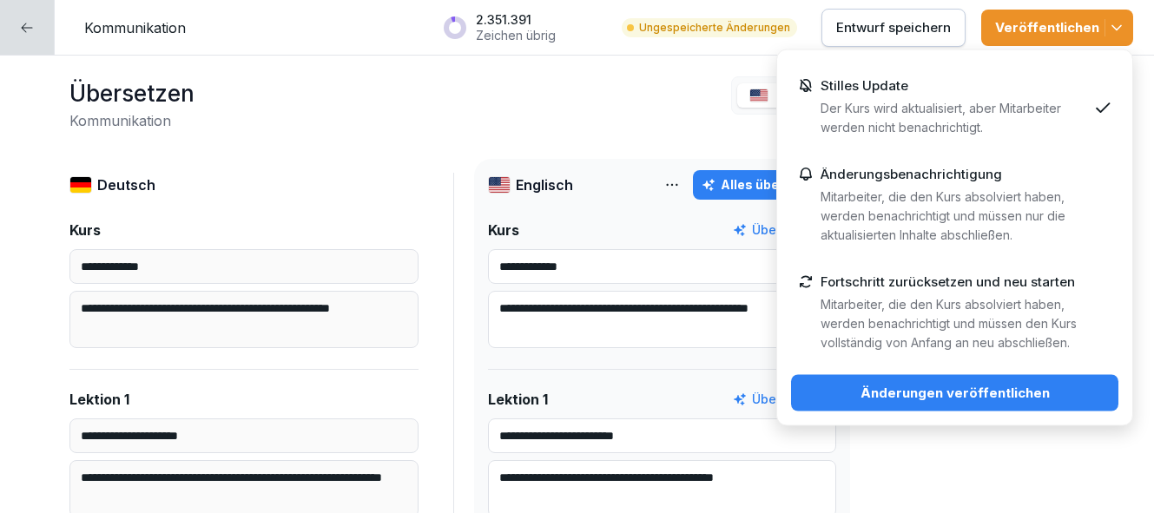
click at [1043, 394] on div "Änderungen veröffentlichen" at bounding box center [955, 393] width 300 height 19
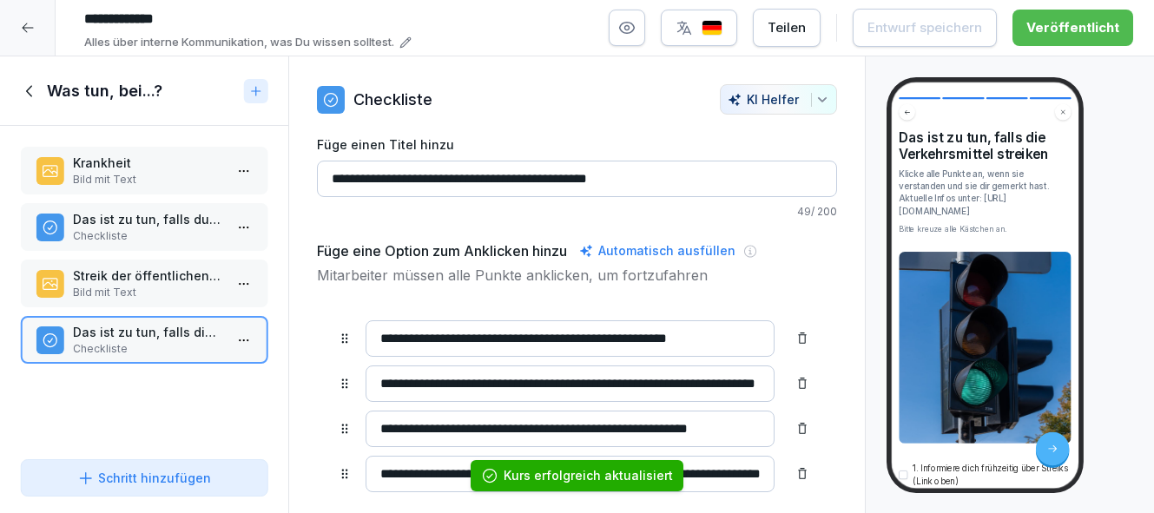
click at [32, 88] on icon at bounding box center [30, 91] width 19 height 19
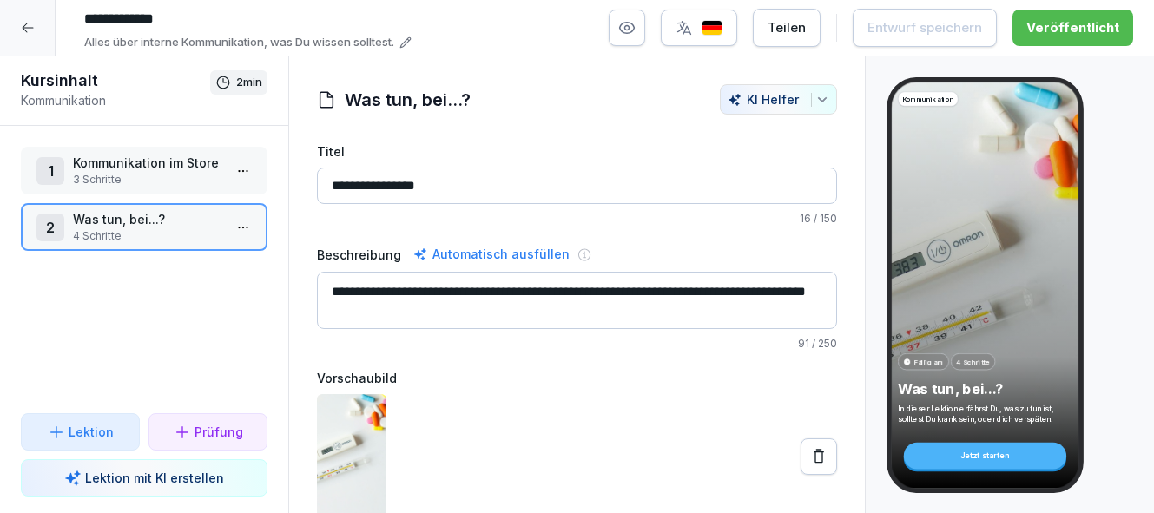
click at [26, 24] on icon at bounding box center [28, 28] width 14 height 14
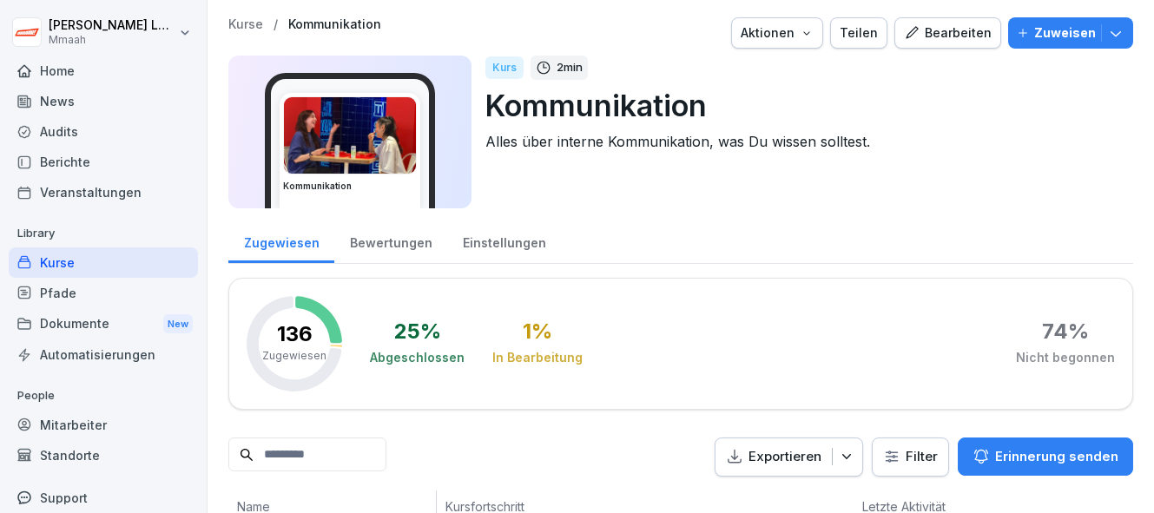
click at [255, 22] on p "Kurse" at bounding box center [245, 24] width 35 height 15
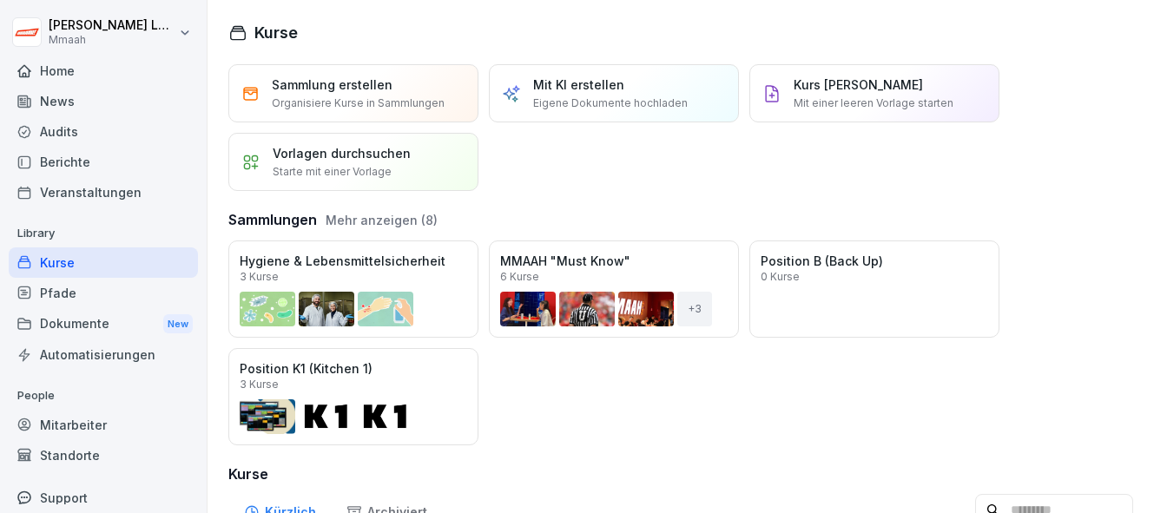
click at [388, 219] on button "Mehr anzeigen (8)" at bounding box center [382, 220] width 112 height 18
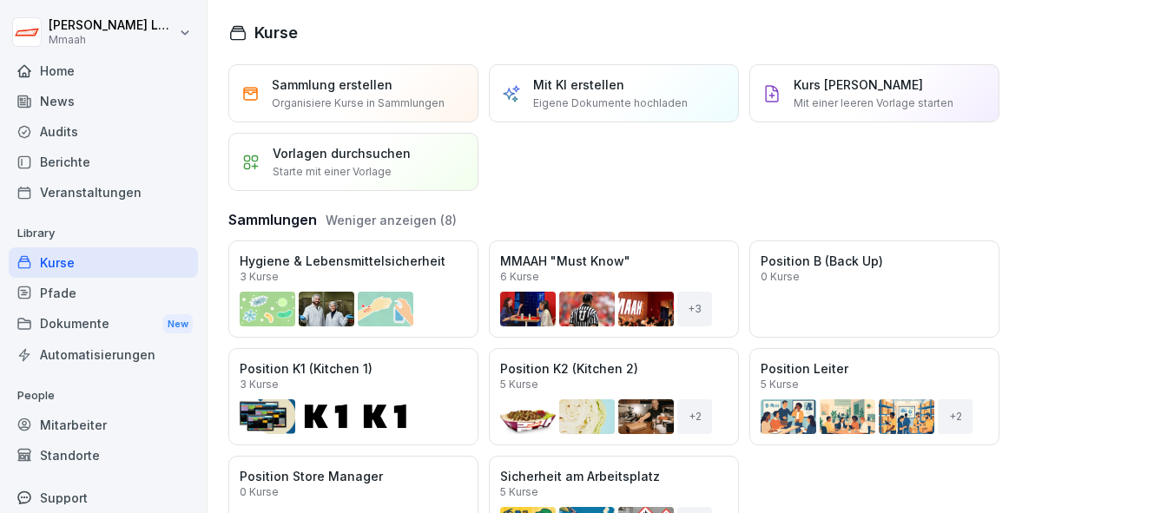
click at [0, 0] on div "Öffnen" at bounding box center [0, 0] width 0 height 0
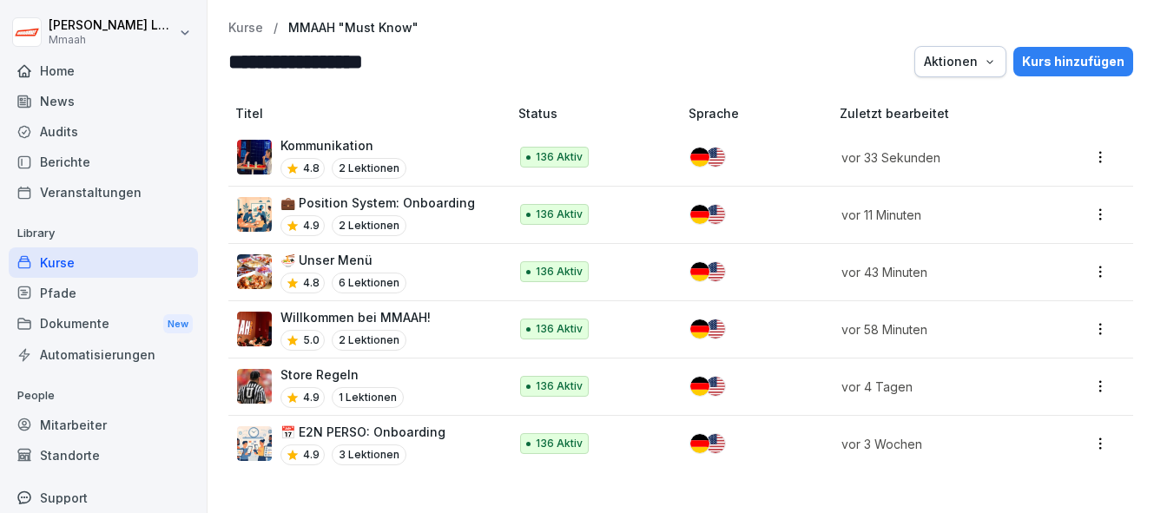
click at [455, 445] on div "📅 E2N PERSO: Onboarding 4.9 3 Lektionen" at bounding box center [364, 444] width 254 height 43
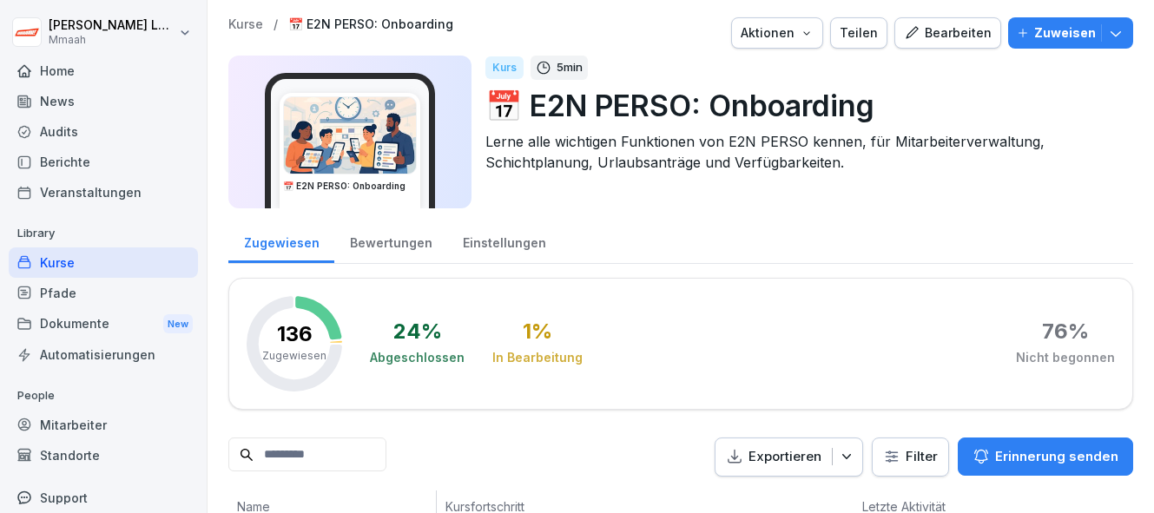
click at [955, 43] on button "Bearbeiten" at bounding box center [948, 32] width 107 height 31
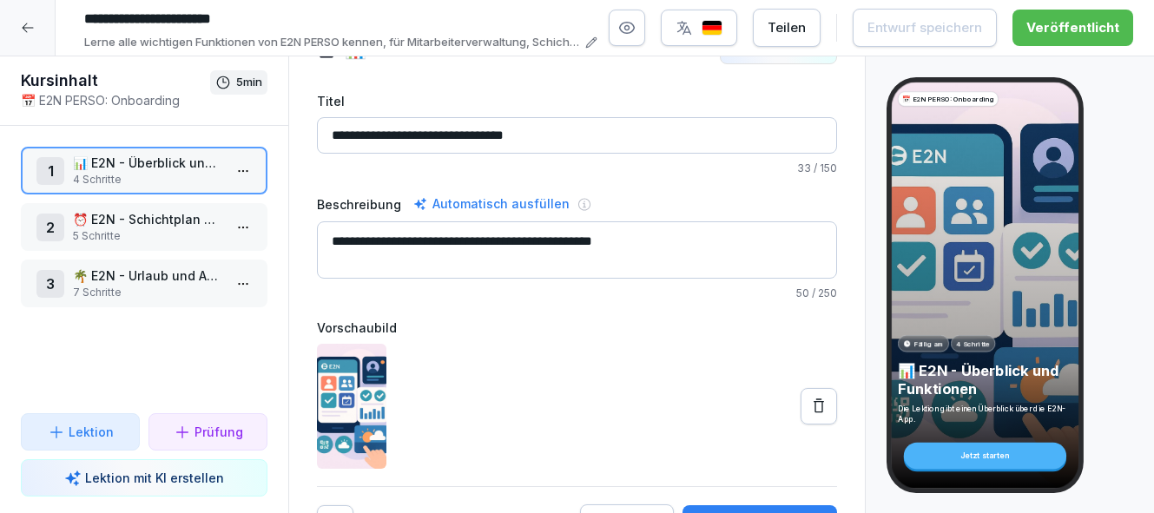
scroll to position [79, 0]
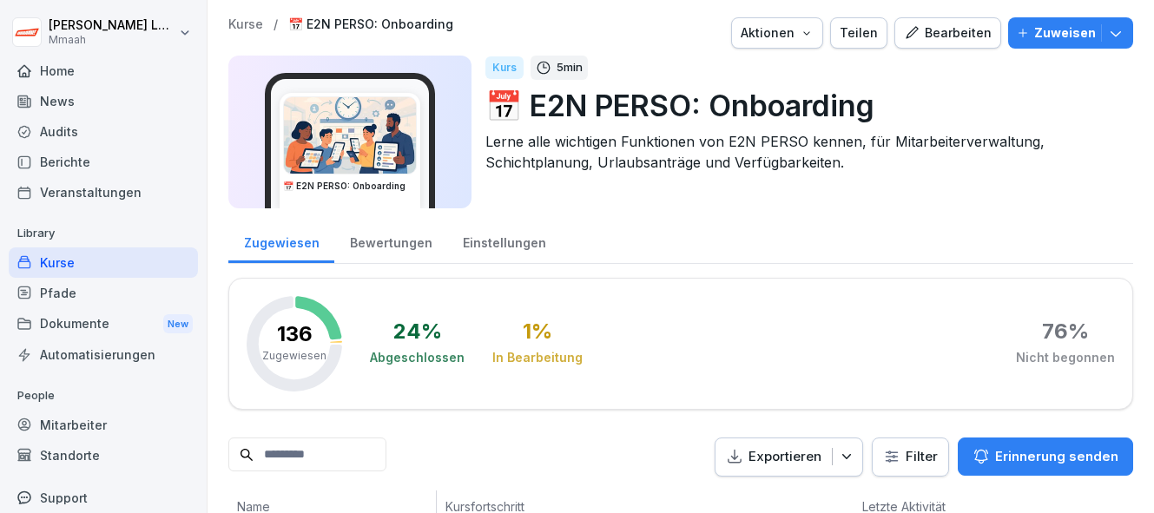
click at [248, 24] on p "Kurse" at bounding box center [245, 24] width 35 height 15
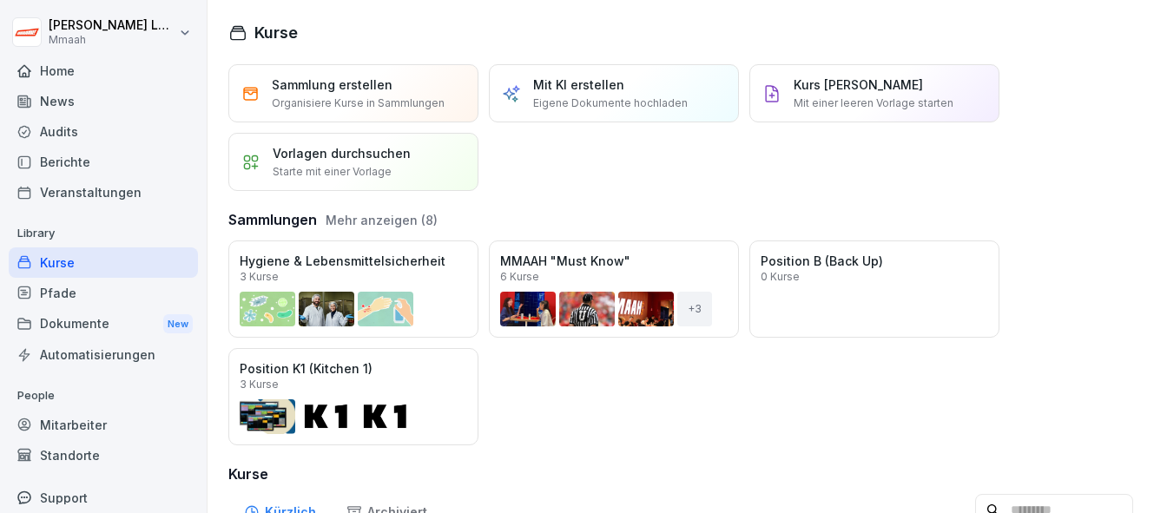
click at [395, 216] on button "Mehr anzeigen (8)" at bounding box center [382, 220] width 112 height 18
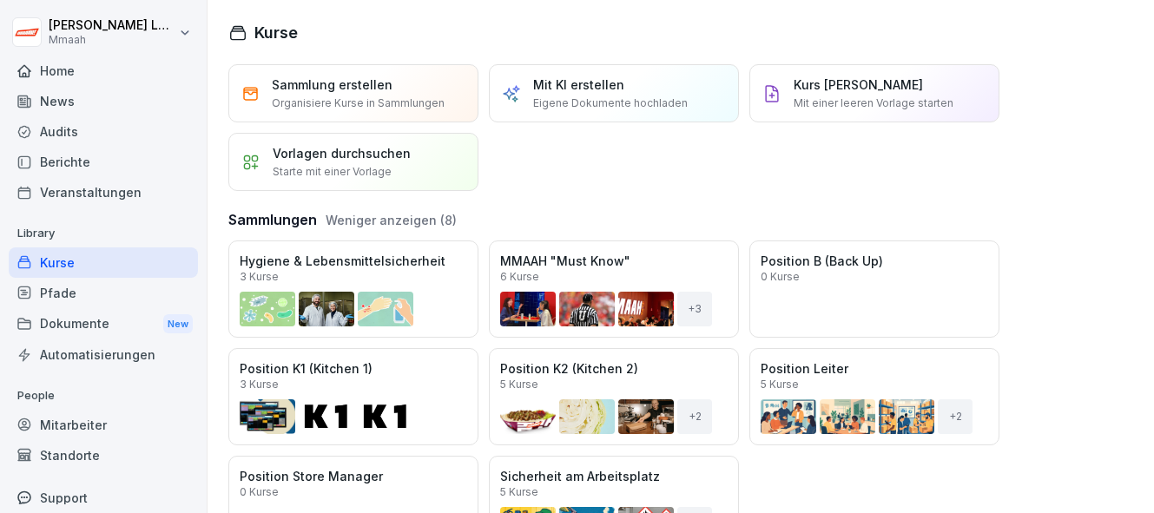
click at [0, 0] on div "Öffnen" at bounding box center [0, 0] width 0 height 0
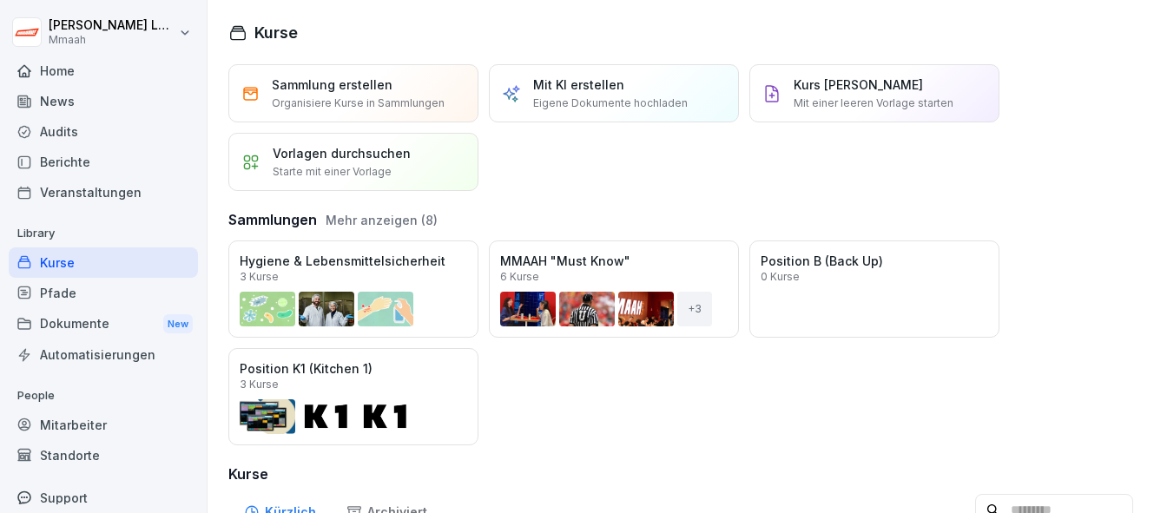
click at [362, 224] on button "Mehr anzeigen (8)" at bounding box center [382, 220] width 112 height 18
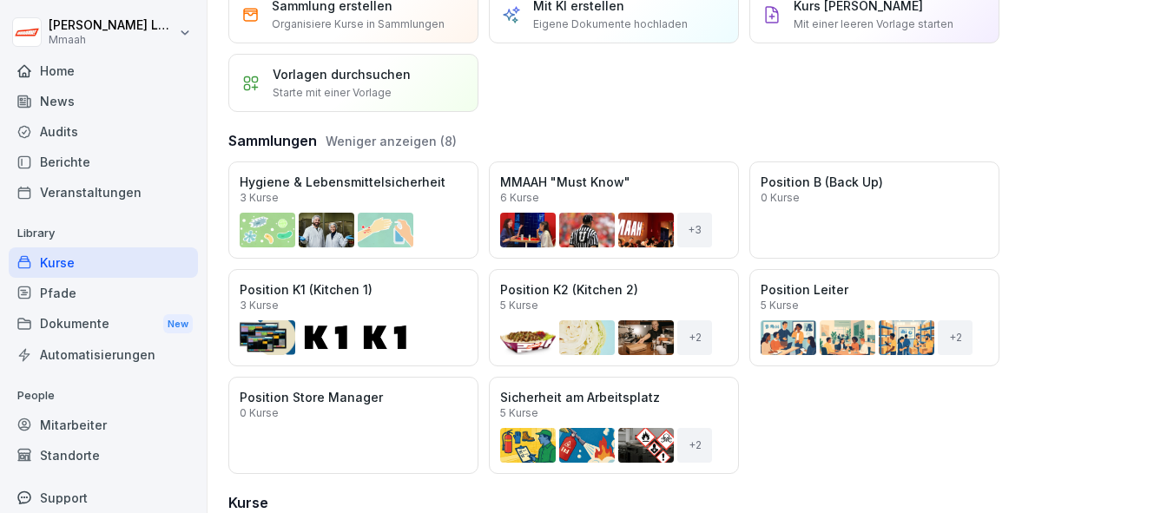
scroll to position [84, 0]
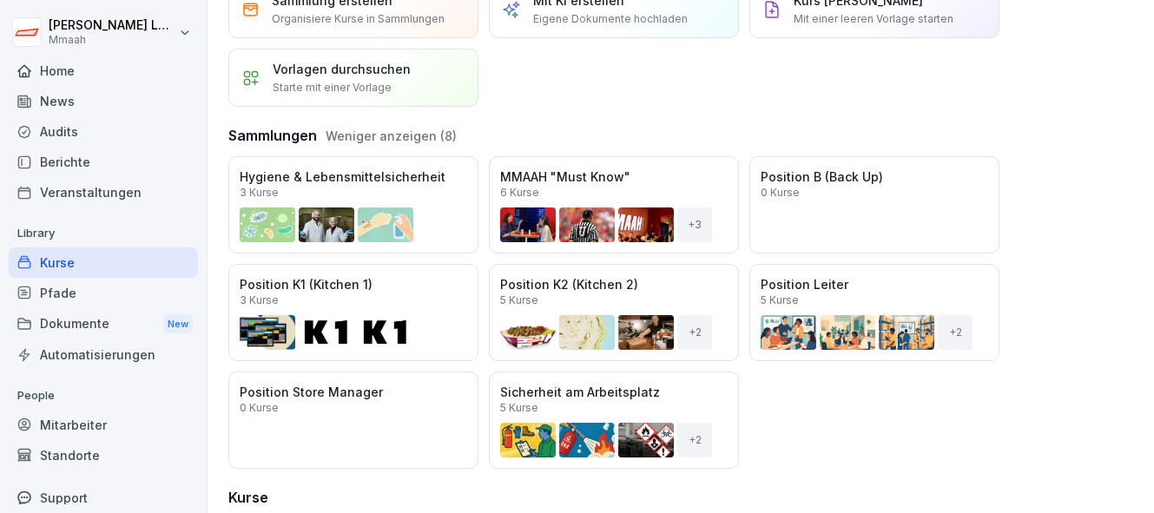
click at [0, 0] on div "Öffnen" at bounding box center [0, 0] width 0 height 0
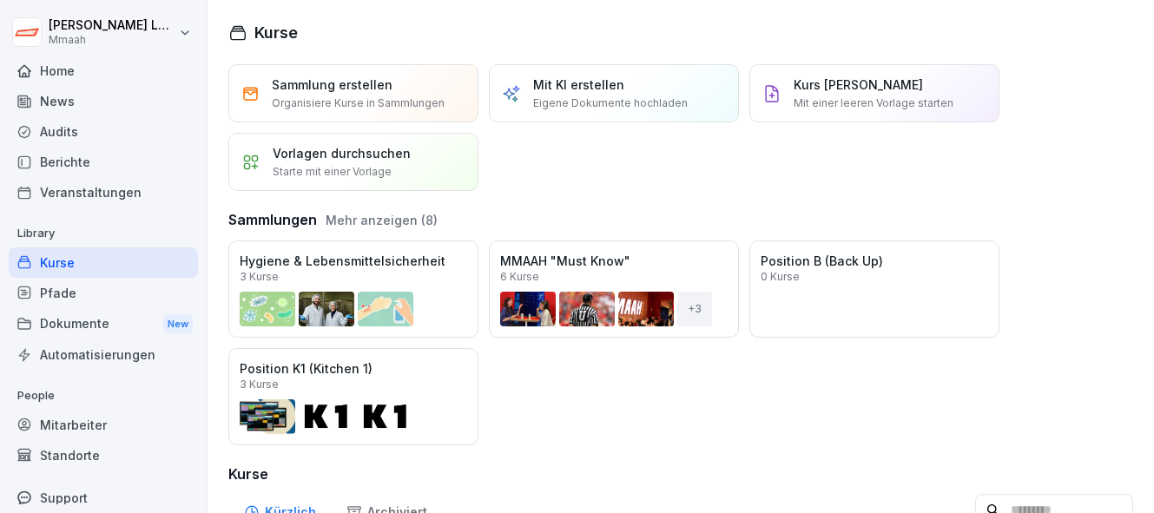
click at [378, 219] on button "Mehr anzeigen (8)" at bounding box center [382, 220] width 112 height 18
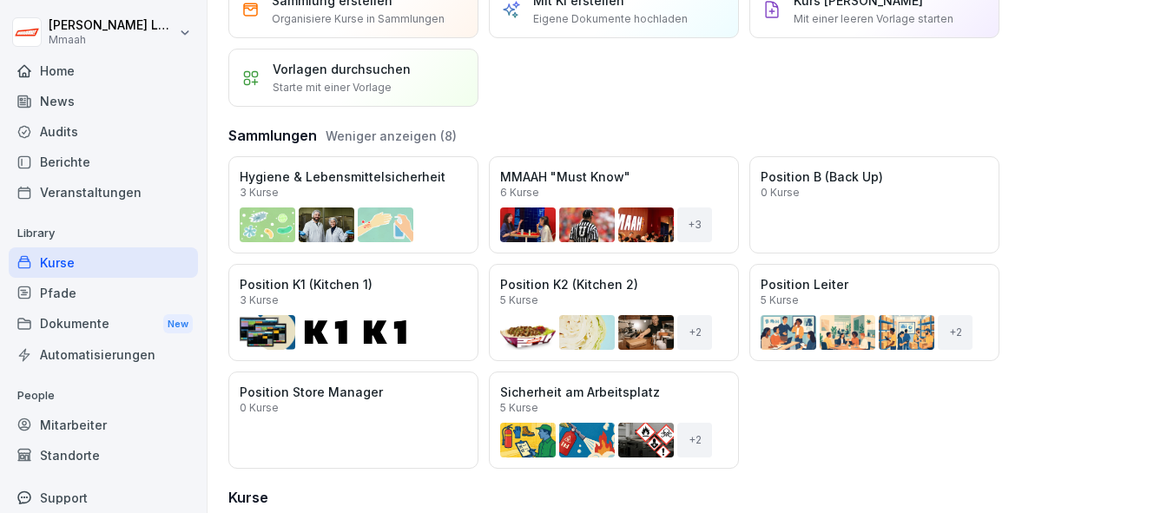
scroll to position [91, 0]
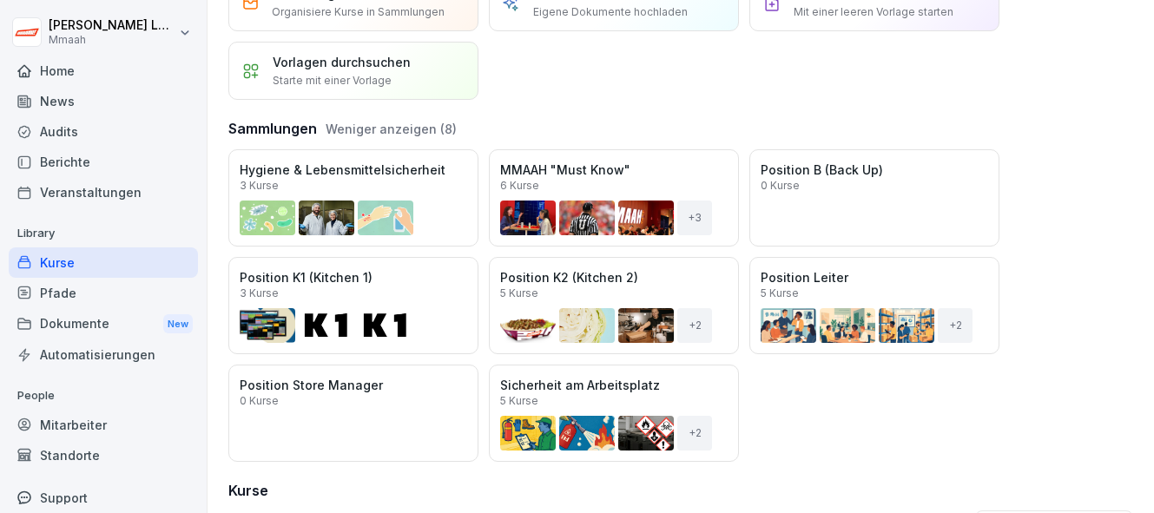
click at [0, 0] on div "Öffnen" at bounding box center [0, 0] width 0 height 0
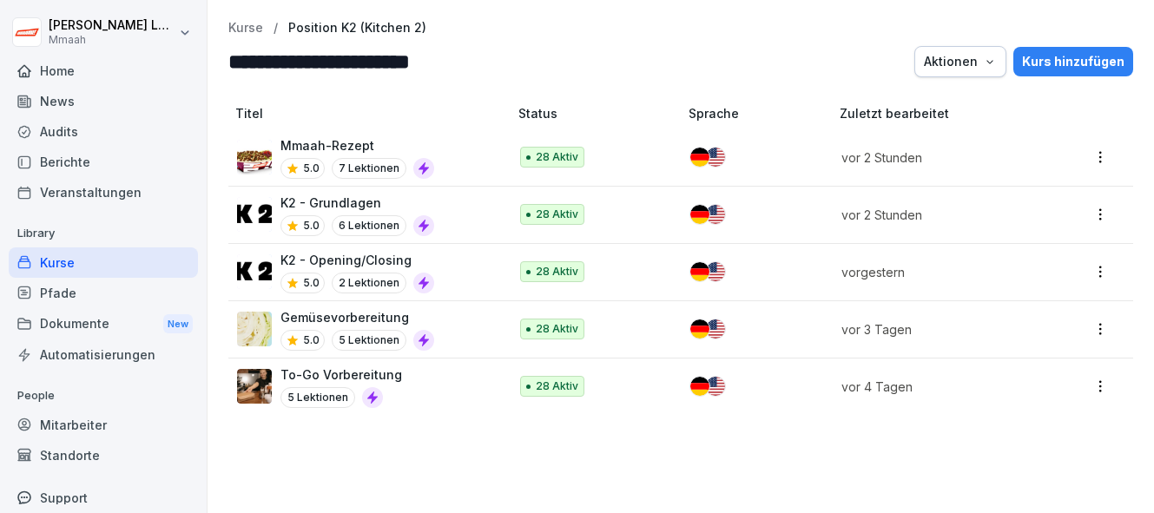
click at [336, 146] on p "Mmaah-Rezept" at bounding box center [358, 145] width 154 height 18
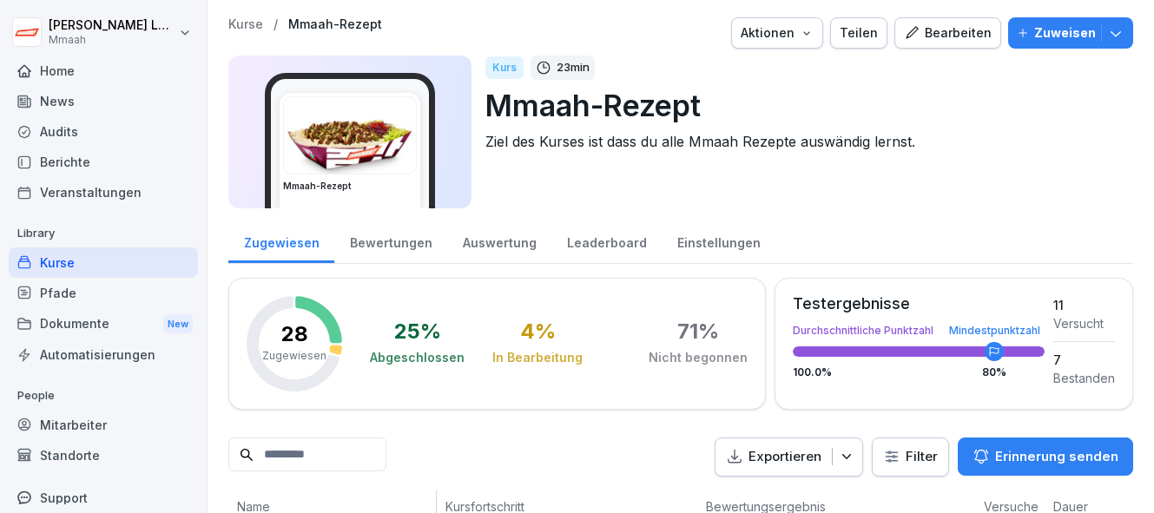
click at [948, 33] on div "Bearbeiten" at bounding box center [948, 32] width 88 height 19
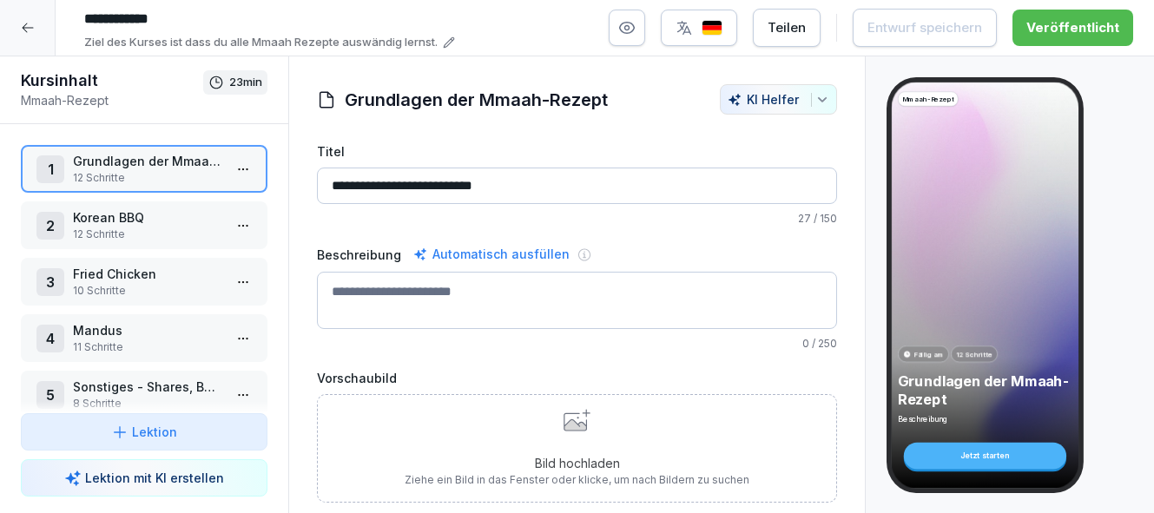
click at [532, 183] on input "**********" at bounding box center [577, 186] width 520 height 36
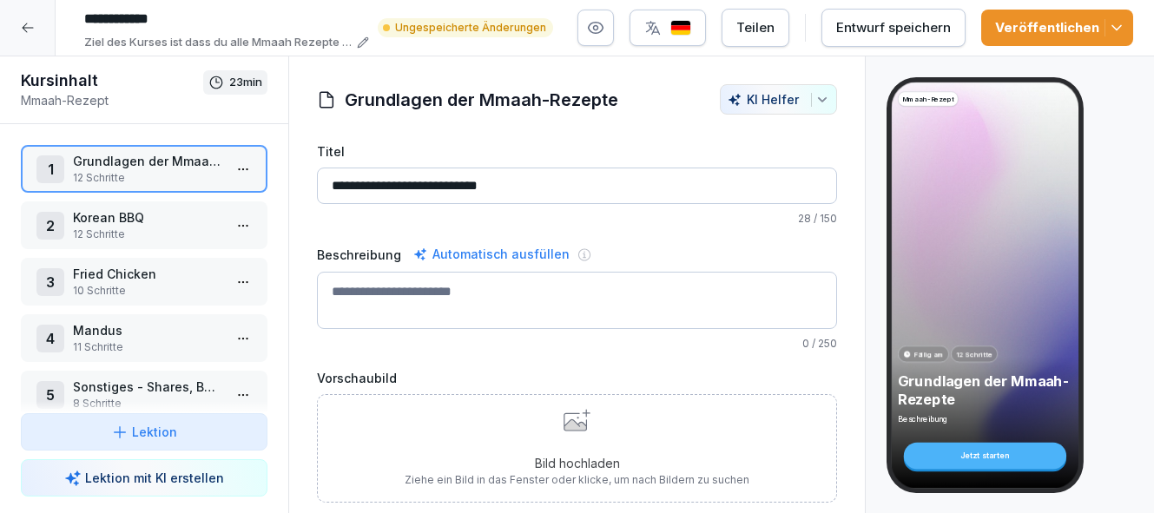
type input "**********"
click at [869, 34] on div "Entwurf speichern" at bounding box center [894, 27] width 115 height 19
click at [1112, 35] on icon "button" at bounding box center [1116, 27] width 17 height 17
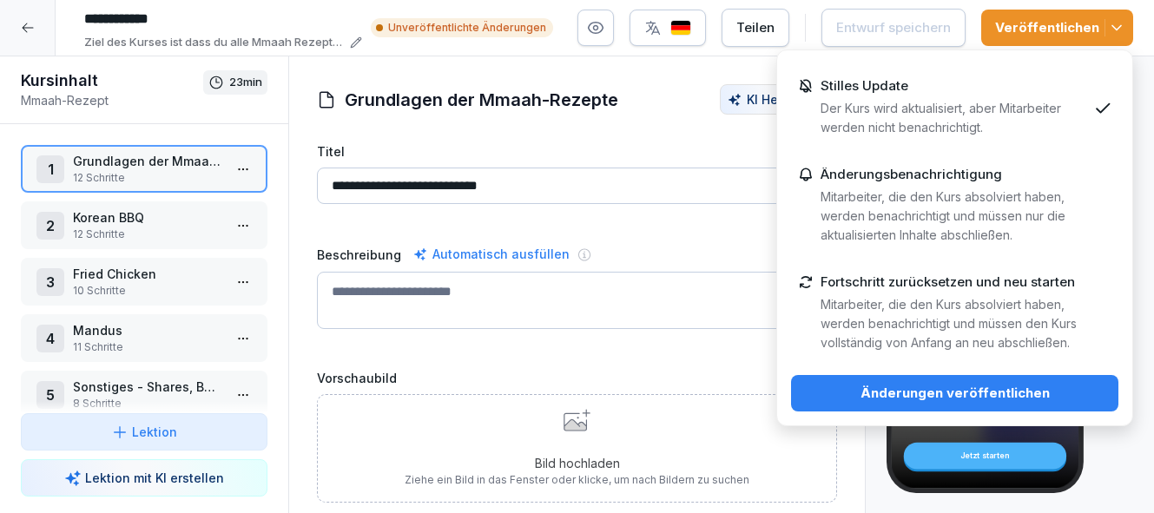
click at [1041, 394] on div "Änderungen veröffentlichen" at bounding box center [955, 393] width 300 height 19
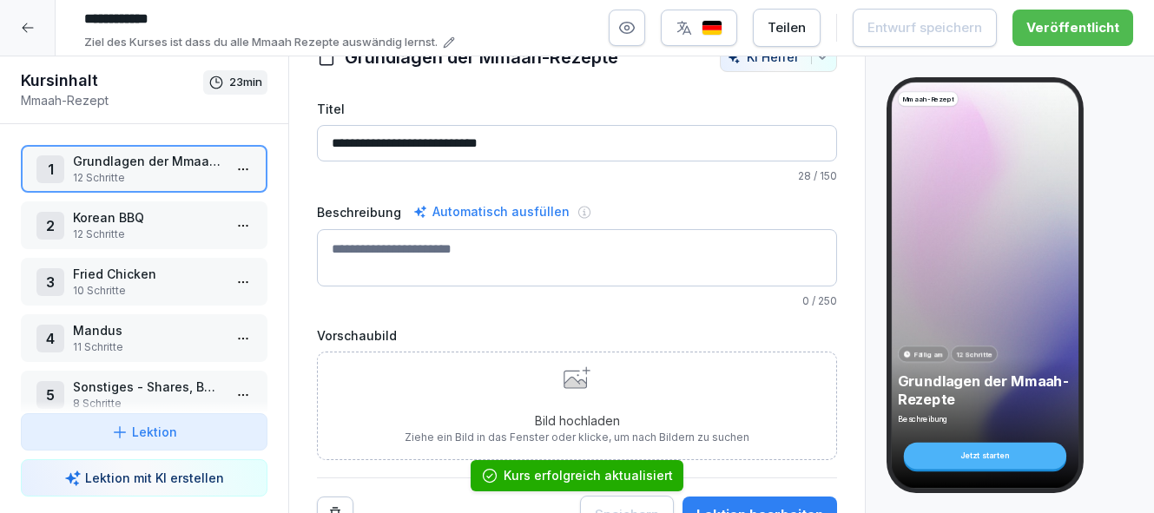
scroll to position [41, 0]
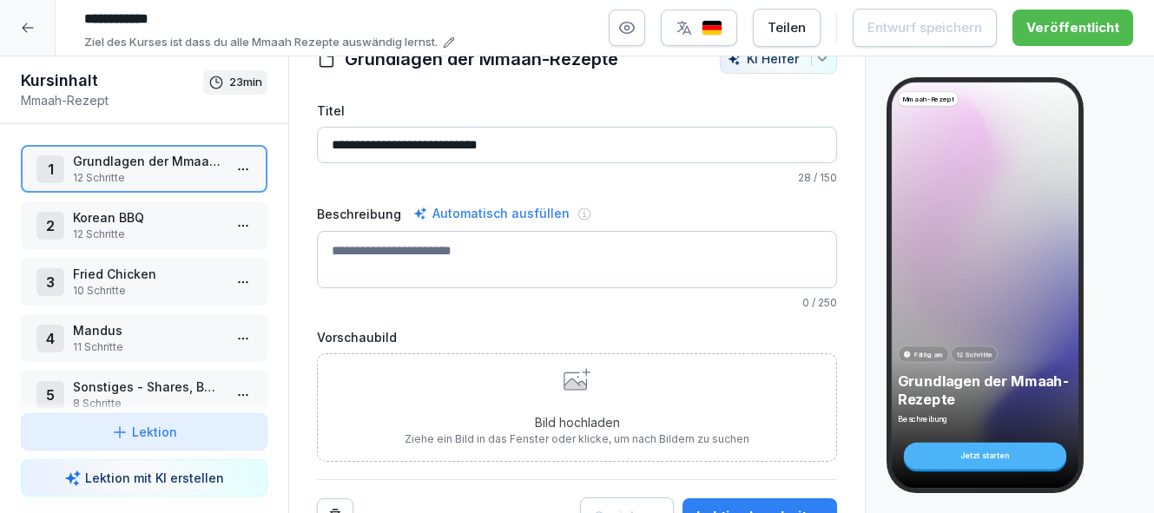
click at [154, 228] on p "12 Schritte" at bounding box center [147, 235] width 149 height 16
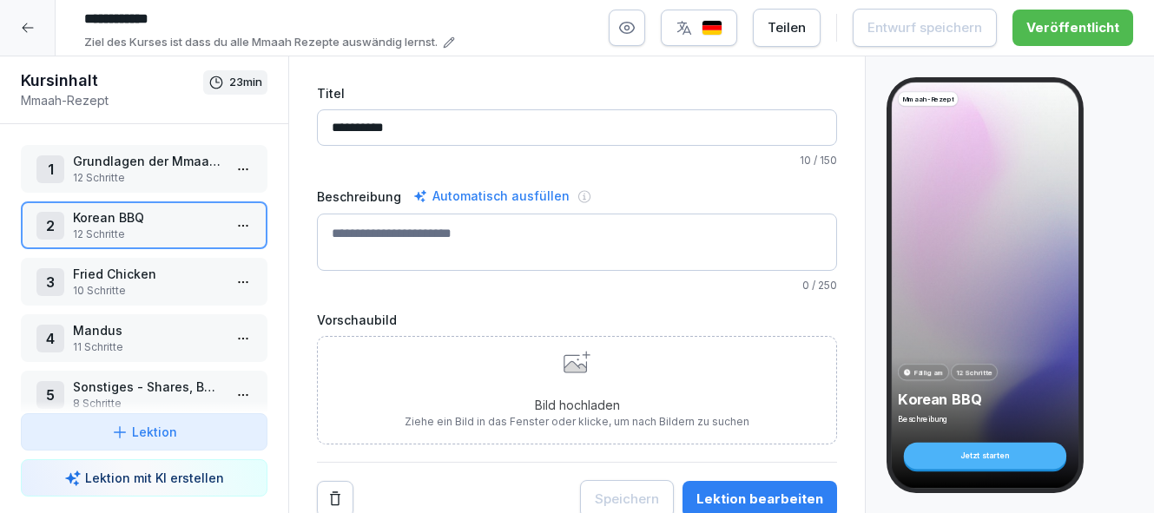
scroll to position [57, 0]
click at [798, 498] on div "Lektion bearbeiten" at bounding box center [760, 500] width 127 height 19
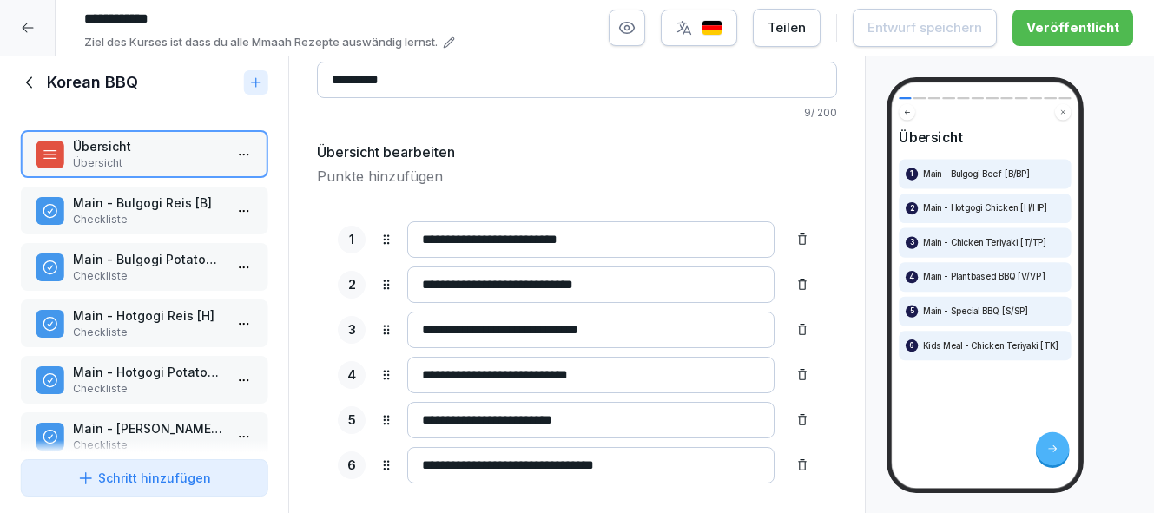
scroll to position [98, 0]
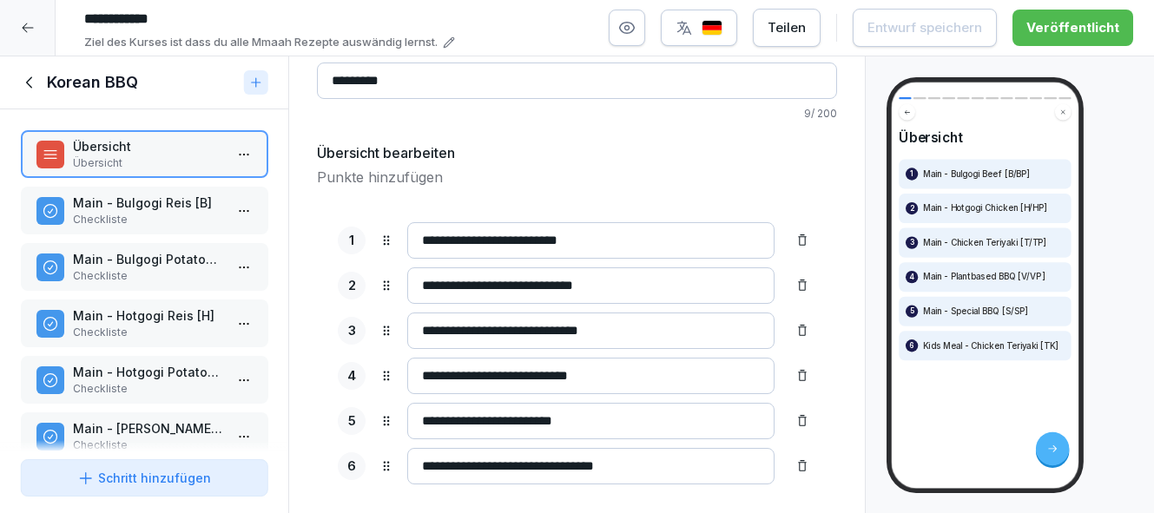
click at [162, 210] on p "Main - Bulgogi Reis [B]" at bounding box center [147, 203] width 149 height 18
